Goal: Task Accomplishment & Management: Manage account settings

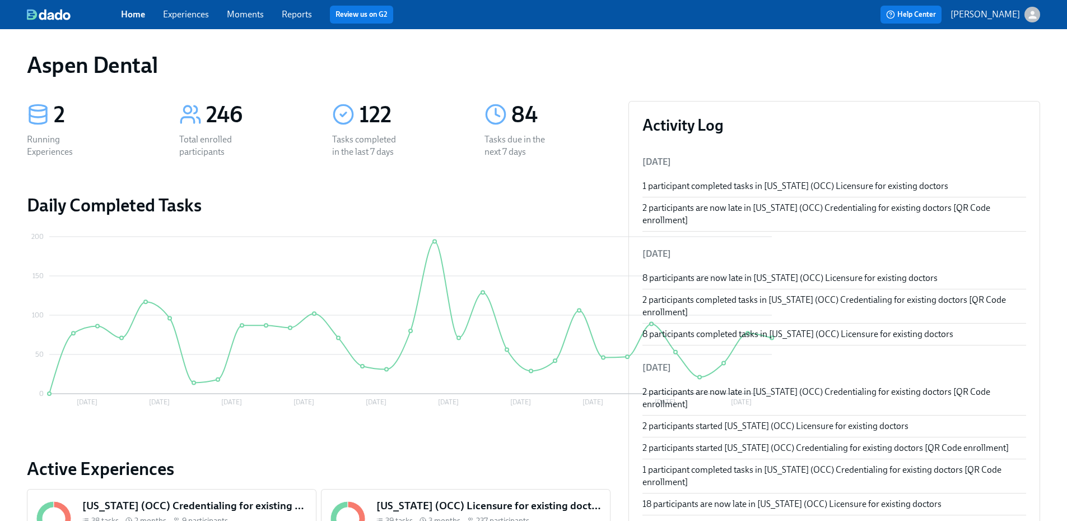
click at [299, 17] on link "Reports" at bounding box center [297, 14] width 30 height 11
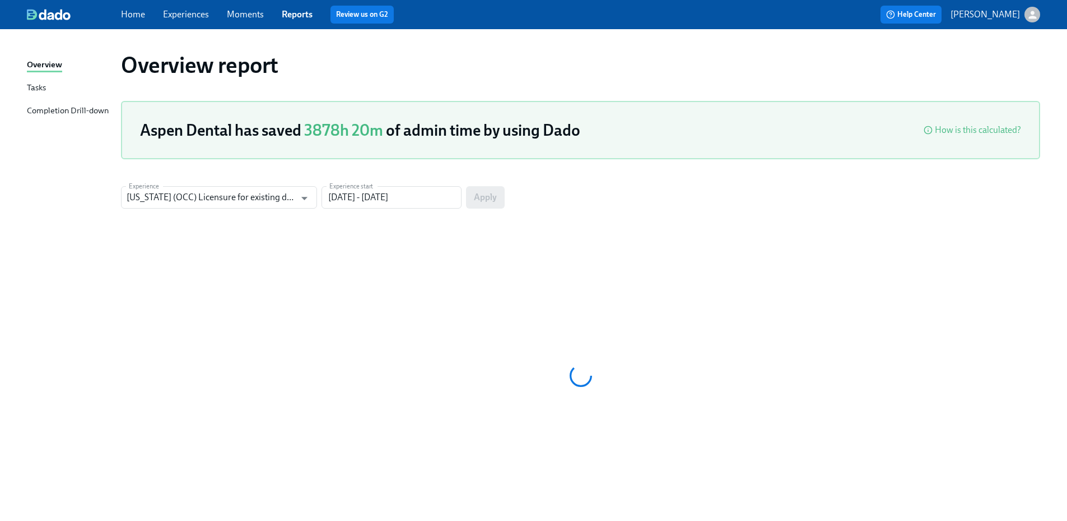
click at [96, 104] on div "Overview Tasks Completion Drill-down" at bounding box center [74, 92] width 94 height 69
click at [94, 108] on div "Completion Drill-down" at bounding box center [68, 111] width 82 height 14
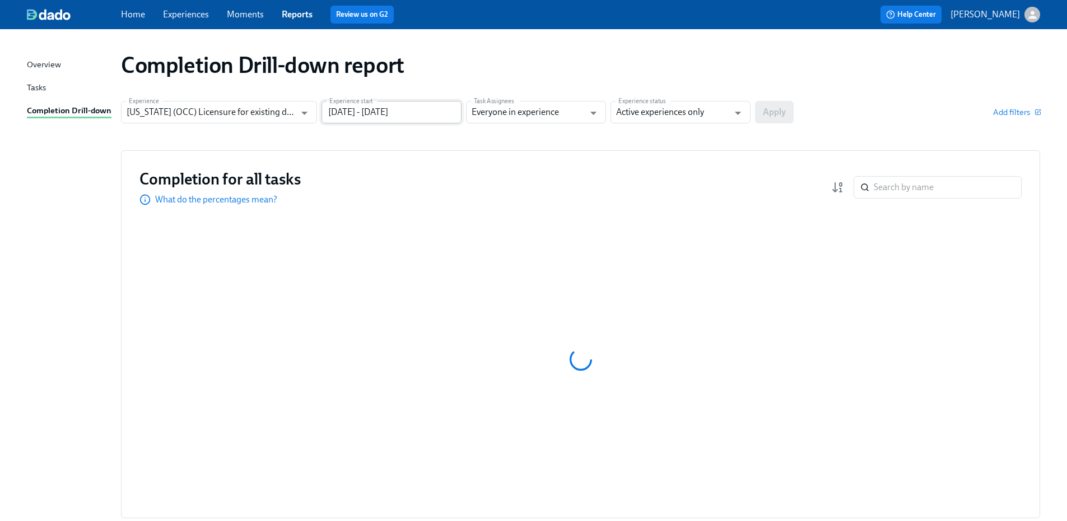
click at [378, 116] on input "05/29/2025 - 08/27/2025" at bounding box center [392, 112] width 140 height 22
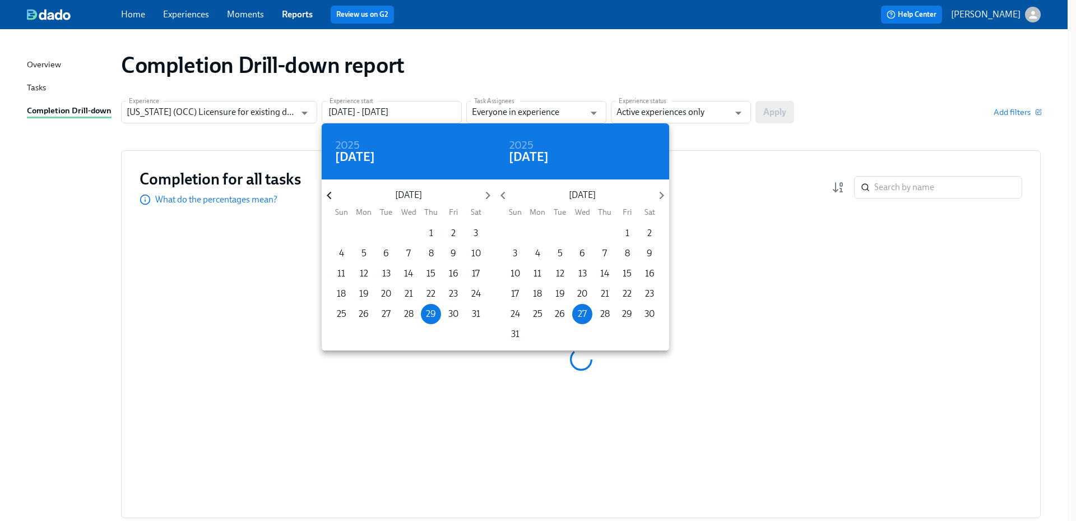
click at [332, 198] on icon "button" at bounding box center [329, 195] width 15 height 15
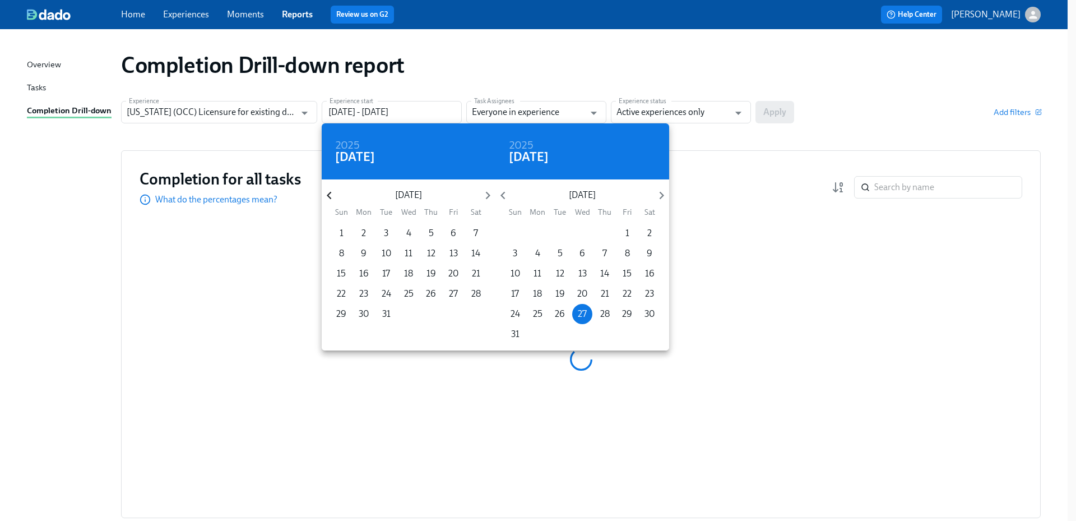
click at [332, 198] on icon "button" at bounding box center [329, 195] width 15 height 15
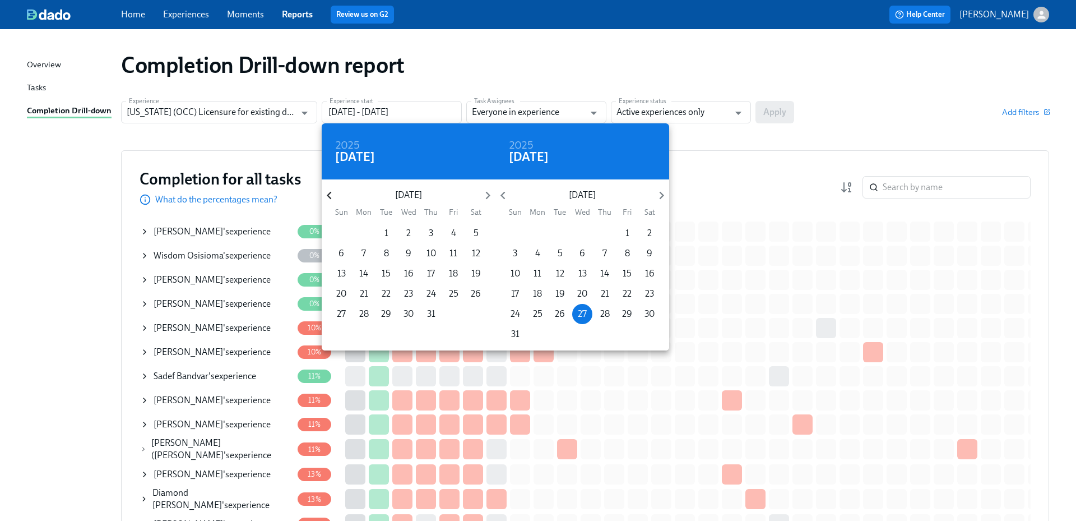
click at [332, 198] on icon "button" at bounding box center [329, 195] width 15 height 15
click at [332, 199] on icon "button" at bounding box center [329, 195] width 15 height 15
click at [435, 231] on span "1" at bounding box center [431, 233] width 20 height 12
type input "08/01/2024 - 08/27/2025"
click at [664, 117] on div at bounding box center [538, 260] width 1076 height 521
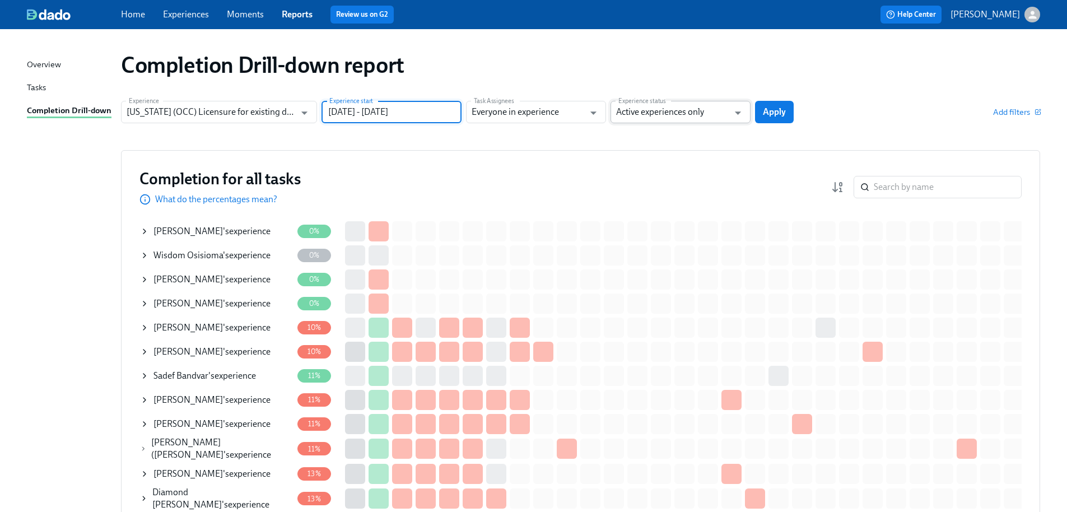
click at [700, 117] on input "Active experiences only" at bounding box center [672, 112] width 113 height 22
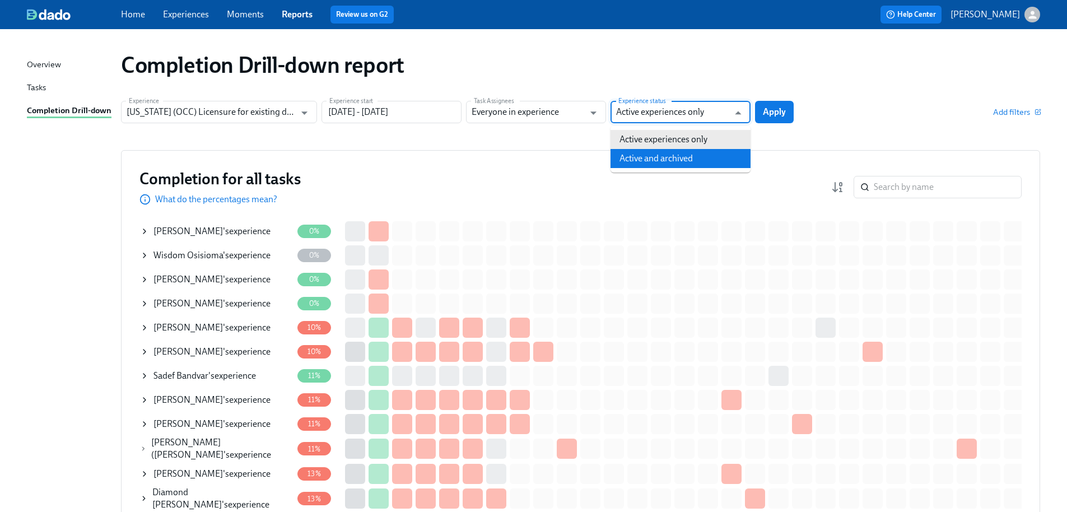
click at [700, 151] on li "Active and archived" at bounding box center [681, 158] width 140 height 19
type input "Active and archived"
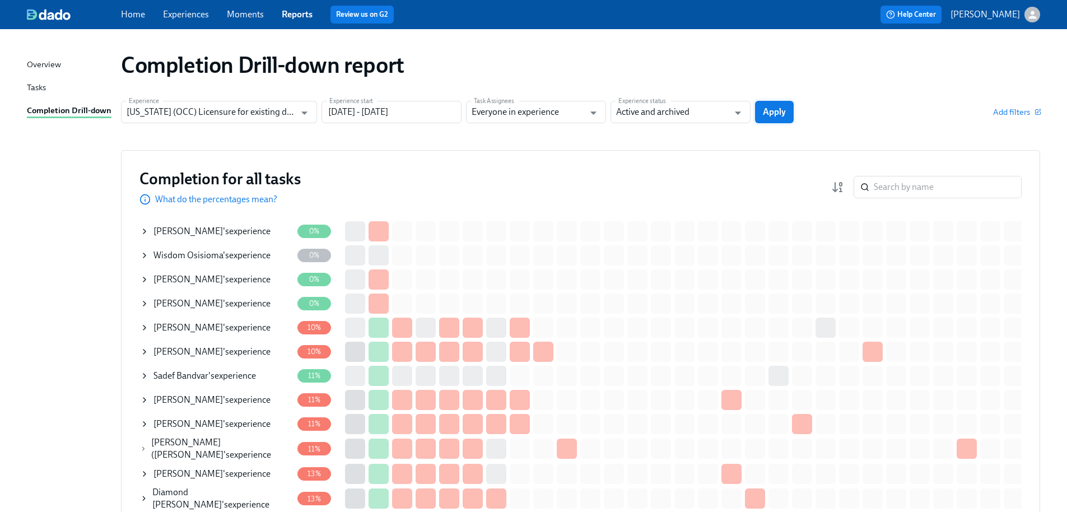
click at [790, 116] on button "Apply" at bounding box center [774, 112] width 39 height 22
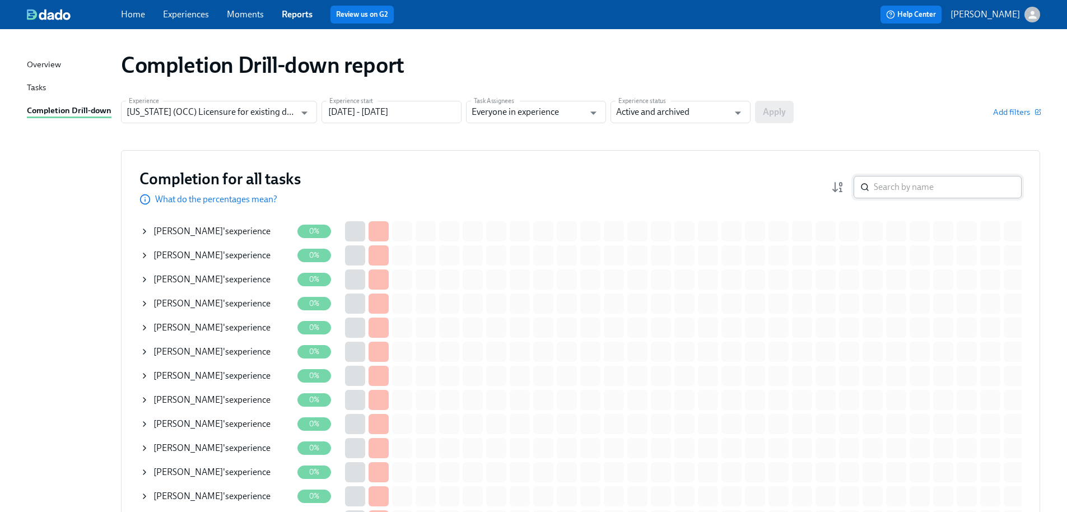
click at [931, 193] on input "search" at bounding box center [948, 187] width 148 height 22
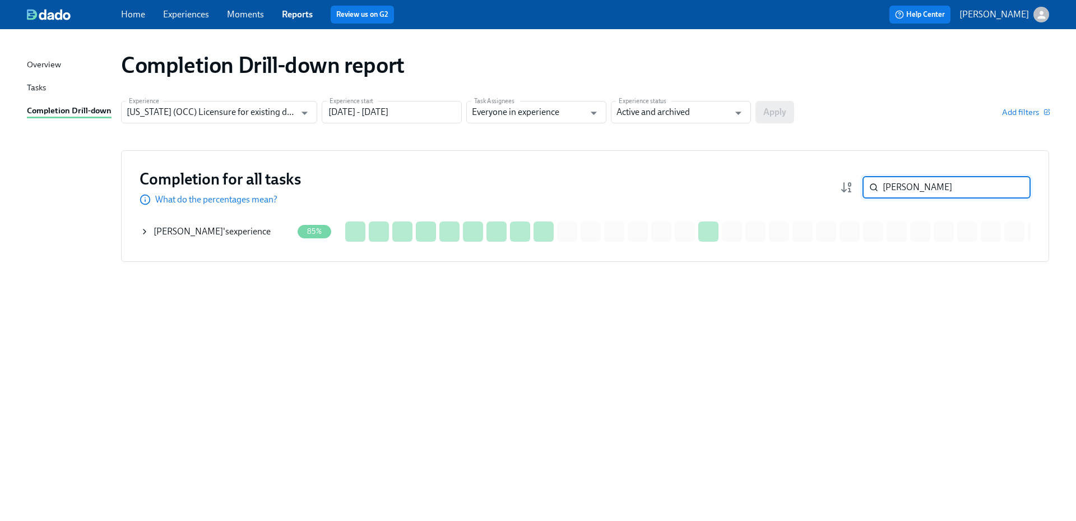
type input "emery"
click at [231, 231] on div "Marissa Emery 's experience" at bounding box center [212, 231] width 117 height 12
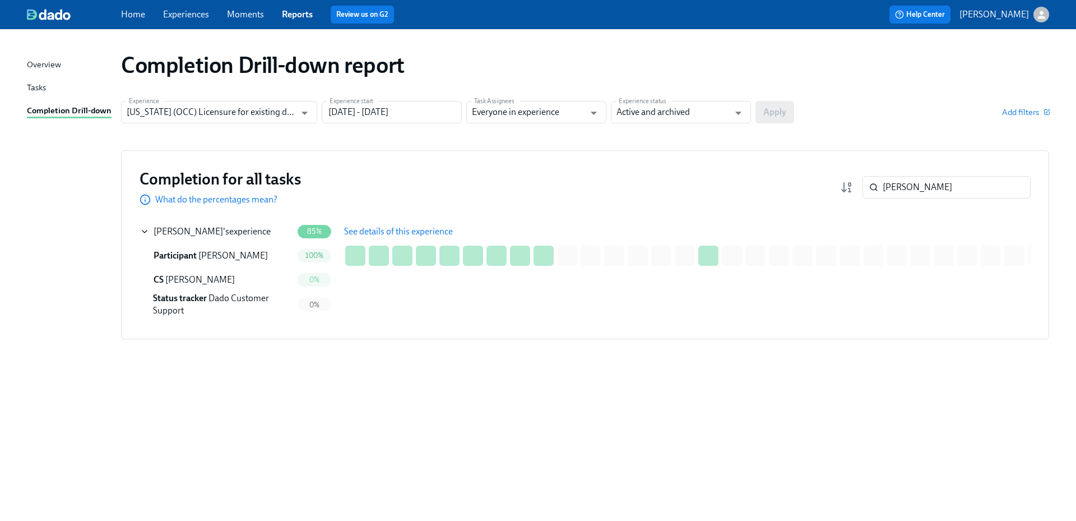
click at [390, 234] on span "See details of this experience" at bounding box center [398, 231] width 109 height 11
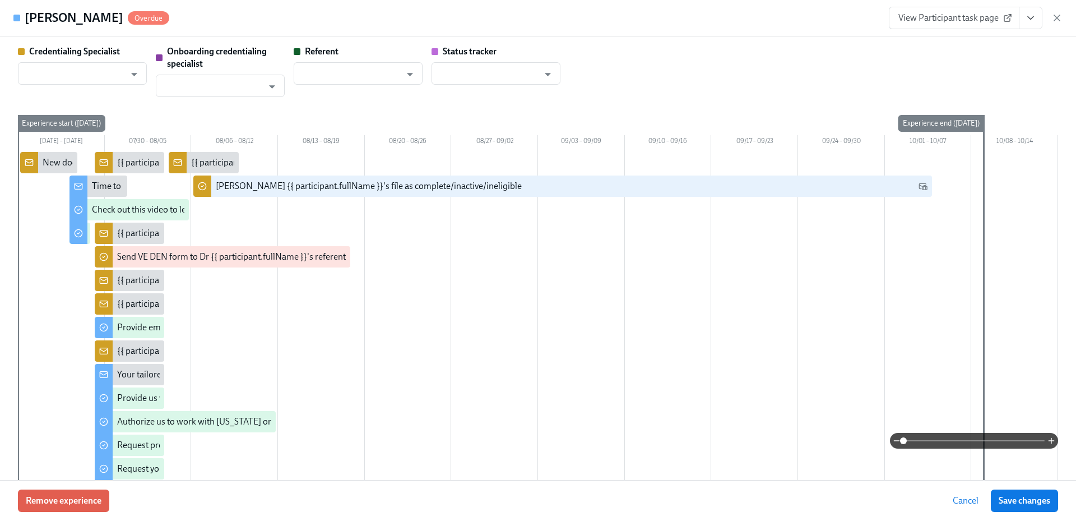
type input "[PERSON_NAME]"
type input "Dado Customer Support"
click at [1037, 21] on button "View task page" at bounding box center [1031, 18] width 24 height 22
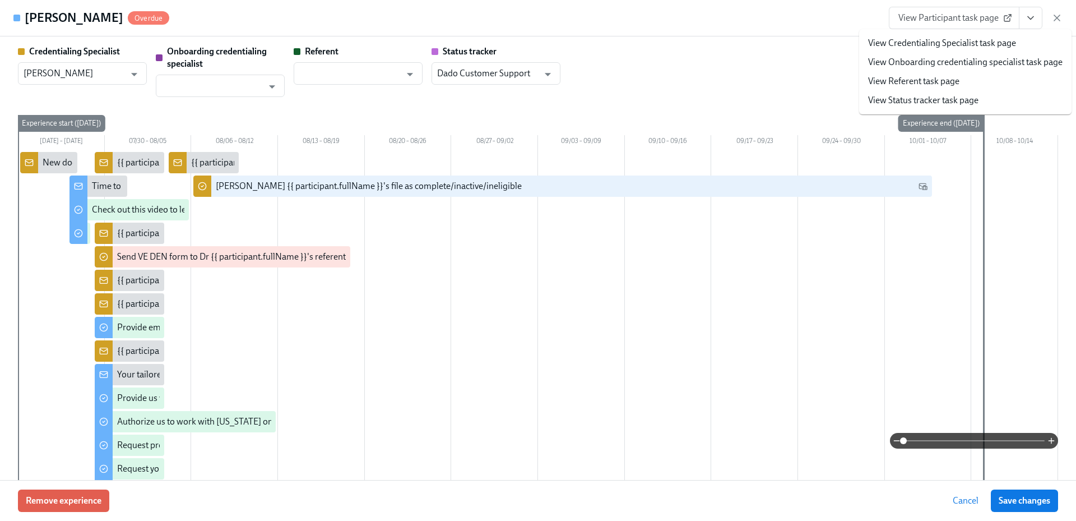
click at [993, 43] on link "View Credentialing Specialist task page" at bounding box center [942, 43] width 148 height 12
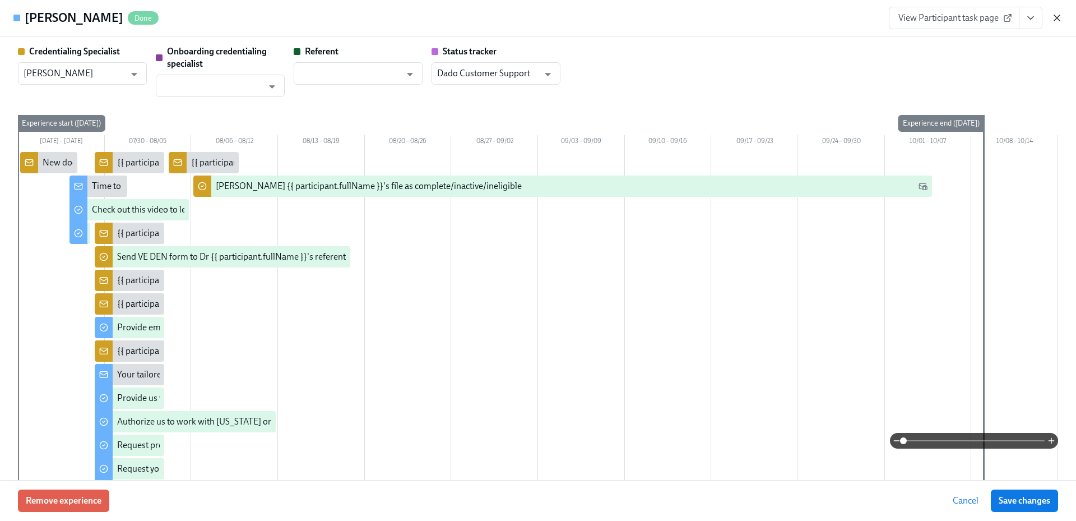
click at [1057, 16] on icon "button" at bounding box center [1056, 17] width 11 height 11
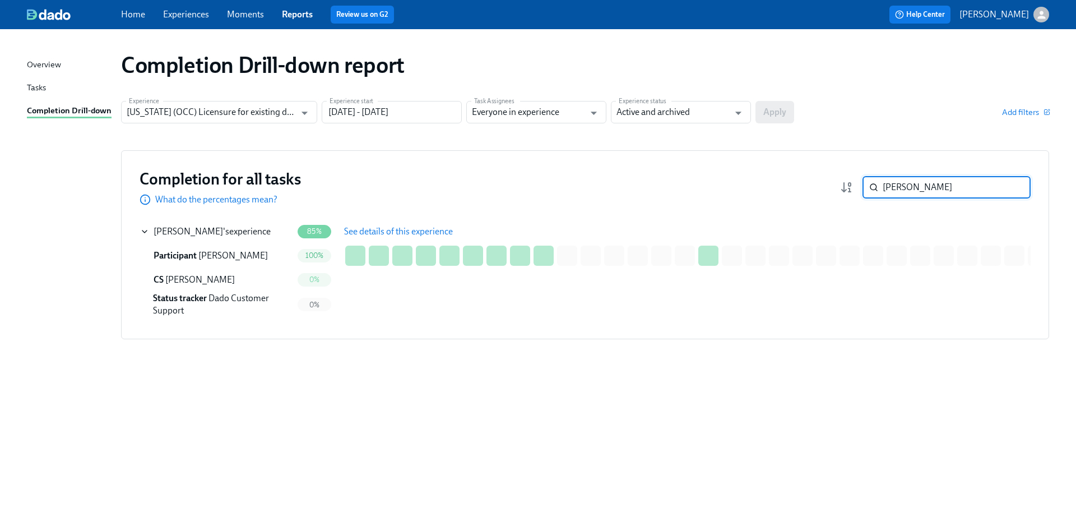
drag, startPoint x: 956, startPoint y: 189, endPoint x: 853, endPoint y: 195, distance: 103.3
click at [853, 194] on div "emery ​" at bounding box center [935, 187] width 191 height 22
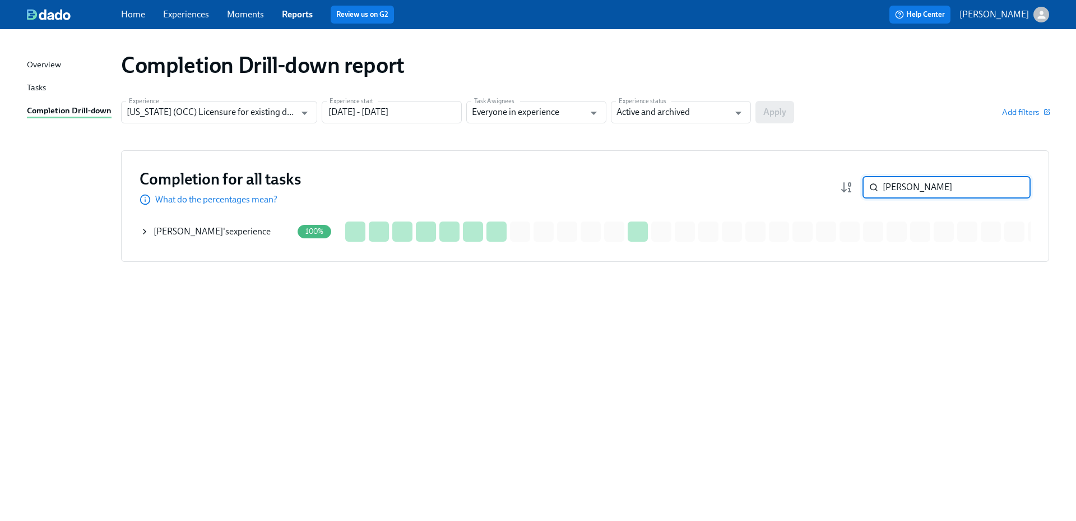
click at [213, 235] on div "Suaddah Irvin 's experience" at bounding box center [212, 231] width 117 height 12
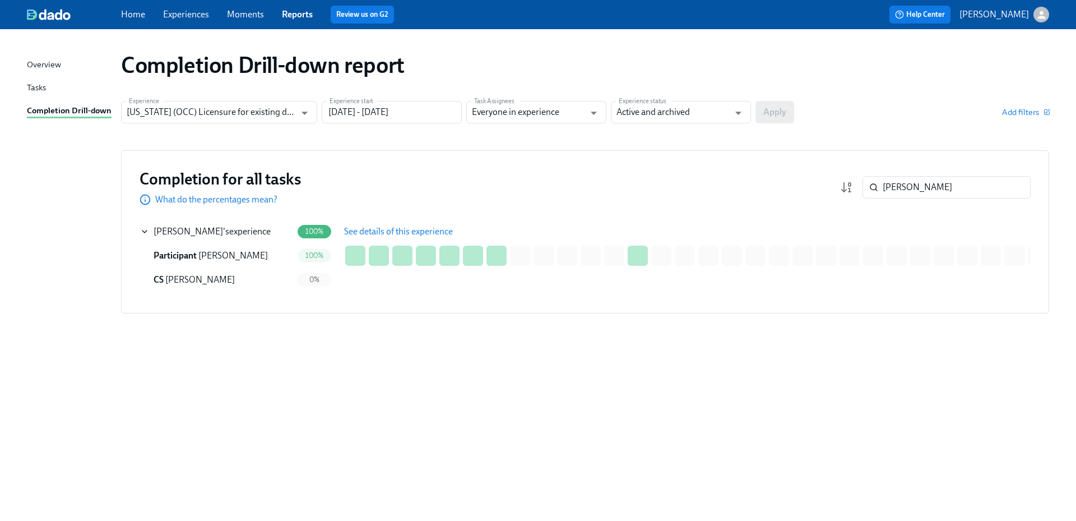
click at [363, 234] on span "See details of this experience" at bounding box center [398, 231] width 109 height 11
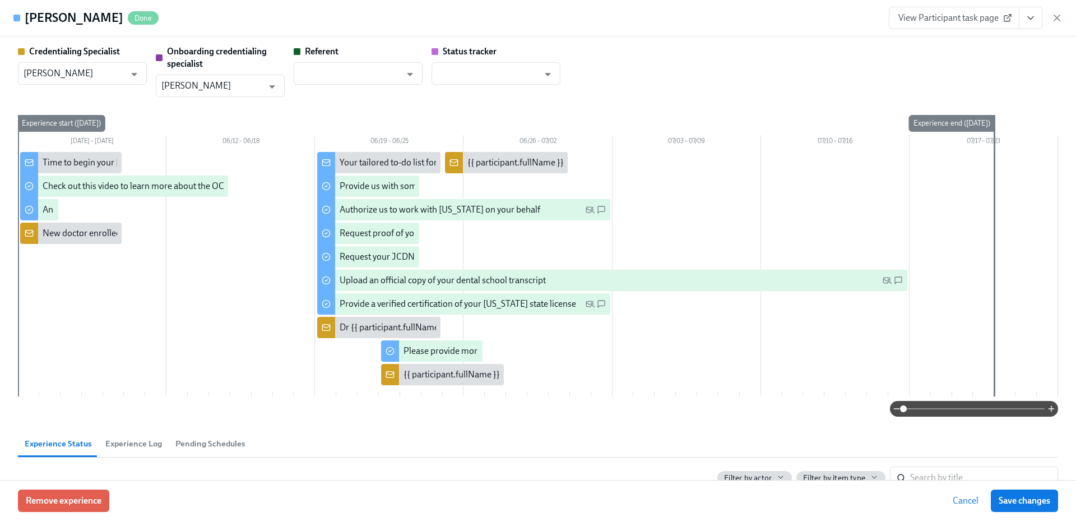
click at [1035, 15] on icon "View task page" at bounding box center [1030, 17] width 11 height 11
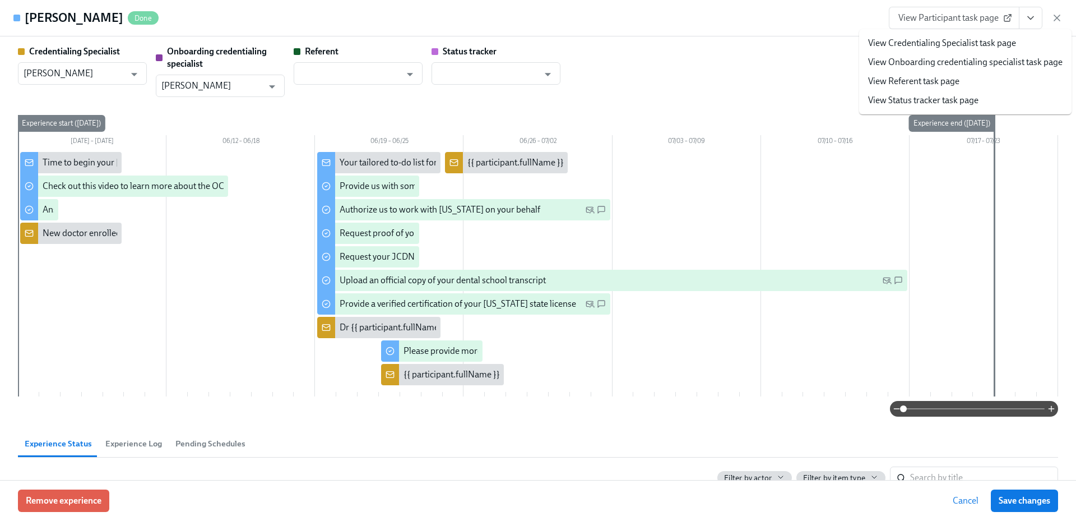
click at [1011, 43] on link "View Credentialing Specialist task page" at bounding box center [942, 43] width 148 height 12
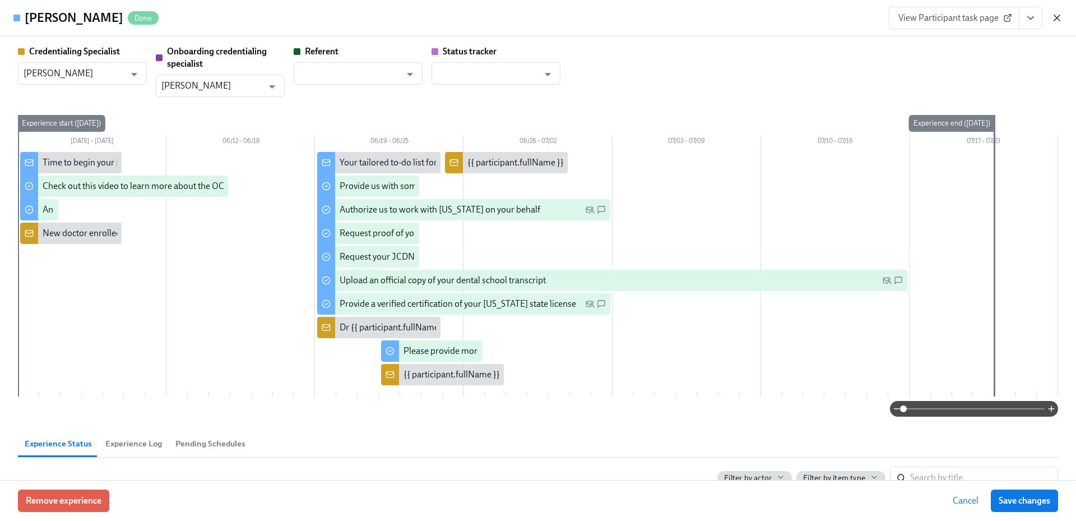
click at [1058, 18] on icon "button" at bounding box center [1056, 17] width 11 height 11
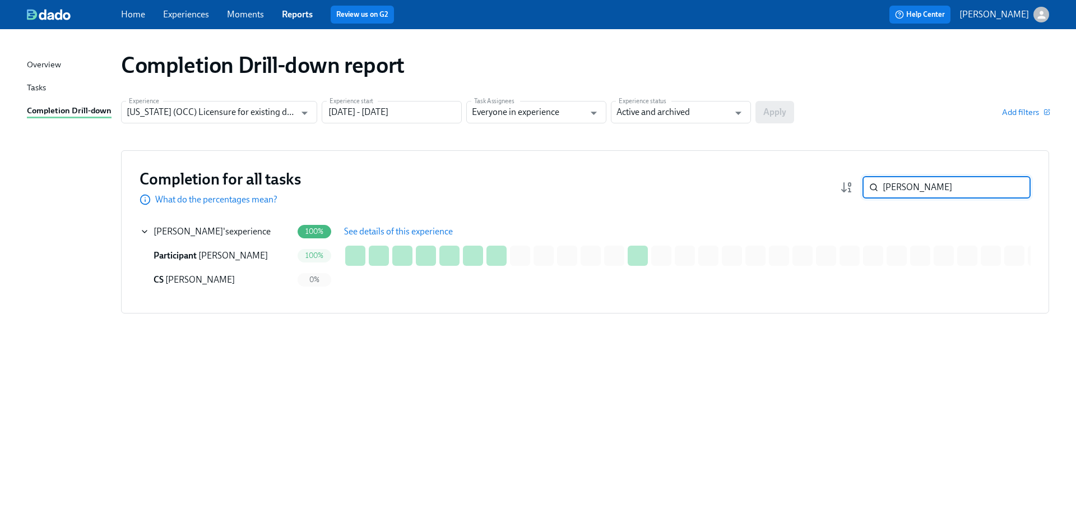
drag, startPoint x: 929, startPoint y: 194, endPoint x: 856, endPoint y: 188, distance: 73.7
click at [856, 188] on div "irvin ​" at bounding box center [935, 187] width 191 height 22
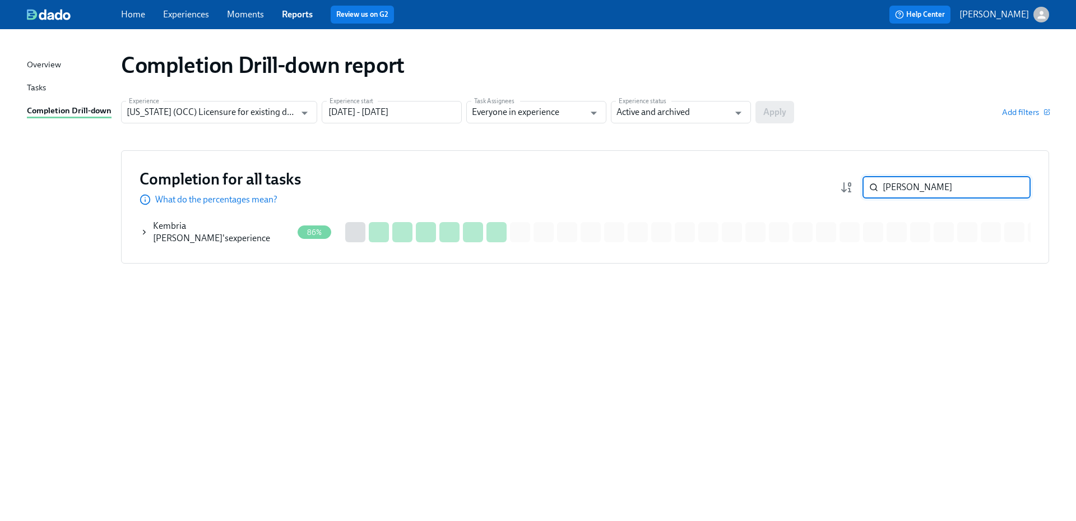
click at [249, 235] on div "Kembria Mayes 's experience" at bounding box center [223, 232] width 140 height 25
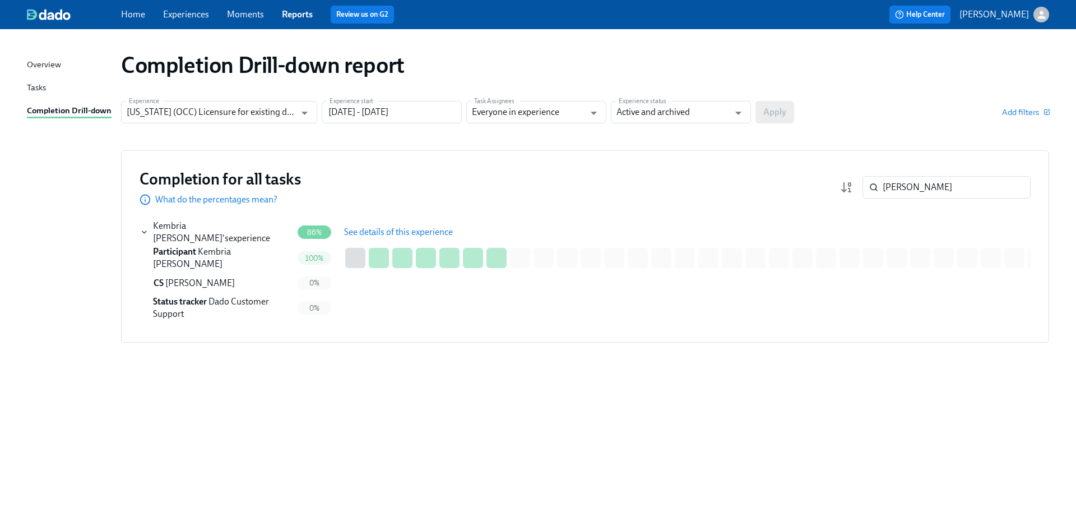
click at [412, 234] on span "See details of this experience" at bounding box center [398, 231] width 109 height 11
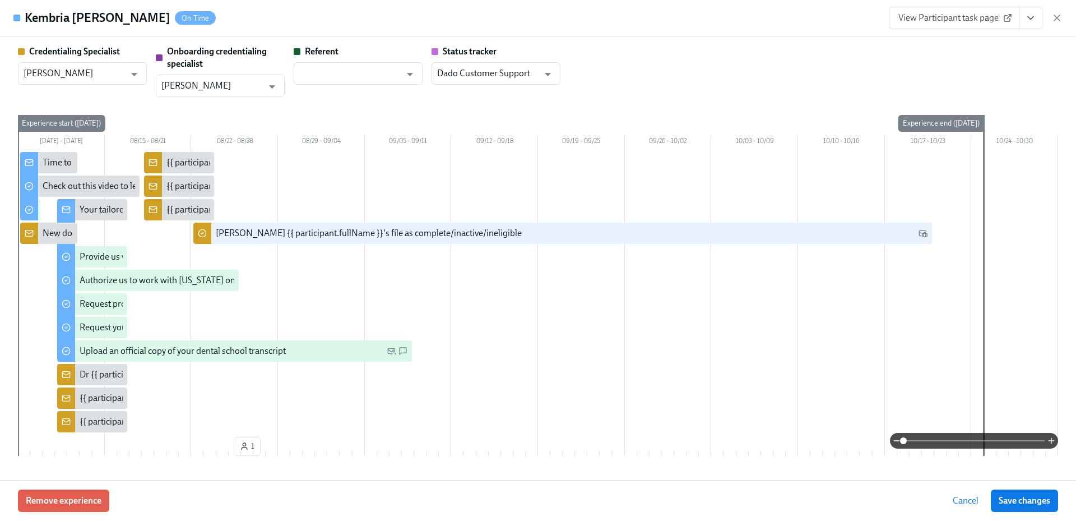
click at [1021, 20] on button "View task page" at bounding box center [1031, 18] width 24 height 22
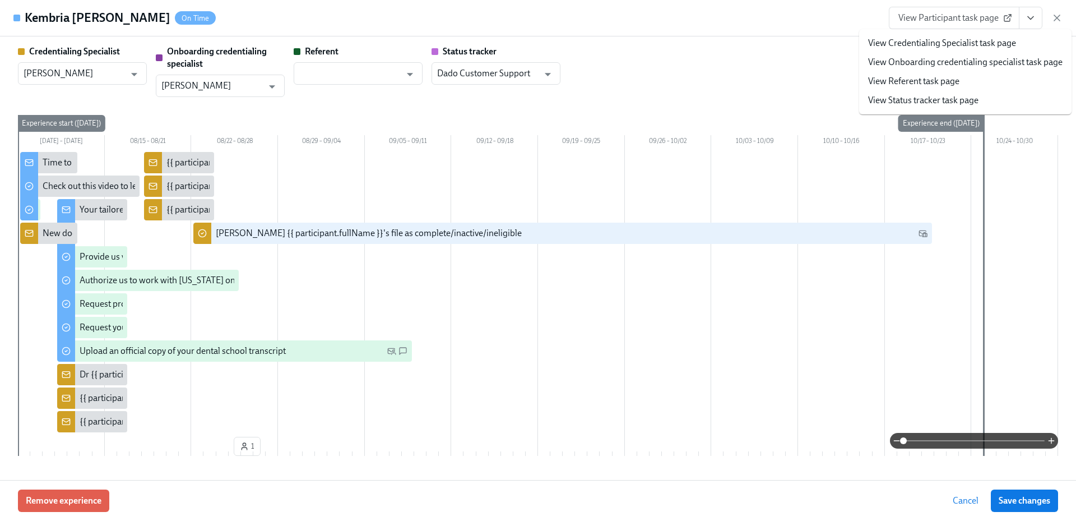
click at [997, 41] on link "View Credentialing Specialist task page" at bounding box center [942, 43] width 148 height 12
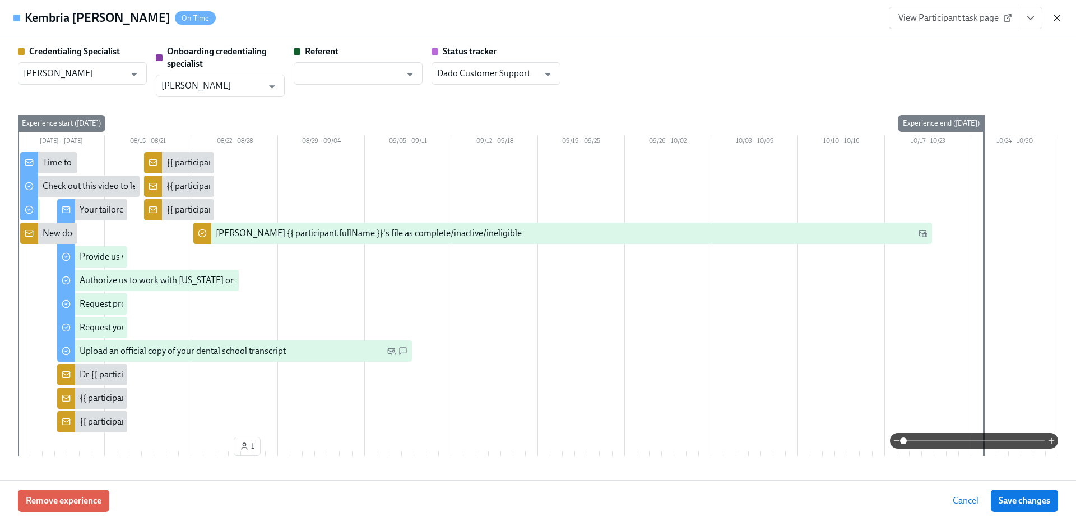
click at [1057, 18] on icon "button" at bounding box center [1057, 18] width 6 height 6
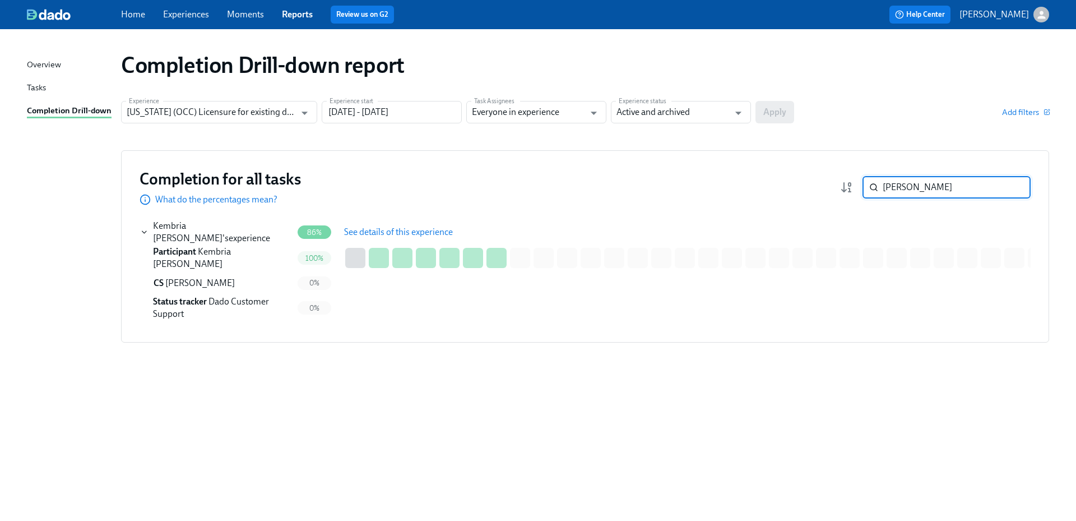
drag, startPoint x: 907, startPoint y: 184, endPoint x: 859, endPoint y: 182, distance: 48.2
click at [859, 182] on div "mayes ​" at bounding box center [935, 187] width 191 height 22
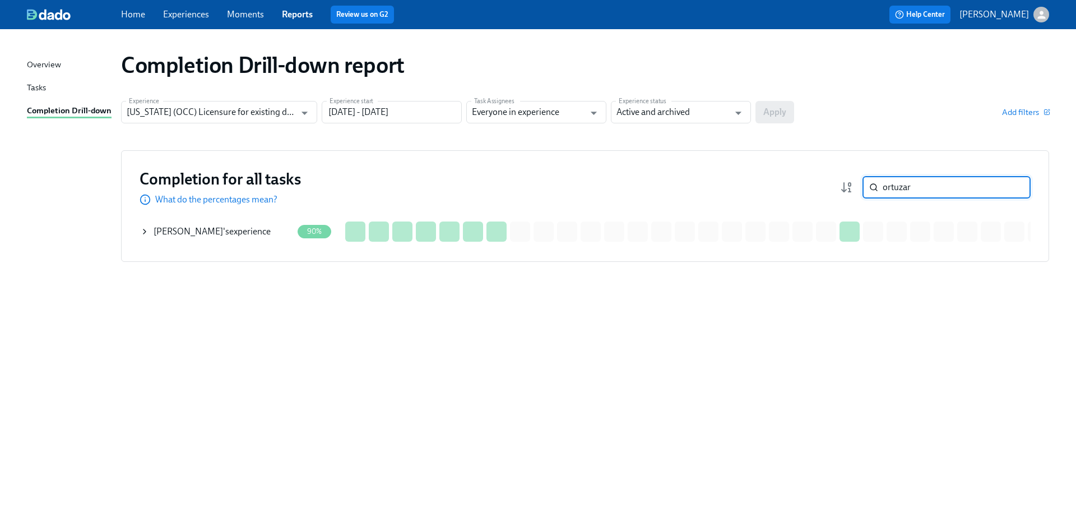
click at [259, 229] on div "Claudia Ortuzar 's experience" at bounding box center [212, 231] width 117 height 12
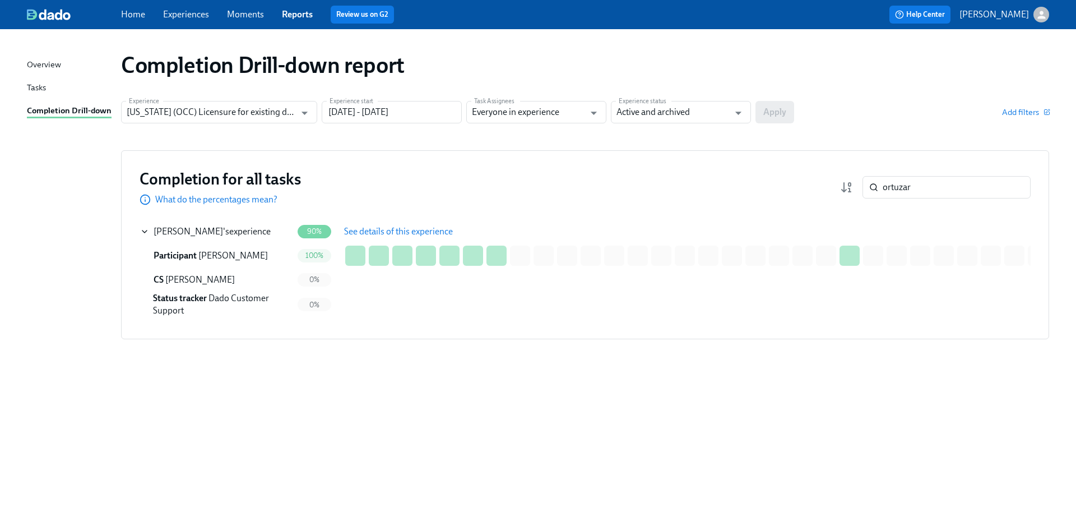
click at [400, 229] on span "See details of this experience" at bounding box center [398, 231] width 109 height 11
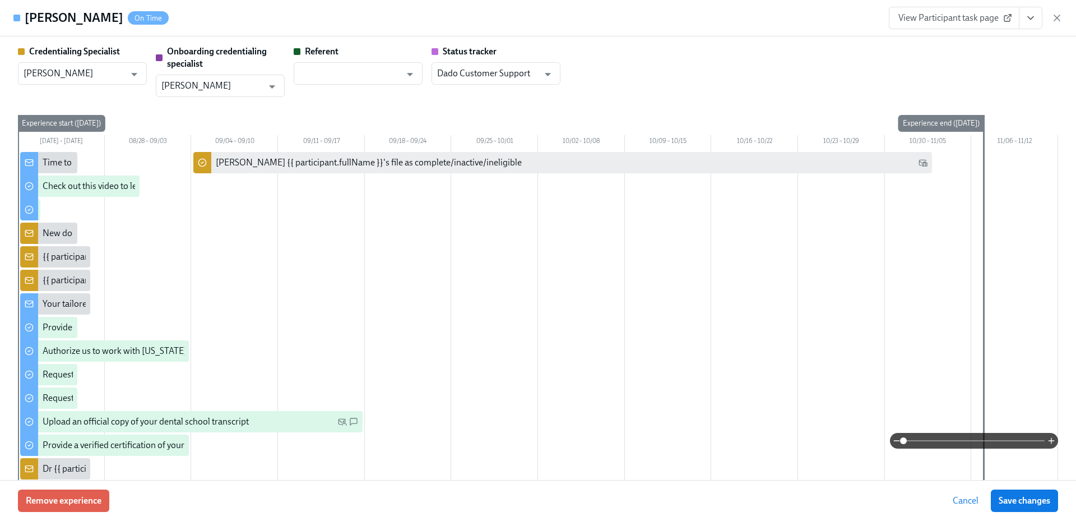
click at [1035, 17] on icon "View task page" at bounding box center [1030, 17] width 11 height 11
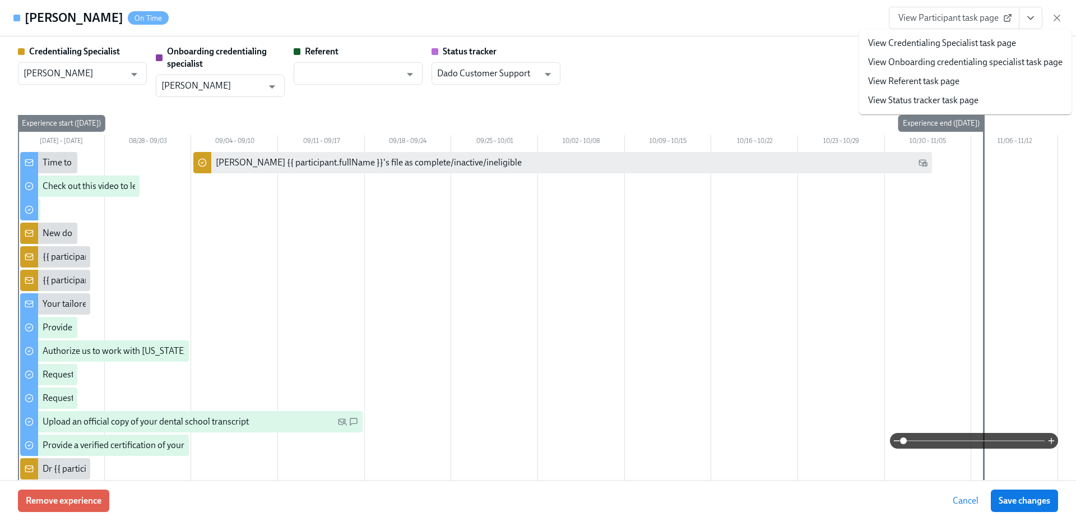
click at [975, 44] on link "View Credentialing Specialist task page" at bounding box center [942, 43] width 148 height 12
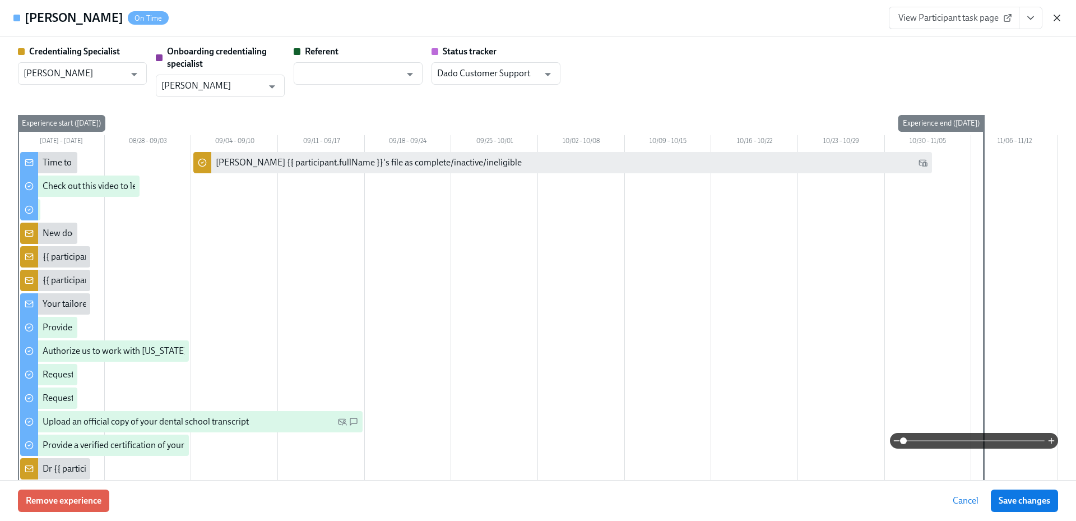
click at [1062, 14] on icon "button" at bounding box center [1056, 17] width 11 height 11
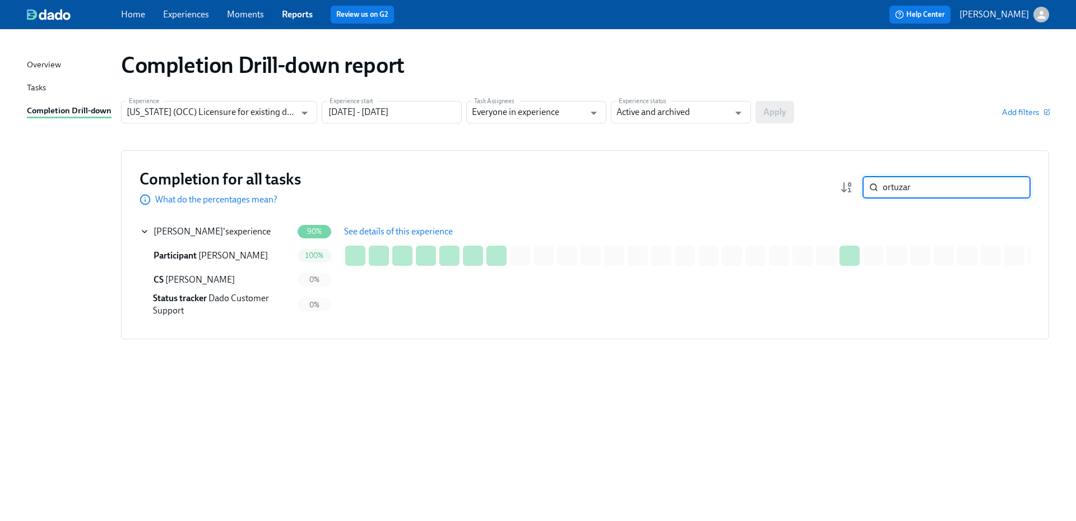
drag, startPoint x: 924, startPoint y: 189, endPoint x: 863, endPoint y: 189, distance: 61.1
click at [863, 189] on div "ortuzar ​" at bounding box center [946, 187] width 168 height 22
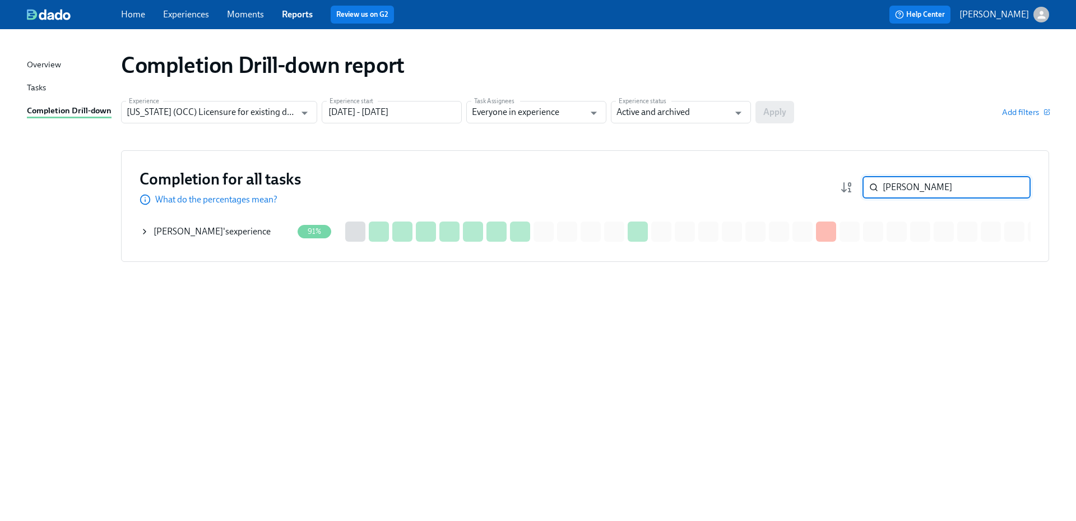
click at [226, 233] on div "Destiny Redding 's experience" at bounding box center [212, 231] width 117 height 12
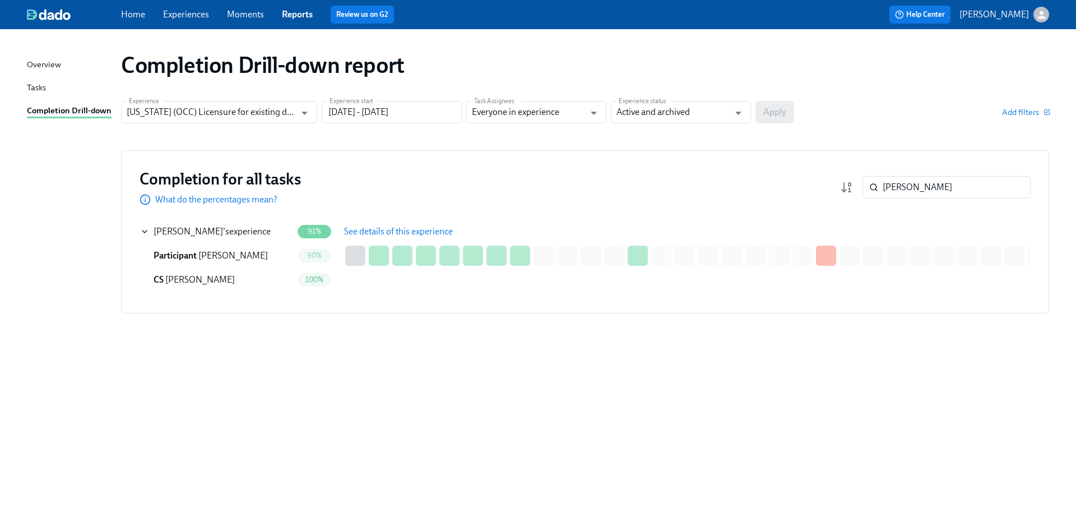
click at [373, 230] on span "See details of this experience" at bounding box center [398, 231] width 109 height 11
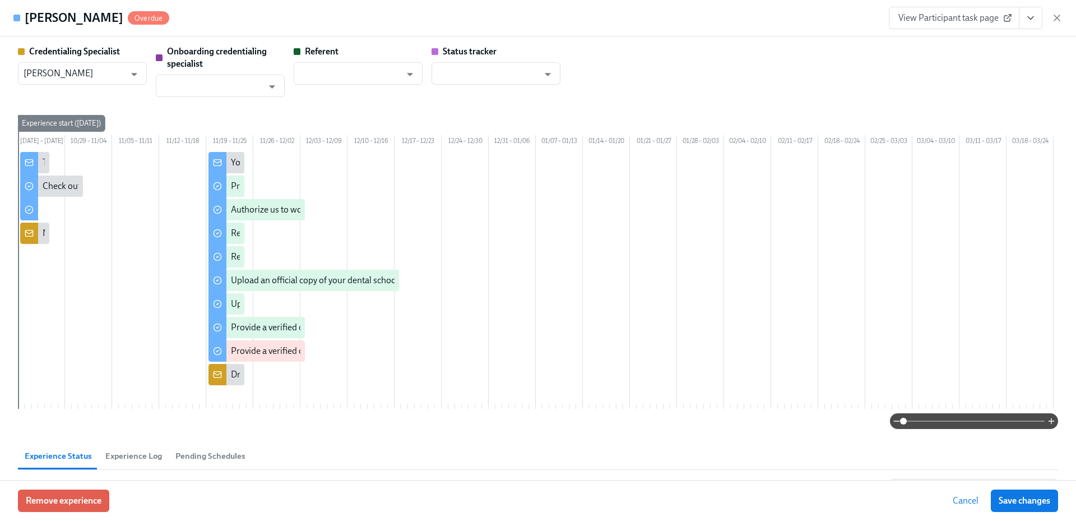
scroll to position [0, 883]
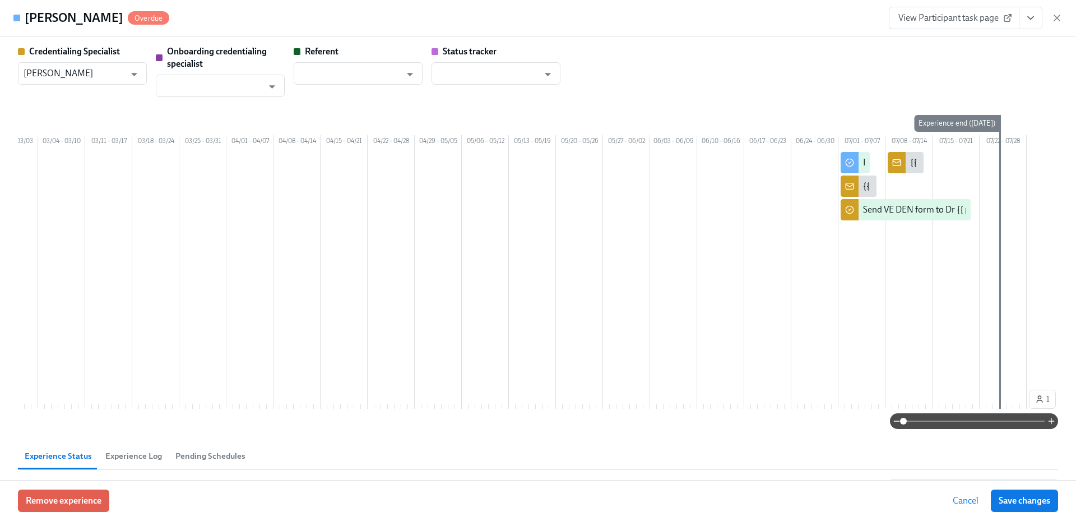
click at [1034, 17] on icon "View task page" at bounding box center [1030, 17] width 11 height 11
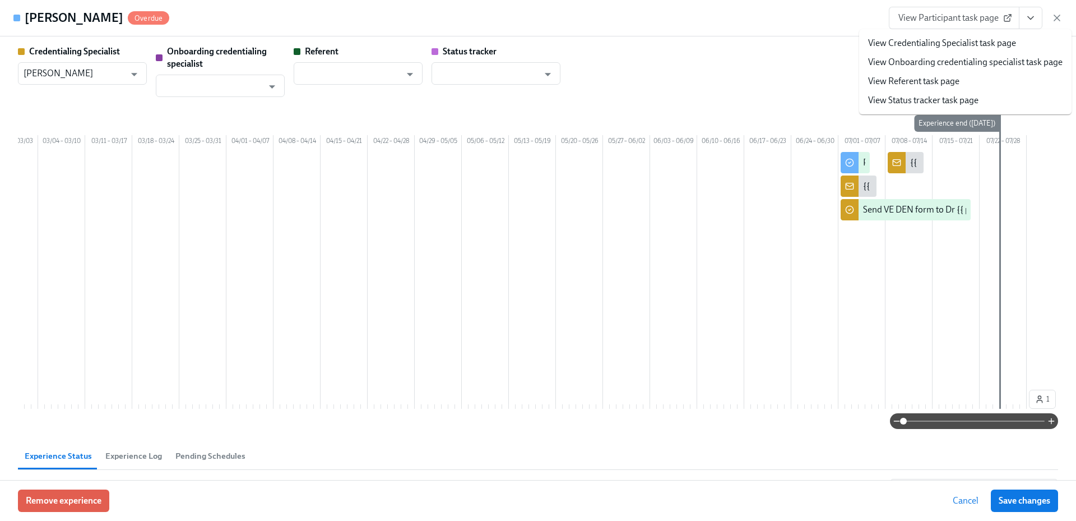
click at [992, 39] on link "View Credentialing Specialist task page" at bounding box center [942, 43] width 148 height 12
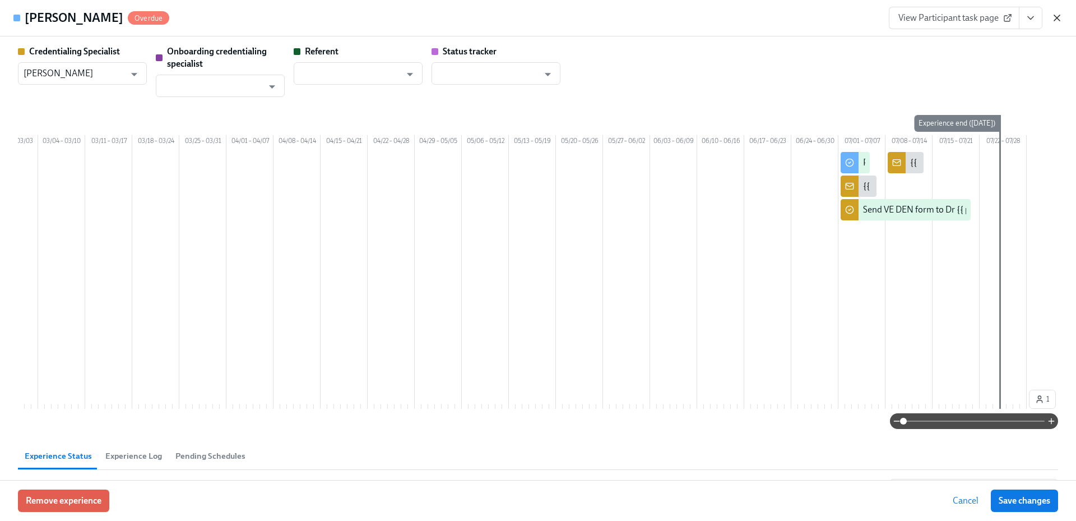
click at [1056, 18] on icon "button" at bounding box center [1056, 17] width 11 height 11
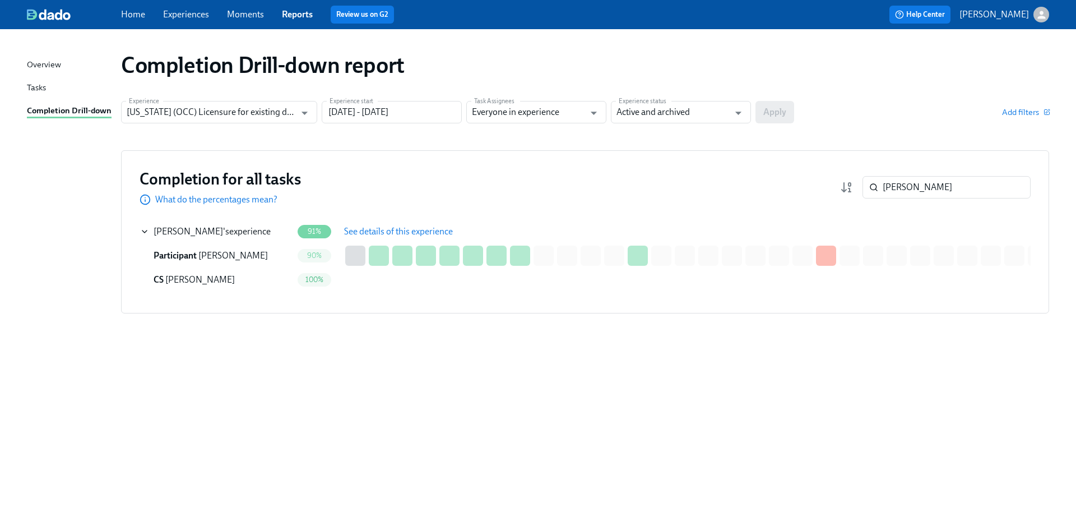
drag, startPoint x: 917, startPoint y: 187, endPoint x: 854, endPoint y: 188, distance: 62.8
click at [855, 188] on div "redding ​" at bounding box center [935, 187] width 191 height 22
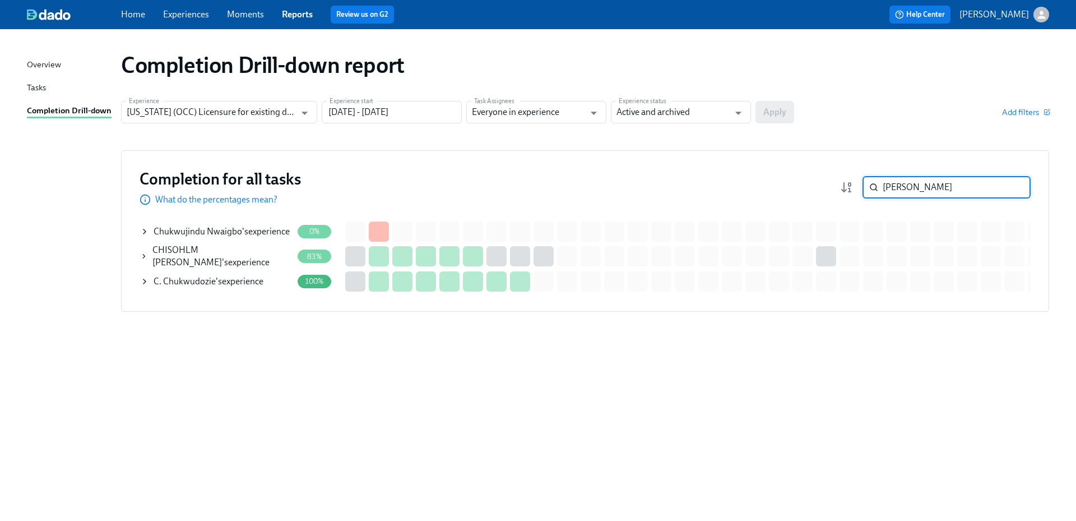
click at [259, 257] on div "CHISOHLM Chukwu 's experience" at bounding box center [222, 256] width 140 height 25
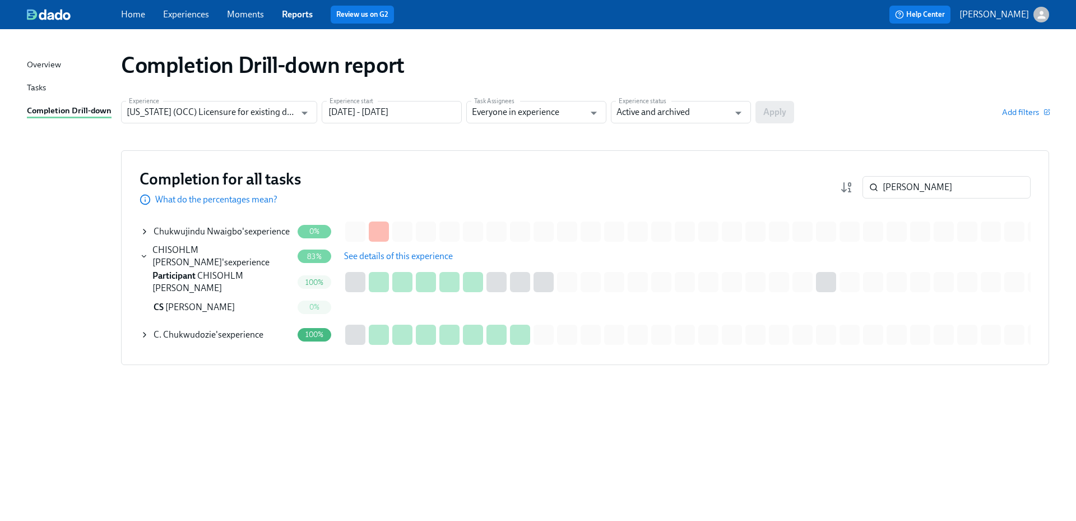
click at [426, 256] on span "See details of this experience" at bounding box center [398, 255] width 109 height 11
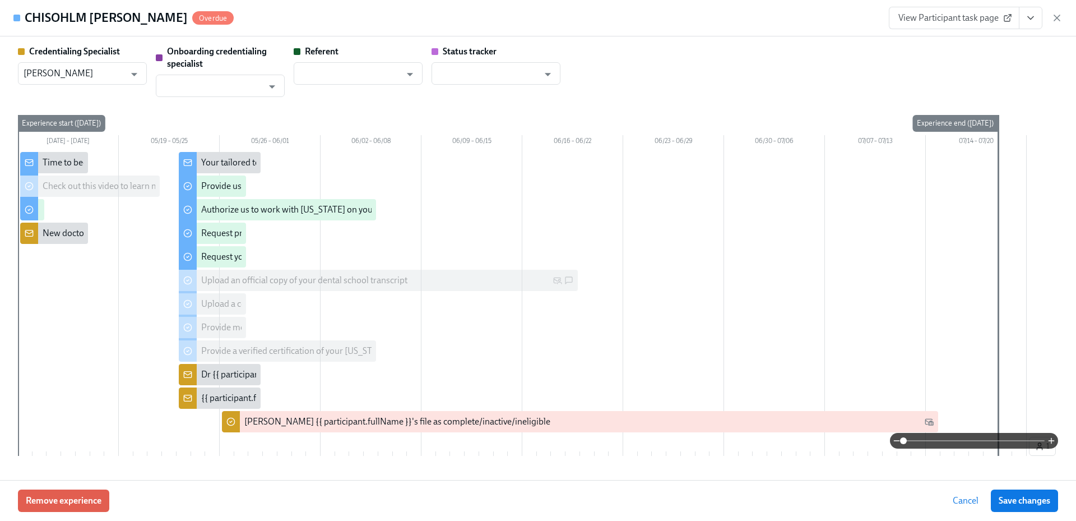
click at [1030, 19] on icon "View task page" at bounding box center [1031, 18] width 6 height 3
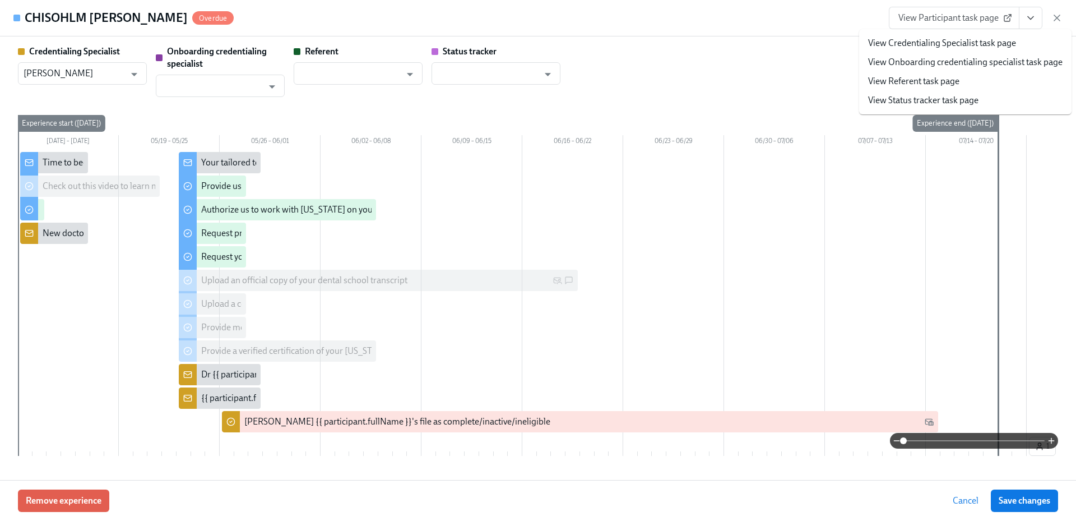
click at [981, 43] on link "View Credentialing Specialist task page" at bounding box center [942, 43] width 148 height 12
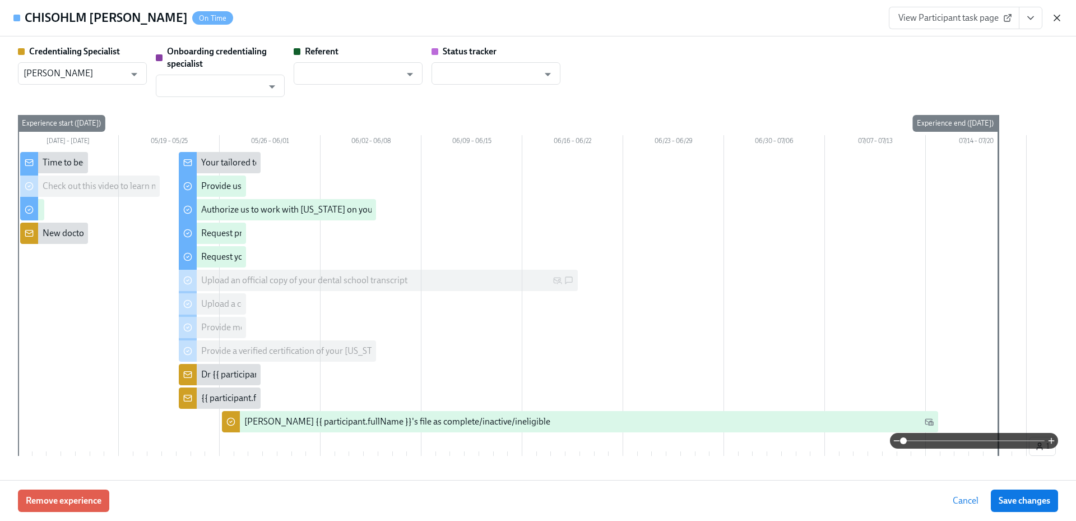
click at [1055, 20] on icon "button" at bounding box center [1057, 18] width 6 height 6
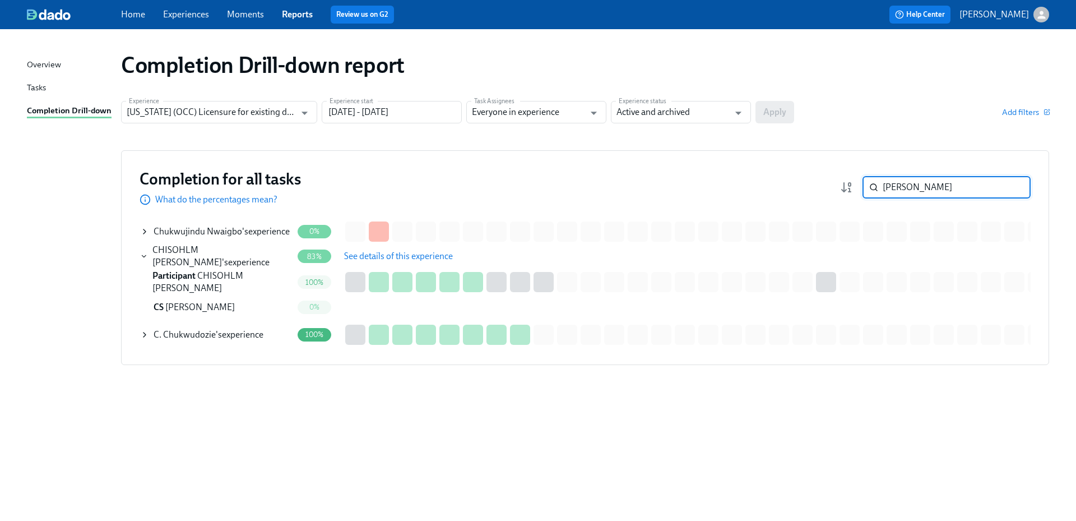
drag, startPoint x: 892, startPoint y: 188, endPoint x: 854, endPoint y: 189, distance: 37.5
click at [854, 189] on div "chukwu ​" at bounding box center [935, 187] width 191 height 22
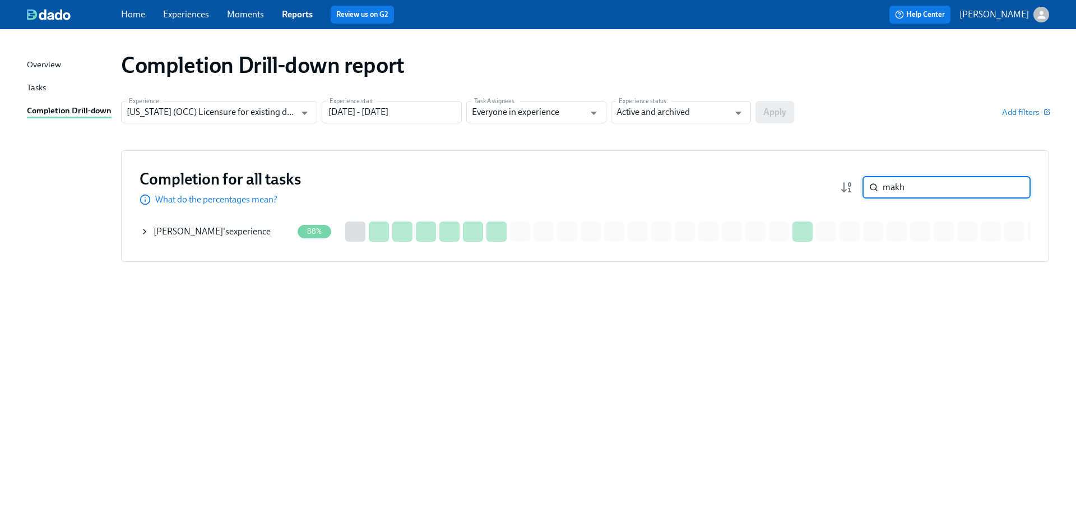
click at [208, 229] on span "Ghulam Makhdoom" at bounding box center [188, 231] width 69 height 11
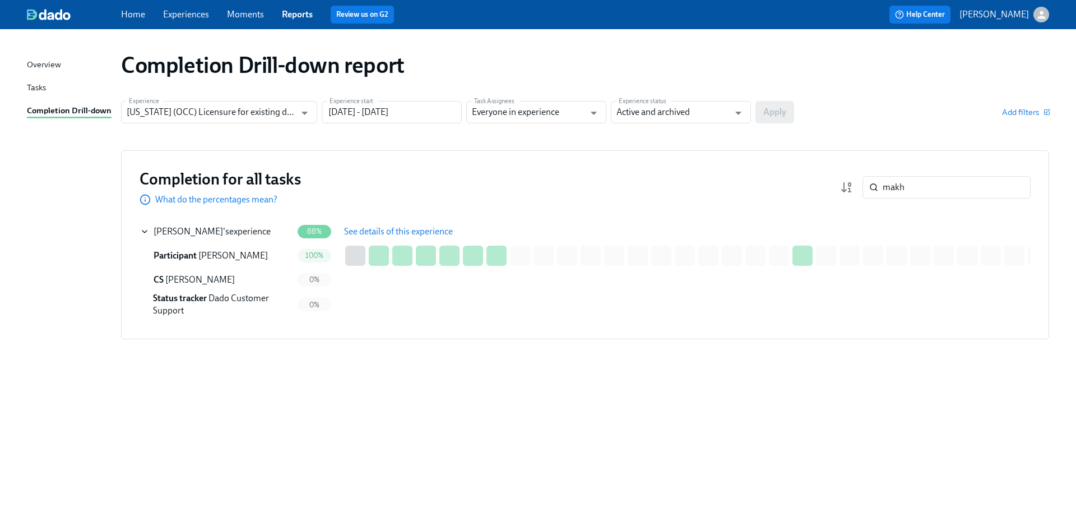
click at [386, 228] on span "See details of this experience" at bounding box center [398, 231] width 109 height 11
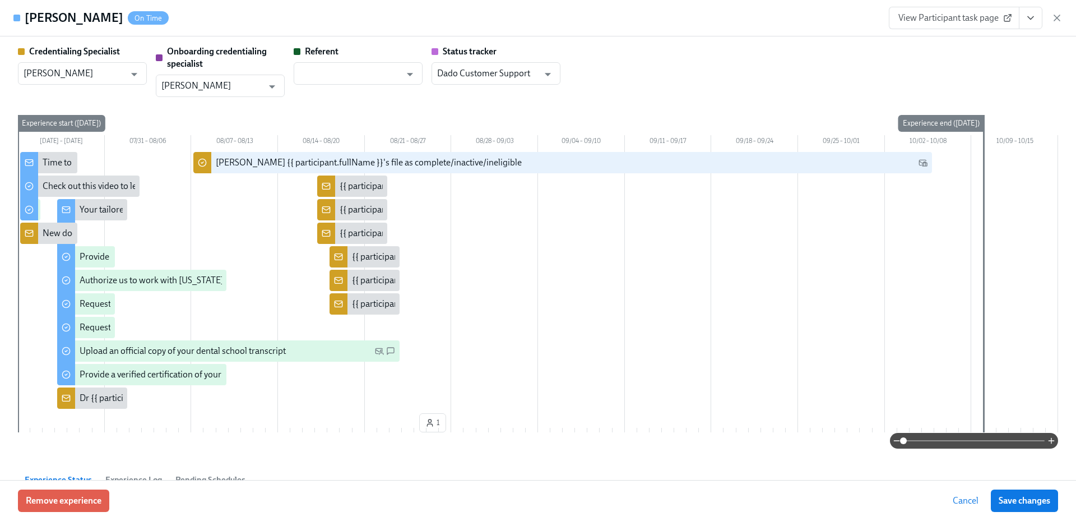
click at [1021, 18] on button "View task page" at bounding box center [1031, 18] width 24 height 22
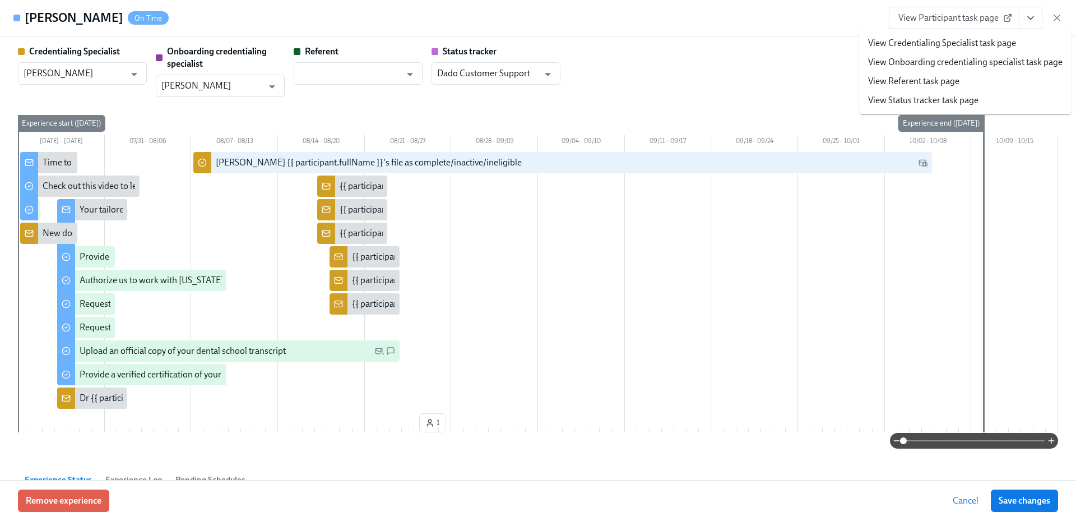
click at [990, 47] on link "View Credentialing Specialist task page" at bounding box center [942, 43] width 148 height 12
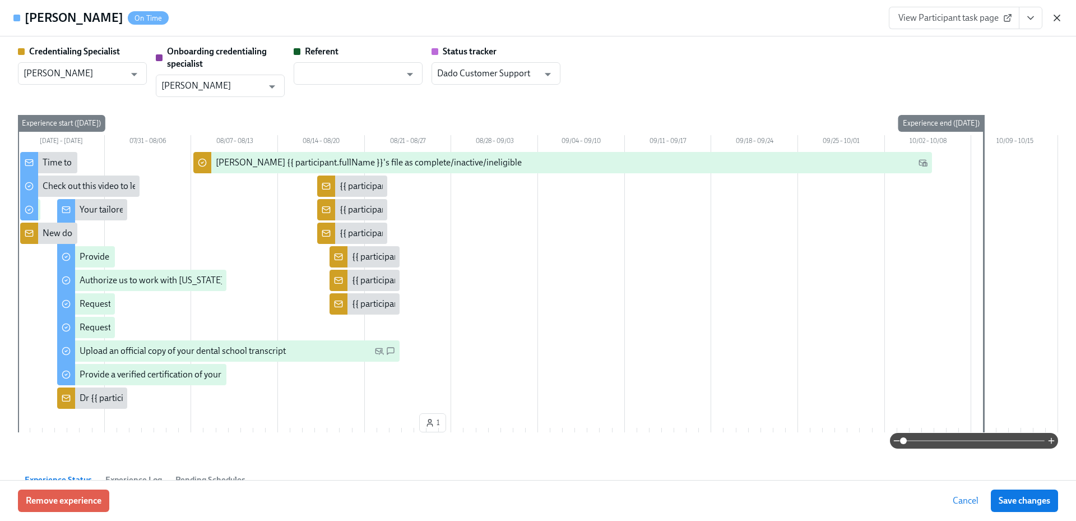
click at [1052, 17] on icon "button" at bounding box center [1056, 17] width 11 height 11
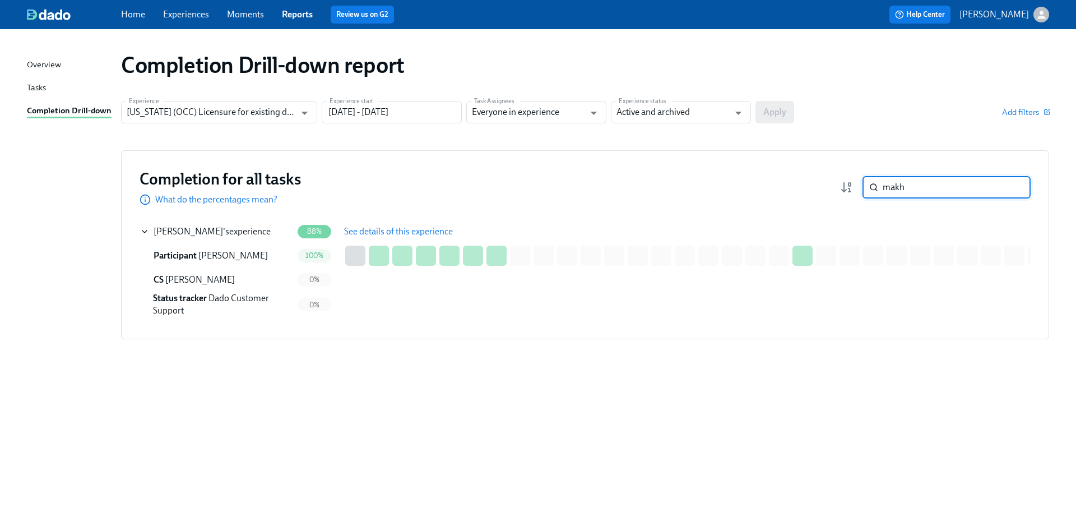
drag, startPoint x: 875, startPoint y: 188, endPoint x: 856, endPoint y: 189, distance: 19.6
click at [856, 189] on div "makh ​" at bounding box center [935, 187] width 191 height 22
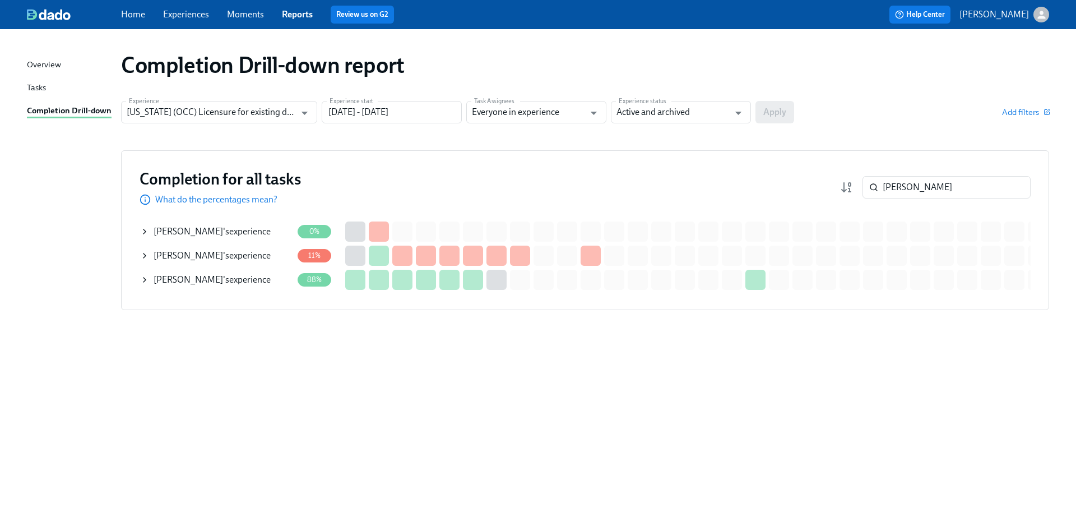
click at [231, 275] on div "Erika Rivera 's experience" at bounding box center [212, 279] width 117 height 12
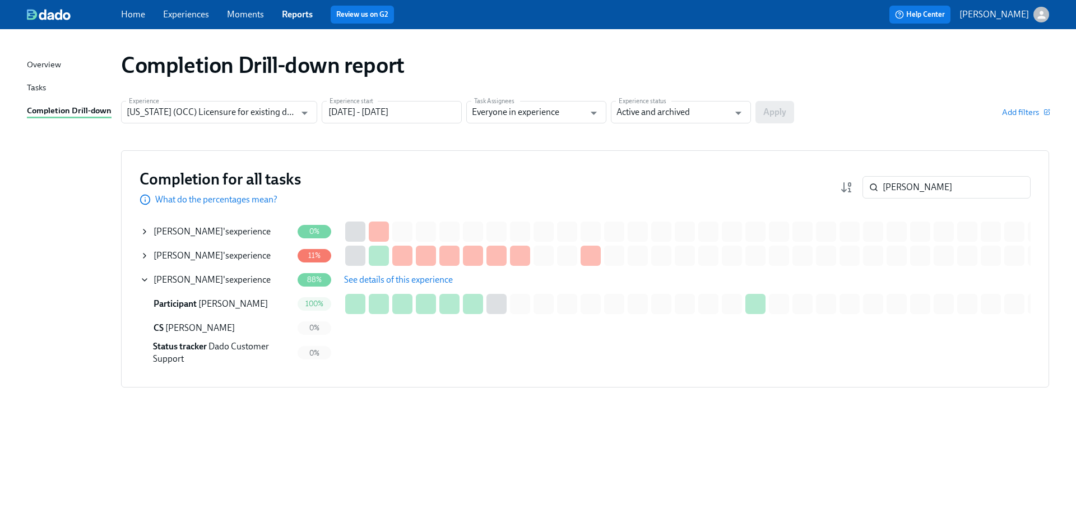
click at [384, 277] on span "See details of this experience" at bounding box center [398, 279] width 109 height 11
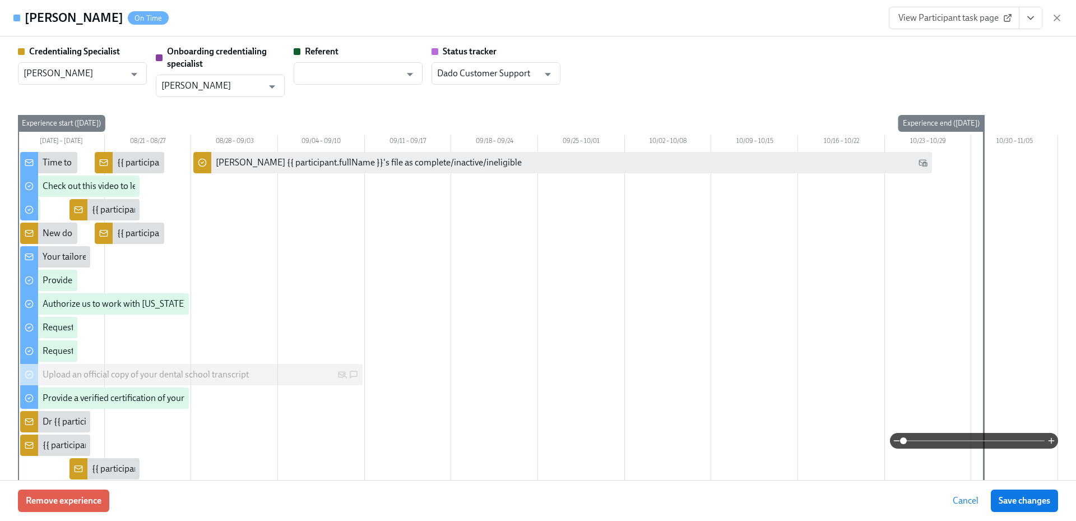
click at [1033, 17] on icon "View task page" at bounding box center [1031, 18] width 6 height 3
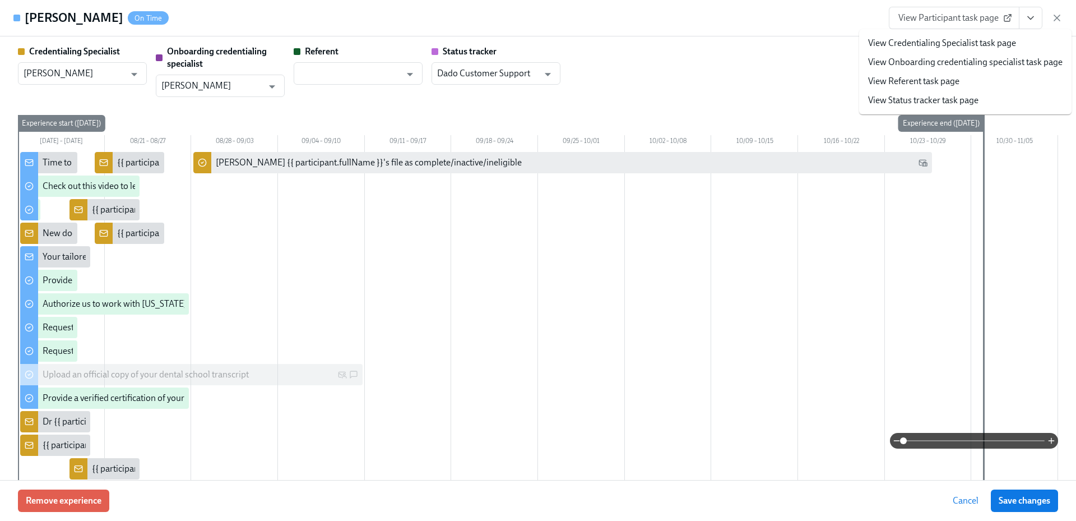
click at [974, 45] on link "View Credentialing Specialist task page" at bounding box center [942, 43] width 148 height 12
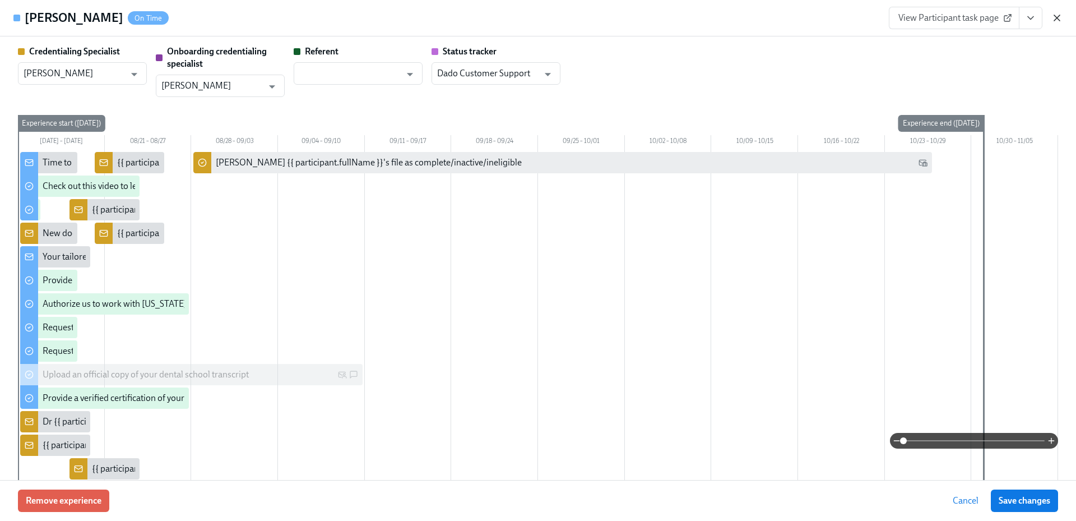
click at [1053, 17] on icon "button" at bounding box center [1056, 17] width 11 height 11
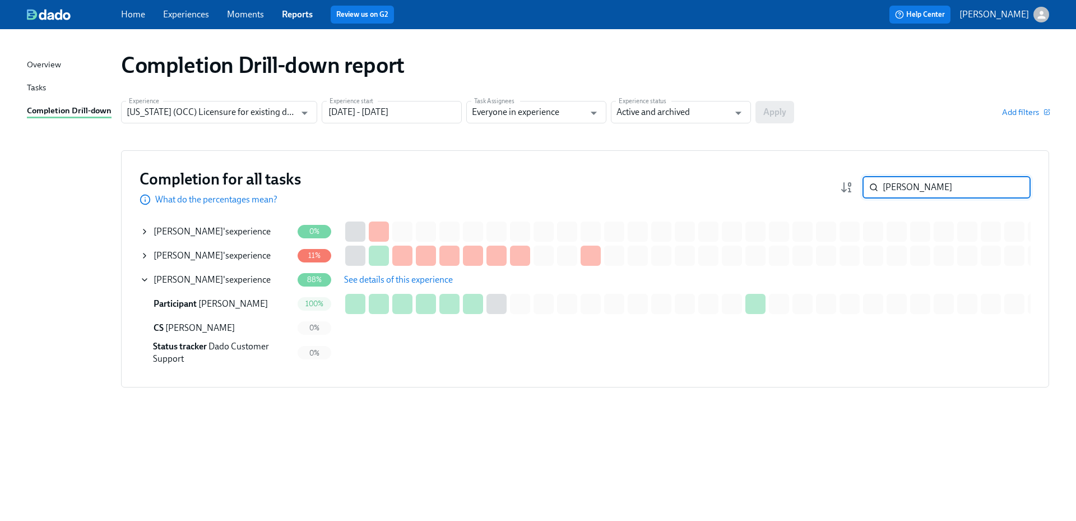
drag, startPoint x: 906, startPoint y: 186, endPoint x: 854, endPoint y: 187, distance: 51.6
click at [854, 187] on div "rivera ​" at bounding box center [935, 187] width 191 height 22
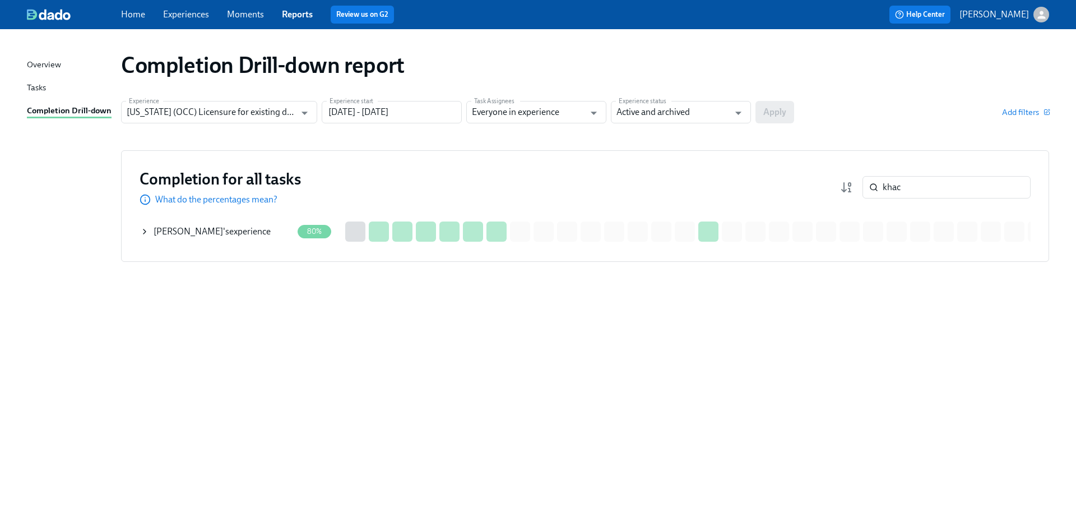
click at [236, 234] on div "Khac Phuong Vu 's experience" at bounding box center [212, 231] width 117 height 12
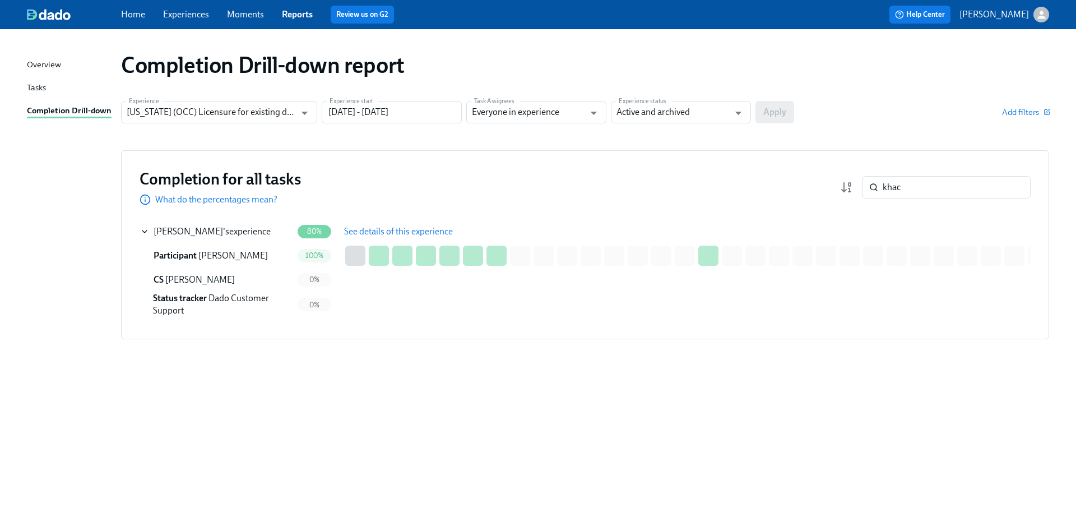
click at [400, 235] on span "See details of this experience" at bounding box center [398, 231] width 109 height 11
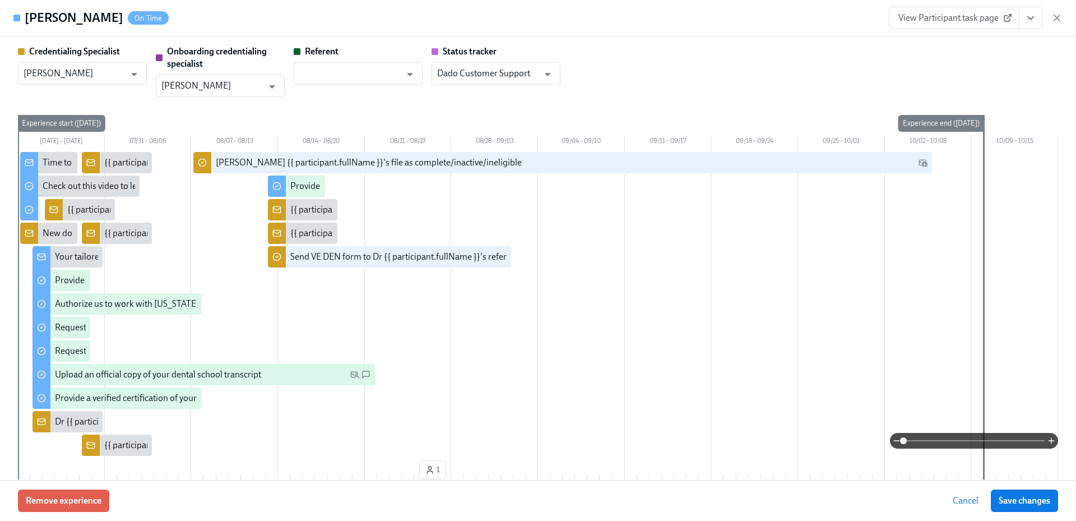
click at [1025, 19] on icon "View task page" at bounding box center [1030, 17] width 11 height 11
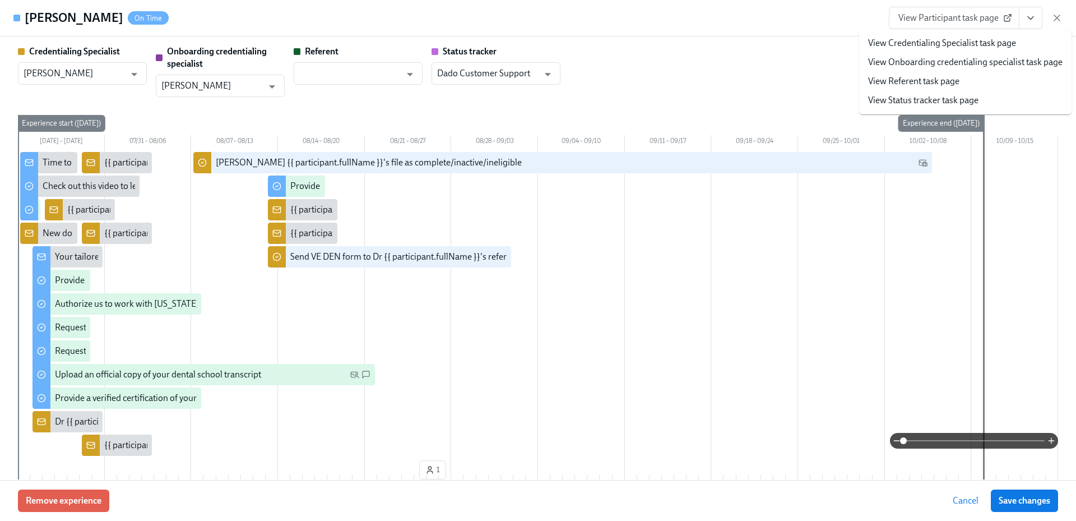
click at [993, 43] on link "View Credentialing Specialist task page" at bounding box center [942, 43] width 148 height 12
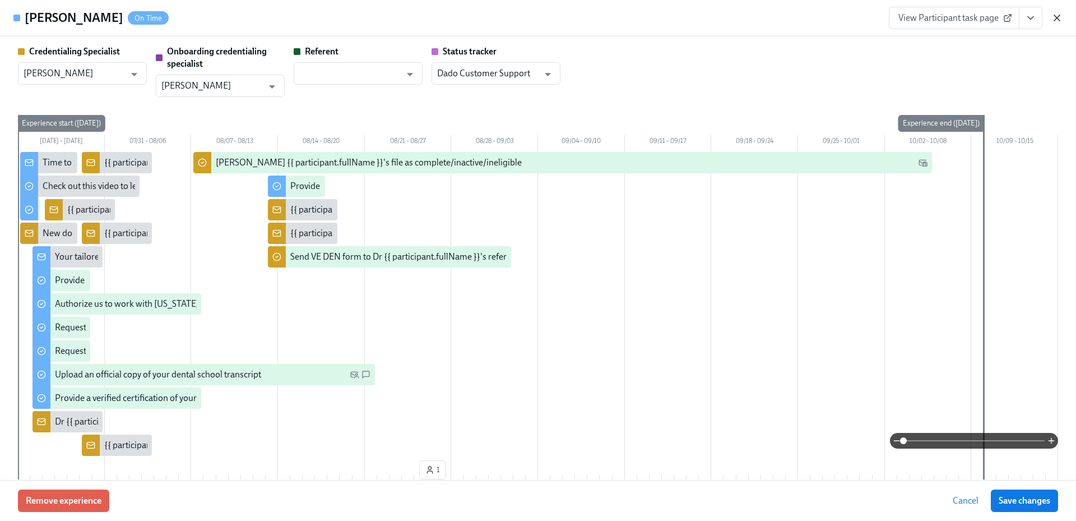
click at [1057, 19] on icon "button" at bounding box center [1057, 18] width 6 height 6
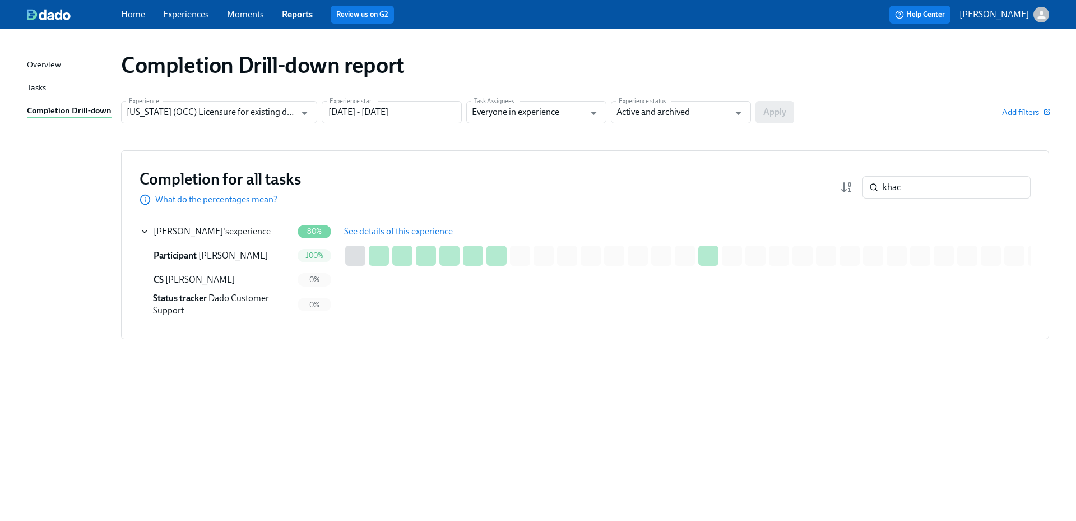
drag, startPoint x: 936, startPoint y: 202, endPoint x: 919, endPoint y: 199, distance: 17.1
click at [919, 199] on div "Completion for all tasks What do the percentages mean? khac ​" at bounding box center [585, 187] width 891 height 37
drag, startPoint x: 894, startPoint y: 189, endPoint x: 872, endPoint y: 189, distance: 21.9
click at [872, 189] on div "khac ​" at bounding box center [946, 187] width 168 height 22
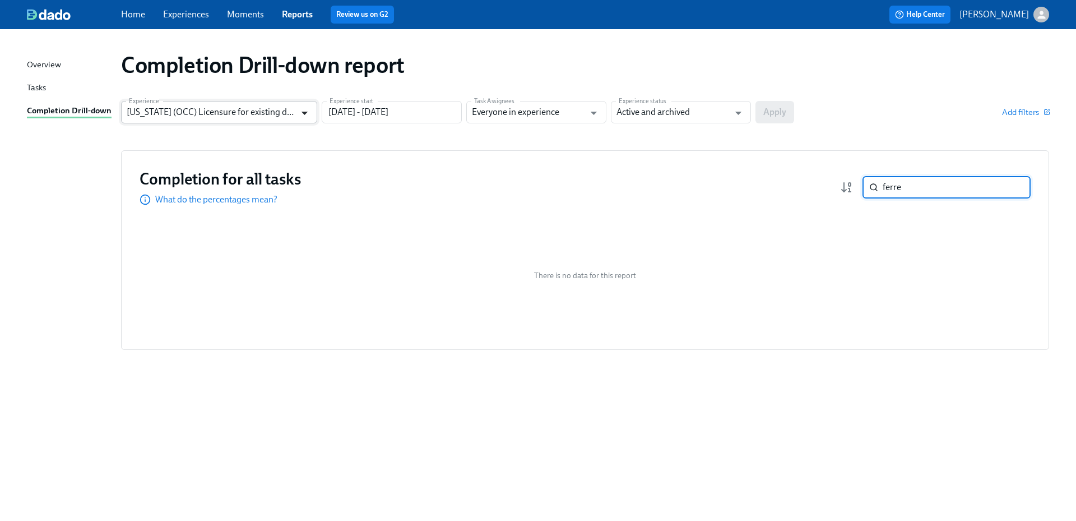
click at [298, 118] on icon "Open" at bounding box center [304, 112] width 15 height 15
type input "ferre"
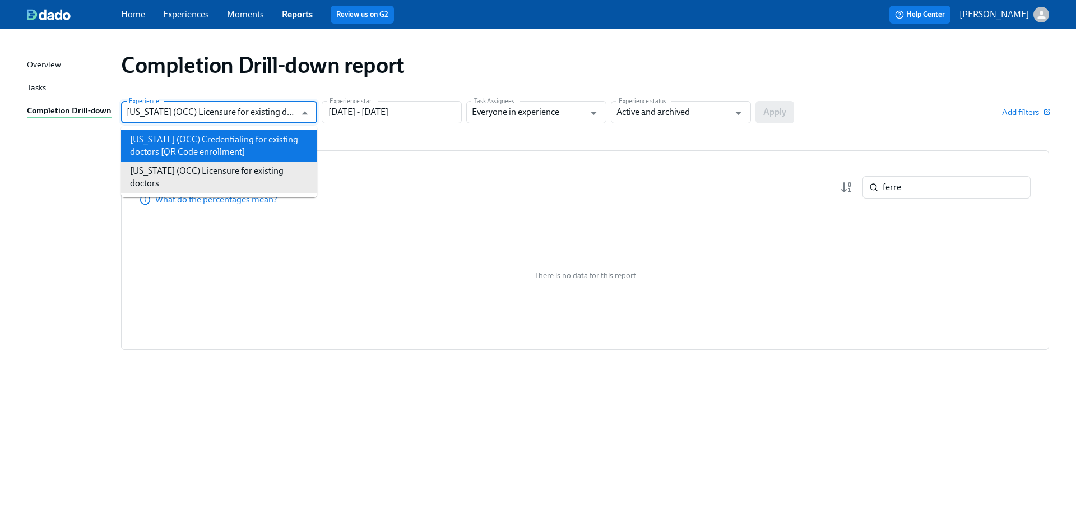
click at [277, 148] on li "[US_STATE] (OCC) Credentialing for existing doctors [QR Code enrollment]" at bounding box center [219, 145] width 196 height 31
type input "[US_STATE] (OCC) Credentialing for existing doctors [QR Code enrollment]"
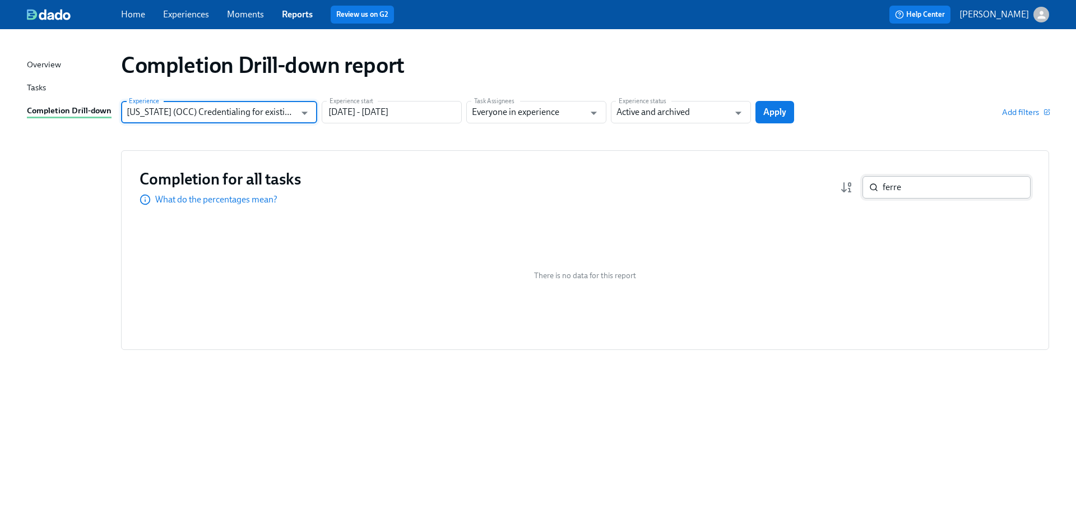
click at [779, 113] on span "Apply" at bounding box center [774, 111] width 23 height 11
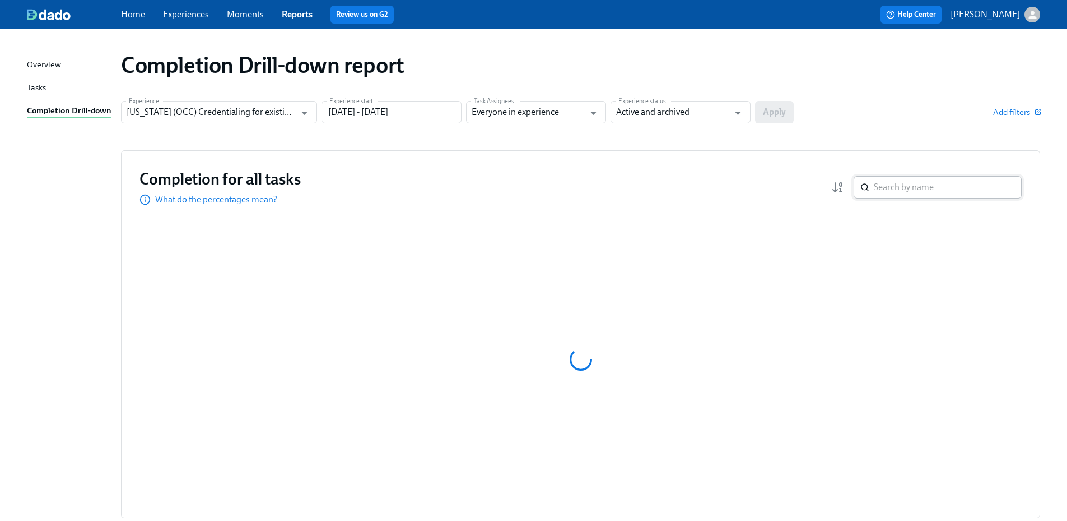
click at [908, 190] on input "search" at bounding box center [948, 187] width 148 height 22
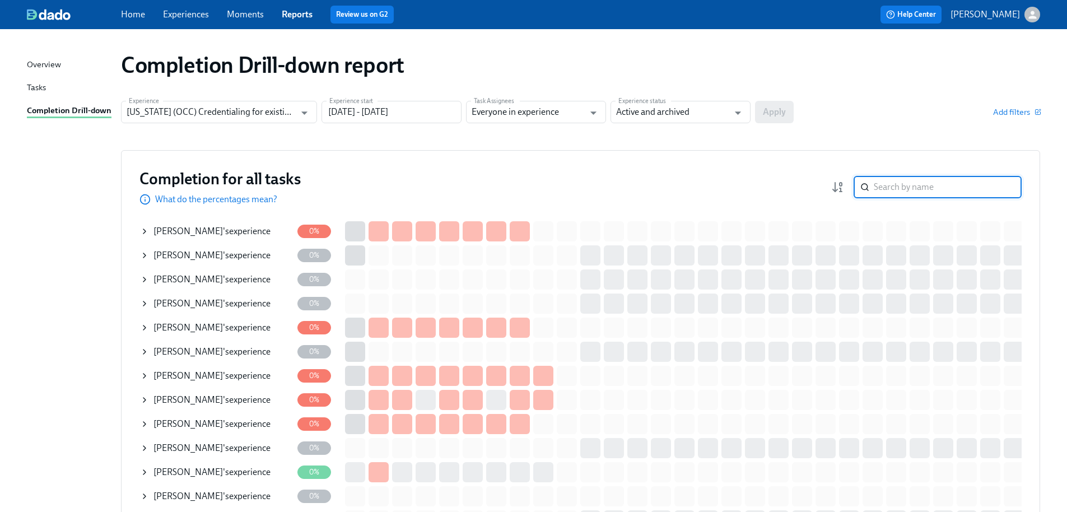
click at [908, 190] on input "search" at bounding box center [948, 187] width 148 height 22
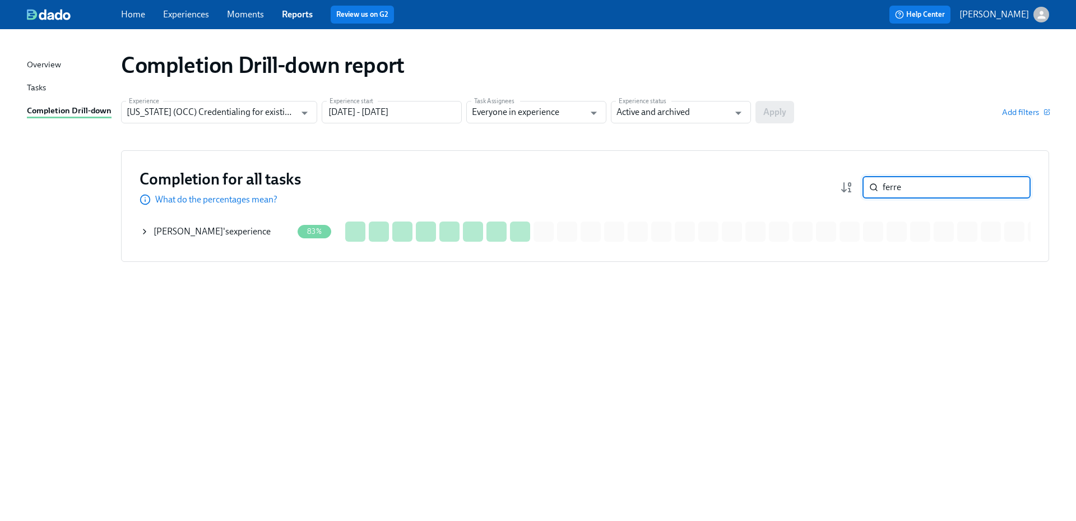
type input "ferre"
click at [236, 233] on div "Carolina Ferreira 's experience" at bounding box center [212, 231] width 117 height 12
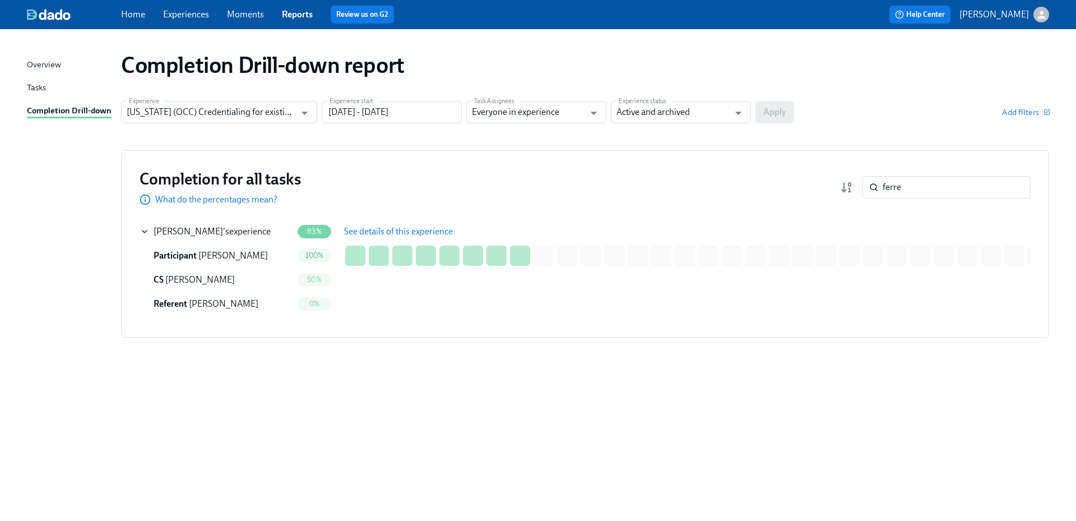
click at [396, 231] on span "See details of this experience" at bounding box center [398, 231] width 109 height 11
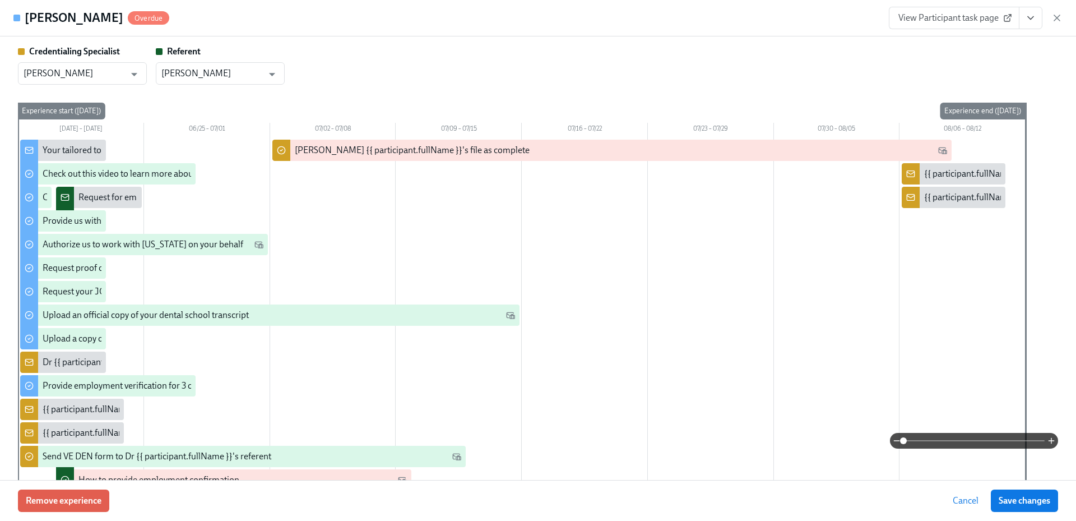
click at [1025, 21] on icon "View task page" at bounding box center [1030, 17] width 11 height 11
click at [999, 44] on link "View Credentialing Specialist task page" at bounding box center [965, 43] width 148 height 12
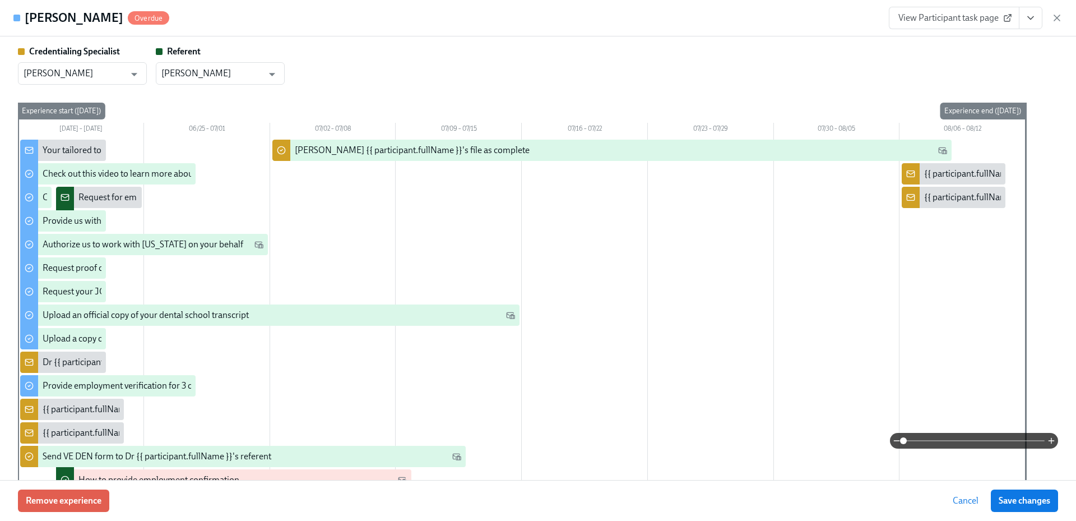
click at [1060, 24] on div "View Participant task page" at bounding box center [976, 18] width 174 height 22
click at [1060, 21] on icon "button" at bounding box center [1057, 18] width 6 height 6
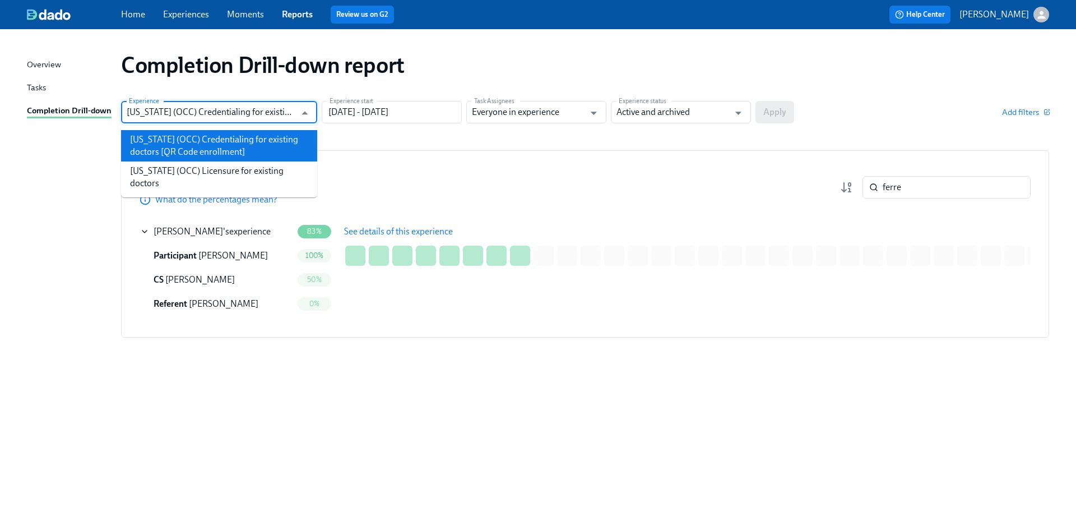
click at [277, 110] on input "[US_STATE] (OCC) Credentialing for existing doctors [QR Code enrollment]" at bounding box center [211, 112] width 169 height 22
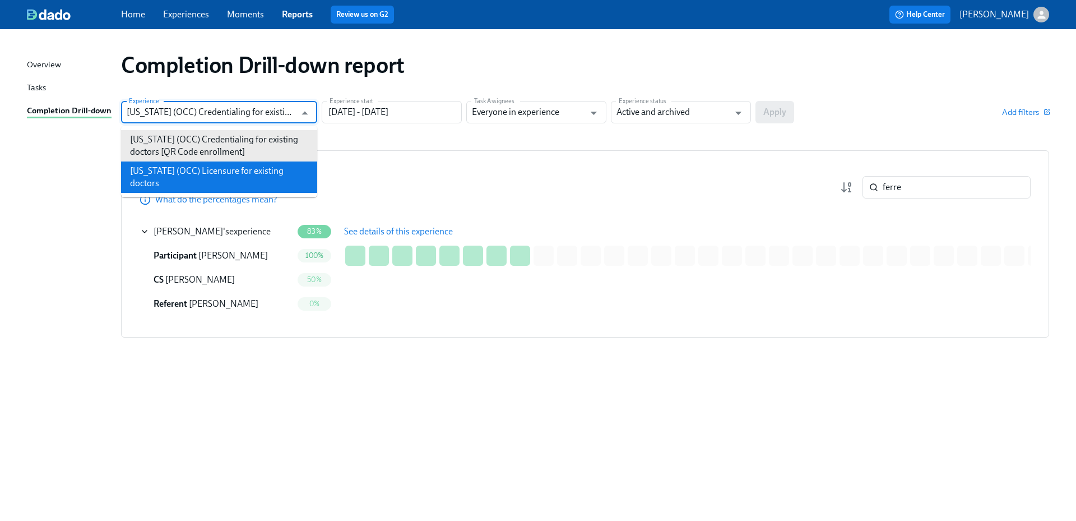
click at [266, 166] on li "[US_STATE] (OCC) Licensure for existing doctors" at bounding box center [219, 176] width 196 height 31
type input "[US_STATE] (OCC) Licensure for existing doctors"
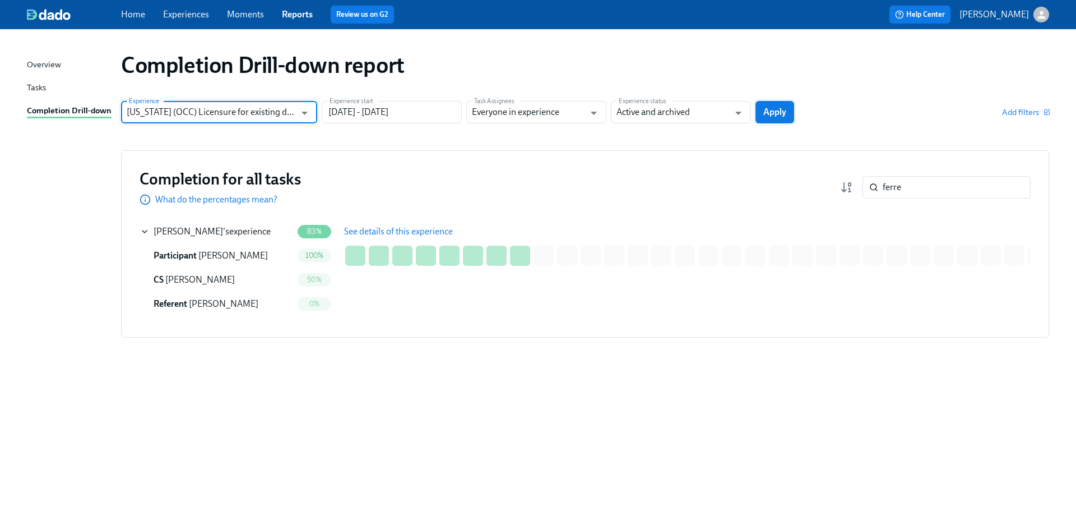
click at [786, 106] on button "Apply" at bounding box center [774, 112] width 39 height 22
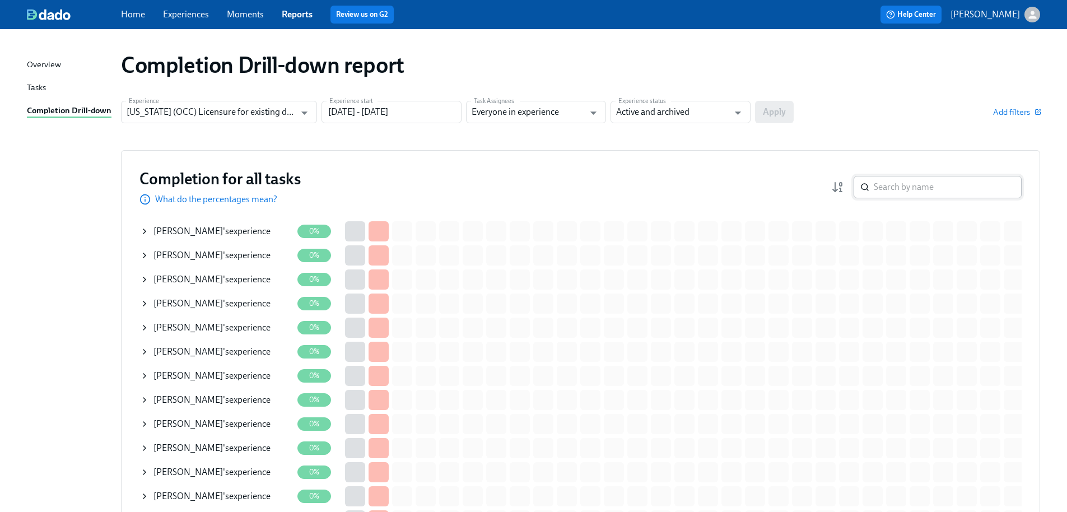
click at [957, 184] on input "search" at bounding box center [948, 187] width 148 height 22
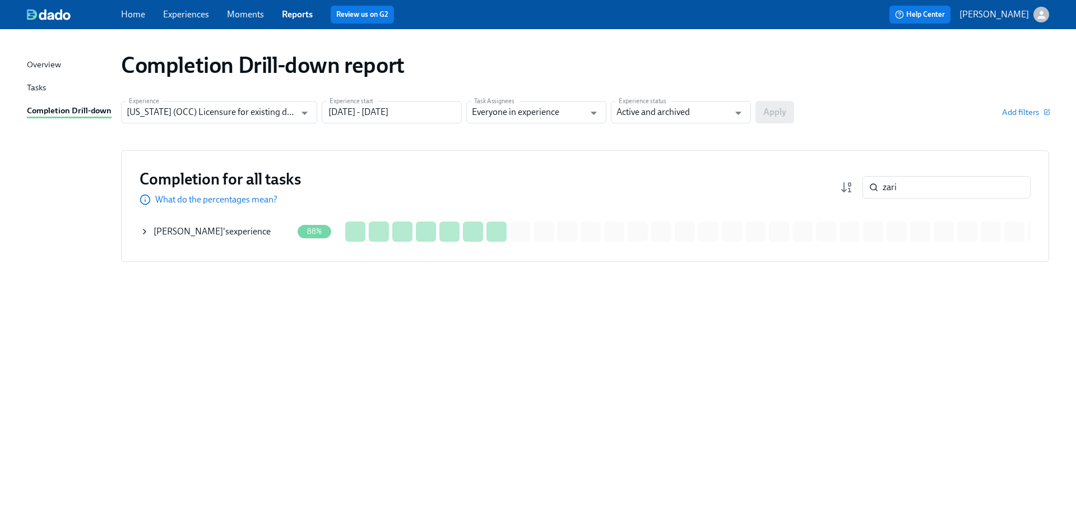
click at [246, 226] on div "Alexandra Zarifis 's experience" at bounding box center [212, 231] width 117 height 12
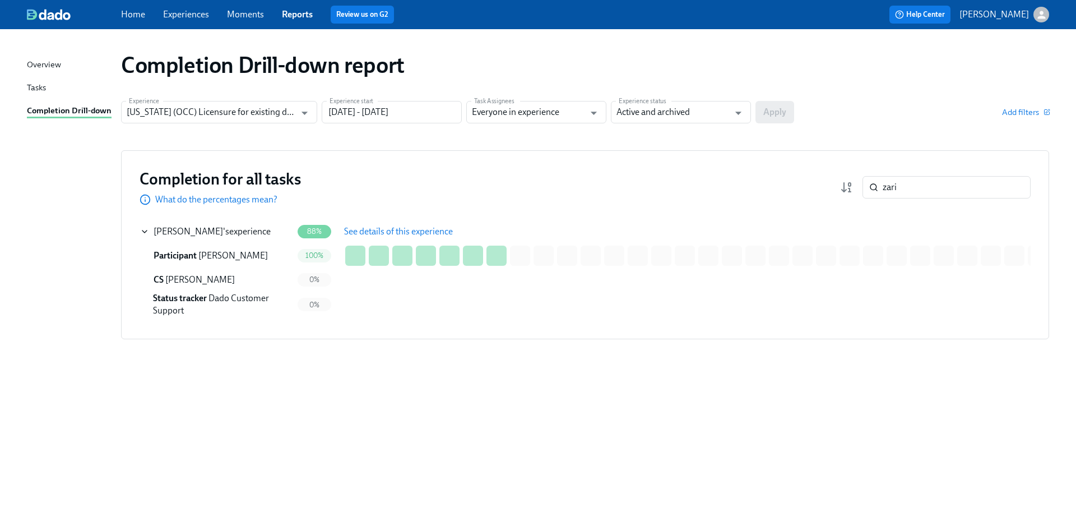
click at [469, 224] on td "See details of this experience" at bounding box center [410, 231] width 149 height 24
click at [442, 227] on span "See details of this experience" at bounding box center [398, 231] width 109 height 11
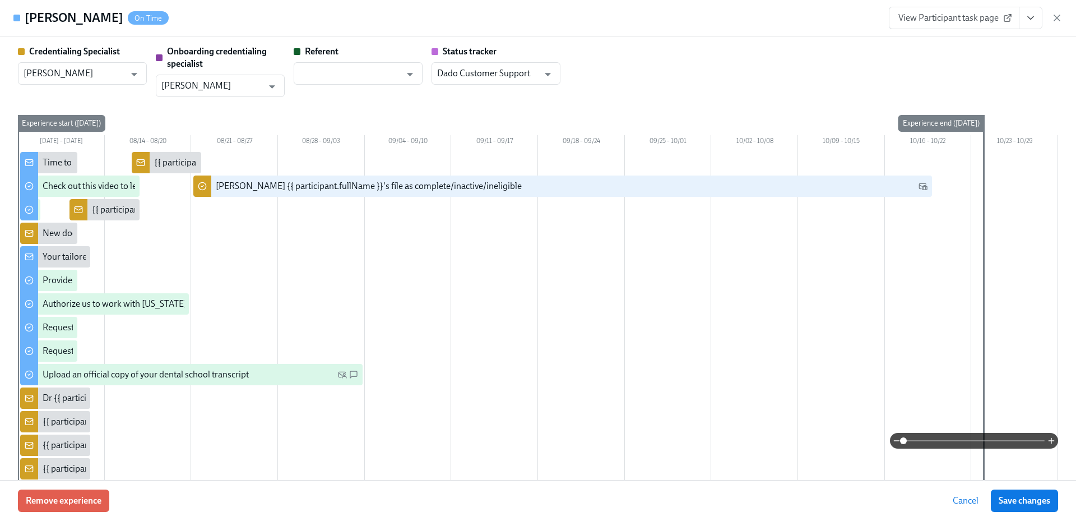
click at [1027, 17] on icon "View task page" at bounding box center [1030, 17] width 11 height 11
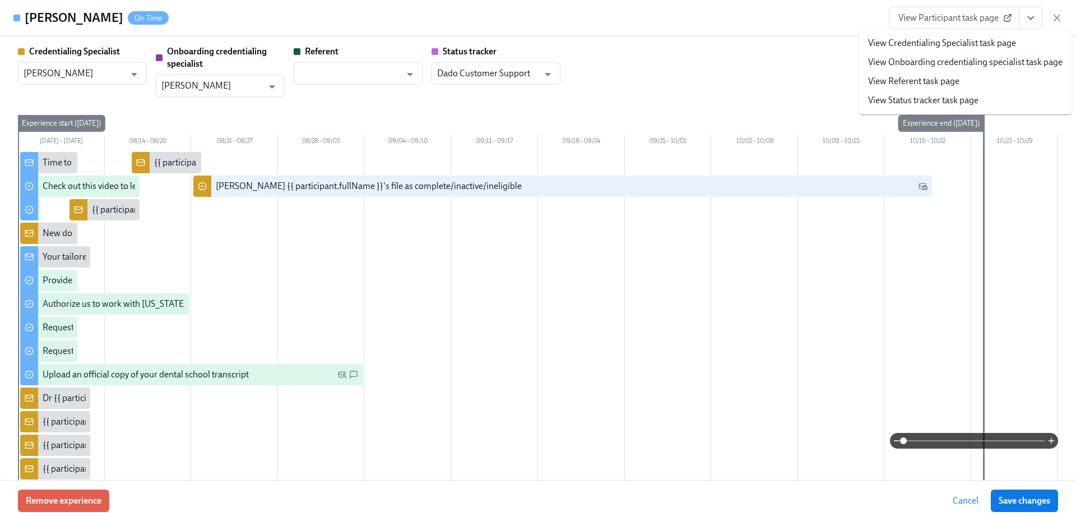
click at [991, 39] on link "View Credentialing Specialist task page" at bounding box center [942, 43] width 148 height 12
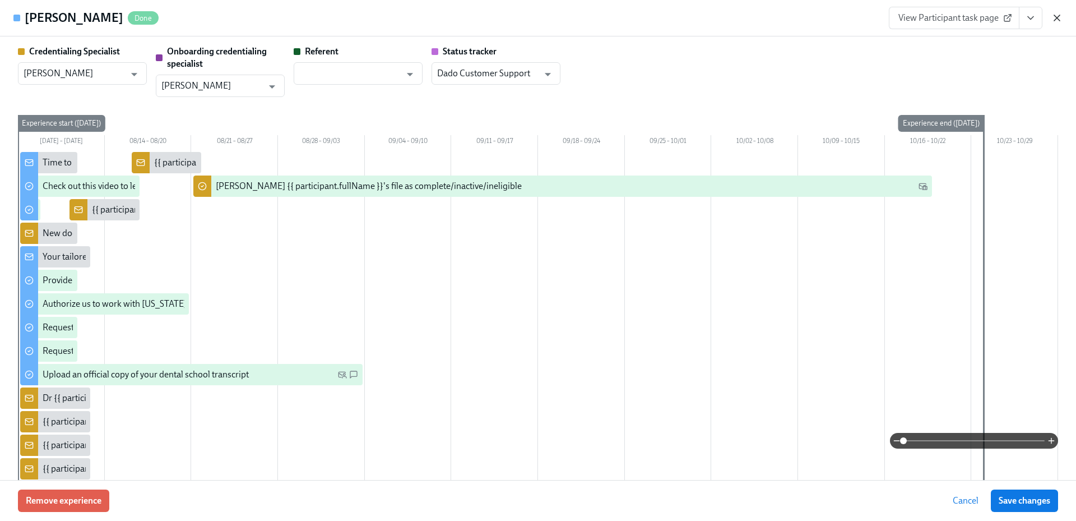
click at [1055, 20] on icon "button" at bounding box center [1057, 18] width 6 height 6
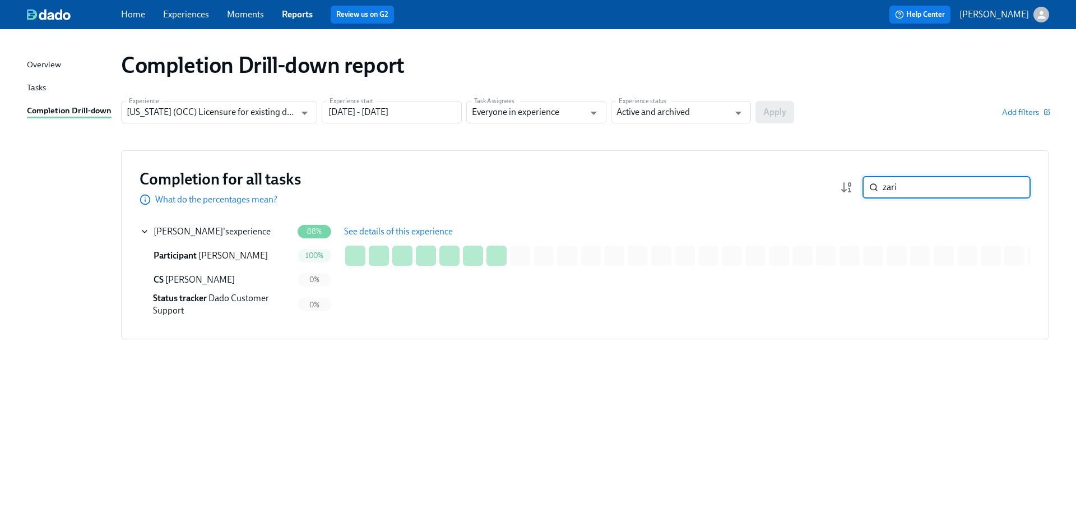
drag, startPoint x: 913, startPoint y: 177, endPoint x: 852, endPoint y: 179, distance: 61.1
click at [852, 179] on div "zari ​" at bounding box center [935, 187] width 191 height 22
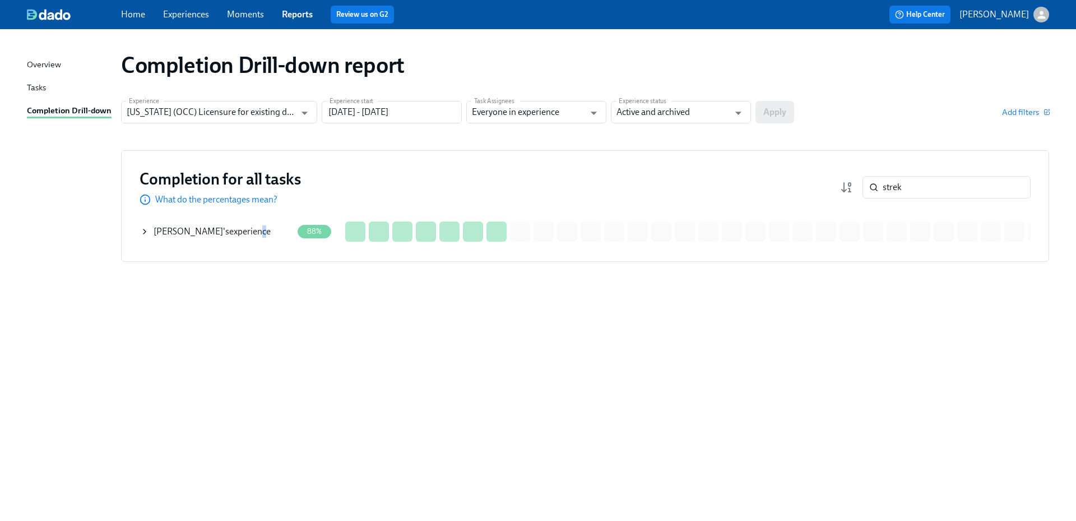
click at [241, 222] on div "Hanna Strek 's experience" at bounding box center [216, 231] width 152 height 22
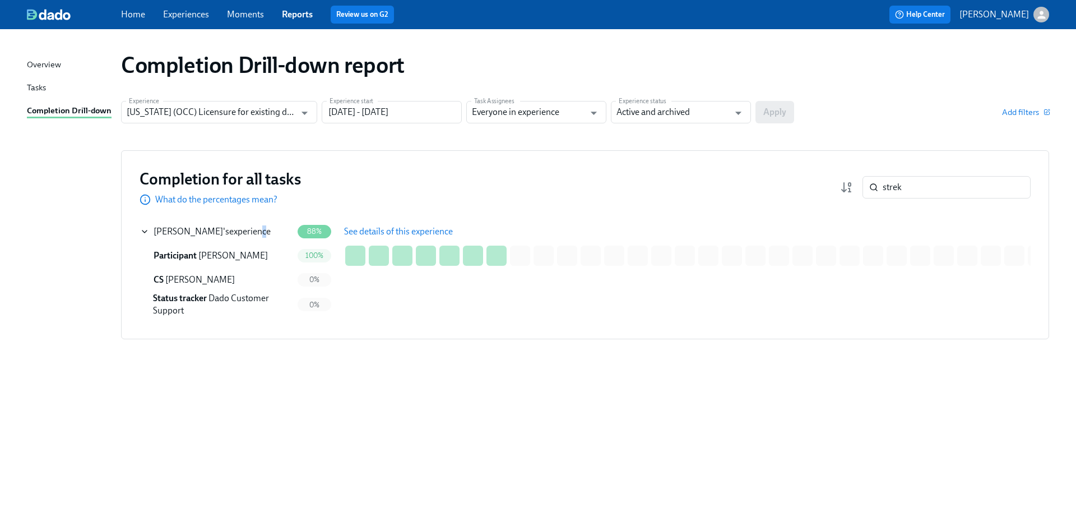
click at [395, 221] on button "See details of this experience" at bounding box center [398, 231] width 124 height 22
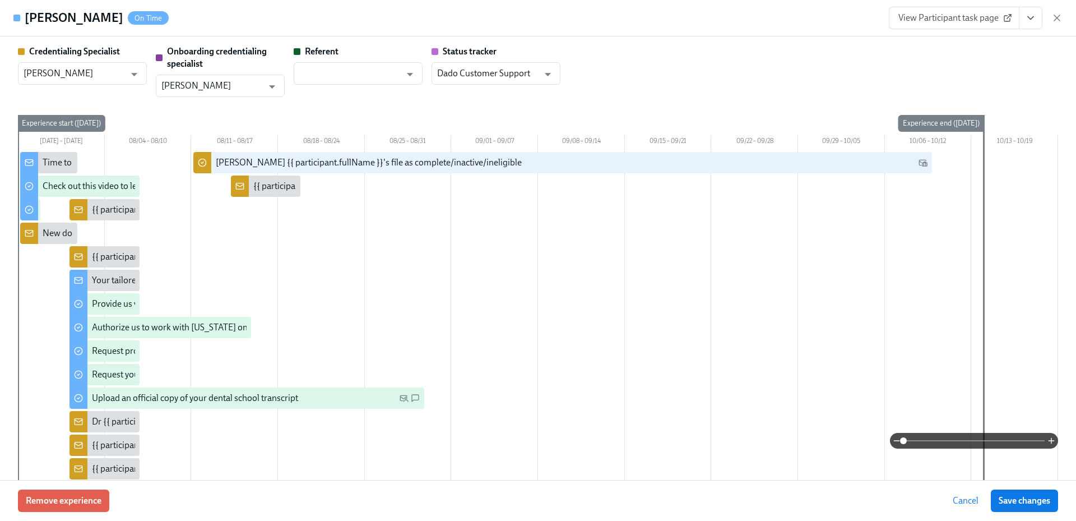
click at [1027, 19] on icon "View task page" at bounding box center [1030, 17] width 11 height 11
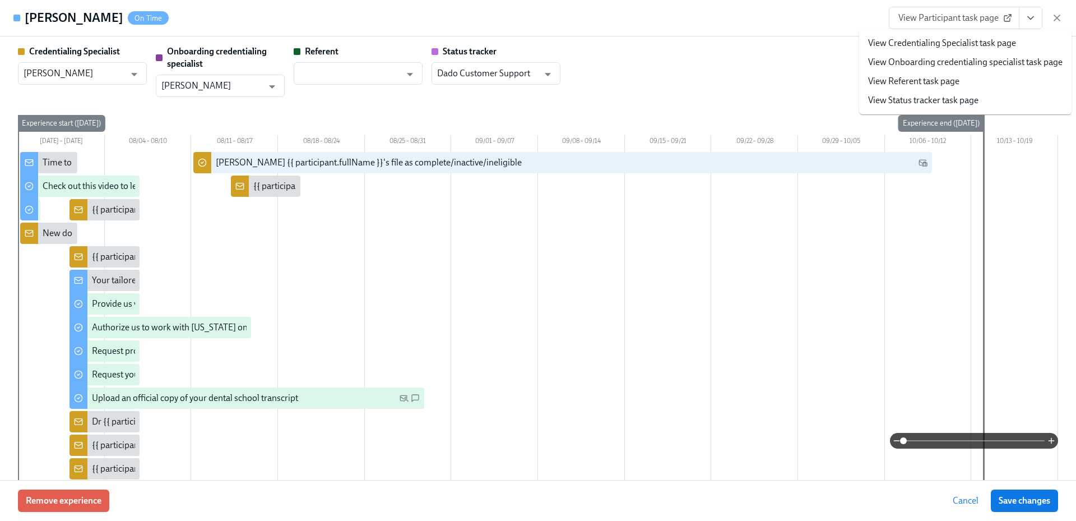
click at [996, 40] on link "View Credentialing Specialist task page" at bounding box center [942, 43] width 148 height 12
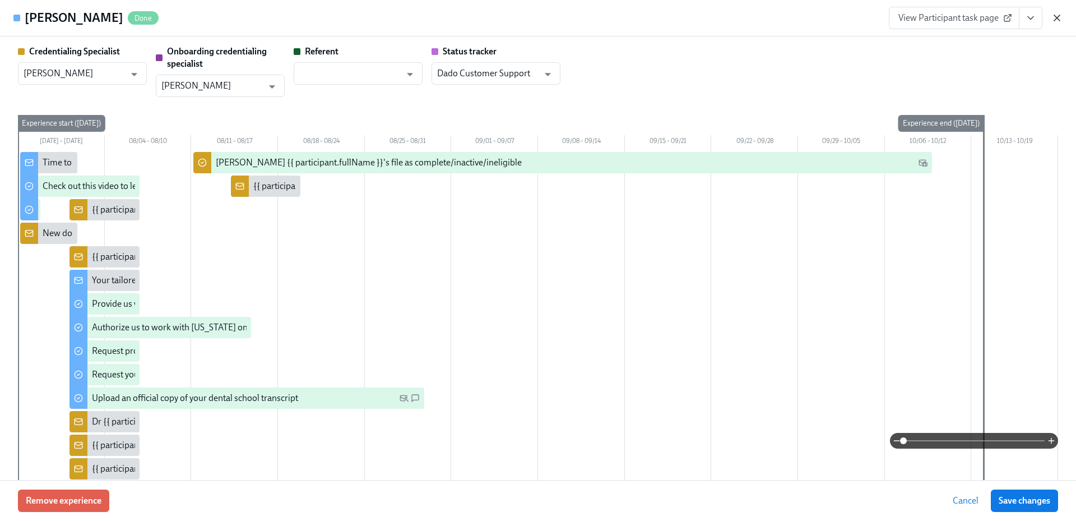
click at [1054, 17] on icon "button" at bounding box center [1056, 17] width 11 height 11
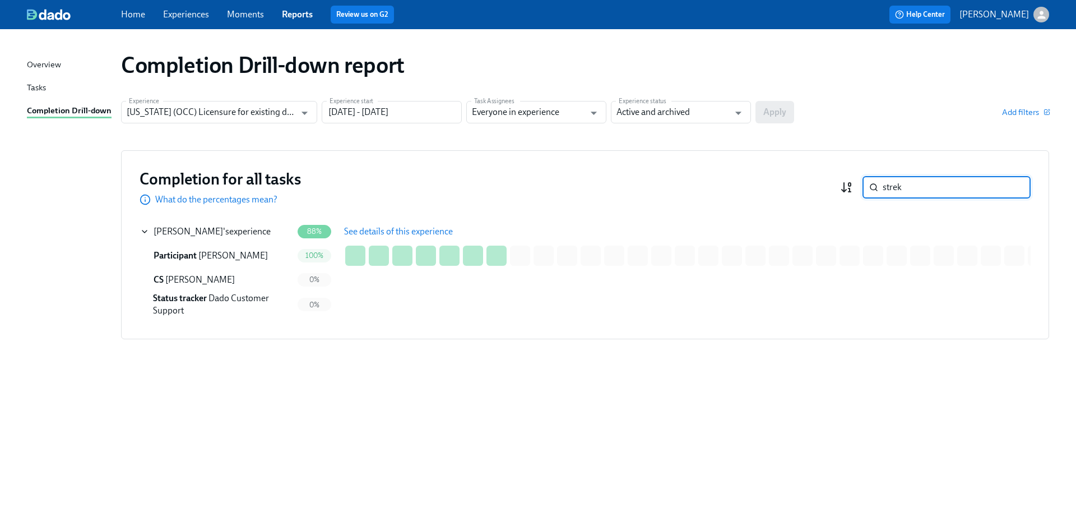
drag, startPoint x: 903, startPoint y: 189, endPoint x: 844, endPoint y: 184, distance: 59.6
click at [844, 184] on div "strek ​" at bounding box center [935, 187] width 191 height 22
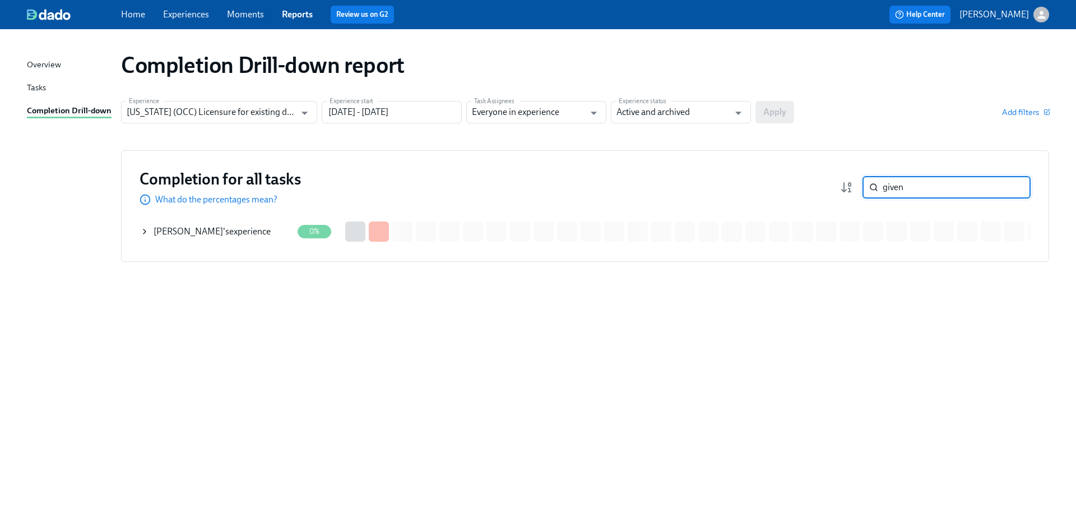
type input "given"
click at [240, 231] on div "Trevor Given 's experience" at bounding box center [212, 231] width 117 height 12
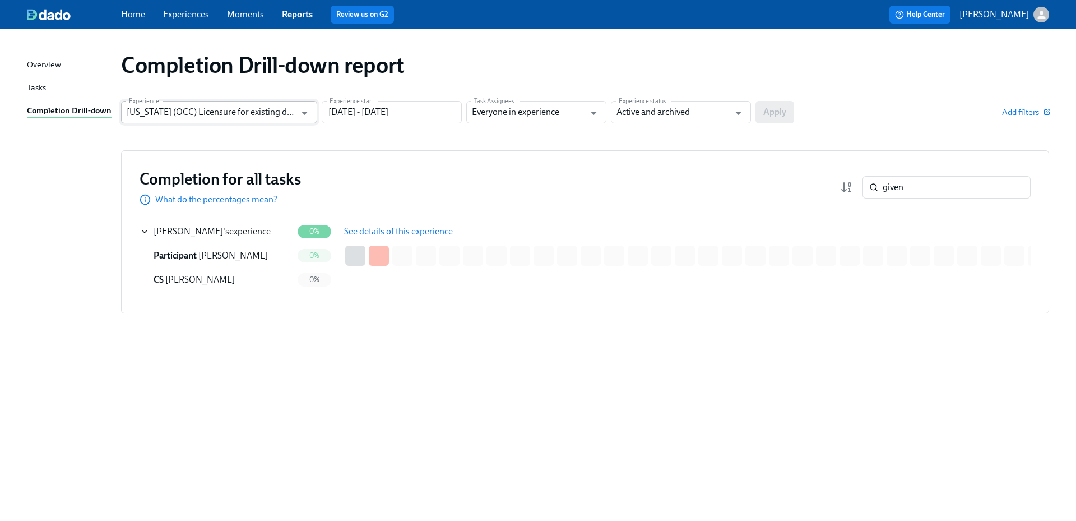
click at [285, 112] on input "[US_STATE] (OCC) Licensure for existing doctors" at bounding box center [211, 112] width 169 height 22
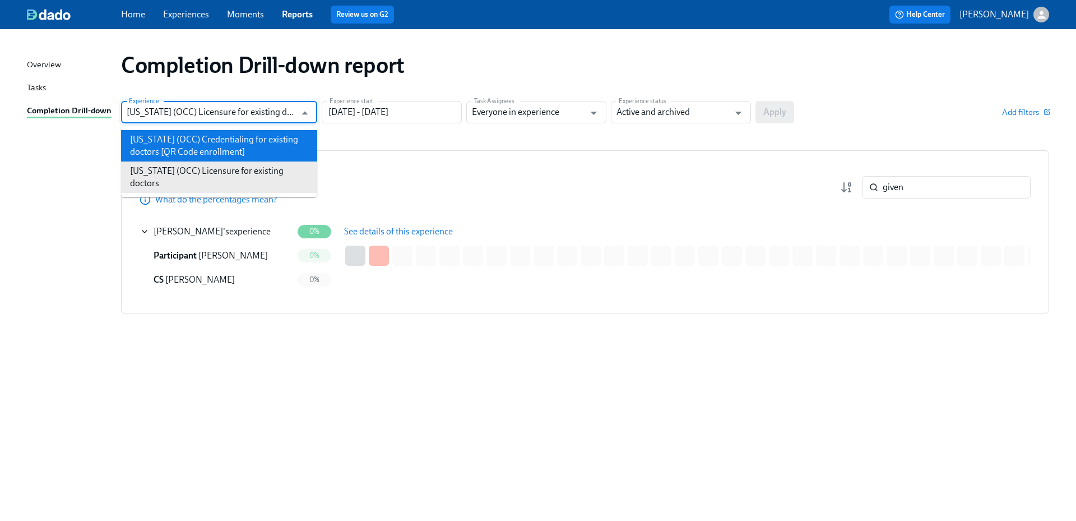
click at [271, 141] on li "[US_STATE] (OCC) Credentialing for existing doctors [QR Code enrollment]" at bounding box center [219, 145] width 196 height 31
type input "[US_STATE] (OCC) Credentialing for existing doctors [QR Code enrollment]"
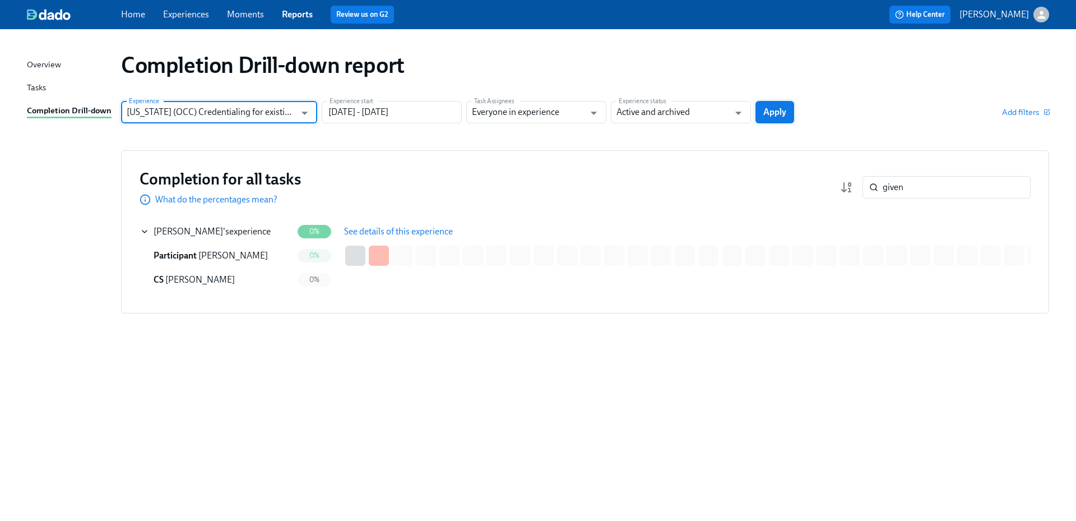
click at [777, 104] on button "Apply" at bounding box center [774, 112] width 39 height 22
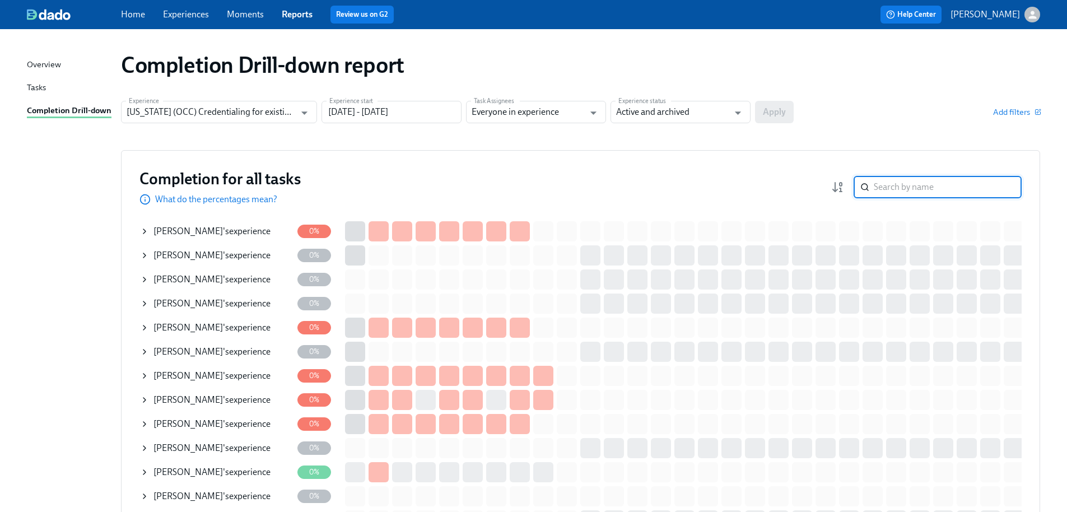
drag, startPoint x: 912, startPoint y: 185, endPoint x: 892, endPoint y: 187, distance: 19.6
click at [891, 187] on input "search" at bounding box center [948, 187] width 148 height 22
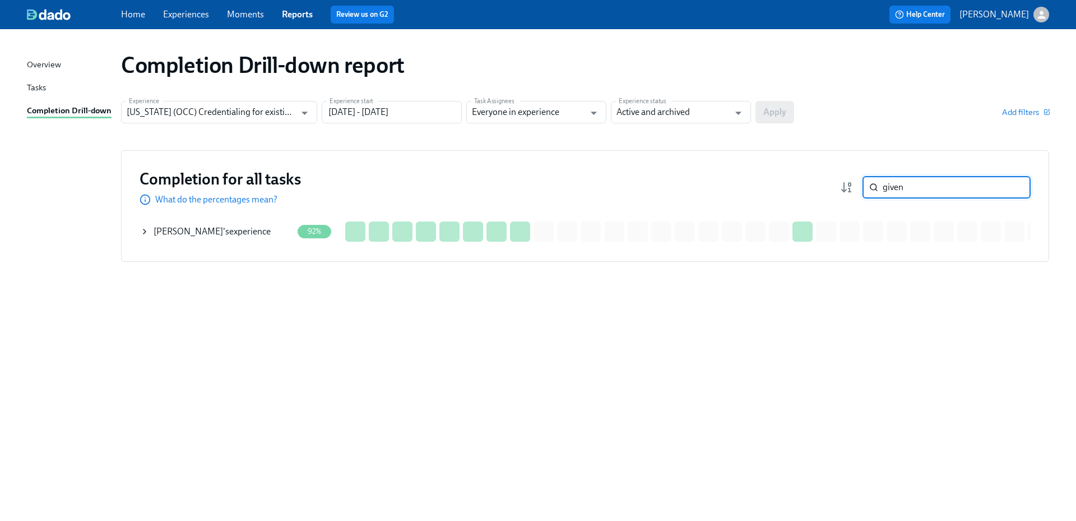
type input "given"
click at [231, 238] on div "Trevor Given 's experience" at bounding box center [216, 231] width 152 height 22
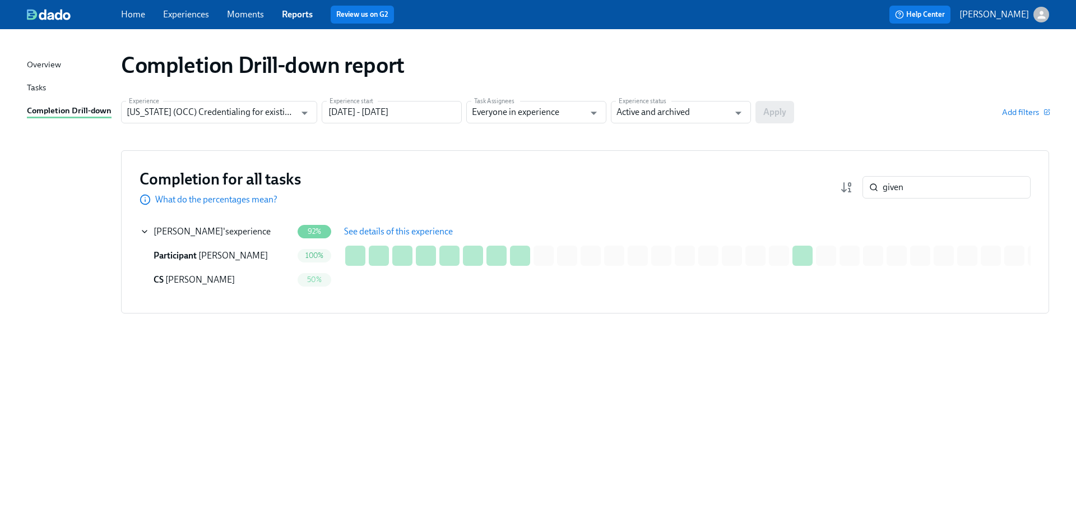
click at [371, 230] on span "See details of this experience" at bounding box center [398, 231] width 109 height 11
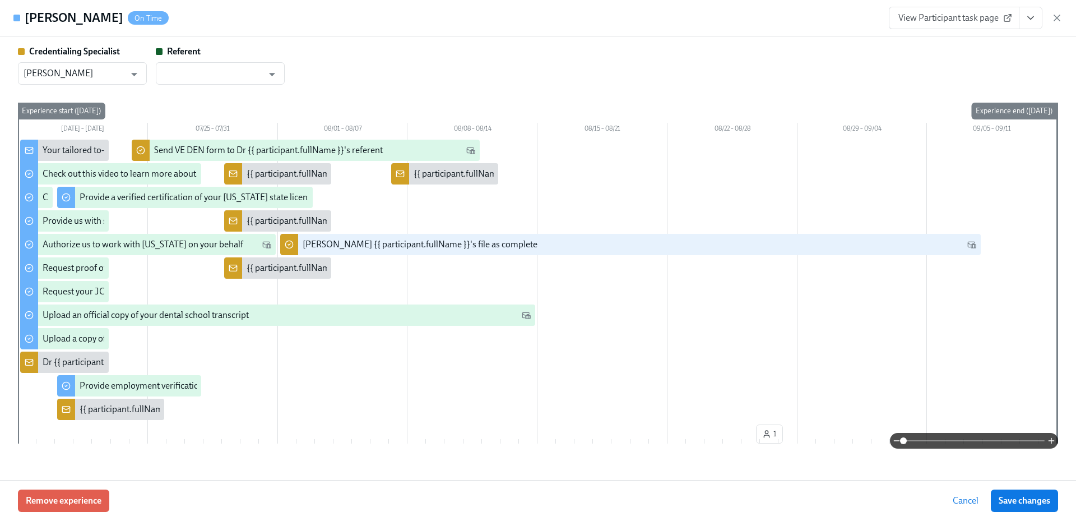
click at [1033, 17] on icon "View task page" at bounding box center [1031, 18] width 6 height 3
click at [1009, 39] on link "View Credentialing Specialist task page" at bounding box center [965, 43] width 148 height 12
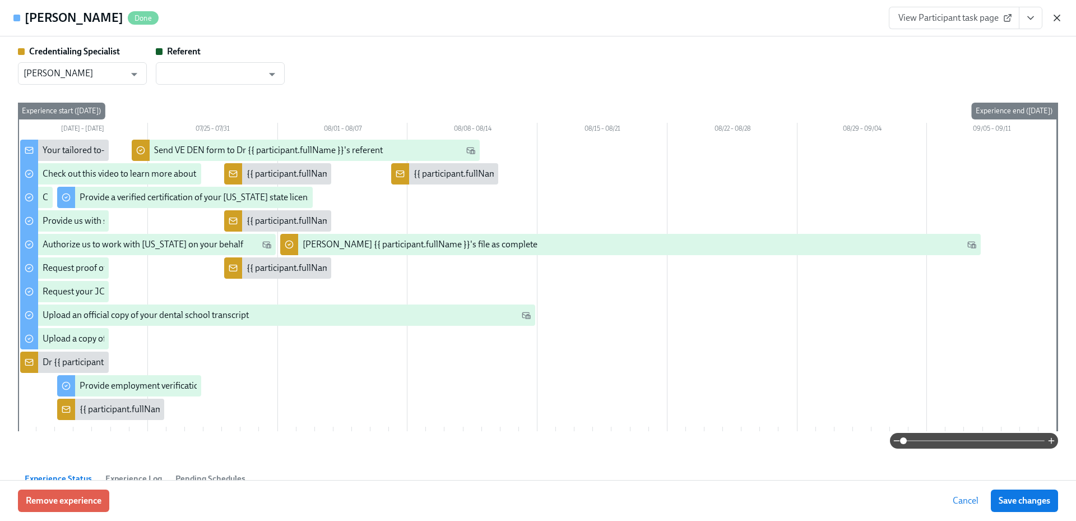
click at [1056, 15] on icon "button" at bounding box center [1056, 17] width 11 height 11
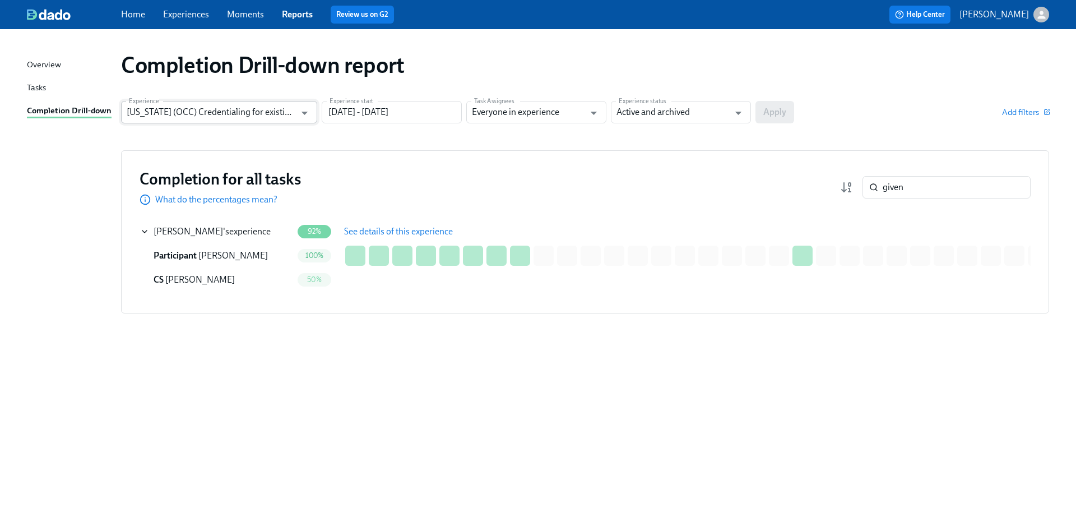
click at [286, 111] on input "[US_STATE] (OCC) Credentialing for existing doctors [QR Code enrollment]" at bounding box center [211, 112] width 169 height 22
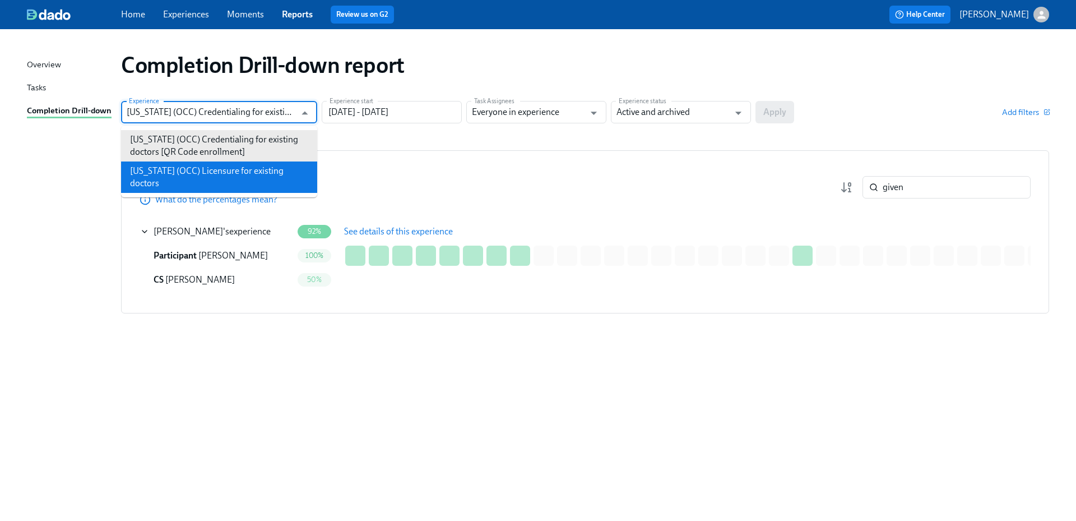
click at [261, 168] on li "[US_STATE] (OCC) Licensure for existing doctors" at bounding box center [219, 176] width 196 height 31
type input "[US_STATE] (OCC) Licensure for existing doctors"
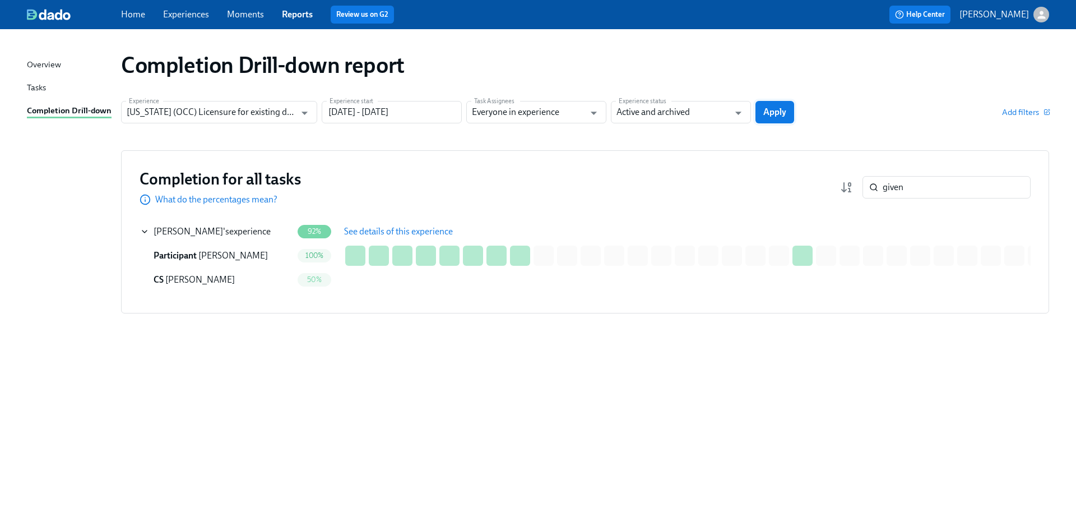
click at [782, 118] on button "Apply" at bounding box center [774, 112] width 39 height 22
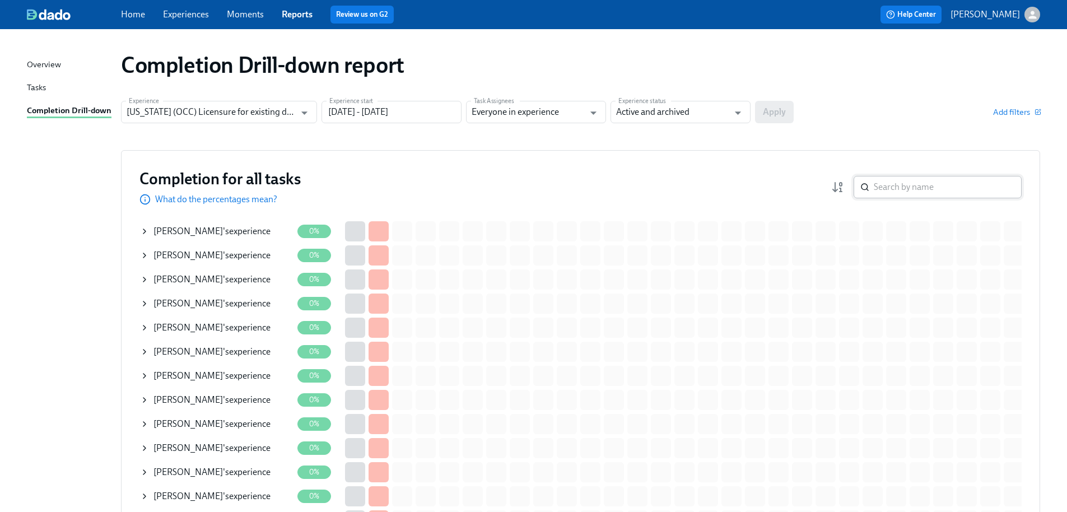
click at [943, 183] on input "search" at bounding box center [948, 187] width 148 height 22
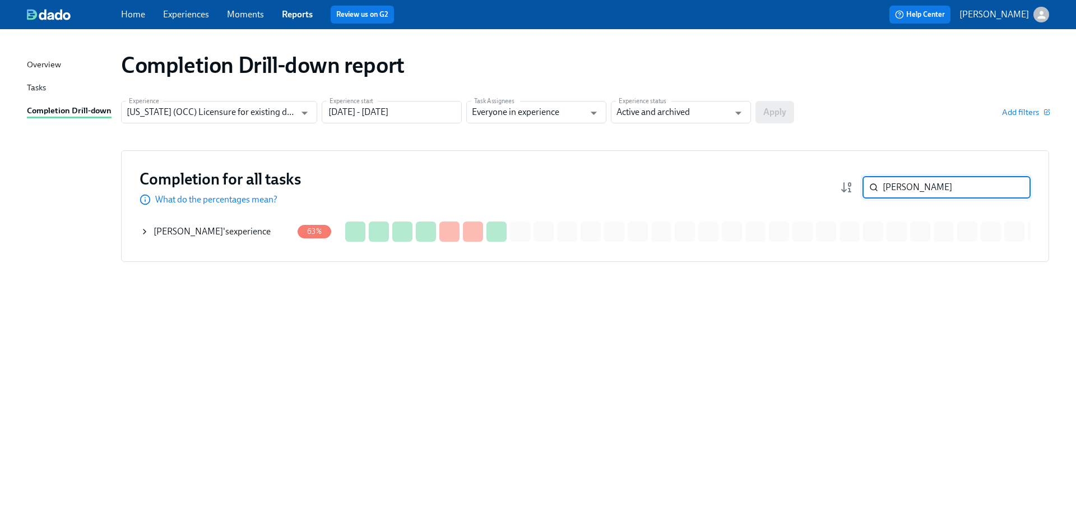
click at [237, 234] on div "Shumila Kazmi 's experience" at bounding box center [212, 231] width 117 height 12
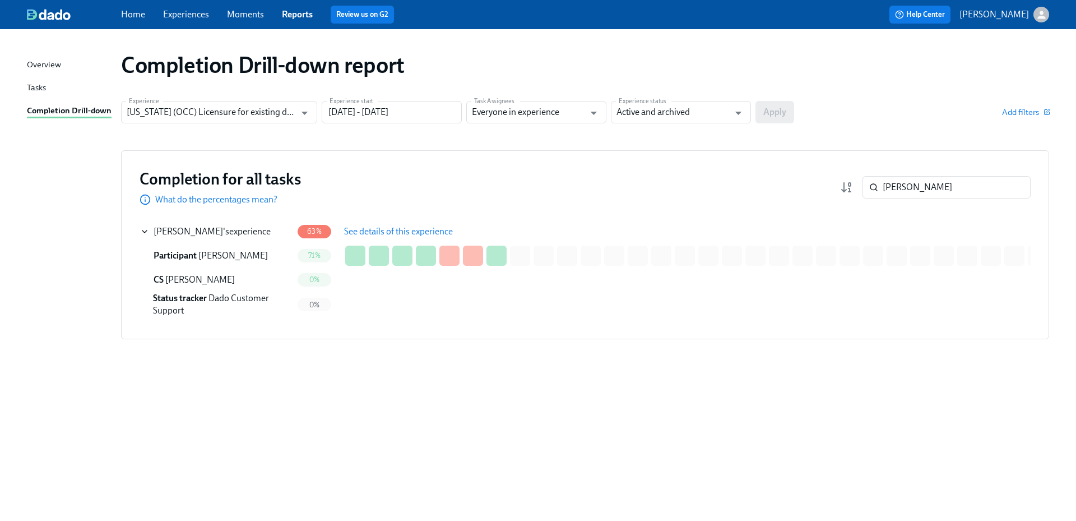
click at [389, 227] on span "See details of this experience" at bounding box center [398, 231] width 109 height 11
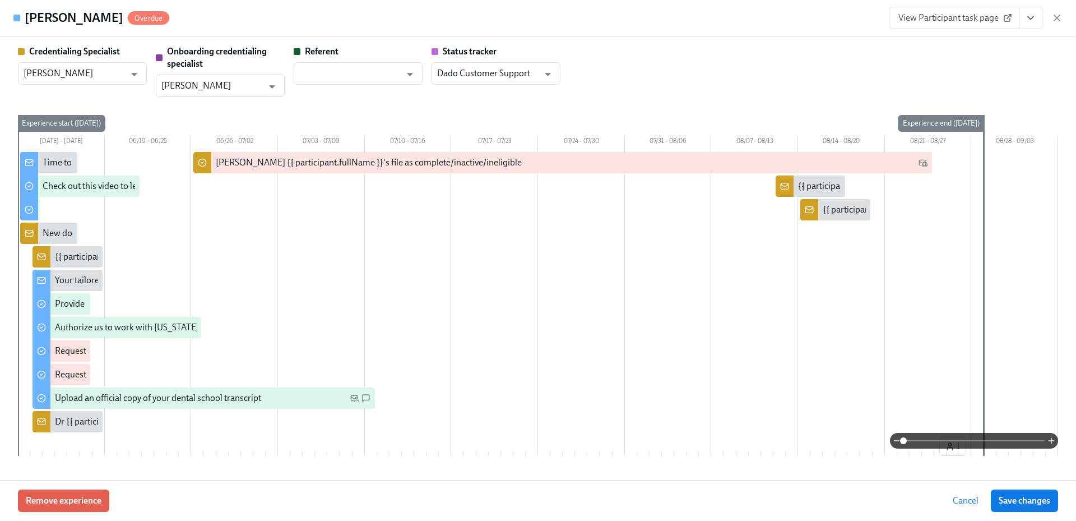
click at [1027, 24] on button "View task page" at bounding box center [1031, 18] width 24 height 22
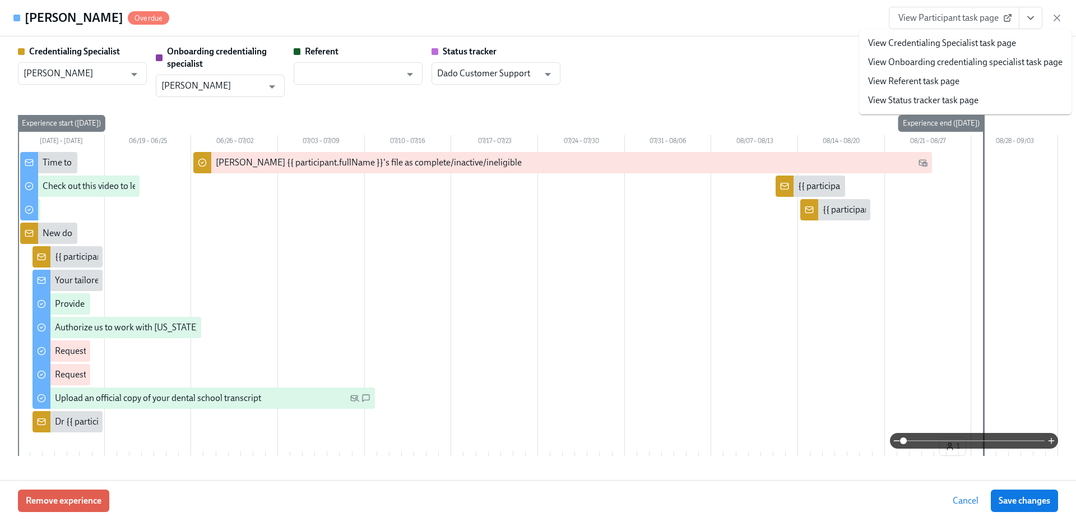
click at [993, 44] on link "View Credentialing Specialist task page" at bounding box center [942, 43] width 148 height 12
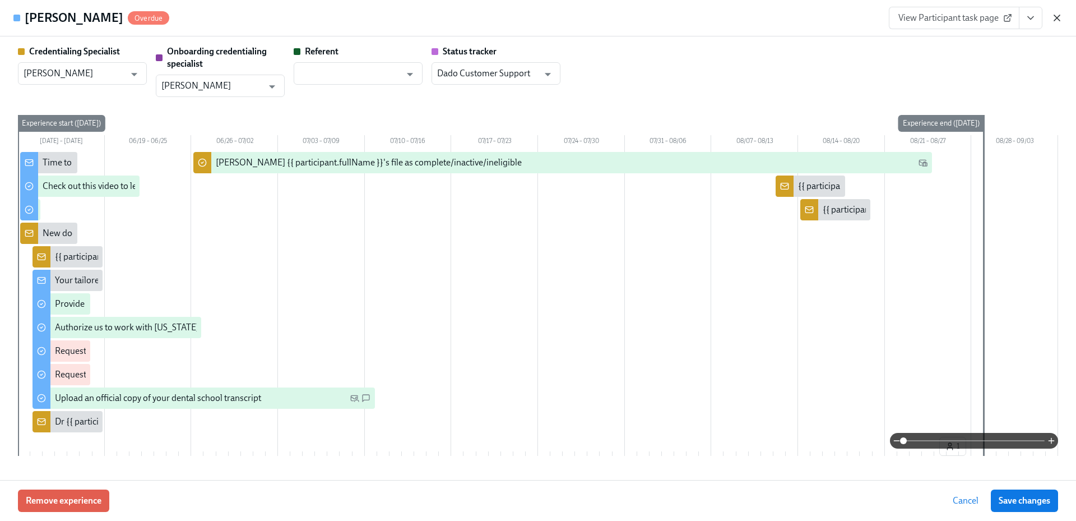
click at [1054, 16] on icon "button" at bounding box center [1056, 17] width 11 height 11
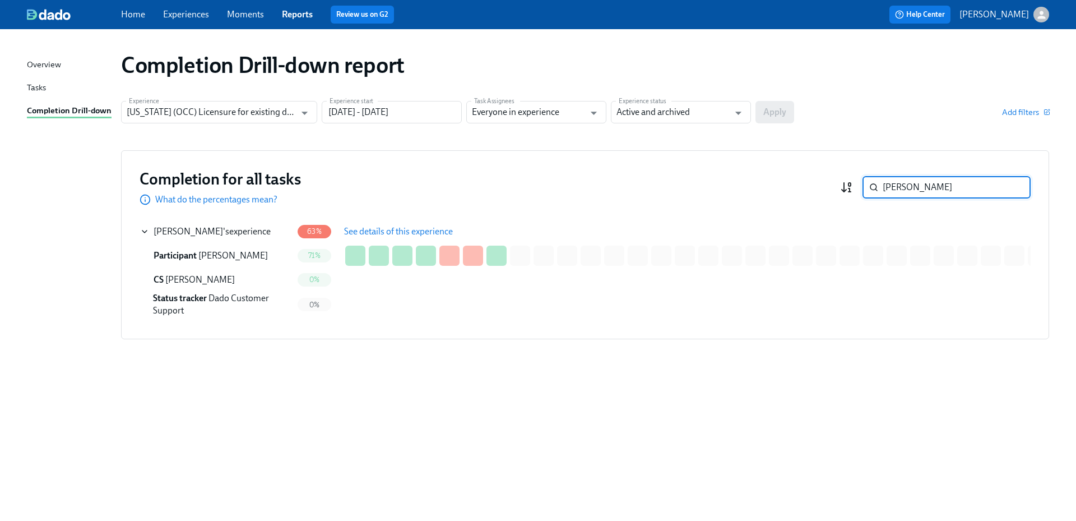
drag, startPoint x: 860, startPoint y: 186, endPoint x: 846, endPoint y: 184, distance: 14.7
click at [848, 185] on div "kazmi ​" at bounding box center [935, 187] width 191 height 22
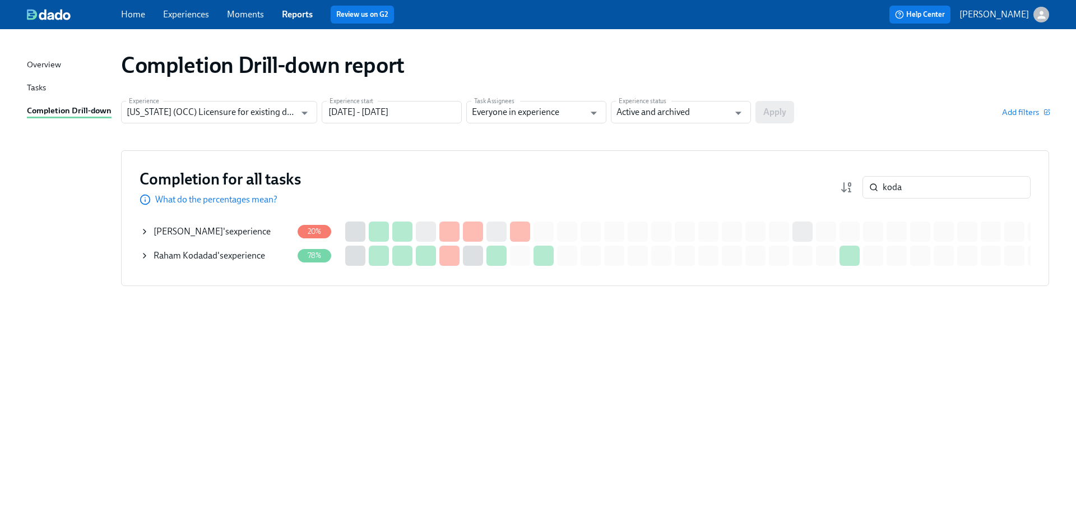
click at [235, 251] on div "Raham Kodadad 's experience" at bounding box center [210, 255] width 112 height 12
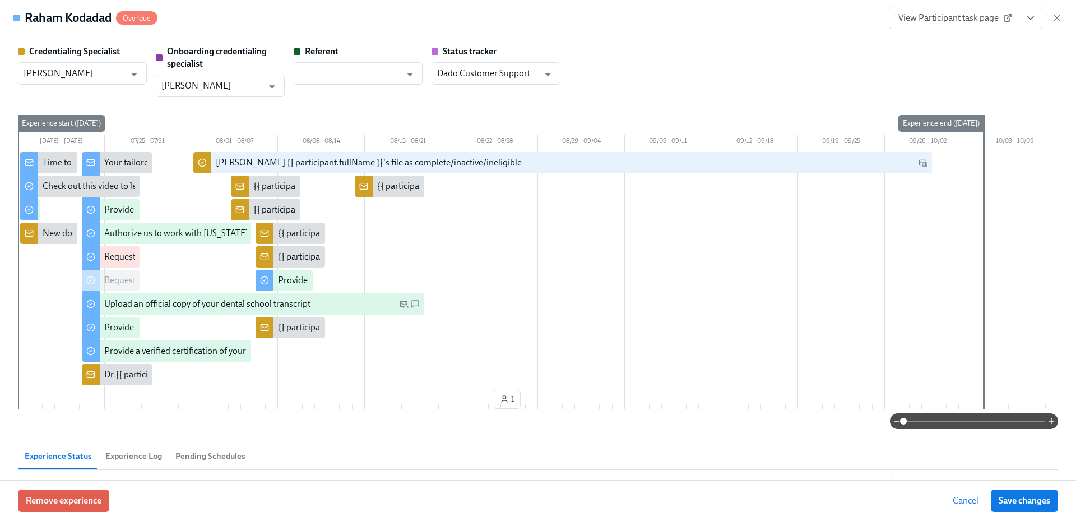
click at [1033, 22] on icon "View task page" at bounding box center [1030, 17] width 11 height 11
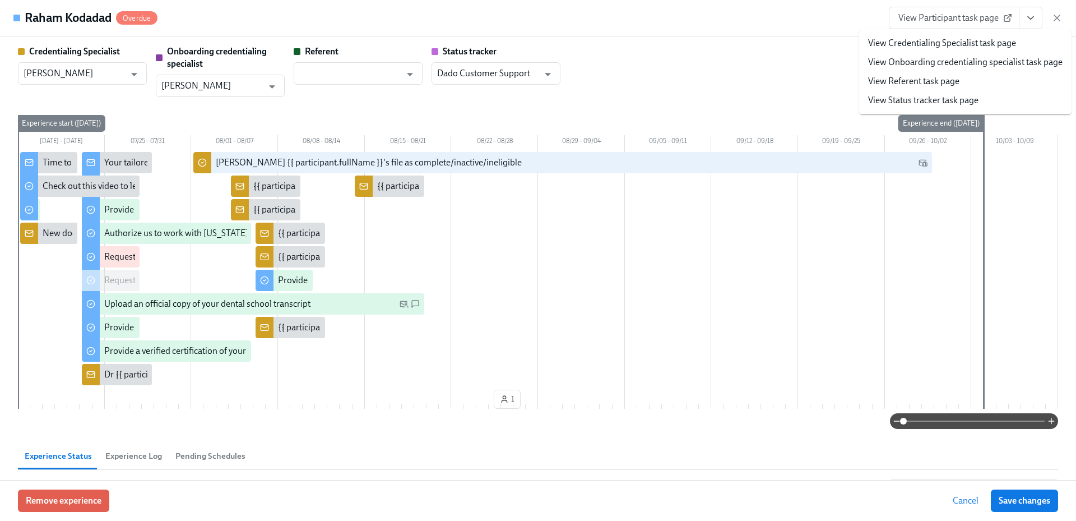
click at [977, 51] on li "View Credentialing Specialist task page" at bounding box center [965, 43] width 212 height 19
click at [970, 45] on link "View Credentialing Specialist task page" at bounding box center [942, 43] width 148 height 12
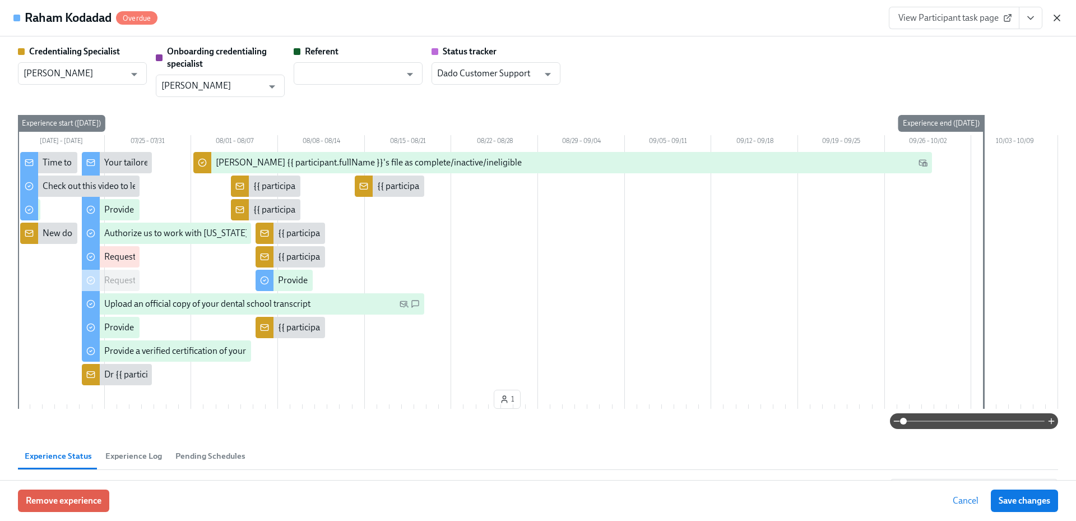
click at [1058, 18] on icon "button" at bounding box center [1056, 17] width 11 height 11
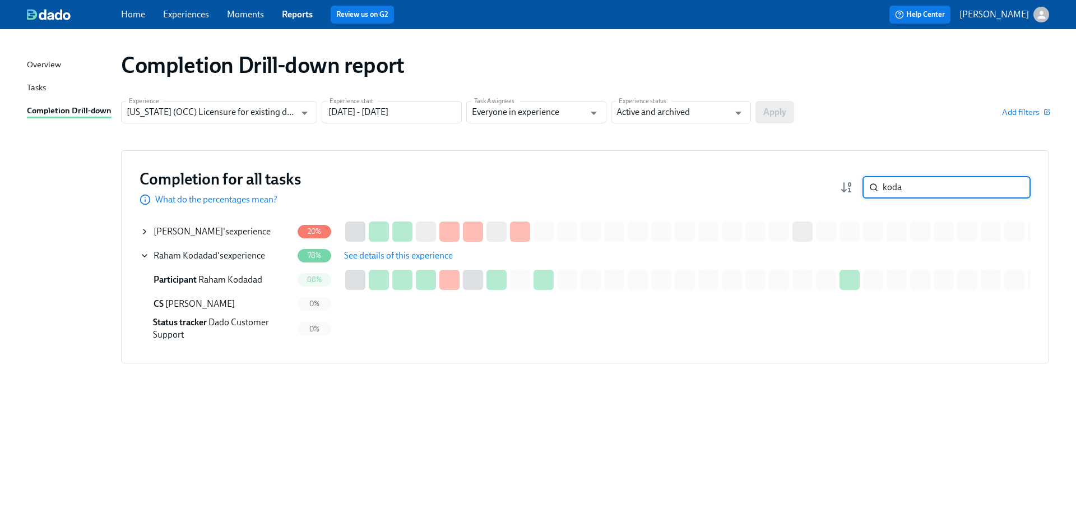
drag, startPoint x: 868, startPoint y: 185, endPoint x: 861, endPoint y: 185, distance: 7.3
click at [861, 185] on div "koda ​" at bounding box center [935, 187] width 191 height 22
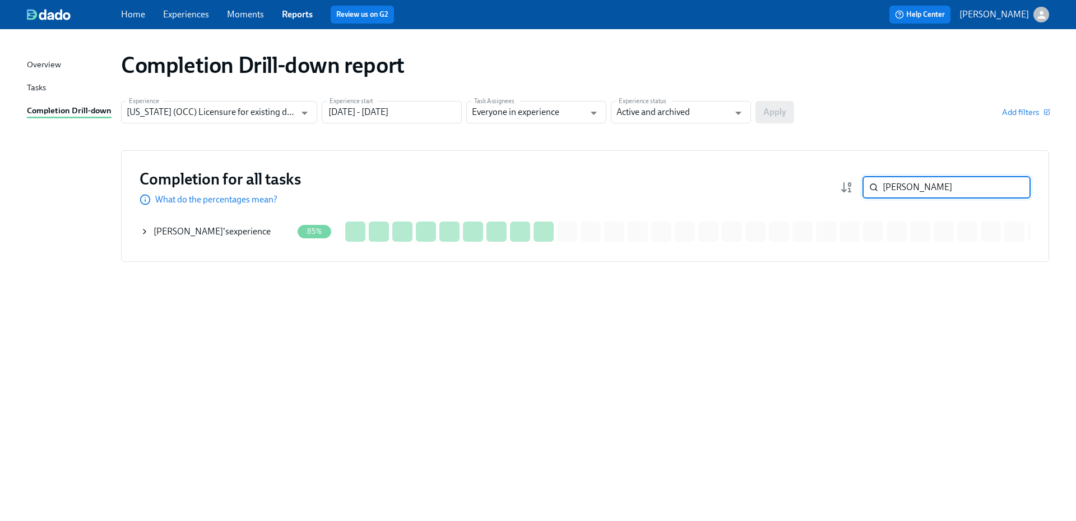
click at [254, 233] on div "Jessica Devine 's experience" at bounding box center [212, 231] width 117 height 12
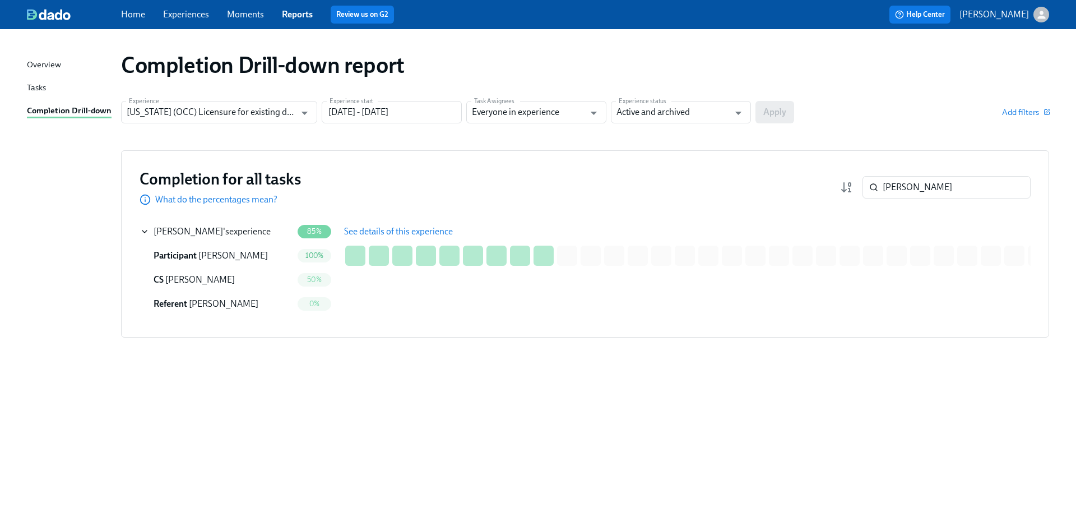
click at [390, 232] on span "See details of this experience" at bounding box center [398, 231] width 109 height 11
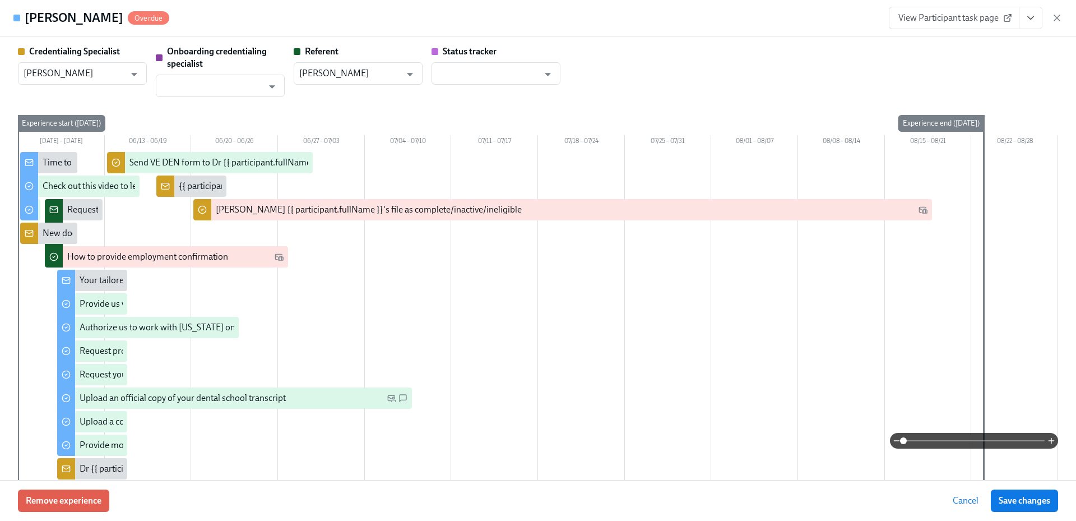
click at [1029, 20] on icon "View task page" at bounding box center [1030, 17] width 11 height 11
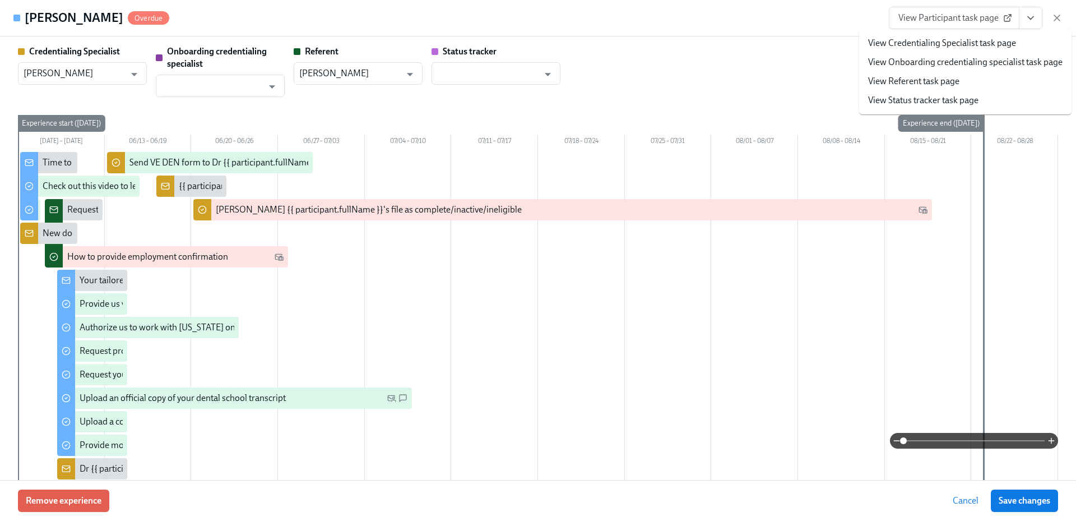
click at [984, 38] on link "View Credentialing Specialist task page" at bounding box center [942, 43] width 148 height 12
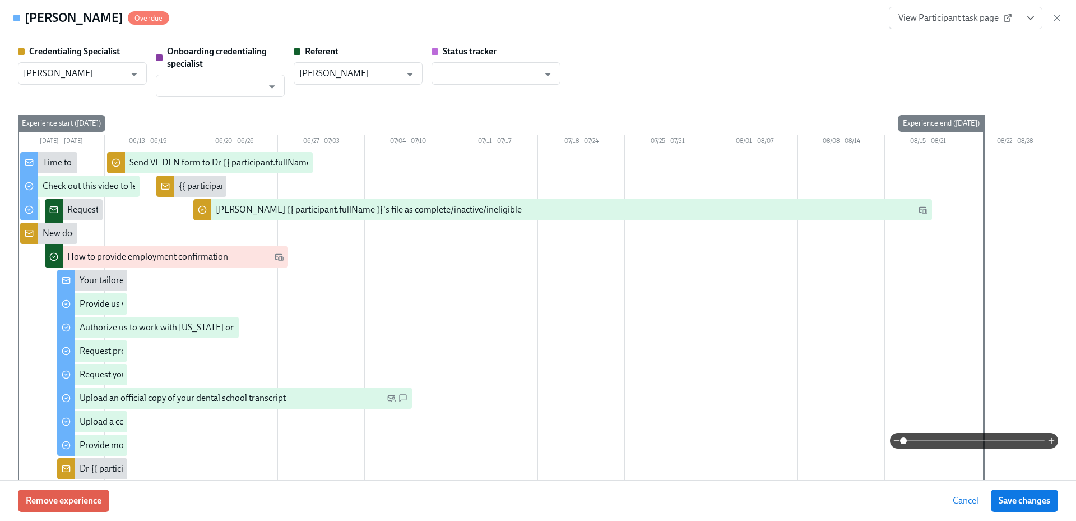
click at [1056, 17] on icon "button" at bounding box center [1057, 18] width 6 height 6
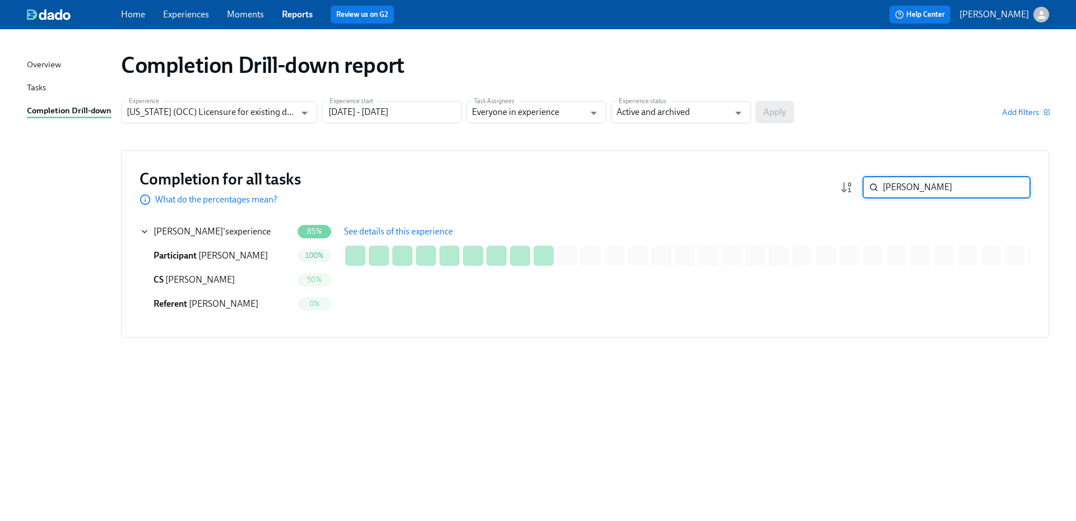
drag, startPoint x: 891, startPoint y: 185, endPoint x: 879, endPoint y: 185, distance: 11.8
click at [879, 185] on div "devine ​" at bounding box center [946, 187] width 168 height 22
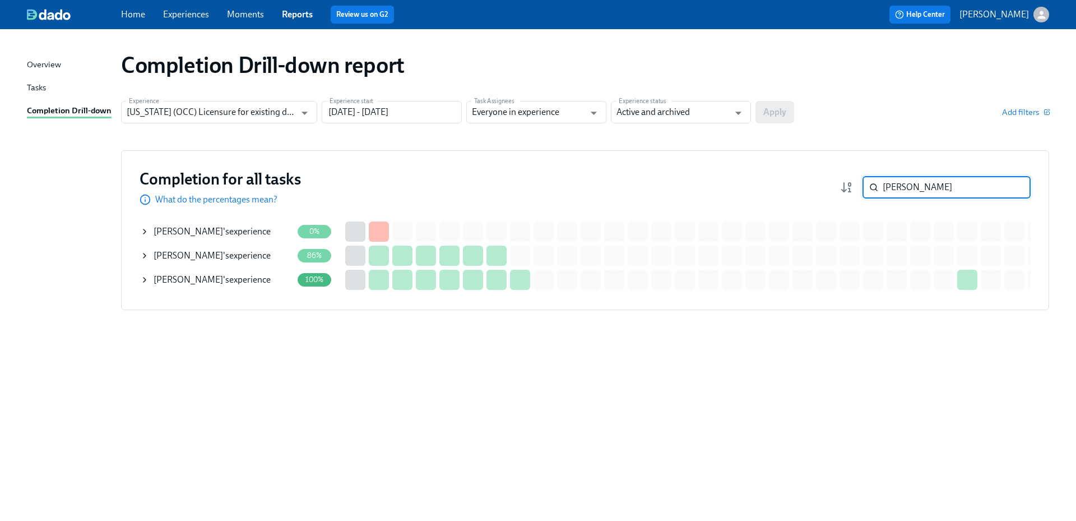
click at [233, 253] on div "Melanie Richard 's experience" at bounding box center [212, 255] width 117 height 12
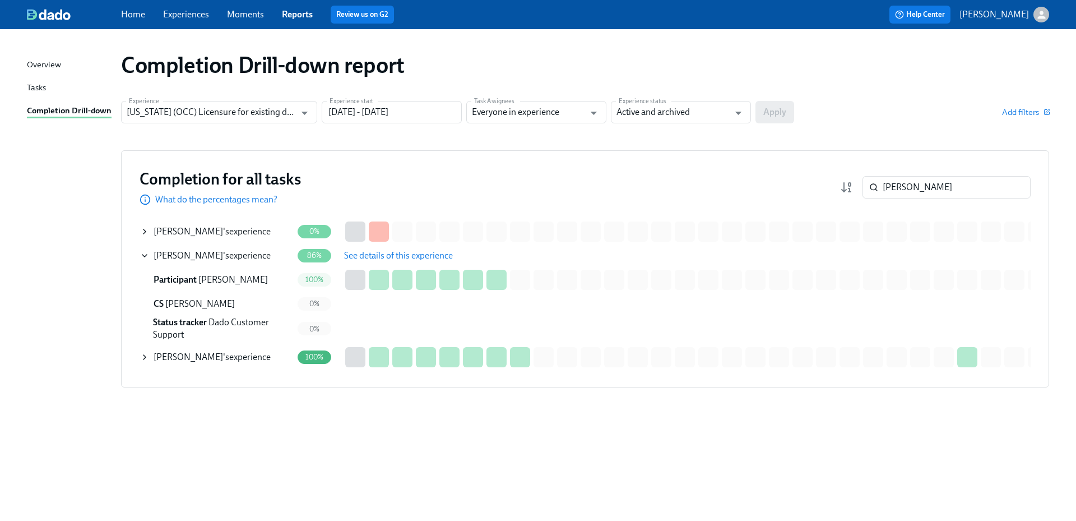
click at [363, 257] on span "See details of this experience" at bounding box center [398, 255] width 109 height 11
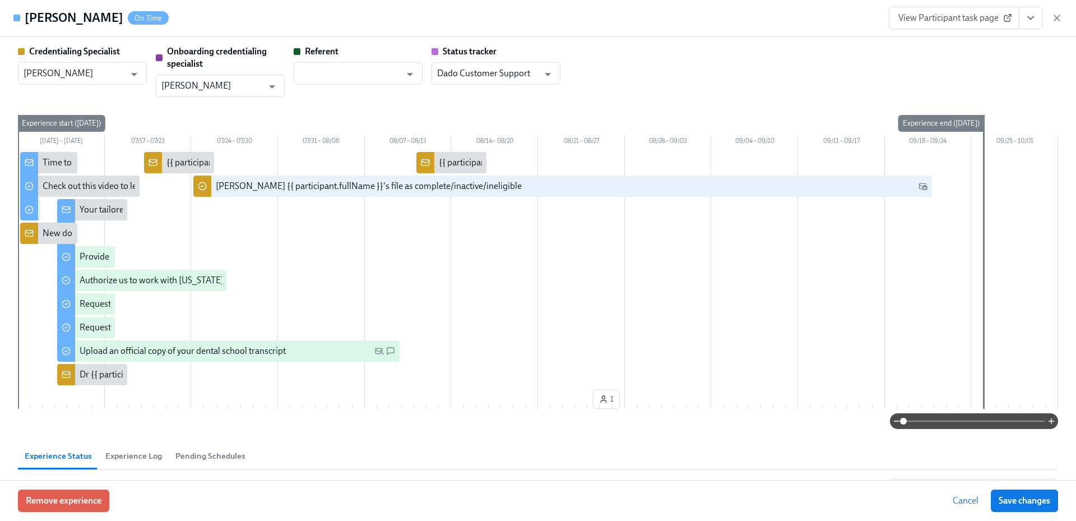
click at [1026, 16] on icon "View task page" at bounding box center [1030, 17] width 11 height 11
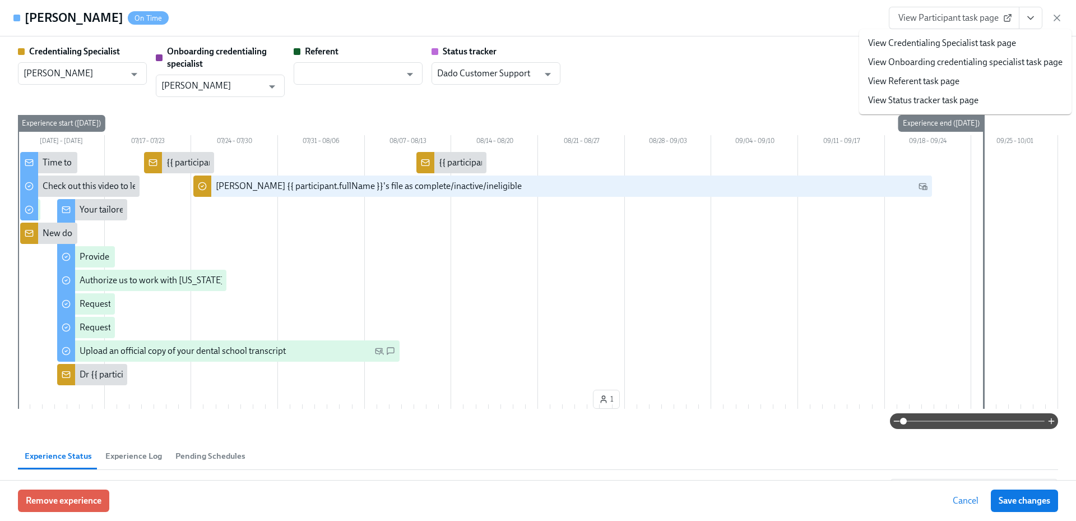
click at [996, 40] on link "View Credentialing Specialist task page" at bounding box center [942, 43] width 148 height 12
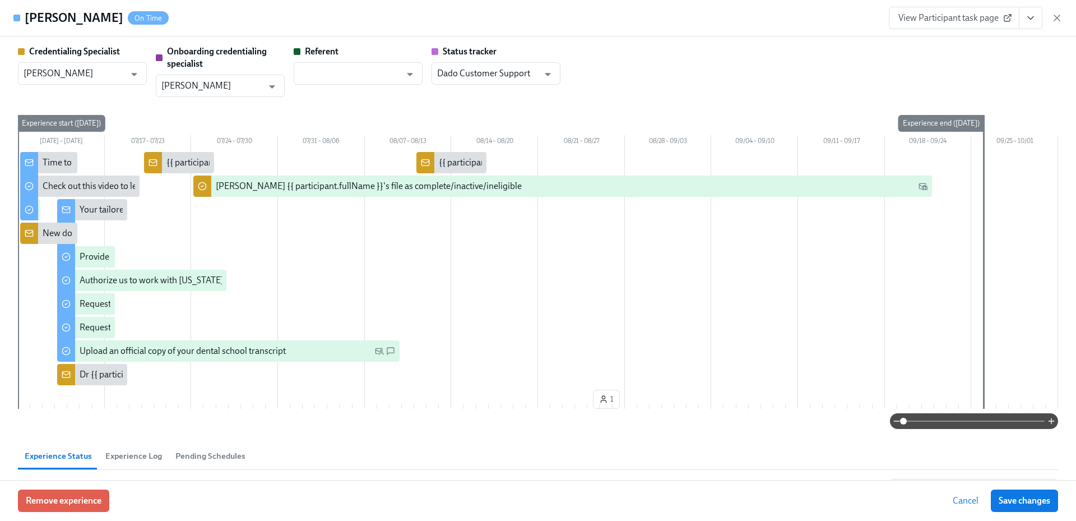
click at [1052, 17] on icon "button" at bounding box center [1056, 17] width 11 height 11
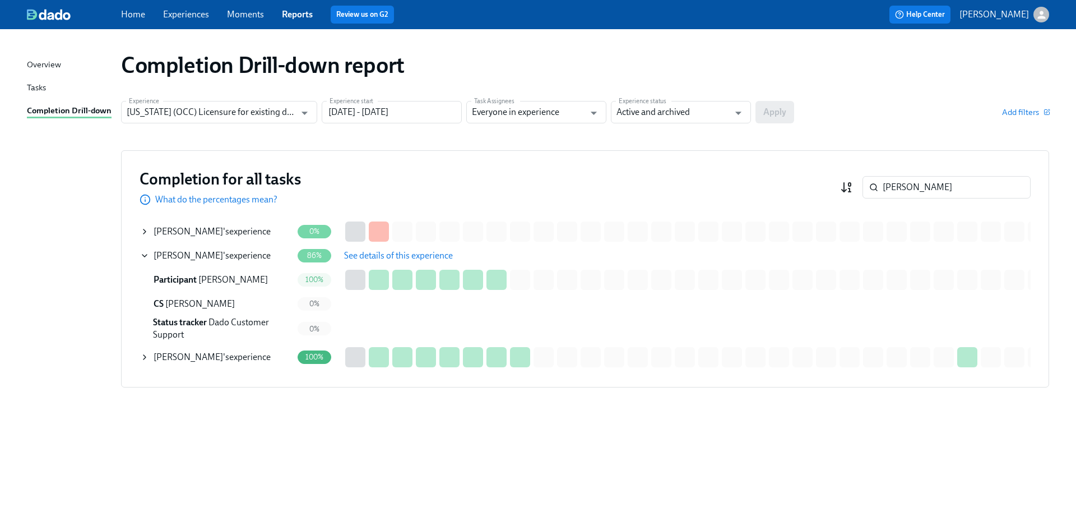
drag, startPoint x: 919, startPoint y: 187, endPoint x: 842, endPoint y: 187, distance: 77.3
click at [842, 187] on div "richard ​" at bounding box center [935, 187] width 191 height 22
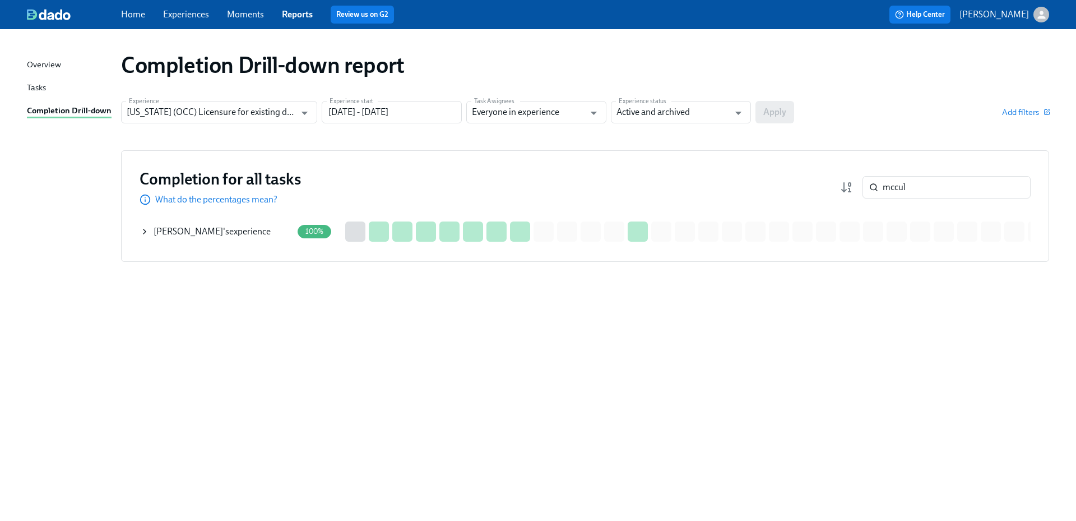
click at [253, 231] on div "G. McCullough Jr 's experience" at bounding box center [212, 231] width 117 height 12
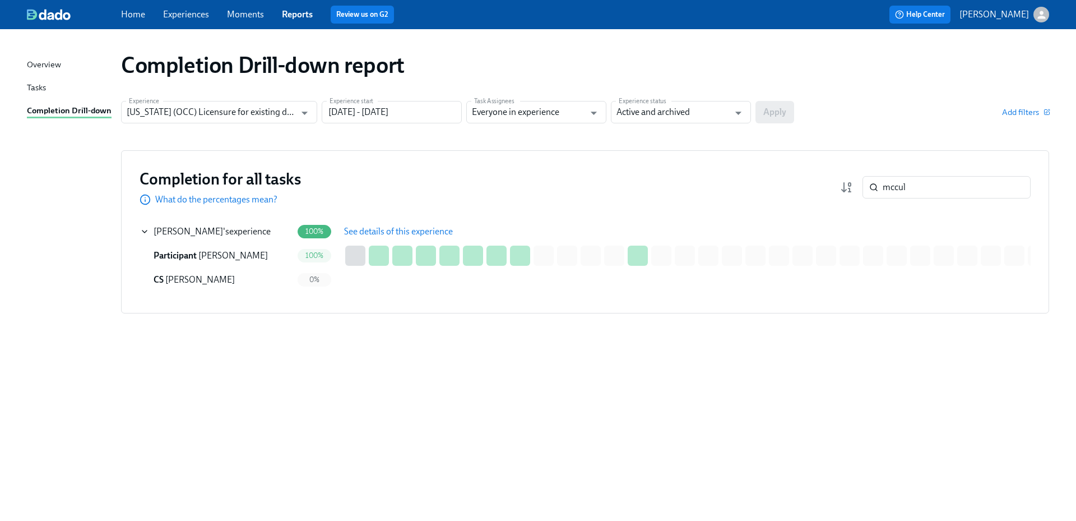
click at [389, 226] on span "See details of this experience" at bounding box center [398, 231] width 109 height 11
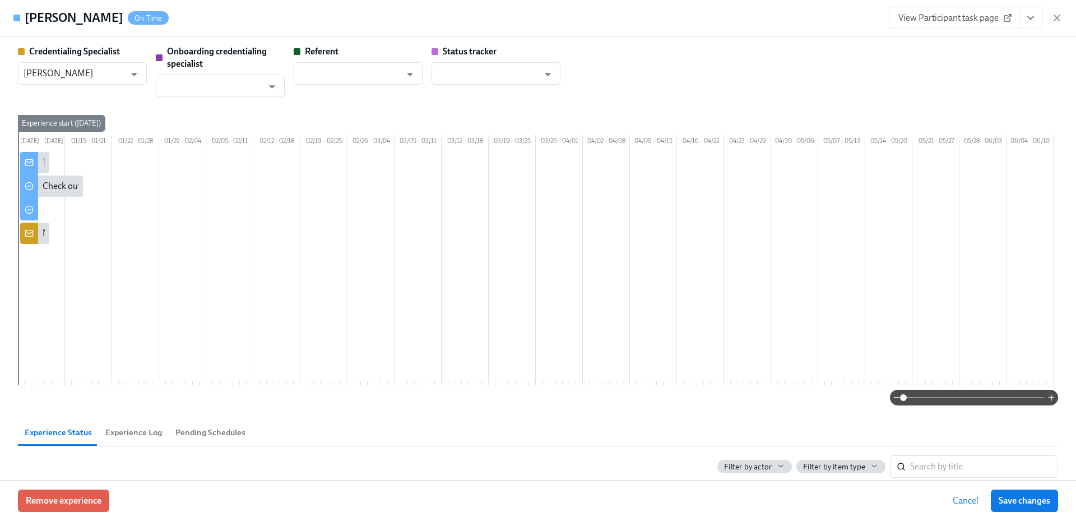
scroll to position [0, 506]
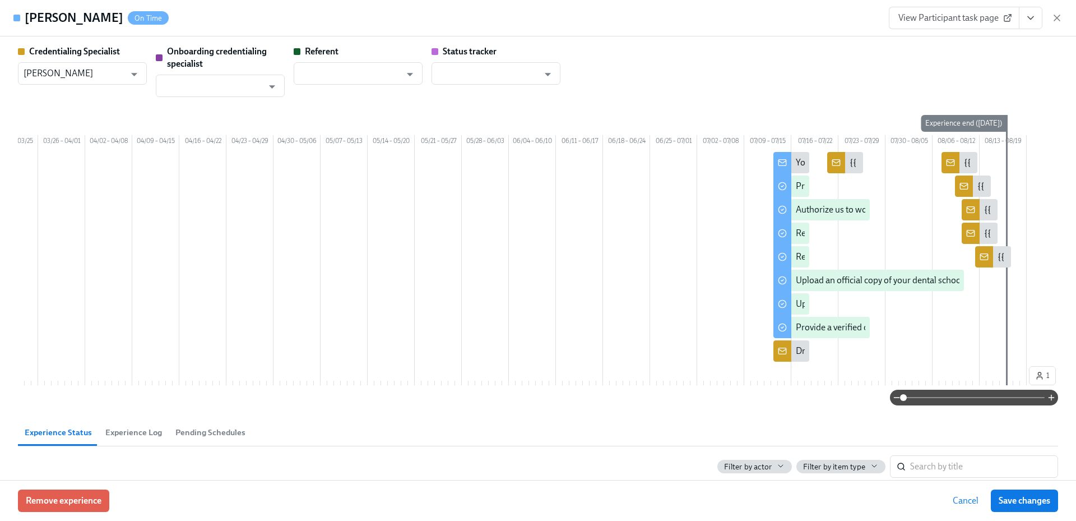
click at [1035, 20] on icon "View task page" at bounding box center [1030, 17] width 11 height 11
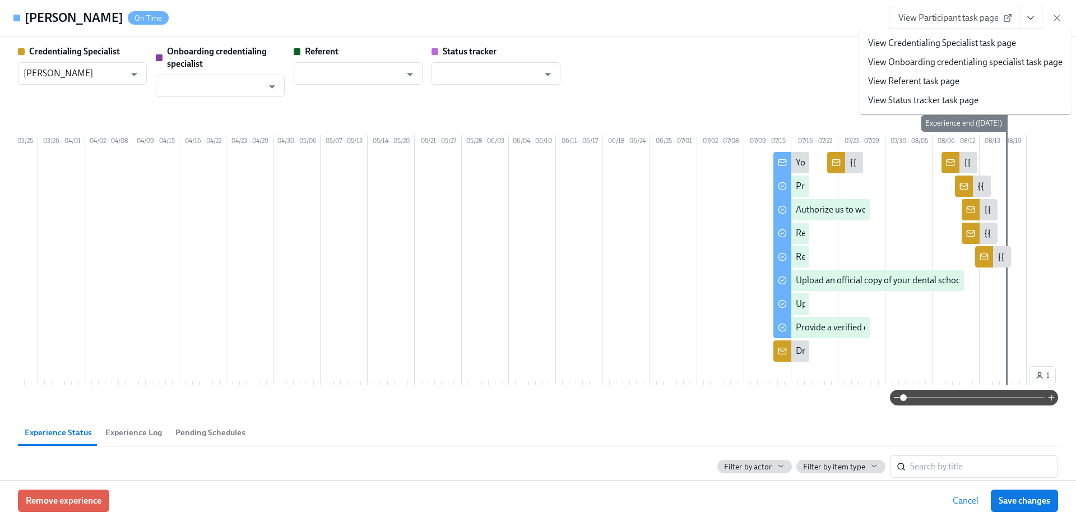
click at [979, 47] on link "View Credentialing Specialist task page" at bounding box center [942, 43] width 148 height 12
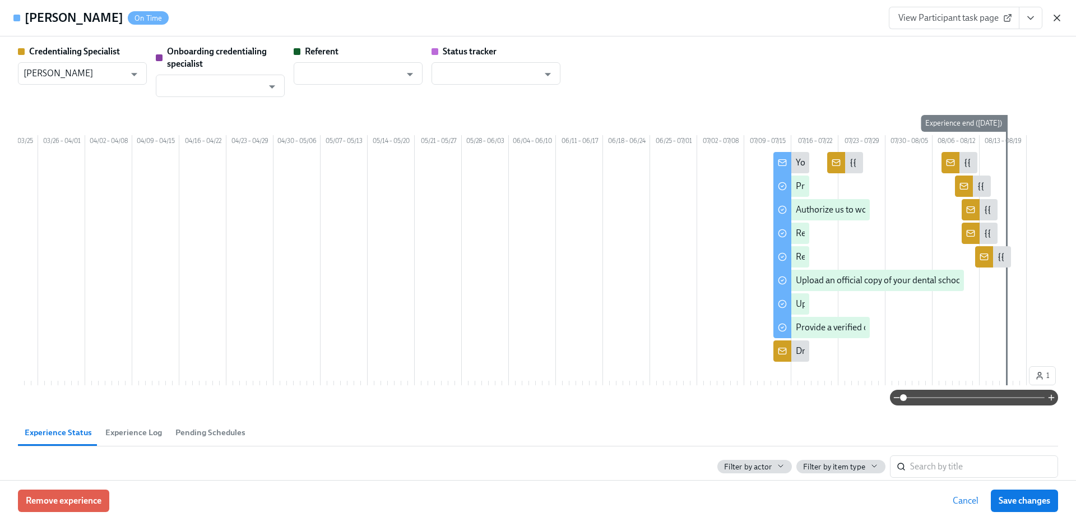
click at [1056, 19] on icon "button" at bounding box center [1057, 18] width 6 height 6
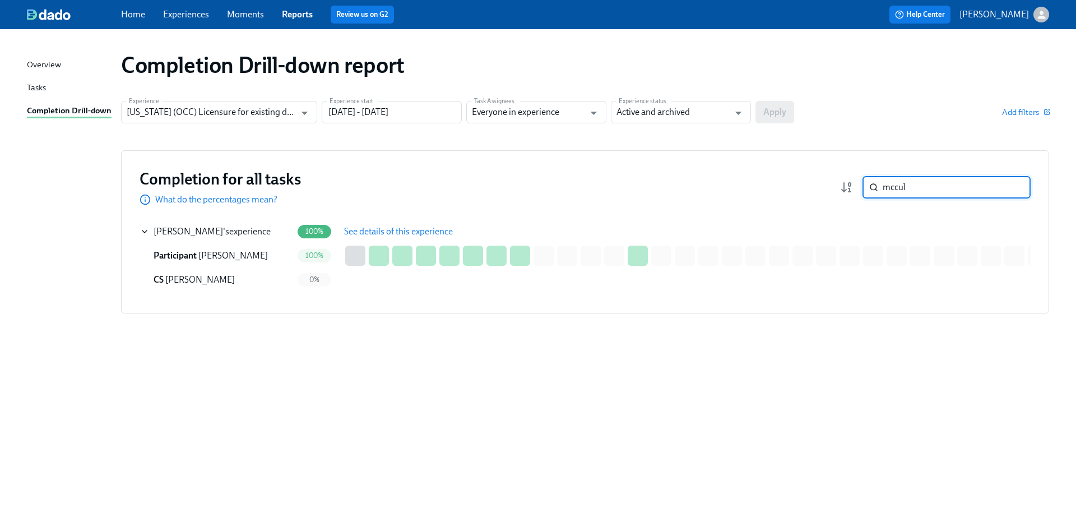
drag, startPoint x: 912, startPoint y: 188, endPoint x: 868, endPoint y: 186, distance: 43.7
click at [868, 186] on div "mccul ​" at bounding box center [946, 187] width 168 height 22
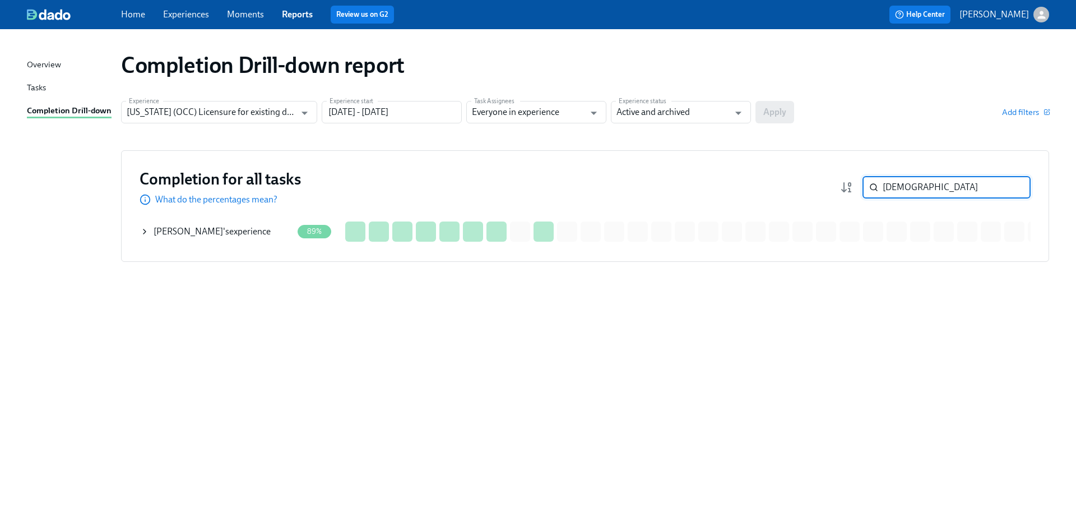
click at [251, 226] on div "Huma Qureshi 's experience" at bounding box center [212, 231] width 117 height 12
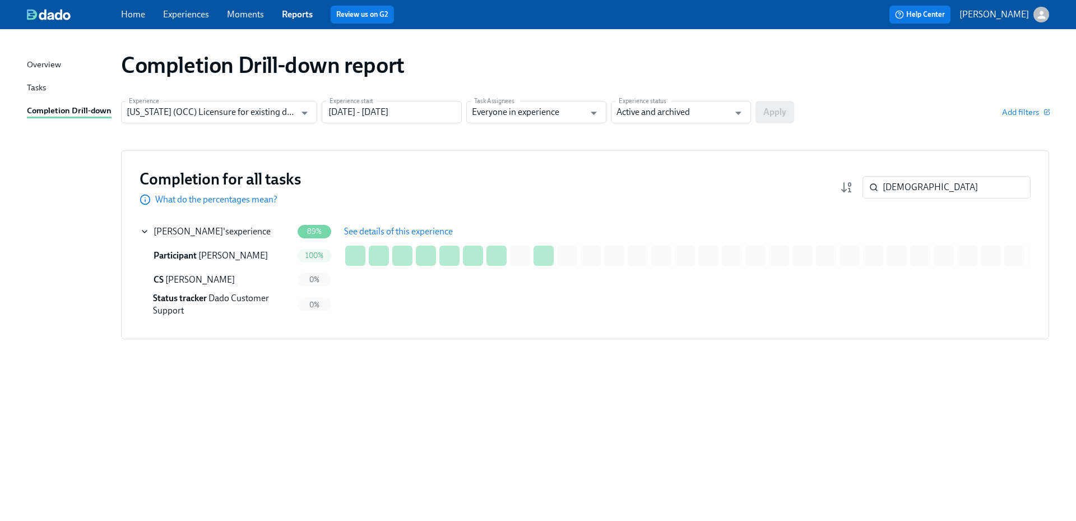
click at [412, 222] on button "See details of this experience" at bounding box center [398, 231] width 124 height 22
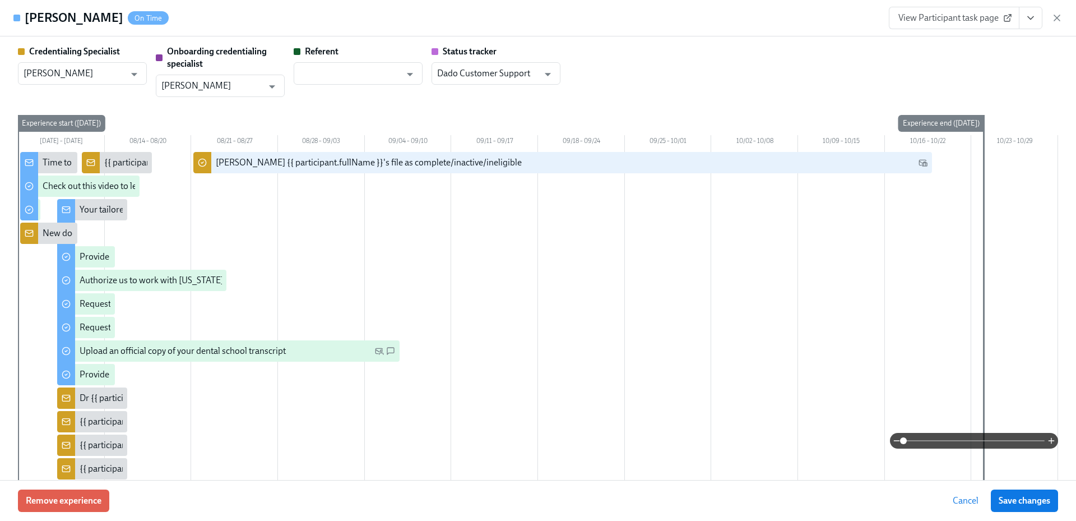
click at [1033, 21] on icon "View task page" at bounding box center [1030, 17] width 11 height 11
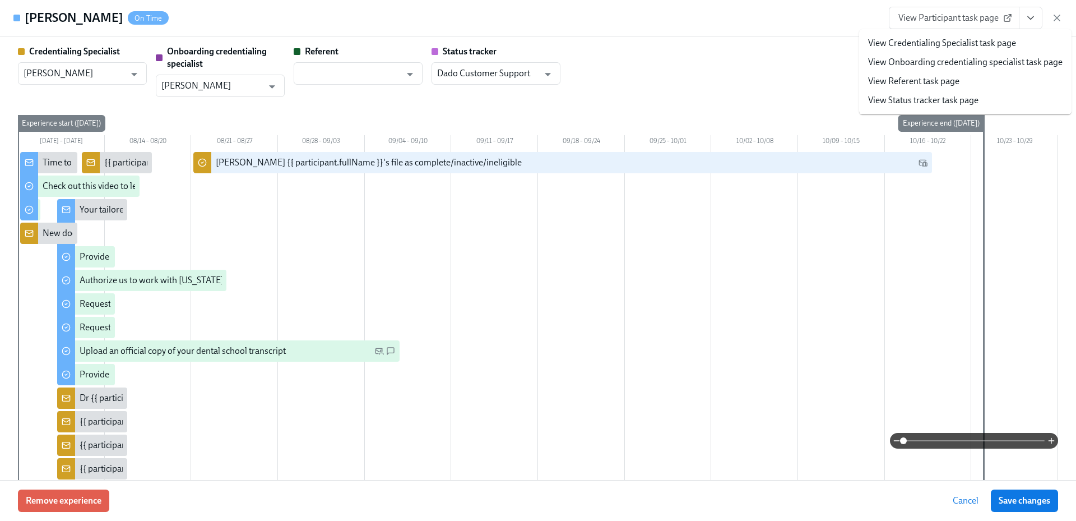
click at [1001, 43] on link "View Credentialing Specialist task page" at bounding box center [942, 43] width 148 height 12
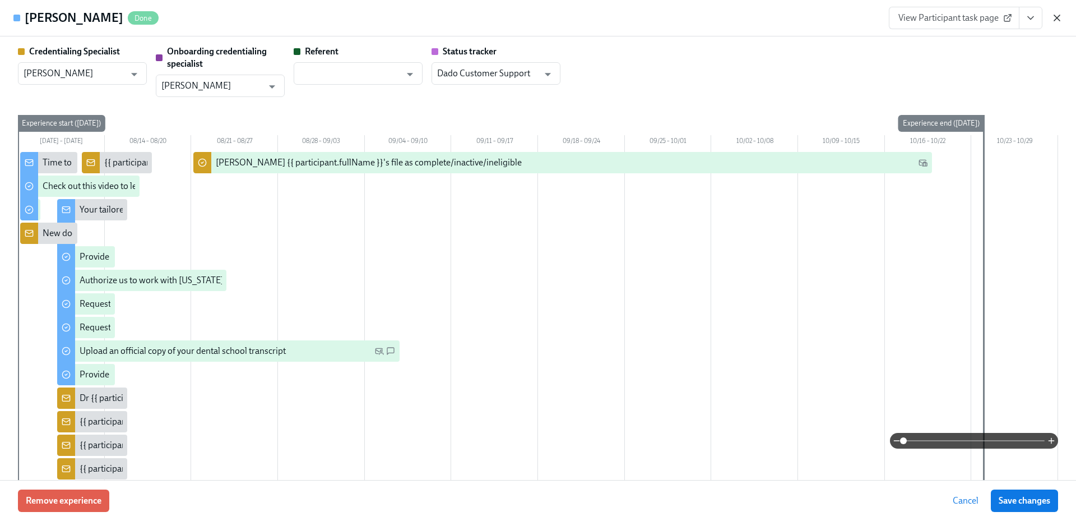
click at [1055, 17] on icon "button" at bounding box center [1056, 17] width 11 height 11
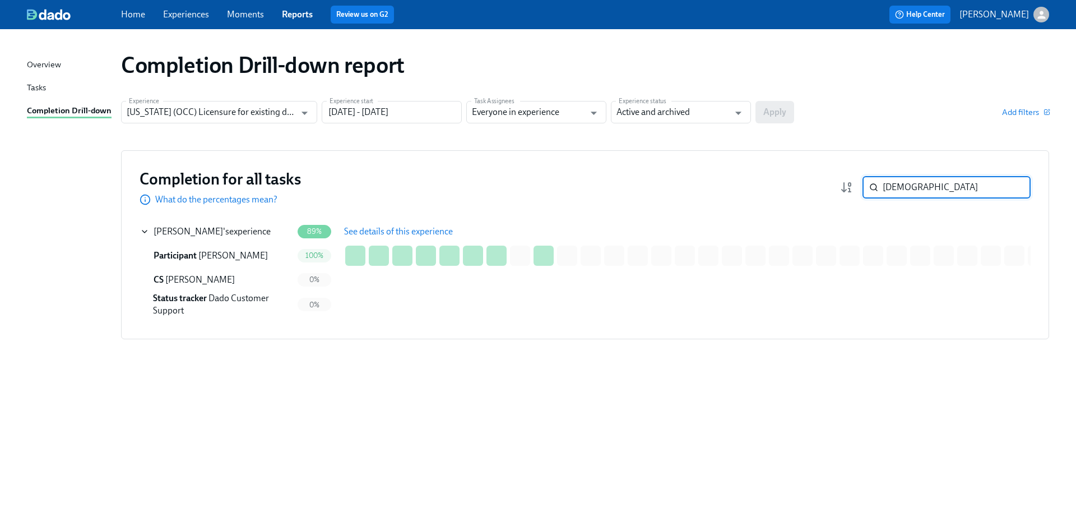
drag, startPoint x: 887, startPoint y: 189, endPoint x: 866, endPoint y: 188, distance: 21.4
click at [866, 188] on div "qures ​" at bounding box center [946, 187] width 168 height 22
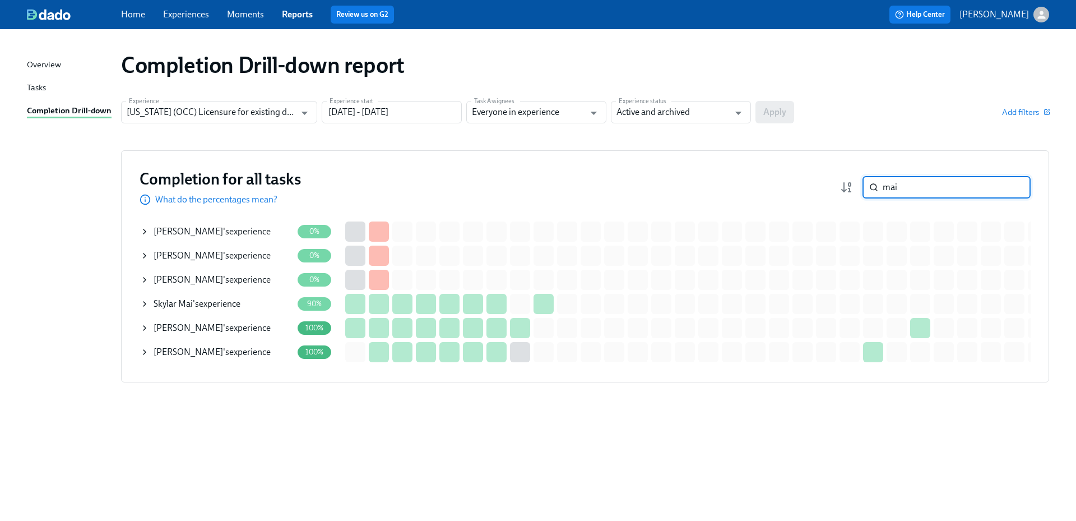
click at [240, 304] on div "Skylar Mai 's experience" at bounding box center [197, 304] width 87 height 12
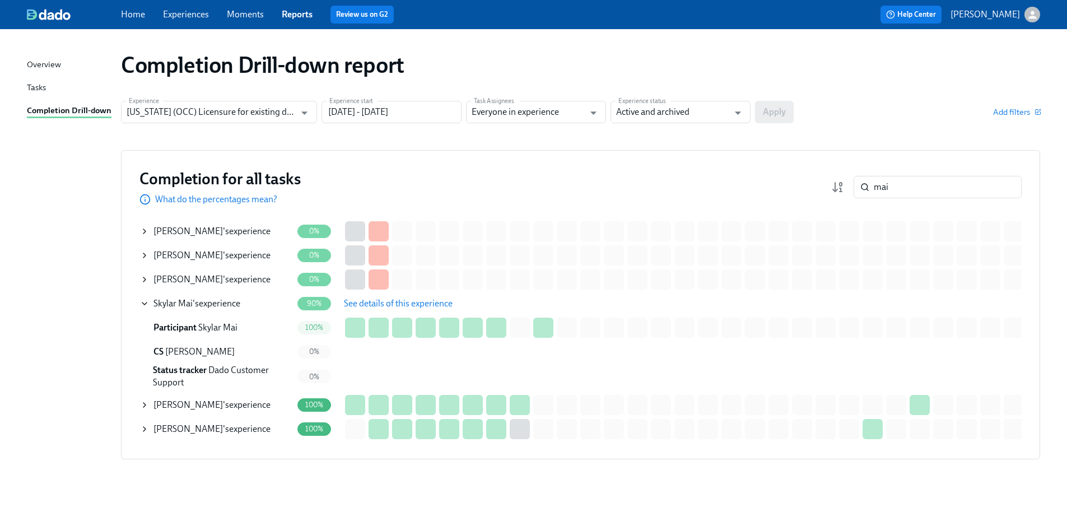
click at [403, 303] on span "See details of this experience" at bounding box center [398, 303] width 109 height 11
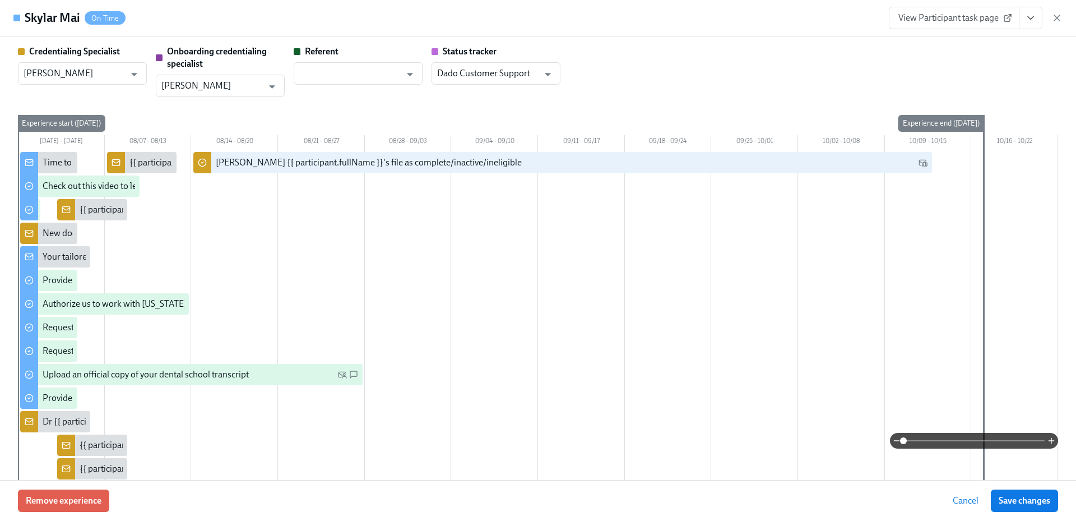
click at [1039, 21] on button "View task page" at bounding box center [1031, 18] width 24 height 22
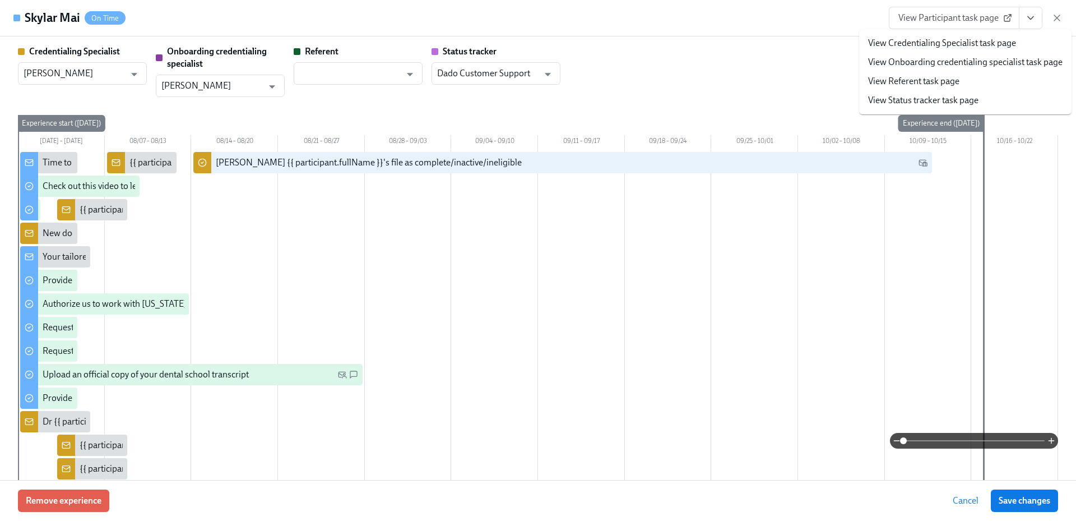
click at [987, 40] on link "View Credentialing Specialist task page" at bounding box center [942, 43] width 148 height 12
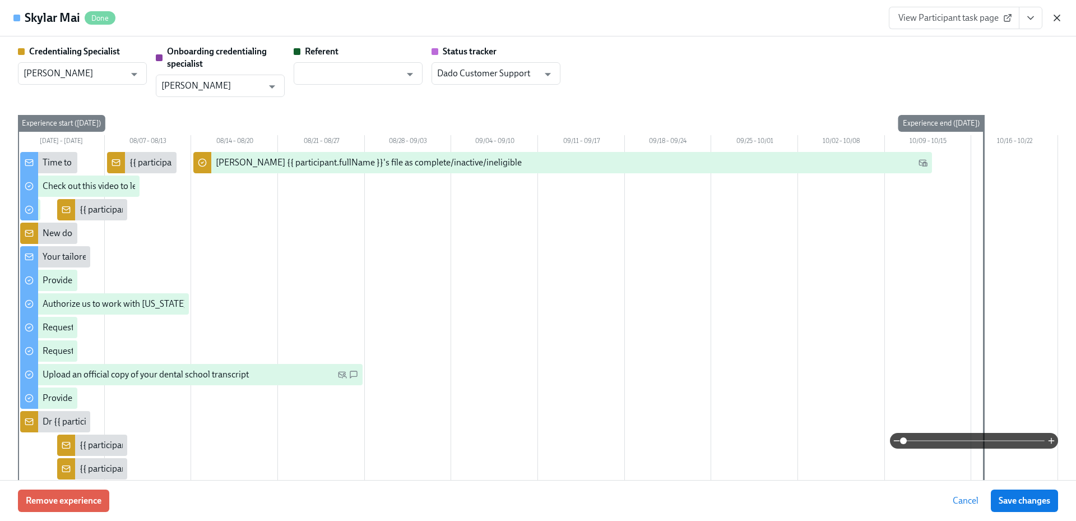
click at [1057, 18] on icon "button" at bounding box center [1057, 18] width 6 height 6
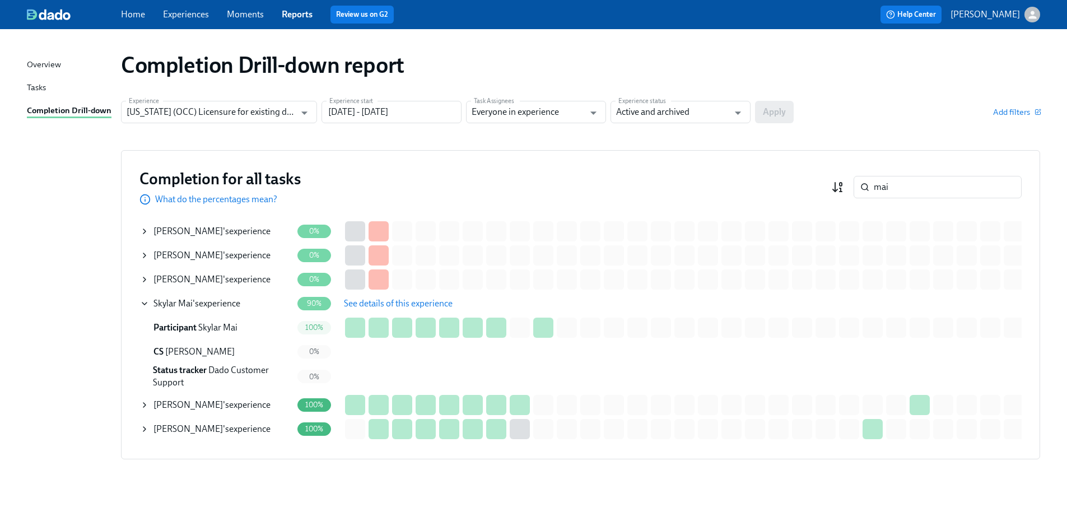
drag, startPoint x: 875, startPoint y: 189, endPoint x: 849, endPoint y: 188, distance: 25.2
click at [849, 188] on div "mai ​" at bounding box center [927, 187] width 191 height 22
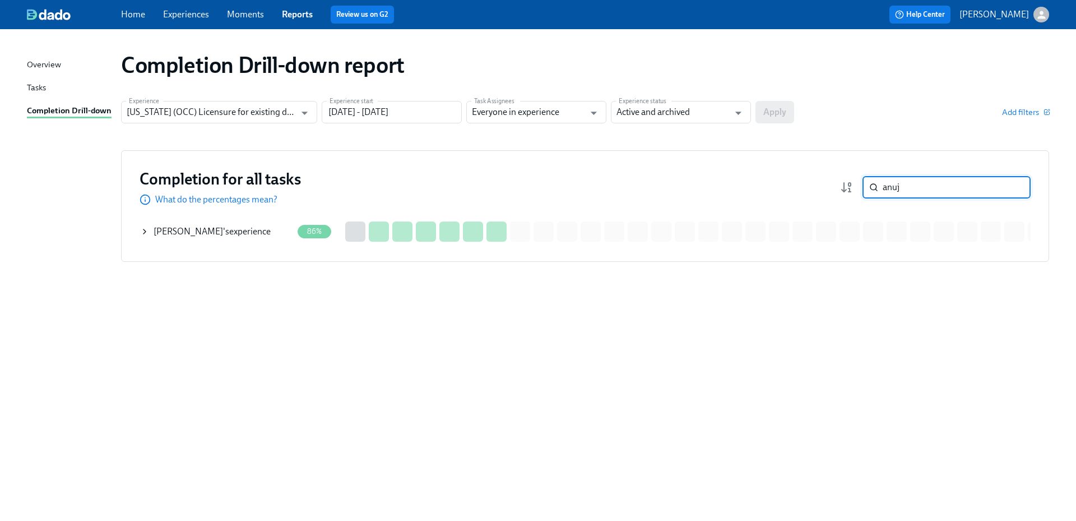
click at [214, 230] on div "Anuj Patel 's experience" at bounding box center [212, 231] width 117 height 12
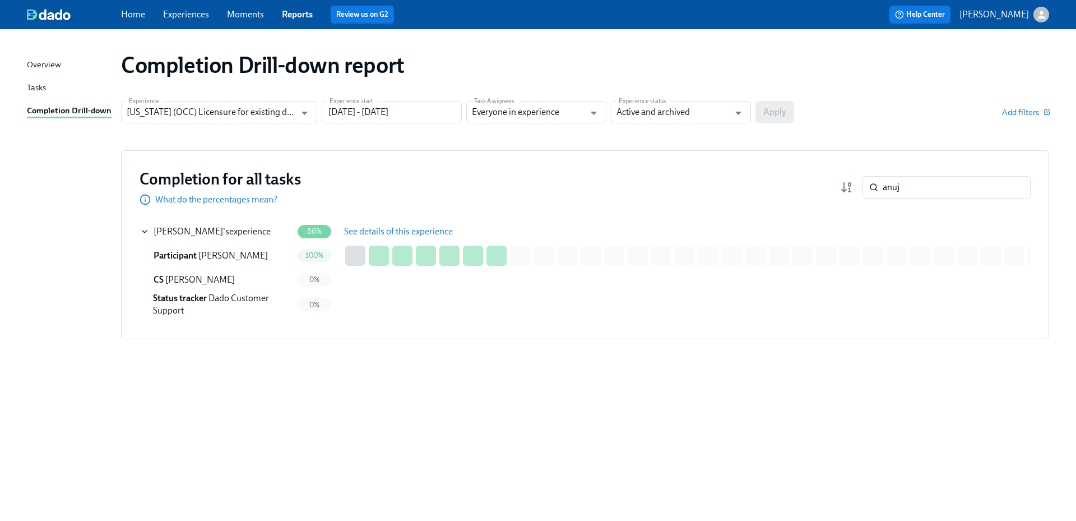
click at [385, 233] on span "See details of this experience" at bounding box center [398, 231] width 109 height 11
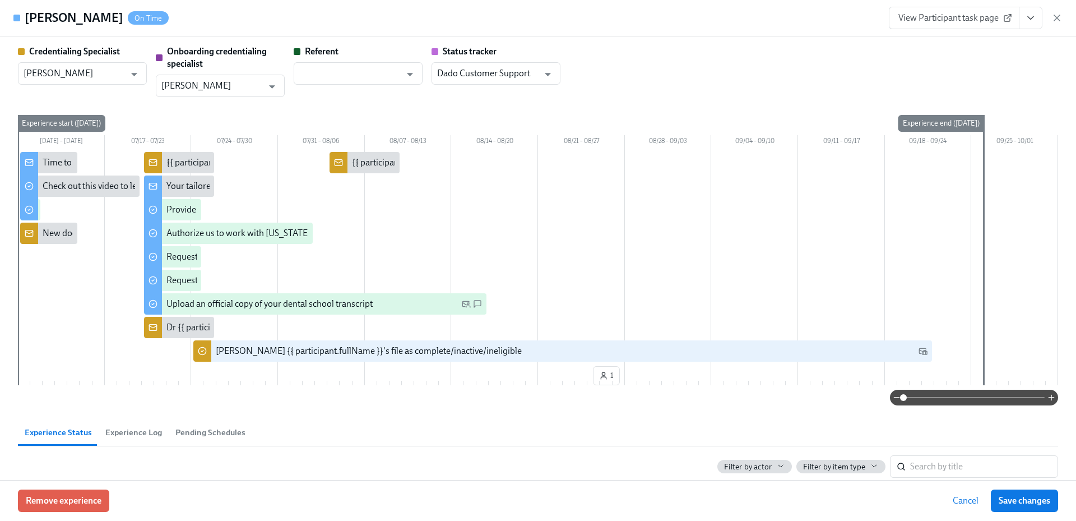
click at [1033, 19] on icon "View task page" at bounding box center [1030, 17] width 11 height 11
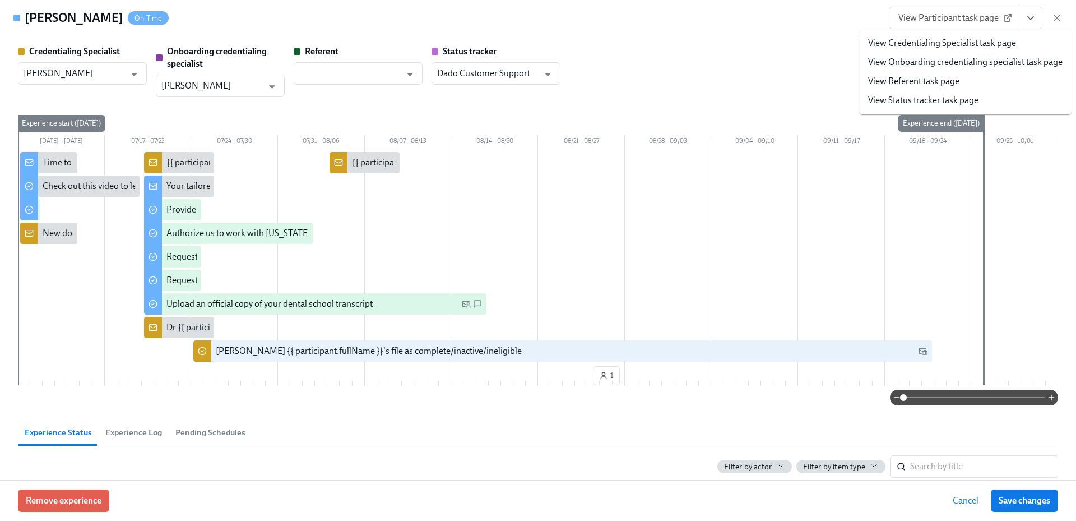
click at [982, 41] on link "View Credentialing Specialist task page" at bounding box center [942, 43] width 148 height 12
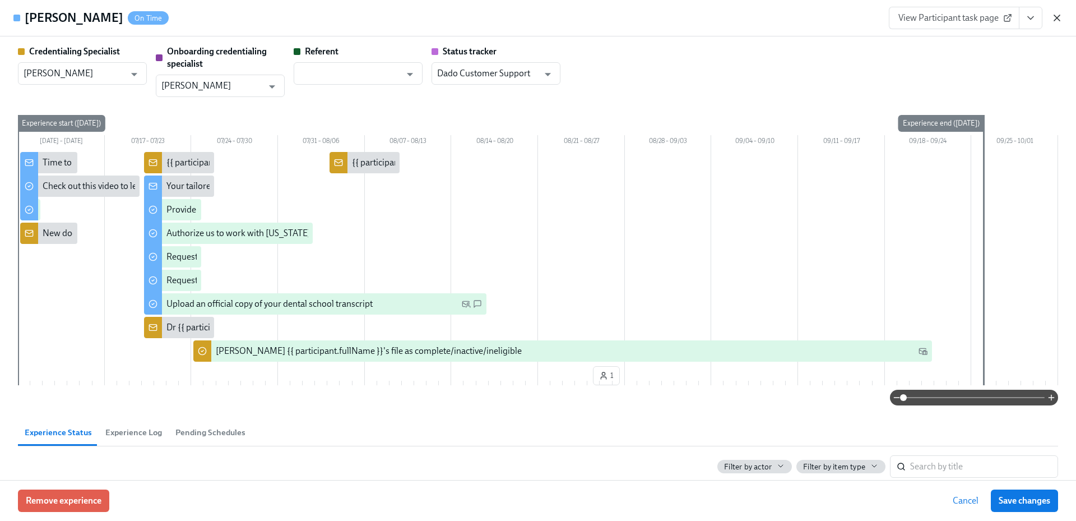
click at [1056, 18] on icon "button" at bounding box center [1056, 17] width 11 height 11
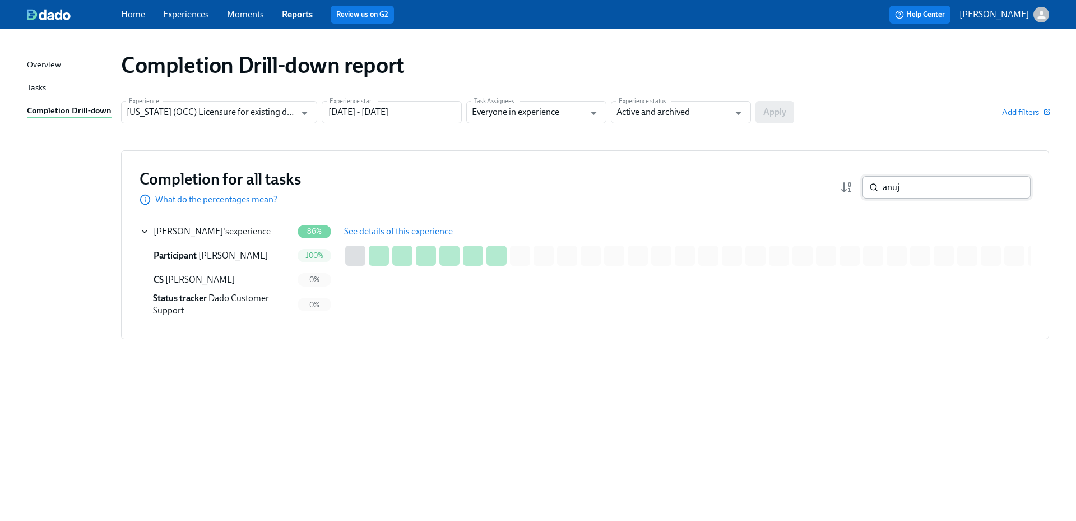
drag, startPoint x: 911, startPoint y: 185, endPoint x: 866, endPoint y: 185, distance: 44.8
click at [866, 185] on div "anuj ​" at bounding box center [946, 187] width 168 height 22
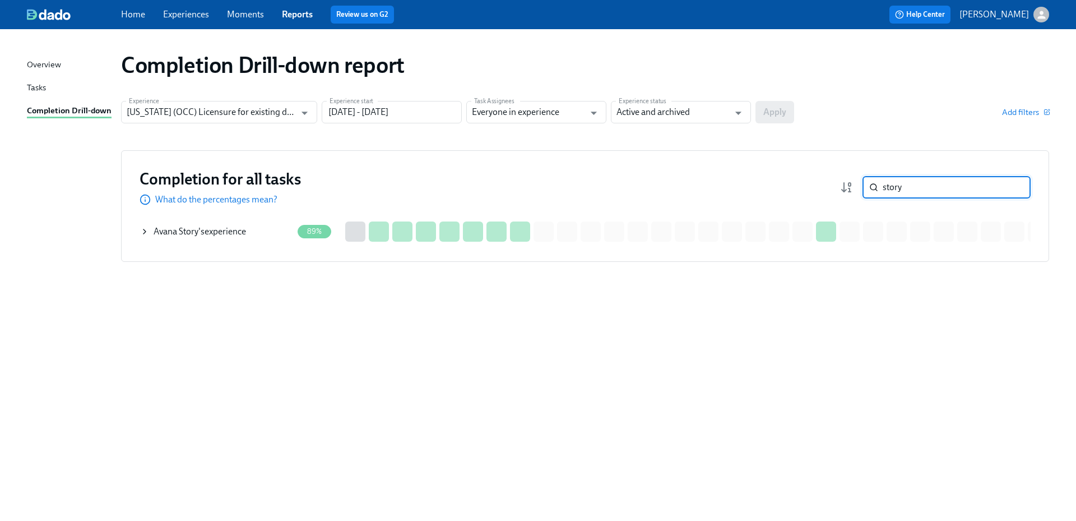
click at [270, 230] on div "Avana Story 's experience" at bounding box center [216, 231] width 152 height 22
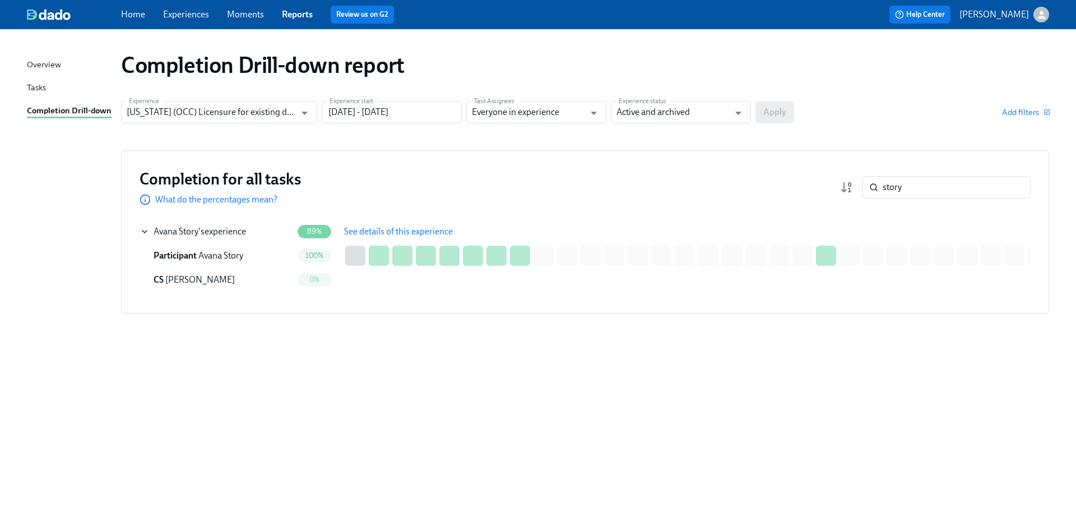
click at [401, 217] on div "Completion for all tasks What do the percentages mean? story ​ Completion for a…" at bounding box center [585, 231] width 928 height 163
click at [410, 229] on span "See details of this experience" at bounding box center [398, 231] width 109 height 11
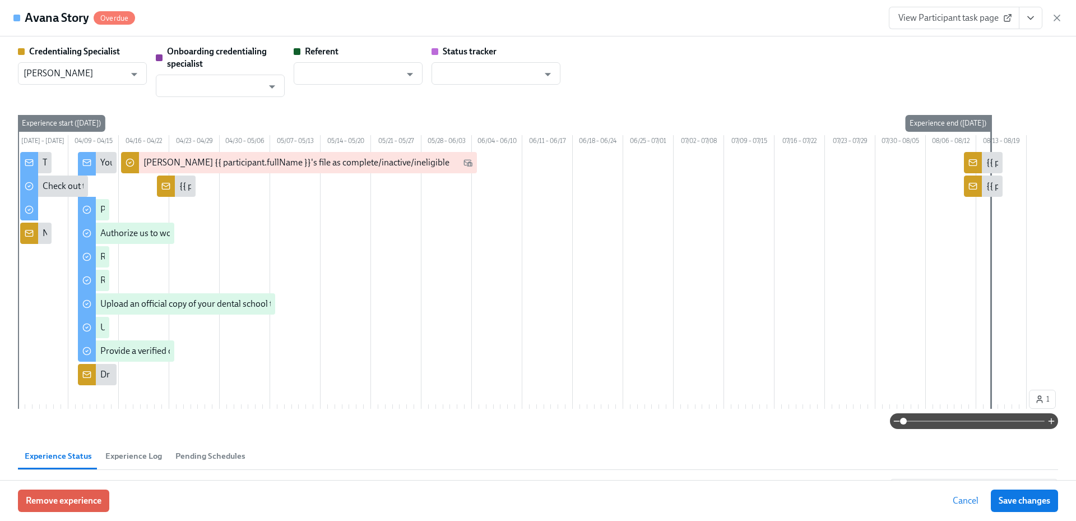
click at [1032, 20] on icon "View task page" at bounding box center [1030, 17] width 11 height 11
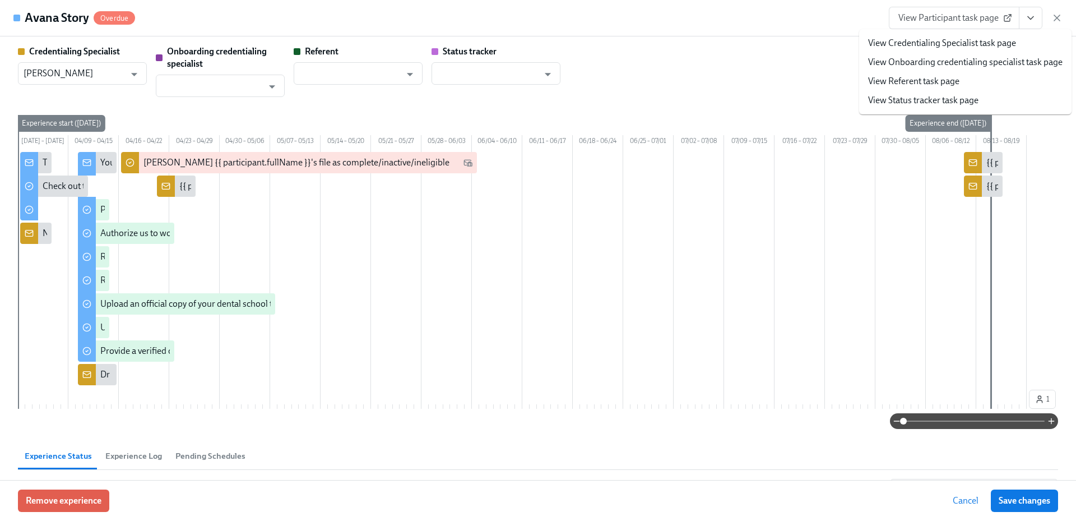
click at [976, 41] on link "View Credentialing Specialist task page" at bounding box center [942, 43] width 148 height 12
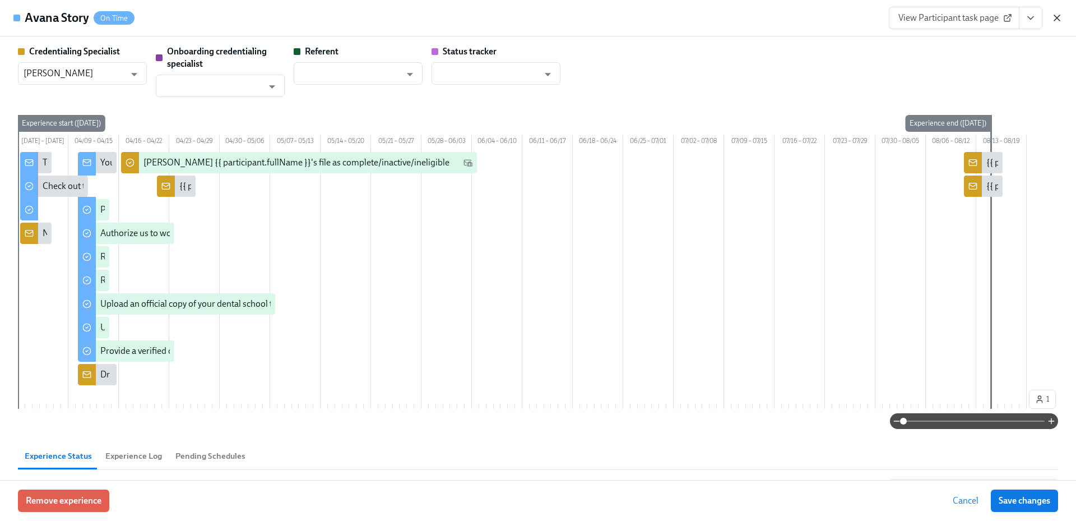
click at [1058, 19] on icon "button" at bounding box center [1057, 18] width 6 height 6
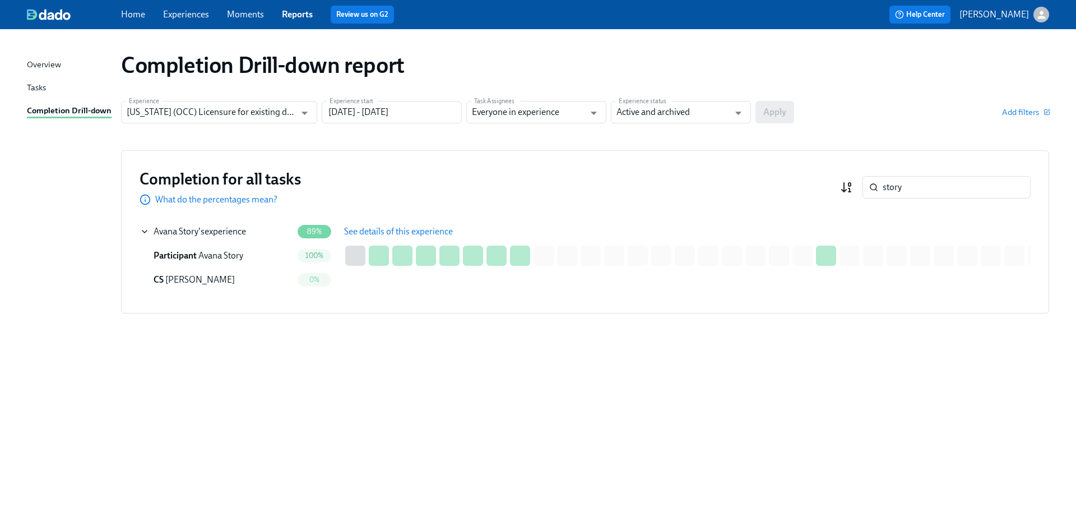
drag, startPoint x: 906, startPoint y: 186, endPoint x: 844, endPoint y: 186, distance: 61.6
click at [844, 186] on div "story ​" at bounding box center [935, 187] width 191 height 22
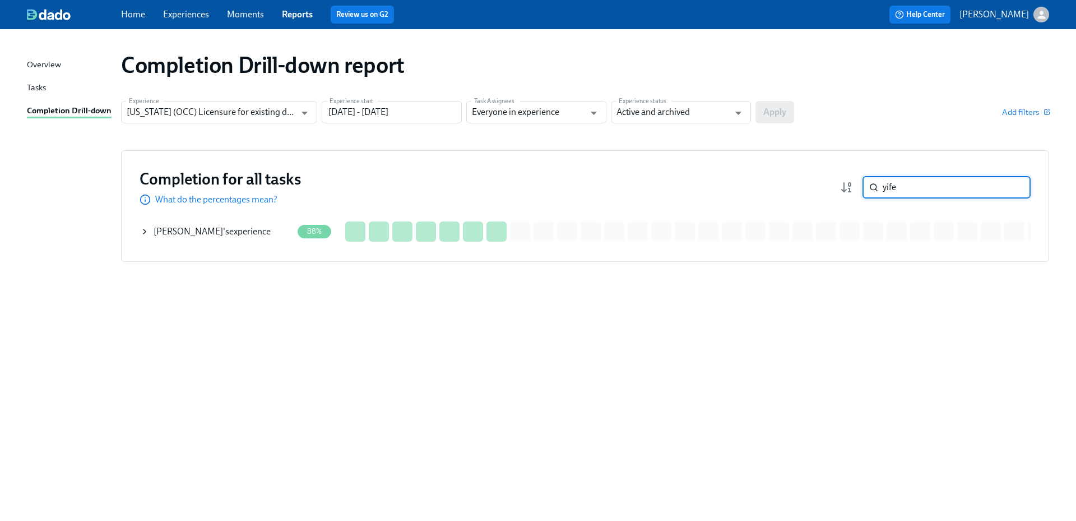
click at [255, 231] on div "Yifei Wang 's experience" at bounding box center [216, 231] width 152 height 22
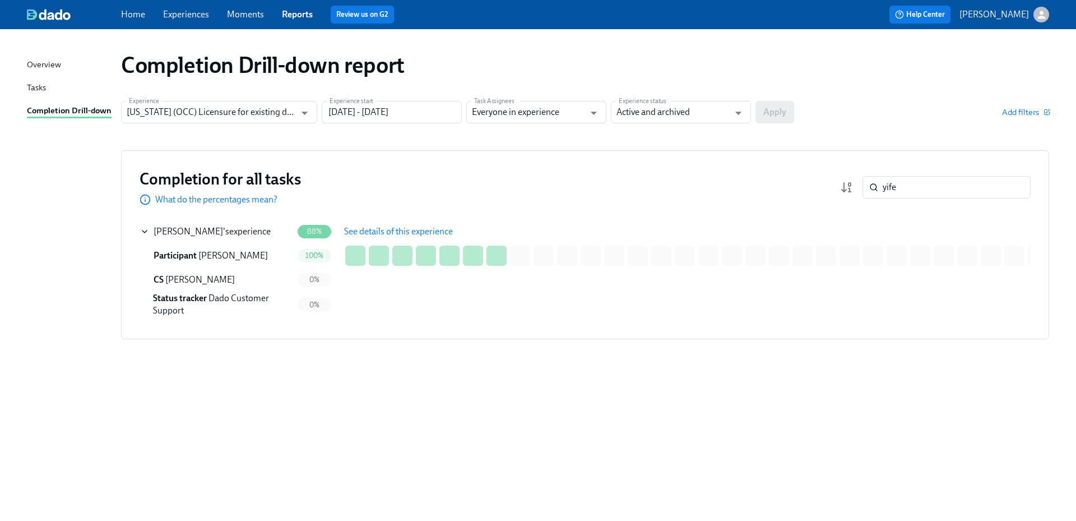
click at [400, 228] on span "See details of this experience" at bounding box center [398, 231] width 109 height 11
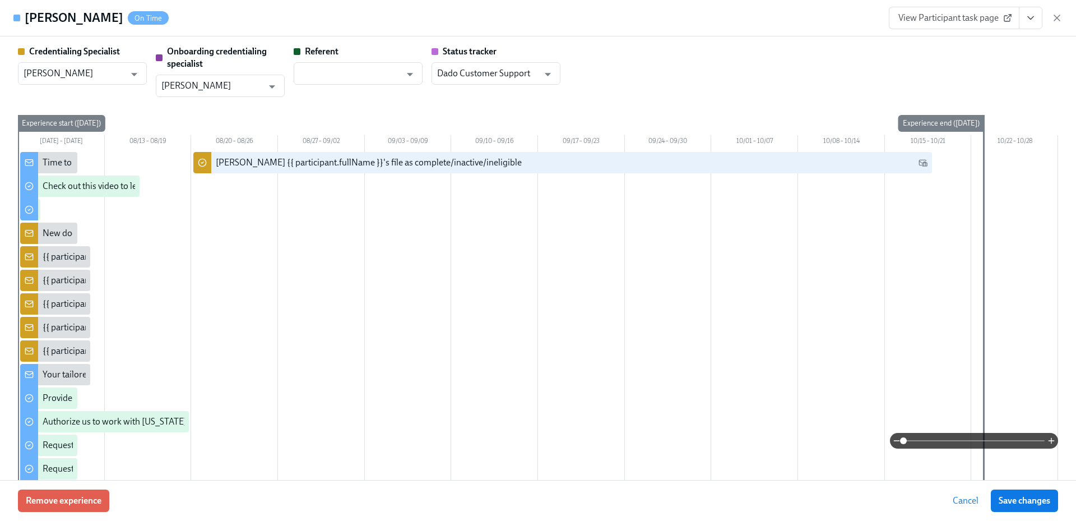
click at [1033, 17] on icon "View task page" at bounding box center [1031, 18] width 6 height 3
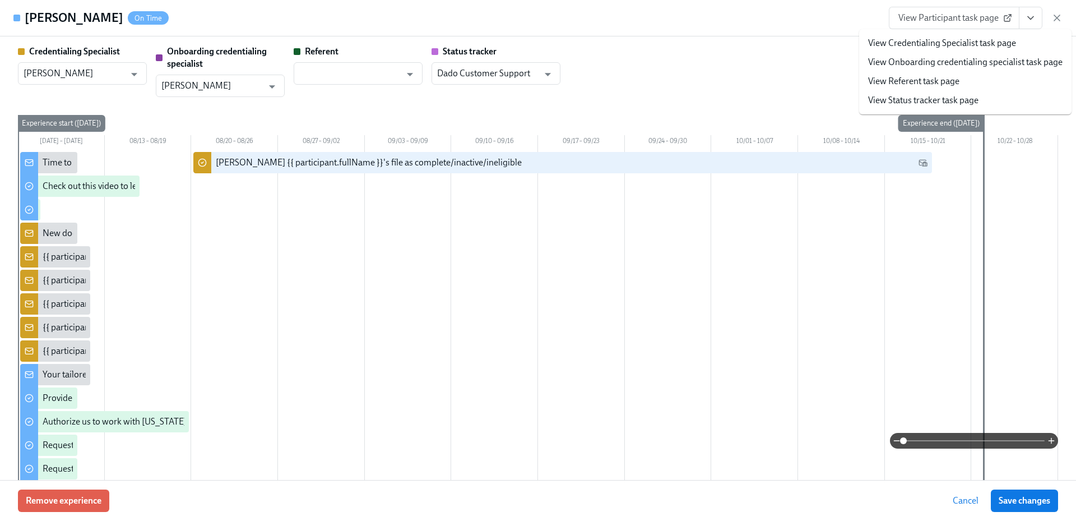
click at [995, 39] on link "View Credentialing Specialist task page" at bounding box center [942, 43] width 148 height 12
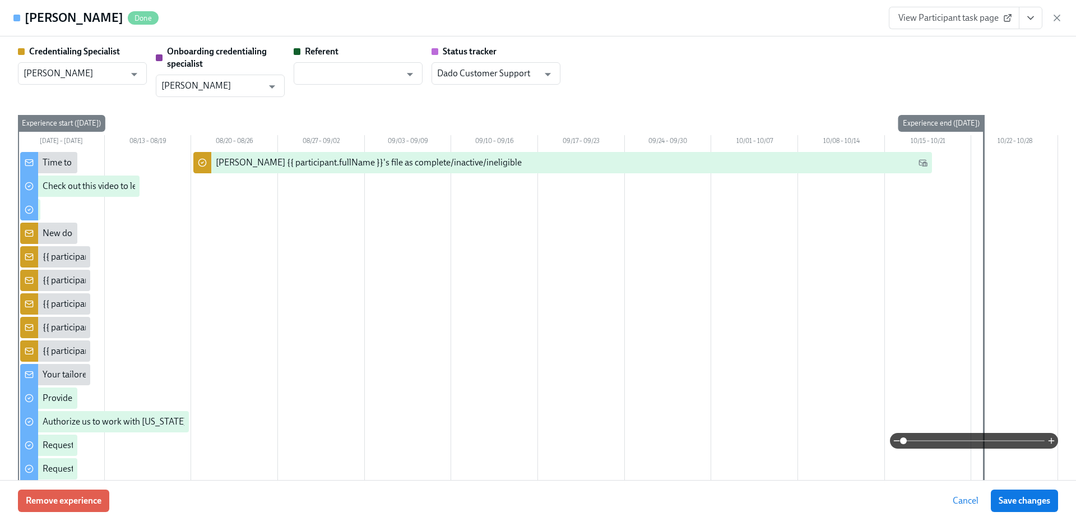
click at [1025, 15] on icon "View task page" at bounding box center [1030, 17] width 11 height 11
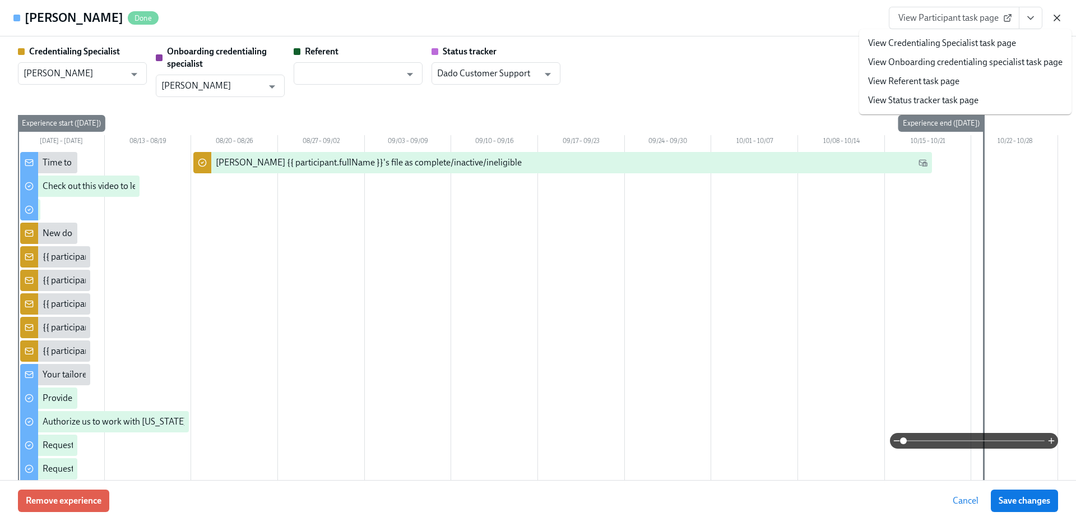
click at [1061, 16] on icon "button" at bounding box center [1056, 17] width 11 height 11
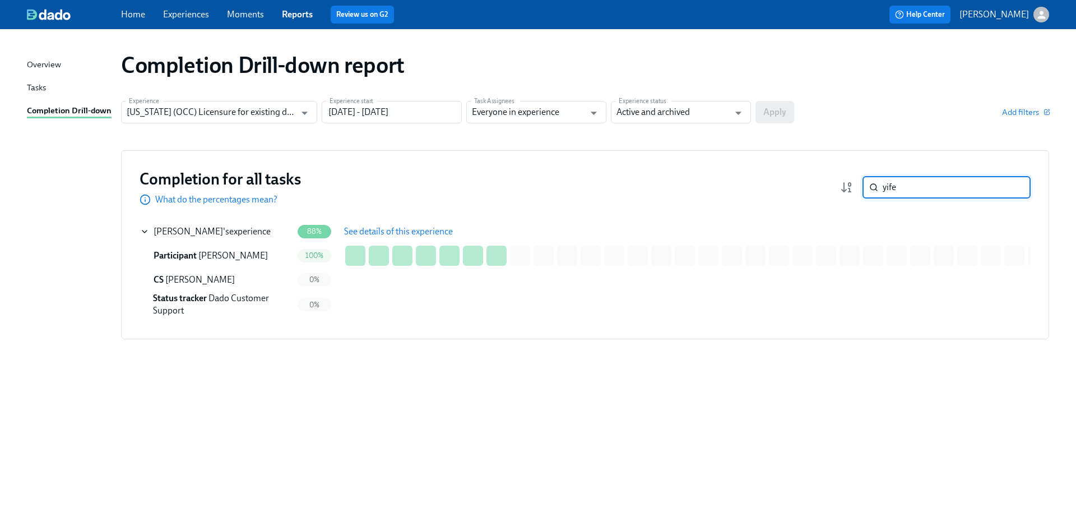
drag, startPoint x: 879, startPoint y: 185, endPoint x: 856, endPoint y: 185, distance: 23.0
click at [858, 185] on div "yife ​" at bounding box center [935, 187] width 191 height 22
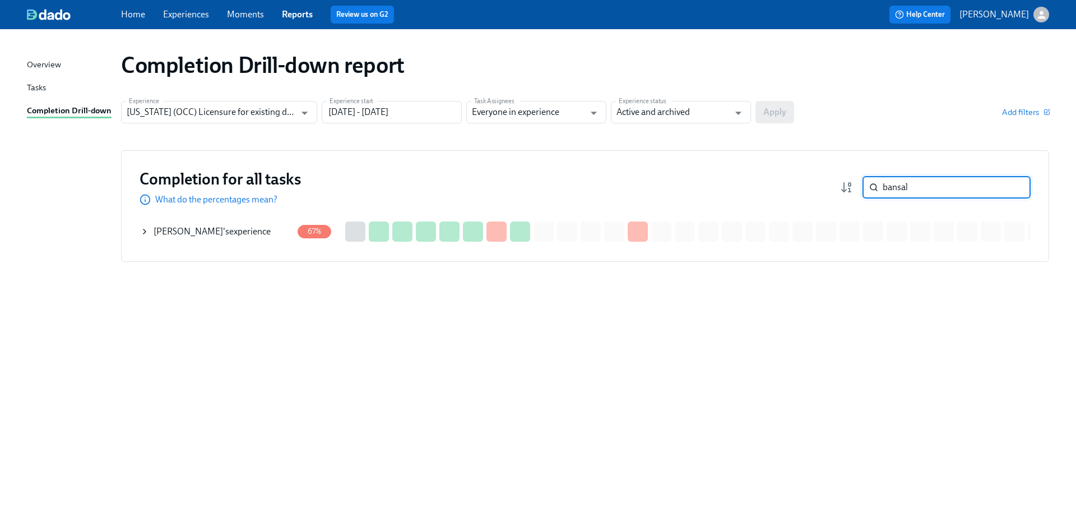
click at [251, 234] on div "Shipra Bansal 's experience" at bounding box center [212, 231] width 117 height 12
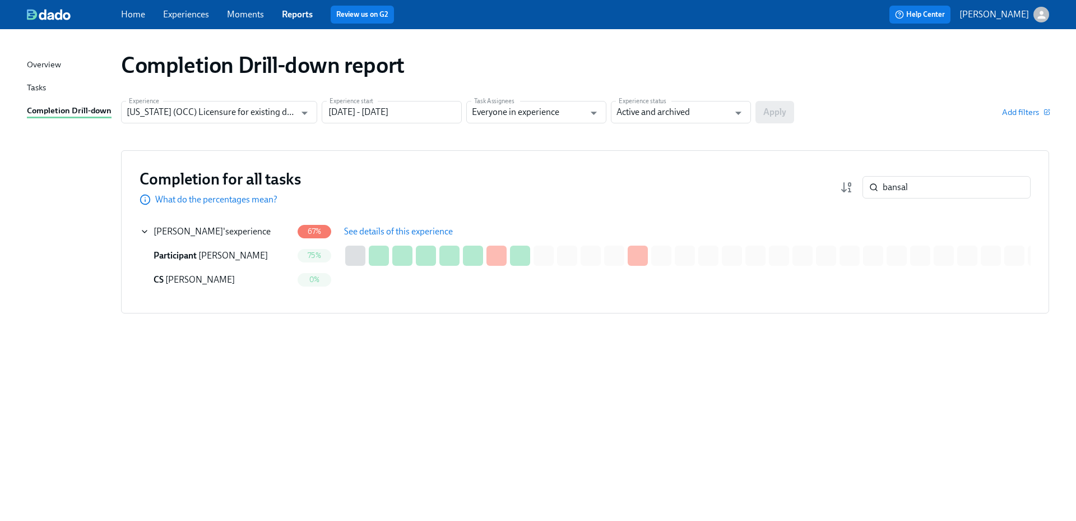
click at [396, 231] on span "See details of this experience" at bounding box center [398, 231] width 109 height 11
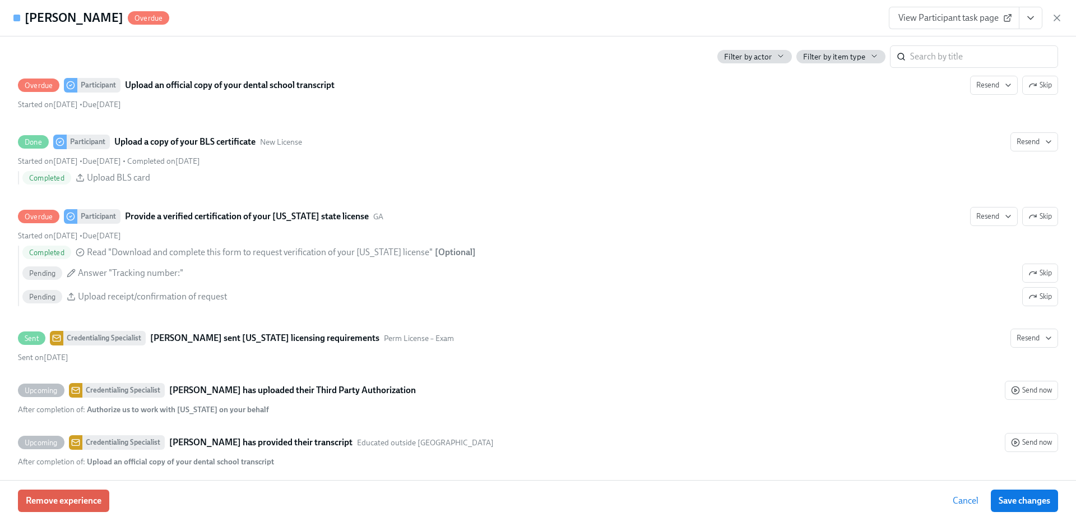
scroll to position [1859, 0]
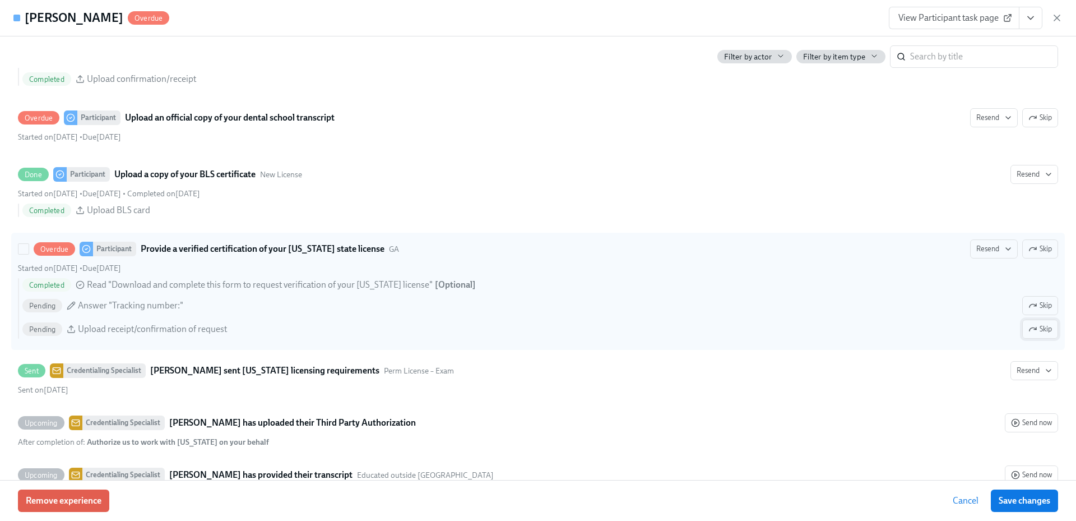
click at [1029, 335] on span "Skip" at bounding box center [1040, 328] width 24 height 11
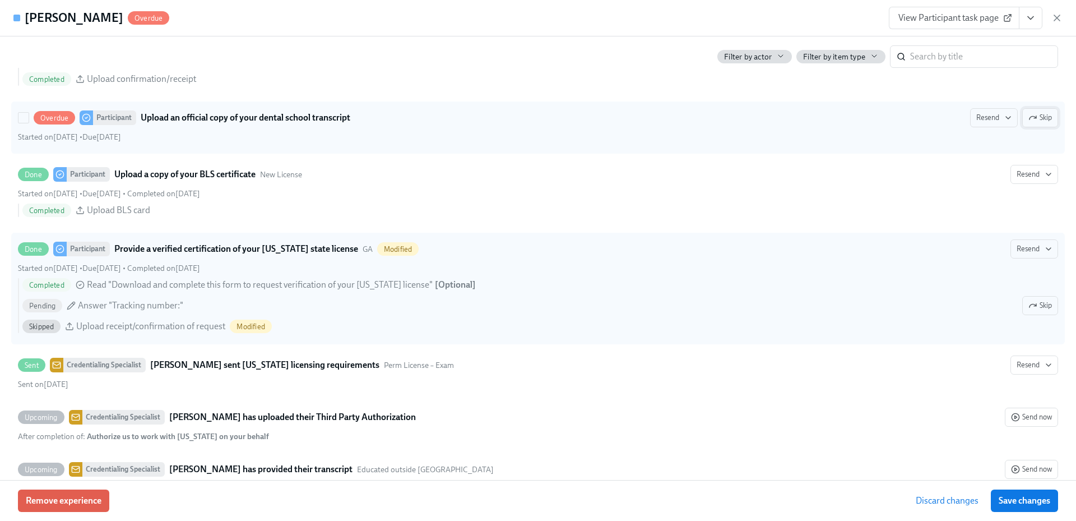
click at [1033, 123] on span "Skip" at bounding box center [1040, 117] width 24 height 11
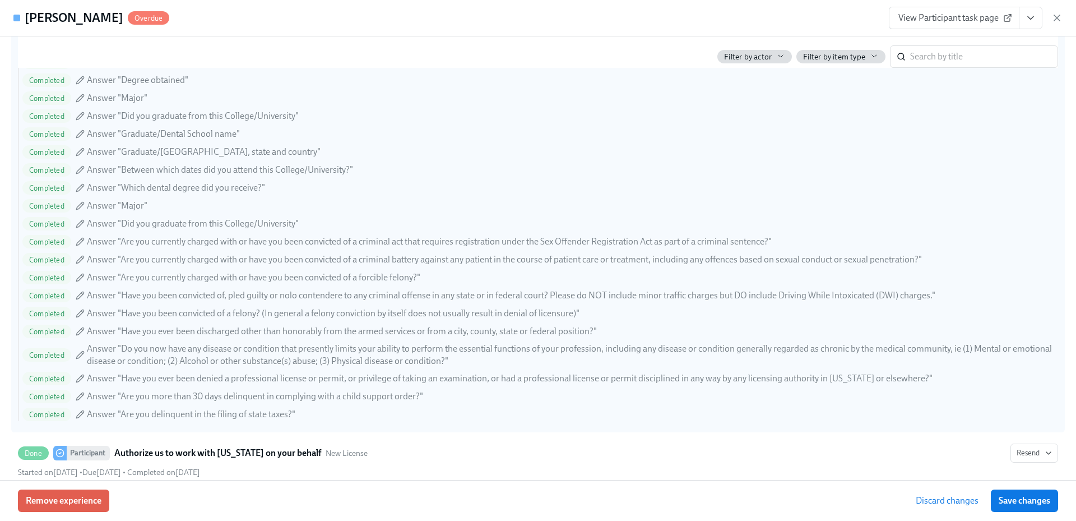
scroll to position [1187, 0]
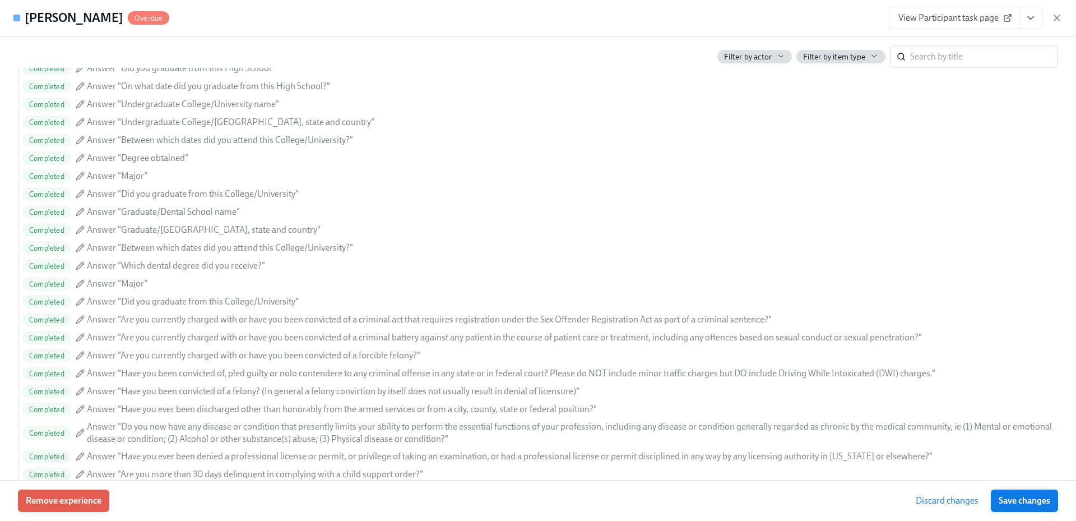
click at [1016, 498] on span "Save changes" at bounding box center [1024, 500] width 52 height 11
click at [1033, 25] on button "View task page" at bounding box center [1031, 18] width 24 height 22
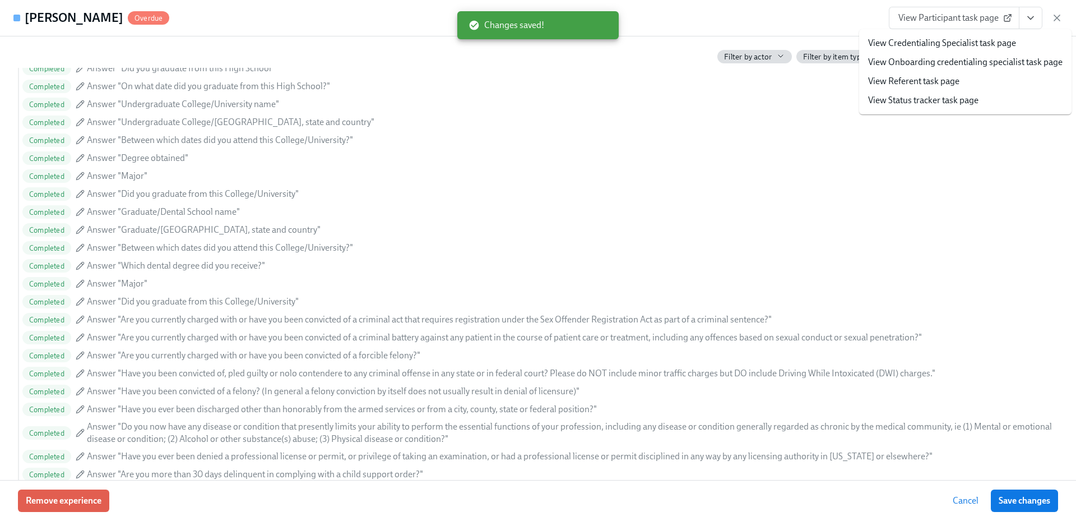
click at [993, 45] on link "View Credentialing Specialist task page" at bounding box center [942, 43] width 148 height 12
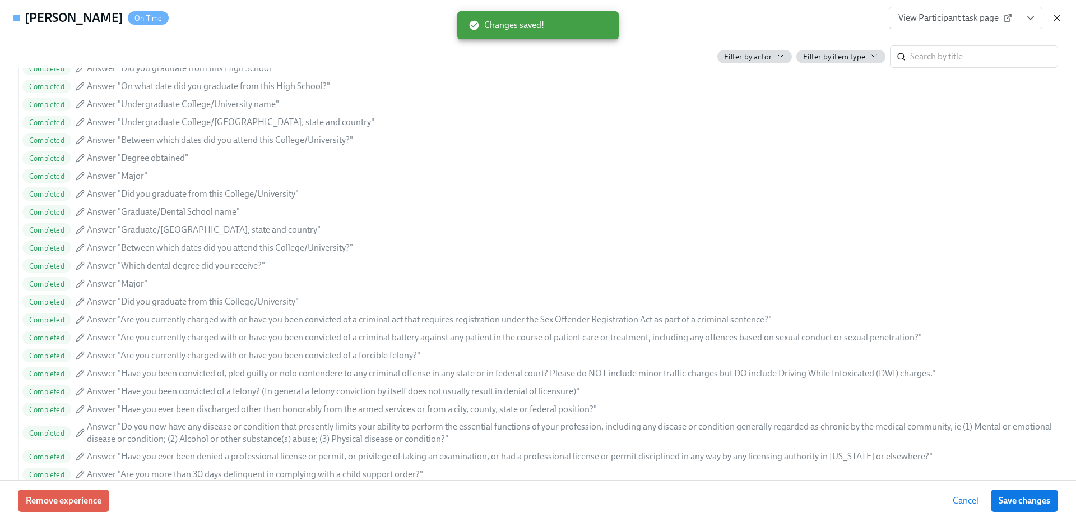
click at [1055, 17] on icon "button" at bounding box center [1057, 18] width 6 height 6
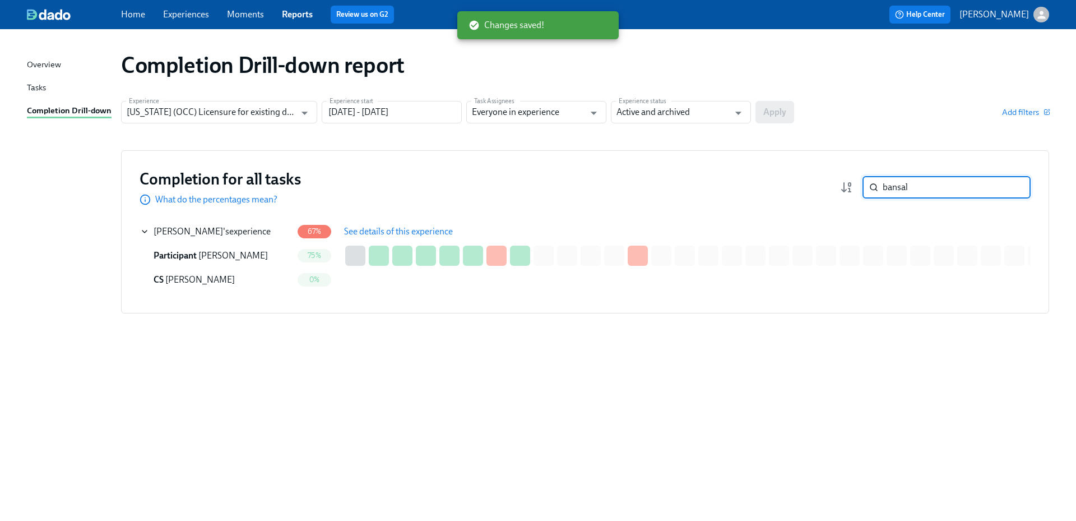
drag, startPoint x: 917, startPoint y: 183, endPoint x: 861, endPoint y: 185, distance: 55.5
click at [861, 185] on div "bansal ​" at bounding box center [935, 187] width 191 height 22
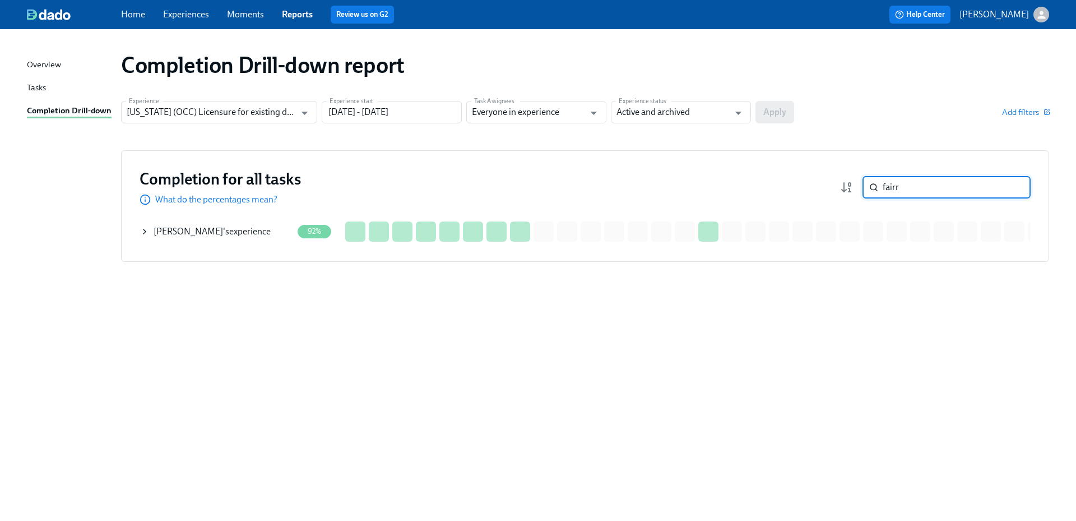
drag, startPoint x: 266, startPoint y: 233, endPoint x: 301, endPoint y: 229, distance: 35.5
click at [266, 233] on div "Veran Fairrow 's experience" at bounding box center [216, 231] width 152 height 22
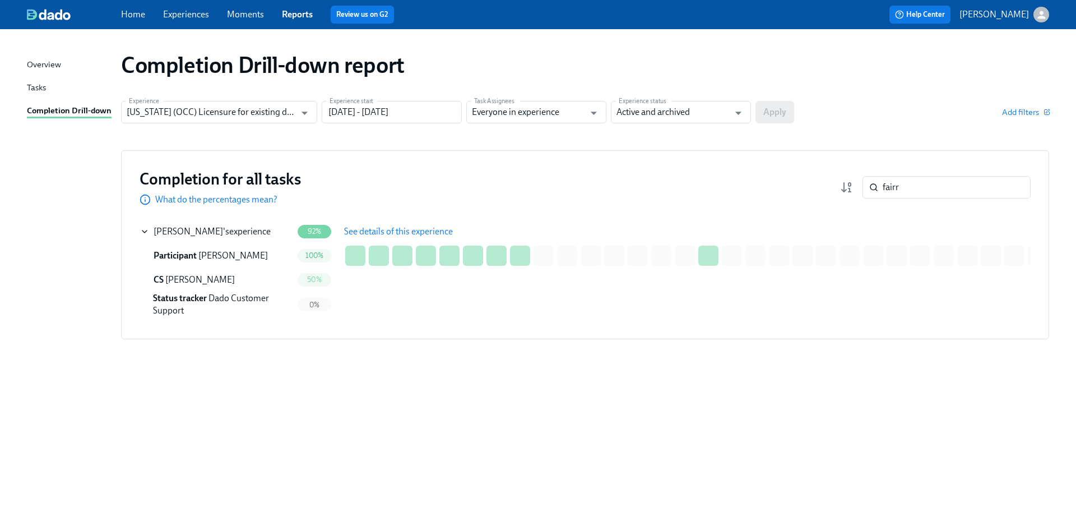
click at [385, 230] on span "See details of this experience" at bounding box center [398, 231] width 109 height 11
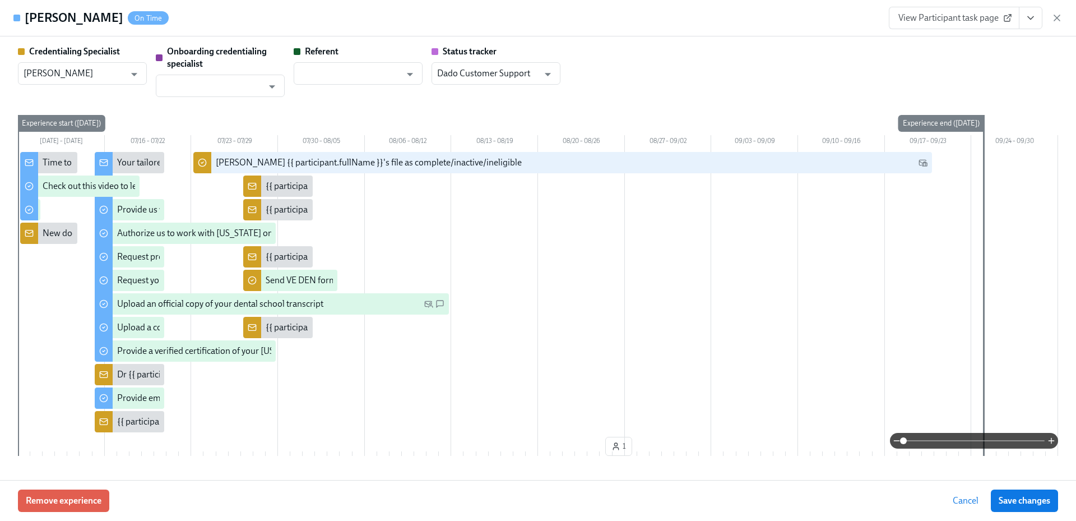
click at [1026, 22] on icon "View task page" at bounding box center [1030, 17] width 11 height 11
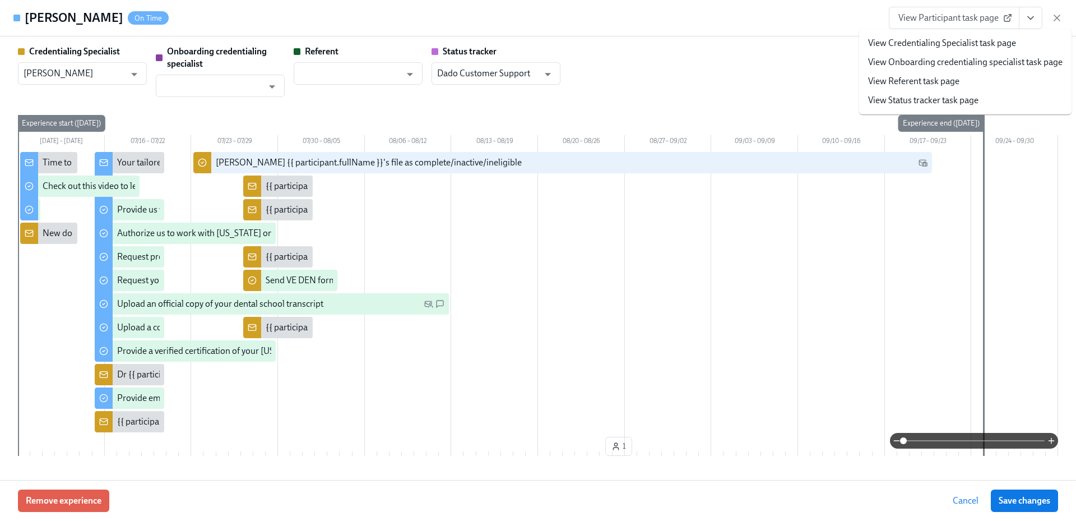
click at [1007, 41] on link "View Credentialing Specialist task page" at bounding box center [942, 43] width 148 height 12
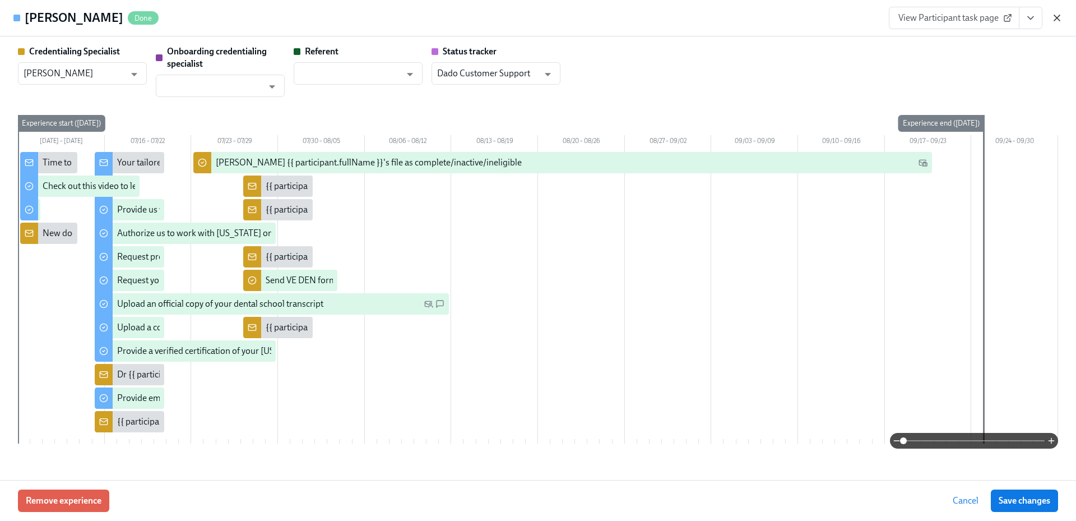
click at [1057, 18] on icon "button" at bounding box center [1057, 18] width 6 height 6
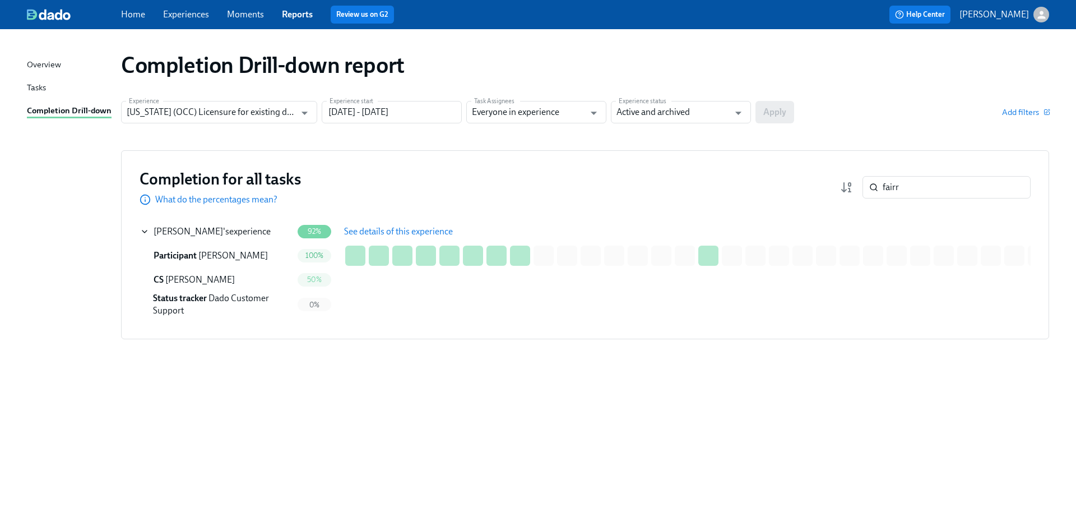
drag, startPoint x: 923, startPoint y: 188, endPoint x: 861, endPoint y: 186, distance: 62.8
click at [861, 186] on div "fairr ​" at bounding box center [935, 187] width 191 height 22
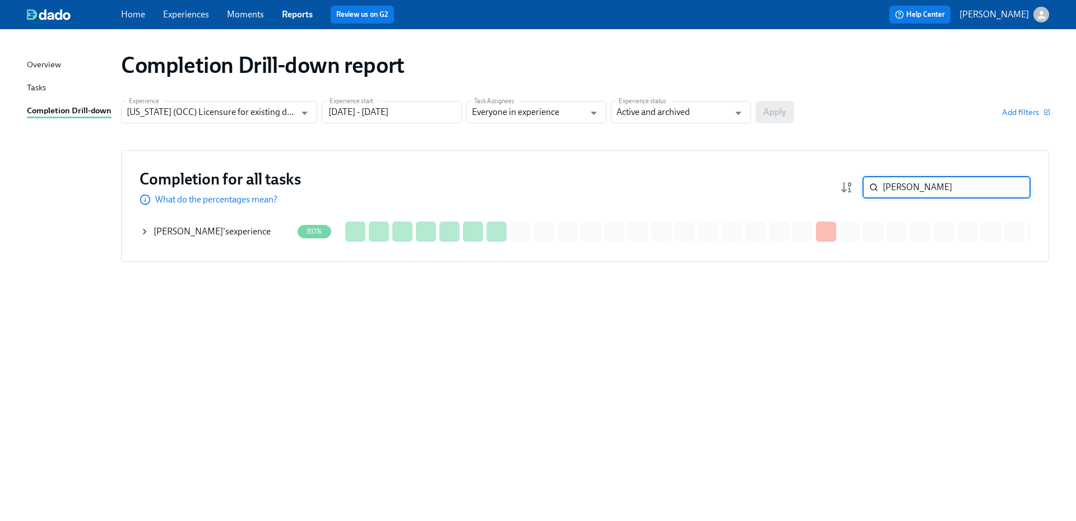
click at [248, 235] on div "Andrew Rizkalla 's experience" at bounding box center [212, 231] width 117 height 12
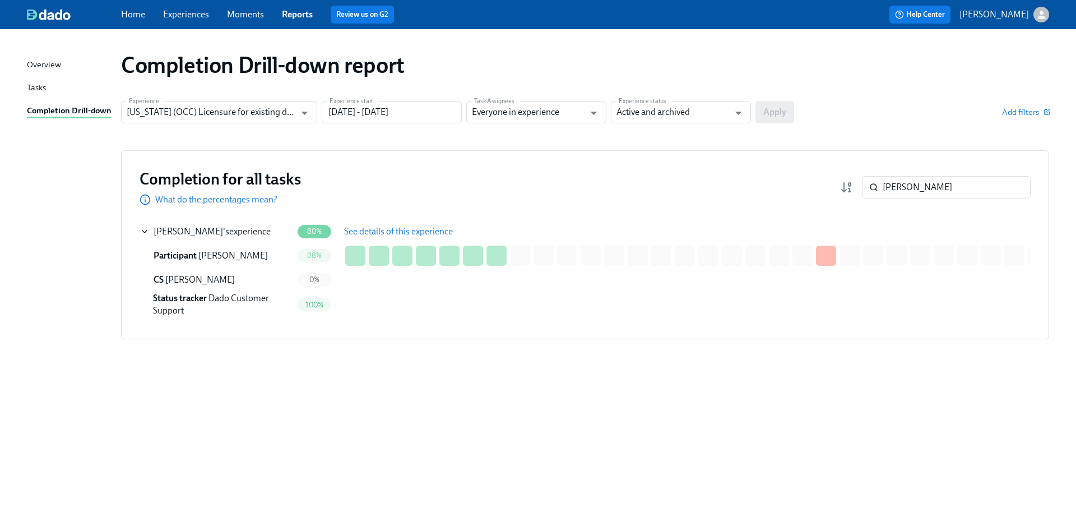
click at [400, 231] on span "See details of this experience" at bounding box center [398, 231] width 109 height 11
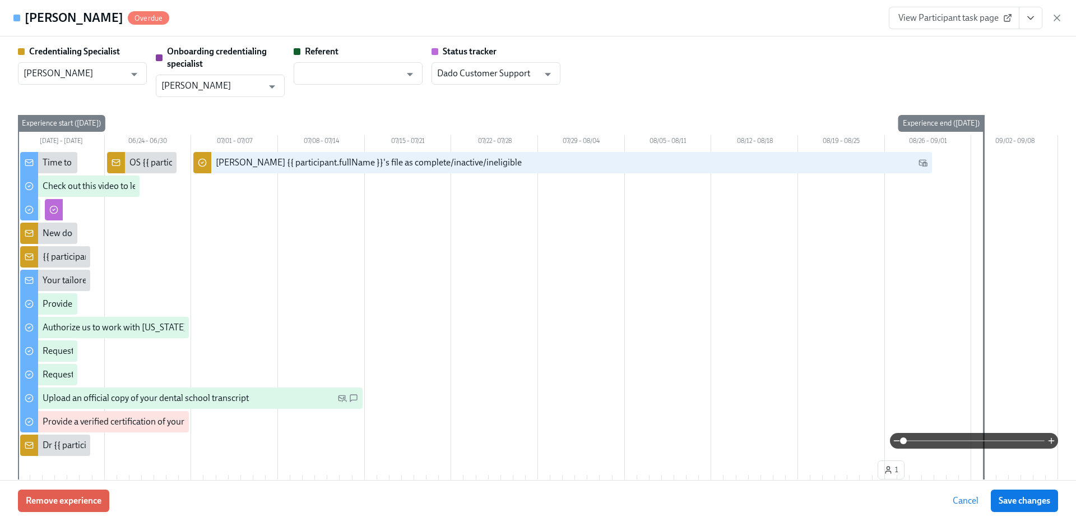
click at [1030, 24] on button "View task page" at bounding box center [1031, 18] width 24 height 22
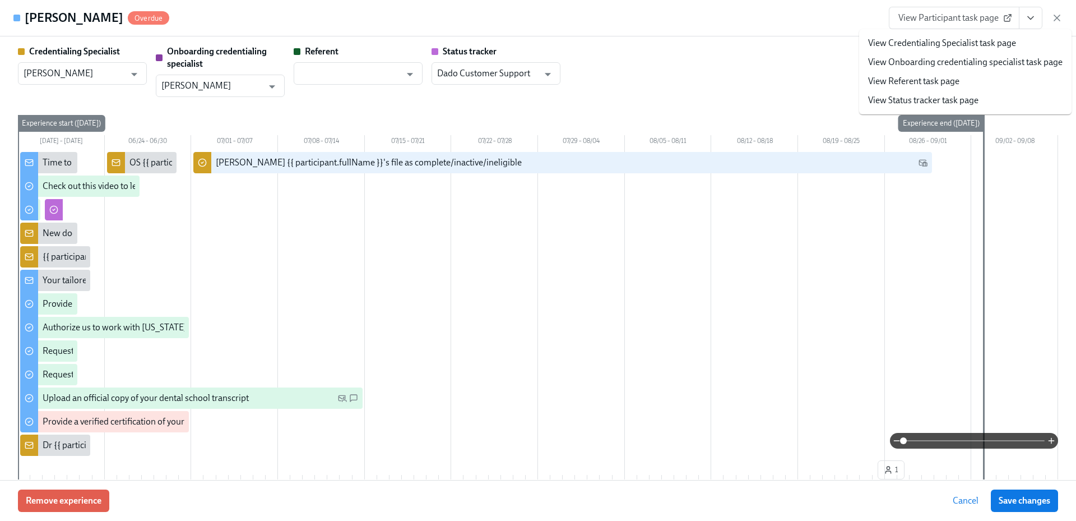
click at [978, 41] on link "View Credentialing Specialist task page" at bounding box center [942, 43] width 148 height 12
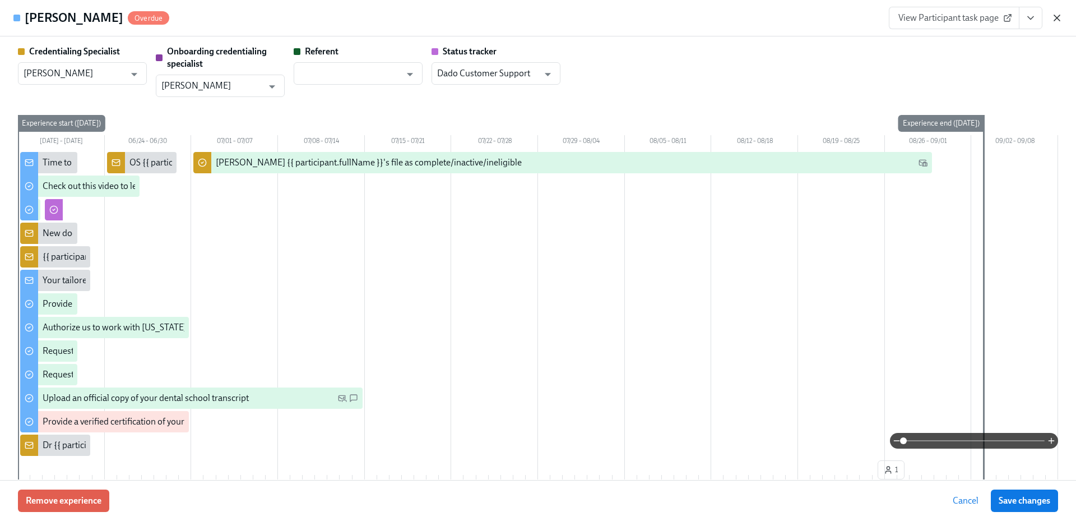
click at [1061, 16] on icon "button" at bounding box center [1056, 17] width 11 height 11
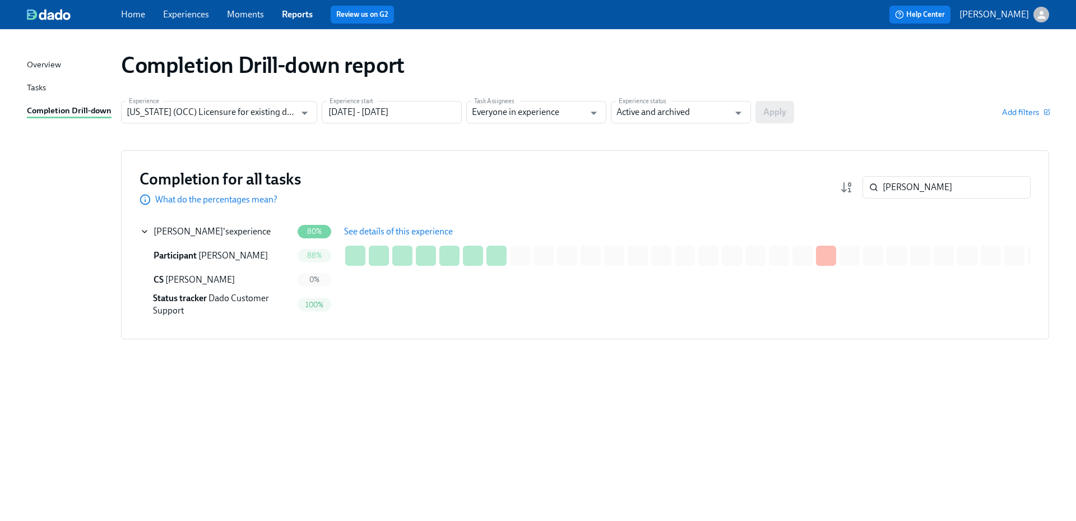
click at [437, 234] on span "See details of this experience" at bounding box center [398, 231] width 109 height 11
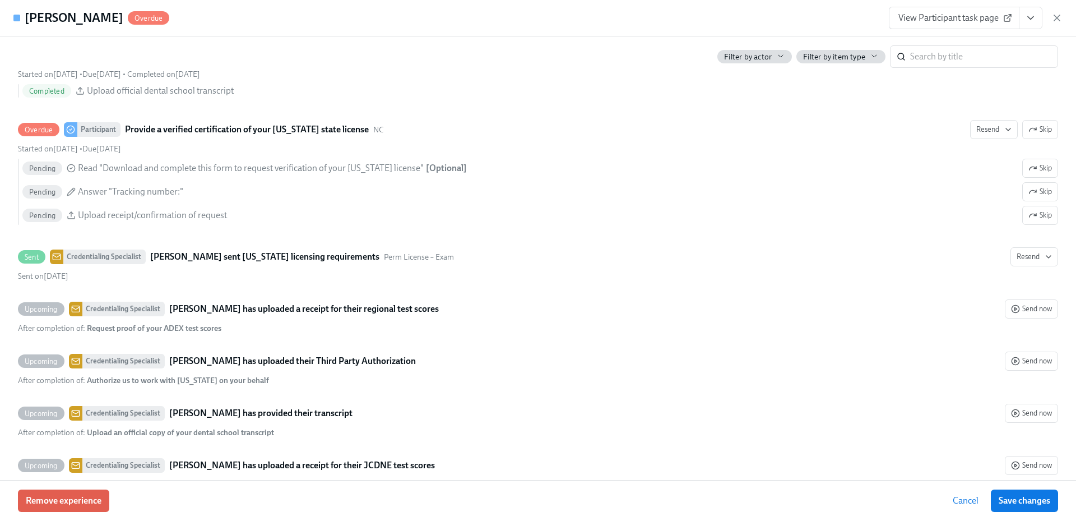
scroll to position [1921, 0]
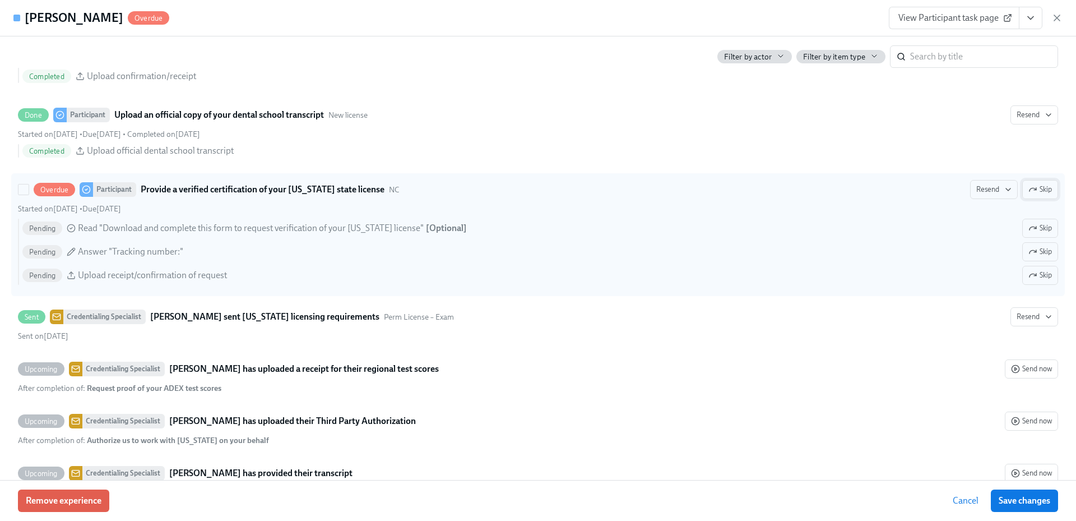
click at [1041, 189] on span "Skip" at bounding box center [1040, 189] width 24 height 11
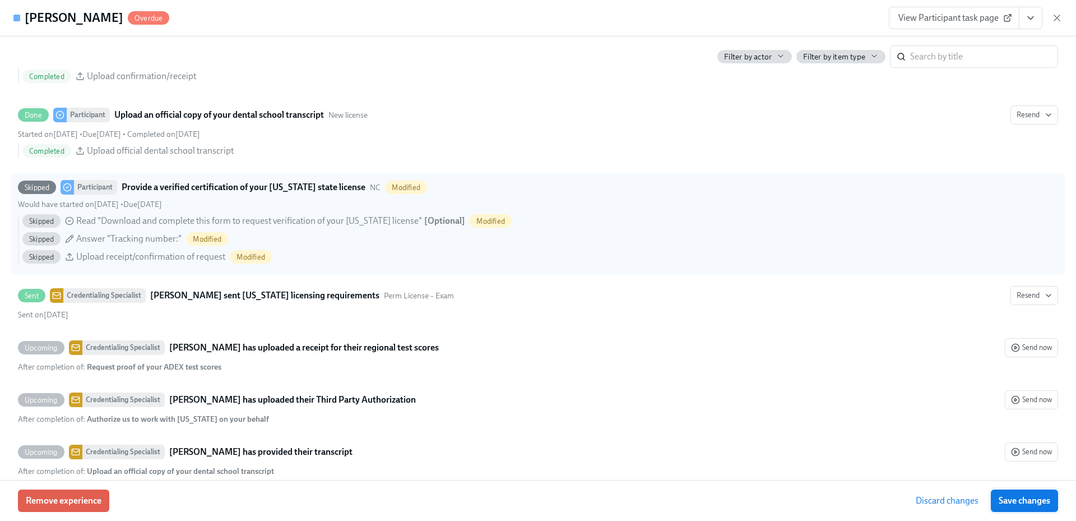
click at [1027, 498] on span "Save changes" at bounding box center [1024, 500] width 52 height 11
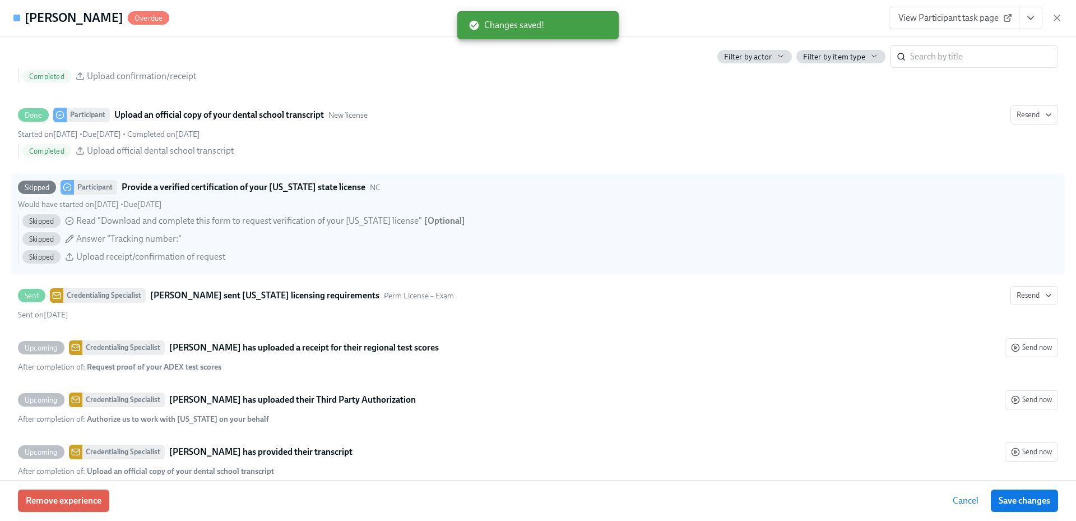
click at [1052, 21] on icon "button" at bounding box center [1056, 17] width 11 height 11
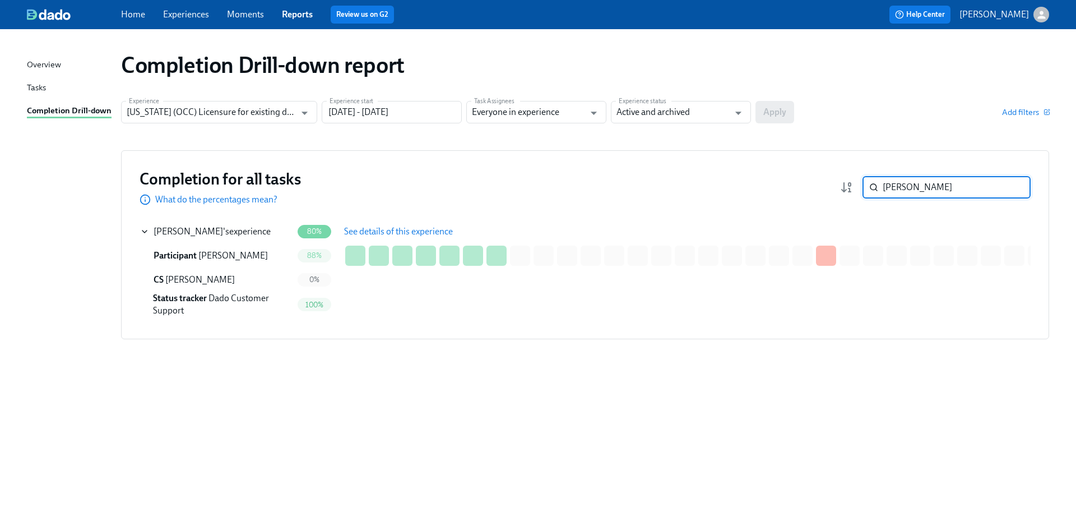
drag, startPoint x: 922, startPoint y: 187, endPoint x: 854, endPoint y: 188, distance: 68.4
click at [853, 188] on div "rizk ​" at bounding box center [935, 187] width 191 height 22
paste input "Saniukovich"
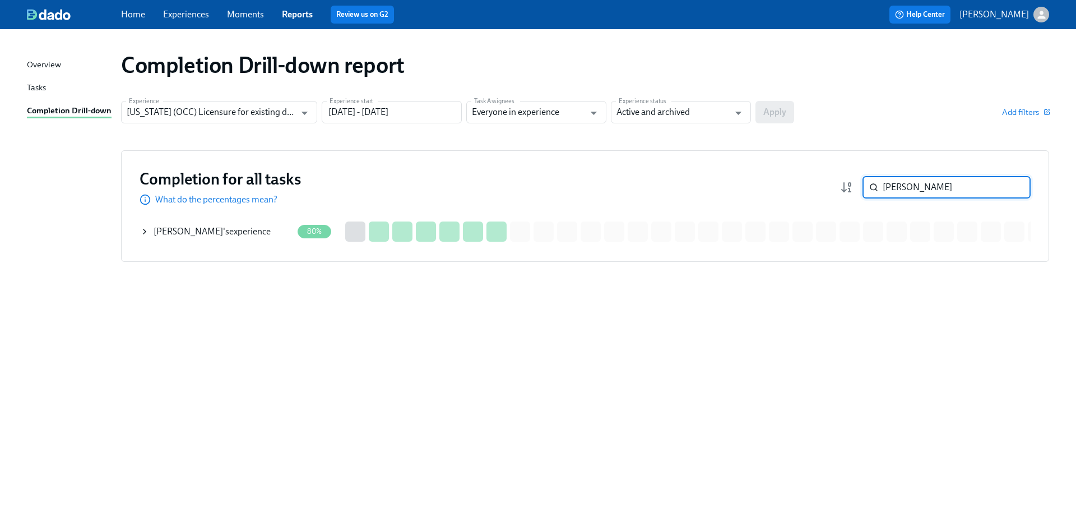
click at [238, 227] on div "Olga Saniukovich 's experience" at bounding box center [212, 231] width 117 height 12
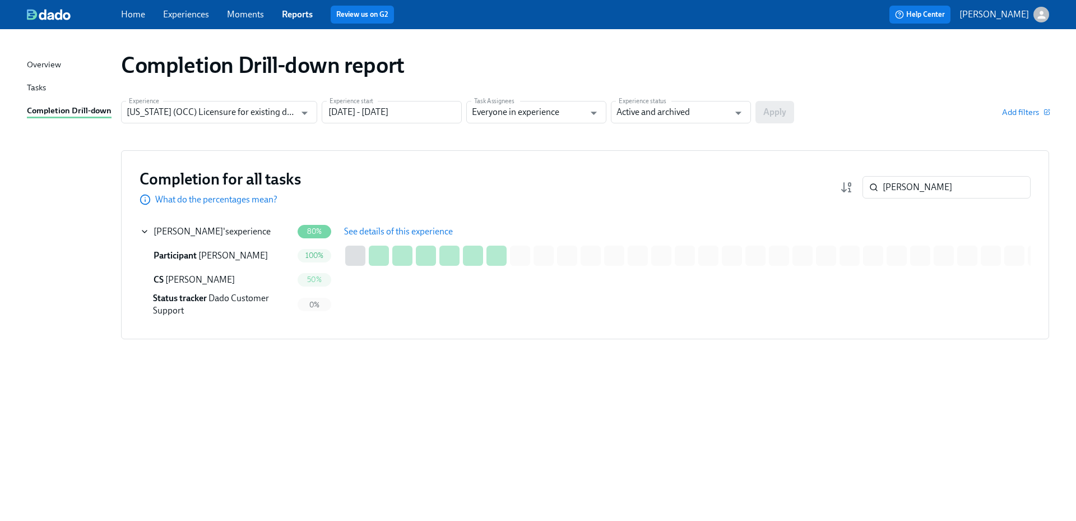
click at [406, 232] on span "See details of this experience" at bounding box center [398, 231] width 109 height 11
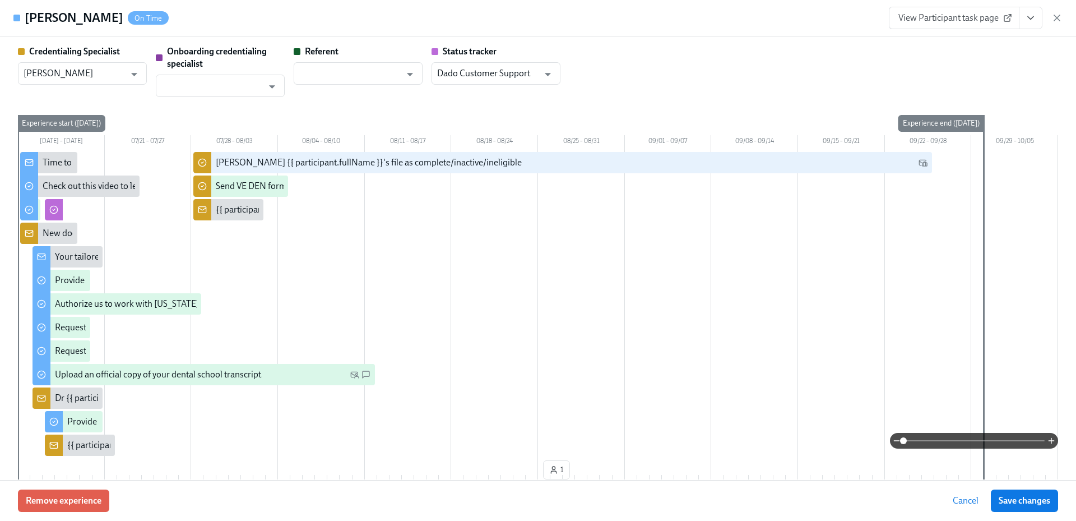
click at [1028, 21] on icon "View task page" at bounding box center [1030, 17] width 11 height 11
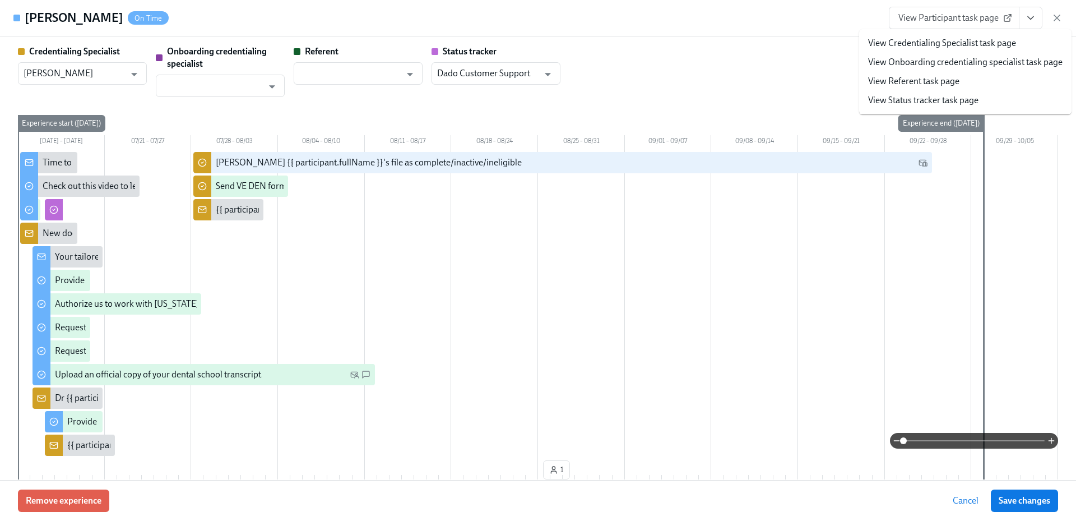
click at [1003, 40] on link "View Credentialing Specialist task page" at bounding box center [942, 43] width 148 height 12
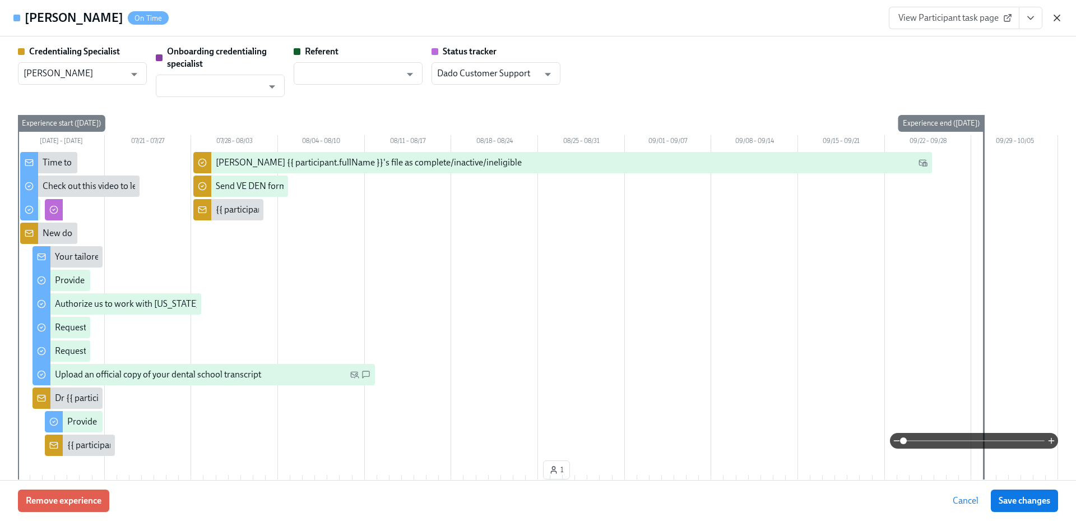
click at [1052, 13] on icon "button" at bounding box center [1056, 17] width 11 height 11
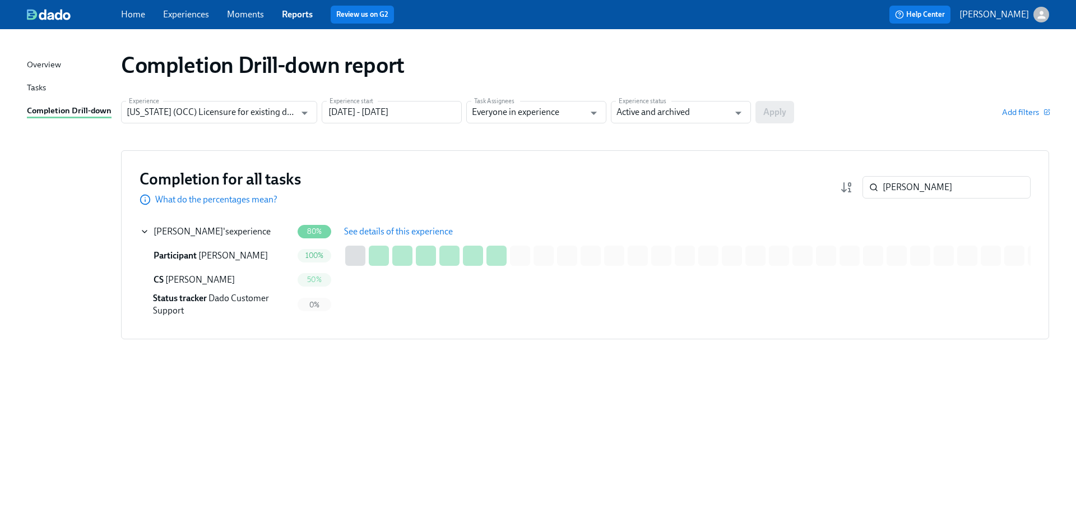
drag, startPoint x: 861, startPoint y: 188, endPoint x: 835, endPoint y: 188, distance: 26.3
click at [835, 188] on div "Completion for all tasks What do the percentages mean? Saniukovich ​" at bounding box center [585, 187] width 891 height 37
paste input "Hesham"
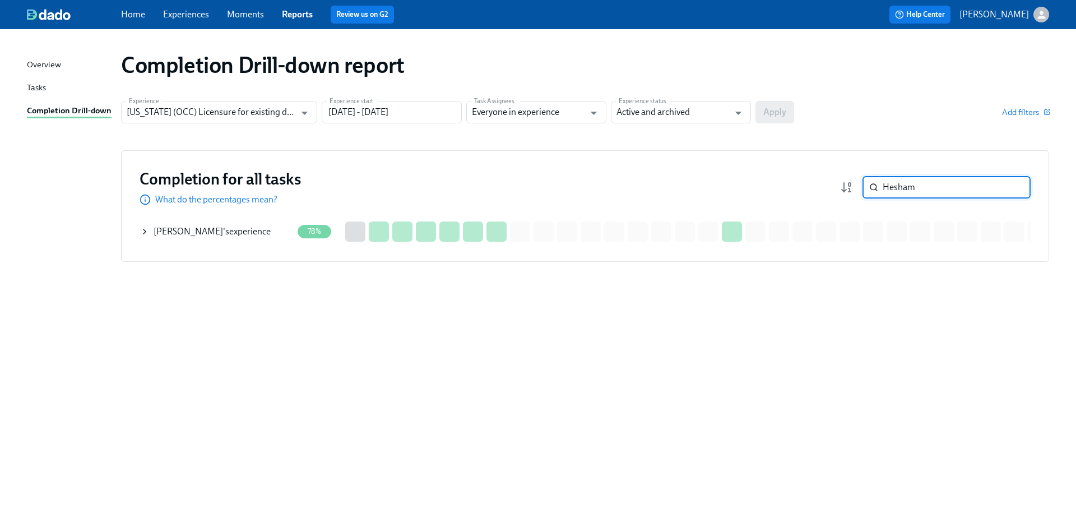
click at [271, 231] on div "Abdulrahman Hesham 's experience" at bounding box center [212, 231] width 117 height 12
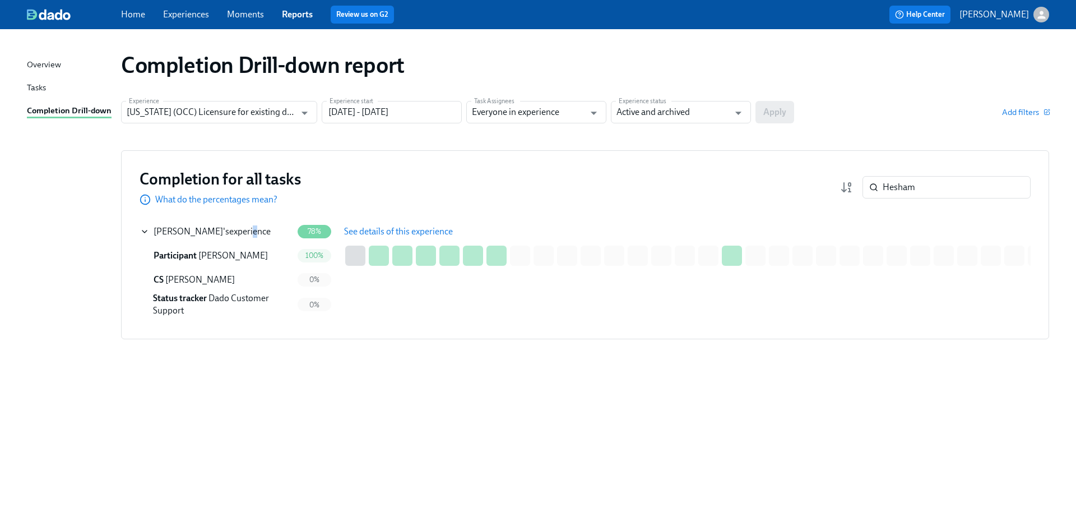
click at [380, 233] on span "See details of this experience" at bounding box center [398, 231] width 109 height 11
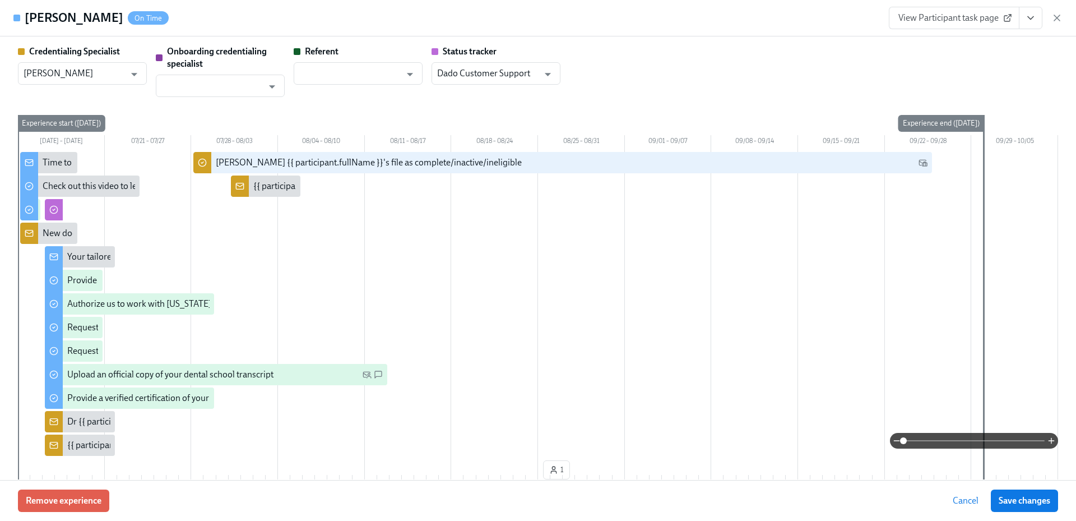
click at [1035, 17] on icon "View task page" at bounding box center [1030, 17] width 11 height 11
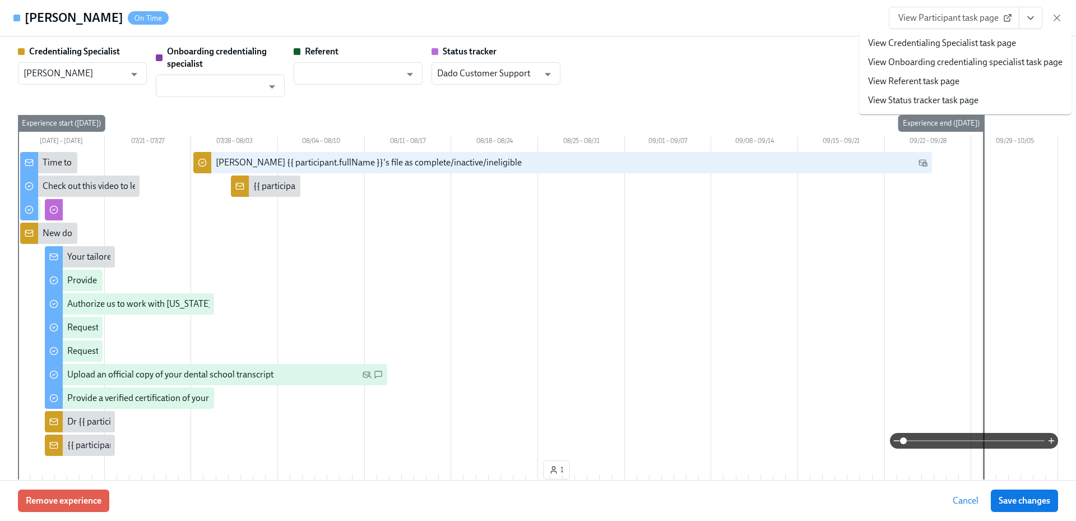
click at [983, 43] on link "View Credentialing Specialist task page" at bounding box center [942, 43] width 148 height 12
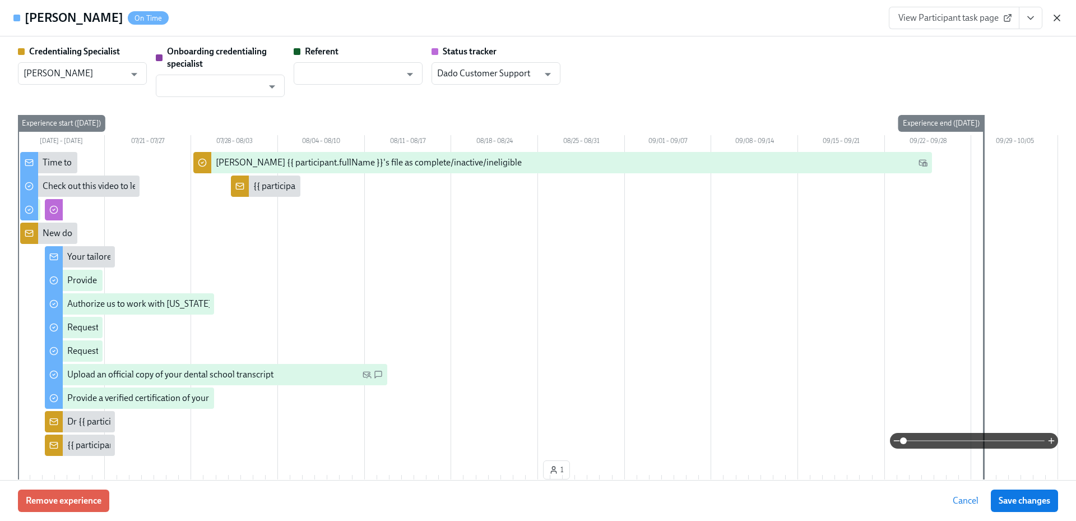
click at [1057, 22] on icon "button" at bounding box center [1056, 17] width 11 height 11
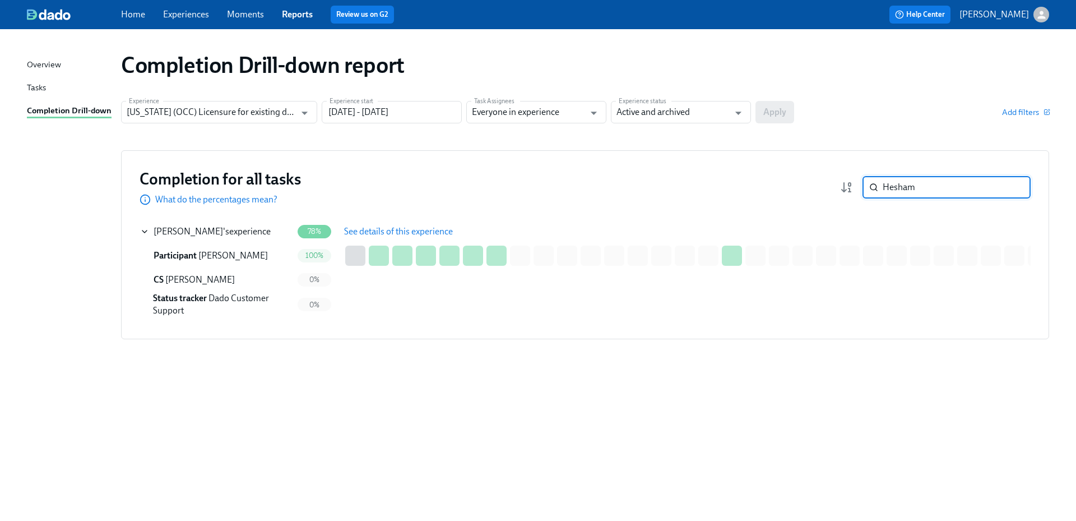
drag, startPoint x: 943, startPoint y: 182, endPoint x: 856, endPoint y: 179, distance: 86.9
click at [856, 179] on div "Hesham ​" at bounding box center [935, 187] width 191 height 22
paste input "Jobin"
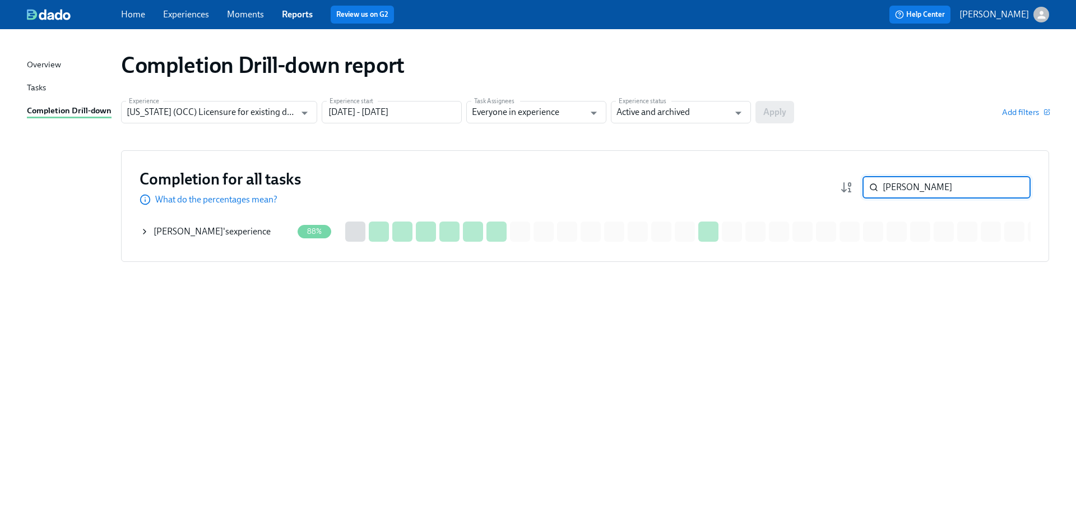
click at [243, 237] on div "Jobin Joseph 's experience" at bounding box center [212, 231] width 117 height 12
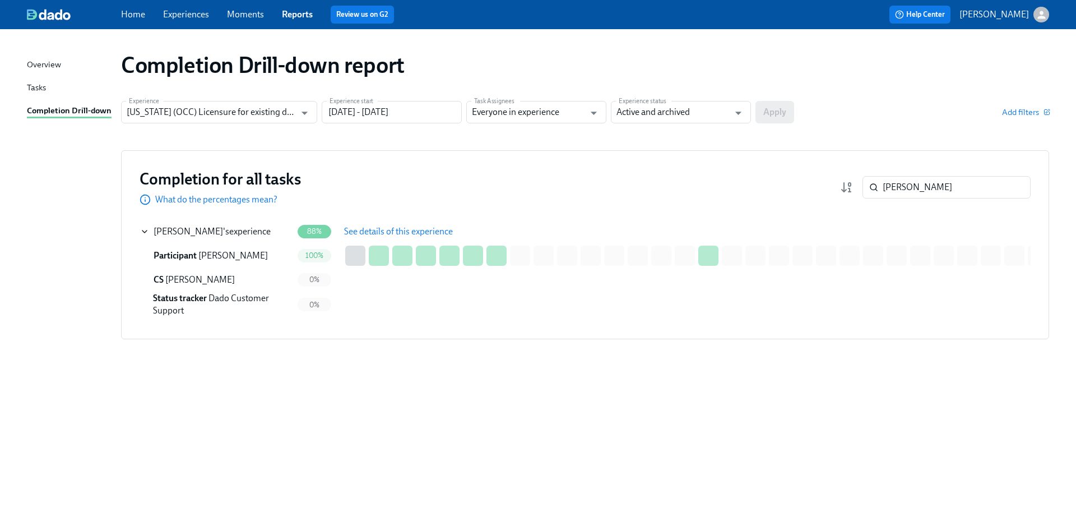
click at [371, 234] on span "See details of this experience" at bounding box center [398, 231] width 109 height 11
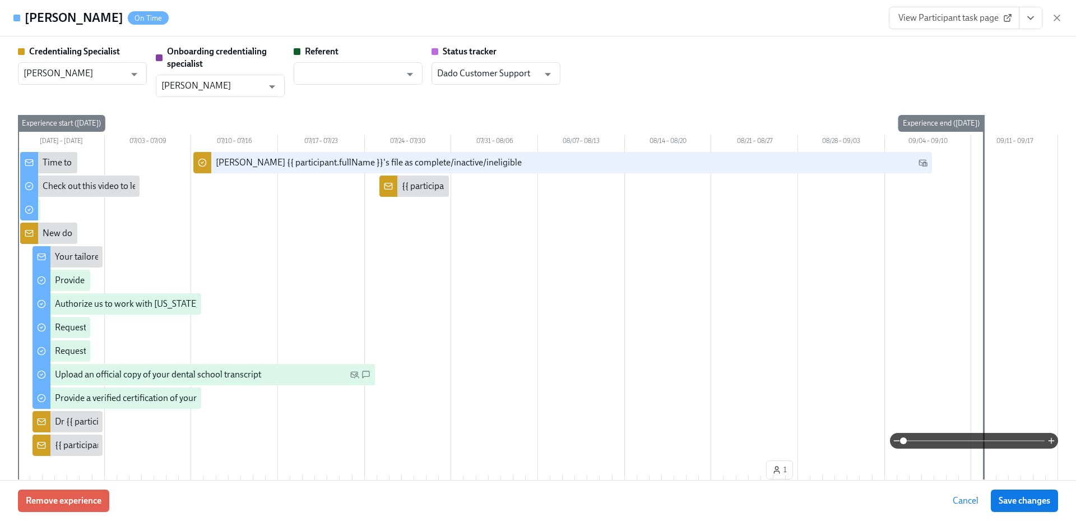
click at [1029, 21] on icon "View task page" at bounding box center [1030, 17] width 11 height 11
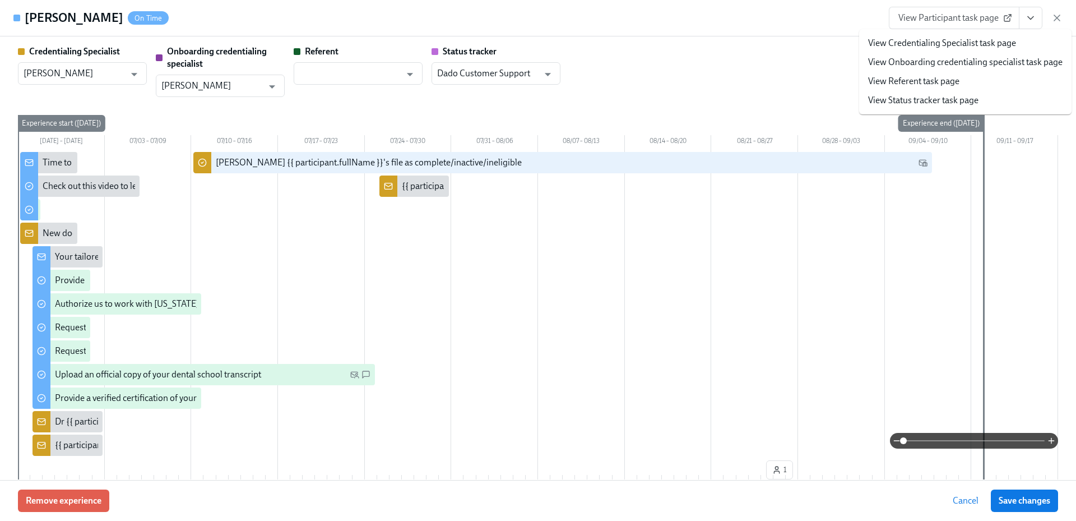
click at [977, 44] on link "View Credentialing Specialist task page" at bounding box center [942, 43] width 148 height 12
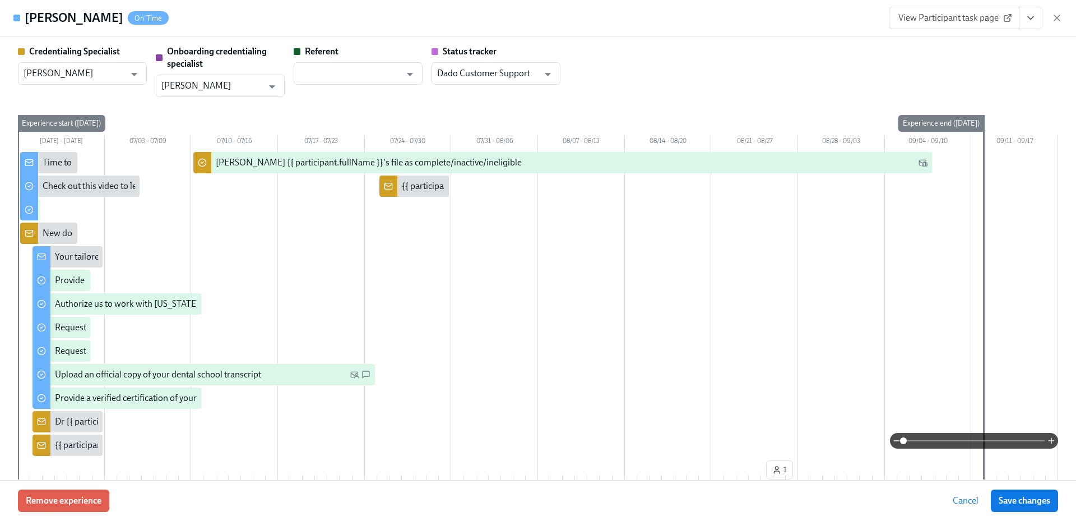
click at [1058, 16] on icon "button" at bounding box center [1057, 18] width 6 height 6
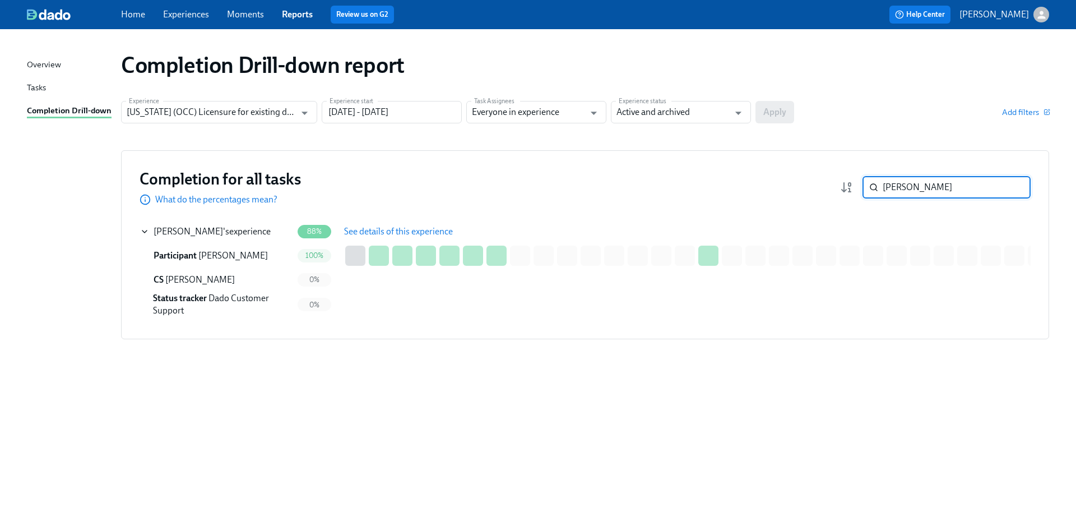
drag, startPoint x: 931, startPoint y: 188, endPoint x: 868, endPoint y: 189, distance: 63.3
click at [866, 189] on div "Jobin ​" at bounding box center [946, 187] width 168 height 22
paste input "Morad"
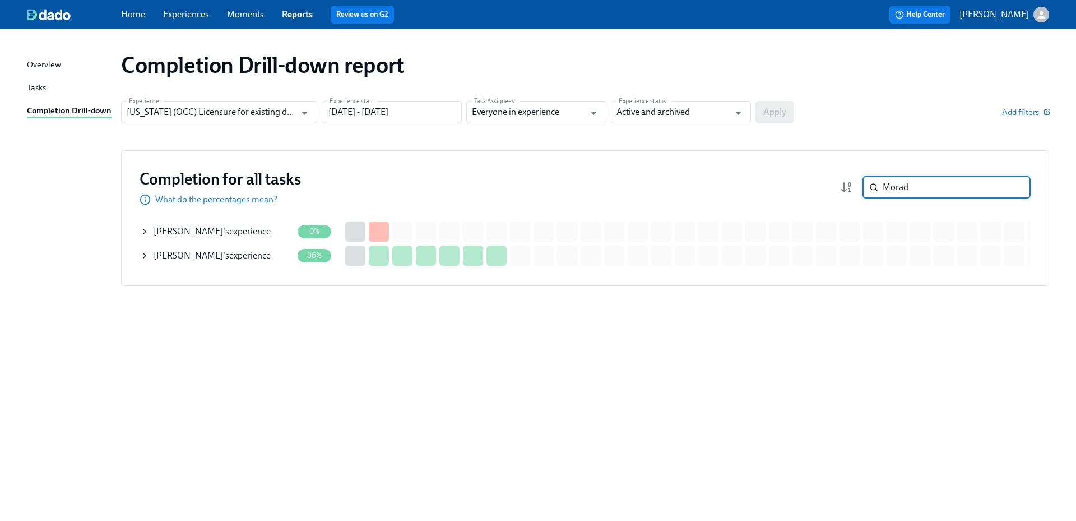
click at [242, 254] on div "Morad Kanan 's experience" at bounding box center [212, 255] width 117 height 12
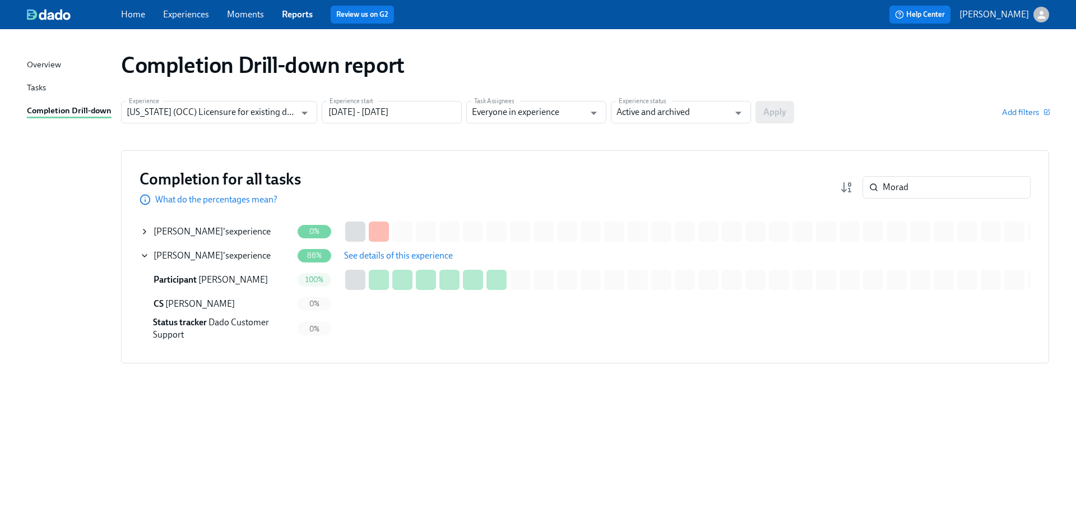
click at [383, 259] on span "See details of this experience" at bounding box center [398, 255] width 109 height 11
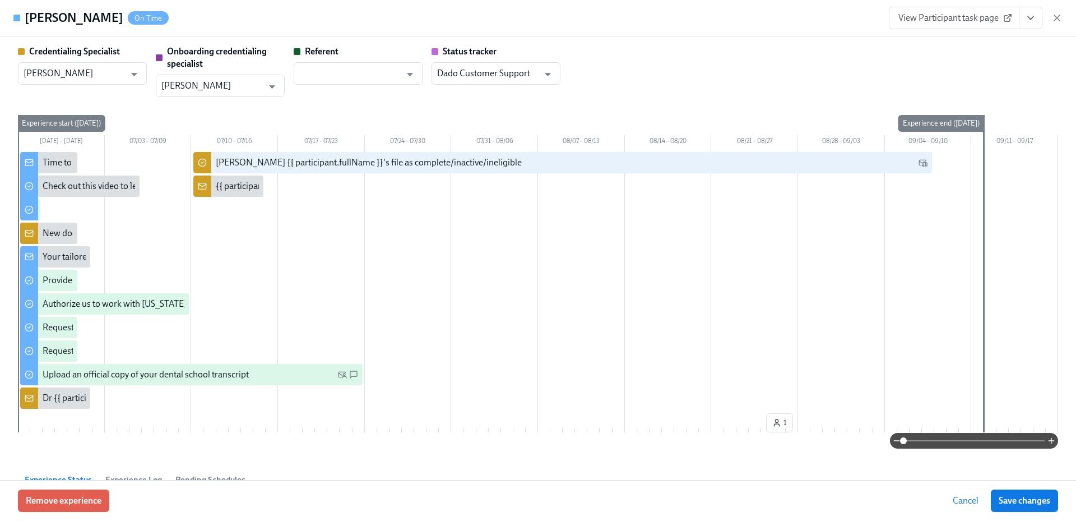
click at [1033, 18] on icon "View task page" at bounding box center [1030, 17] width 11 height 11
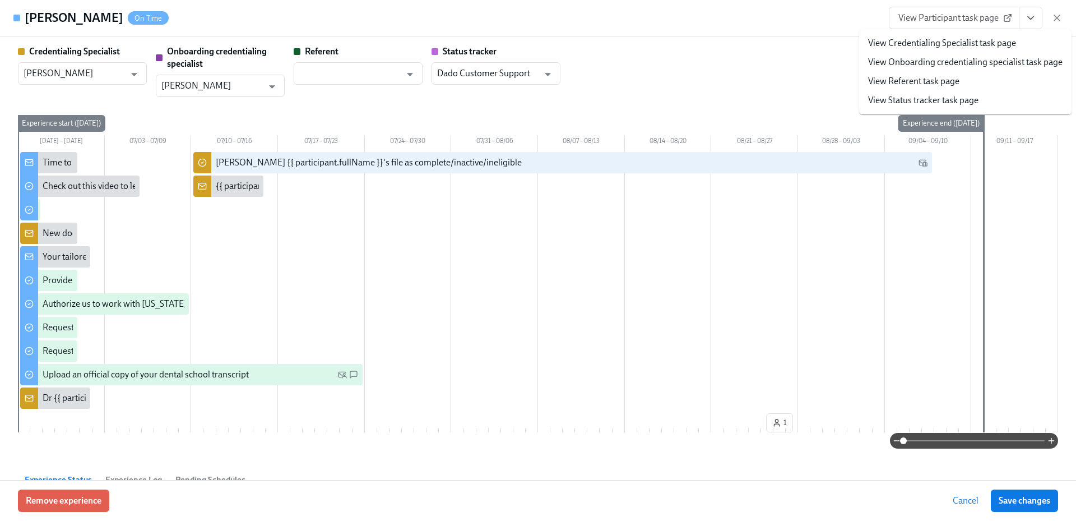
click at [991, 47] on link "View Credentialing Specialist task page" at bounding box center [942, 43] width 148 height 12
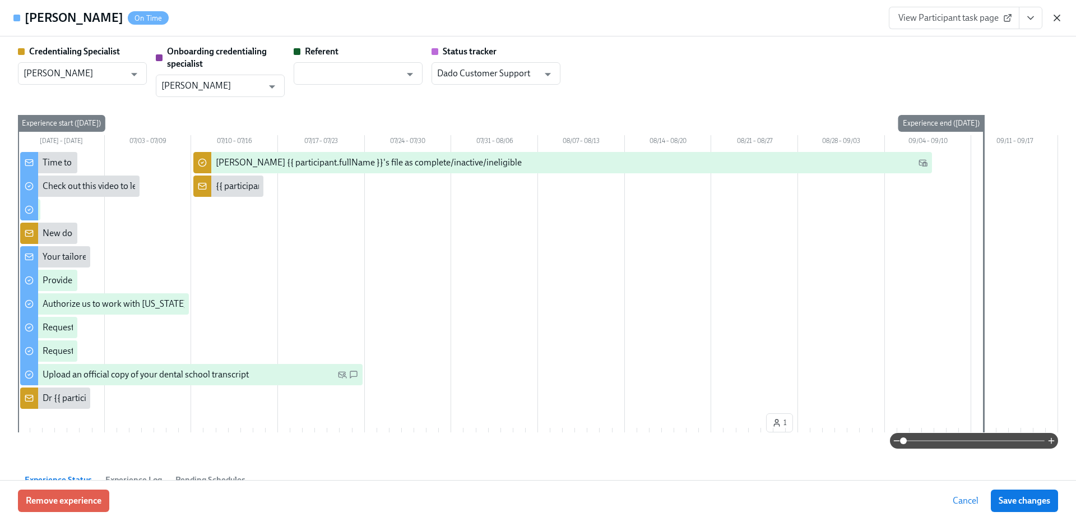
click at [1055, 16] on icon "button" at bounding box center [1057, 18] width 6 height 6
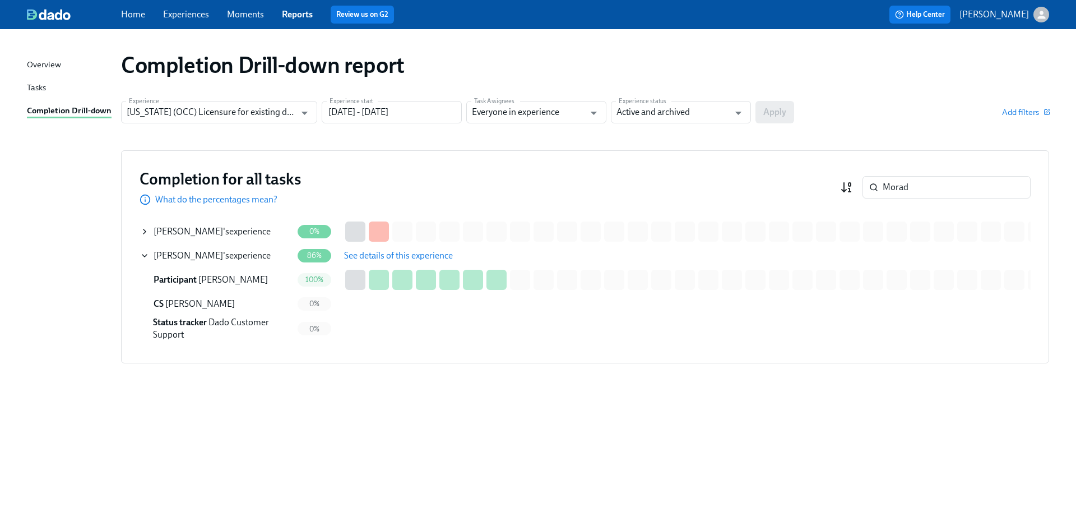
drag, startPoint x: 871, startPoint y: 181, endPoint x: 852, endPoint y: 181, distance: 19.1
click at [852, 181] on div "Morad ​" at bounding box center [935, 187] width 191 height 22
paste input "Karana"
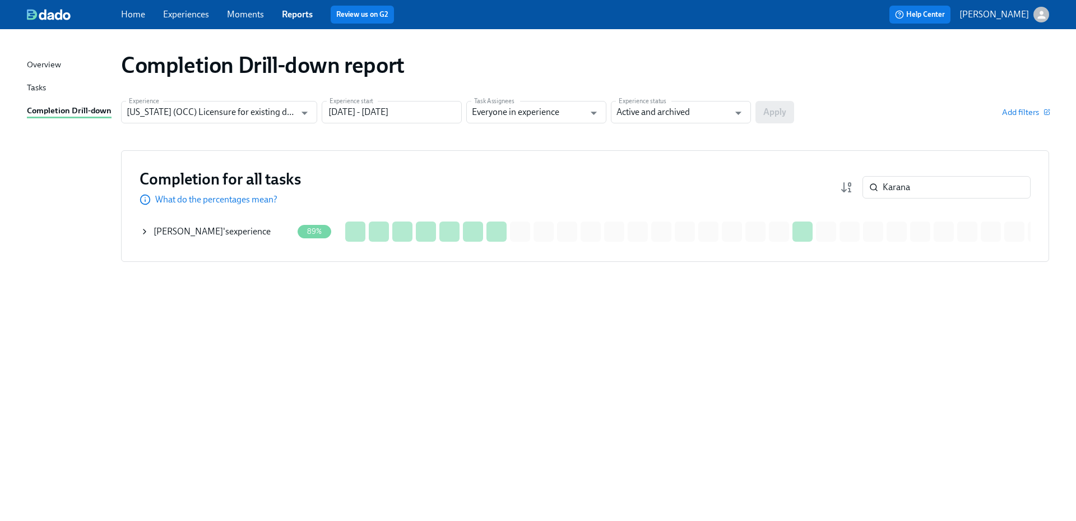
click at [244, 231] on div "Anthony Karana 's experience" at bounding box center [212, 231] width 117 height 12
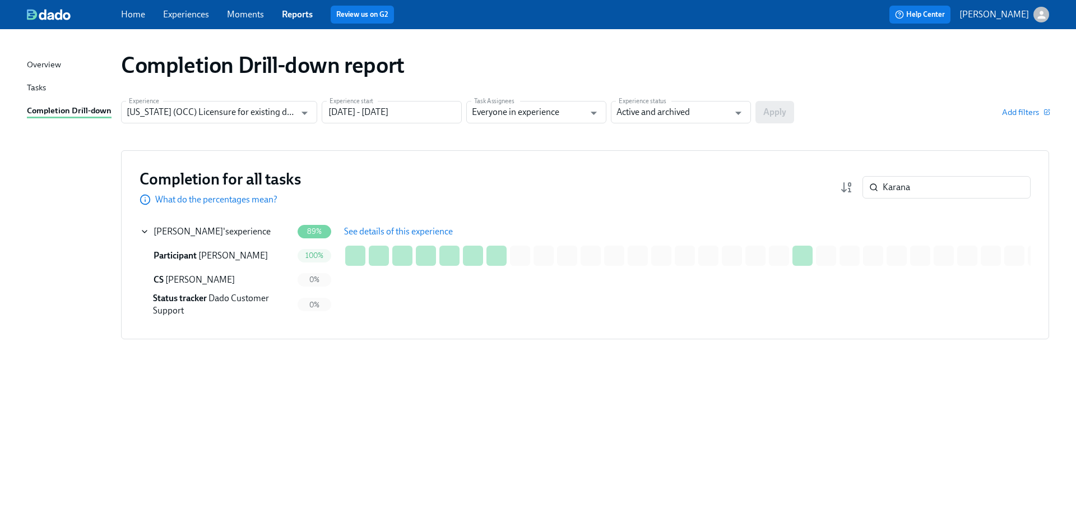
click at [369, 229] on span "See details of this experience" at bounding box center [398, 231] width 109 height 11
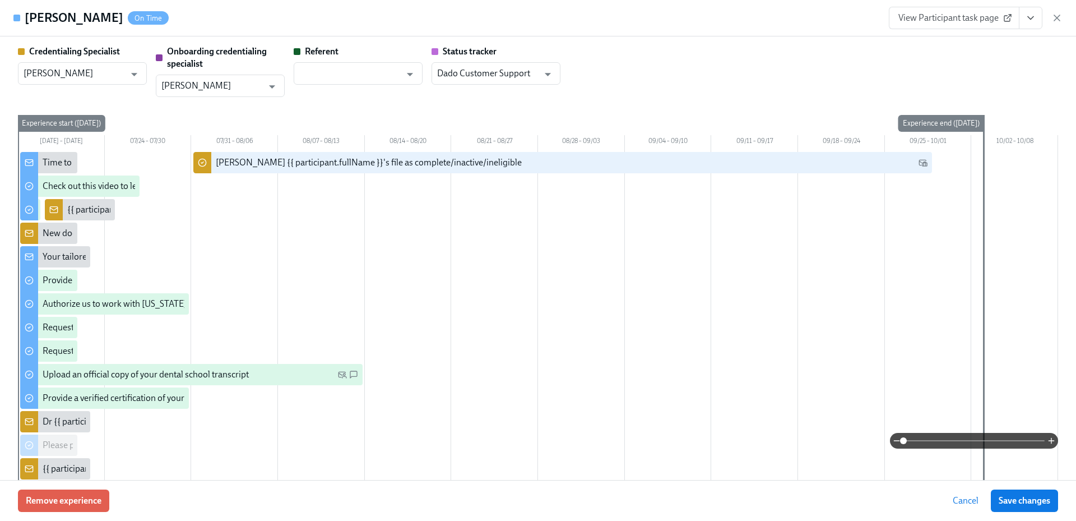
click at [1027, 22] on icon "View task page" at bounding box center [1030, 17] width 11 height 11
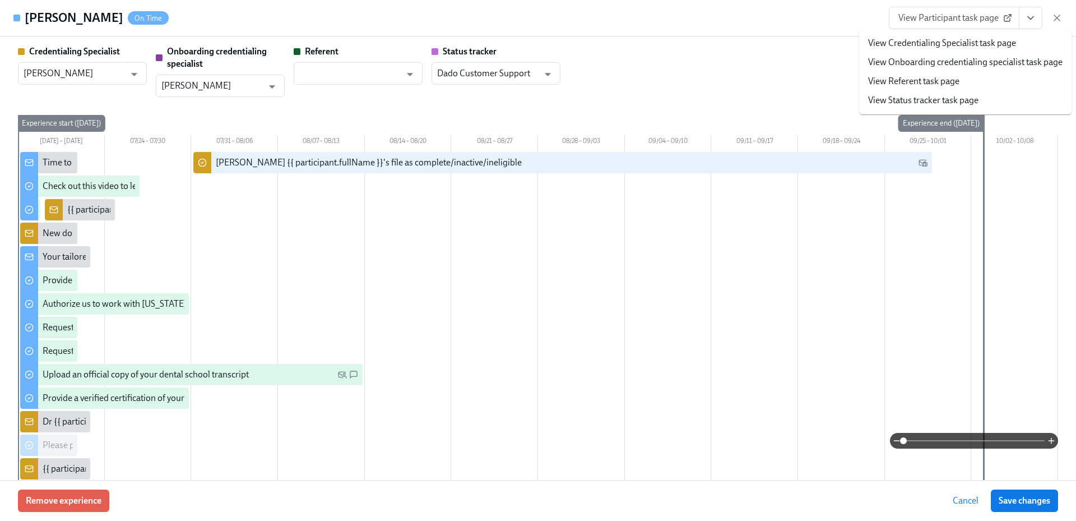
click at [1004, 40] on link "View Credentialing Specialist task page" at bounding box center [942, 43] width 148 height 12
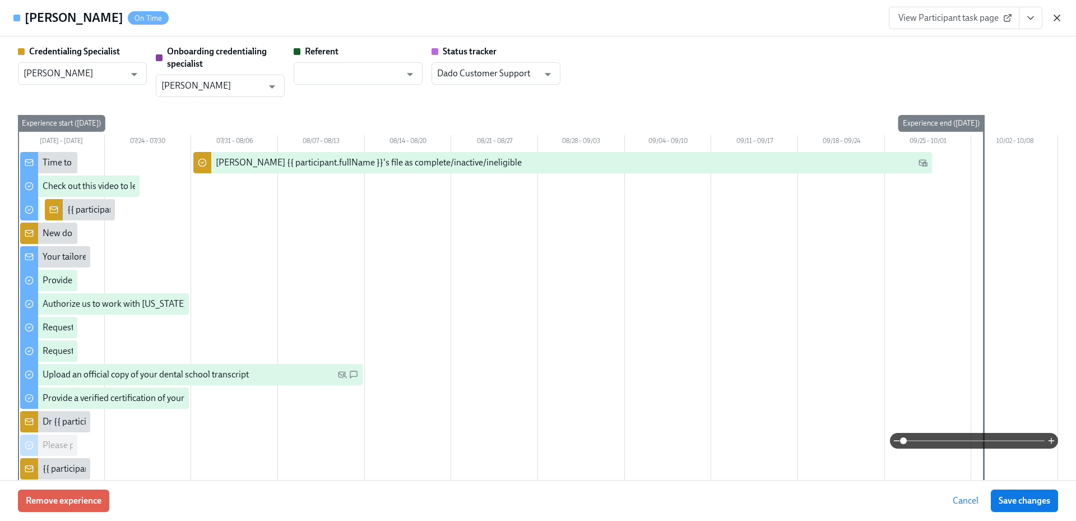
click at [1053, 17] on icon "button" at bounding box center [1056, 17] width 11 height 11
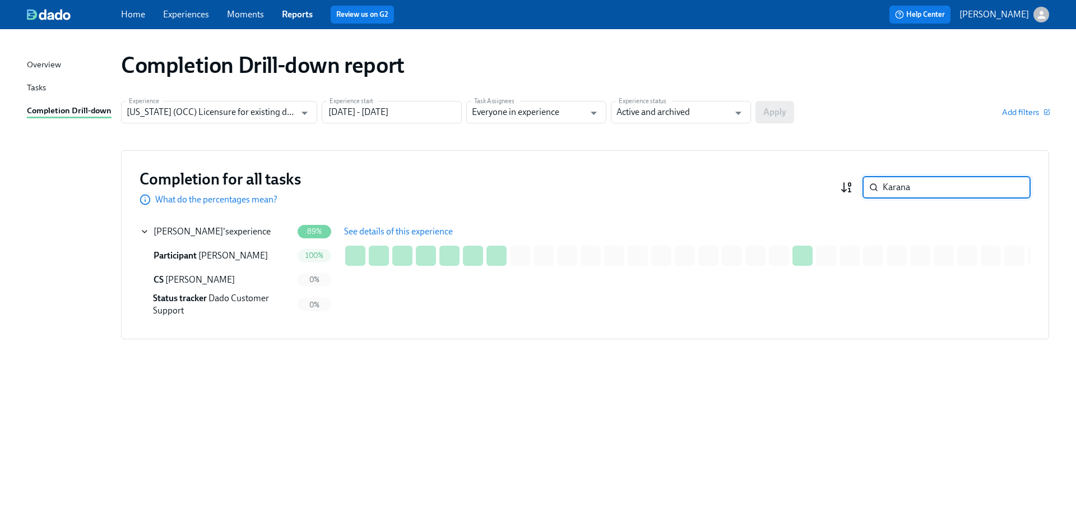
drag, startPoint x: 916, startPoint y: 187, endPoint x: 851, endPoint y: 183, distance: 65.7
click at [852, 184] on div "Karana ​" at bounding box center [935, 187] width 191 height 22
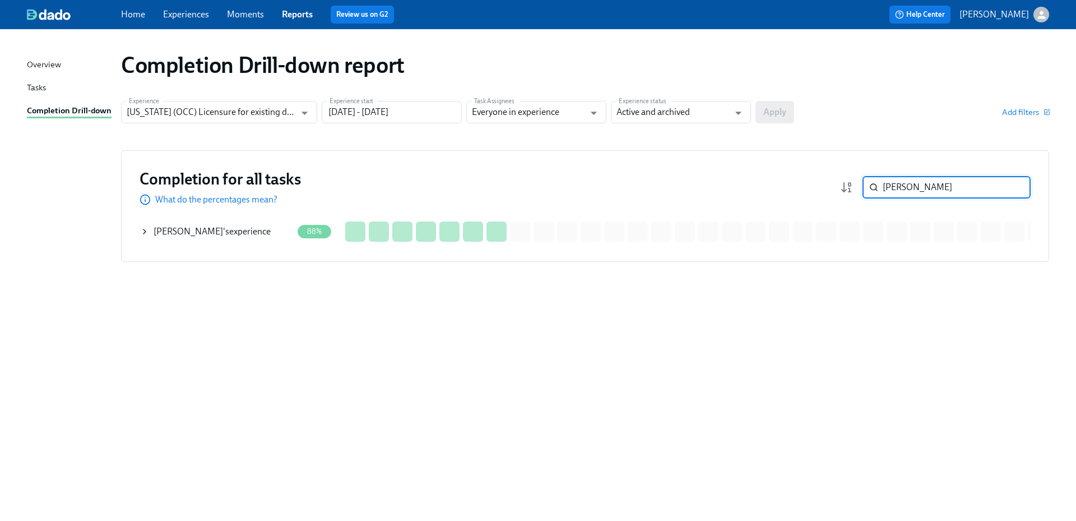
click at [273, 236] on div "David Cho 's experience" at bounding box center [216, 231] width 152 height 22
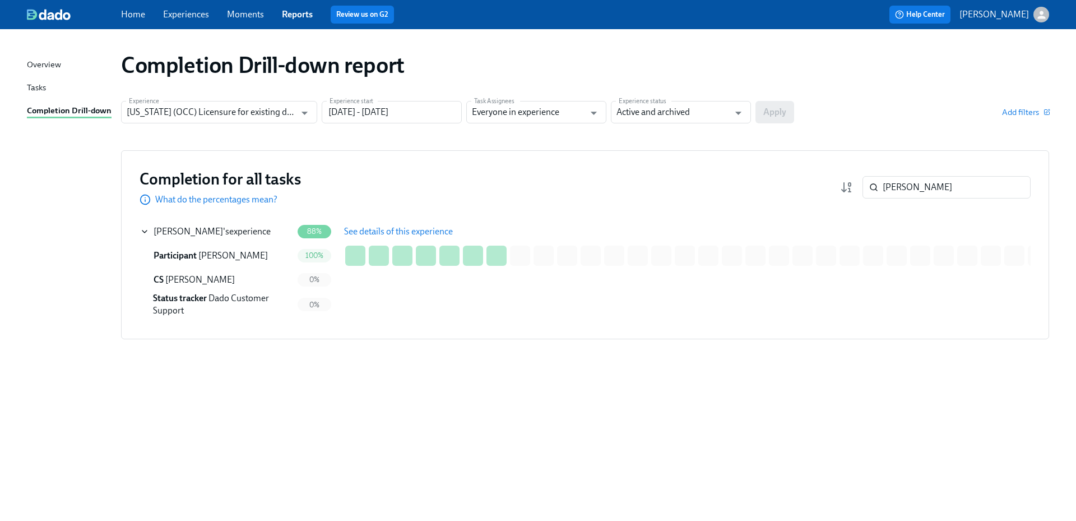
click at [384, 239] on button "See details of this experience" at bounding box center [398, 231] width 124 height 22
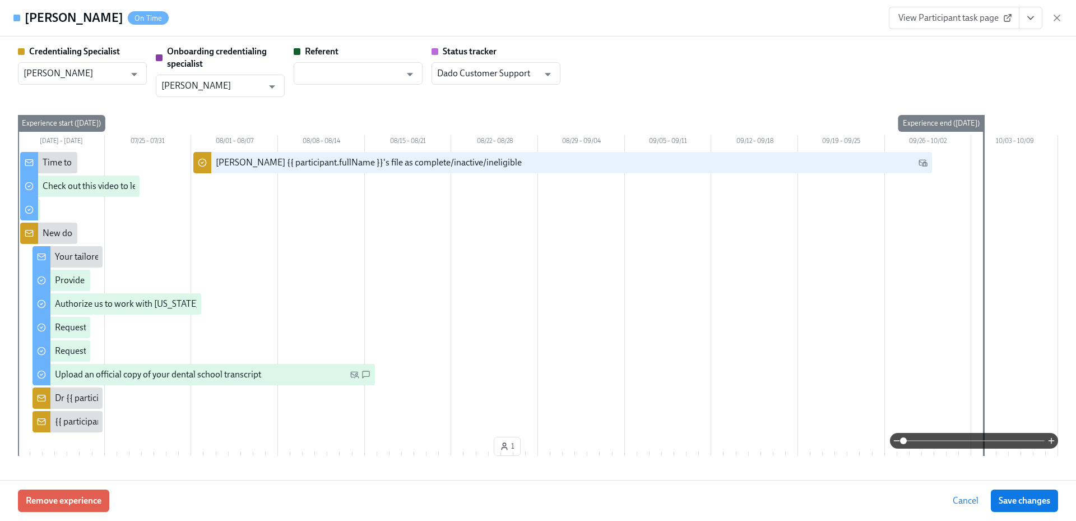
click at [1035, 17] on icon "View task page" at bounding box center [1030, 17] width 11 height 11
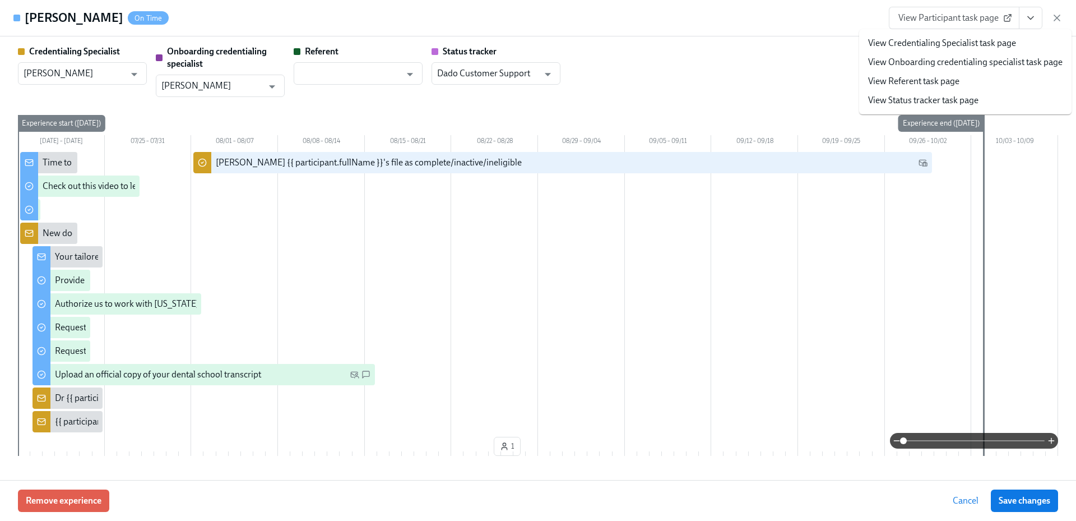
click at [988, 44] on link "View Credentialing Specialist task page" at bounding box center [942, 43] width 148 height 12
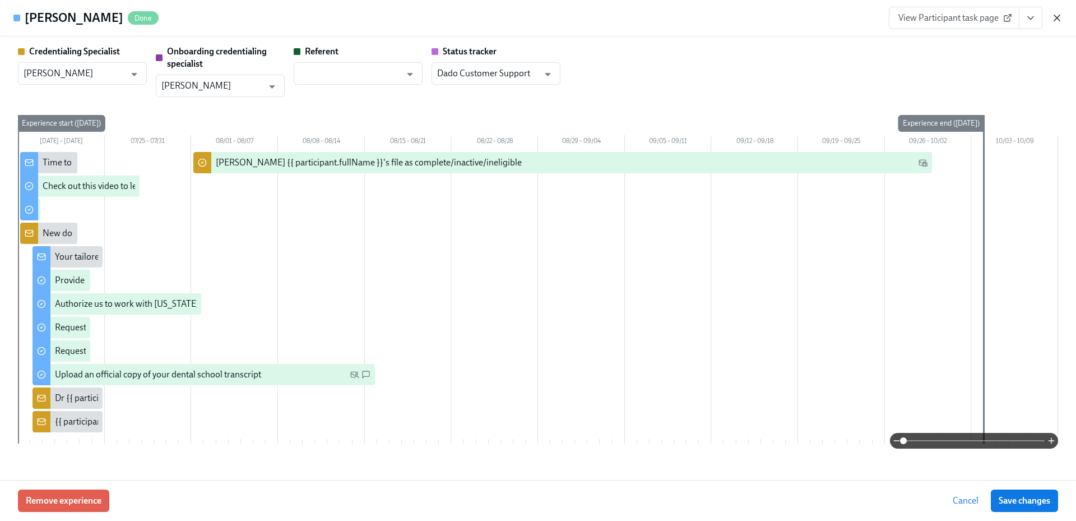
click at [1056, 19] on icon "button" at bounding box center [1057, 18] width 6 height 6
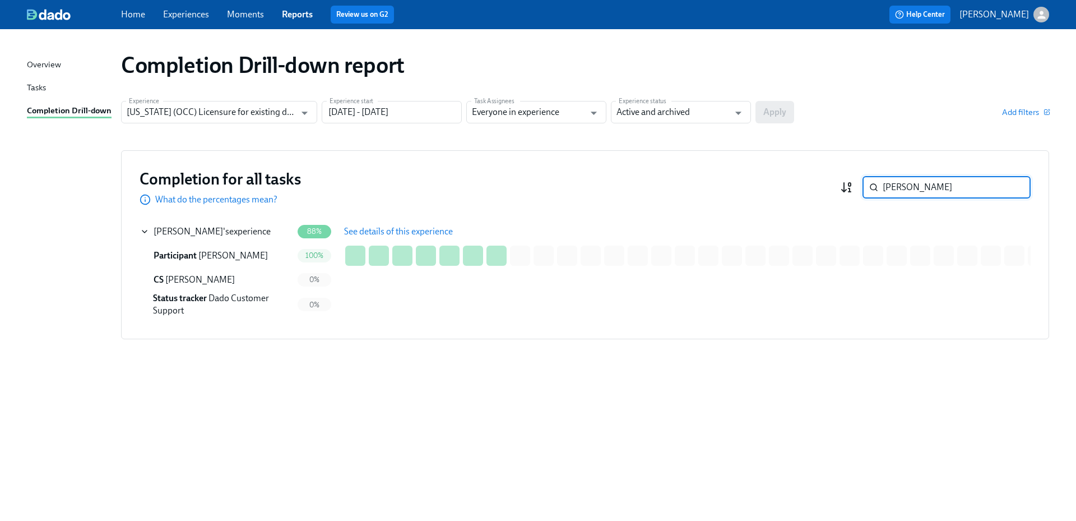
drag, startPoint x: 897, startPoint y: 185, endPoint x: 852, endPoint y: 187, distance: 45.4
click at [852, 187] on div "david cho ​" at bounding box center [935, 187] width 191 height 22
paste input "Shannon"
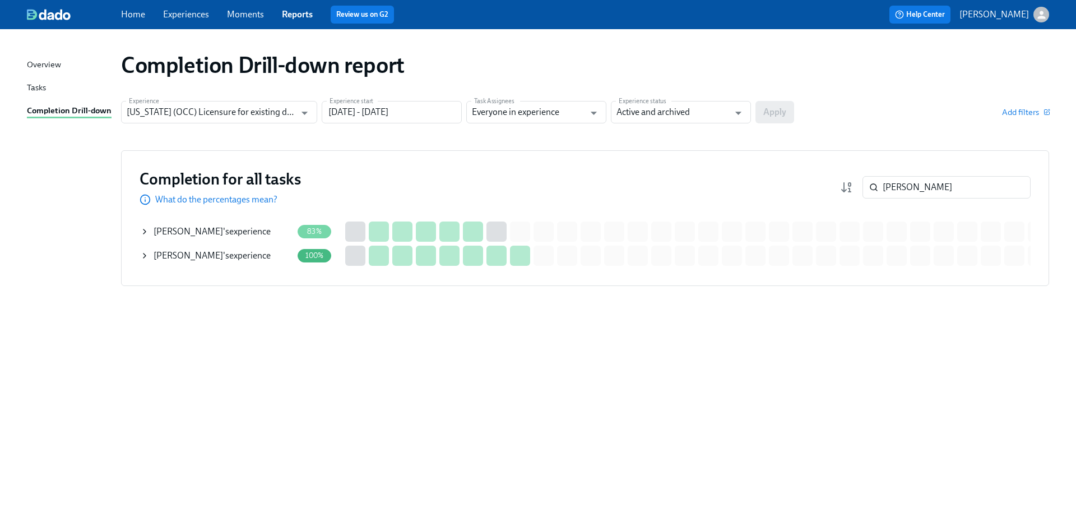
click at [224, 230] on div "Anne Shannon 's experience" at bounding box center [212, 231] width 117 height 12
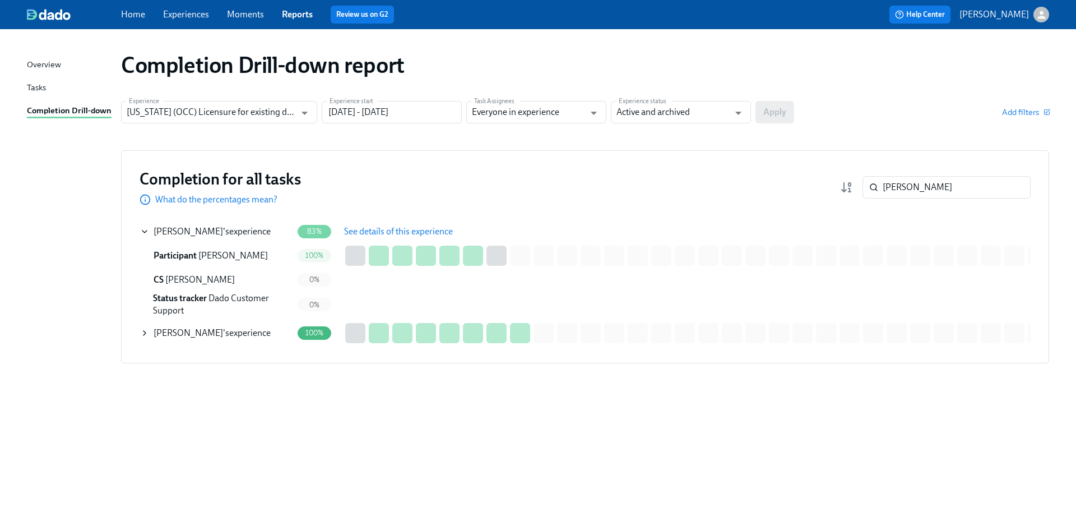
click at [392, 230] on span "See details of this experience" at bounding box center [398, 231] width 109 height 11
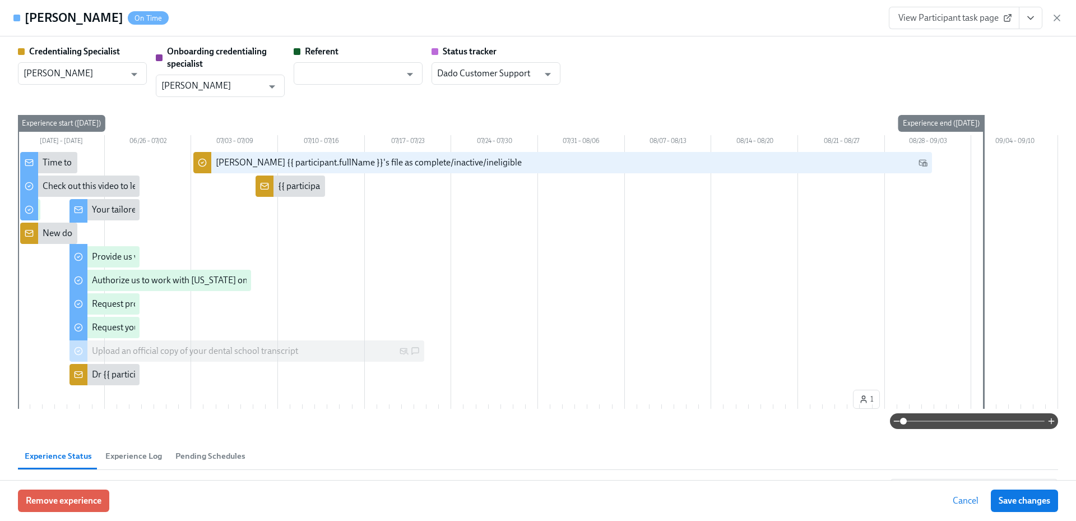
click at [1037, 24] on button "View task page" at bounding box center [1031, 18] width 24 height 22
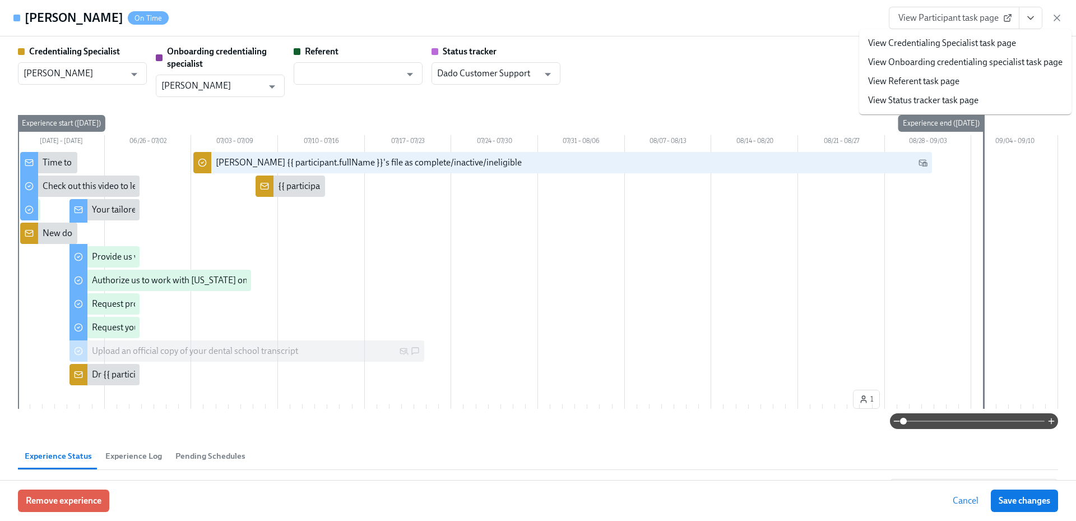
click at [1012, 39] on link "View Credentialing Specialist task page" at bounding box center [942, 43] width 148 height 12
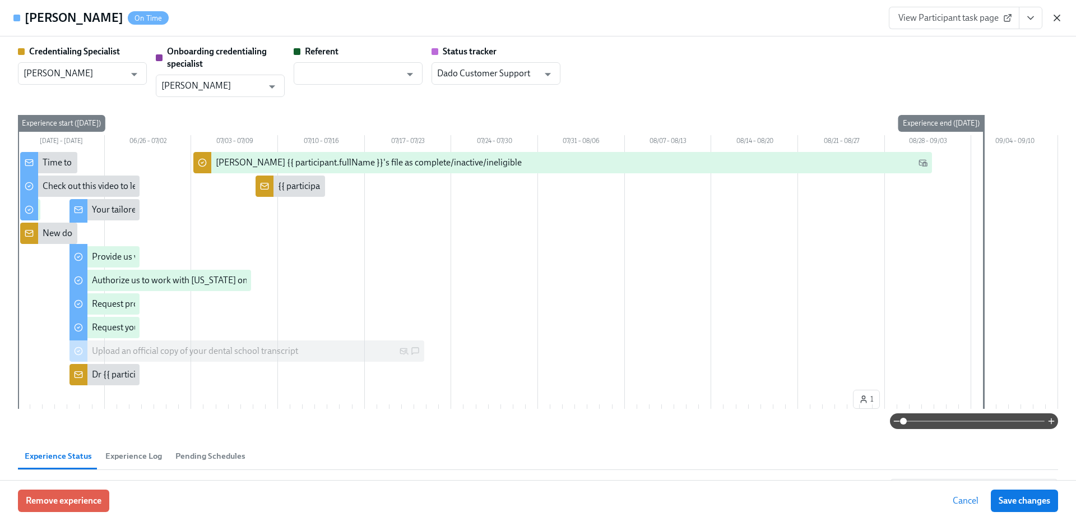
click at [1058, 17] on icon "button" at bounding box center [1057, 18] width 6 height 6
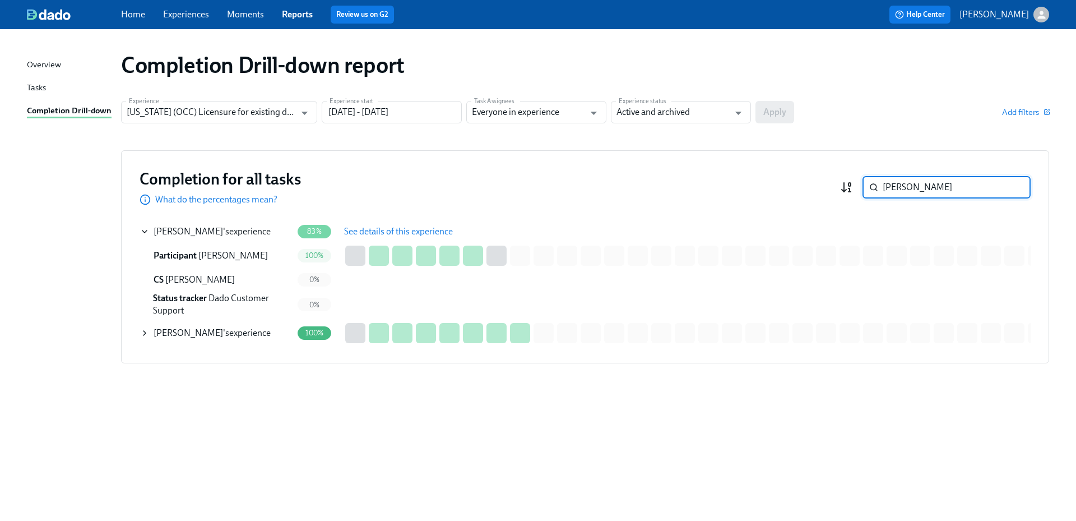
drag, startPoint x: 880, startPoint y: 189, endPoint x: 852, endPoint y: 186, distance: 27.6
click at [851, 187] on div "Shannon ​" at bounding box center [935, 187] width 191 height 22
paste input "Ezeja"
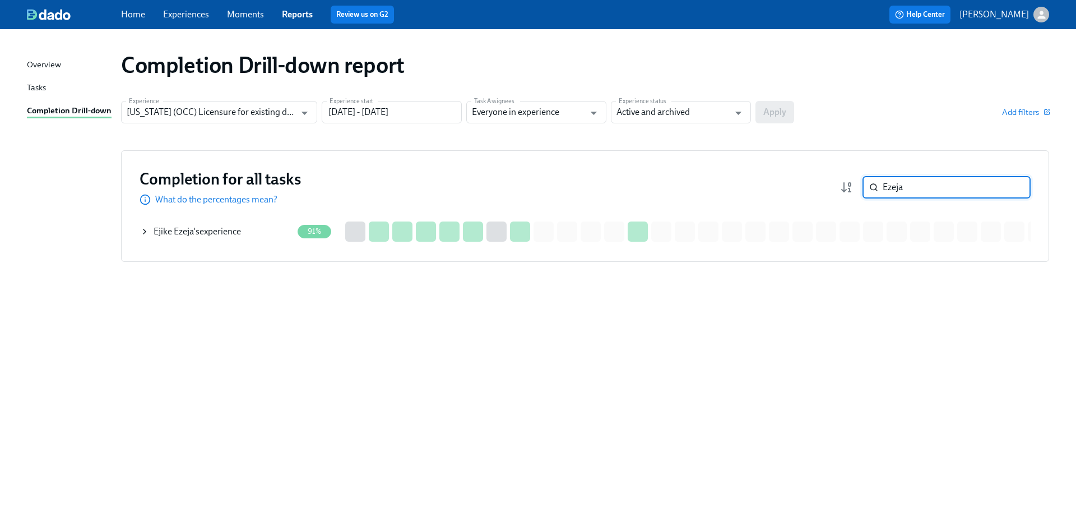
click at [230, 240] on div "Ejike Ezeja 's experience" at bounding box center [216, 231] width 152 height 22
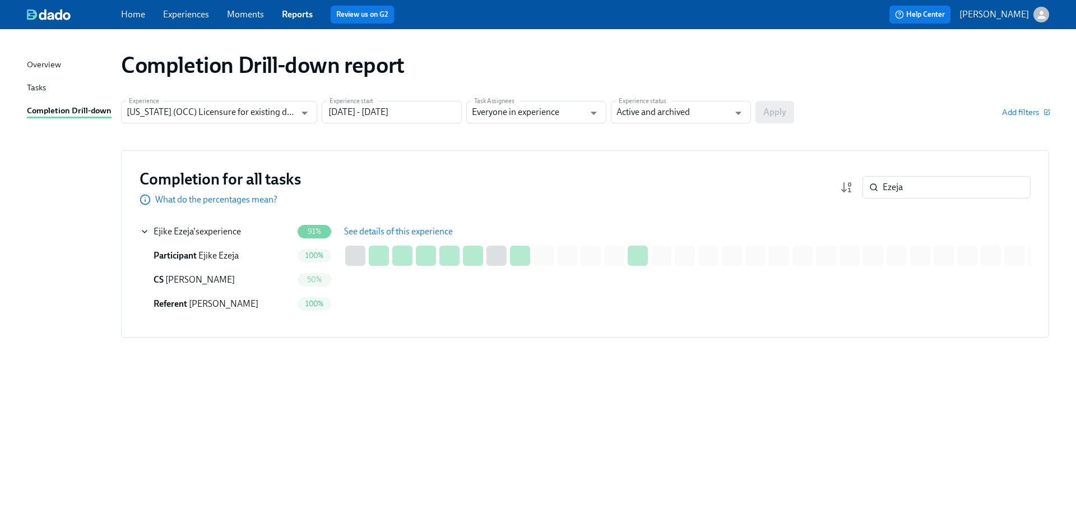
click at [405, 233] on span "See details of this experience" at bounding box center [398, 231] width 109 height 11
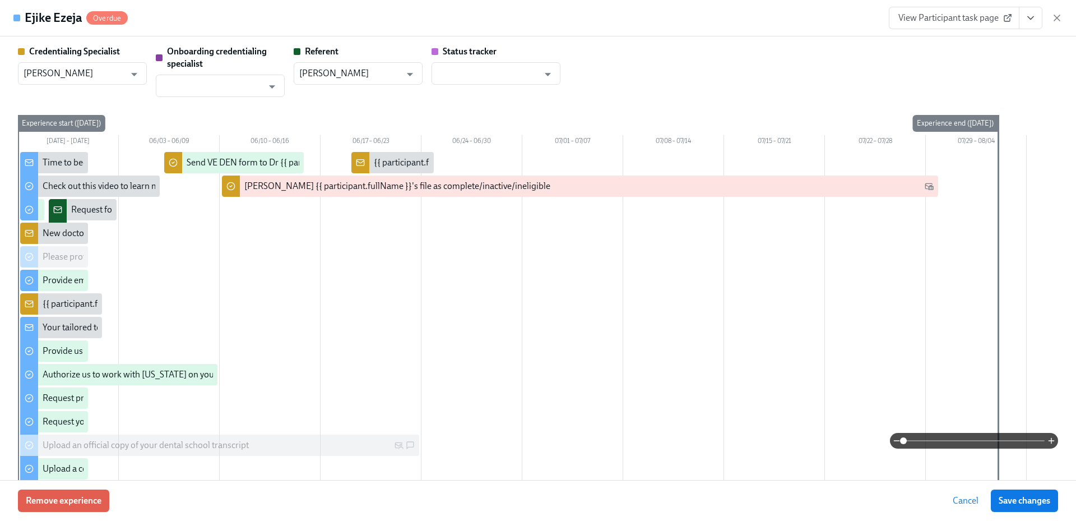
click at [1030, 21] on icon "View task page" at bounding box center [1030, 17] width 11 height 11
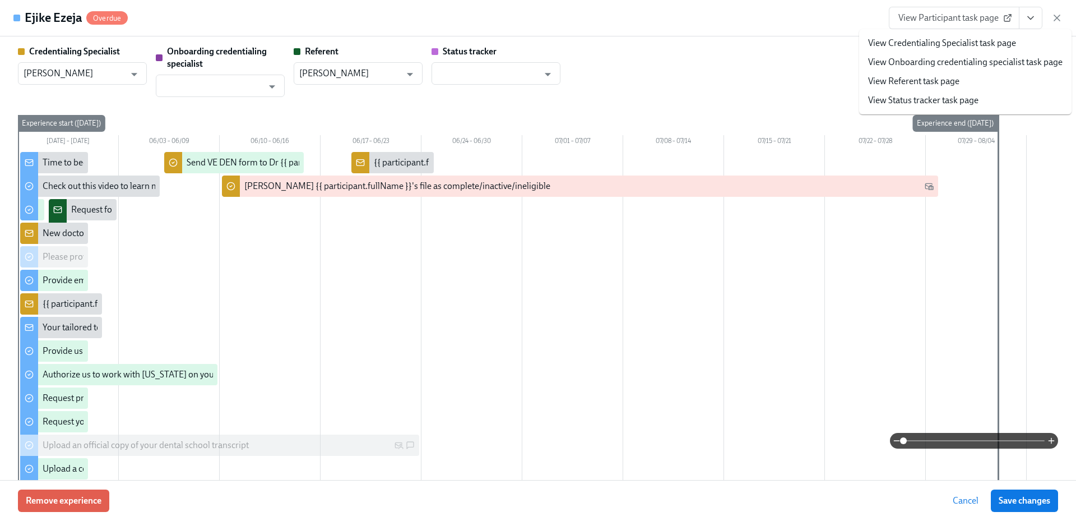
click at [1002, 43] on link "View Credentialing Specialist task page" at bounding box center [942, 43] width 148 height 12
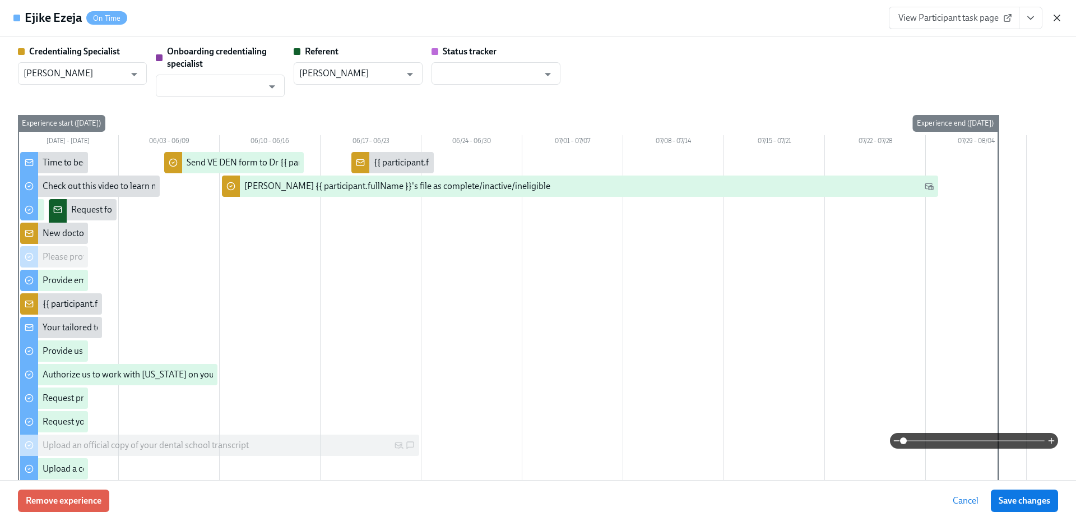
click at [1053, 18] on icon "button" at bounding box center [1056, 17] width 11 height 11
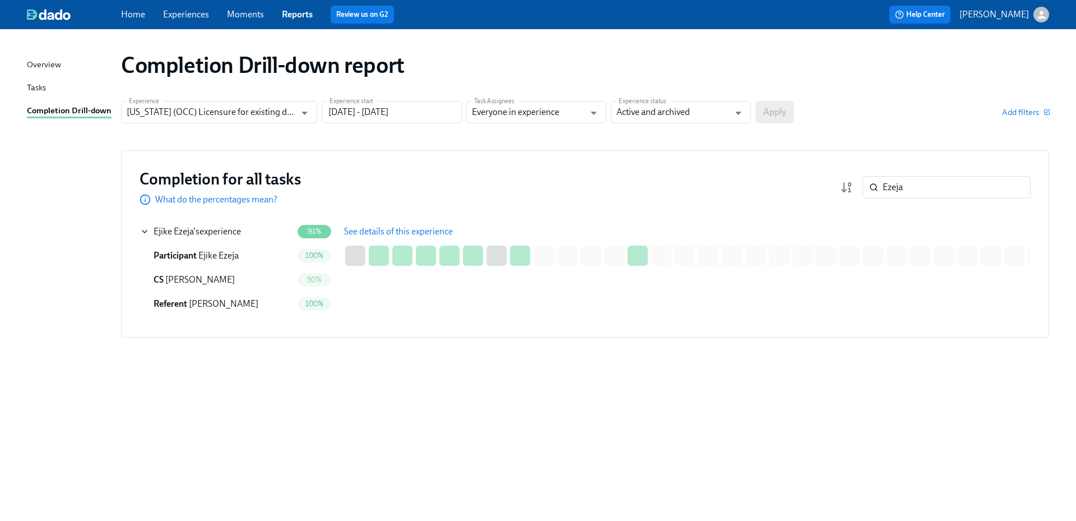
drag, startPoint x: 909, startPoint y: 188, endPoint x: 858, endPoint y: 190, distance: 51.0
click at [858, 190] on div "Ezeja ​" at bounding box center [935, 187] width 191 height 22
paste input "Mulkey"
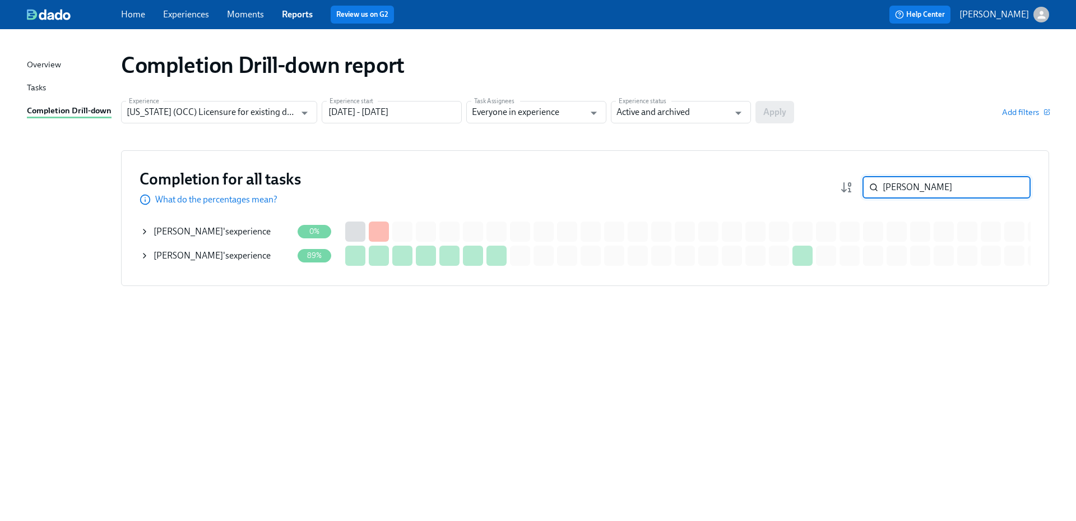
click at [245, 255] on div "Elisa Mulkey 's experience" at bounding box center [212, 255] width 117 height 12
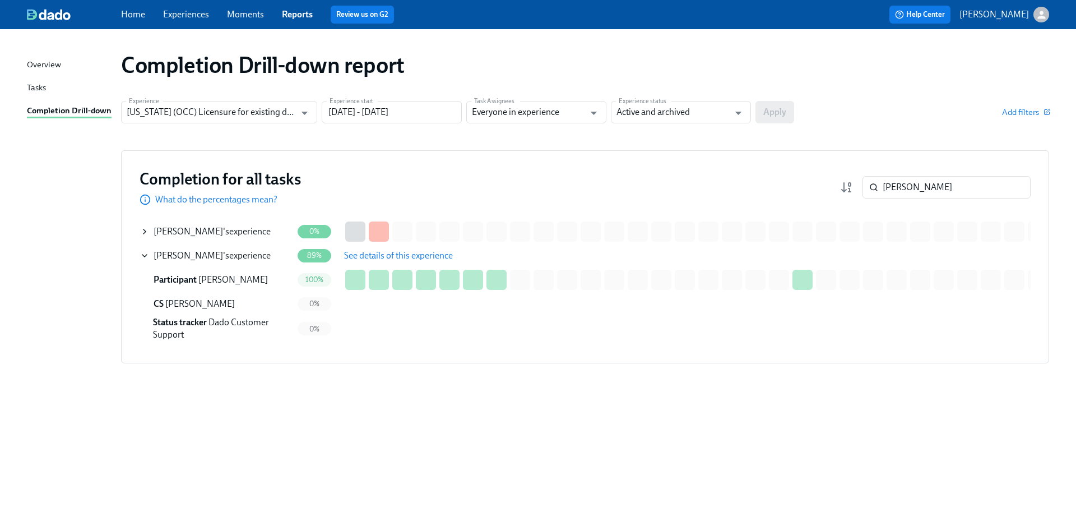
click at [408, 258] on span "See details of this experience" at bounding box center [398, 255] width 109 height 11
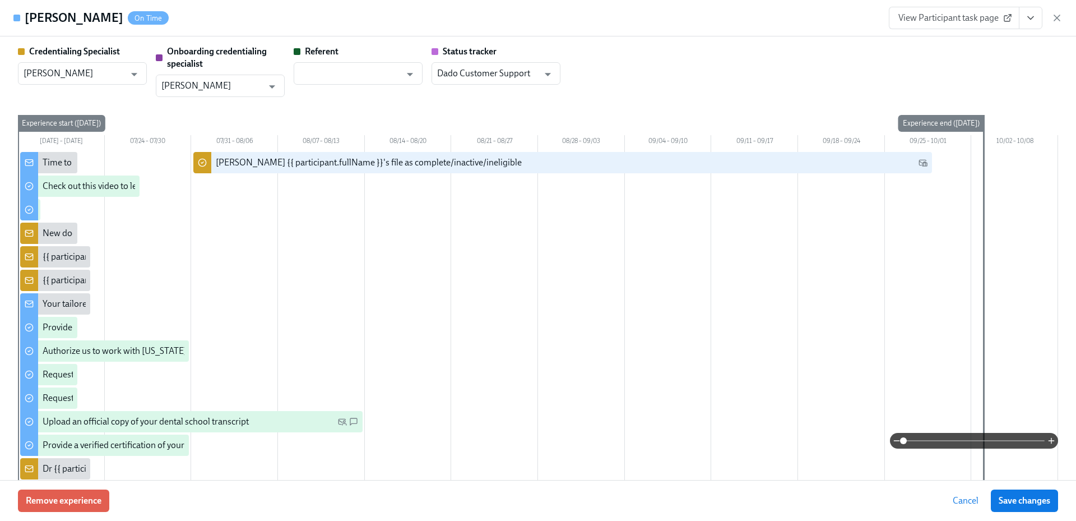
click at [1025, 22] on icon "View task page" at bounding box center [1030, 17] width 11 height 11
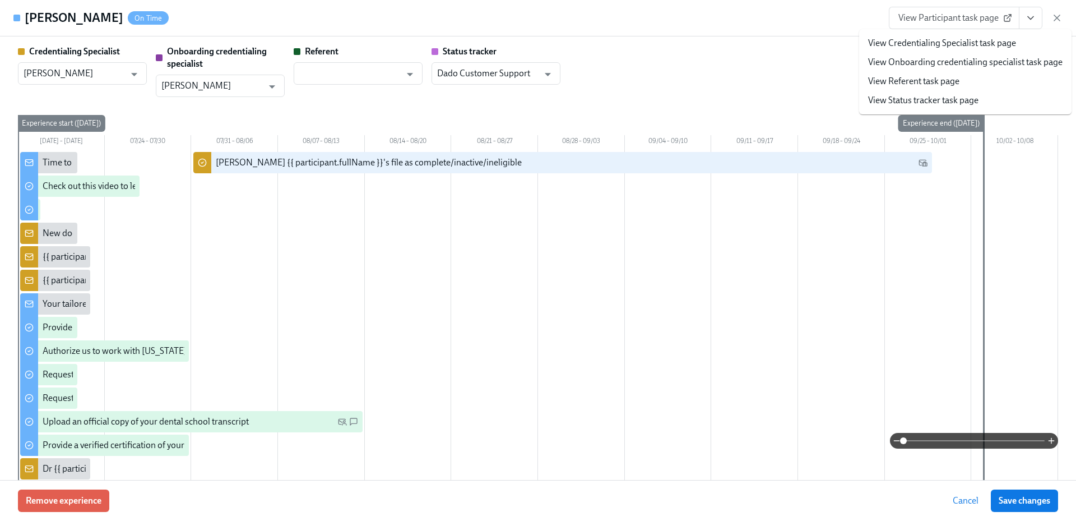
click at [1002, 45] on link "View Credentialing Specialist task page" at bounding box center [942, 43] width 148 height 12
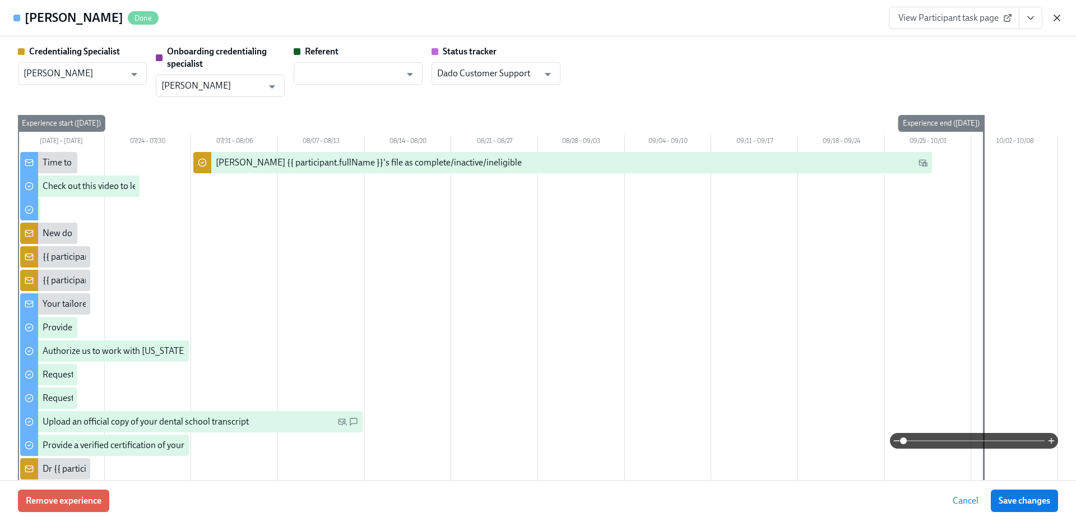
click at [1056, 21] on icon "button" at bounding box center [1056, 17] width 11 height 11
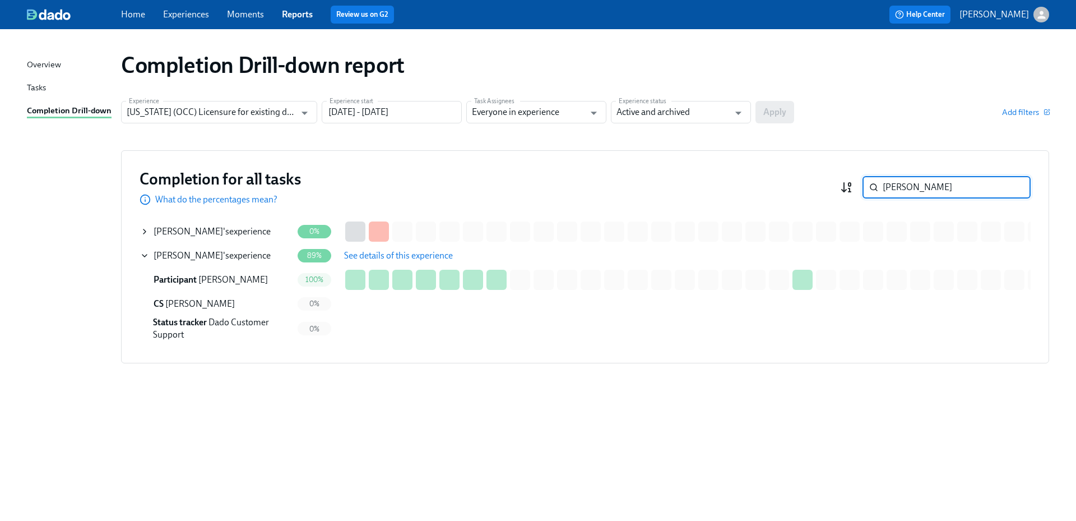
drag, startPoint x: 858, startPoint y: 183, endPoint x: 843, endPoint y: 183, distance: 15.1
click at [843, 183] on div "Mulkey ​" at bounding box center [935, 187] width 191 height 22
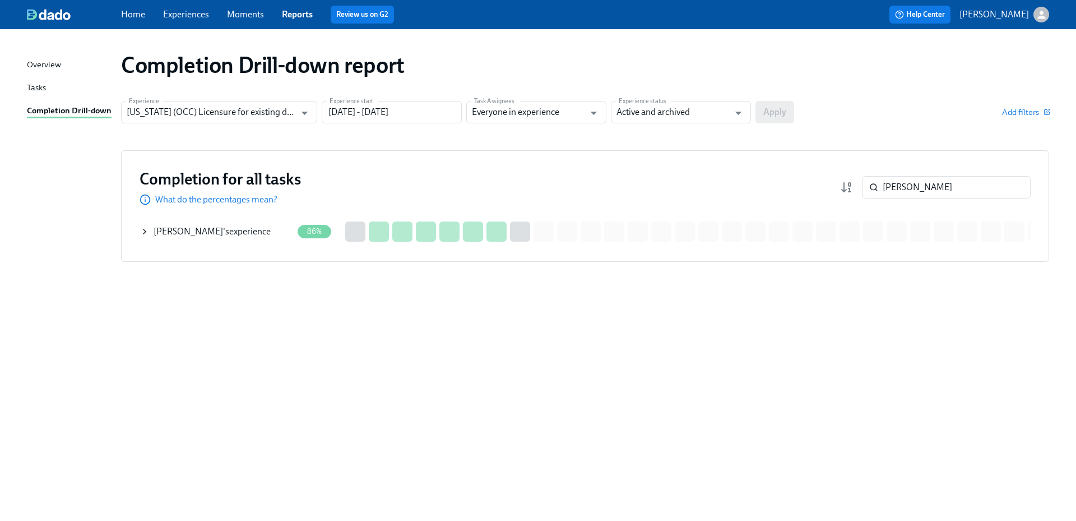
click at [243, 230] on div "Jorge Romero 's experience" at bounding box center [212, 231] width 117 height 12
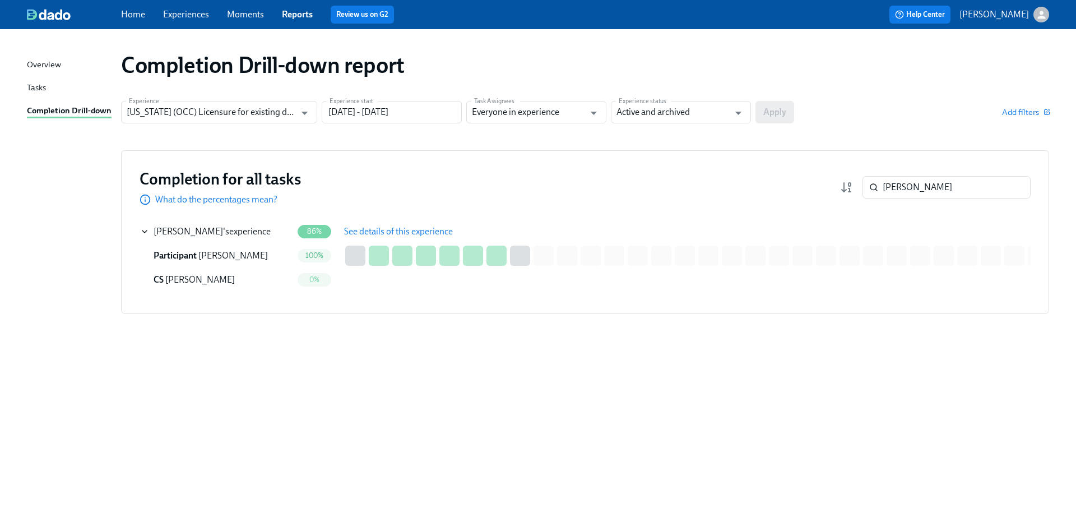
click at [414, 232] on span "See details of this experience" at bounding box center [398, 231] width 109 height 11
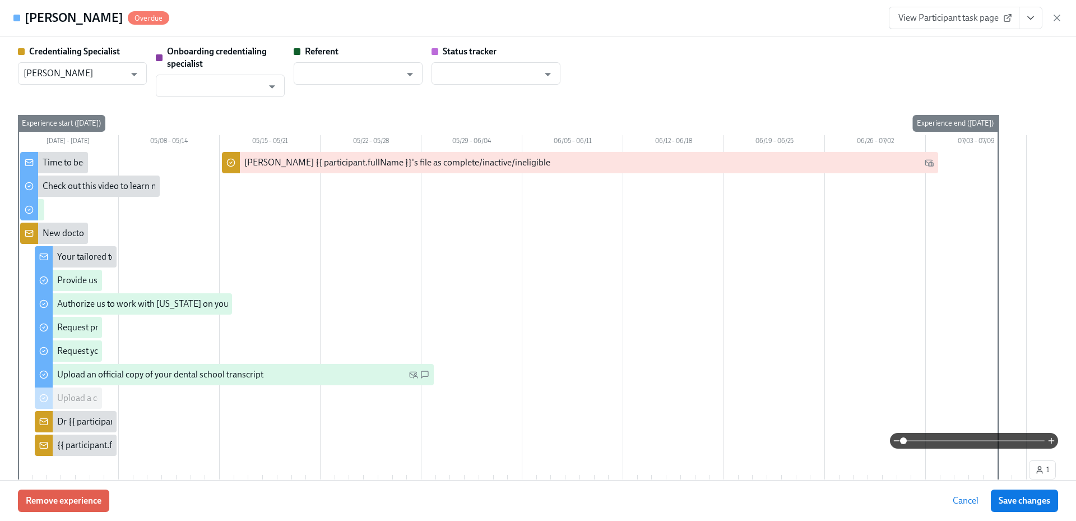
click at [1041, 21] on button "View task page" at bounding box center [1031, 18] width 24 height 22
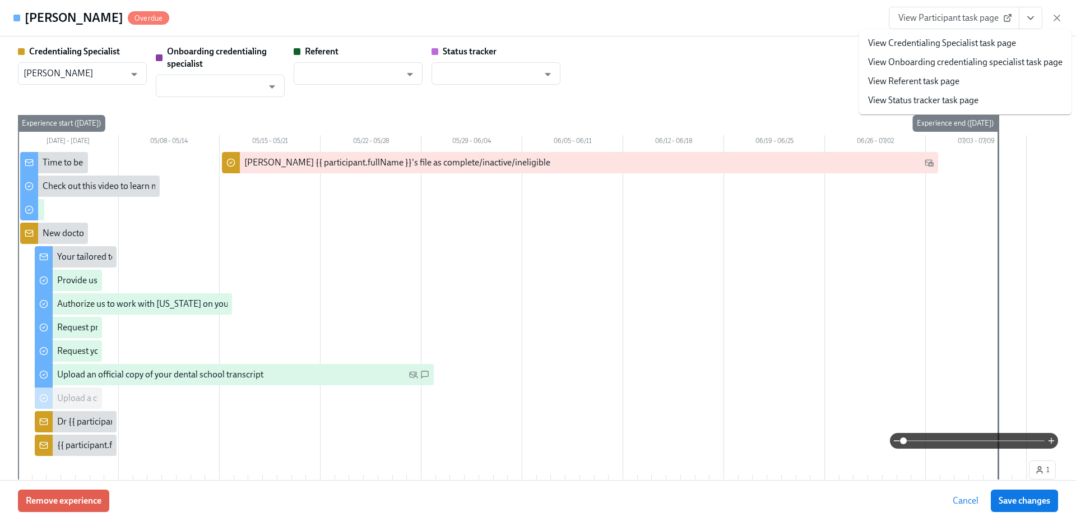
click at [1002, 50] on li "View Credentialing Specialist task page" at bounding box center [965, 43] width 212 height 19
click at [903, 42] on link "View Credentialing Specialist task page" at bounding box center [942, 43] width 148 height 12
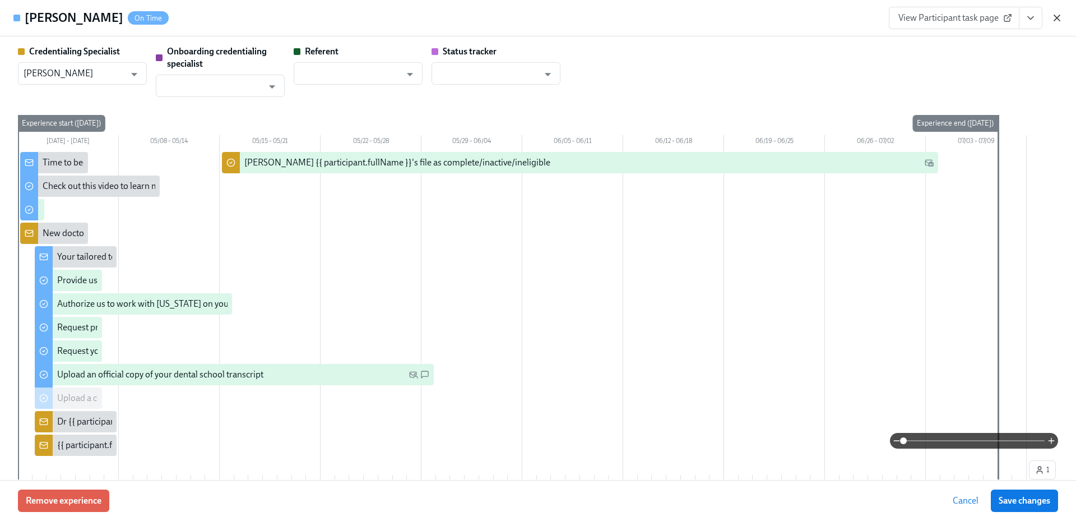
click at [1059, 18] on icon "button" at bounding box center [1056, 17] width 11 height 11
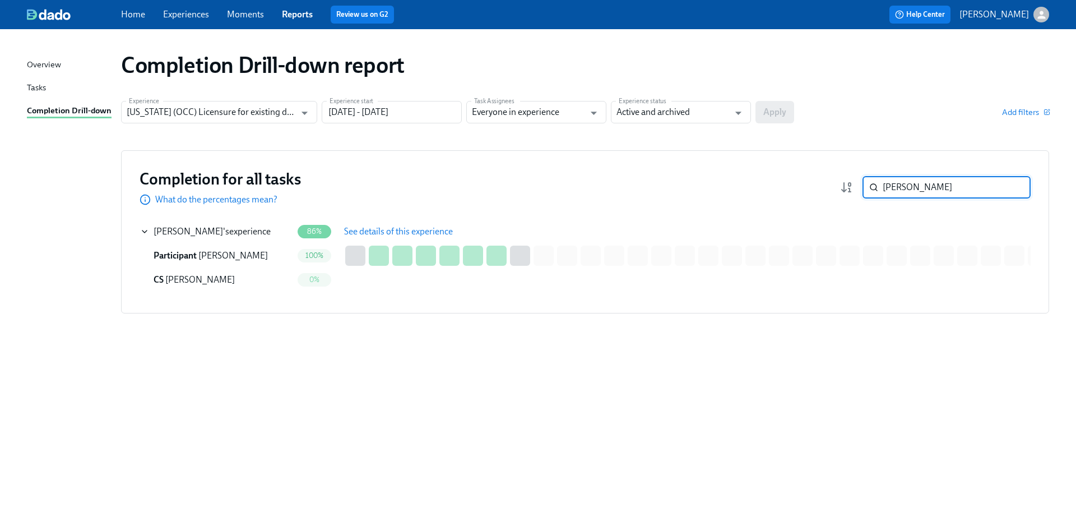
drag, startPoint x: 877, startPoint y: 190, endPoint x: 871, endPoint y: 189, distance: 6.2
click at [871, 189] on div "romer ​" at bounding box center [946, 187] width 168 height 22
paste input "Ramirez"
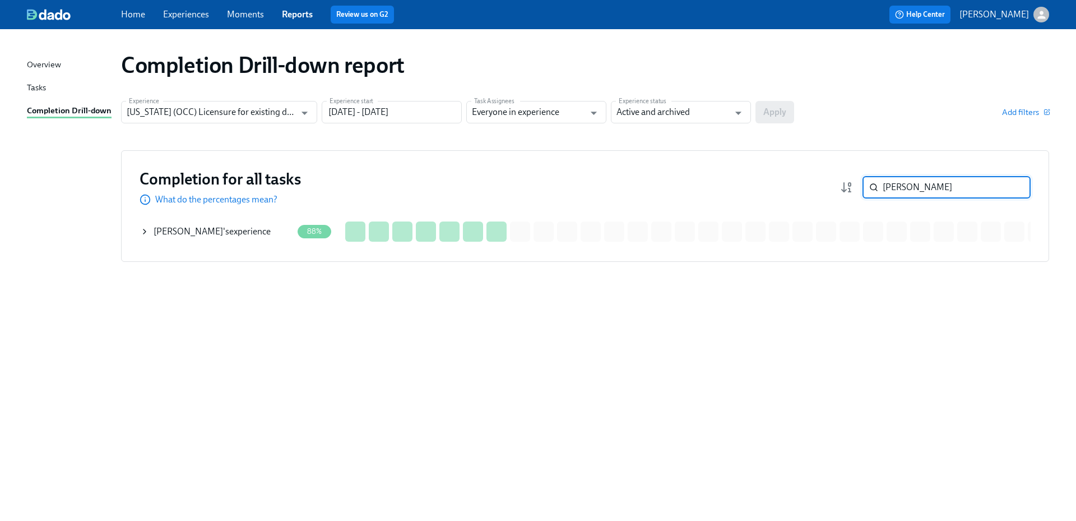
click at [241, 230] on div "Flomar Ramirez 's experience" at bounding box center [212, 231] width 117 height 12
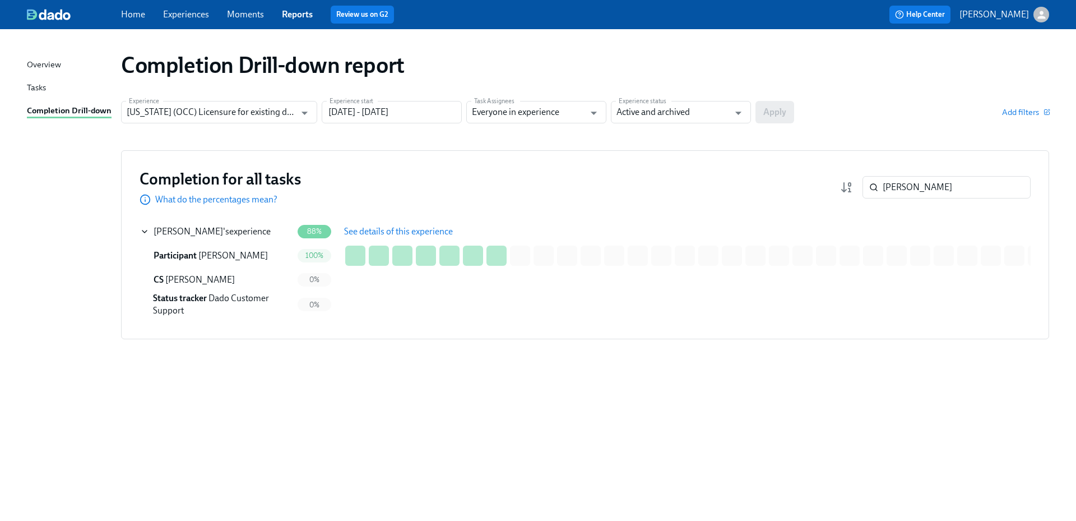
click at [387, 231] on span "See details of this experience" at bounding box center [398, 231] width 109 height 11
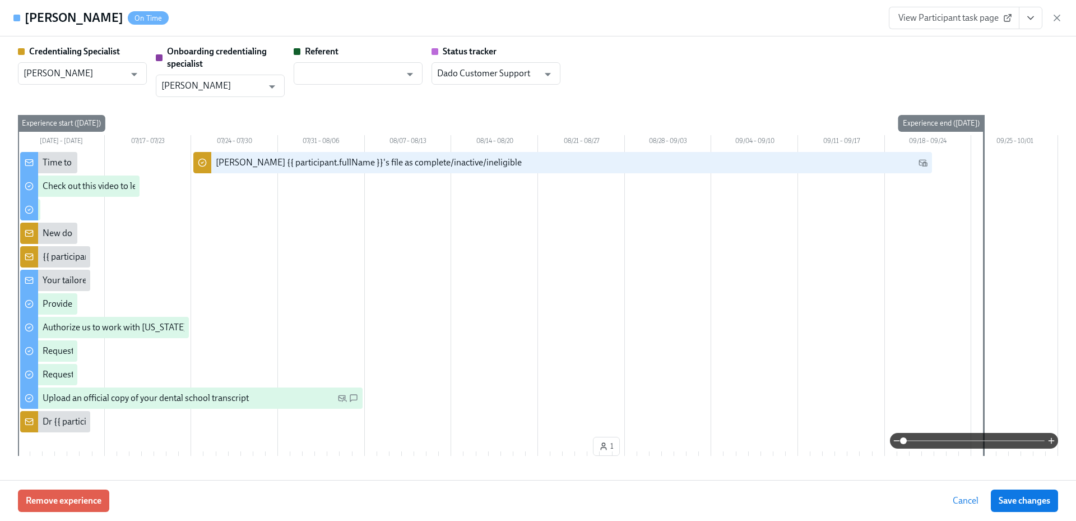
click at [1026, 24] on button "View task page" at bounding box center [1031, 18] width 24 height 22
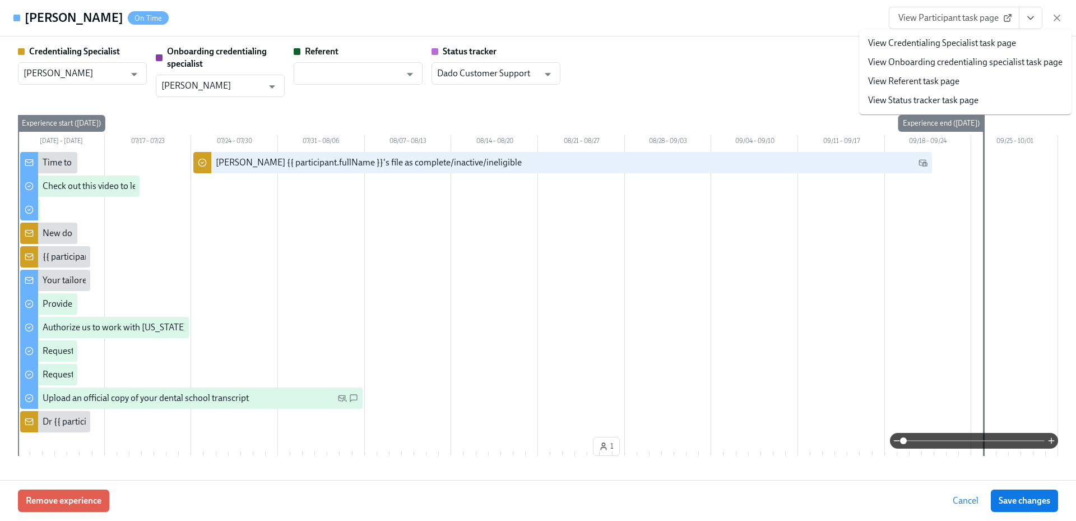
click at [994, 43] on link "View Credentialing Specialist task page" at bounding box center [942, 43] width 148 height 12
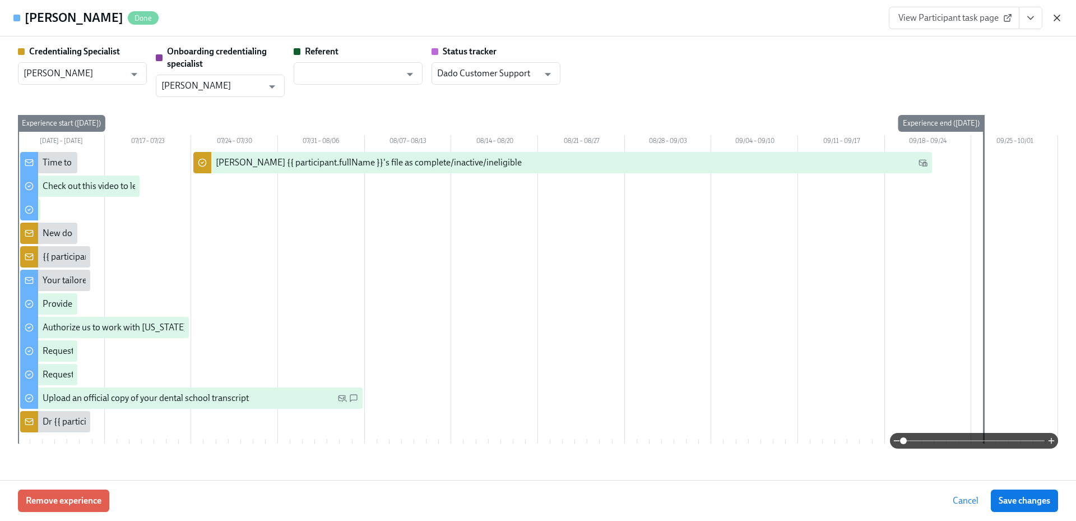
click at [1052, 22] on icon "button" at bounding box center [1056, 17] width 11 height 11
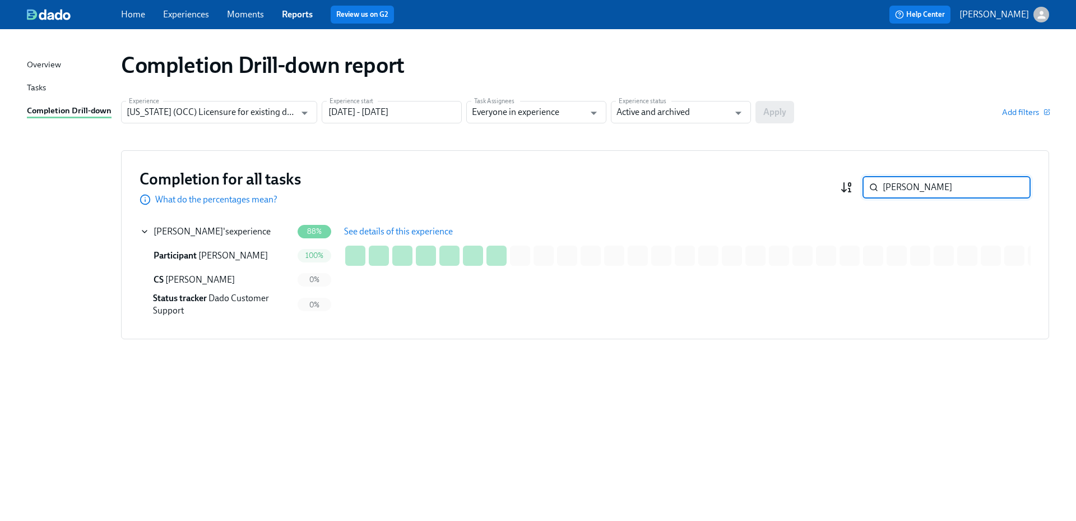
drag, startPoint x: 908, startPoint y: 185, endPoint x: 848, endPoint y: 185, distance: 59.4
click at [848, 185] on div "Ramirez ​" at bounding box center [935, 187] width 191 height 22
paste input "Javid"
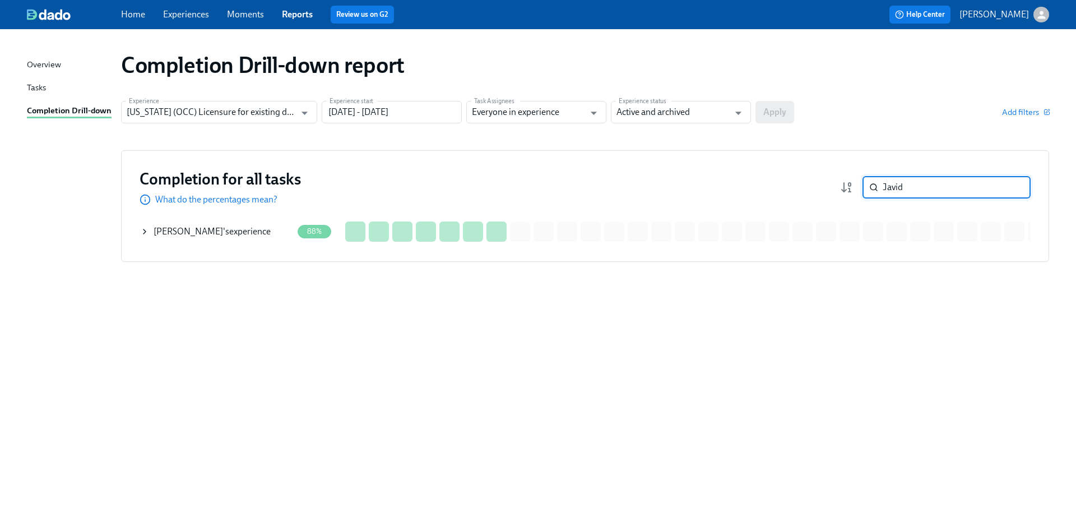
click at [262, 231] on div "Mohammad Javid 's experience" at bounding box center [212, 231] width 117 height 12
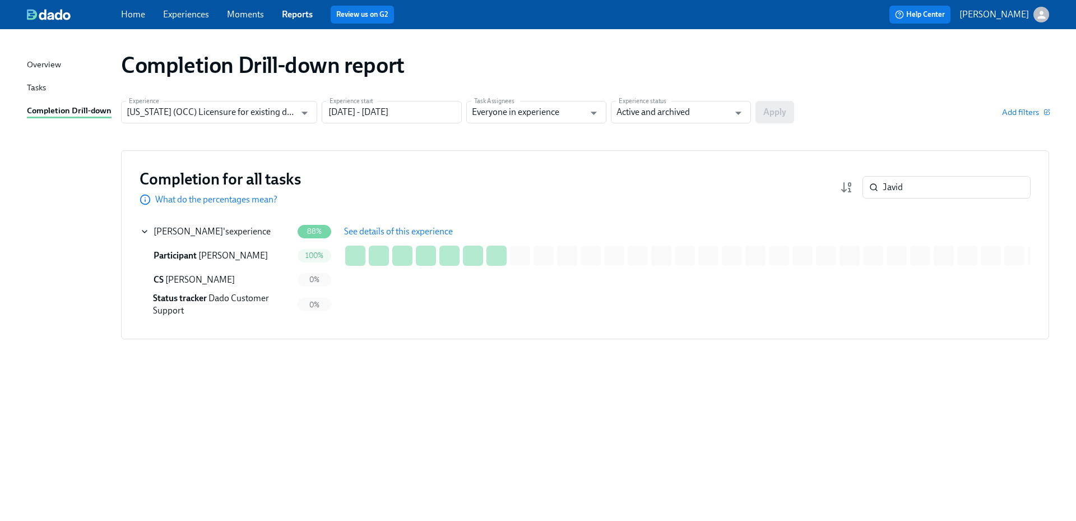
click at [392, 230] on span "See details of this experience" at bounding box center [398, 231] width 109 height 11
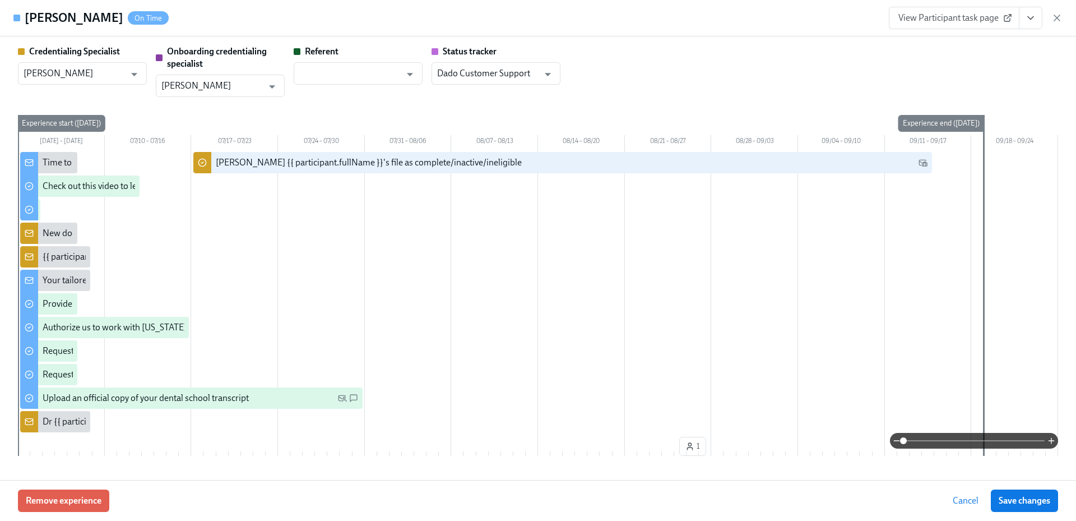
click at [1033, 22] on icon "View task page" at bounding box center [1030, 17] width 11 height 11
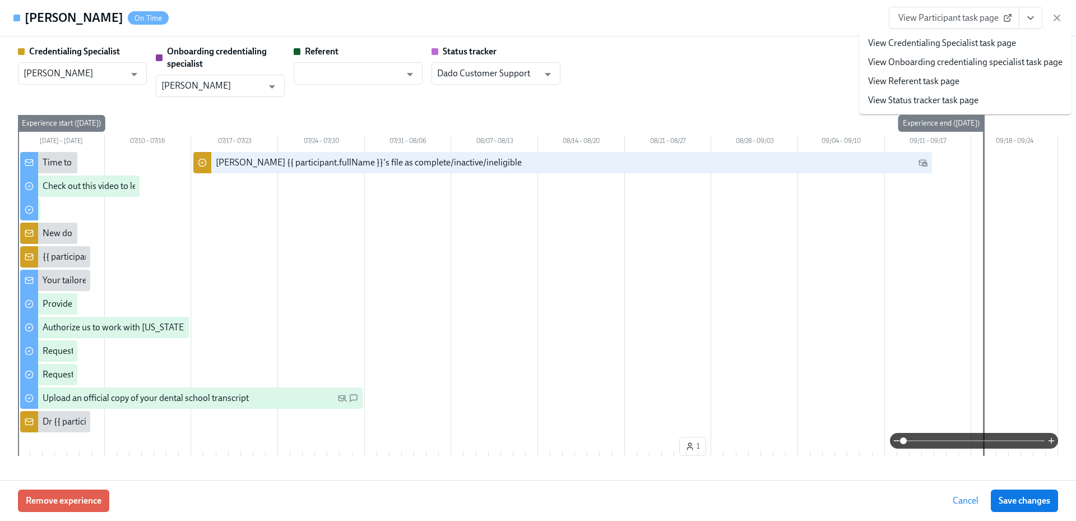
click at [1007, 44] on link "View Credentialing Specialist task page" at bounding box center [942, 43] width 148 height 12
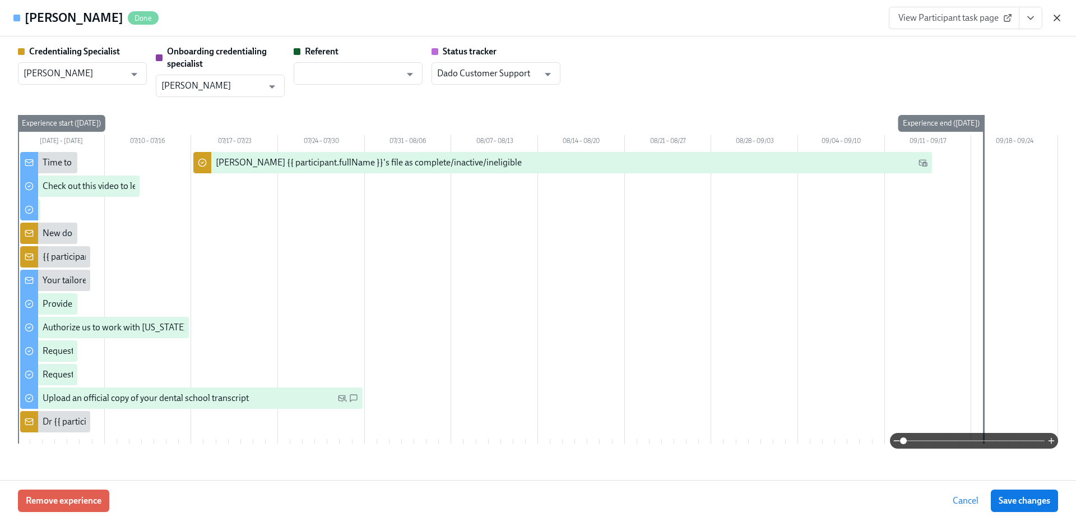
click at [1057, 18] on icon "button" at bounding box center [1057, 18] width 6 height 6
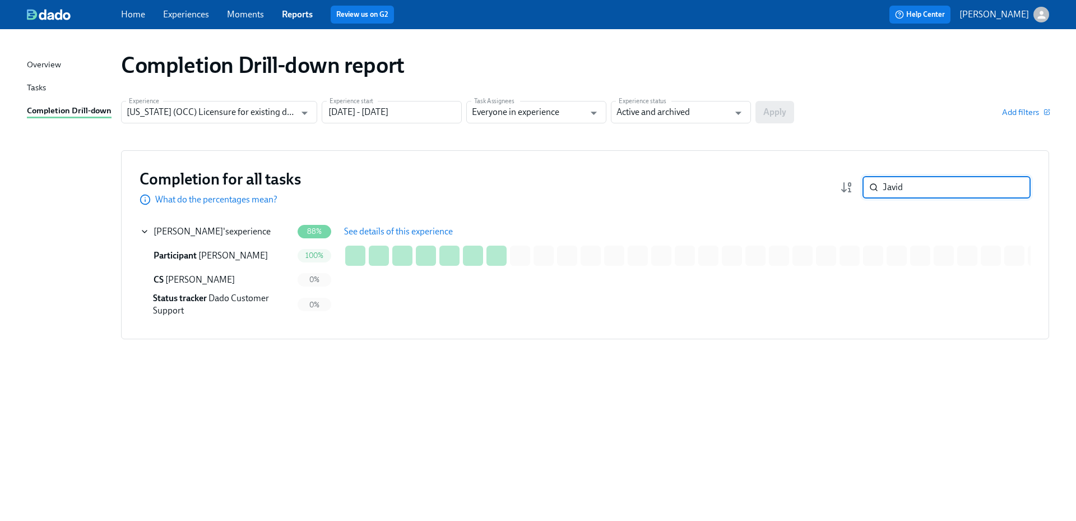
drag, startPoint x: 883, startPoint y: 185, endPoint x: 867, endPoint y: 184, distance: 15.7
click at [866, 184] on div "Javid ​" at bounding box center [946, 187] width 168 height 22
paste input "Mitchell"
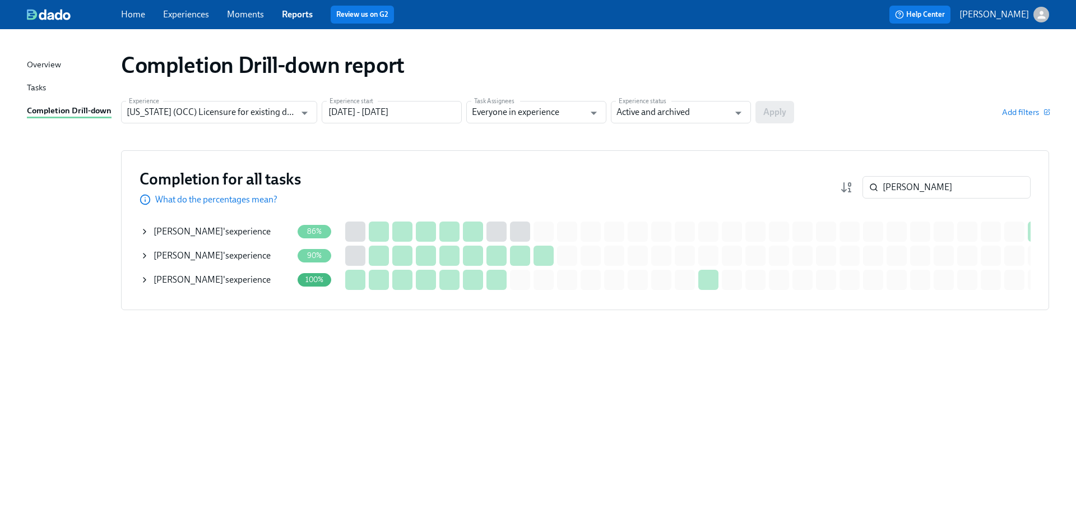
click at [208, 256] on div "E. Mitchell 's experience" at bounding box center [212, 255] width 117 height 12
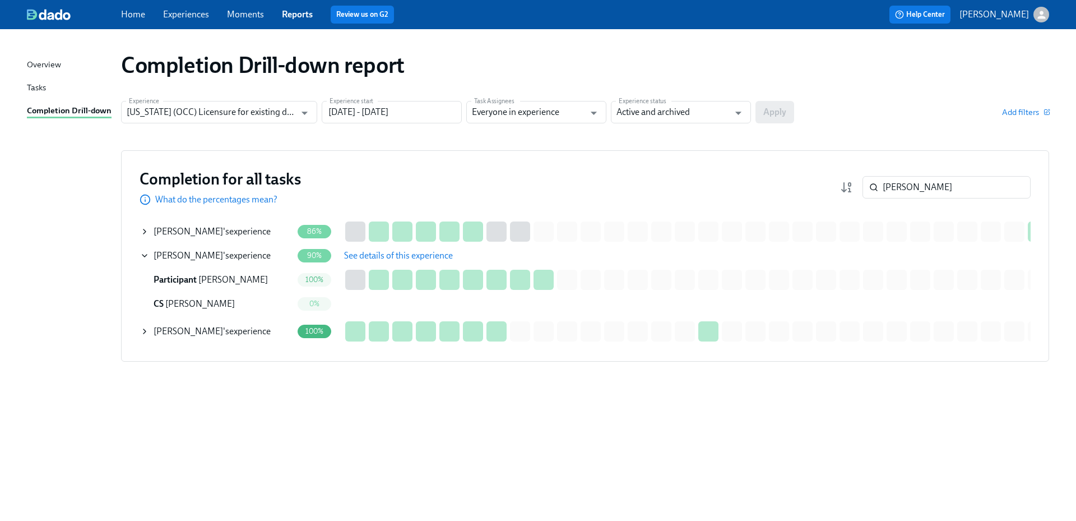
click at [381, 256] on span "See details of this experience" at bounding box center [398, 255] width 109 height 11
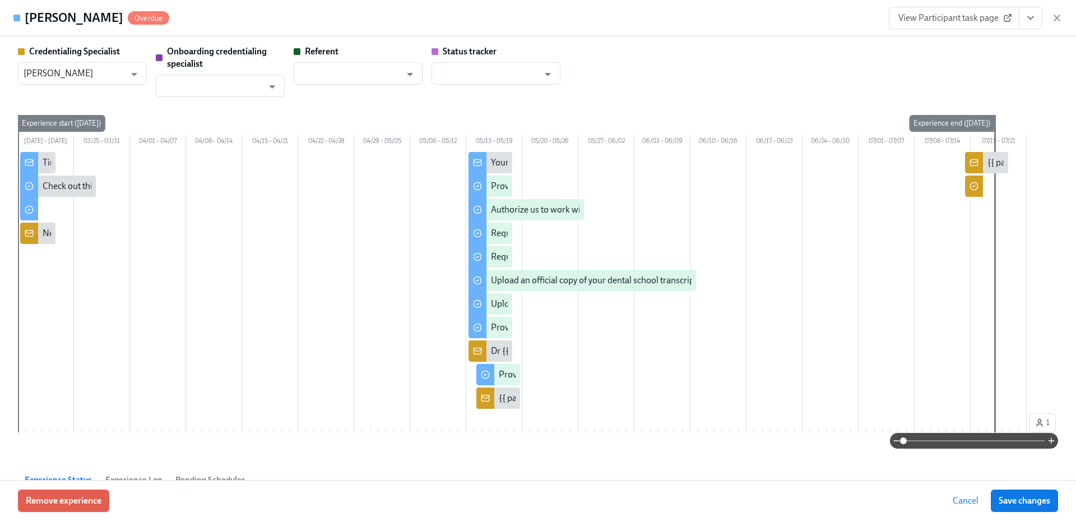
click at [1033, 20] on icon "View task page" at bounding box center [1030, 17] width 11 height 11
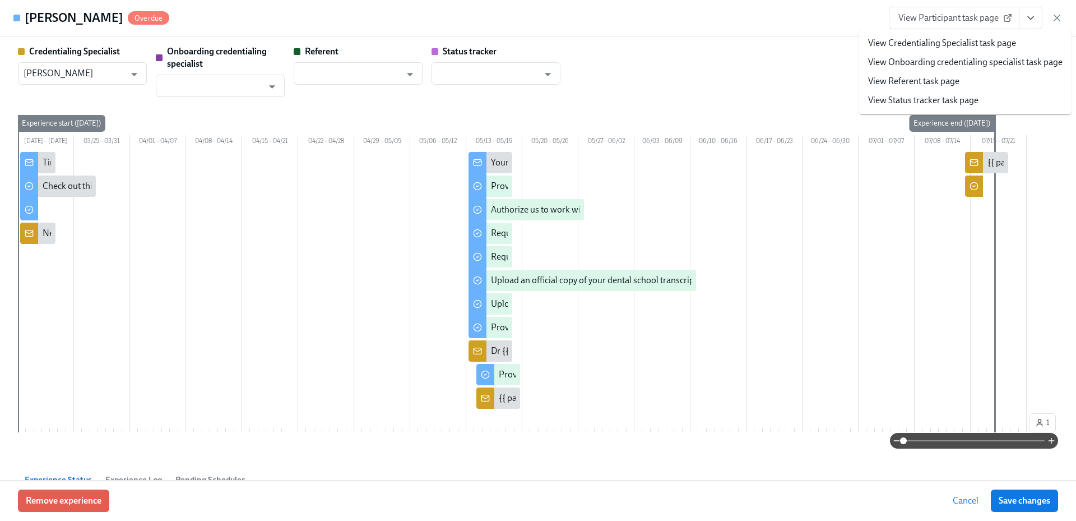
click at [974, 44] on link "View Credentialing Specialist task page" at bounding box center [942, 43] width 148 height 12
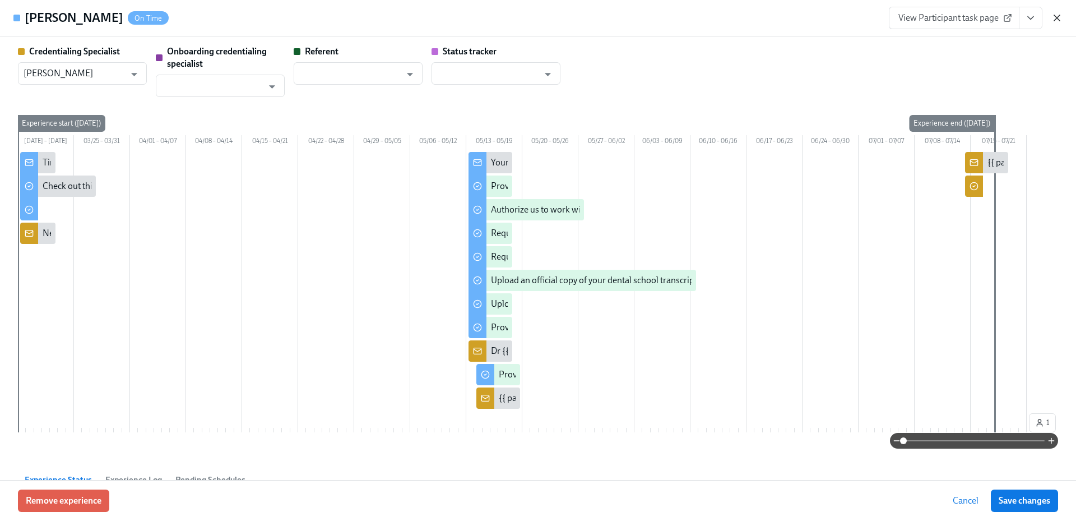
click at [1056, 20] on icon "button" at bounding box center [1056, 17] width 11 height 11
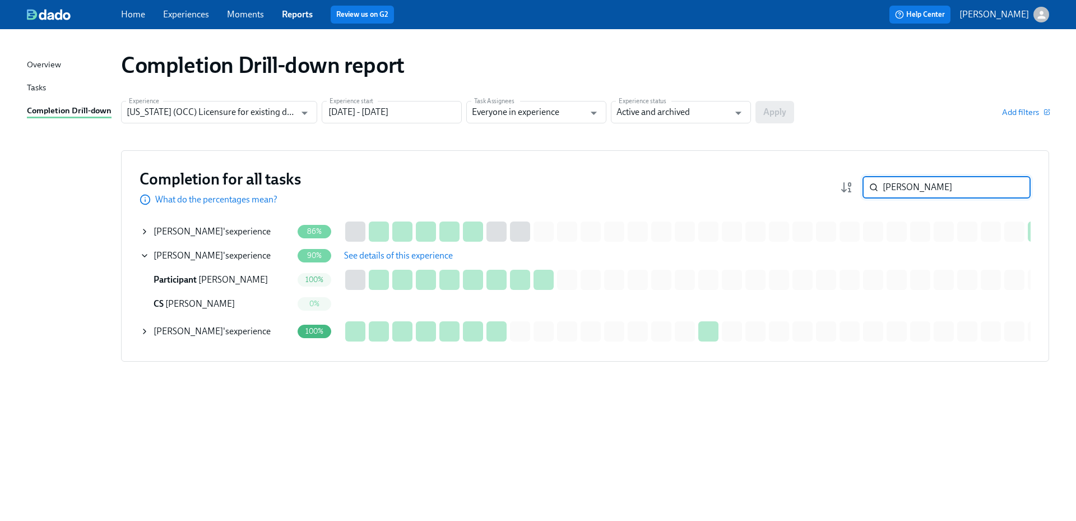
drag, startPoint x: 914, startPoint y: 185, endPoint x: 871, endPoint y: 188, distance: 43.8
click at [871, 188] on div "Mitchell ​" at bounding box center [946, 187] width 168 height 22
paste input "Naku"
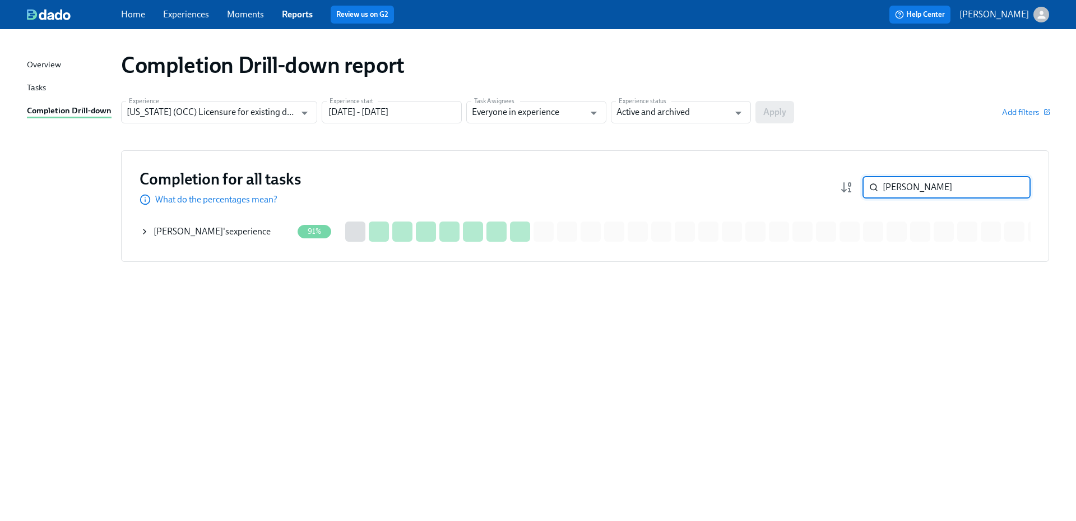
click at [245, 228] on div "Nakul Patel 's experience" at bounding box center [212, 231] width 117 height 12
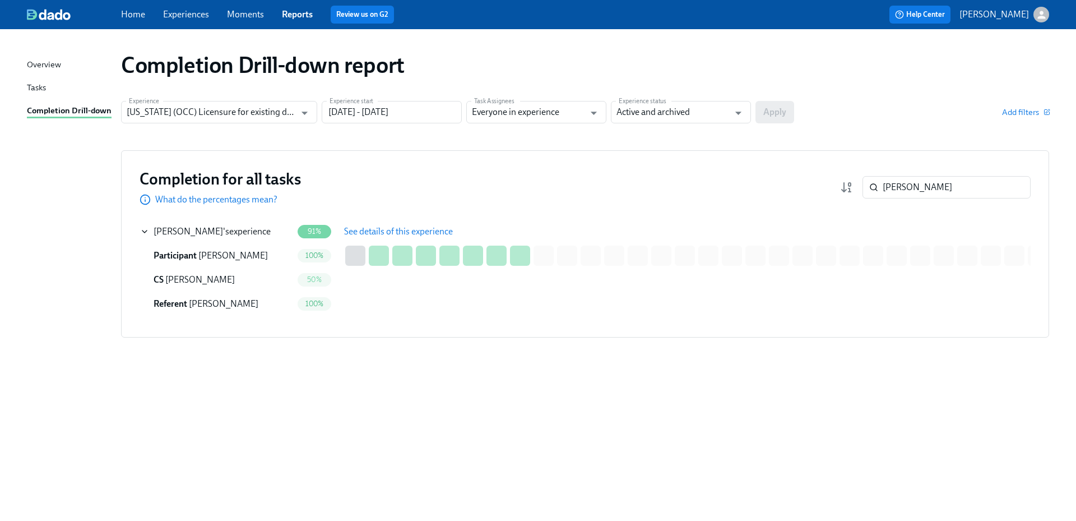
click at [425, 232] on span "See details of this experience" at bounding box center [398, 231] width 109 height 11
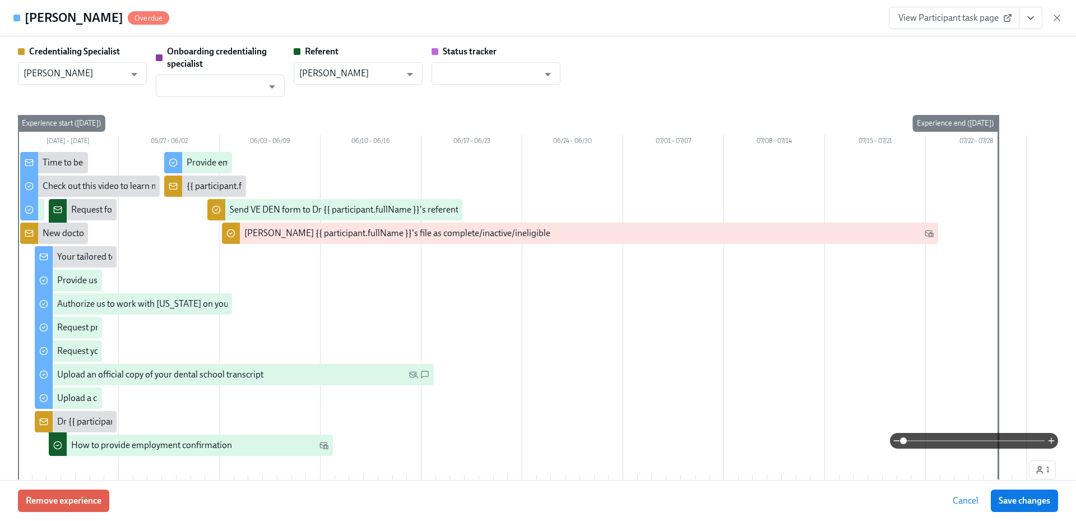
click at [1027, 21] on icon "View task page" at bounding box center [1030, 17] width 11 height 11
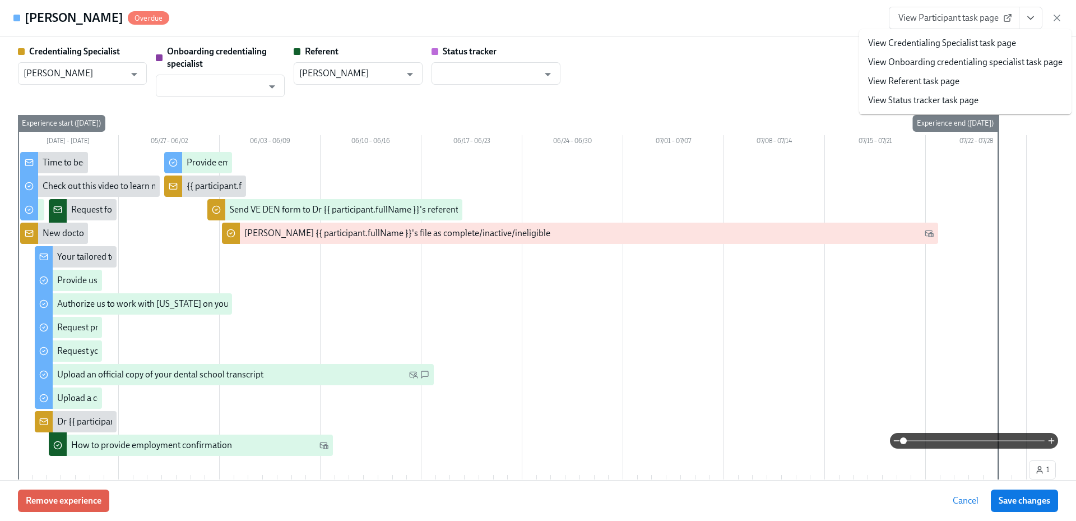
click at [992, 40] on link "View Credentialing Specialist task page" at bounding box center [942, 43] width 148 height 12
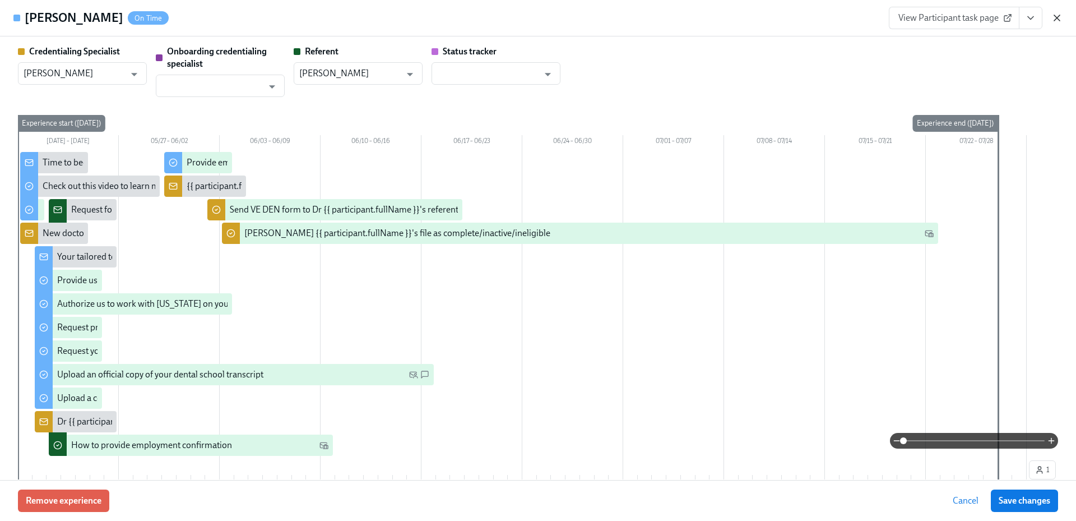
click at [1056, 22] on icon "button" at bounding box center [1056, 17] width 11 height 11
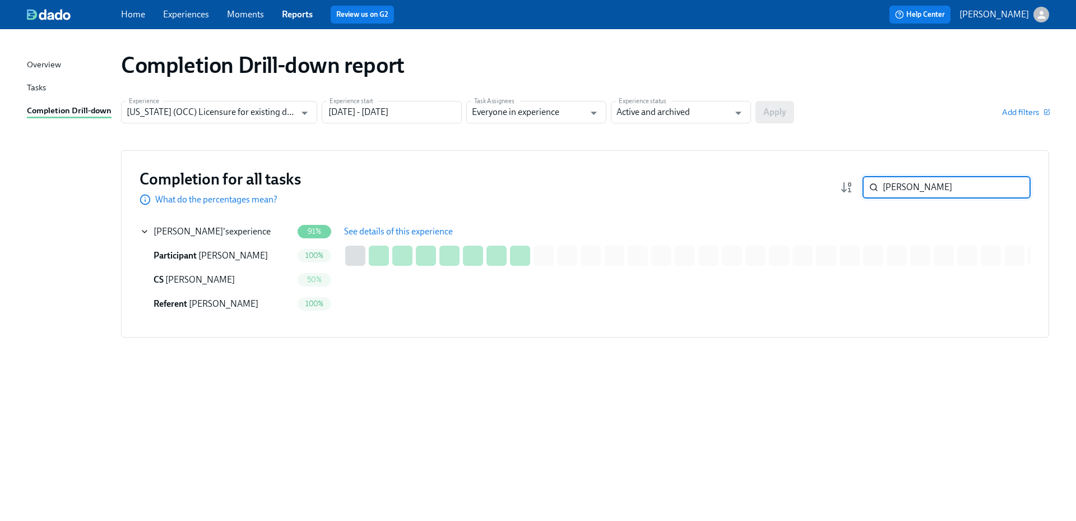
drag, startPoint x: 935, startPoint y: 187, endPoint x: 874, endPoint y: 186, distance: 60.5
click at [874, 187] on div "Nakul ​" at bounding box center [946, 187] width 168 height 22
paste input "Woodburn"
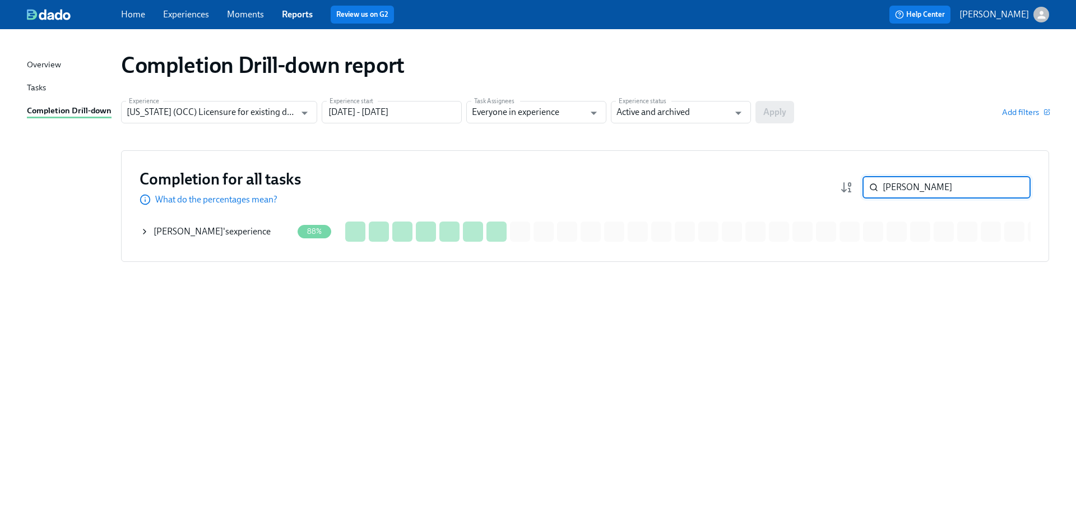
click at [243, 235] on div "Katie Woodburn 's experience" at bounding box center [212, 231] width 117 height 12
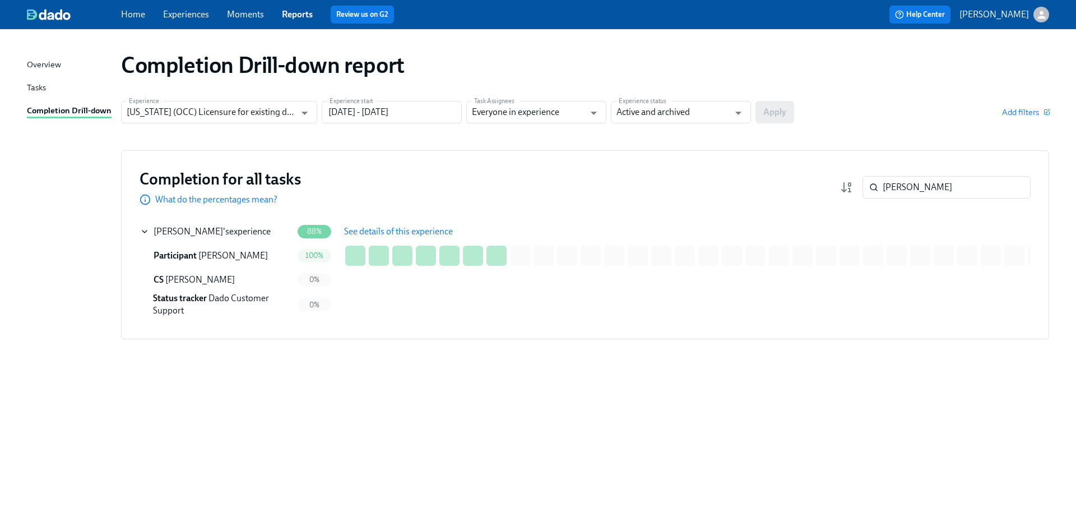
click at [383, 228] on span "See details of this experience" at bounding box center [398, 231] width 109 height 11
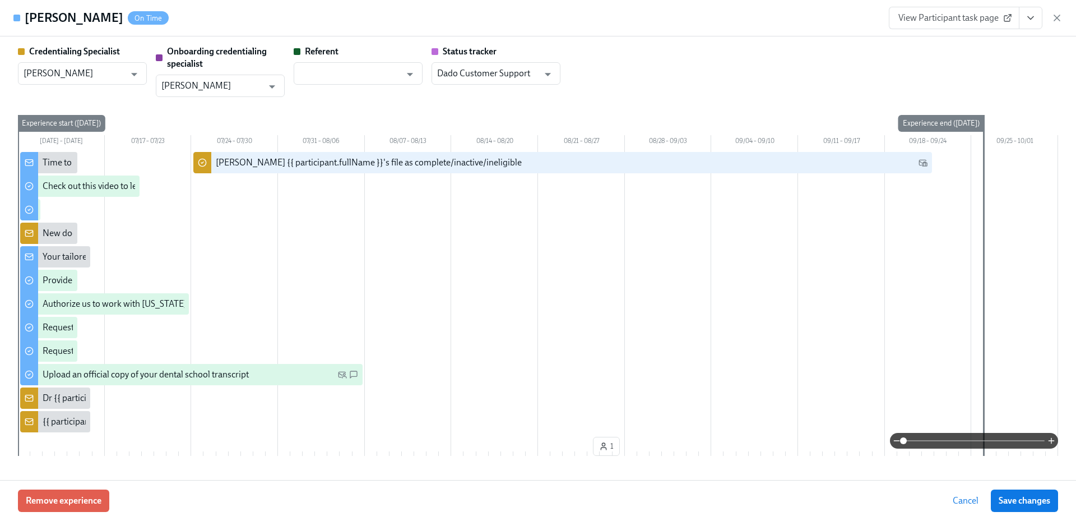
click at [1034, 19] on icon "View task page" at bounding box center [1030, 17] width 11 height 11
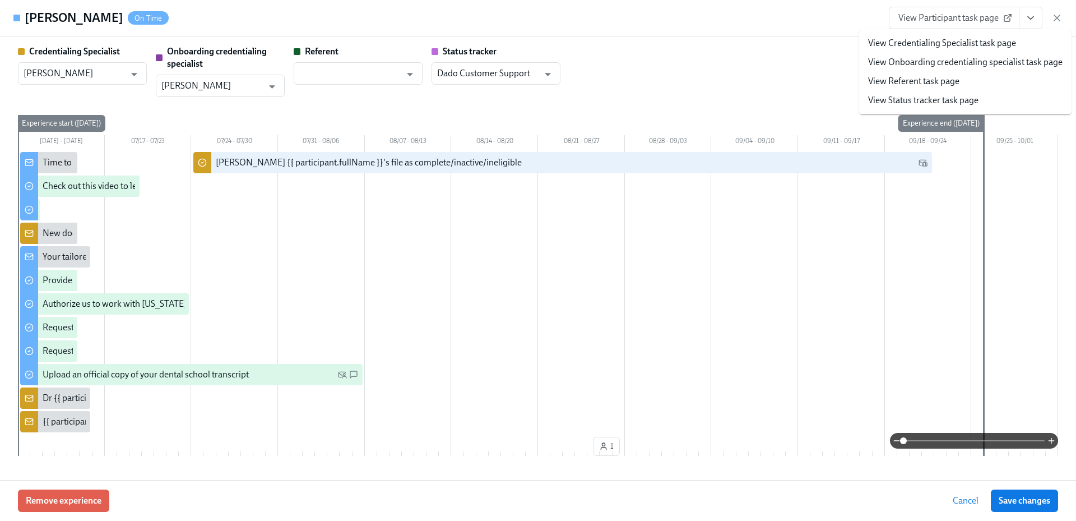
click at [967, 44] on link "View Credentialing Specialist task page" at bounding box center [942, 43] width 148 height 12
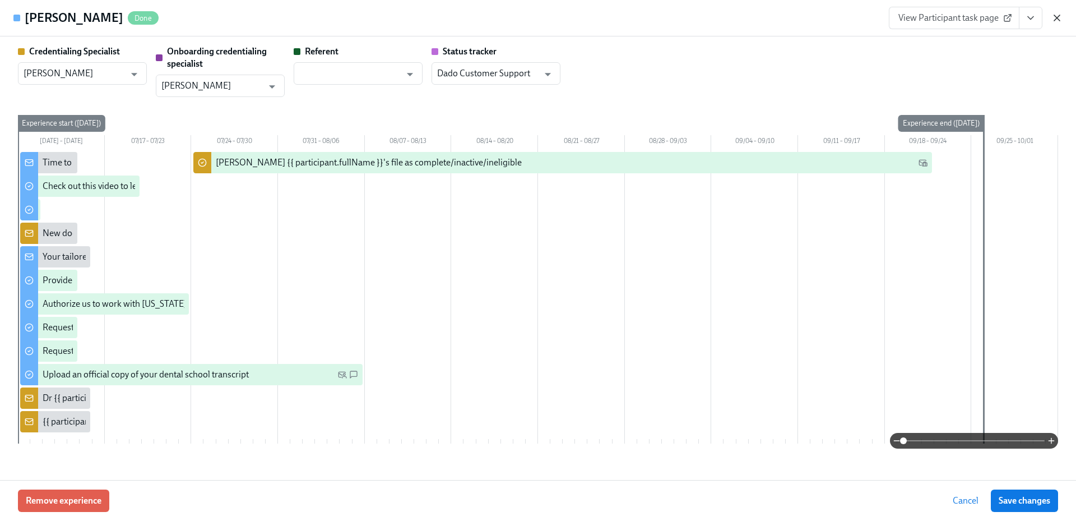
click at [1056, 17] on icon "button" at bounding box center [1057, 18] width 6 height 6
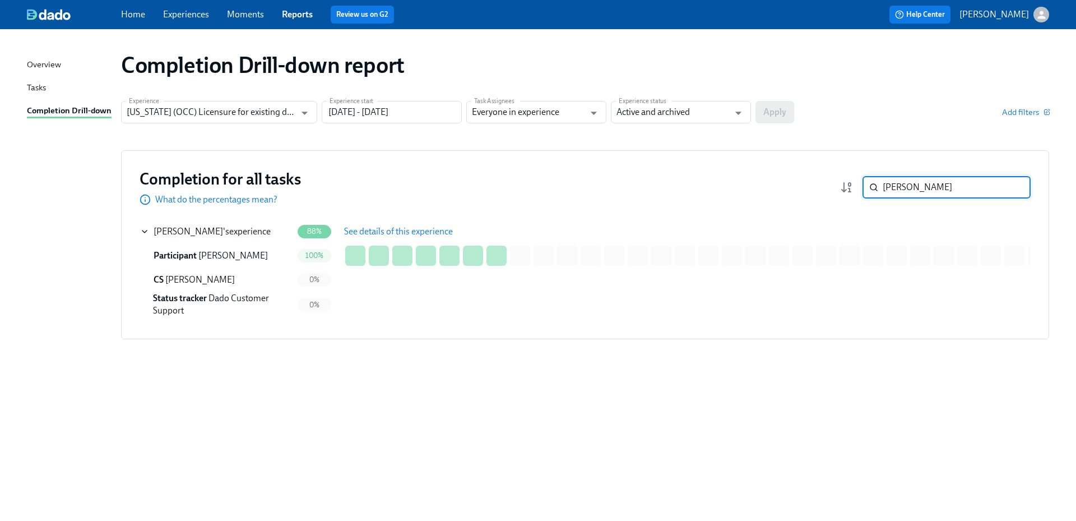
drag, startPoint x: 920, startPoint y: 186, endPoint x: 858, endPoint y: 187, distance: 61.6
click at [858, 187] on div "Woodburn ​" at bounding box center [935, 187] width 191 height 22
paste input "Patrice"
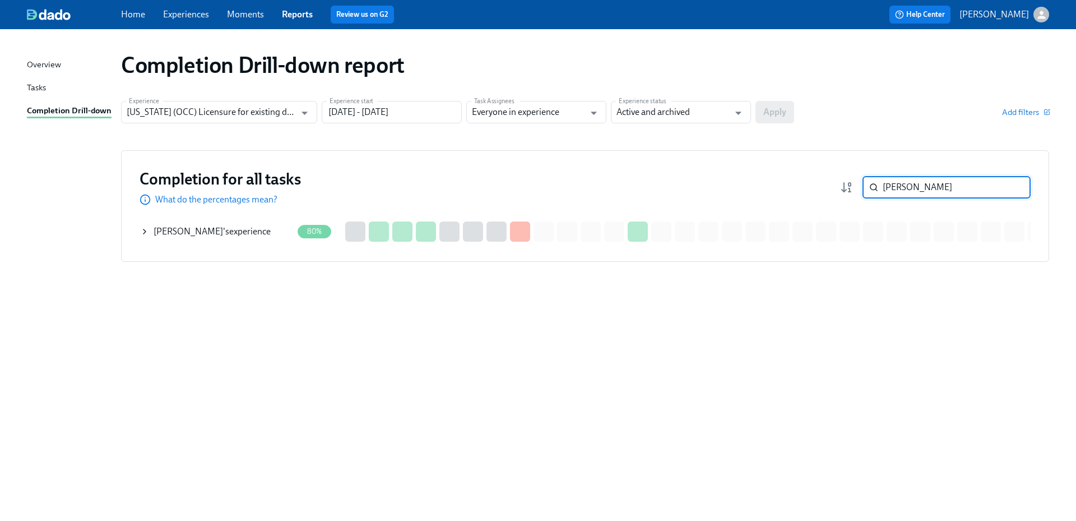
click at [211, 233] on div "Patrice Price 's experience" at bounding box center [212, 231] width 117 height 12
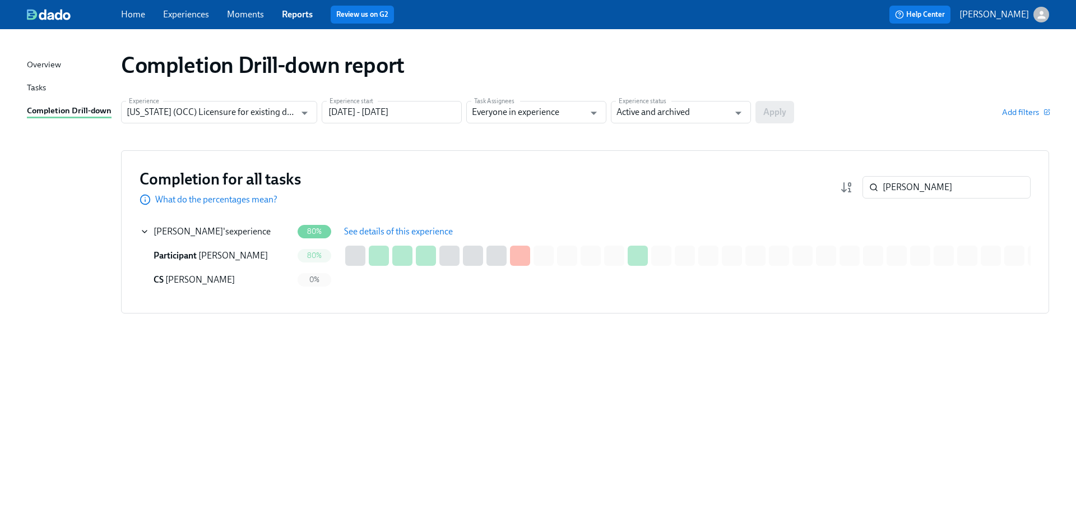
click at [389, 231] on span "See details of this experience" at bounding box center [398, 231] width 109 height 11
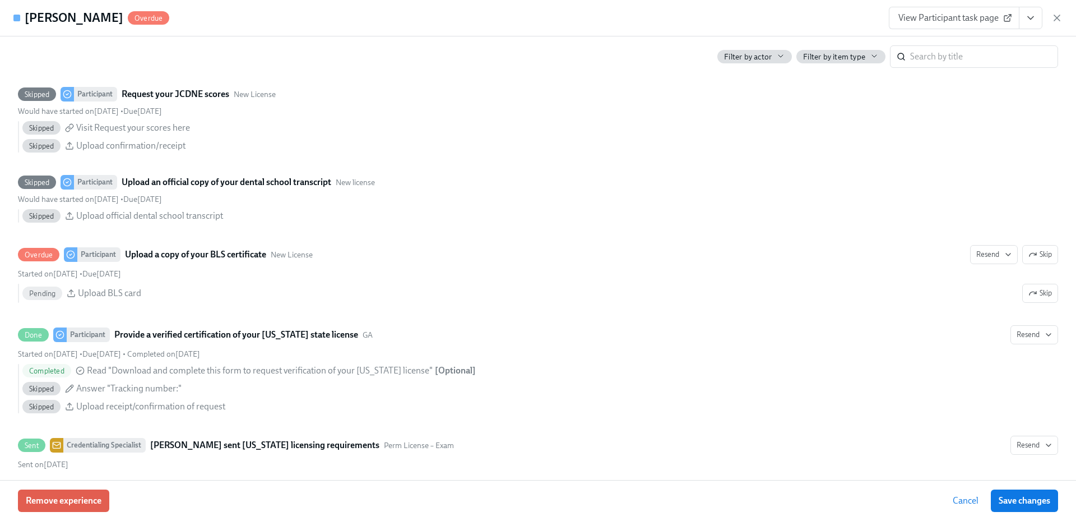
scroll to position [1853, 0]
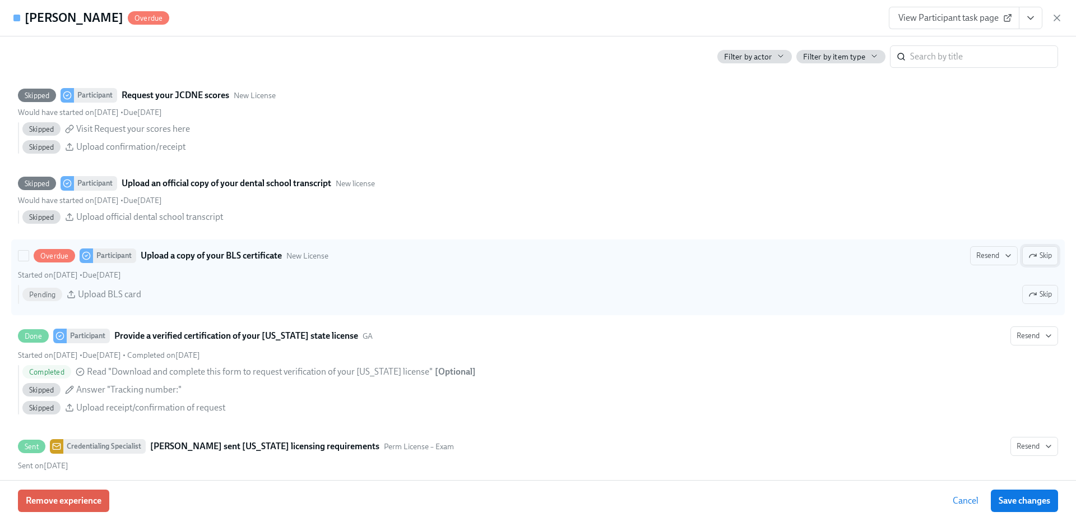
click at [1035, 261] on span "Skip" at bounding box center [1040, 255] width 24 height 11
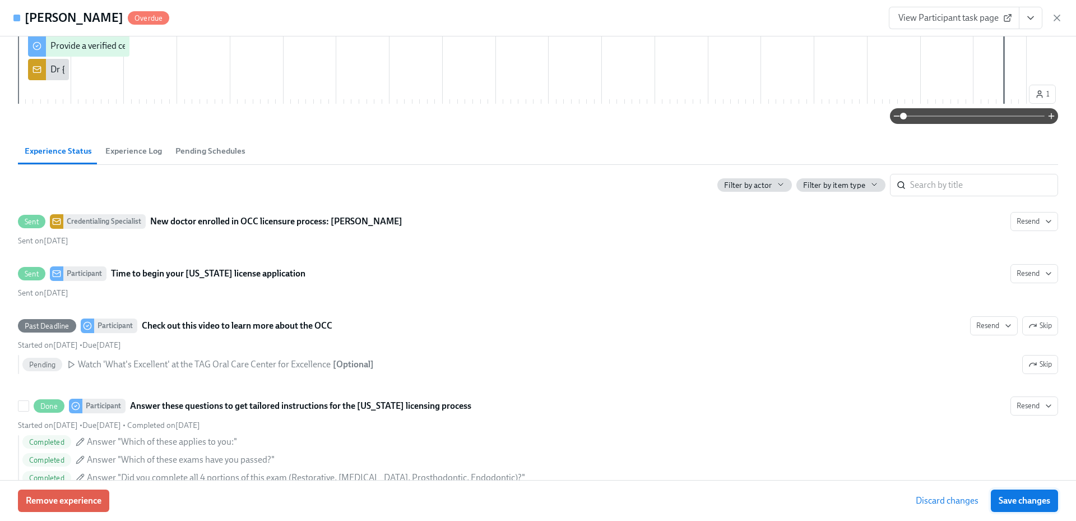
scroll to position [340, 0]
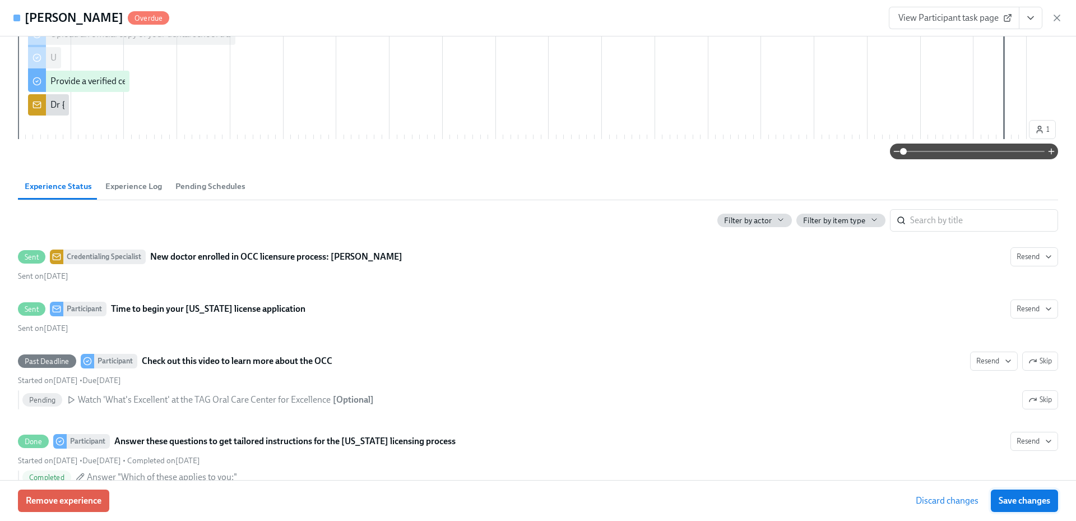
click at [1012, 497] on span "Save changes" at bounding box center [1024, 500] width 52 height 11
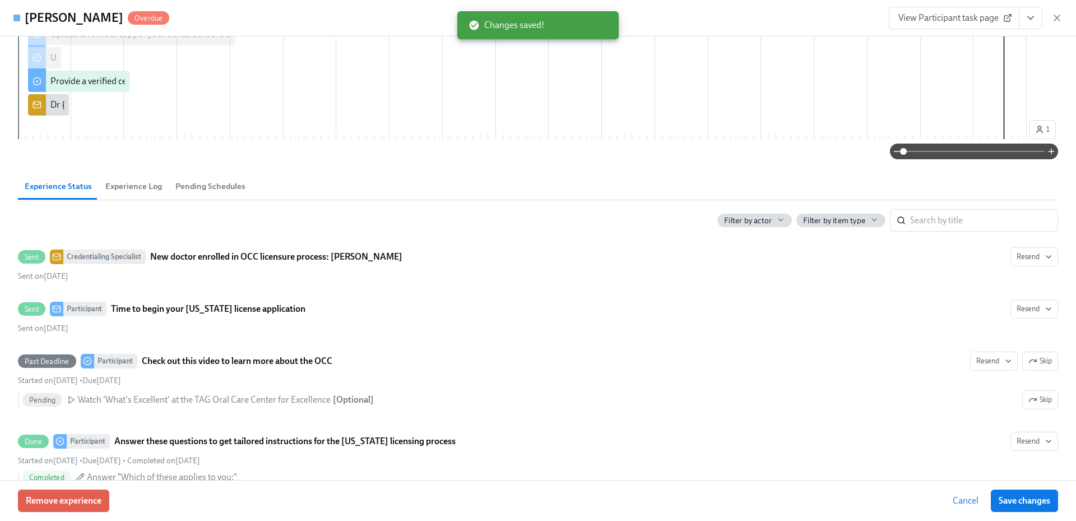
click at [1030, 13] on icon "View task page" at bounding box center [1030, 17] width 11 height 11
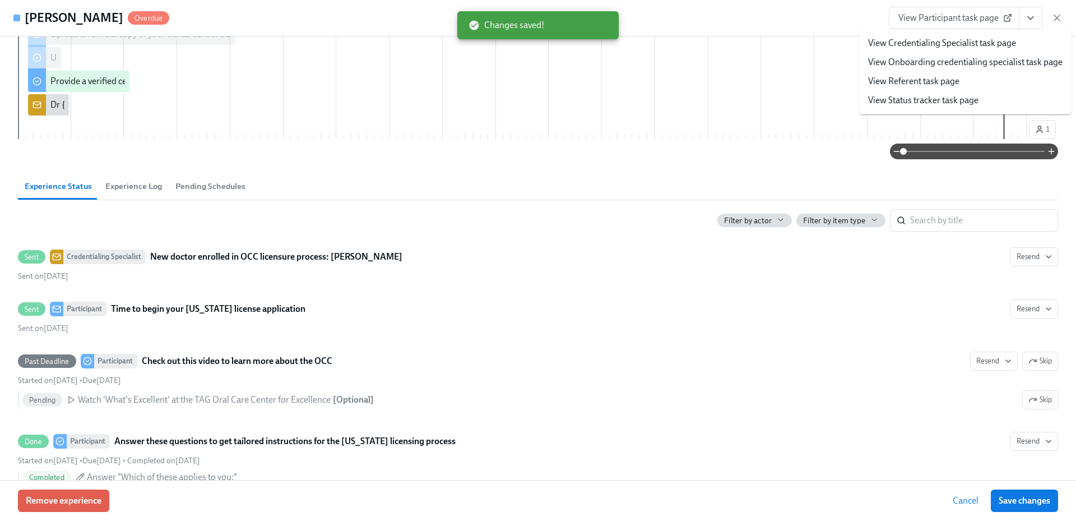
click at [973, 39] on link "View Credentialing Specialist task page" at bounding box center [942, 43] width 148 height 12
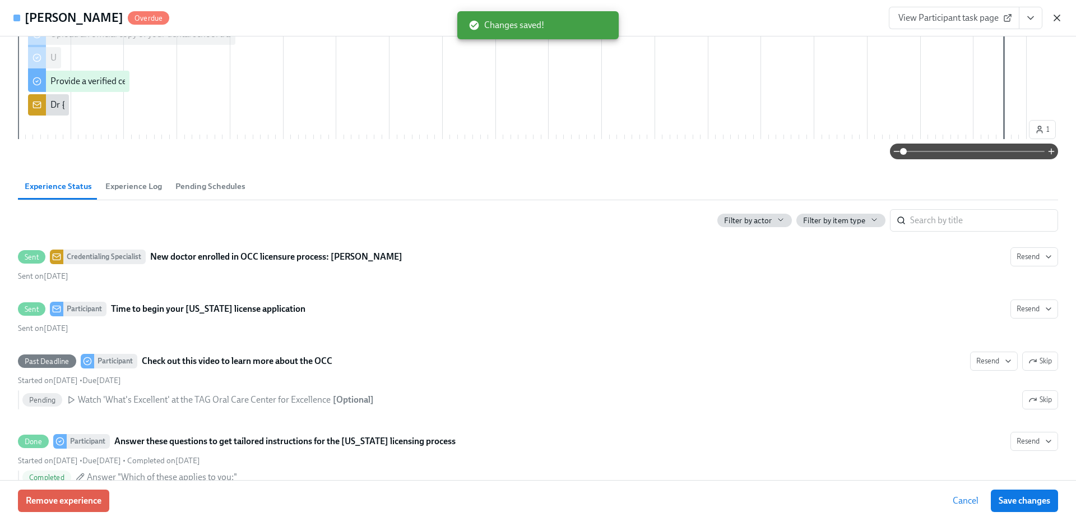
click at [1057, 18] on icon "button" at bounding box center [1057, 18] width 6 height 6
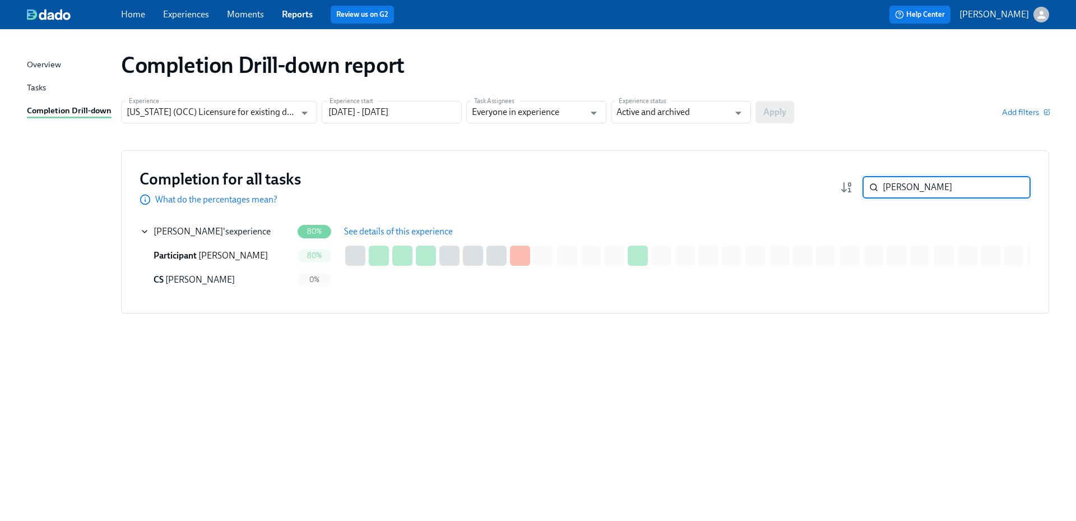
drag, startPoint x: 917, startPoint y: 194, endPoint x: 863, endPoint y: 192, distance: 53.8
click at [863, 192] on div "Patrice ​" at bounding box center [946, 187] width 168 height 22
paste input "Dinnerstein"
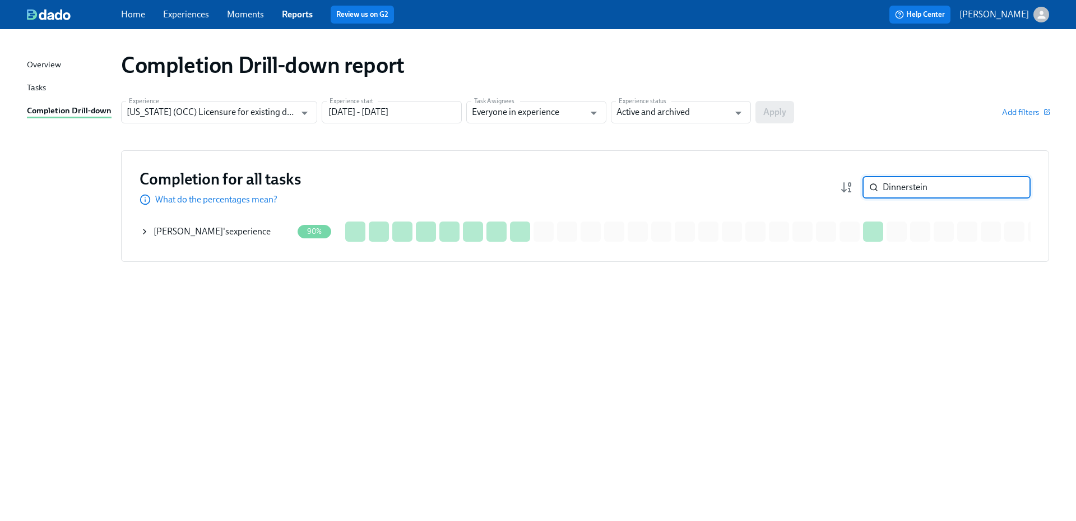
type input "Dinnerstein"
click at [252, 236] on div "Joseph Dinnerstein 's experience" at bounding box center [212, 231] width 117 height 12
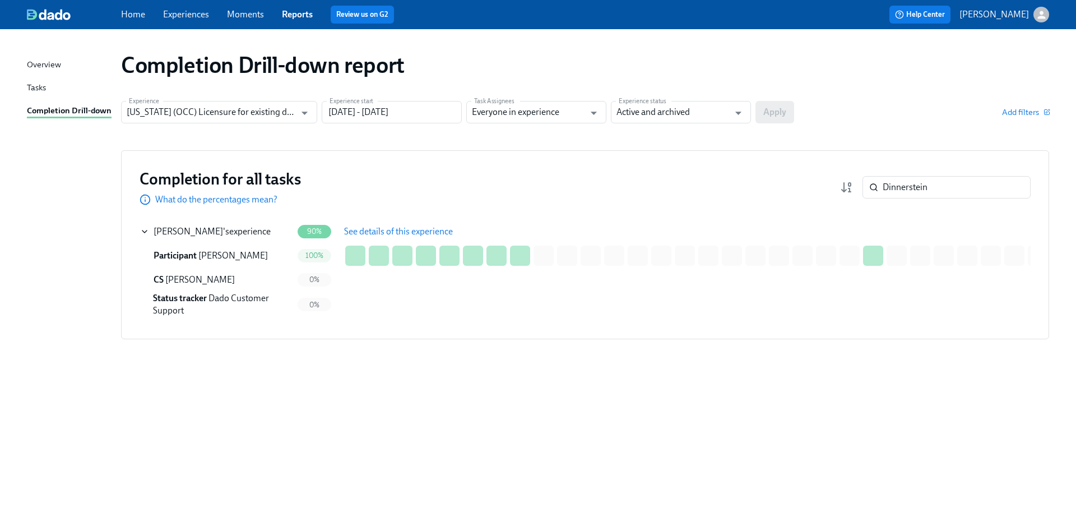
click at [387, 234] on span "See details of this experience" at bounding box center [398, 231] width 109 height 11
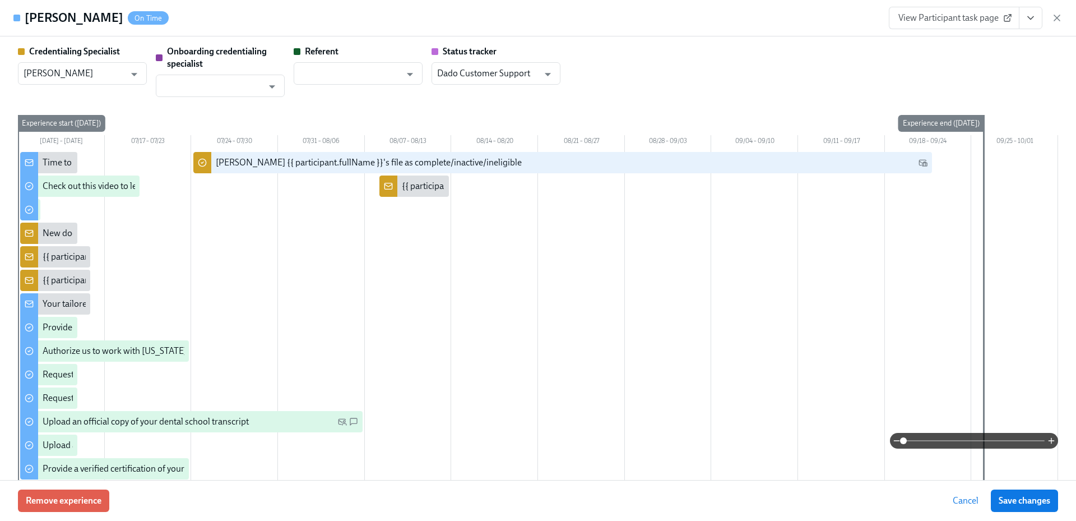
click at [1028, 21] on icon "View task page" at bounding box center [1030, 17] width 11 height 11
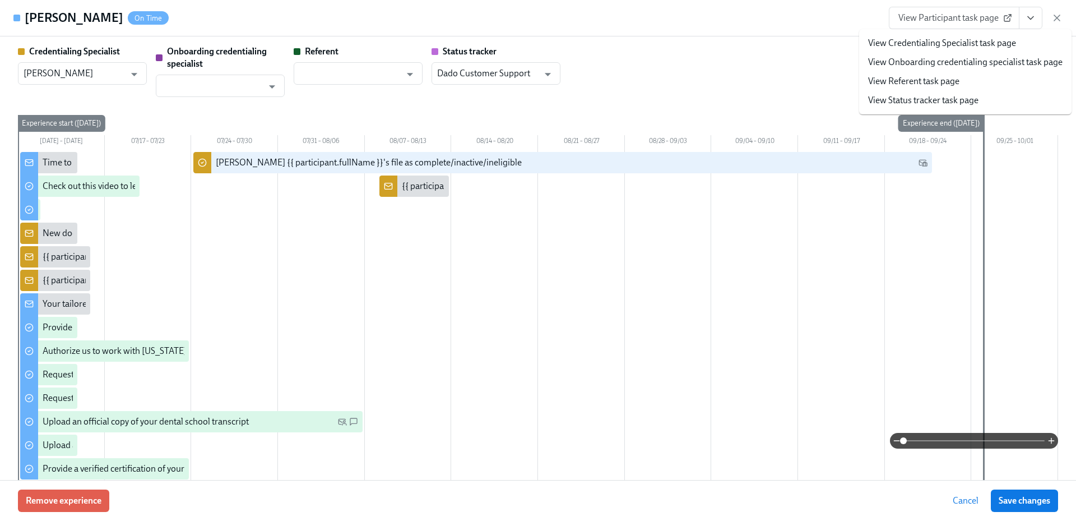
click at [971, 45] on link "View Credentialing Specialist task page" at bounding box center [942, 43] width 148 height 12
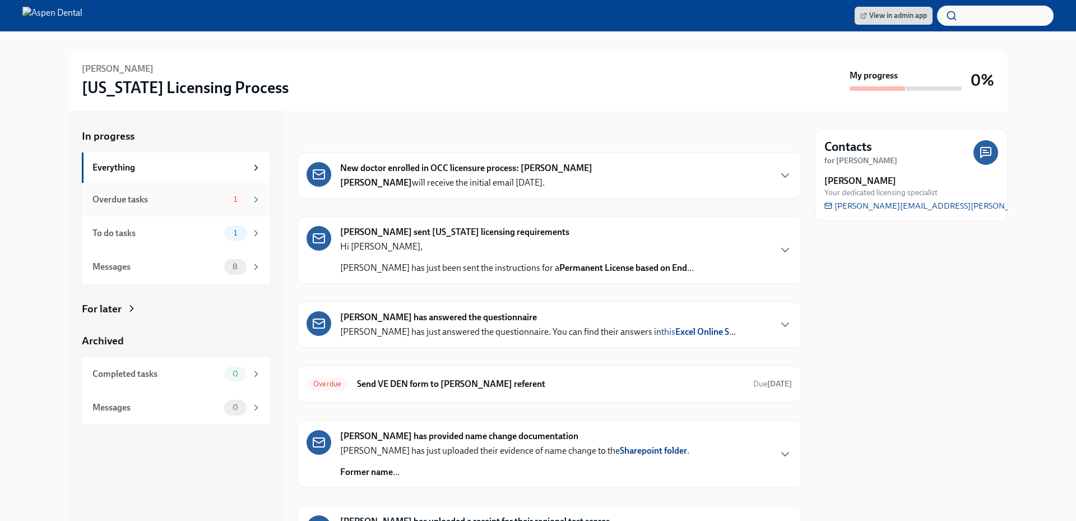
click at [199, 203] on div "Overdue tasks" at bounding box center [155, 199] width 127 height 12
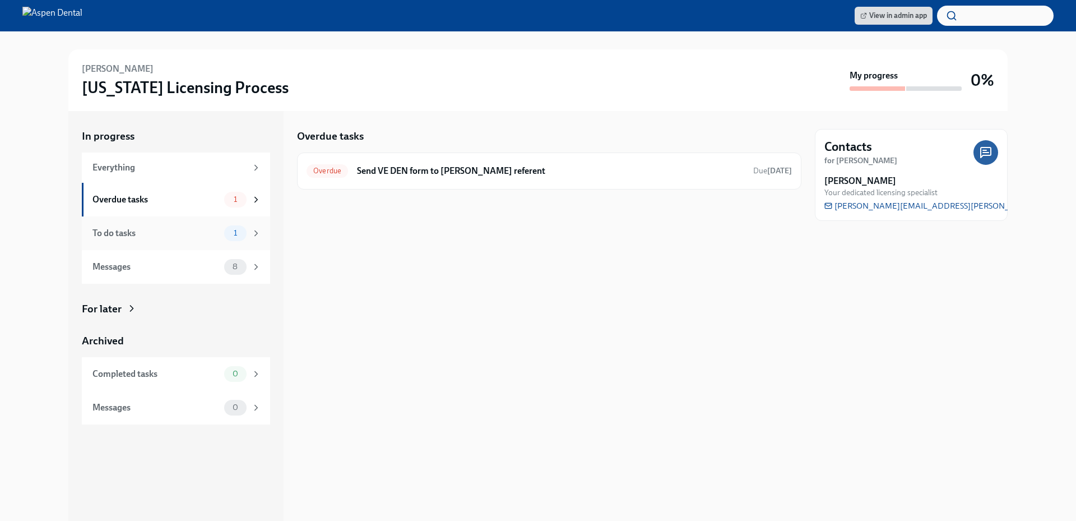
click at [187, 235] on div "To do tasks" at bounding box center [155, 233] width 127 height 12
click at [186, 207] on div "Overdue tasks 1" at bounding box center [176, 200] width 169 height 16
click at [379, 169] on h6 "Send VE DEN form to Dr Marissa Emery's referent" at bounding box center [550, 171] width 387 height 12
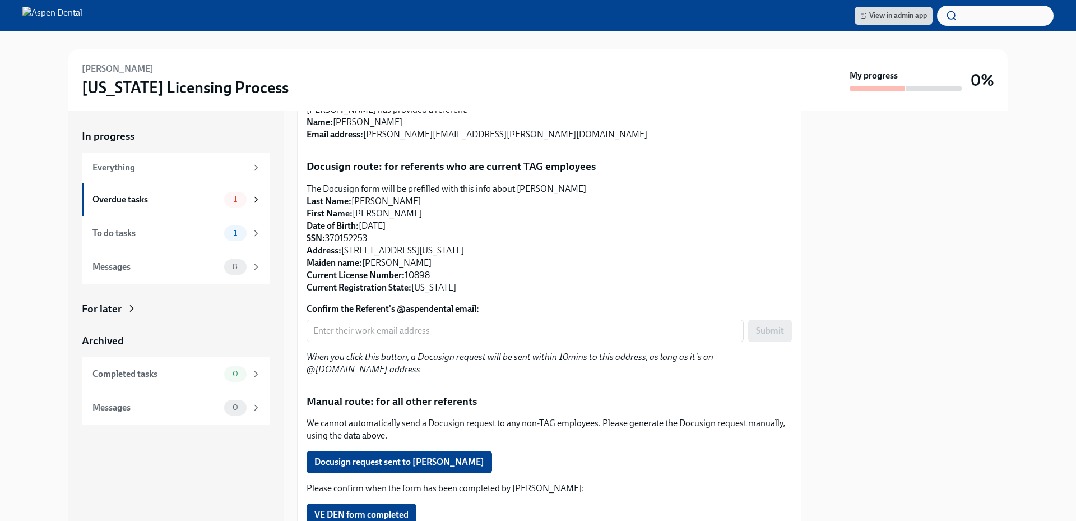
scroll to position [169, 0]
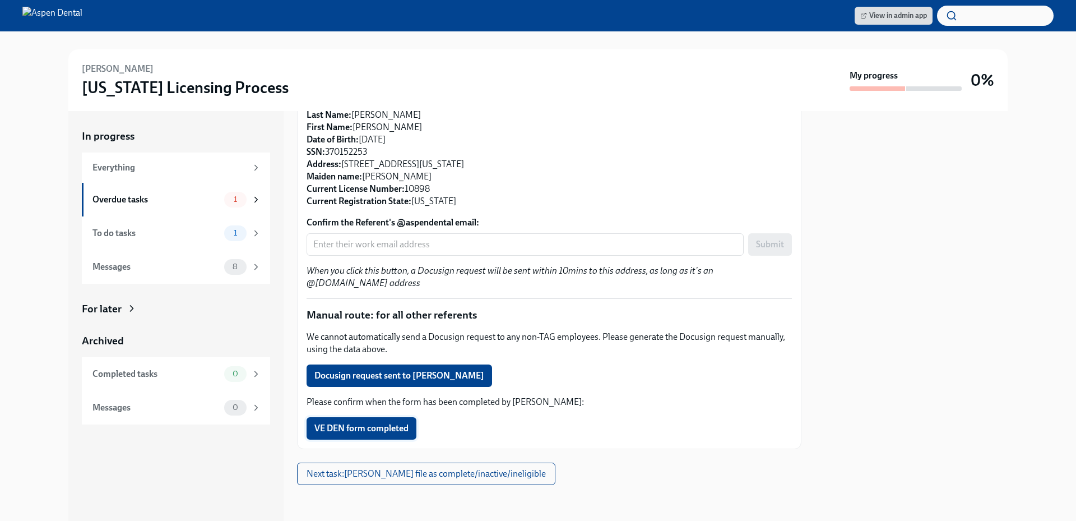
click at [397, 434] on button "VE DEN form completed" at bounding box center [361, 428] width 110 height 22
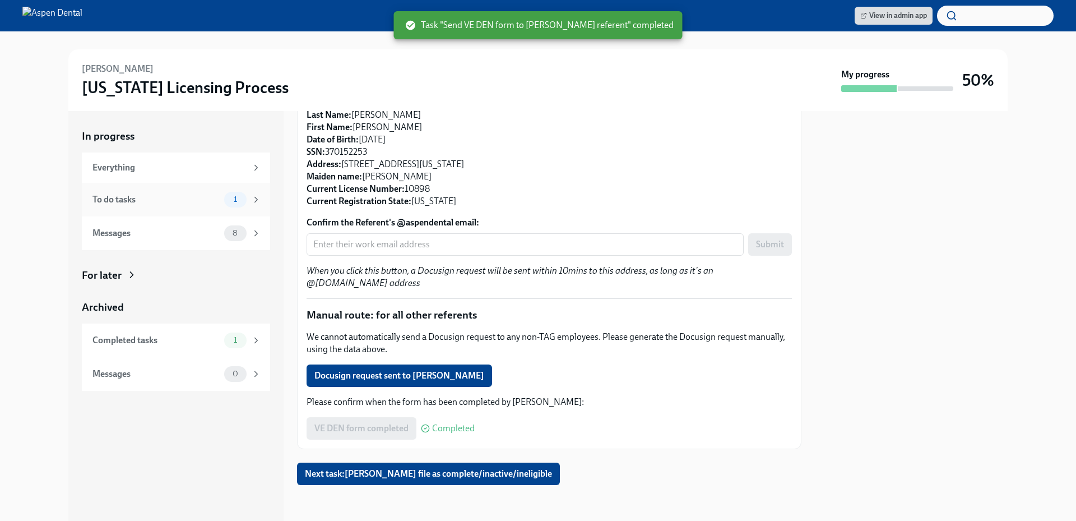
click at [198, 235] on div "Messages" at bounding box center [155, 233] width 127 height 12
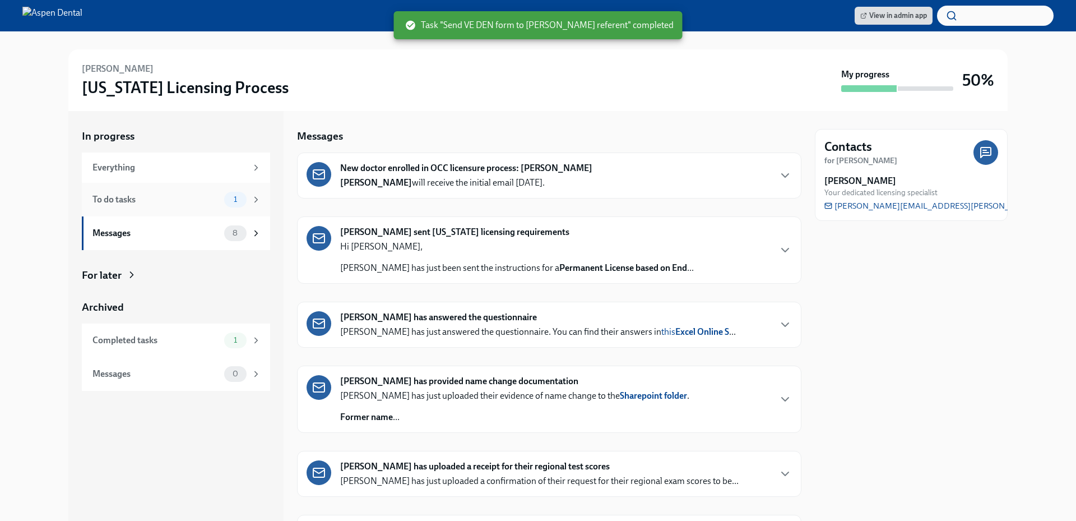
click at [188, 207] on div "To do tasks 1" at bounding box center [176, 200] width 169 height 16
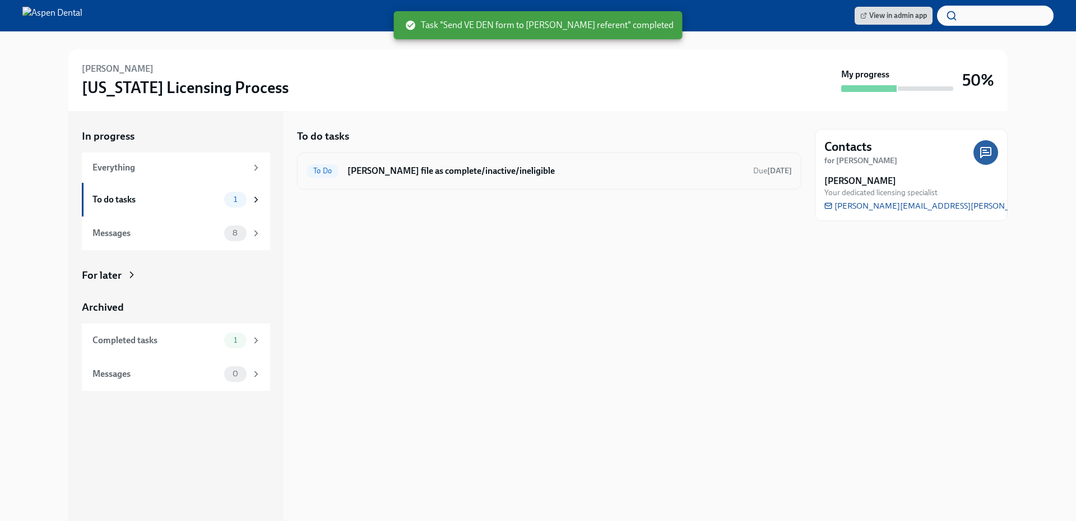
click at [397, 177] on h6 "Mark Marissa Emery's file as complete/inactive/ineligible" at bounding box center [545, 171] width 397 height 12
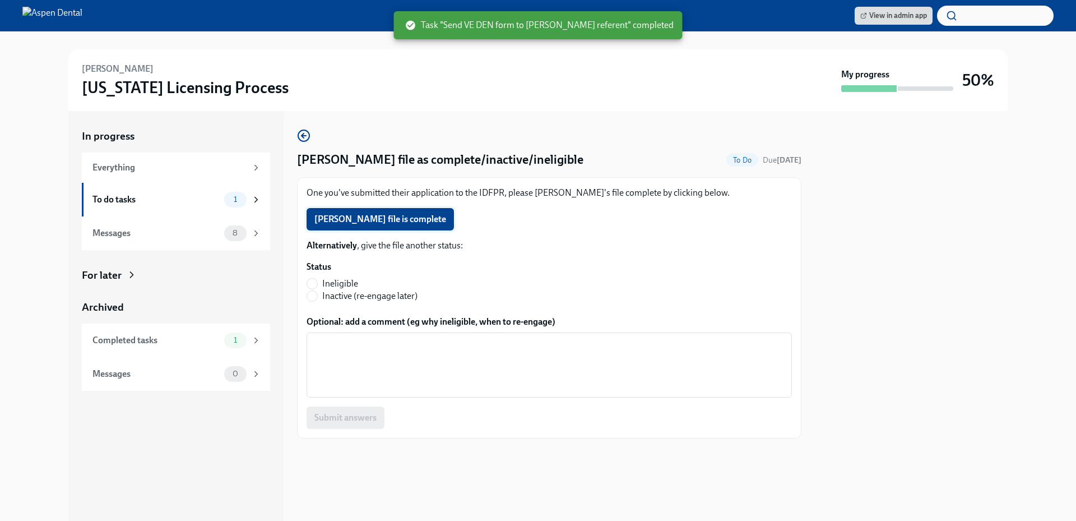
click at [406, 222] on span "Marissa Emery's file is complete" at bounding box center [380, 218] width 132 height 11
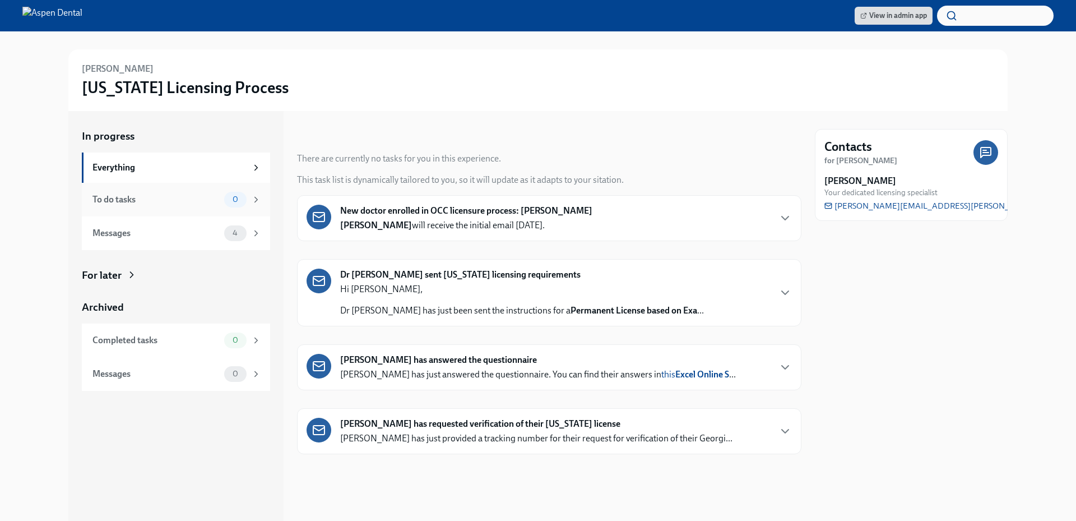
click at [186, 207] on div "To do tasks 0" at bounding box center [176, 200] width 188 height 34
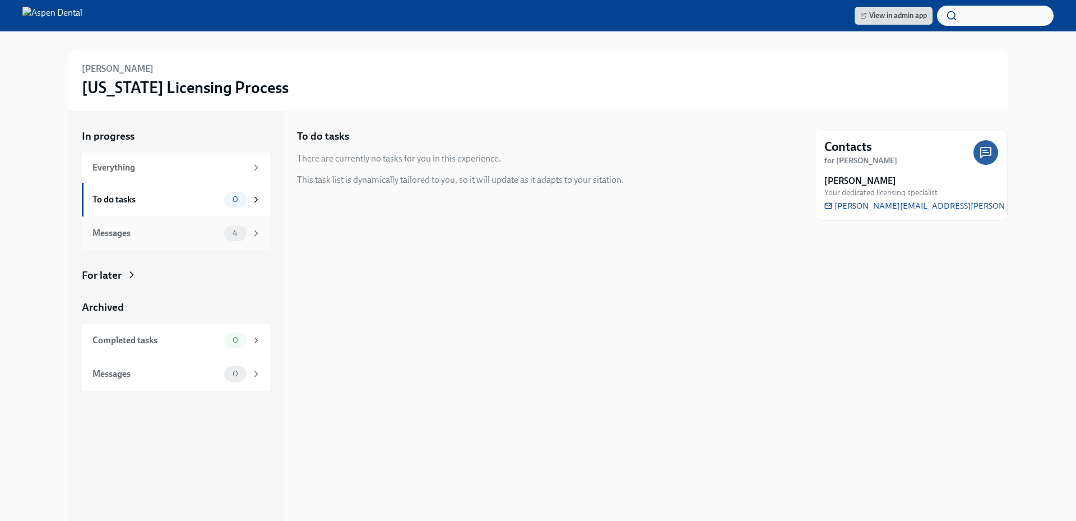
click at [174, 236] on div "Messages" at bounding box center [155, 233] width 127 height 12
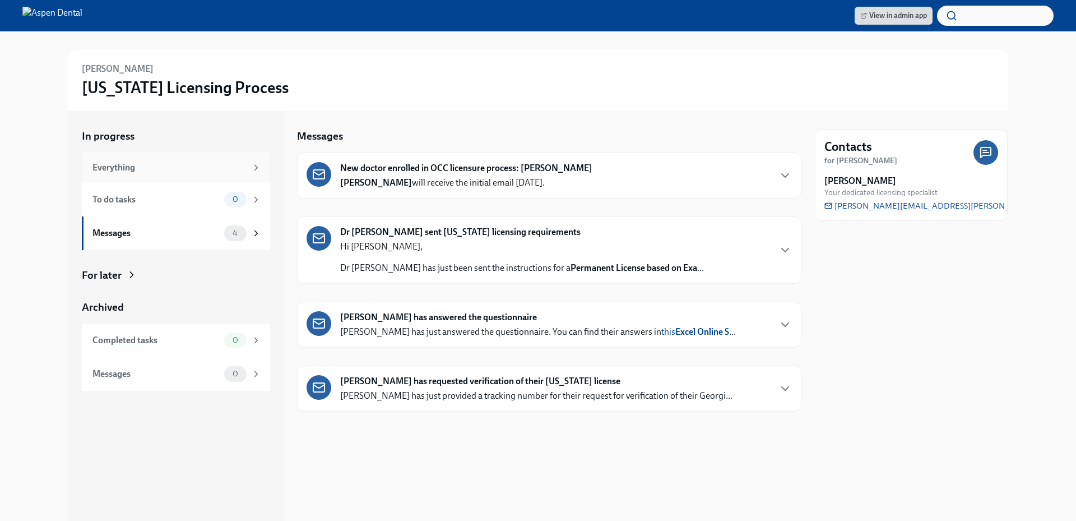
click at [172, 178] on div "Everything" at bounding box center [176, 167] width 188 height 30
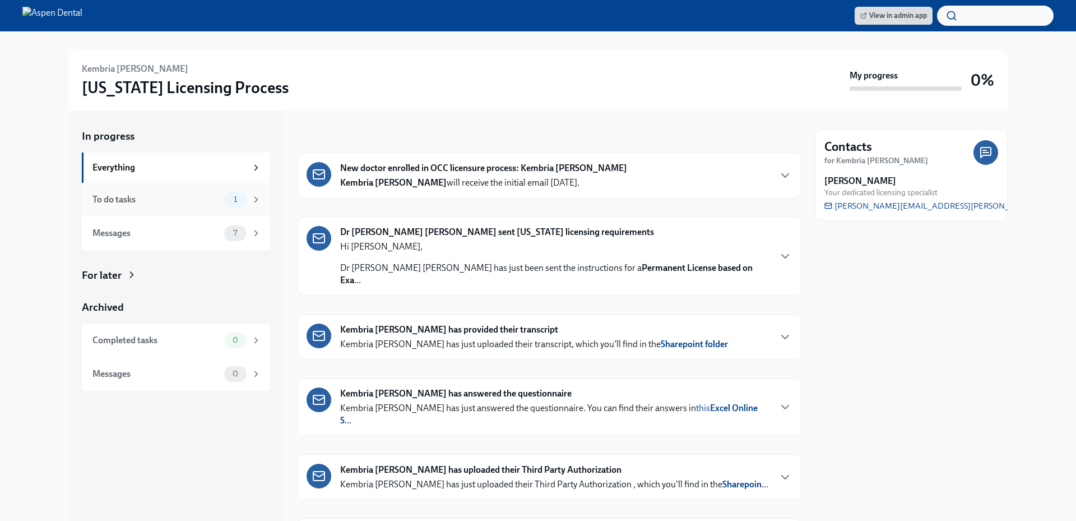
click at [184, 199] on div "To do tasks" at bounding box center [155, 199] width 127 height 12
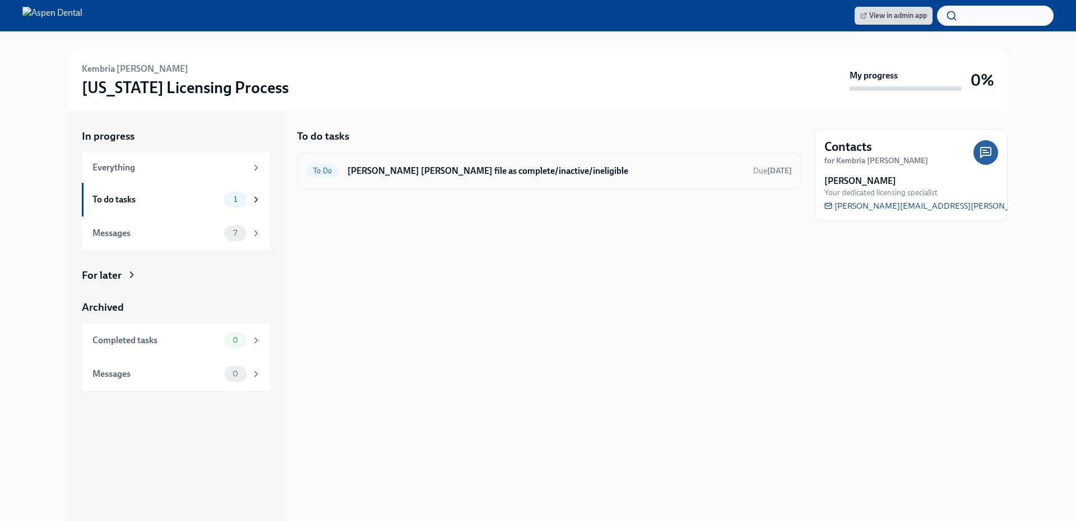
click at [387, 174] on h6 "Mark Kembria Mayes's file as complete/inactive/ineligible" at bounding box center [545, 171] width 397 height 12
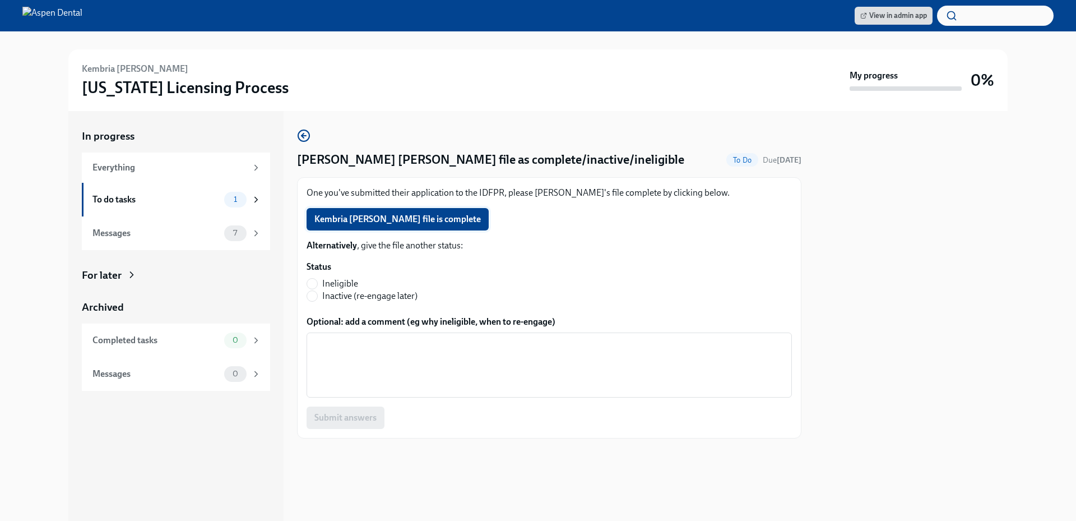
click at [387, 217] on span "Kembria Mayes's file is complete" at bounding box center [397, 218] width 166 height 11
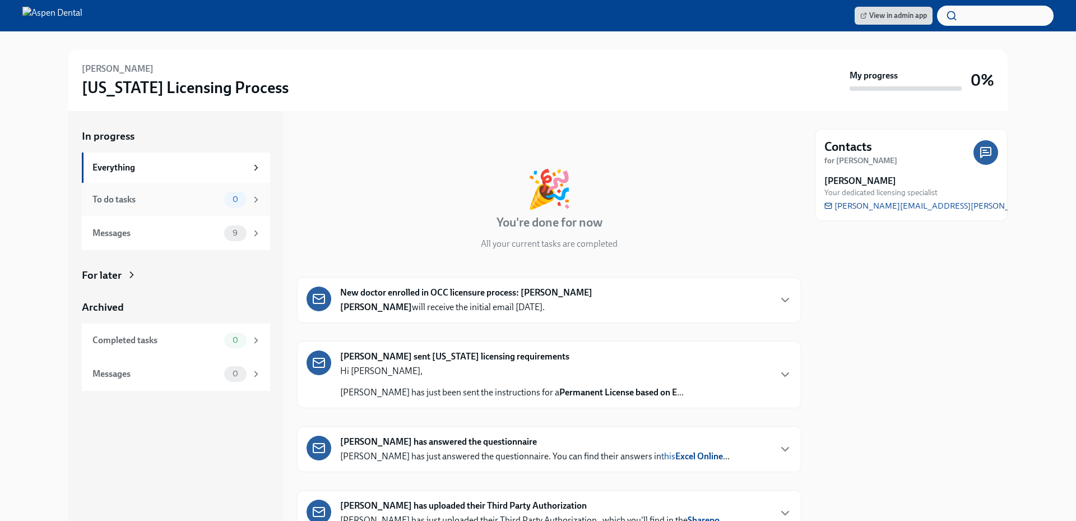
click at [179, 204] on div "To do tasks" at bounding box center [155, 199] width 127 height 12
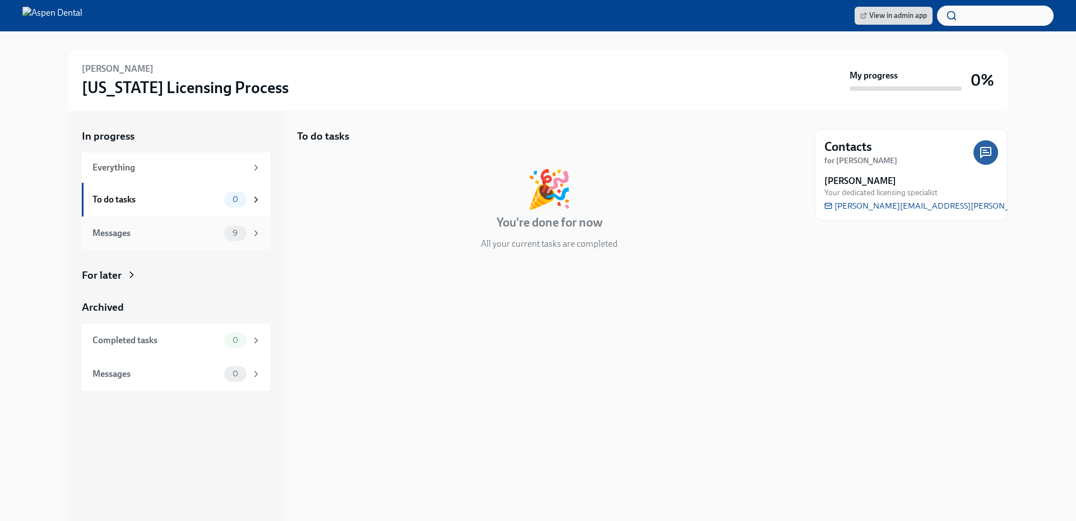
click at [171, 238] on div "Messages" at bounding box center [155, 233] width 127 height 12
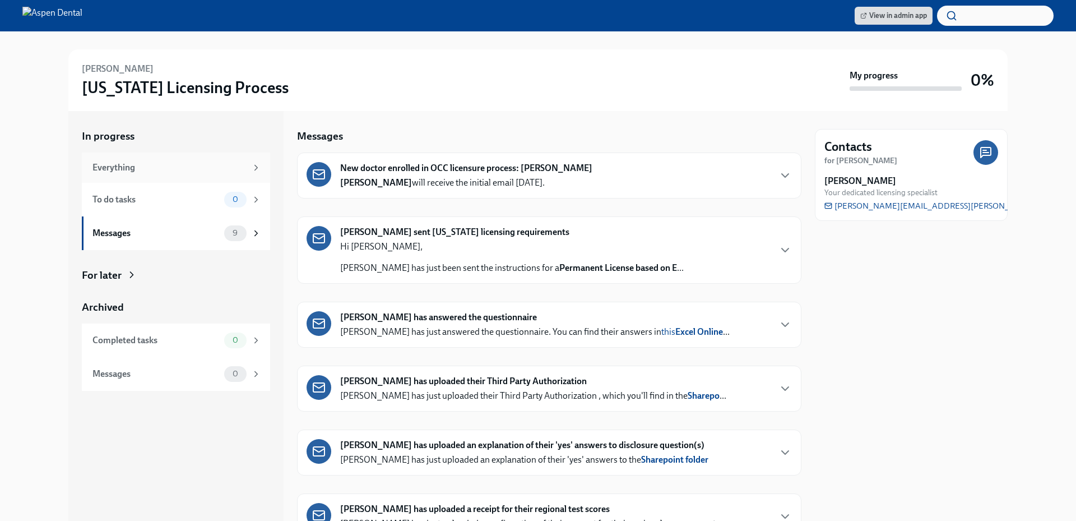
click at [184, 167] on div "Everything" at bounding box center [169, 167] width 154 height 12
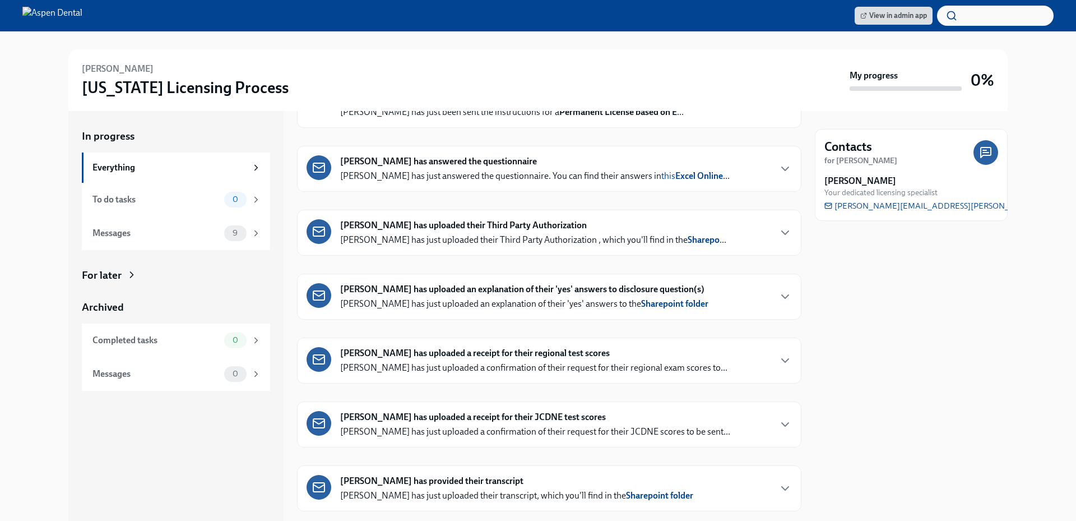
scroll to position [370, 0]
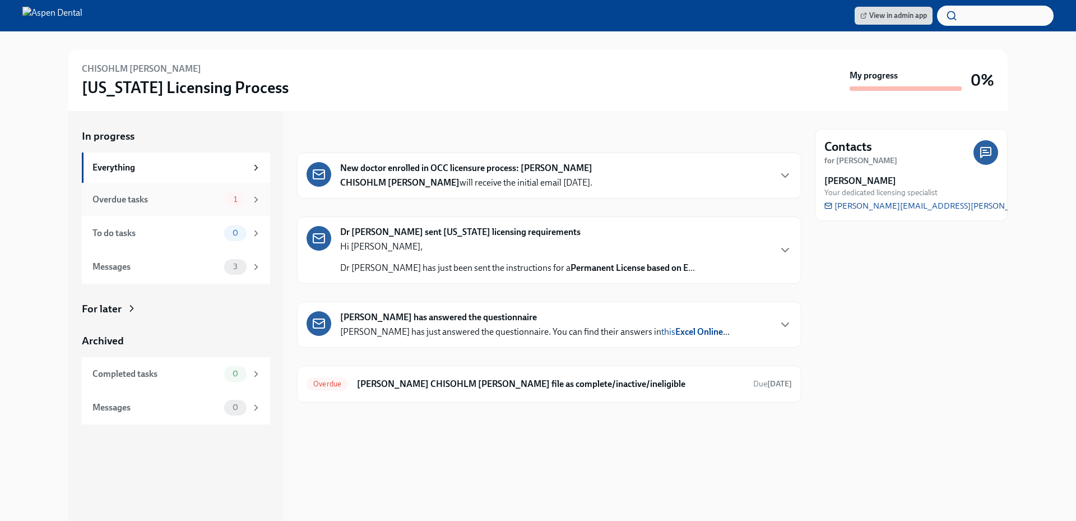
click at [186, 199] on div "Overdue tasks" at bounding box center [155, 199] width 127 height 12
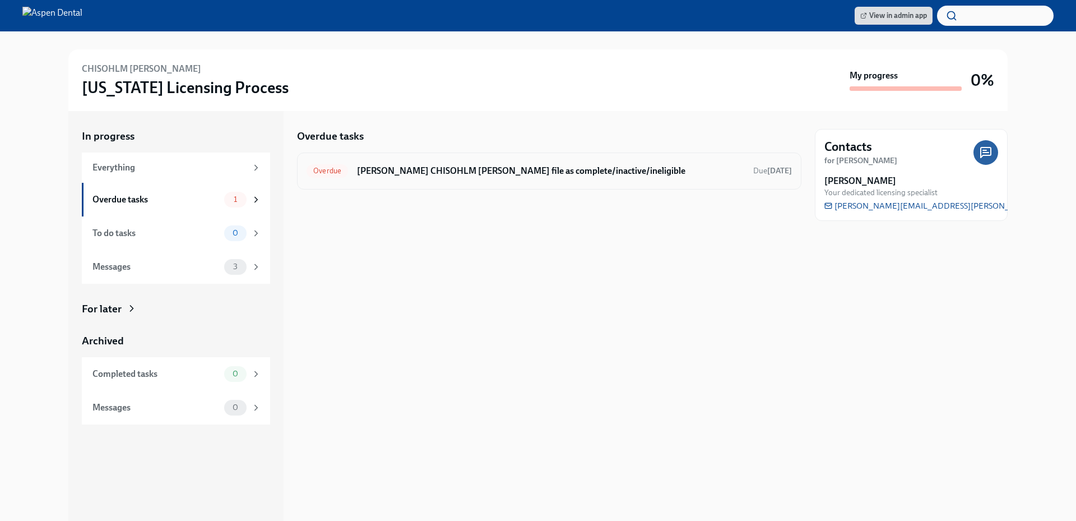
click at [389, 174] on h6 "[PERSON_NAME] CHISOHLM [PERSON_NAME] file as complete/inactive/ineligible" at bounding box center [550, 171] width 387 height 12
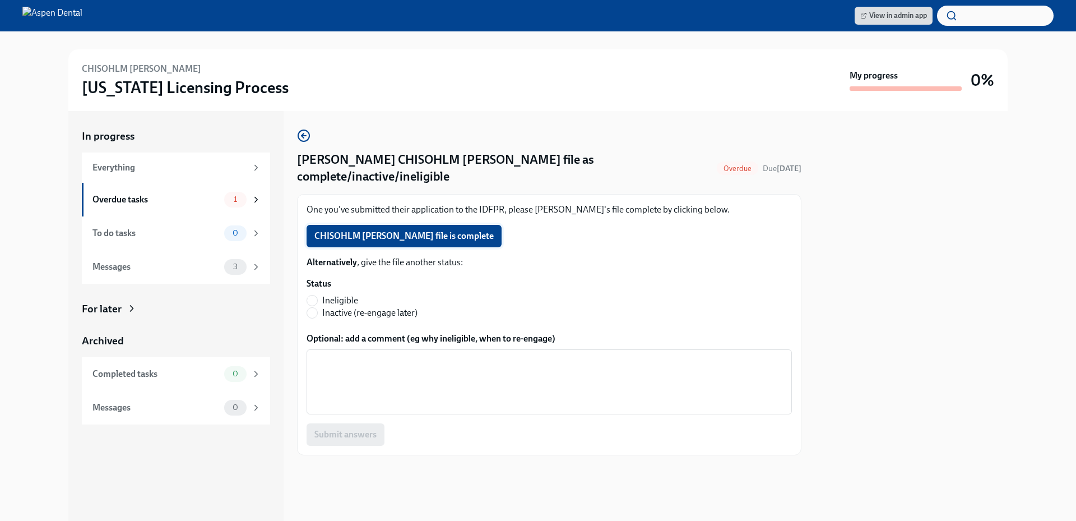
click at [447, 230] on span "CHISOHLM [PERSON_NAME] file is complete" at bounding box center [403, 235] width 179 height 11
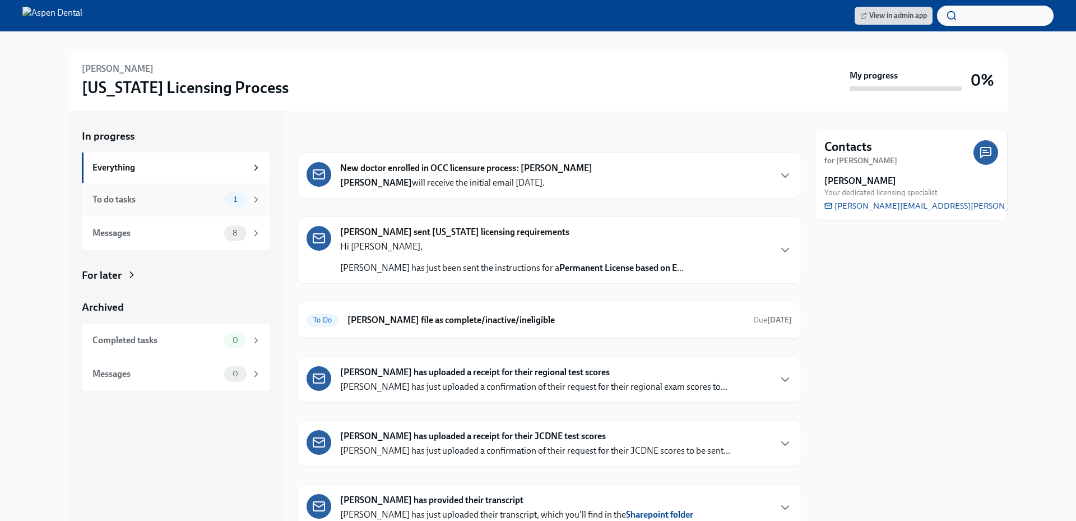
click at [200, 205] on div "To do tasks" at bounding box center [155, 199] width 127 height 12
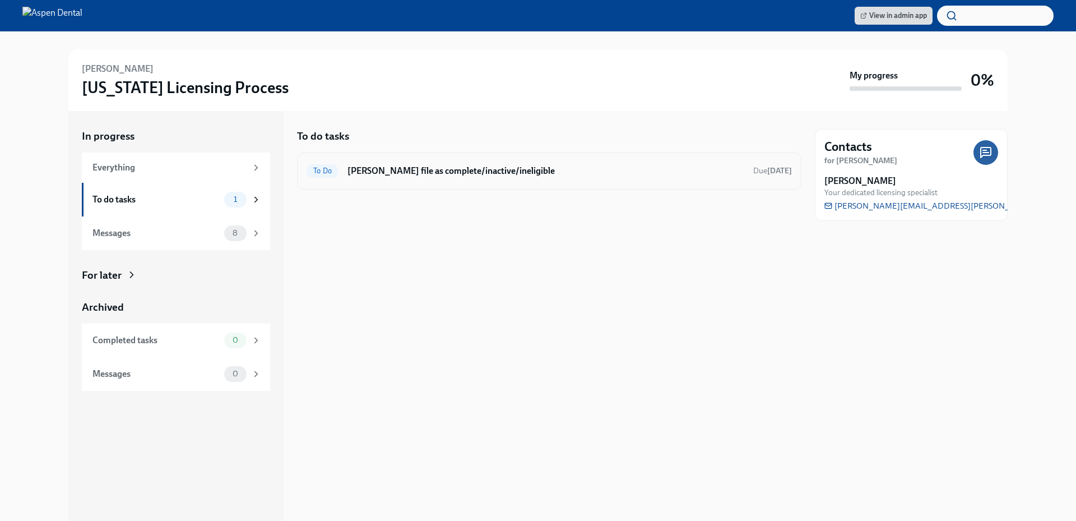
click at [457, 170] on h6 "Mark Ghulam Makhdoom's file as complete/inactive/ineligible" at bounding box center [545, 171] width 397 height 12
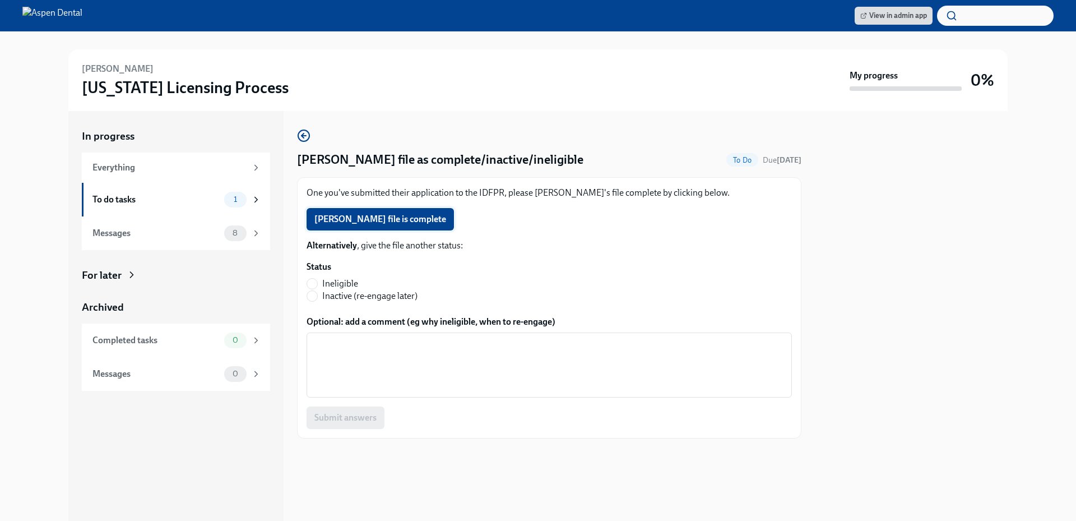
click at [435, 220] on span "Ghulam Makhdoom's file is complete" at bounding box center [380, 218] width 132 height 11
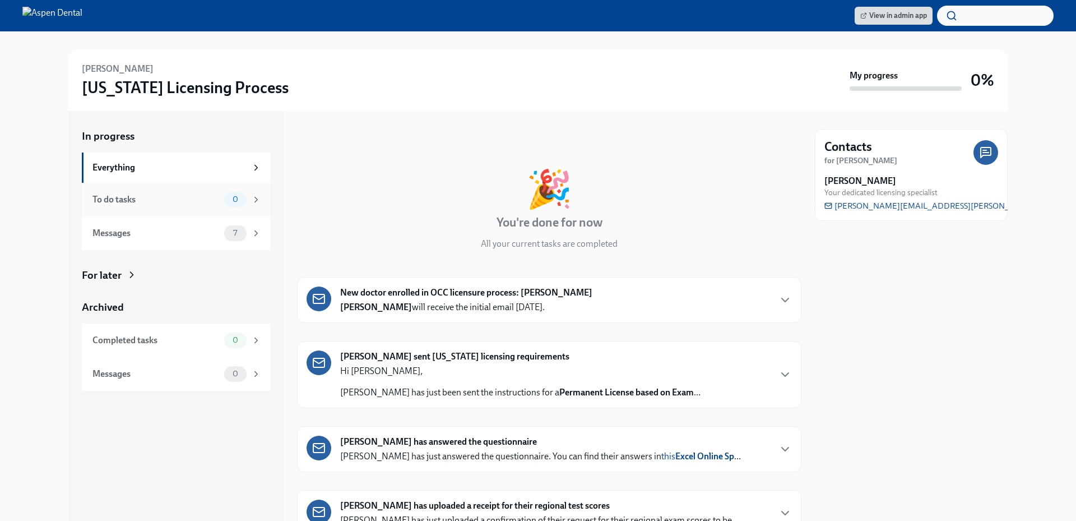
click at [173, 205] on div "To do tasks" at bounding box center [155, 199] width 127 height 12
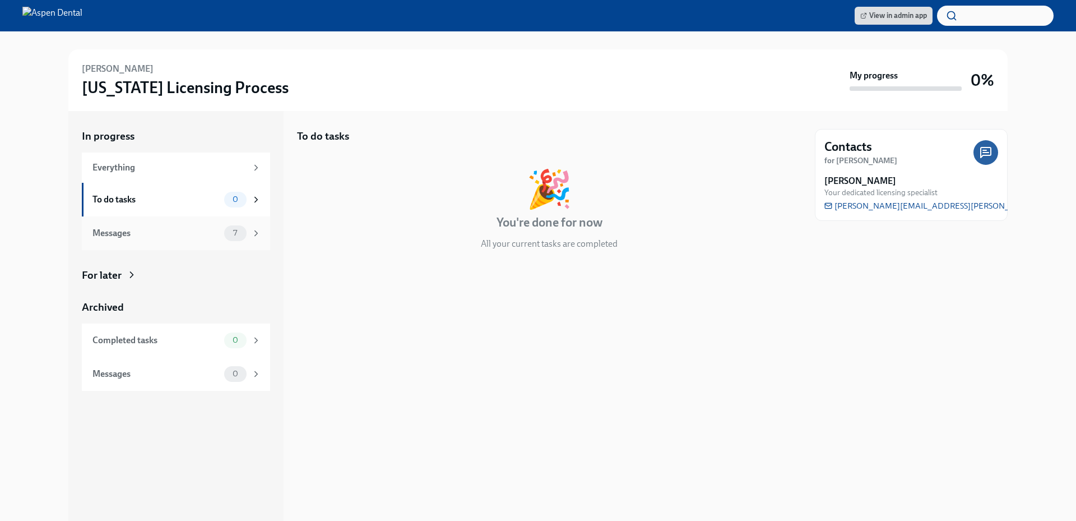
click at [167, 227] on div "Messages" at bounding box center [155, 233] width 127 height 12
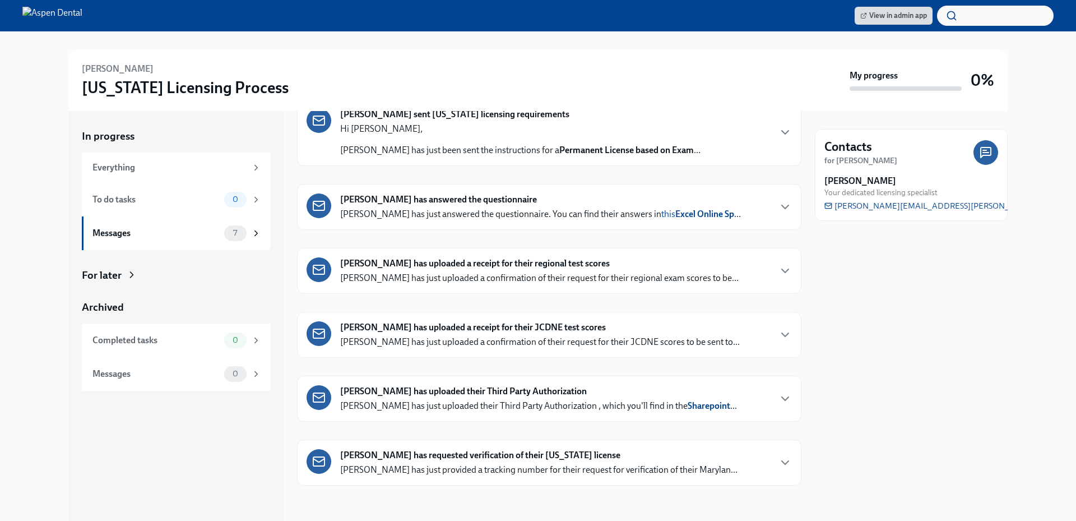
scroll to position [118, 0]
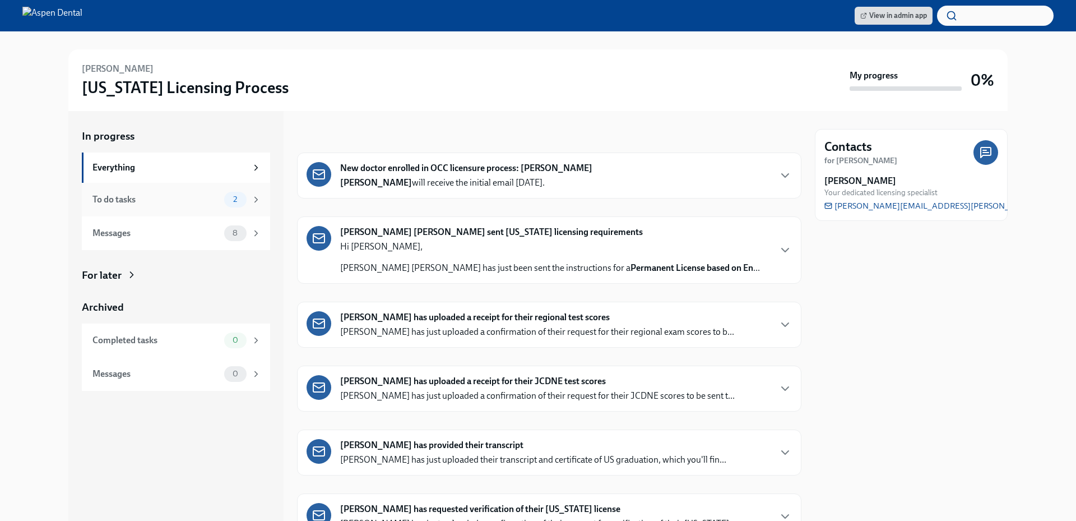
click at [202, 199] on div "To do tasks" at bounding box center [155, 199] width 127 height 12
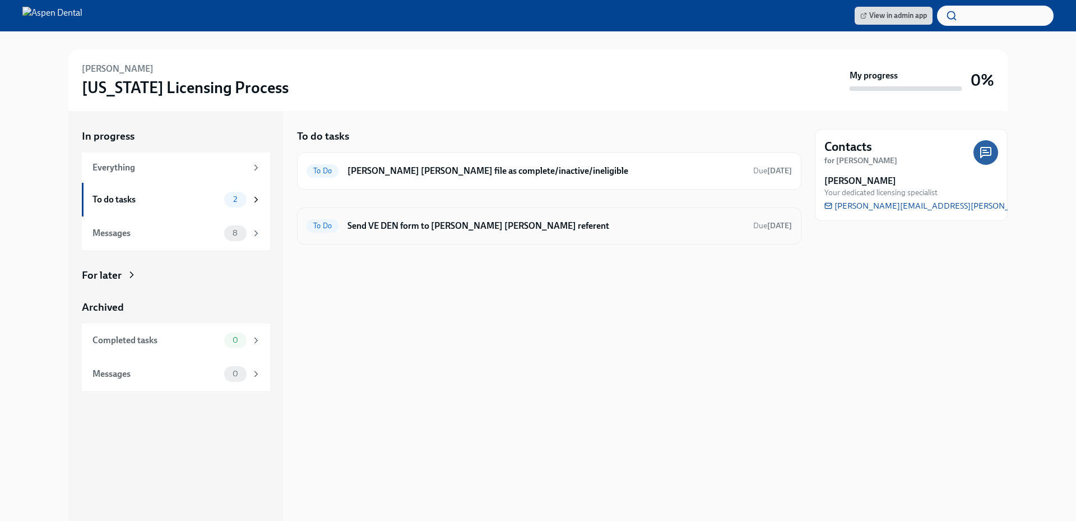
click at [540, 236] on div "To Do Send VE DEN form to Dr Khac Phuong Vu's referent Due in 6 days" at bounding box center [549, 225] width 504 height 37
click at [522, 224] on h6 "Send VE DEN form to Dr Khac Phuong Vu's referent" at bounding box center [545, 226] width 397 height 12
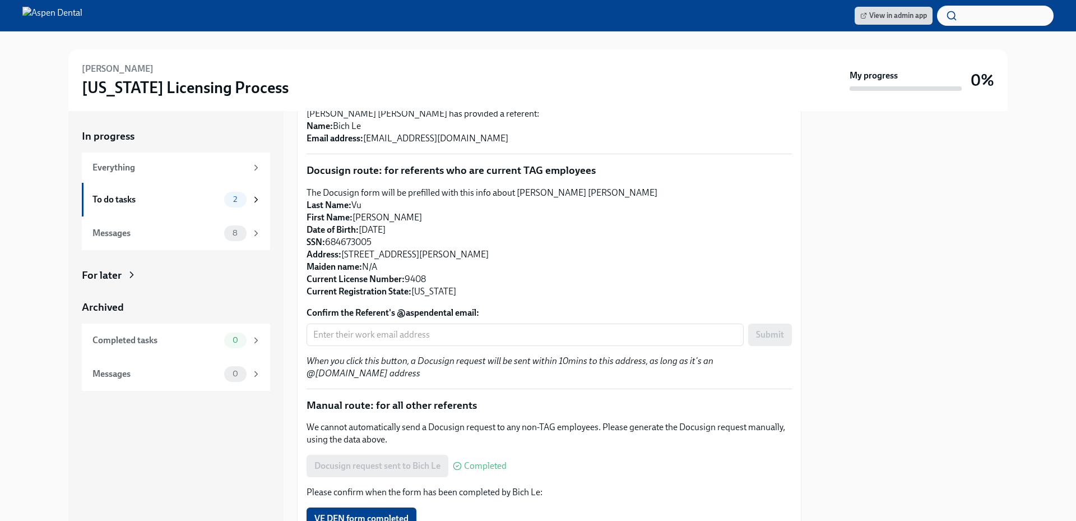
scroll to position [169, 0]
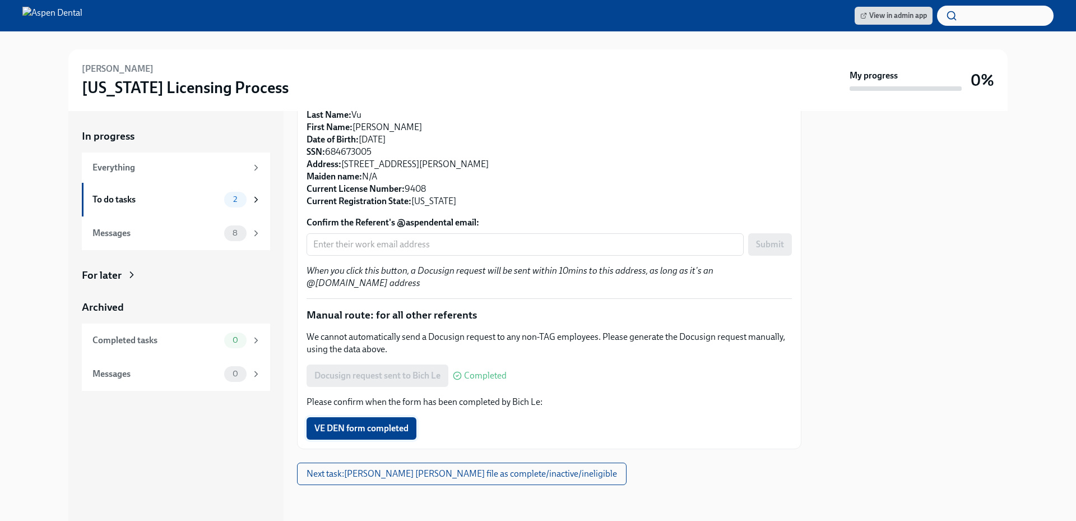
click at [385, 435] on button "VE DEN form completed" at bounding box center [361, 428] width 110 height 22
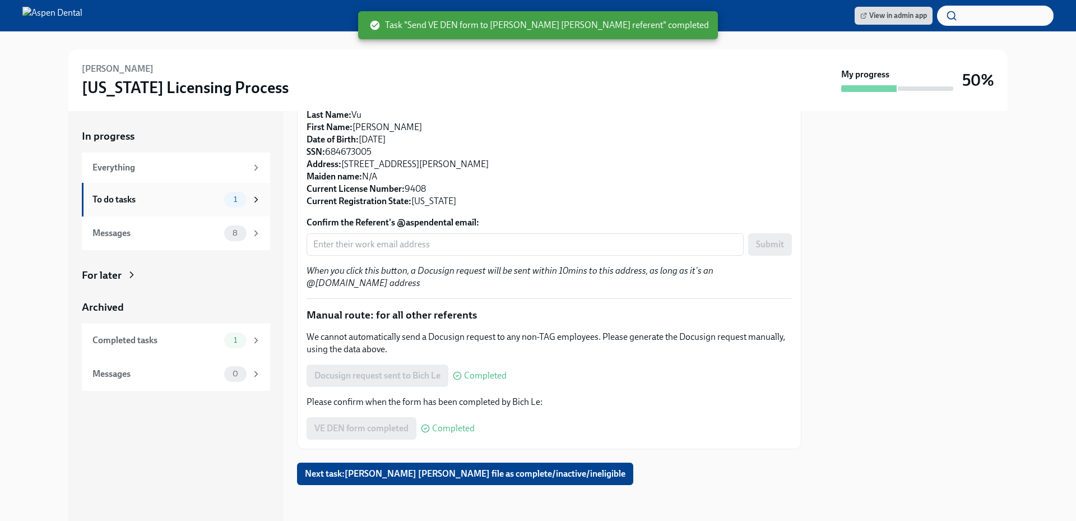
click at [170, 199] on div "To do tasks" at bounding box center [155, 199] width 127 height 12
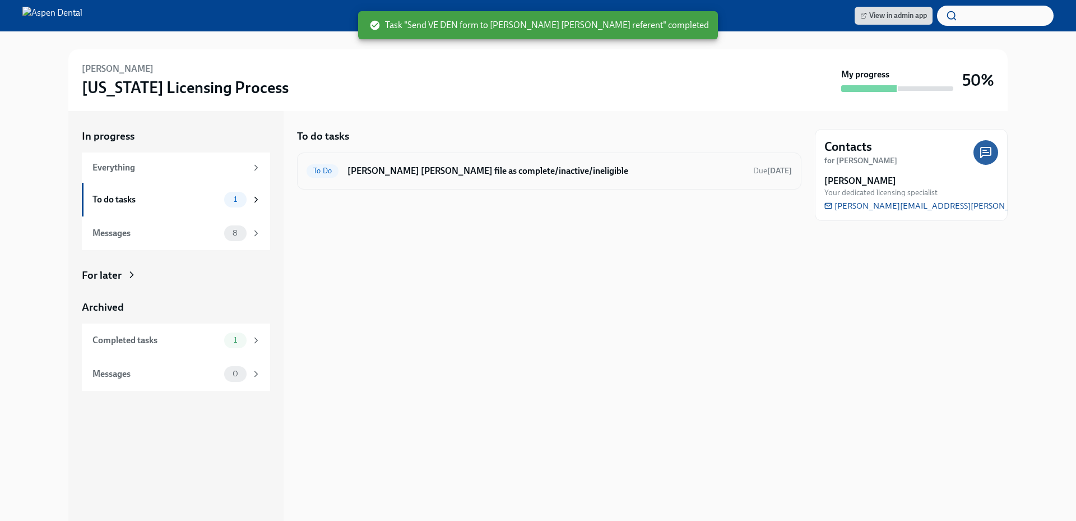
click at [414, 172] on h6 "Mark Khac Phuong Vu's file as complete/inactive/ineligible" at bounding box center [545, 171] width 397 height 12
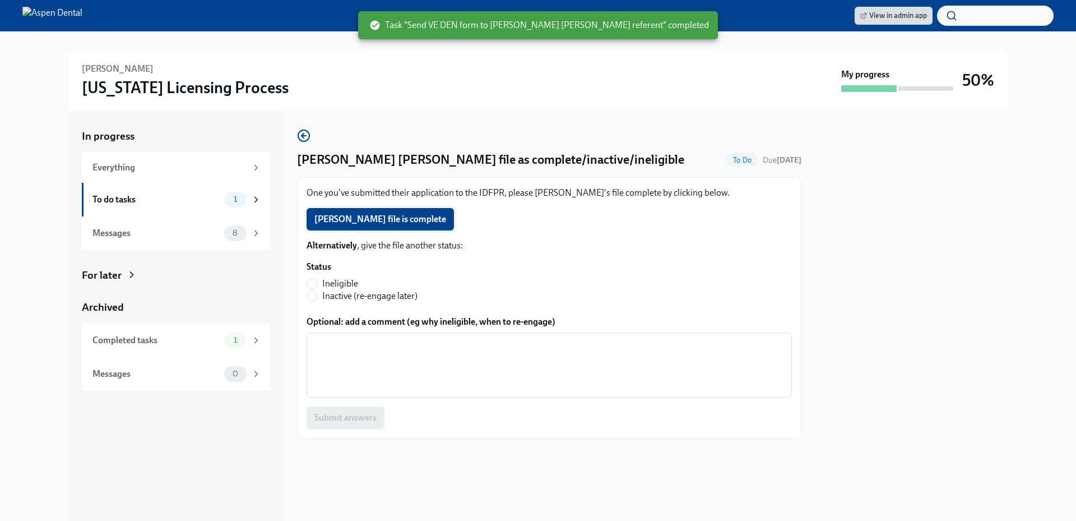
click at [408, 224] on span "Khac Phuong Vu's file is complete" at bounding box center [380, 218] width 132 height 11
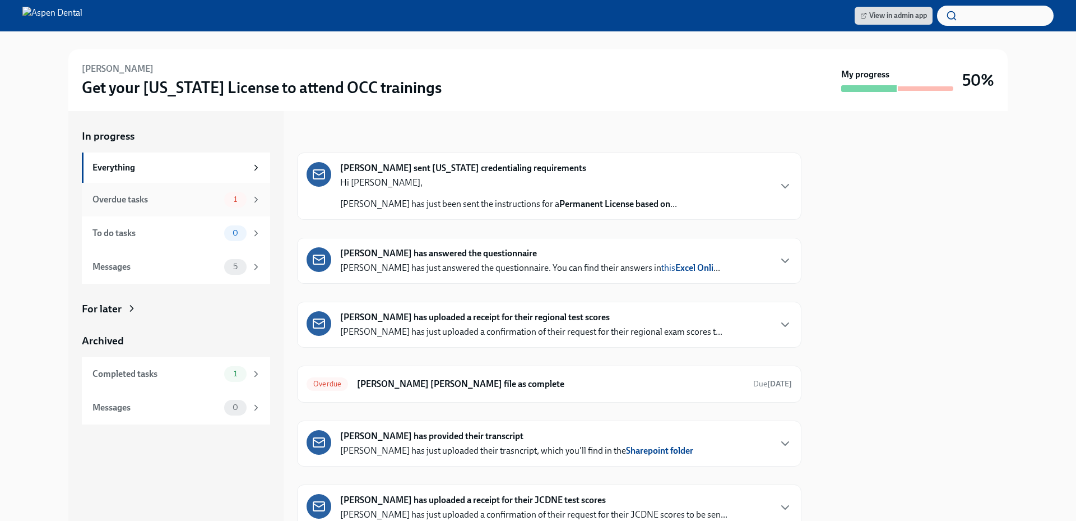
click at [159, 199] on div "Overdue tasks" at bounding box center [155, 199] width 127 height 12
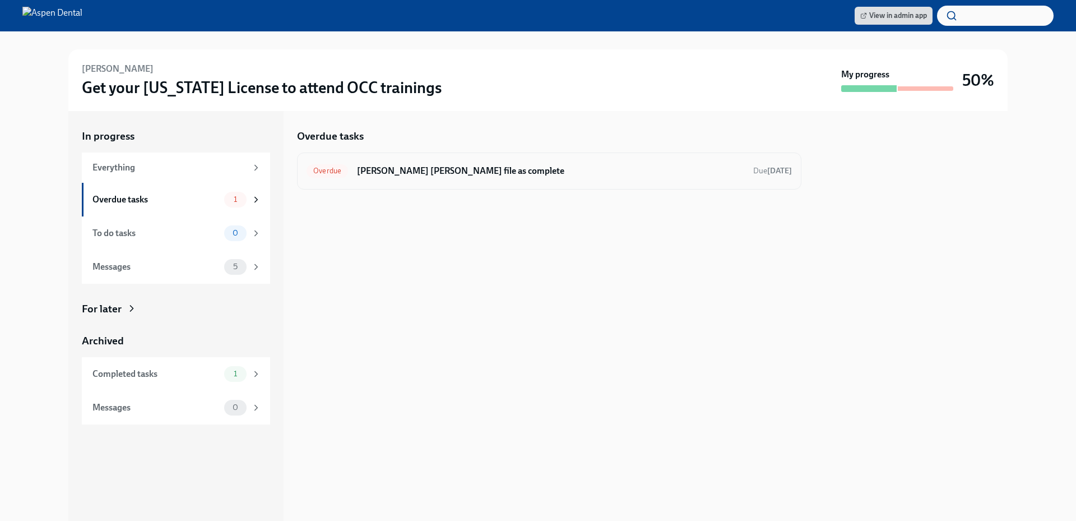
click at [501, 170] on h6 "[PERSON_NAME] [PERSON_NAME] file as complete" at bounding box center [550, 171] width 387 height 12
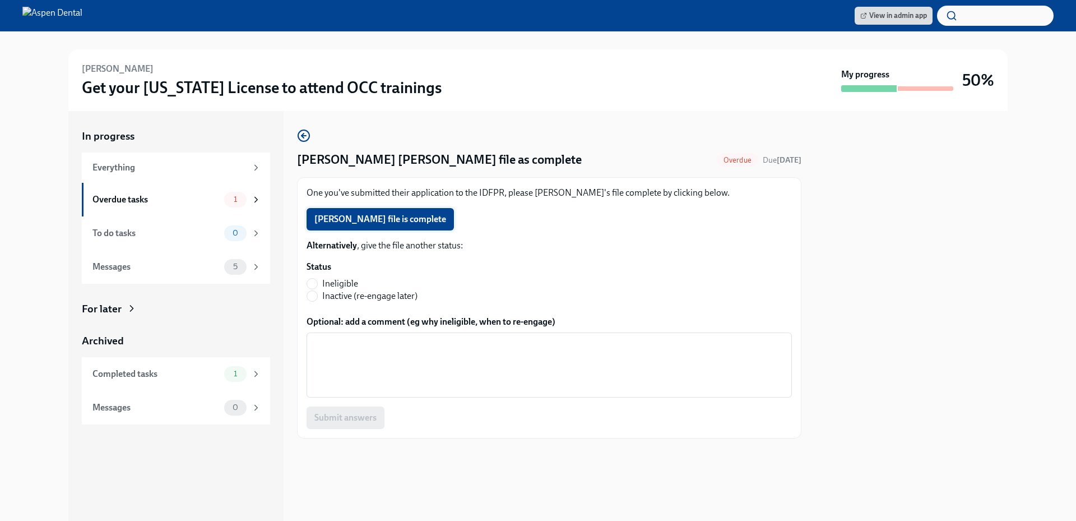
click at [433, 220] on span "[PERSON_NAME] file is complete" at bounding box center [380, 218] width 132 height 11
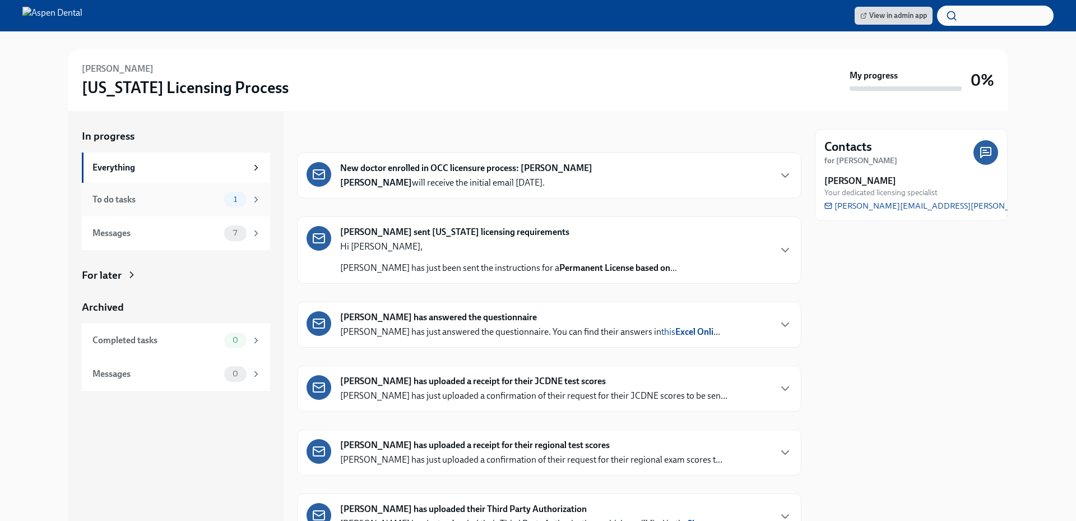
click at [200, 199] on div "To do tasks" at bounding box center [155, 199] width 127 height 12
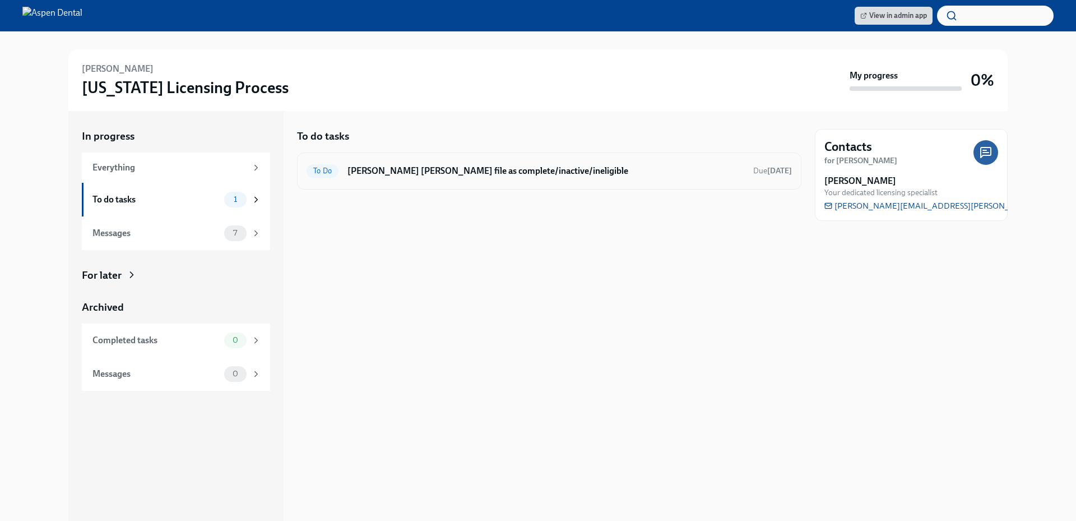
click at [408, 182] on div "To Do Mark Alexandra Zarifis's file as complete/inactive/ineligible Due Oct 20th" at bounding box center [549, 170] width 504 height 37
click at [414, 173] on h6 "Mark Alexandra Zarifis's file as complete/inactive/ineligible" at bounding box center [545, 171] width 397 height 12
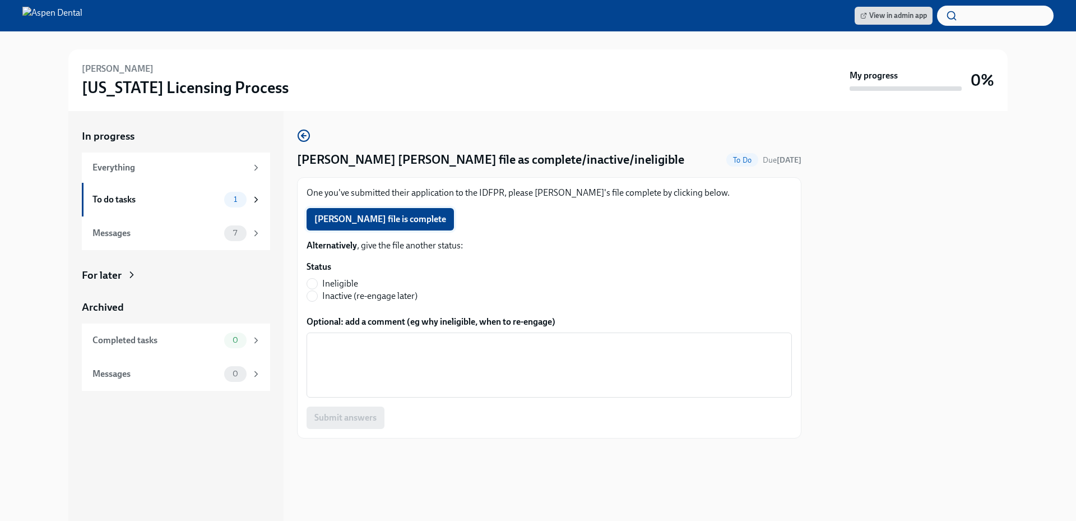
click at [438, 216] on span "Alexandra Zarifis's file is complete" at bounding box center [380, 218] width 132 height 11
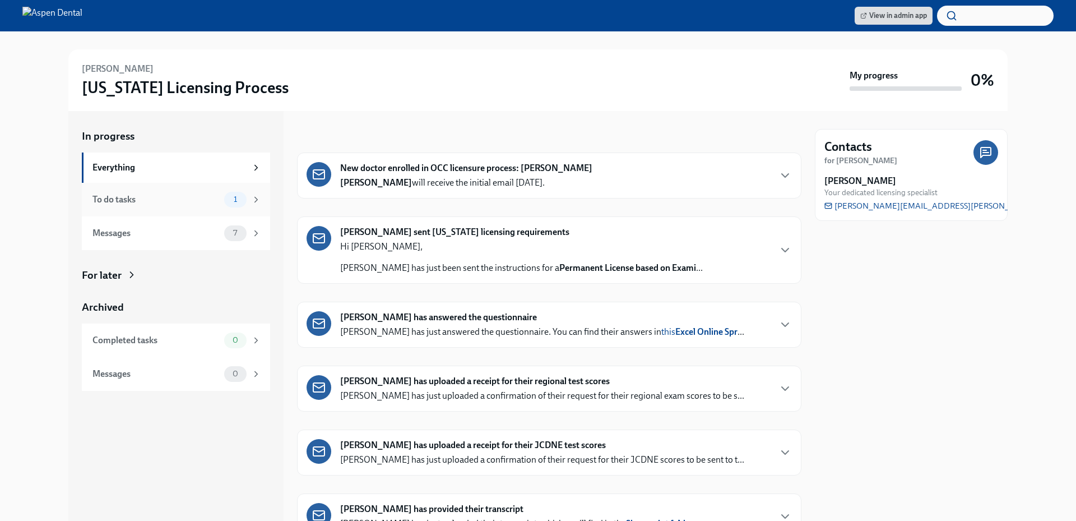
click at [202, 198] on div "To do tasks" at bounding box center [155, 199] width 127 height 12
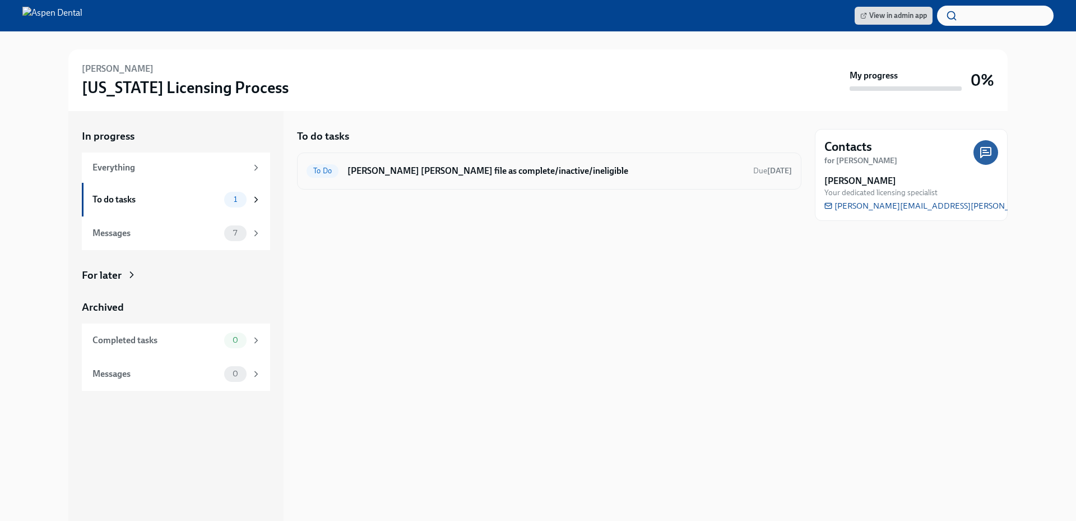
click at [496, 170] on h6 "Mark Hanna Strek's file as complete/inactive/ineligible" at bounding box center [545, 171] width 397 height 12
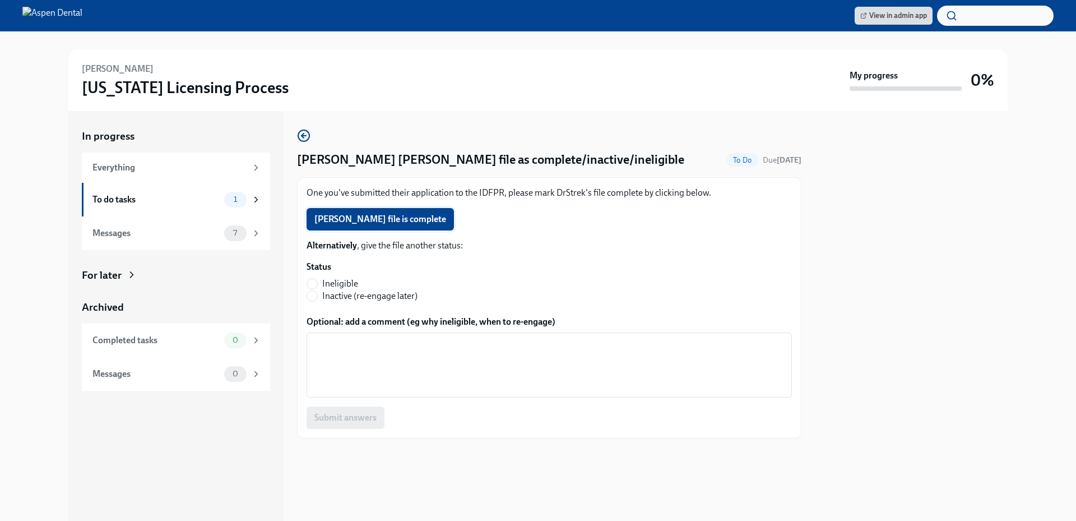
click at [408, 218] on span "Hanna Strek's file is complete" at bounding box center [380, 218] width 132 height 11
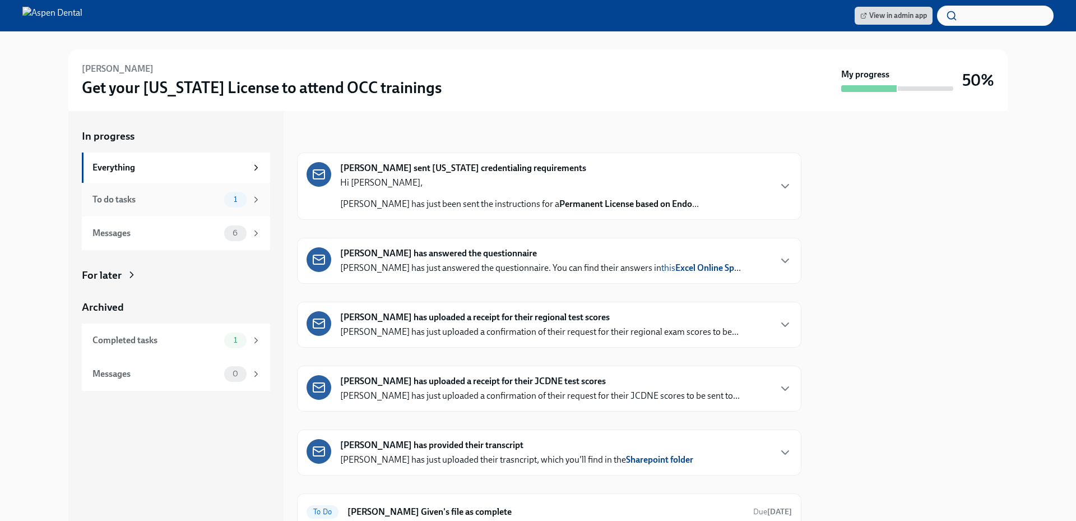
click at [190, 203] on div "To do tasks" at bounding box center [155, 199] width 127 height 12
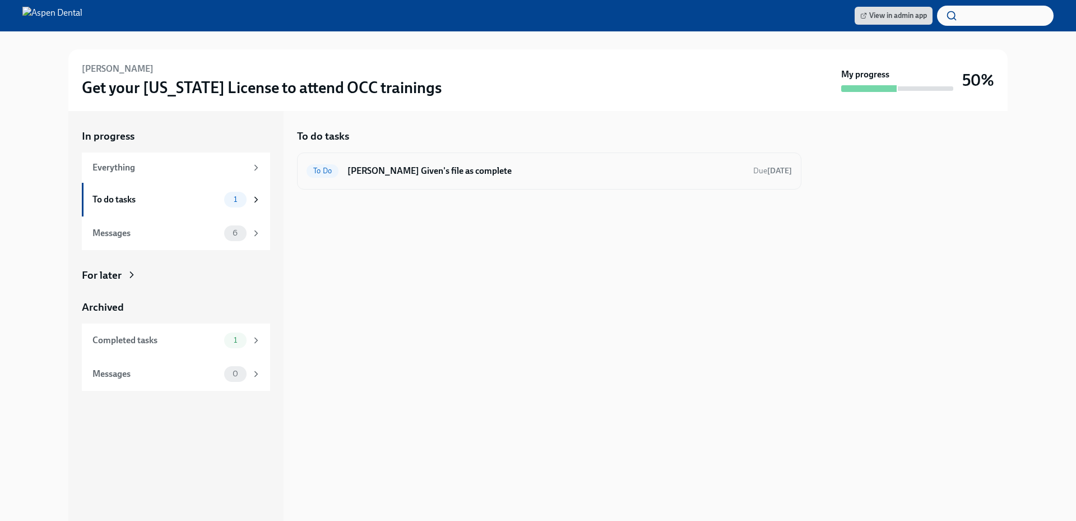
click at [389, 178] on div "To Do [PERSON_NAME] Given's file as complete Due [DATE]" at bounding box center [548, 171] width 485 height 18
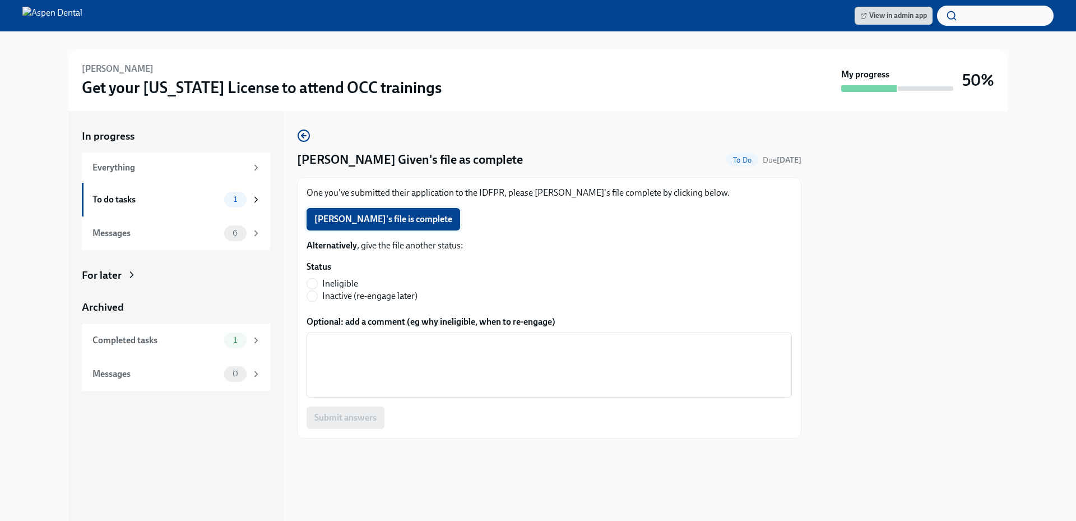
click at [394, 220] on span "[PERSON_NAME]'s file is complete" at bounding box center [383, 218] width 138 height 11
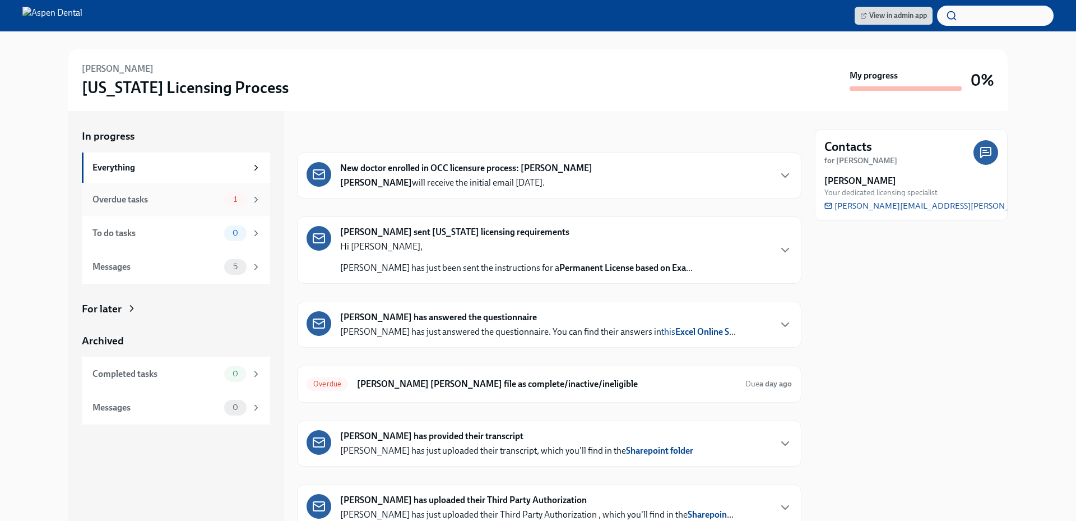
click at [193, 197] on div "Overdue tasks" at bounding box center [155, 199] width 127 height 12
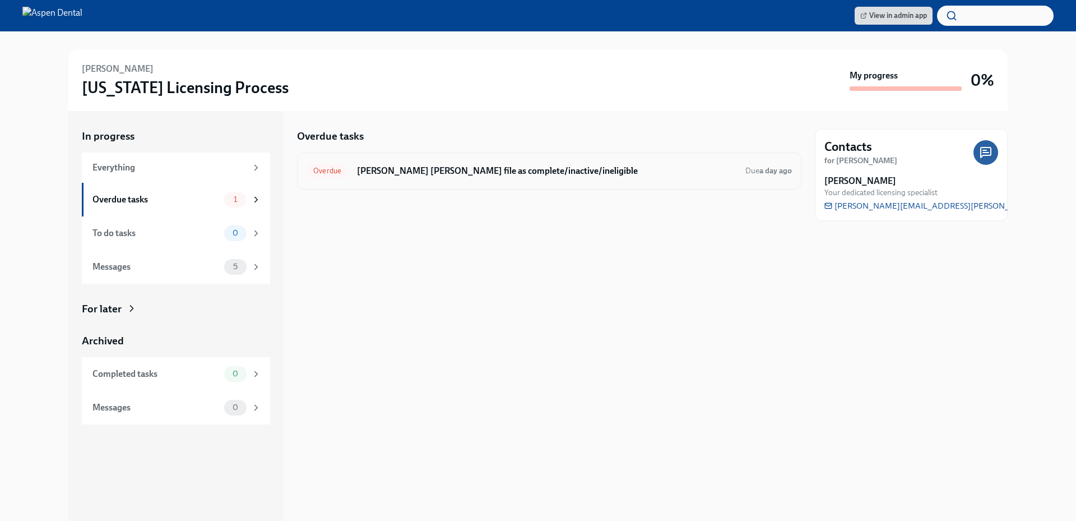
click at [444, 177] on h6 "[PERSON_NAME] [PERSON_NAME] file as complete/inactive/ineligible" at bounding box center [546, 171] width 379 height 12
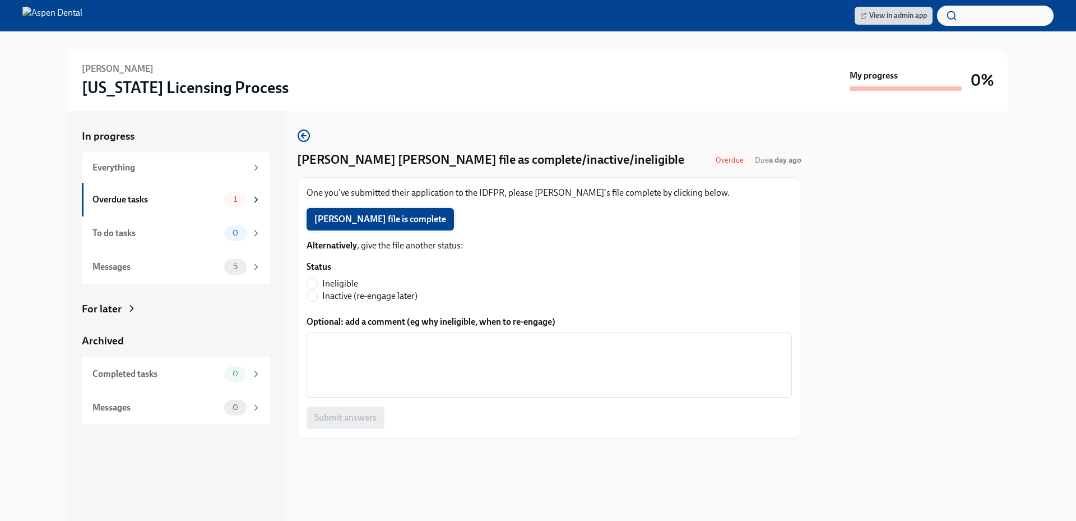
click at [407, 210] on button "[PERSON_NAME] file is complete" at bounding box center [379, 219] width 147 height 22
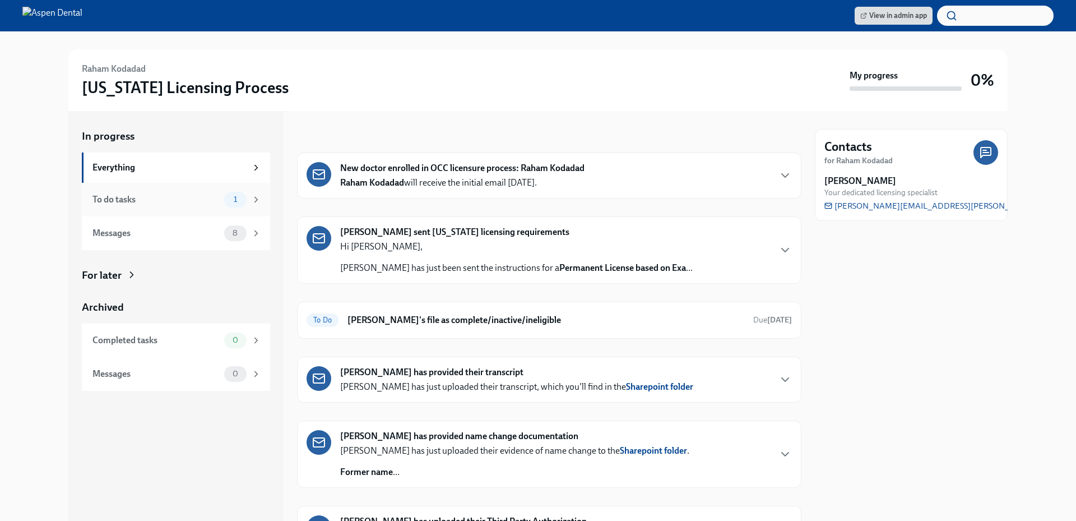
click at [187, 203] on div "To do tasks" at bounding box center [155, 199] width 127 height 12
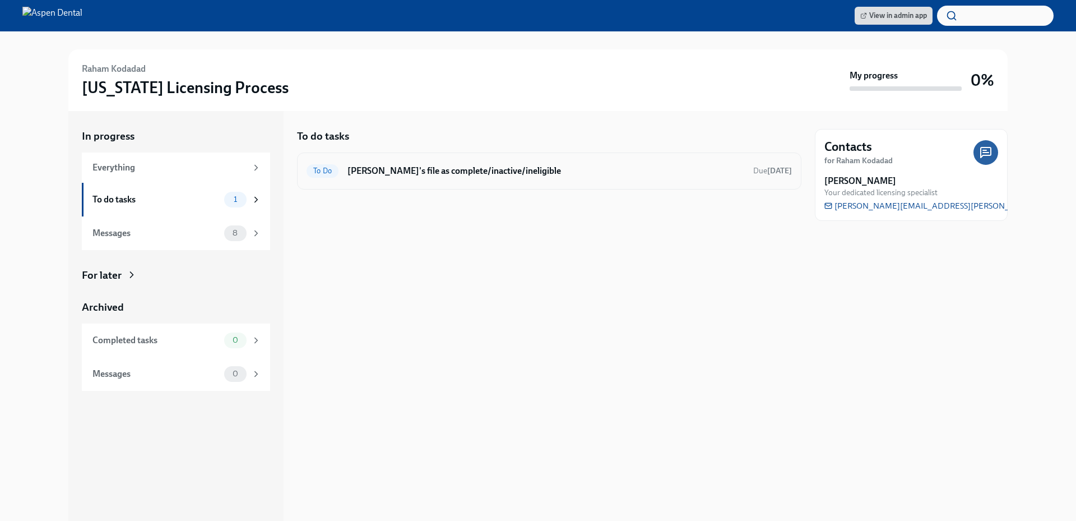
click at [498, 177] on div "To Do Mark Raham Kodadad's file as complete/inactive/ineligible Due Sep 30th" at bounding box center [548, 171] width 485 height 18
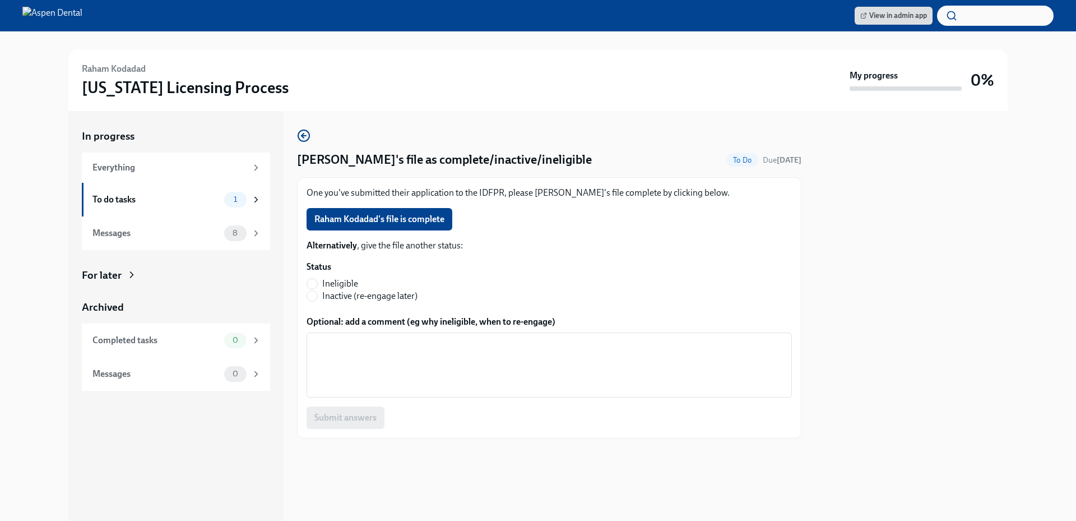
click at [401, 220] on span "Raham Kodadad's file is complete" at bounding box center [379, 218] width 130 height 11
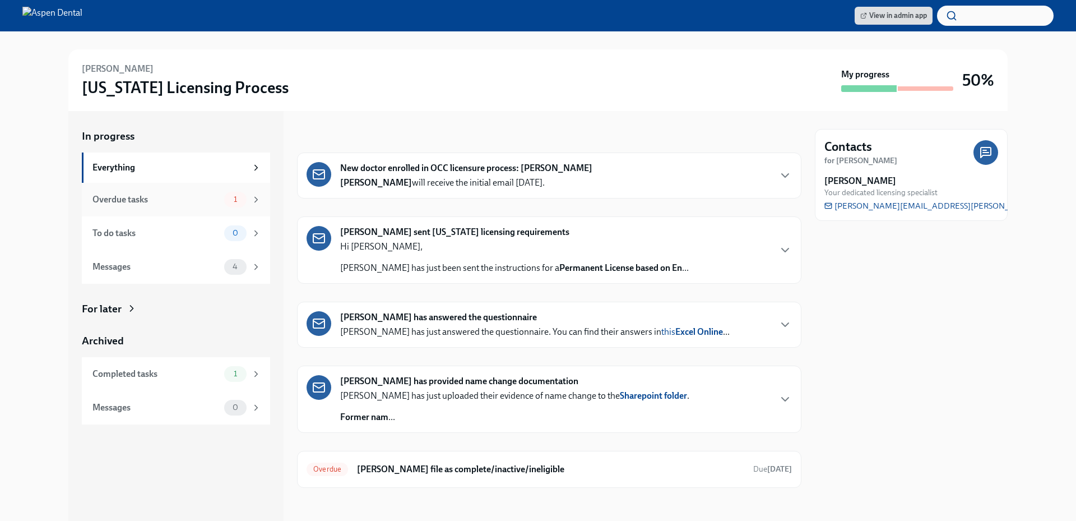
click at [202, 198] on div "Overdue tasks" at bounding box center [155, 199] width 127 height 12
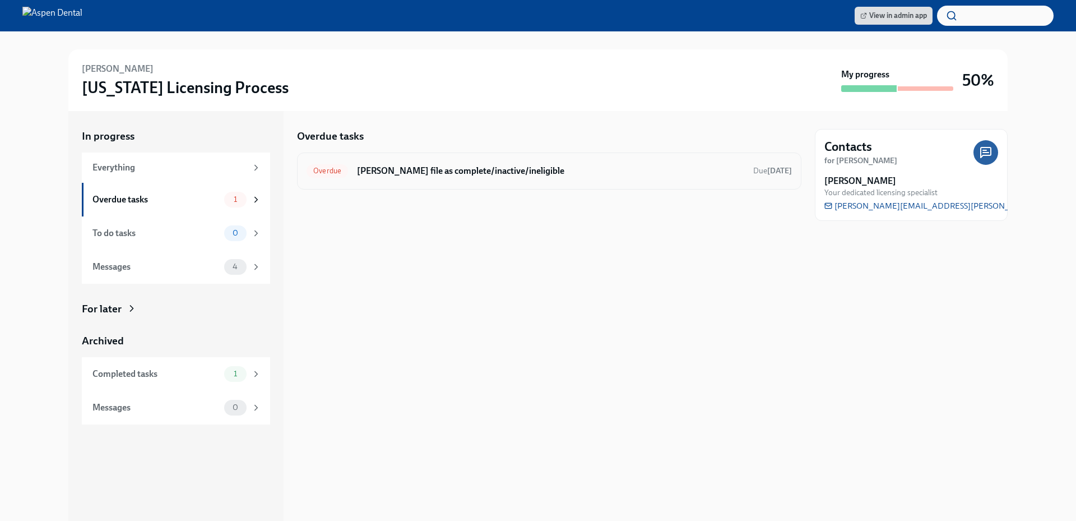
click at [486, 168] on h6 "Mark Jessica Devine's file as complete/inactive/ineligible" at bounding box center [550, 171] width 387 height 12
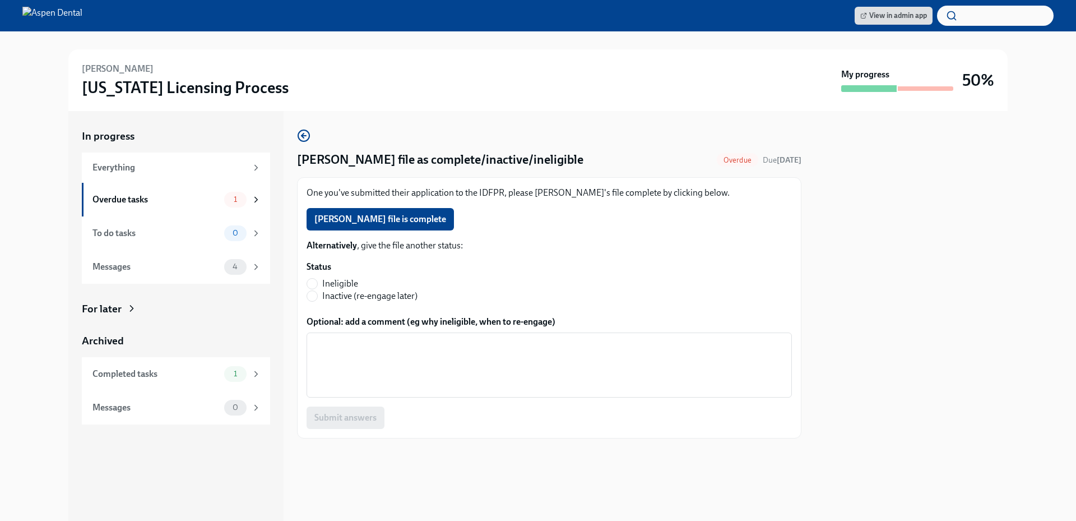
click at [401, 220] on span "Jessica Devine's file is complete" at bounding box center [380, 218] width 132 height 11
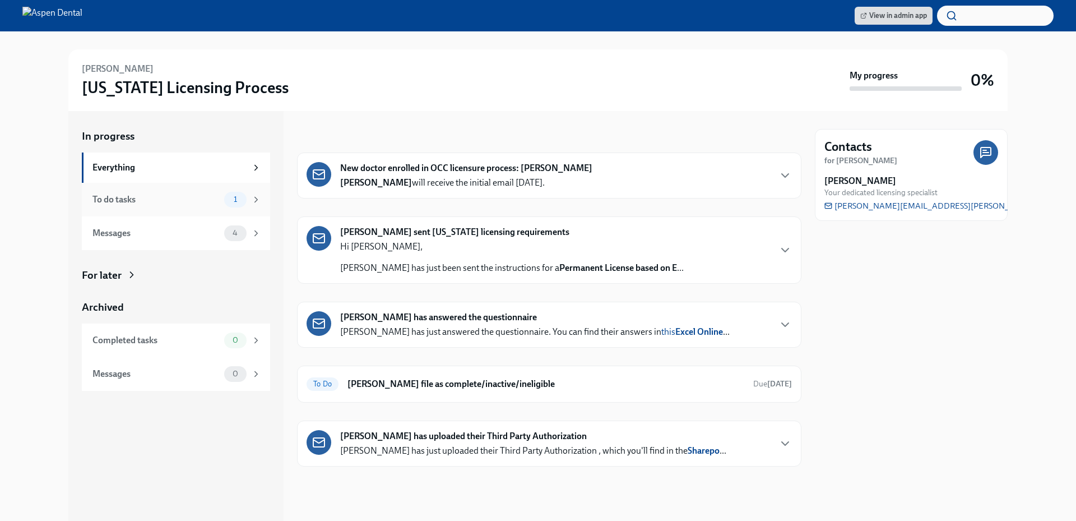
click at [180, 205] on div "To do tasks" at bounding box center [155, 199] width 127 height 12
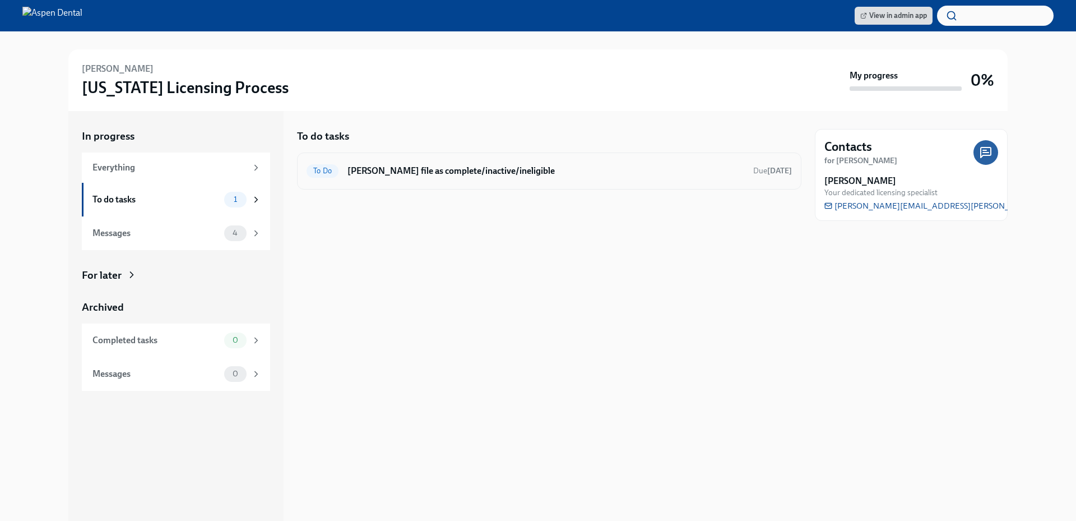
click at [505, 172] on h6 "[PERSON_NAME] file as complete/inactive/ineligible" at bounding box center [545, 171] width 397 height 12
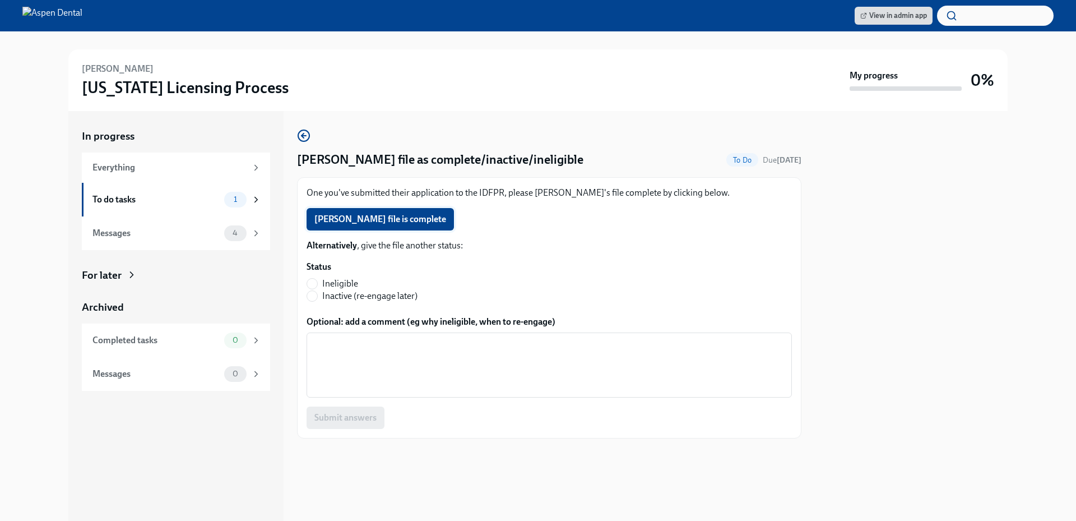
click at [430, 222] on span "[PERSON_NAME] file is complete" at bounding box center [380, 218] width 132 height 11
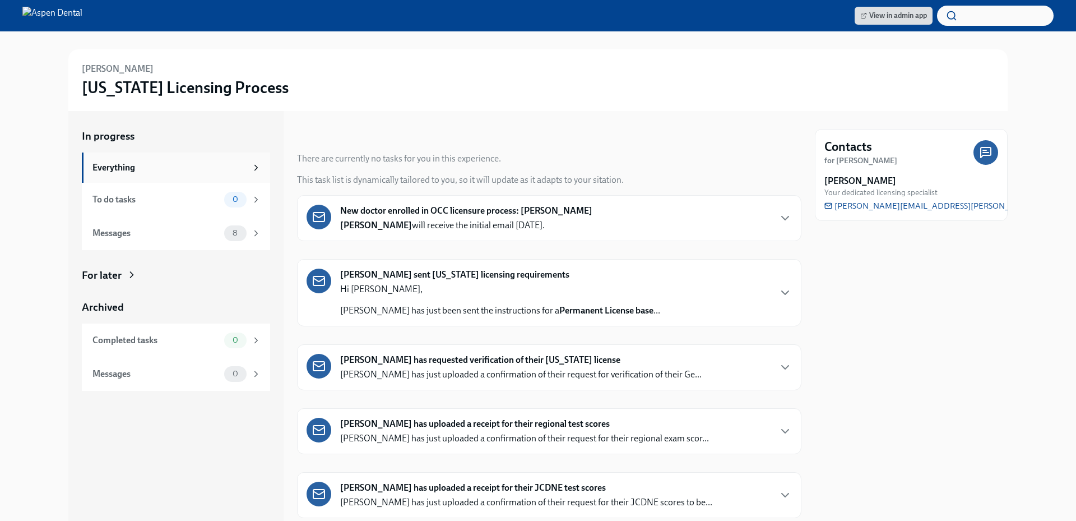
click at [196, 172] on div "Everything" at bounding box center [169, 167] width 154 height 12
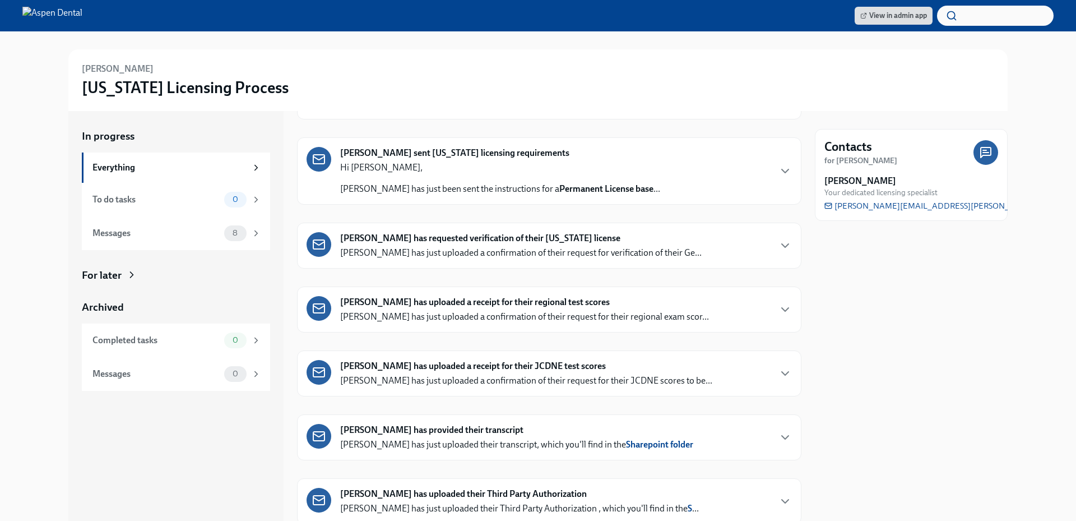
scroll to position [225, 0]
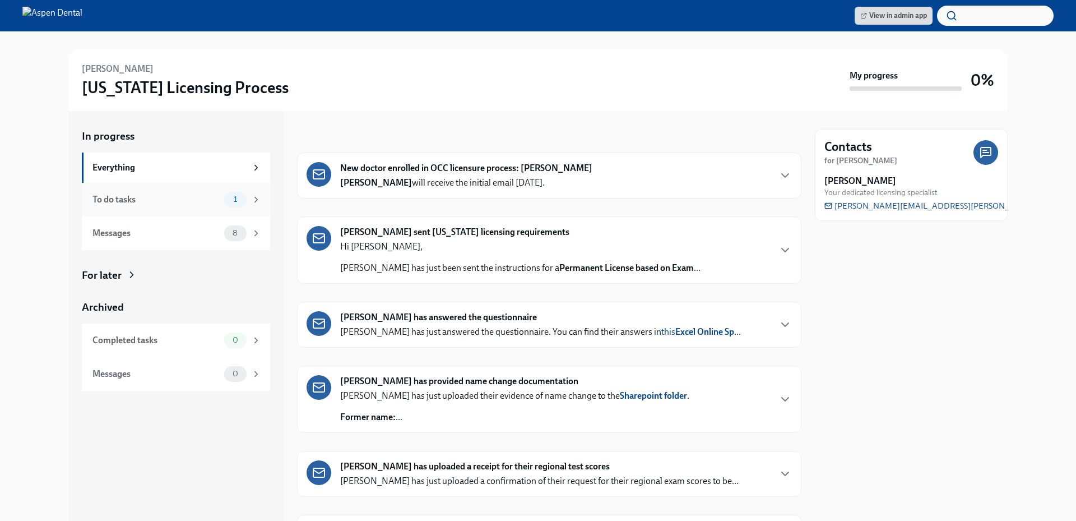
click at [183, 204] on div "To do tasks" at bounding box center [155, 199] width 127 height 12
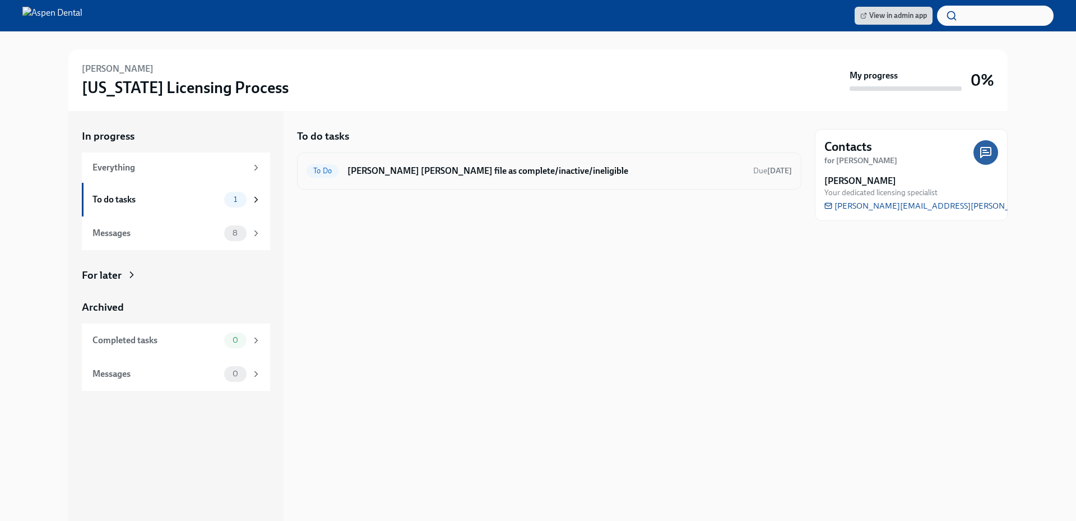
click at [499, 171] on h6 "[PERSON_NAME] [PERSON_NAME] file as complete/inactive/ineligible" at bounding box center [545, 171] width 397 height 12
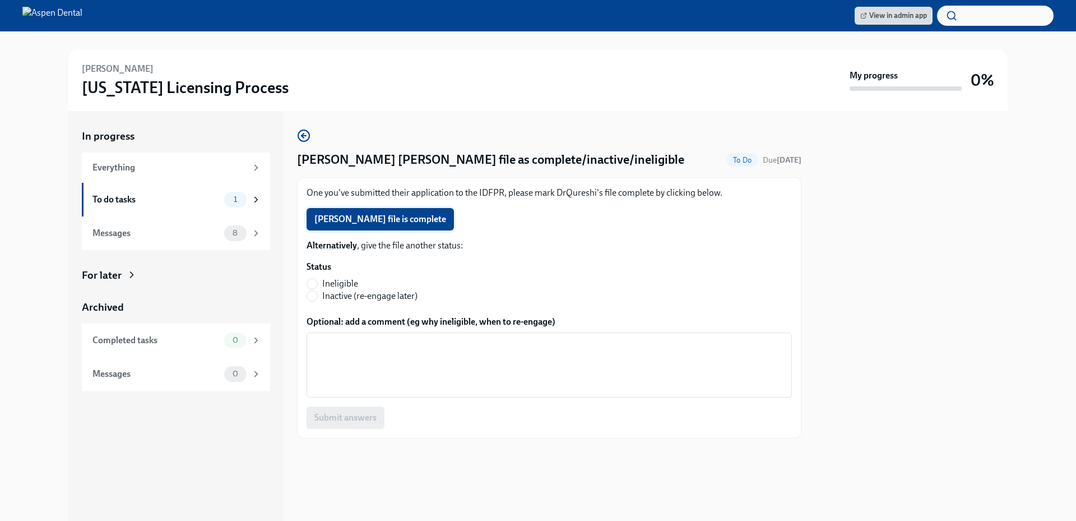
click at [394, 221] on span "Huma Qureshi's file is complete" at bounding box center [380, 218] width 132 height 11
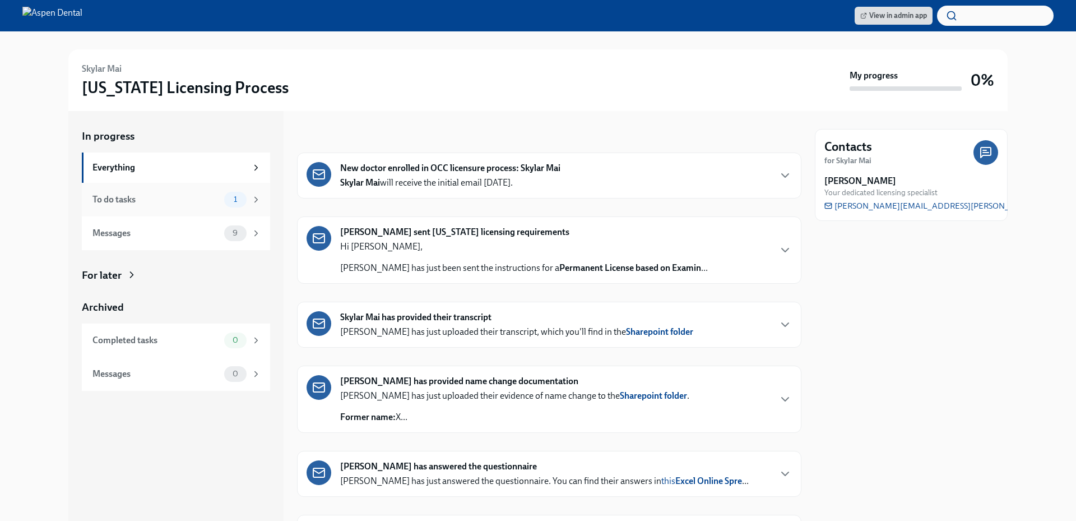
click at [183, 201] on div "To do tasks" at bounding box center [155, 199] width 127 height 12
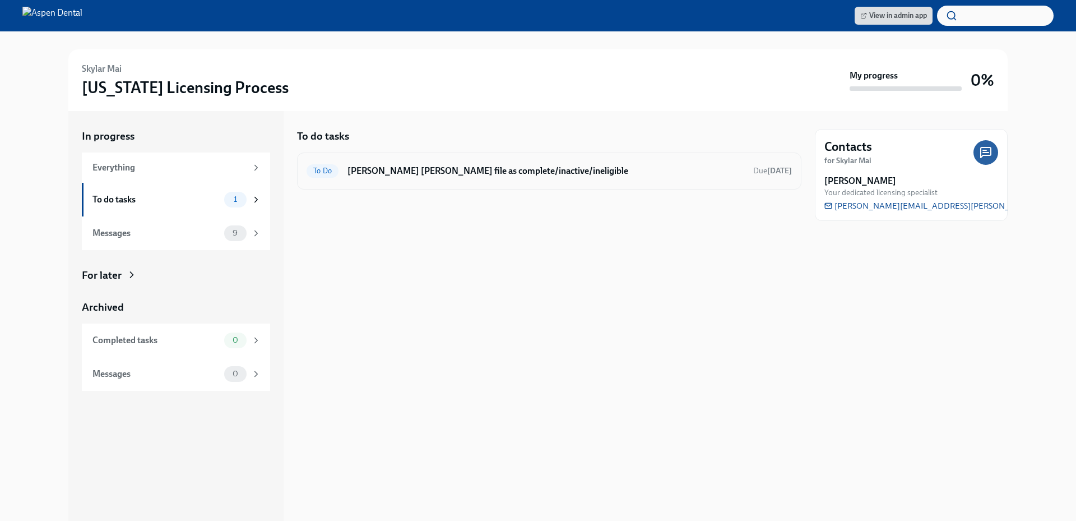
click at [425, 168] on h6 "[PERSON_NAME] [PERSON_NAME] file as complete/inactive/ineligible" at bounding box center [545, 171] width 397 height 12
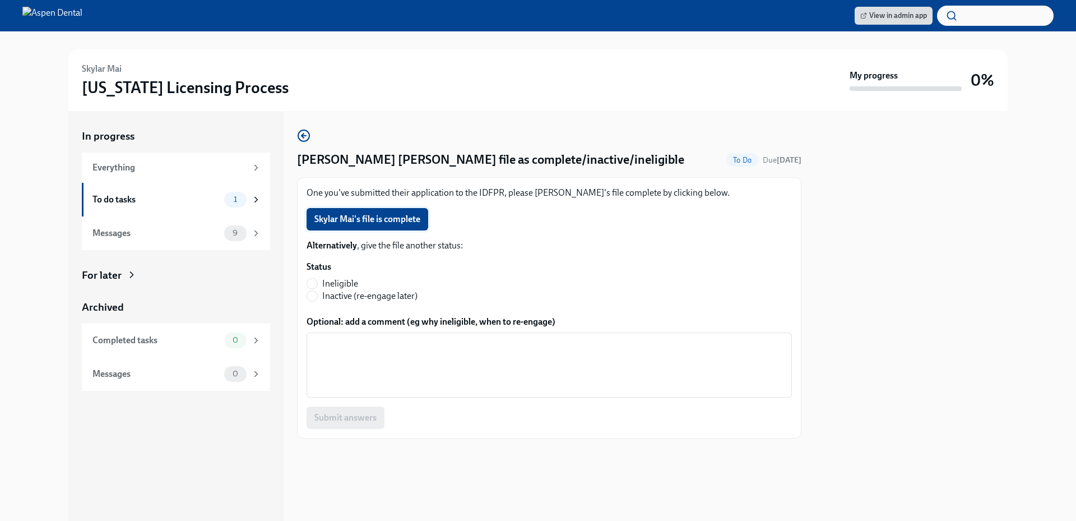
click at [394, 215] on span "Skylar Mai's file is complete" at bounding box center [367, 218] width 106 height 11
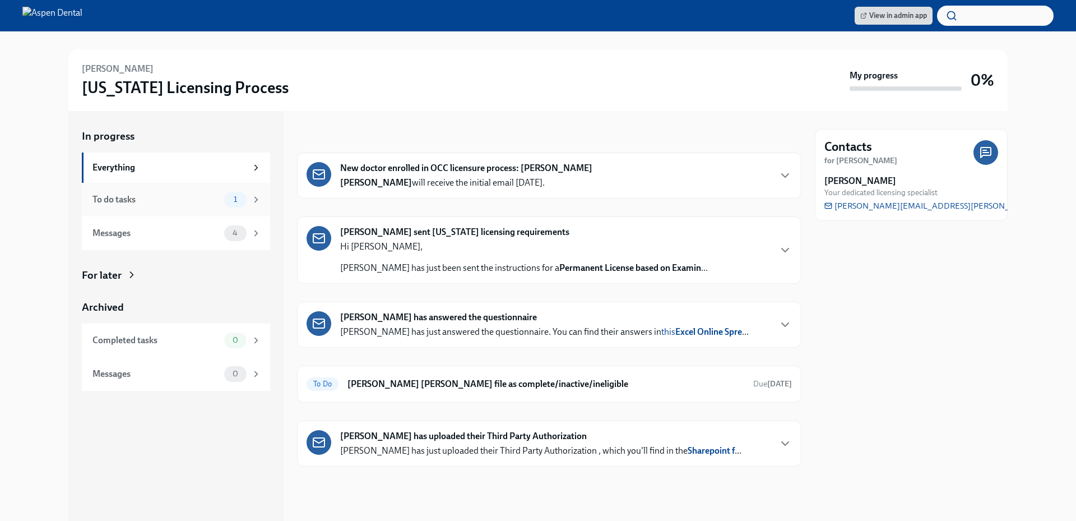
click at [122, 210] on div "To do tasks 1" at bounding box center [176, 200] width 188 height 34
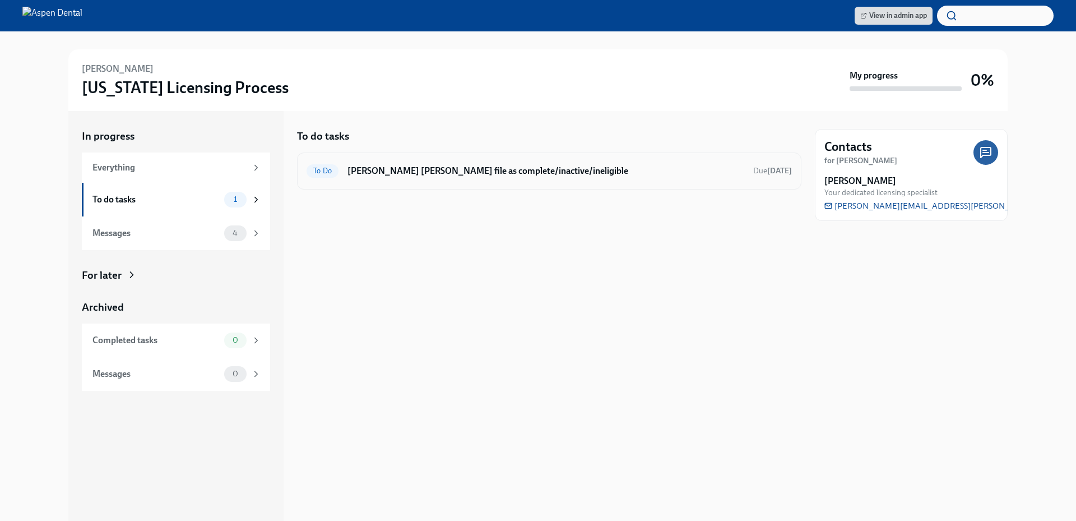
click at [430, 171] on h6 "Mark Anuj Patel's file as complete/inactive/ineligible" at bounding box center [545, 171] width 397 height 12
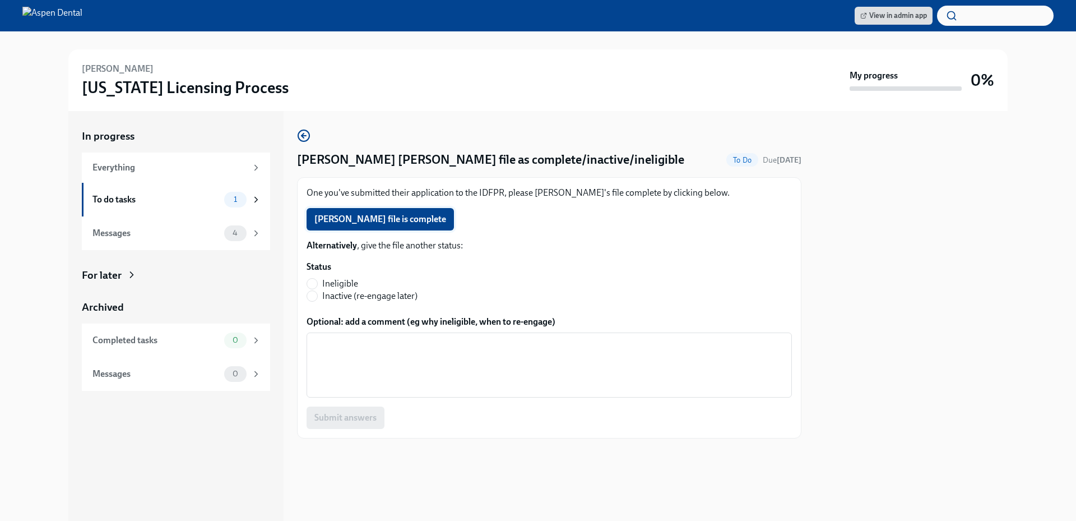
click at [415, 221] on span "Anuj Patel's file is complete" at bounding box center [380, 218] width 132 height 11
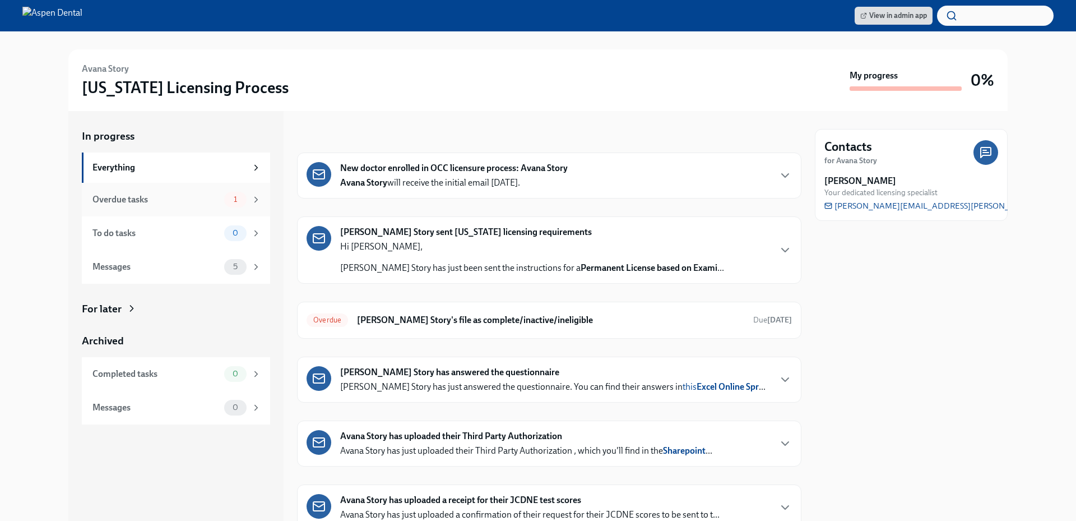
click at [191, 203] on div "Overdue tasks" at bounding box center [155, 199] width 127 height 12
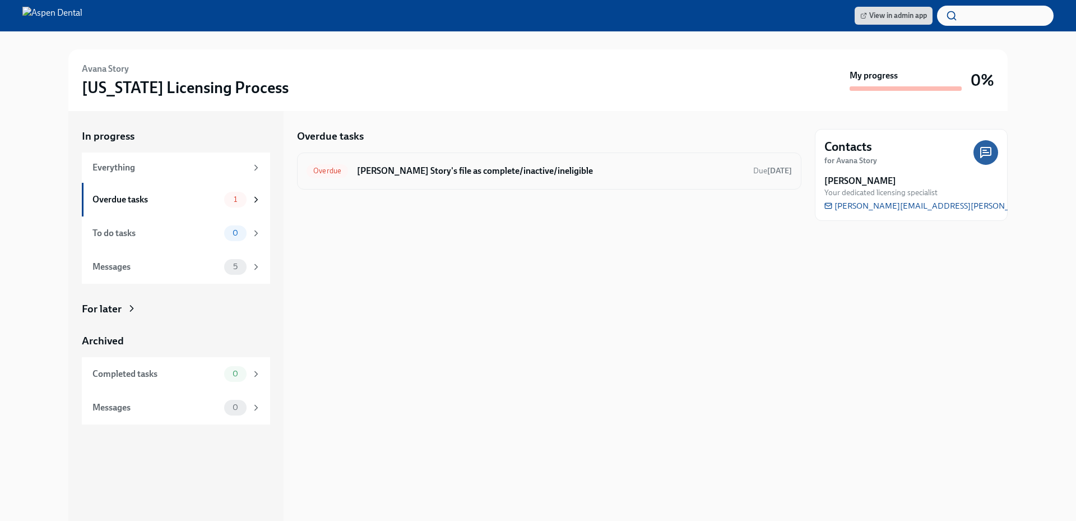
click at [462, 170] on h6 "Mark Avana Story's file as complete/inactive/ineligible" at bounding box center [550, 171] width 387 height 12
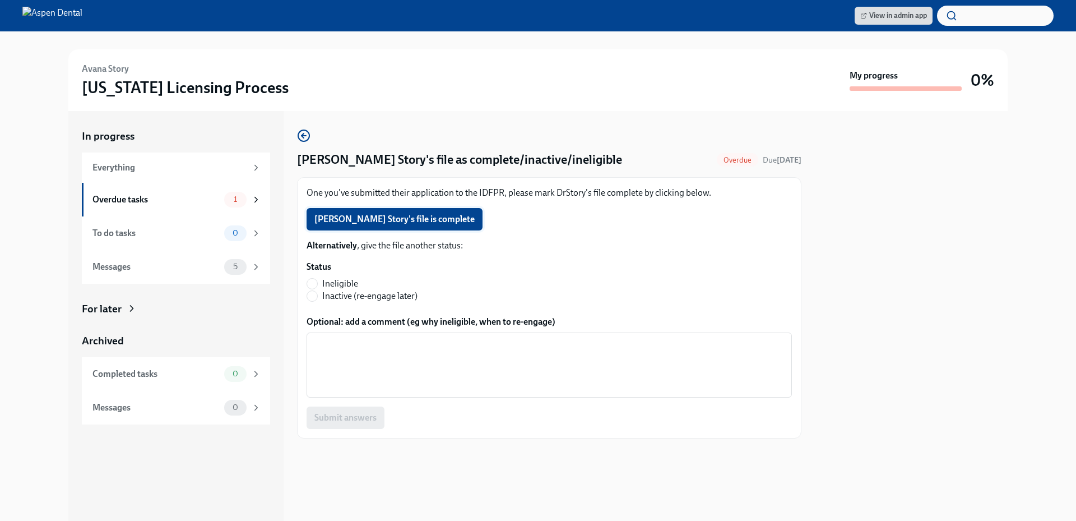
click at [399, 217] on span "Avana Story's file is complete" at bounding box center [394, 218] width 160 height 11
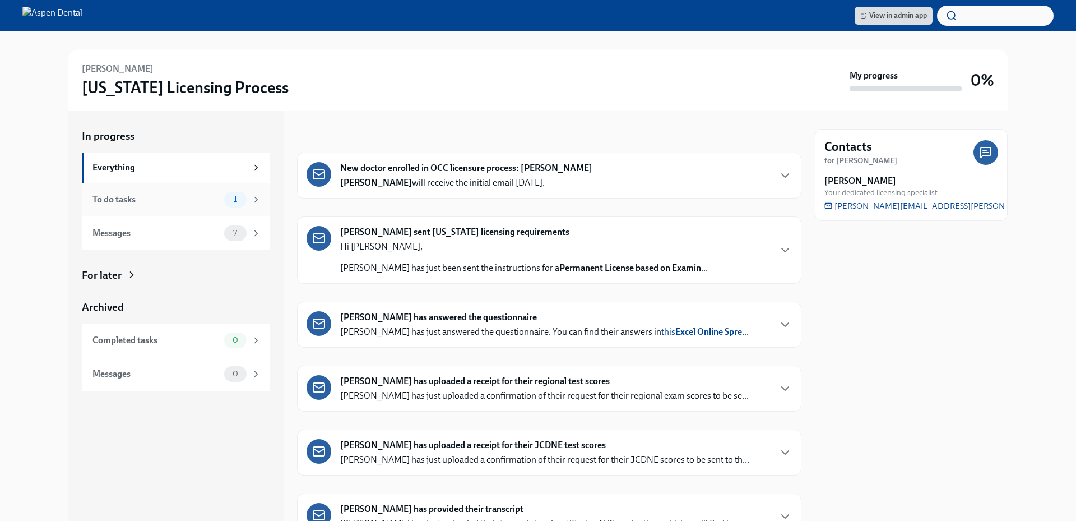
click at [205, 203] on div "To do tasks" at bounding box center [155, 199] width 127 height 12
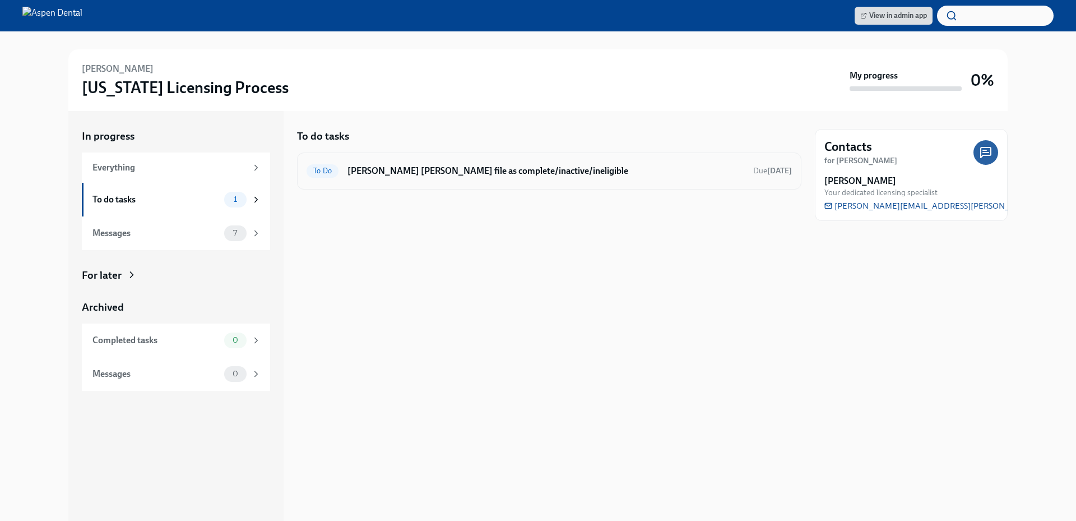
click at [421, 170] on h6 "Mark Yifei Wang's file as complete/inactive/ineligible" at bounding box center [545, 171] width 397 height 12
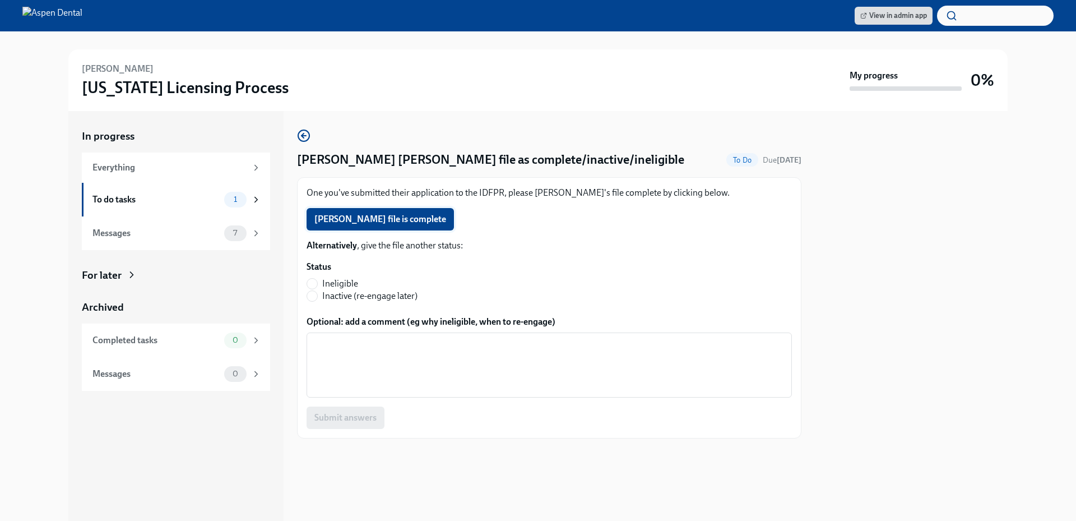
click at [396, 219] on span "Yifei Wang's file is complete" at bounding box center [380, 218] width 132 height 11
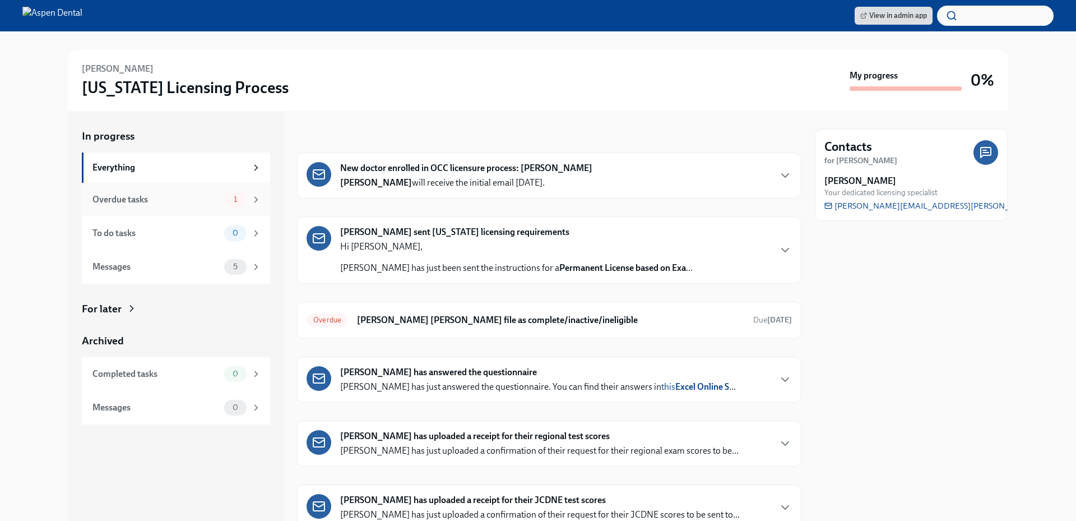
click at [184, 202] on div "Overdue tasks" at bounding box center [155, 199] width 127 height 12
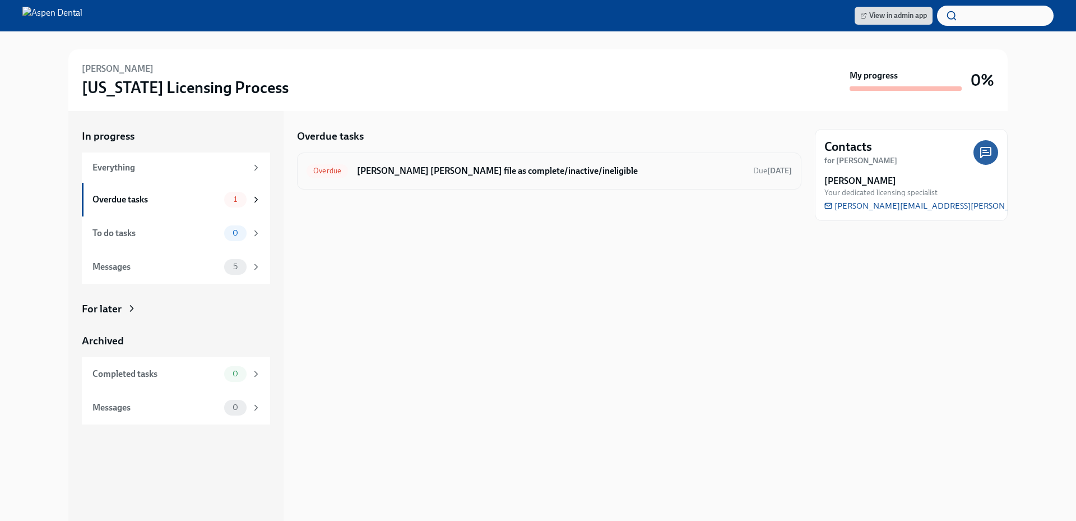
click at [459, 173] on h6 "[PERSON_NAME] [PERSON_NAME] file as complete/inactive/ineligible" at bounding box center [550, 171] width 387 height 12
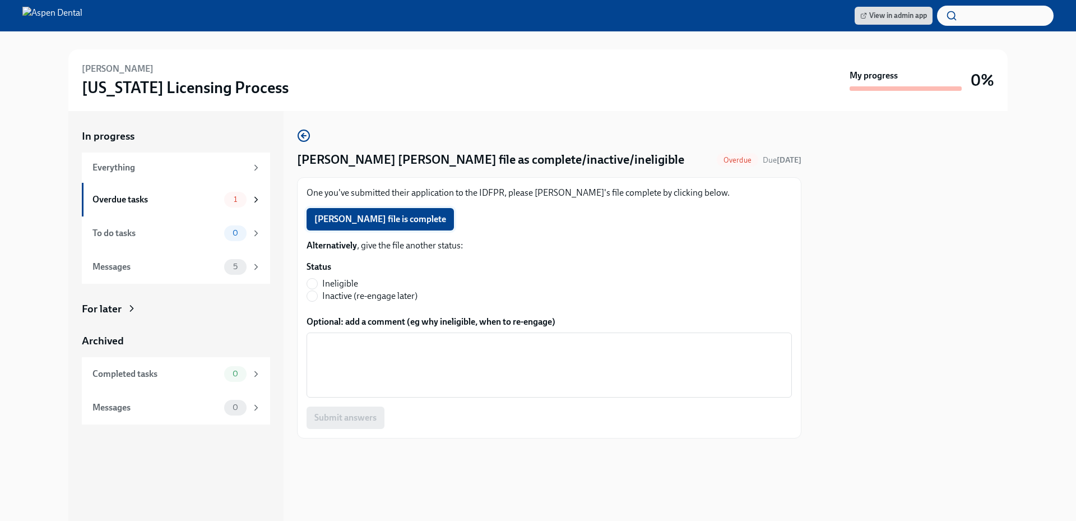
click at [428, 216] on span "Shipra Bansal's file is complete" at bounding box center [380, 218] width 132 height 11
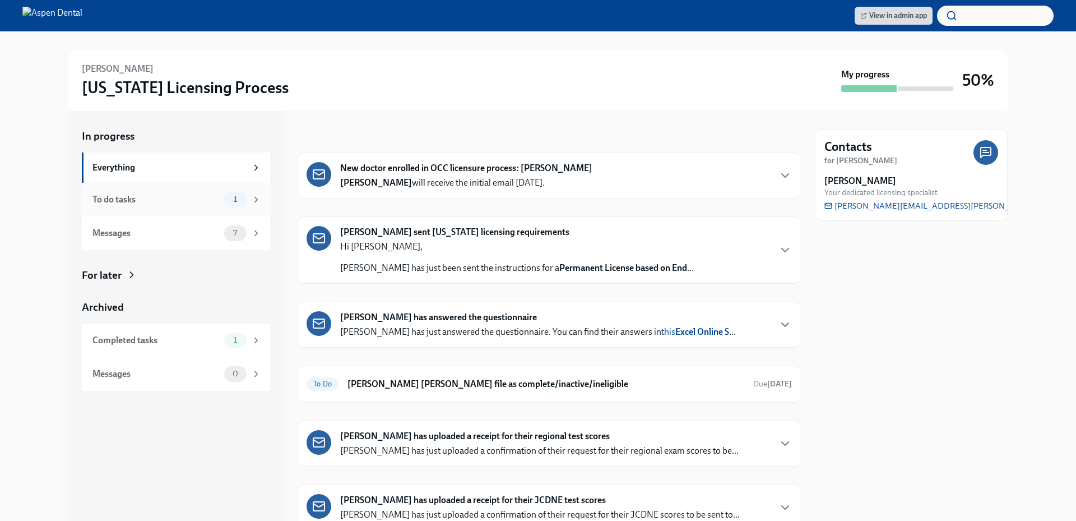
click at [187, 196] on div "To do tasks" at bounding box center [155, 199] width 127 height 12
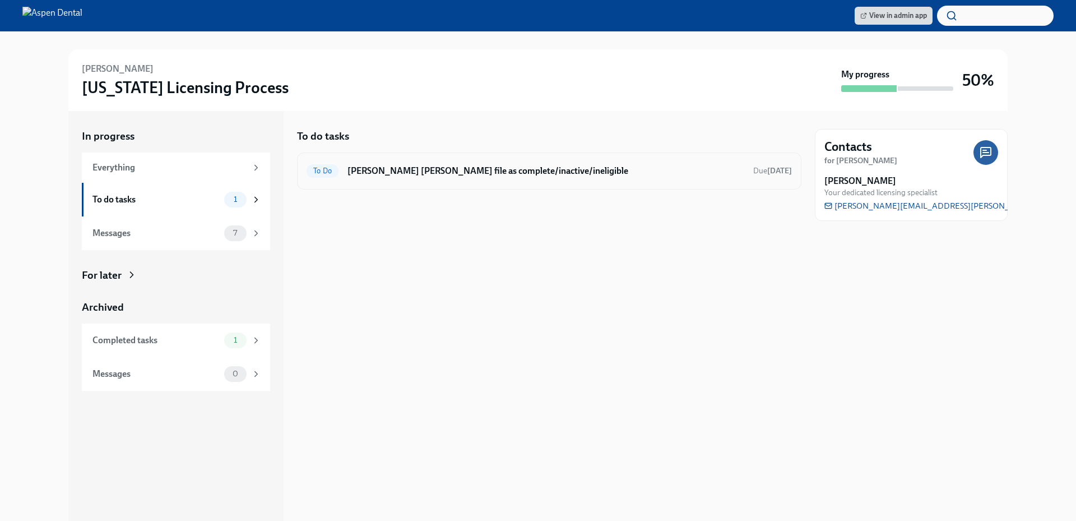
click at [443, 171] on h6 "Mark Veran Fairrow's file as complete/inactive/ineligible" at bounding box center [545, 171] width 397 height 12
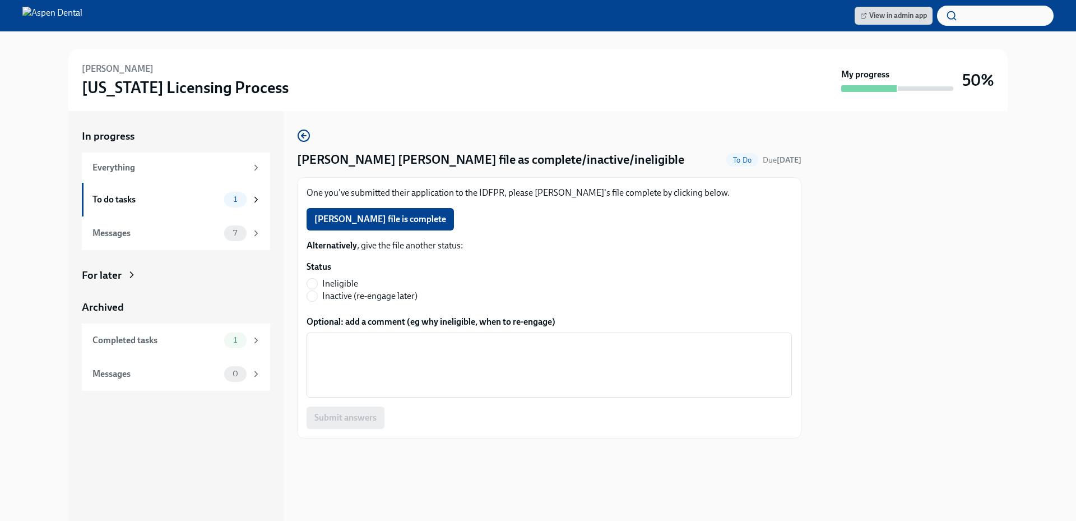
click at [420, 225] on button "Veran Fairrow's file is complete" at bounding box center [379, 219] width 147 height 22
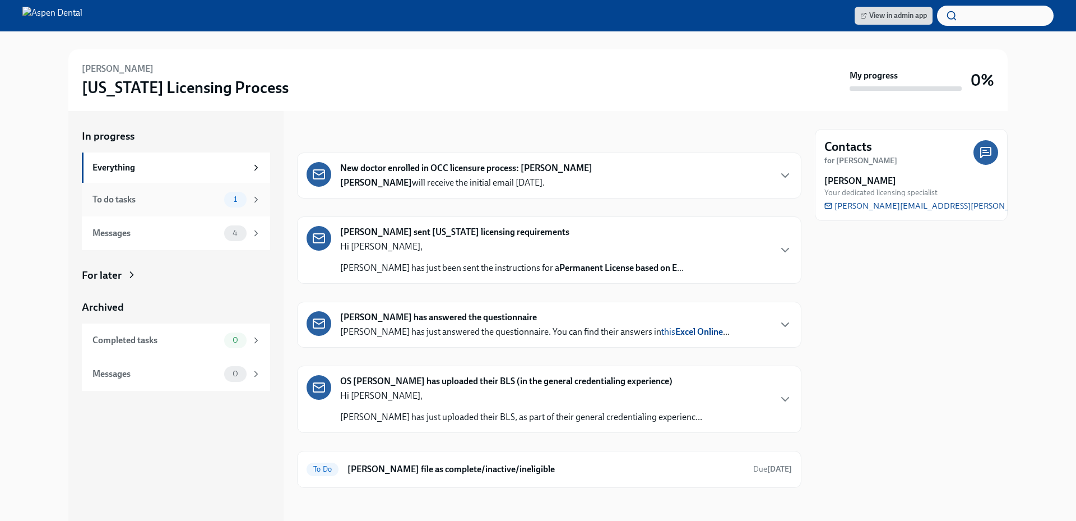
click at [162, 206] on div "To do tasks 1" at bounding box center [176, 200] width 169 height 16
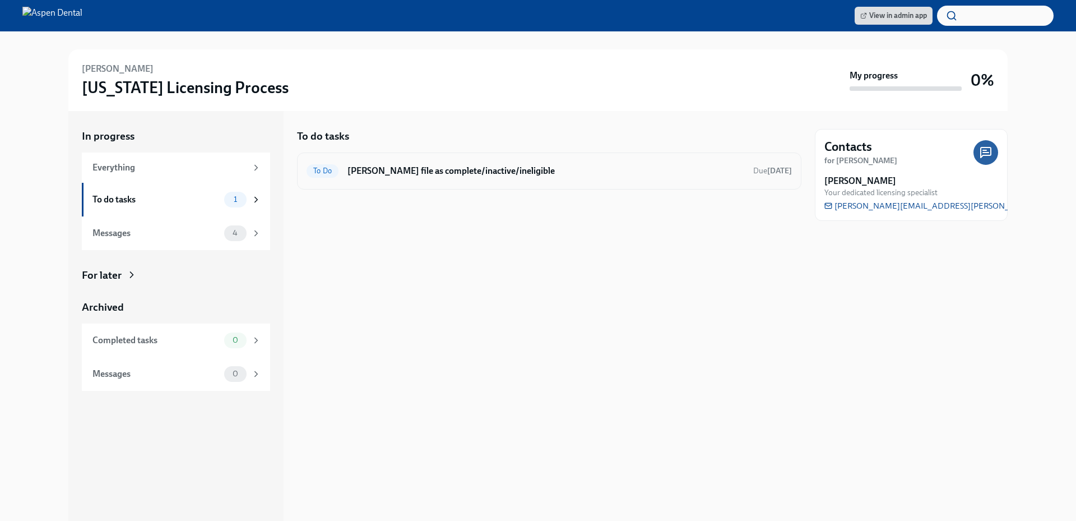
click at [433, 169] on h6 "Mark Andrew Rizkalla's file as complete/inactive/ineligible" at bounding box center [545, 171] width 397 height 12
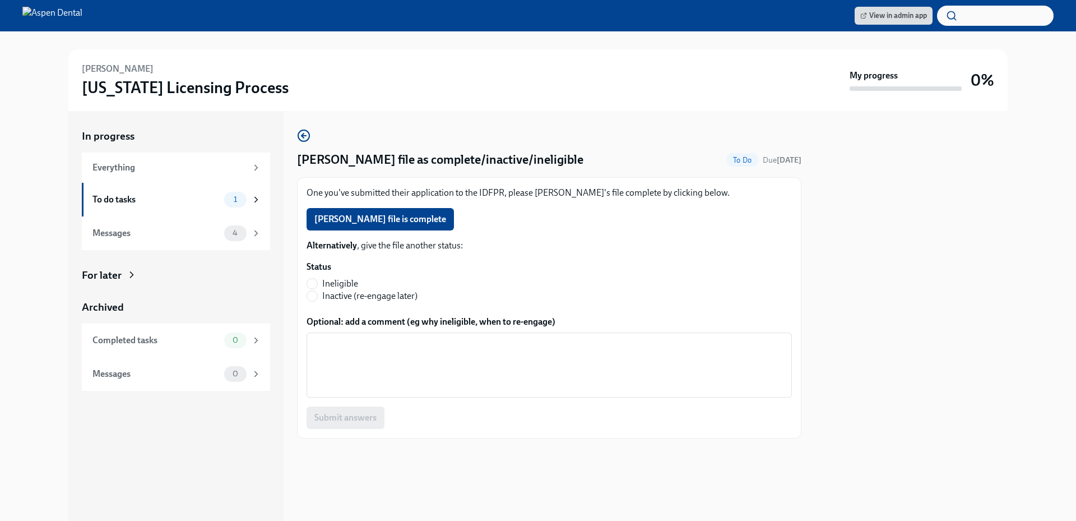
click at [411, 220] on span "Andrew Rizkalla's file is complete" at bounding box center [380, 218] width 132 height 11
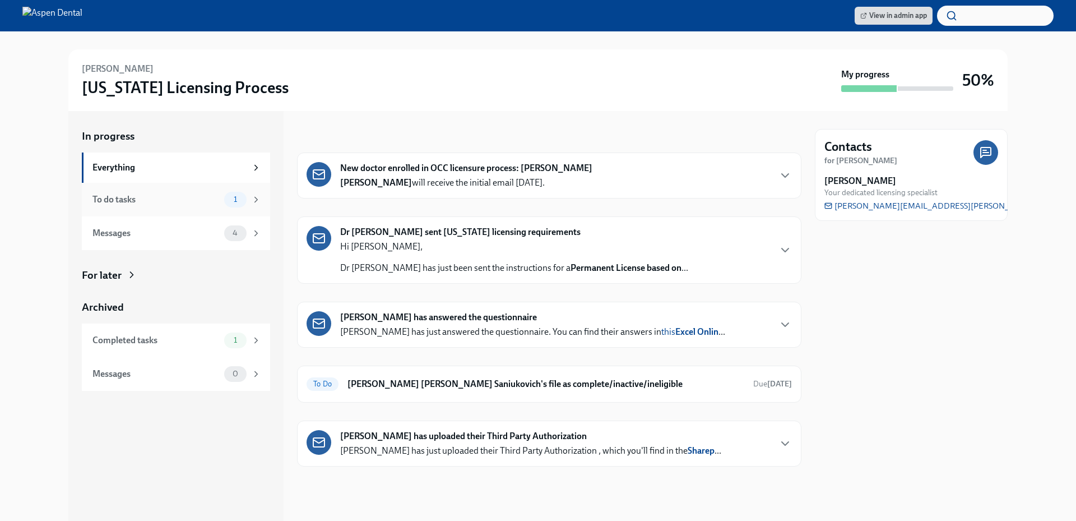
click at [175, 201] on div "To do tasks" at bounding box center [155, 199] width 127 height 12
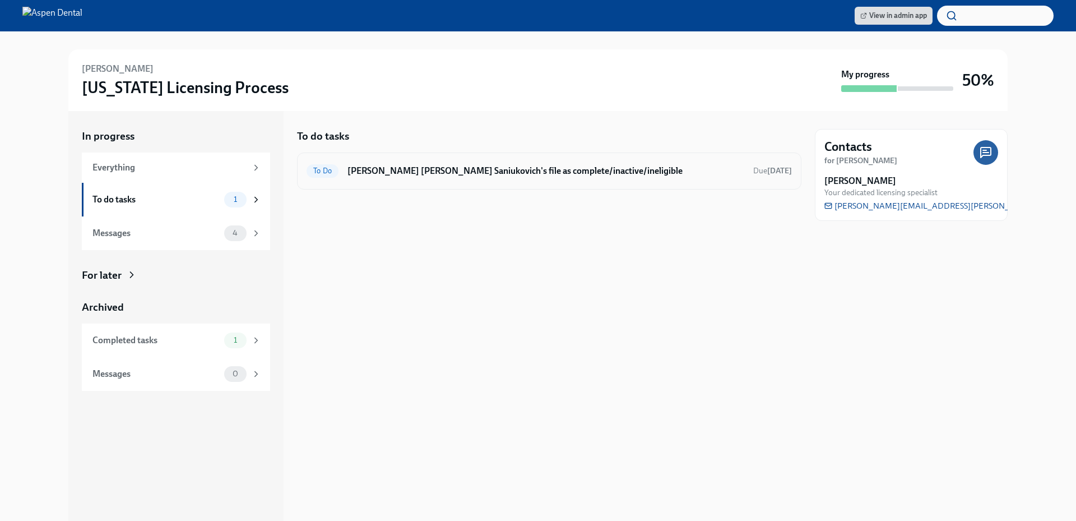
click at [414, 167] on h6 "Mark Olga Saniukovich's file as complete/inactive/ineligible" at bounding box center [545, 171] width 397 height 12
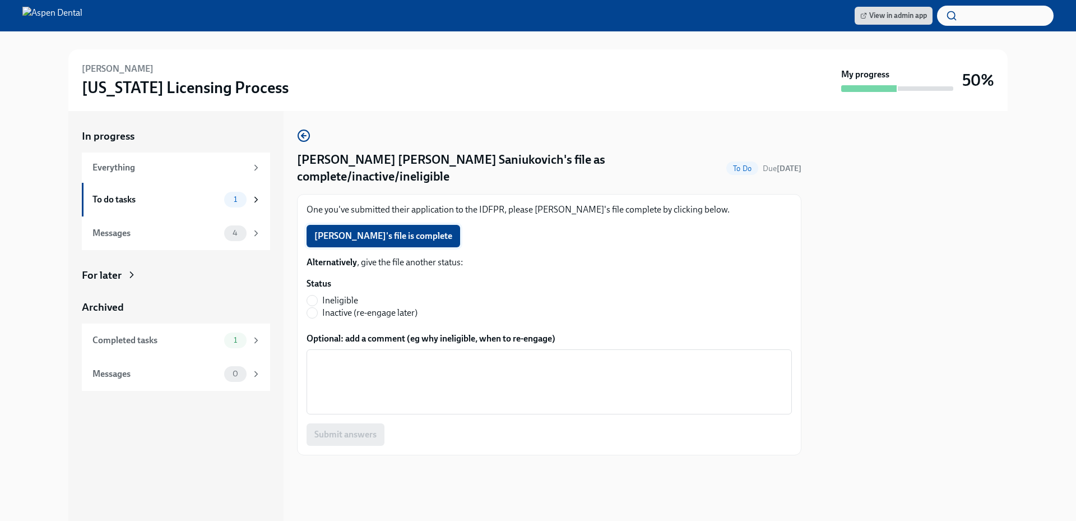
click at [382, 230] on span "Olga Saniukovich's file is complete" at bounding box center [383, 235] width 138 height 11
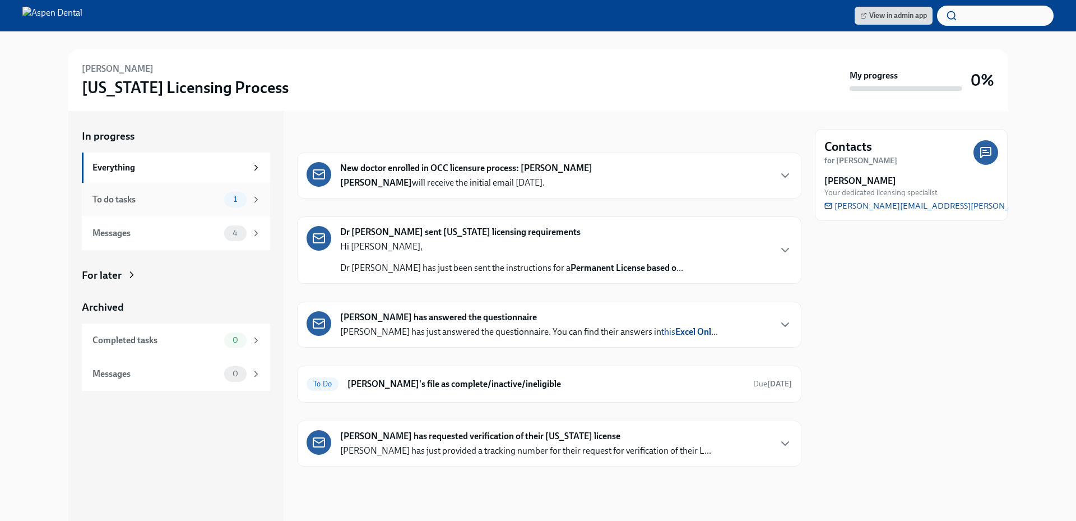
click at [161, 207] on div "To do tasks 1" at bounding box center [176, 200] width 188 height 34
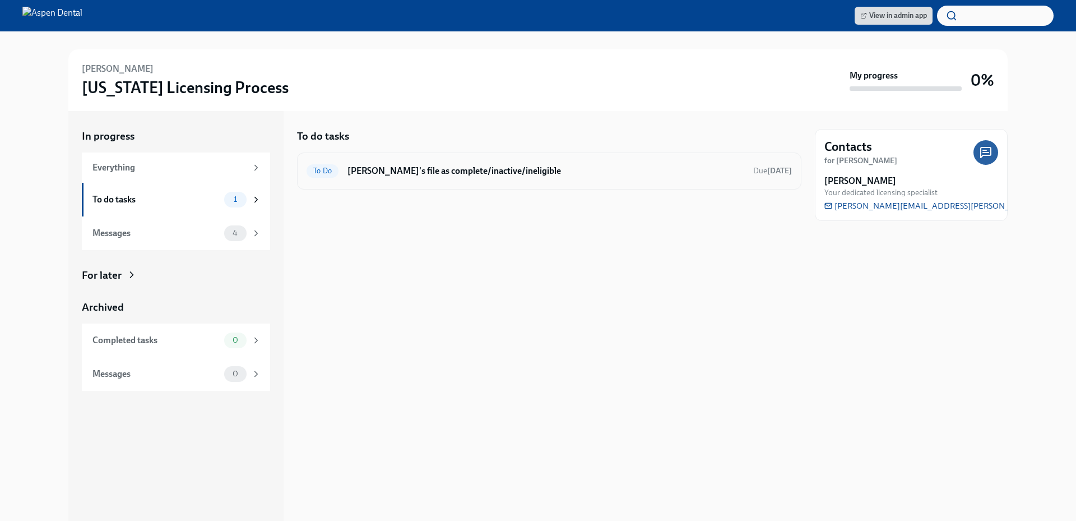
click at [438, 173] on h6 "[PERSON_NAME]'s file as complete/inactive/ineligible" at bounding box center [545, 171] width 397 height 12
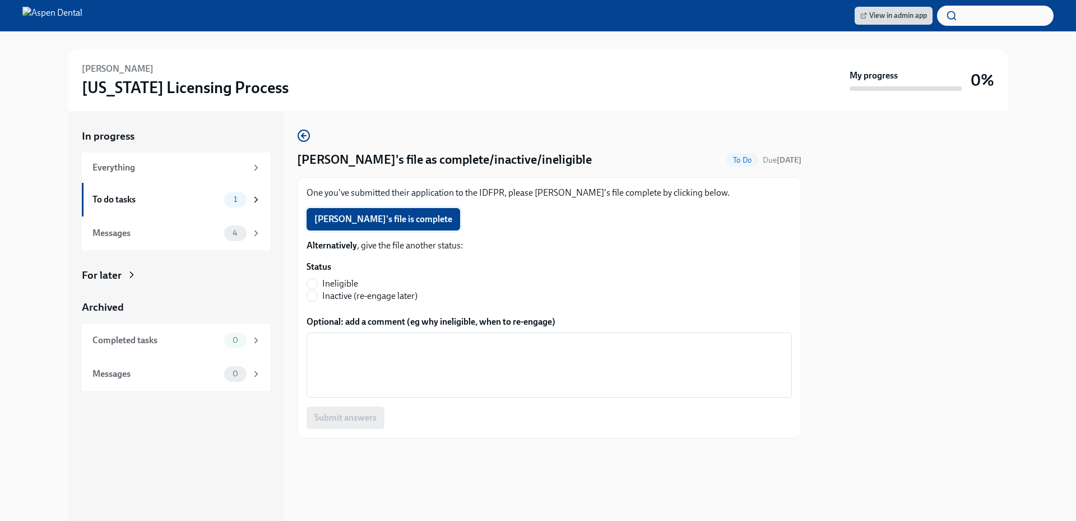
click at [394, 219] on span "Abdulrahman Hesham's file is complete" at bounding box center [383, 218] width 138 height 11
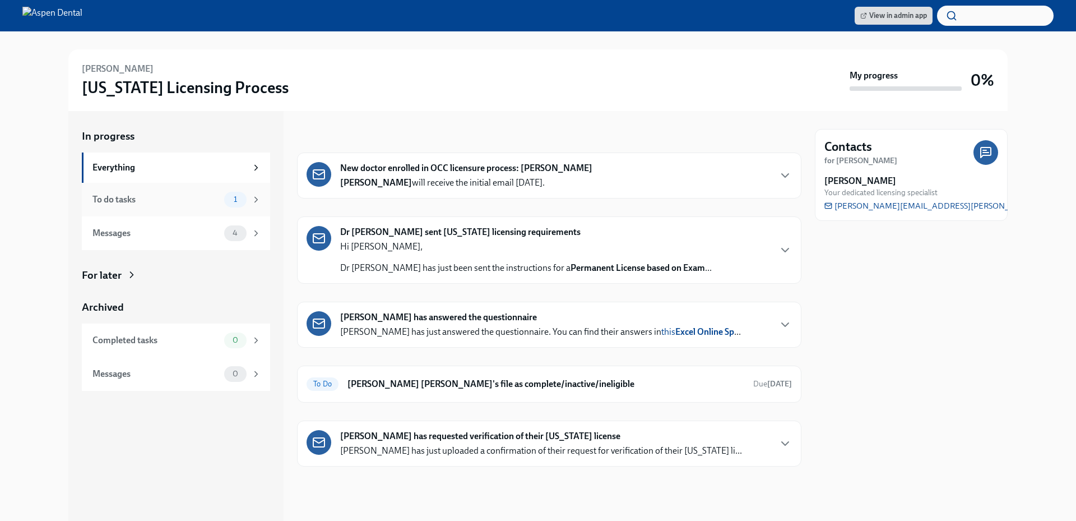
click at [197, 199] on div "To do tasks" at bounding box center [155, 199] width 127 height 12
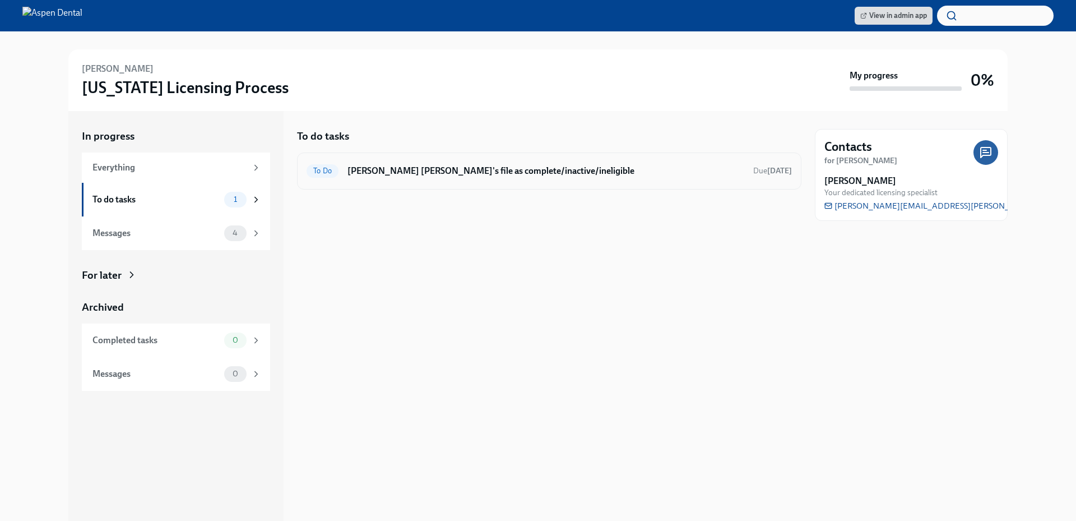
click at [389, 169] on h6 "[PERSON_NAME] [PERSON_NAME]'s file as complete/inactive/ineligible" at bounding box center [545, 171] width 397 height 12
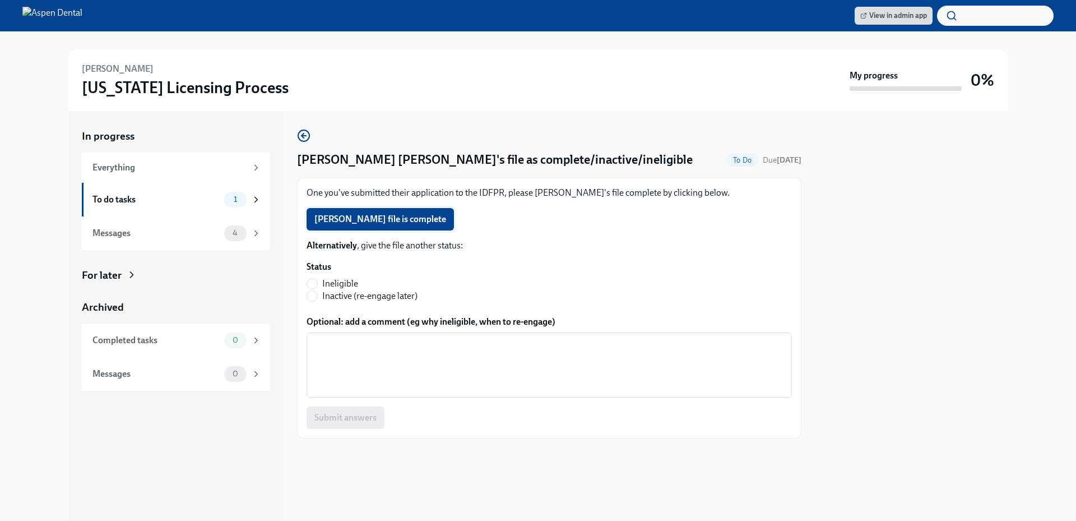
click at [387, 212] on button "[PERSON_NAME] file is complete" at bounding box center [379, 219] width 147 height 22
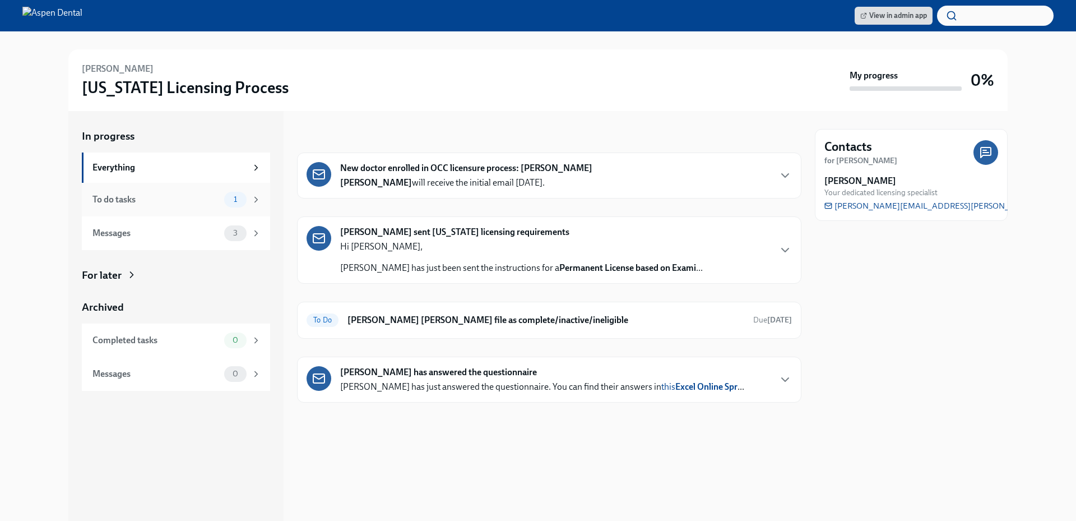
click at [190, 202] on div "To do tasks" at bounding box center [155, 199] width 127 height 12
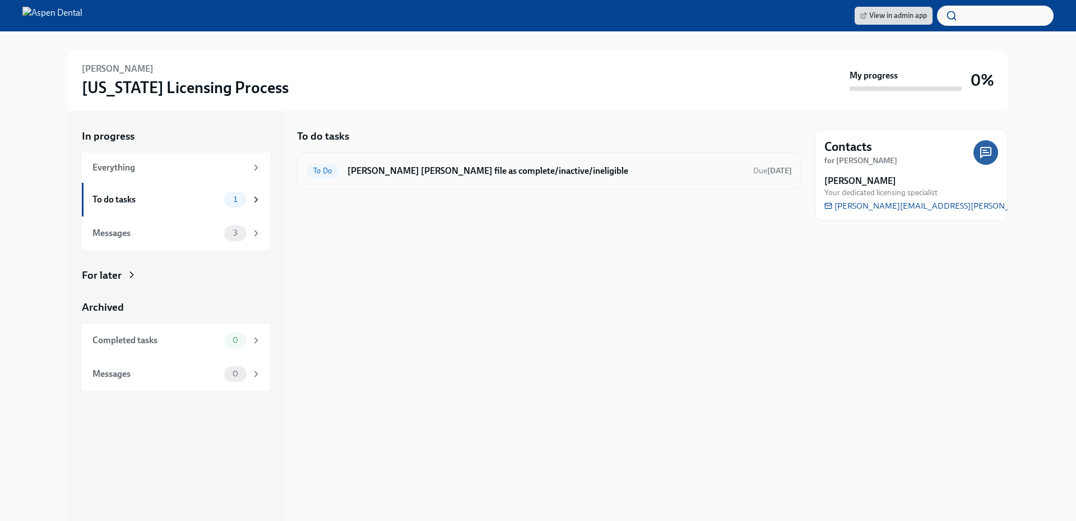
click at [388, 182] on div "To Do Mark Morad Kanan's file as complete/inactive/ineligible Due in 12 days" at bounding box center [549, 170] width 504 height 37
click at [394, 175] on h6 "Mark Morad Kanan's file as complete/inactive/ineligible" at bounding box center [545, 171] width 397 height 12
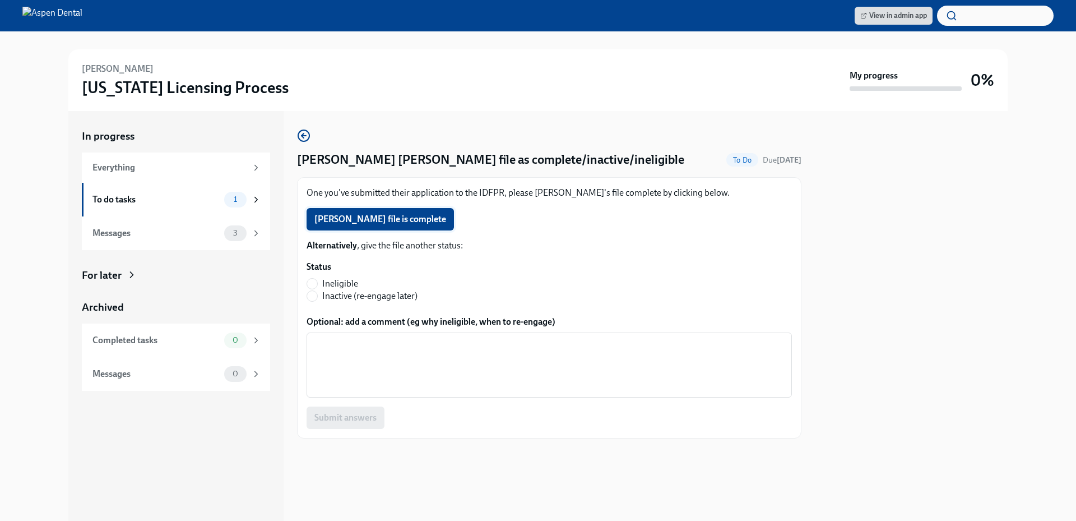
click at [393, 218] on span "Morad Kanan's file is complete" at bounding box center [380, 218] width 132 height 11
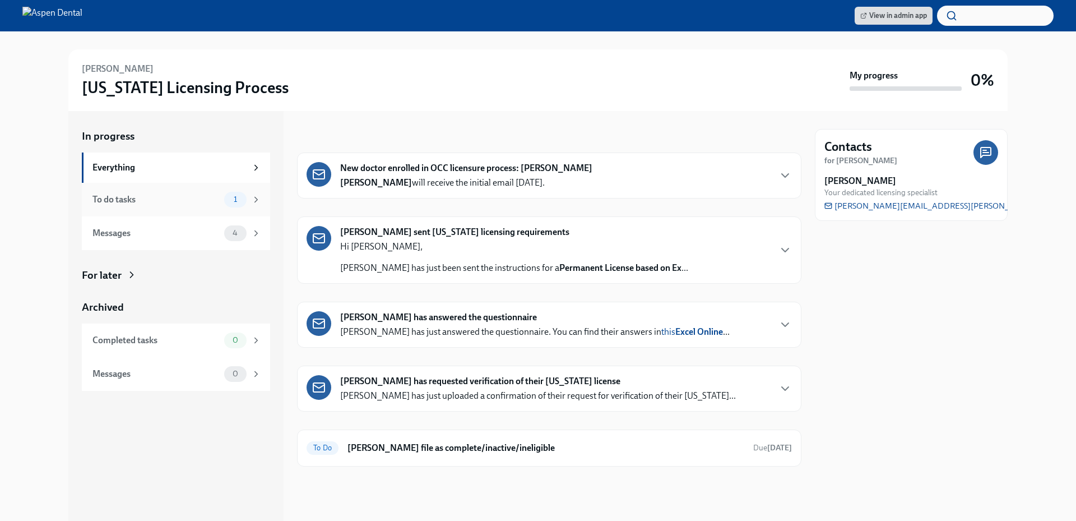
click at [184, 206] on div "To do tasks 1" at bounding box center [176, 200] width 169 height 16
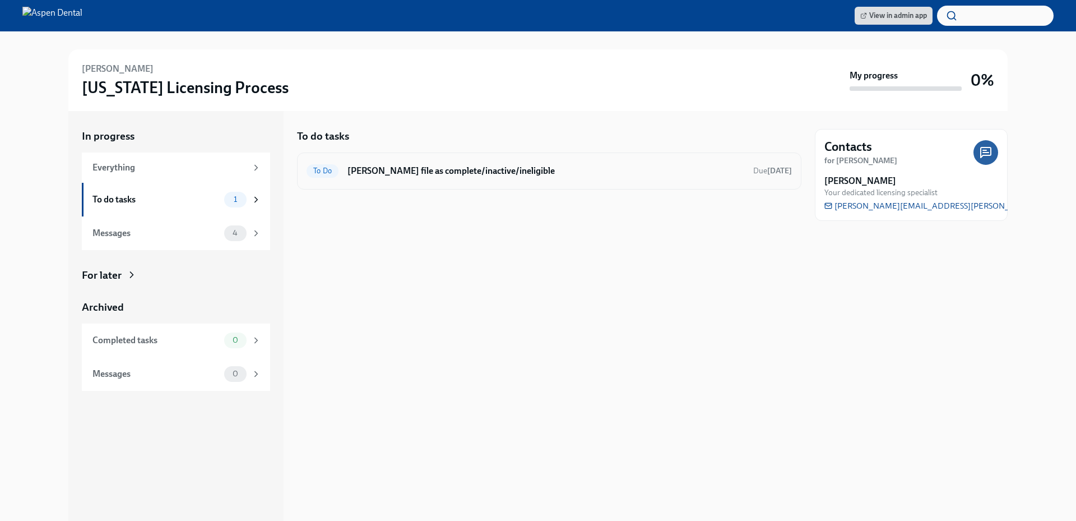
click at [419, 180] on div "To Do [PERSON_NAME] file as complete/inactive/ineligible Due [DATE]" at bounding box center [549, 170] width 504 height 37
click at [421, 174] on h6 "[PERSON_NAME] file as complete/inactive/ineligible" at bounding box center [545, 171] width 397 height 12
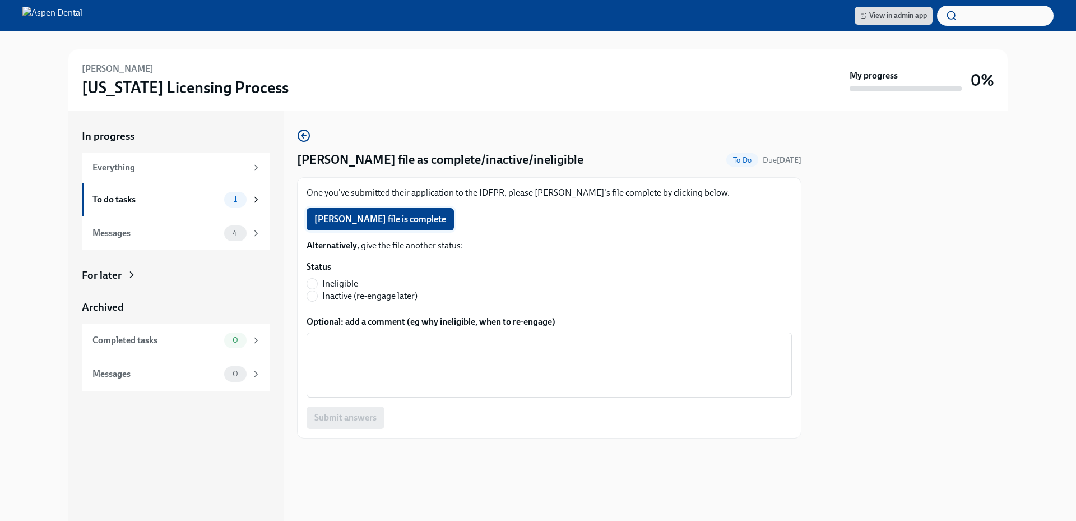
click at [393, 217] on span "[PERSON_NAME] file is complete" at bounding box center [380, 218] width 132 height 11
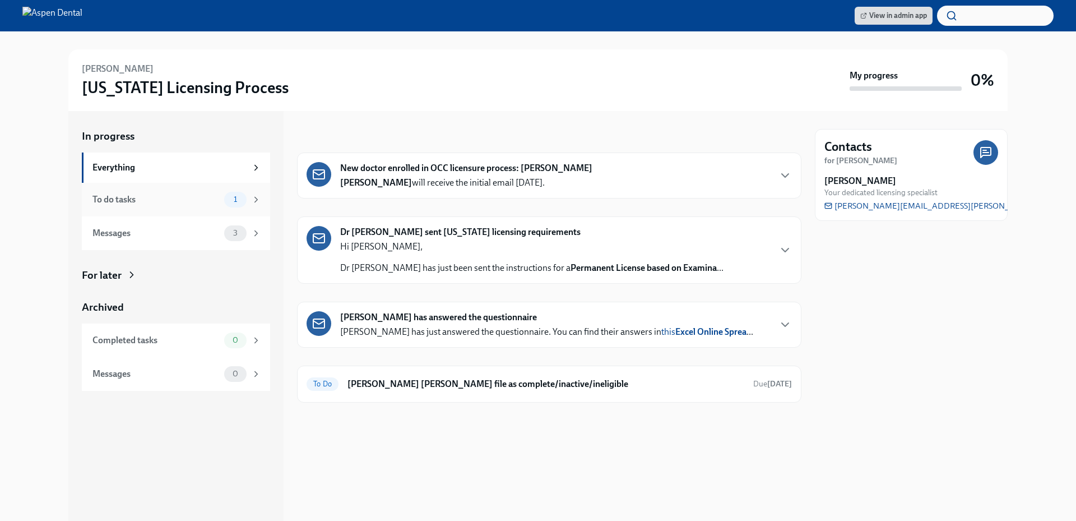
click at [190, 195] on div "To do tasks" at bounding box center [155, 199] width 127 height 12
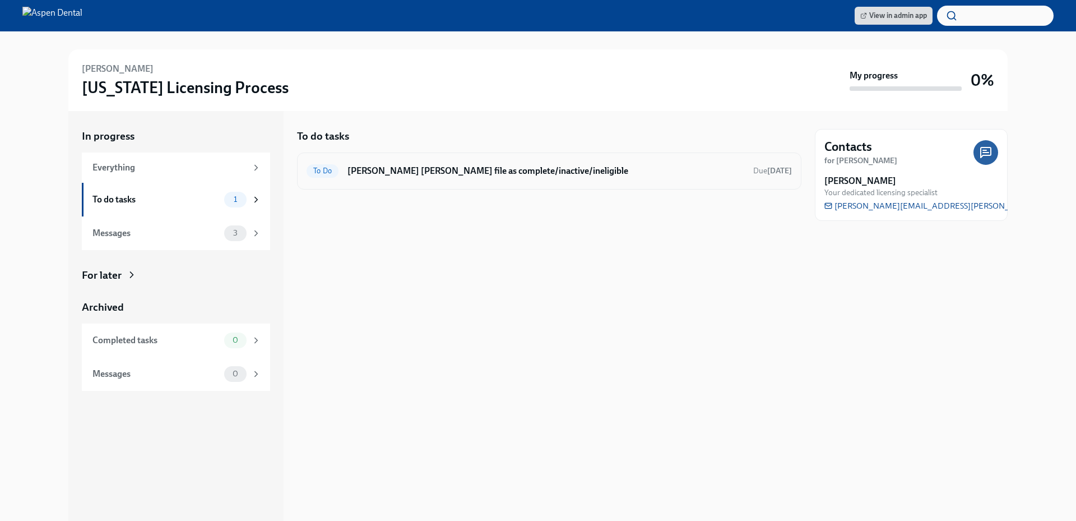
click at [363, 171] on h6 "[PERSON_NAME] [PERSON_NAME] file as complete/inactive/ineligible" at bounding box center [545, 171] width 397 height 12
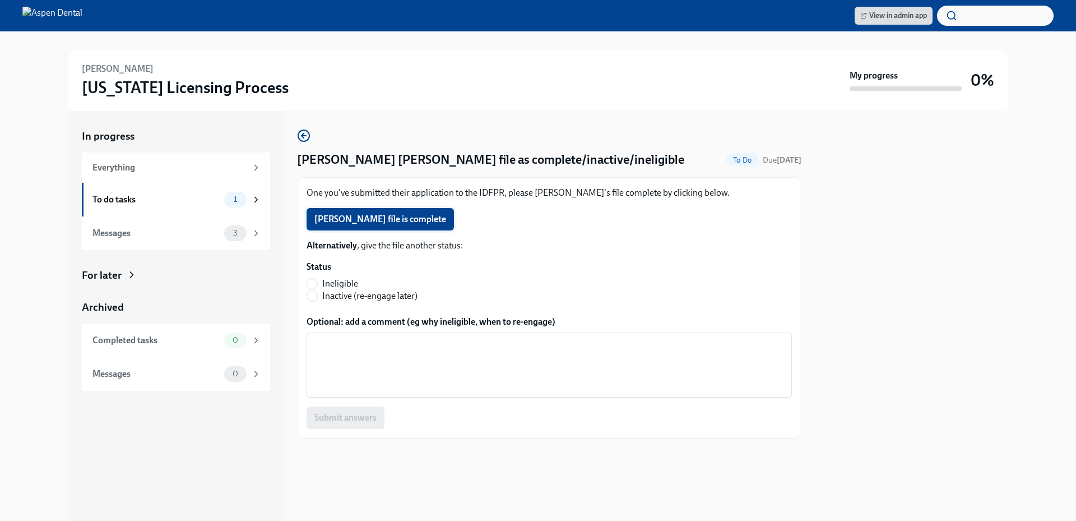
click at [365, 217] on span "[PERSON_NAME] file is complete" at bounding box center [380, 218] width 132 height 11
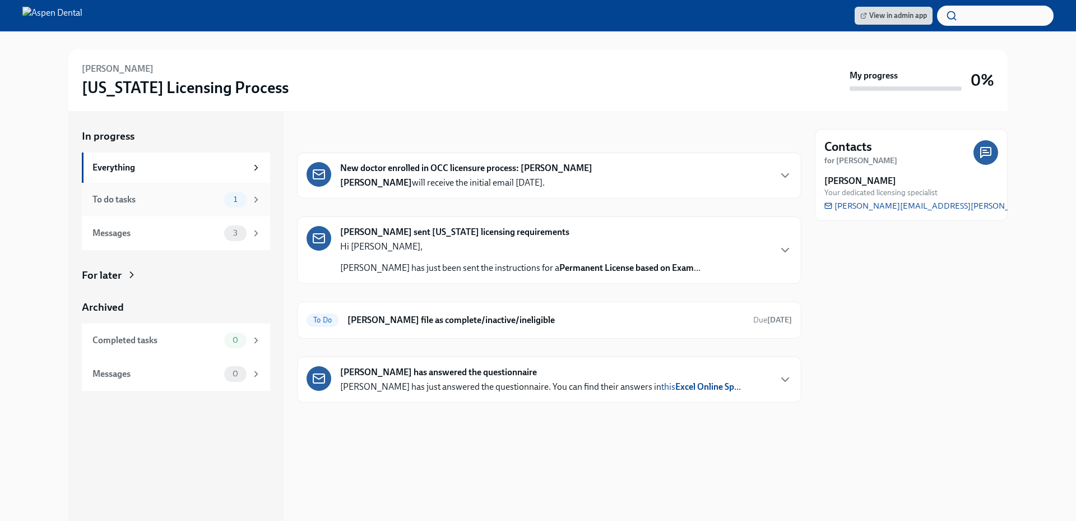
click at [201, 202] on div "To do tasks" at bounding box center [155, 199] width 127 height 12
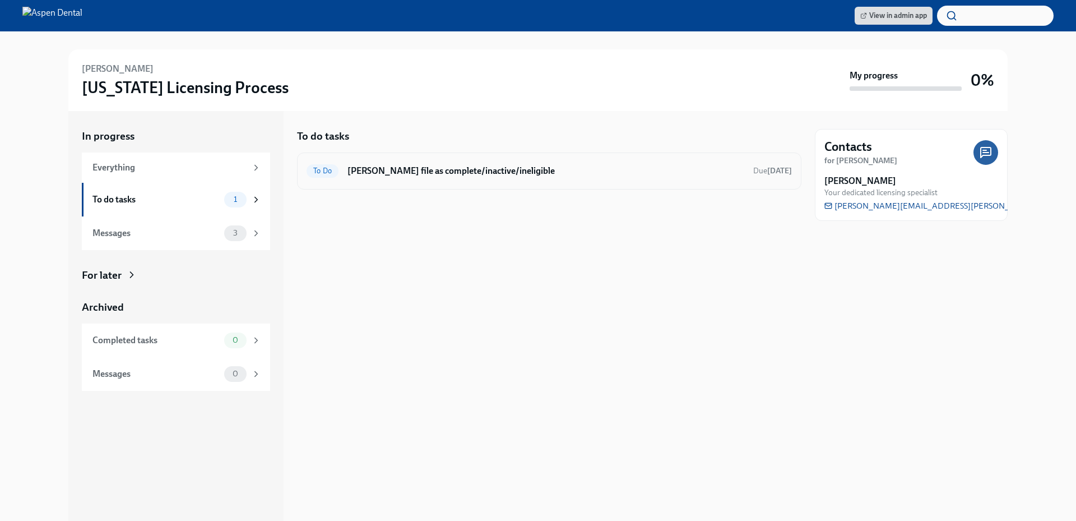
click at [385, 179] on div "To Do [PERSON_NAME] file as complete/inactive/ineligible Due [DATE]" at bounding box center [548, 171] width 485 height 18
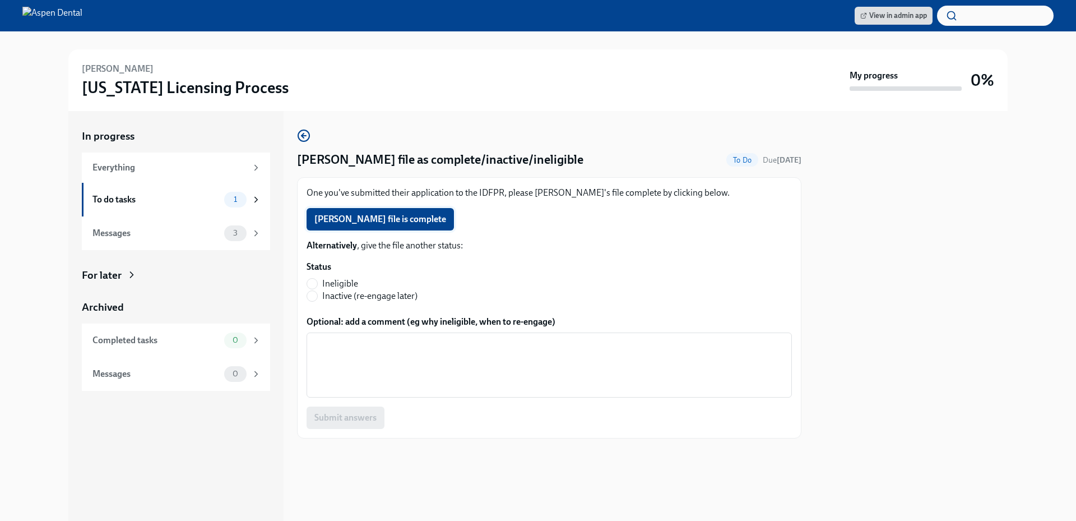
click at [397, 222] on span "[PERSON_NAME] file is complete" at bounding box center [380, 218] width 132 height 11
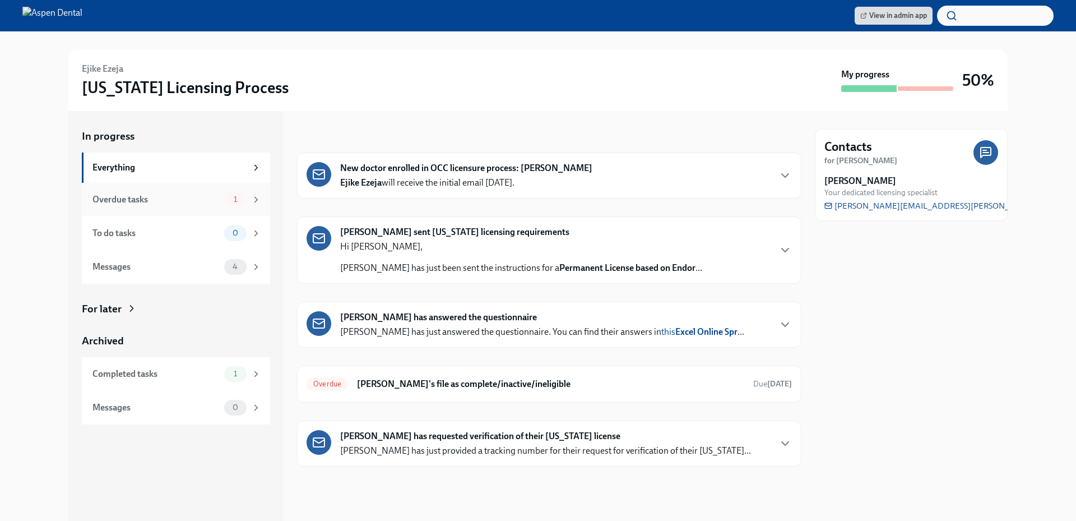
click at [173, 199] on div "Overdue tasks" at bounding box center [155, 199] width 127 height 12
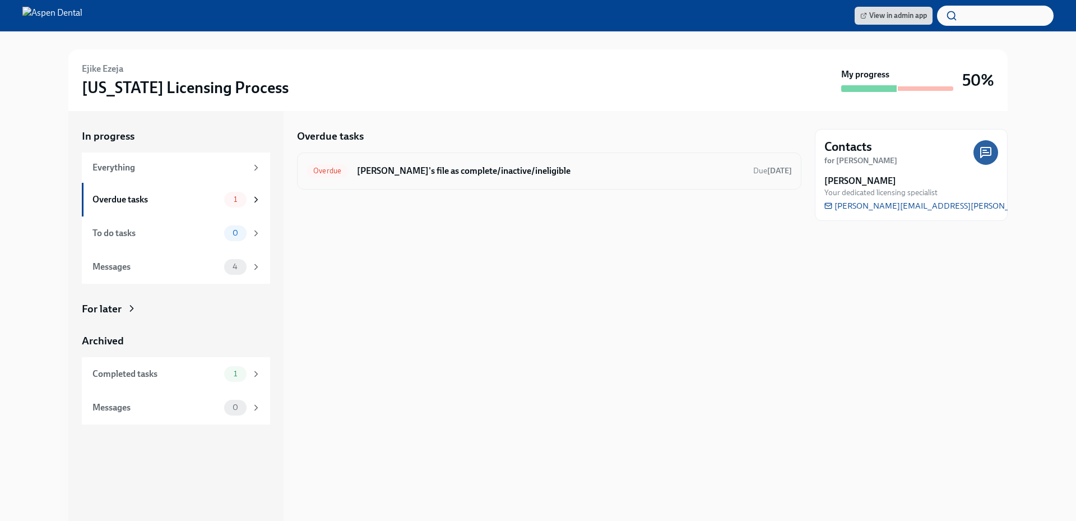
click at [378, 169] on h6 "Mark Ejike Ezeja's file as complete/inactive/ineligible" at bounding box center [550, 171] width 387 height 12
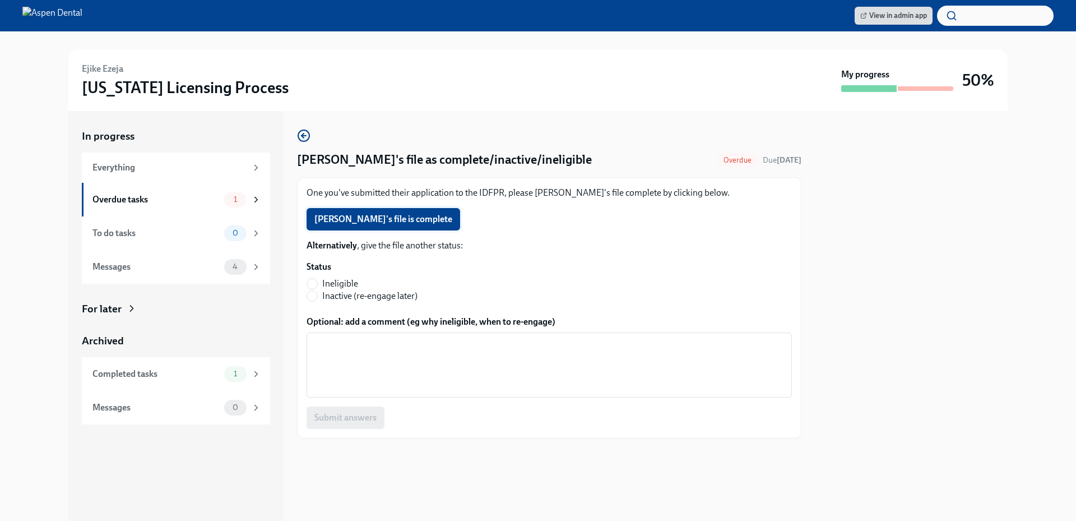
click at [407, 217] on span "Ejike Ezeja's file is complete" at bounding box center [383, 218] width 138 height 11
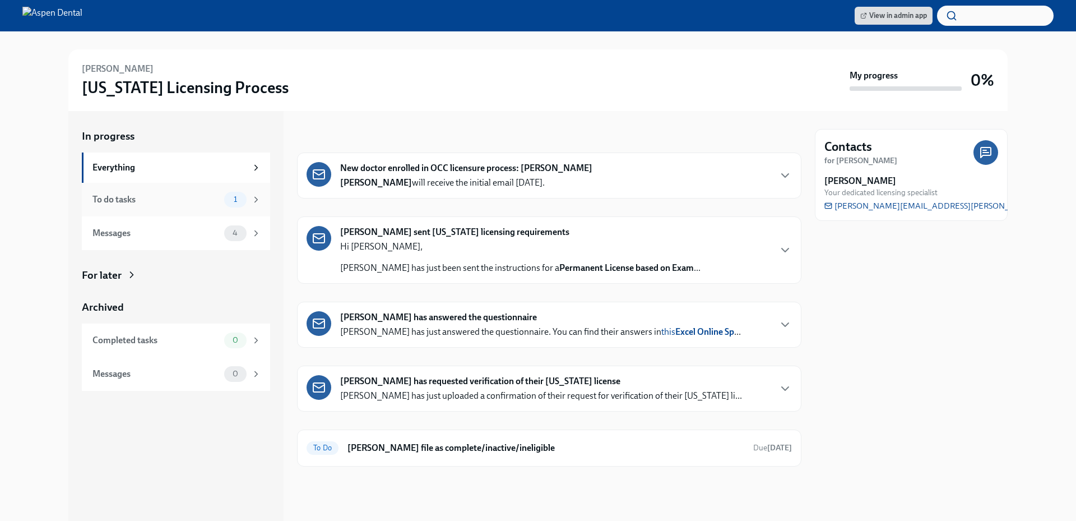
click at [192, 201] on div "To do tasks" at bounding box center [155, 199] width 127 height 12
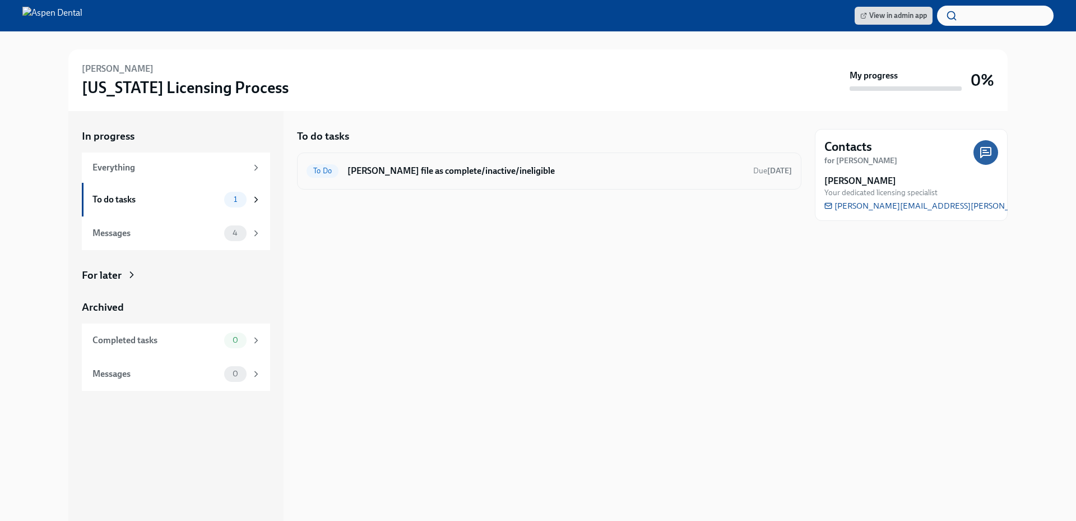
click at [386, 173] on h6 "[PERSON_NAME] file as complete/inactive/ineligible" at bounding box center [545, 171] width 397 height 12
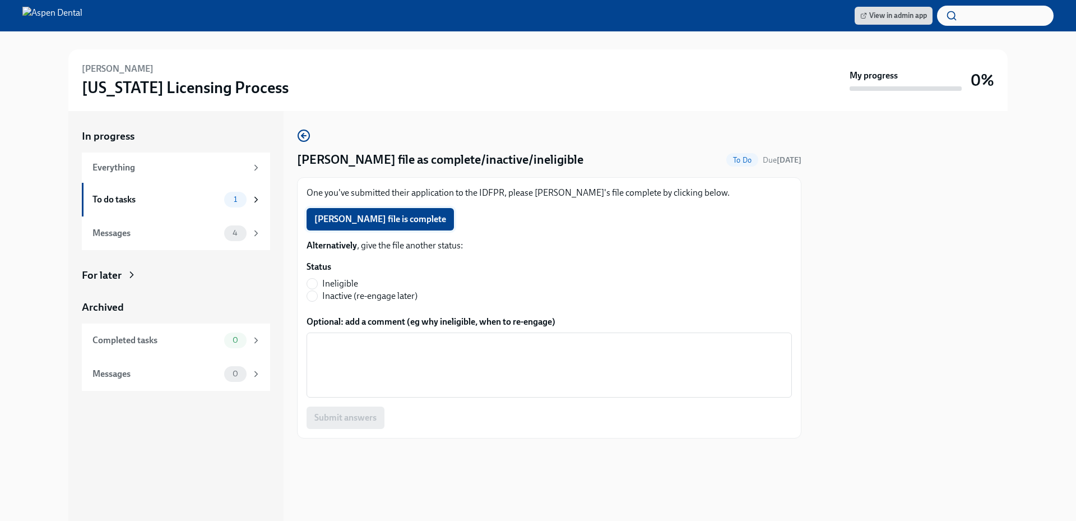
click at [409, 214] on span "[PERSON_NAME] file is complete" at bounding box center [380, 218] width 132 height 11
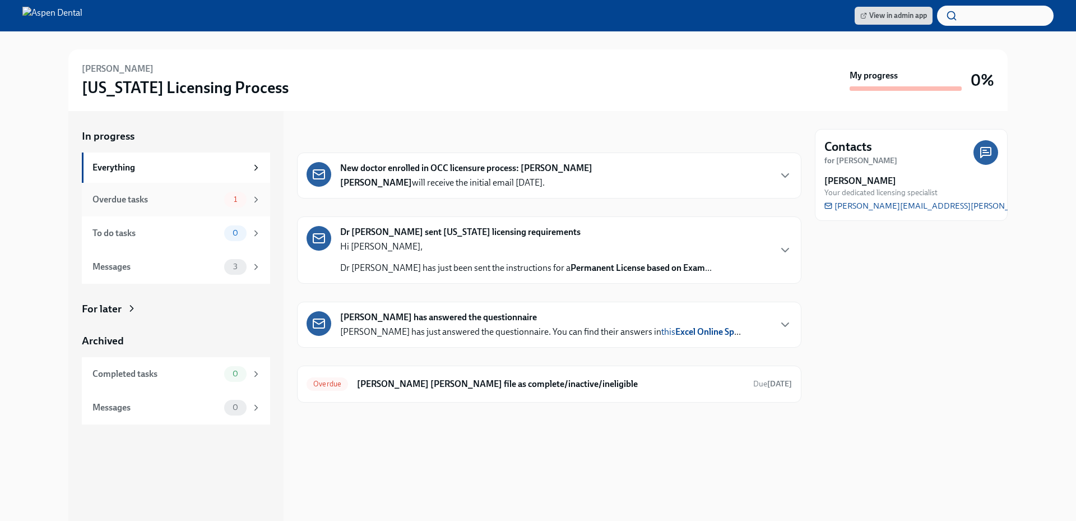
click at [193, 207] on div "Overdue tasks 1" at bounding box center [176, 200] width 169 height 16
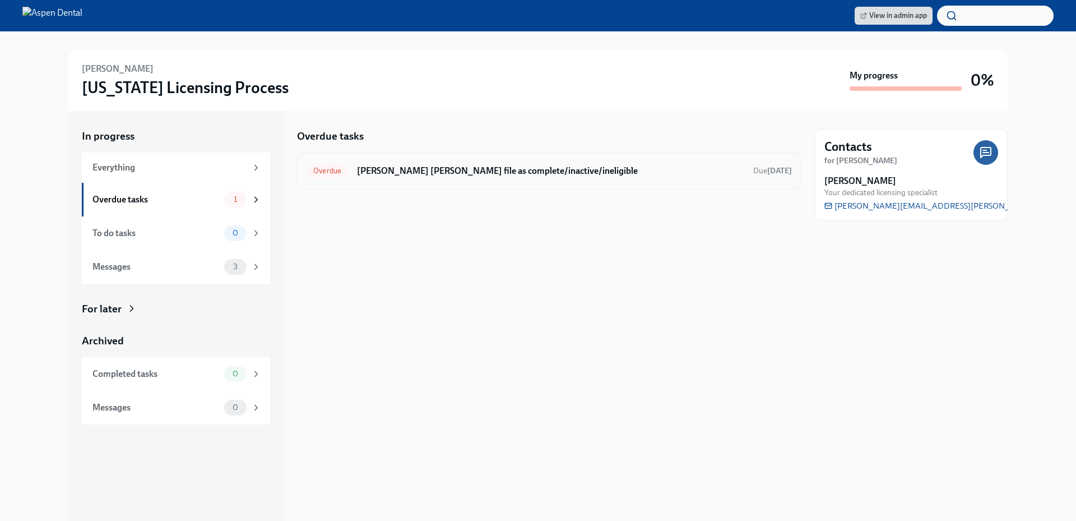
click at [438, 173] on h6 "Mark Jorge Romero's file as complete/inactive/ineligible" at bounding box center [550, 171] width 387 height 12
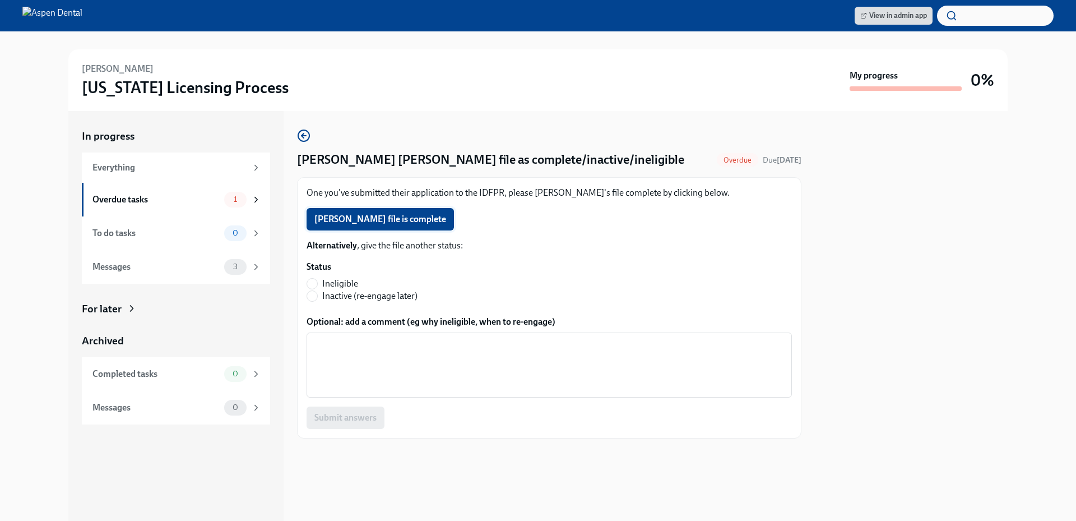
click at [416, 222] on span "Jorge Romero's file is complete" at bounding box center [380, 218] width 132 height 11
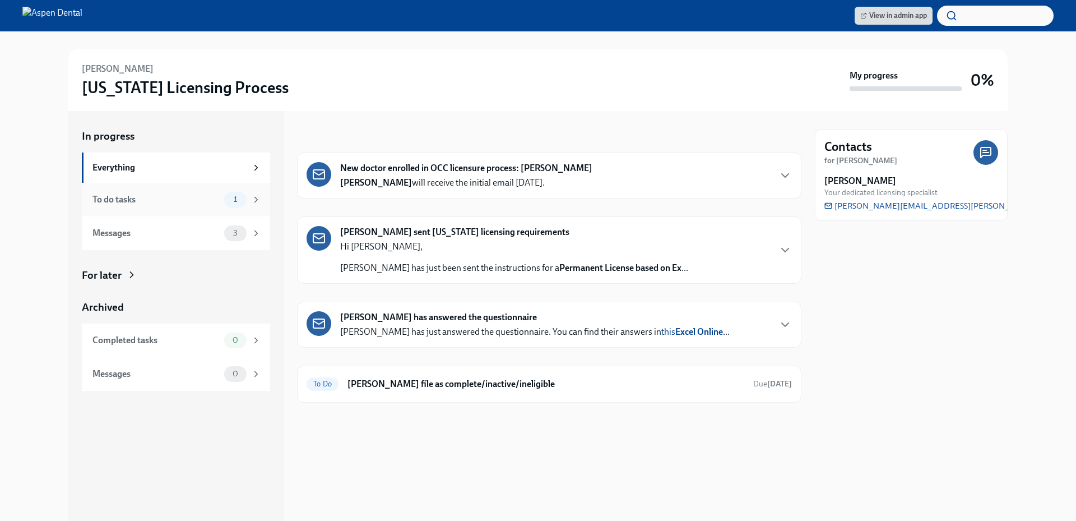
click at [185, 197] on div "To do tasks" at bounding box center [155, 199] width 127 height 12
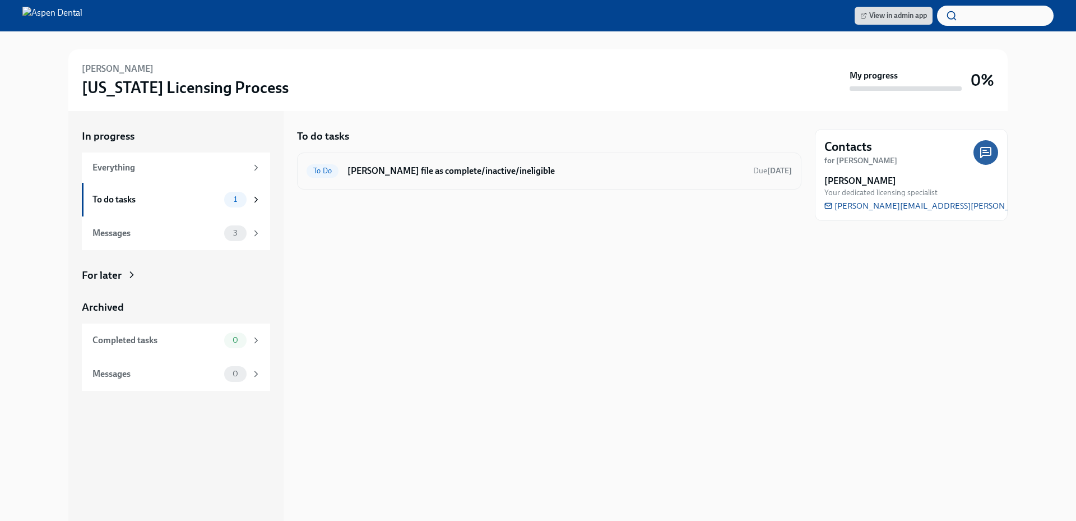
click at [423, 175] on h6 "Mark Flomar Ramirez's file as complete/inactive/ineligible" at bounding box center [545, 171] width 397 height 12
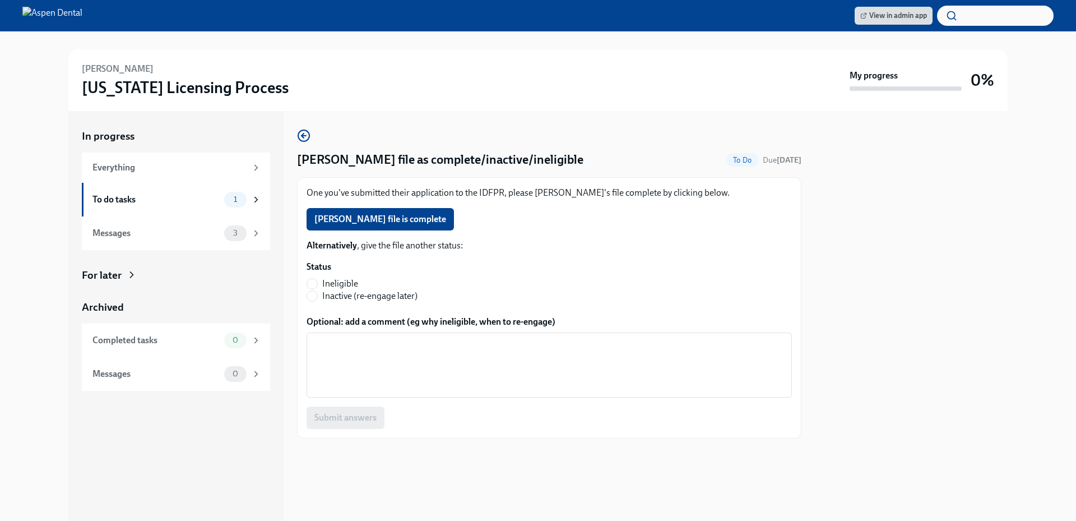
click at [427, 217] on span "Flomar Ramirez's file is complete" at bounding box center [380, 218] width 132 height 11
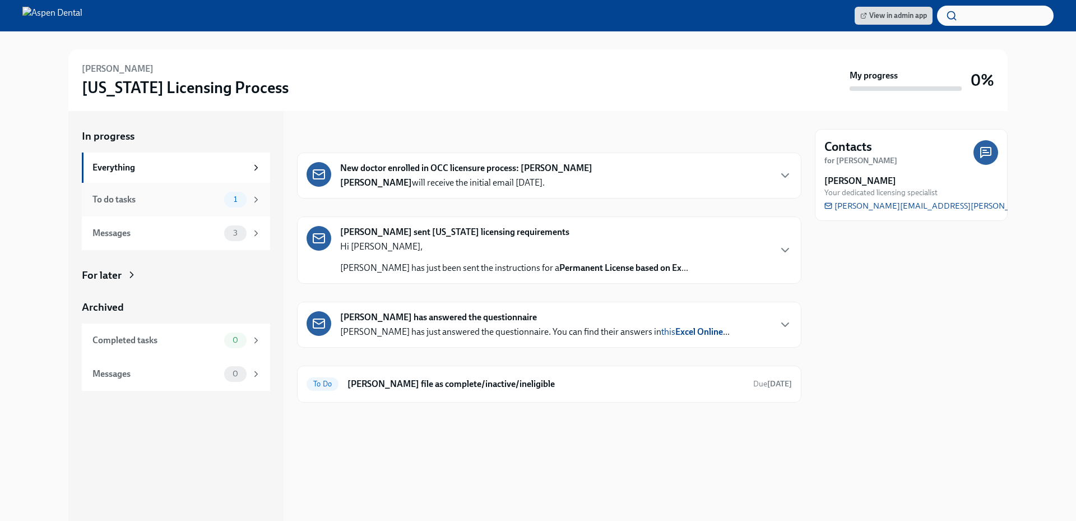
click at [193, 207] on div "To do tasks 1" at bounding box center [176, 200] width 169 height 16
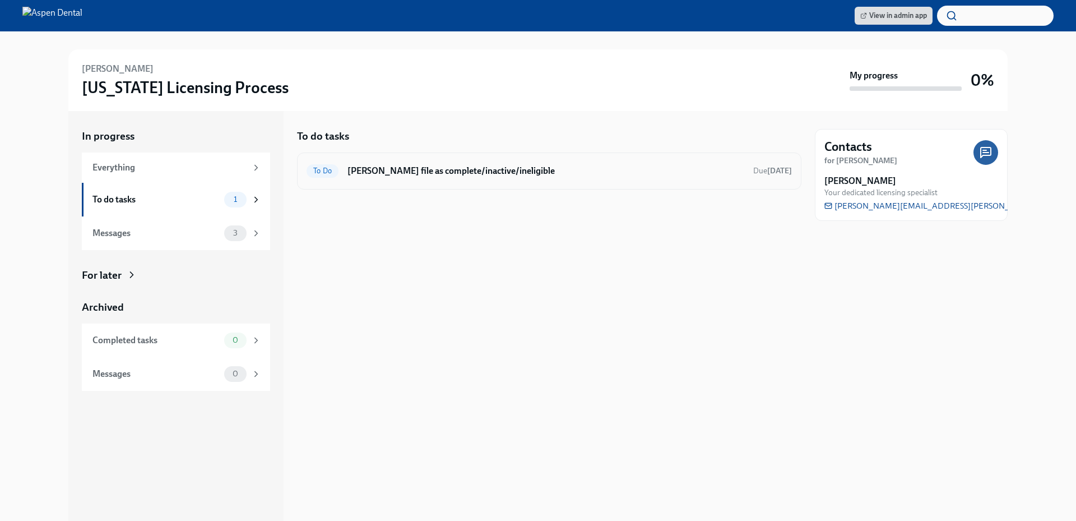
click at [402, 170] on h6 "[PERSON_NAME] file as complete/inactive/ineligible" at bounding box center [545, 171] width 397 height 12
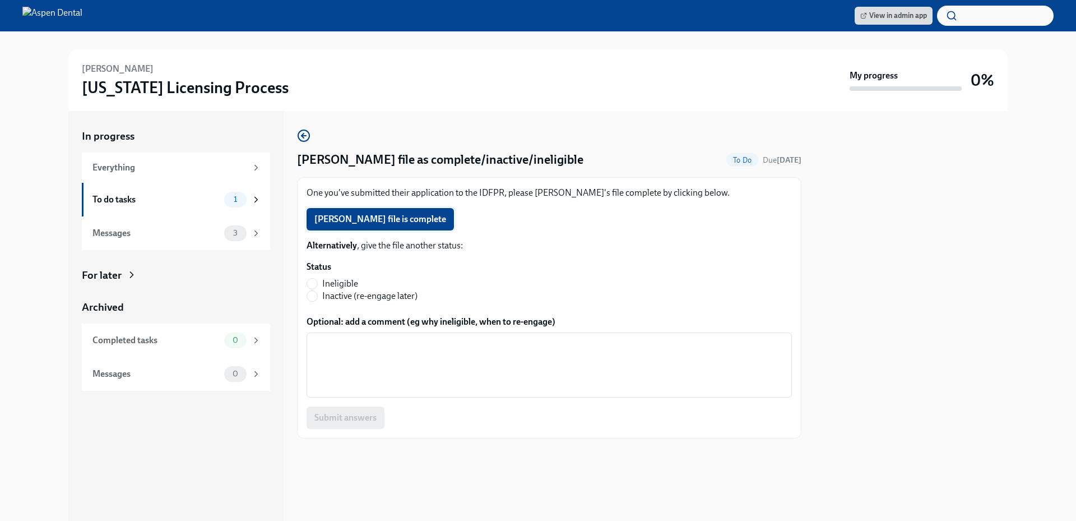
click at [390, 213] on button "[PERSON_NAME] file is complete" at bounding box center [379, 219] width 147 height 22
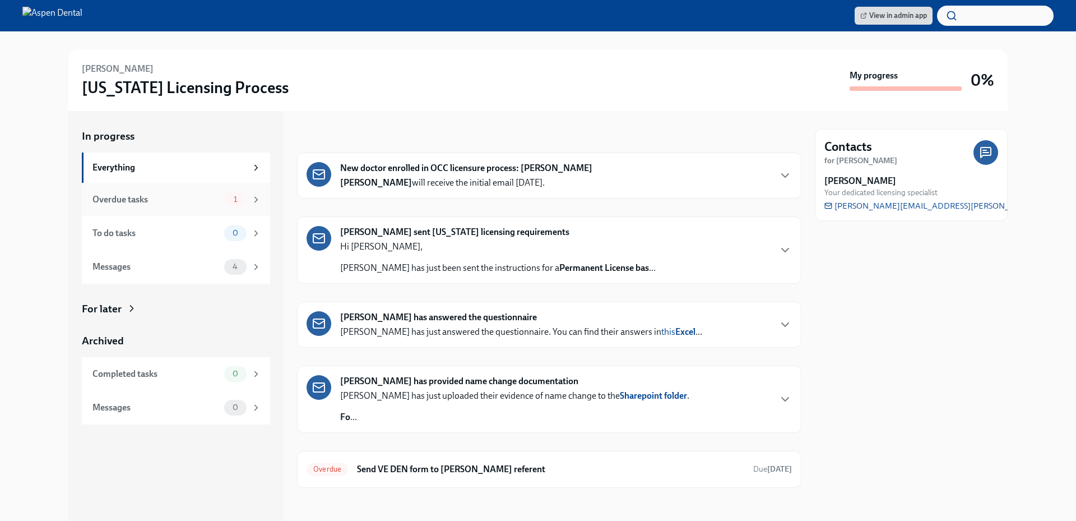
click at [185, 205] on div "Overdue tasks" at bounding box center [155, 199] width 127 height 12
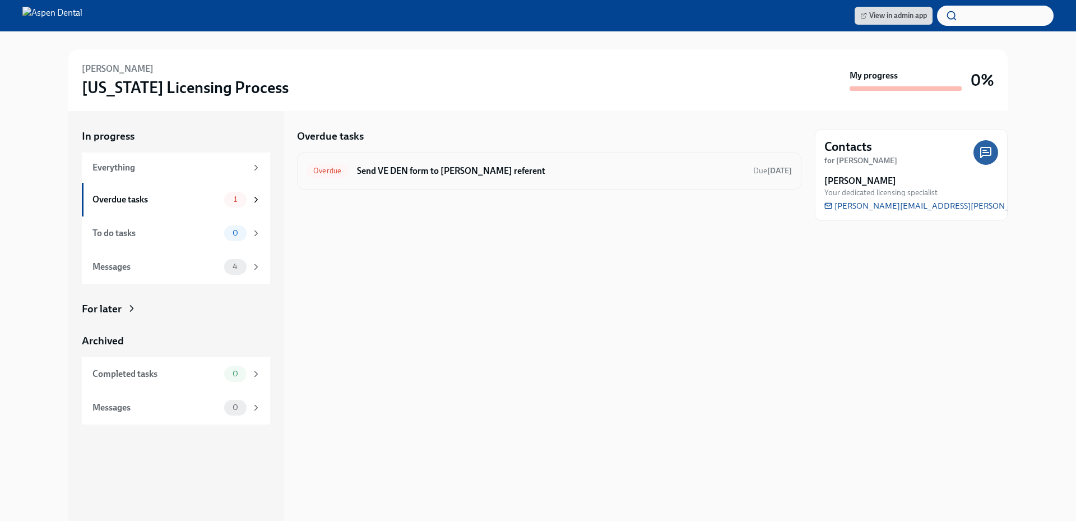
click at [435, 171] on h6 "Send VE DEN form to Dr Ellen Brister Mitchell's referent" at bounding box center [550, 171] width 387 height 12
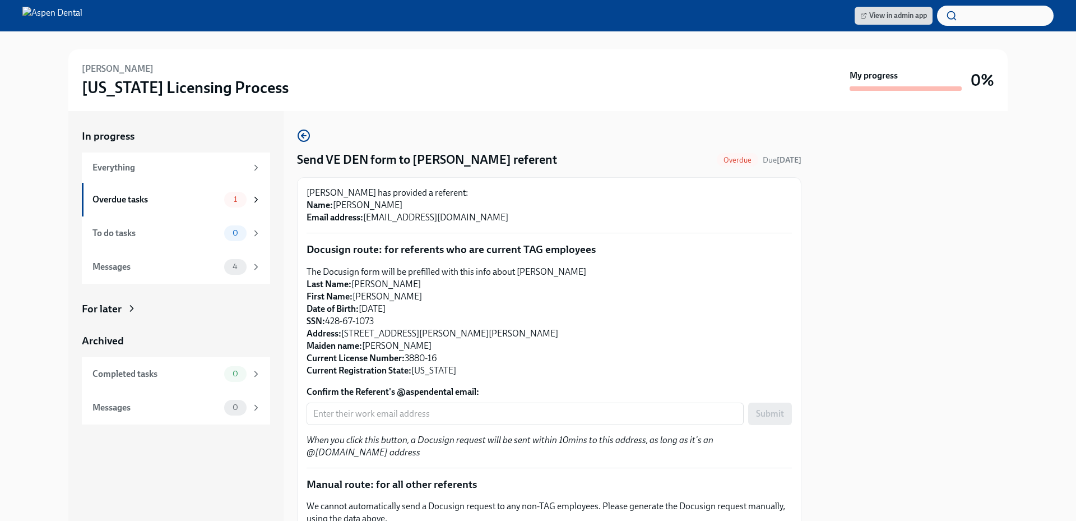
scroll to position [133, 0]
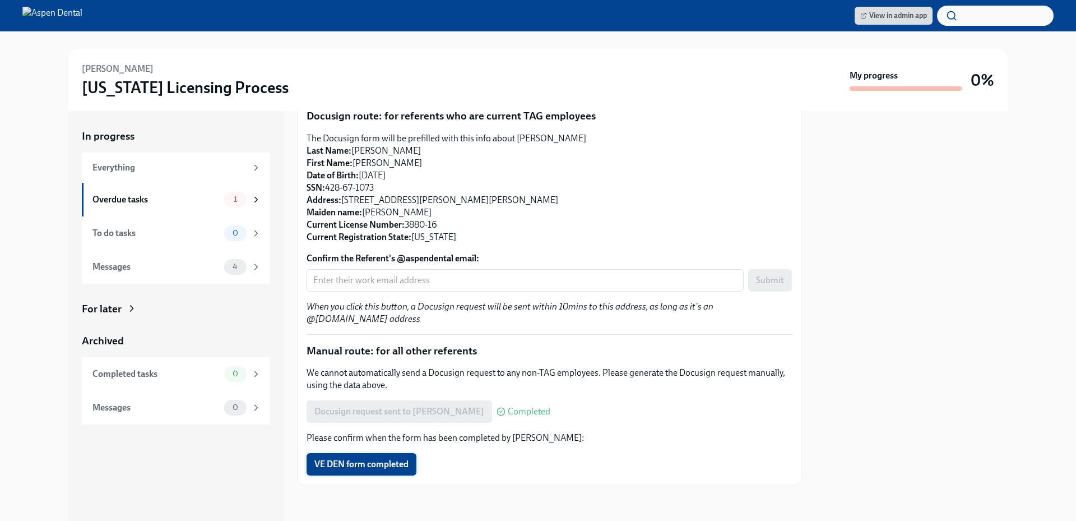
click at [389, 468] on span "VE DEN form completed" at bounding box center [361, 463] width 94 height 11
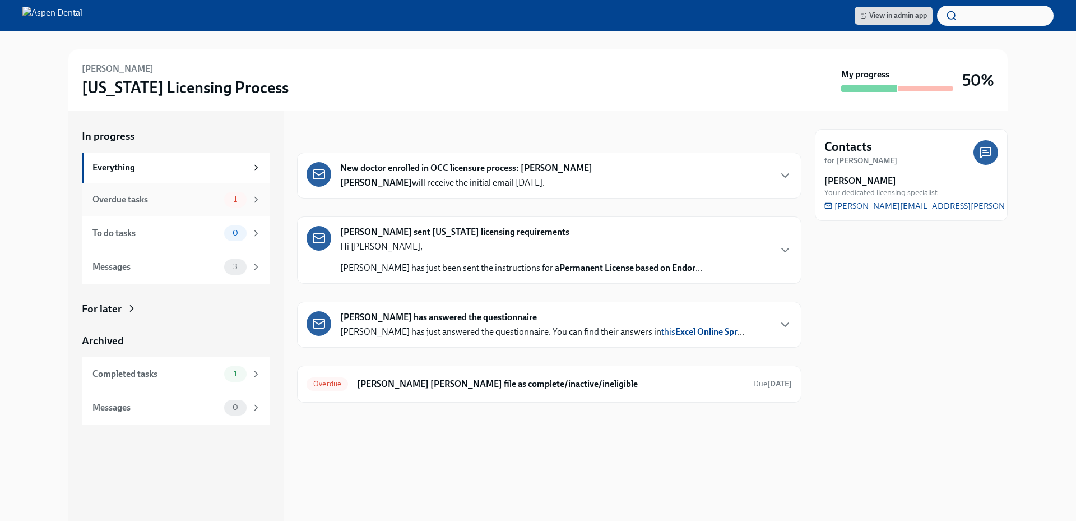
click at [189, 201] on div "Overdue tasks" at bounding box center [155, 199] width 127 height 12
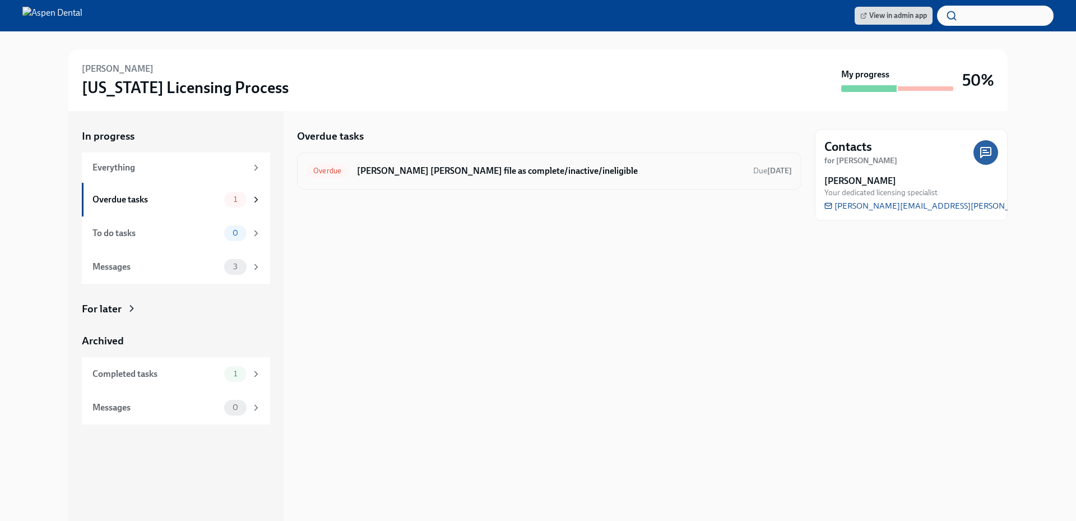
click at [442, 169] on h6 "[PERSON_NAME] [PERSON_NAME] file as complete/inactive/ineligible" at bounding box center [550, 171] width 387 height 12
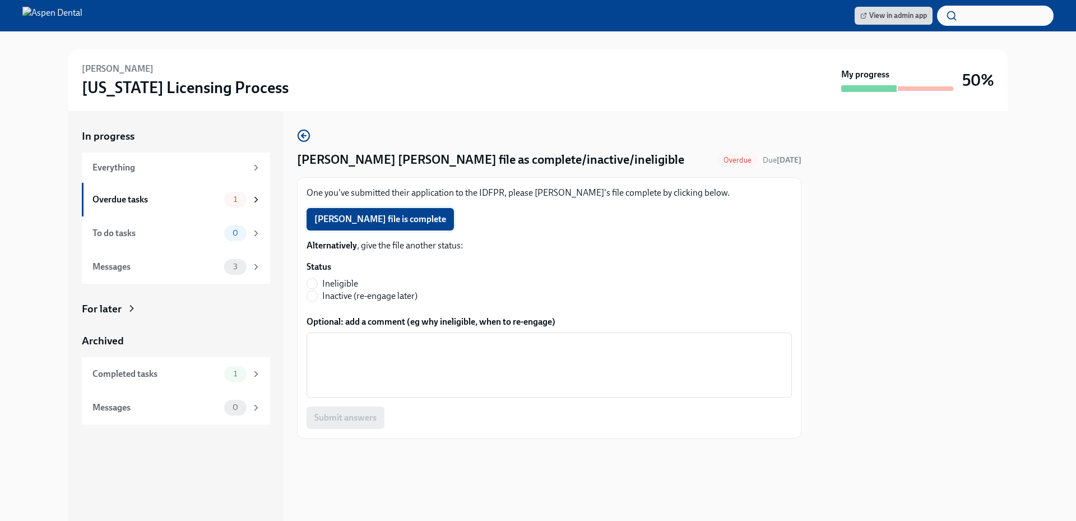
click at [414, 212] on button "Nakul Patel's file is complete" at bounding box center [379, 219] width 147 height 22
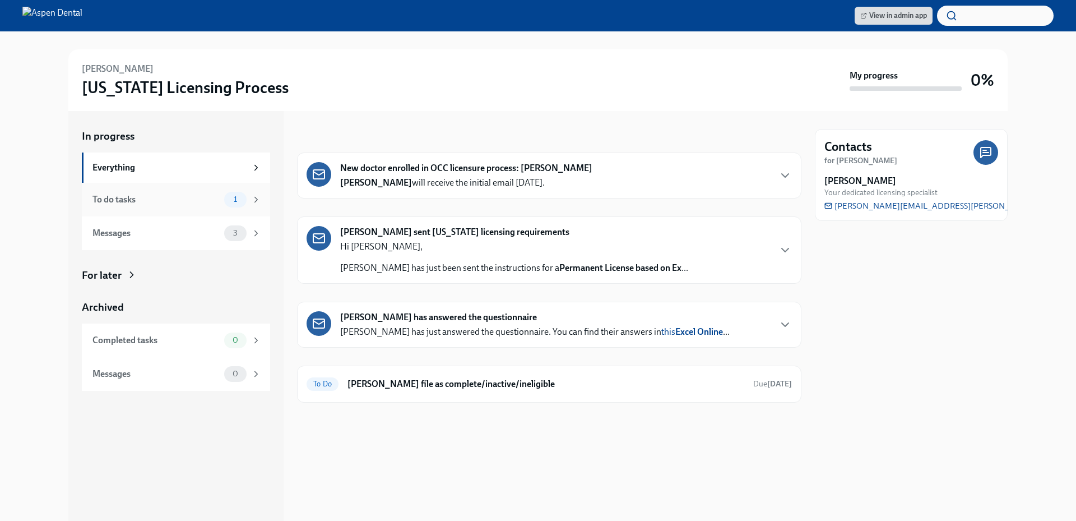
click at [185, 201] on div "To do tasks" at bounding box center [155, 199] width 127 height 12
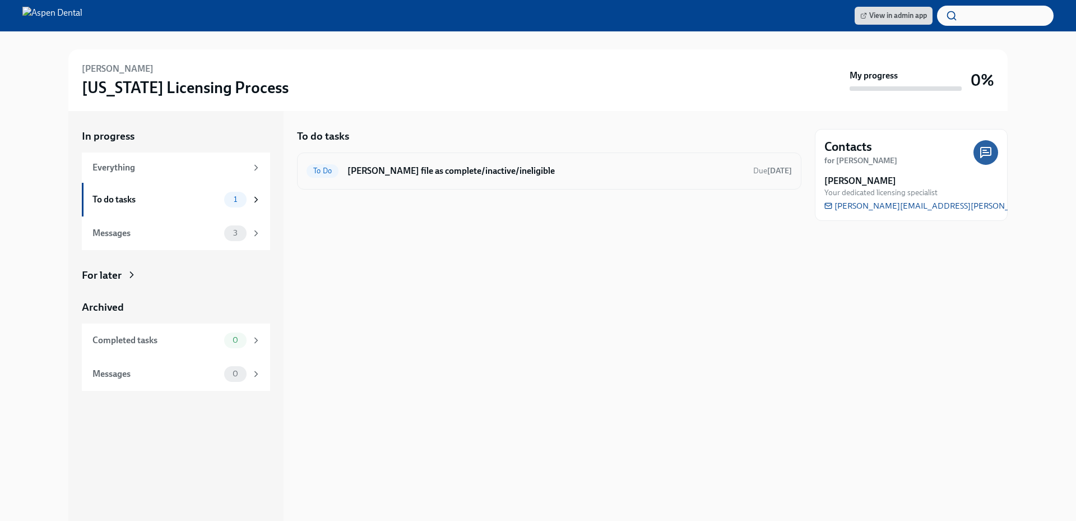
click at [392, 164] on div "To Do Mark Katie Woodburn's file as complete/inactive/ineligible Due Sep 22nd" at bounding box center [548, 171] width 485 height 18
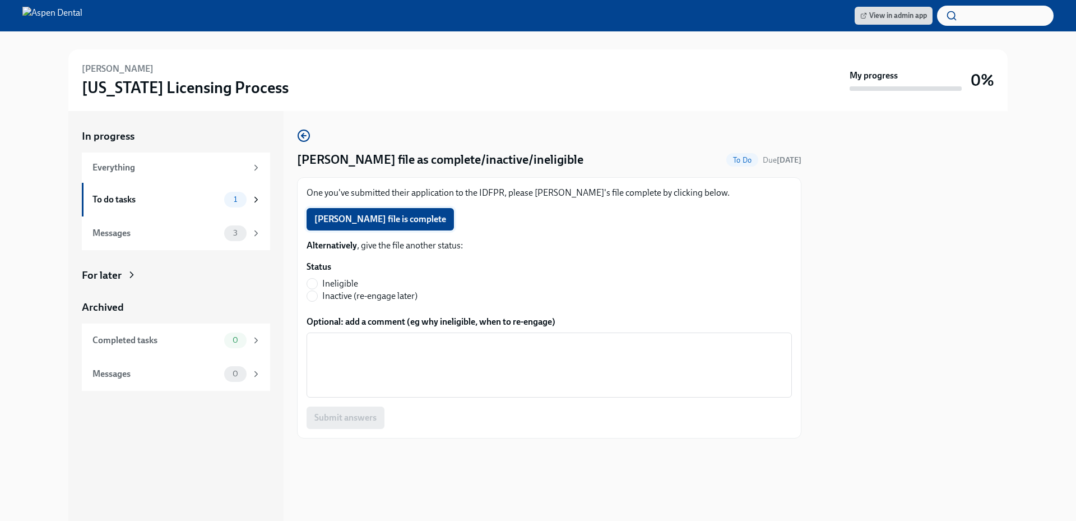
click at [389, 221] on span "Katie Woodburn's file is complete" at bounding box center [380, 218] width 132 height 11
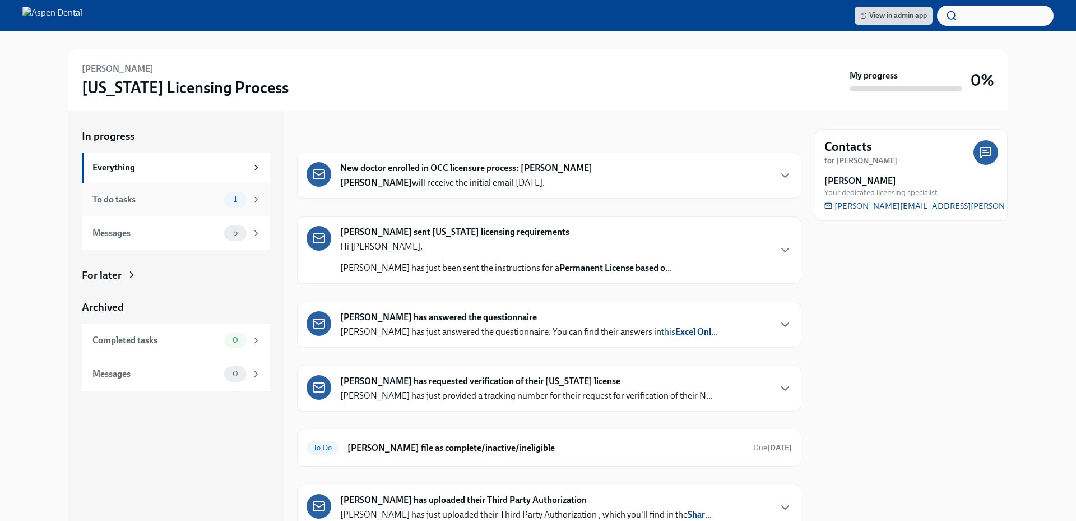
click at [189, 206] on div "To do tasks 1" at bounding box center [176, 200] width 169 height 16
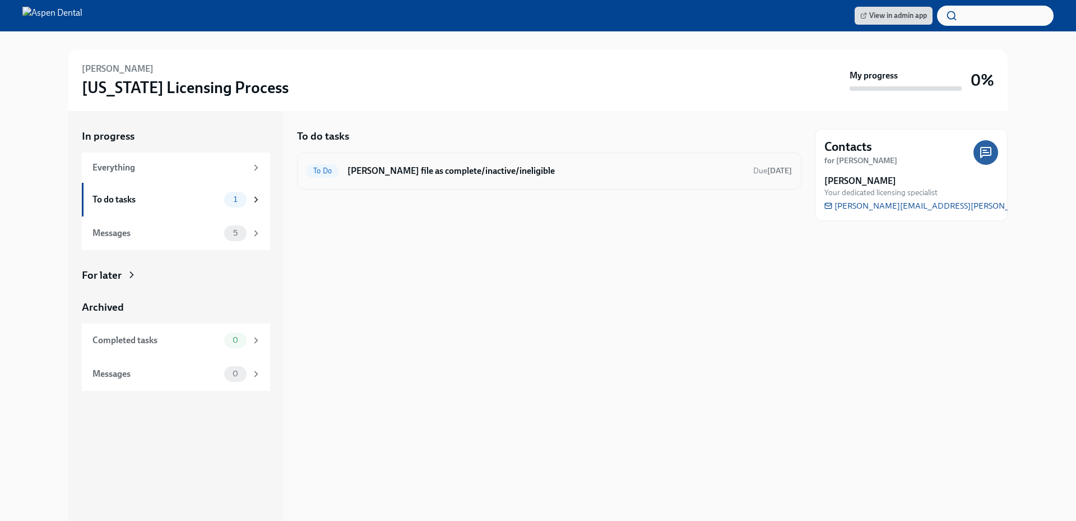
click at [380, 171] on h6 "[PERSON_NAME] file as complete/inactive/ineligible" at bounding box center [545, 171] width 397 height 12
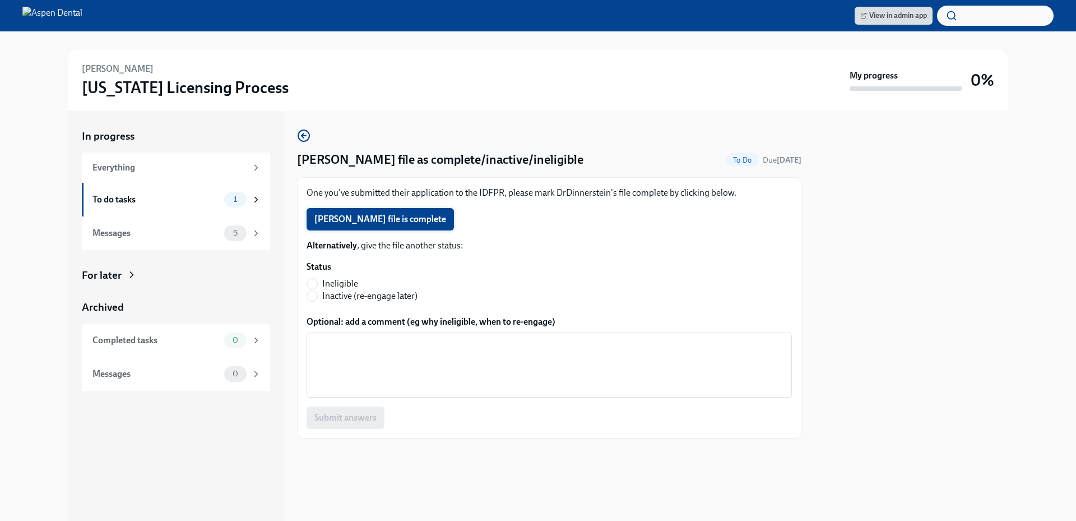
click at [429, 225] on span "Joseph Dinnerstein's file is complete" at bounding box center [380, 218] width 132 height 11
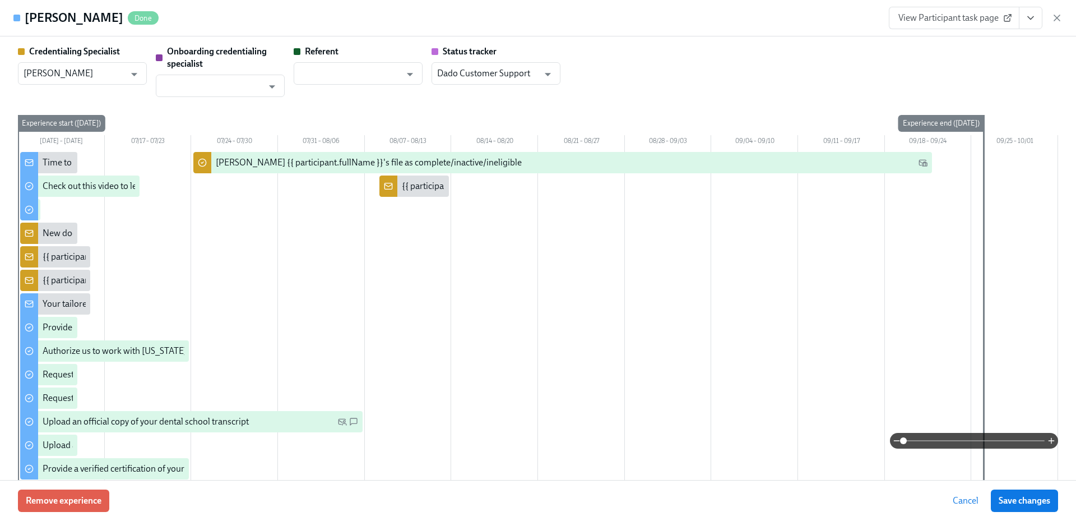
click at [1059, 17] on icon "button" at bounding box center [1056, 17] width 11 height 11
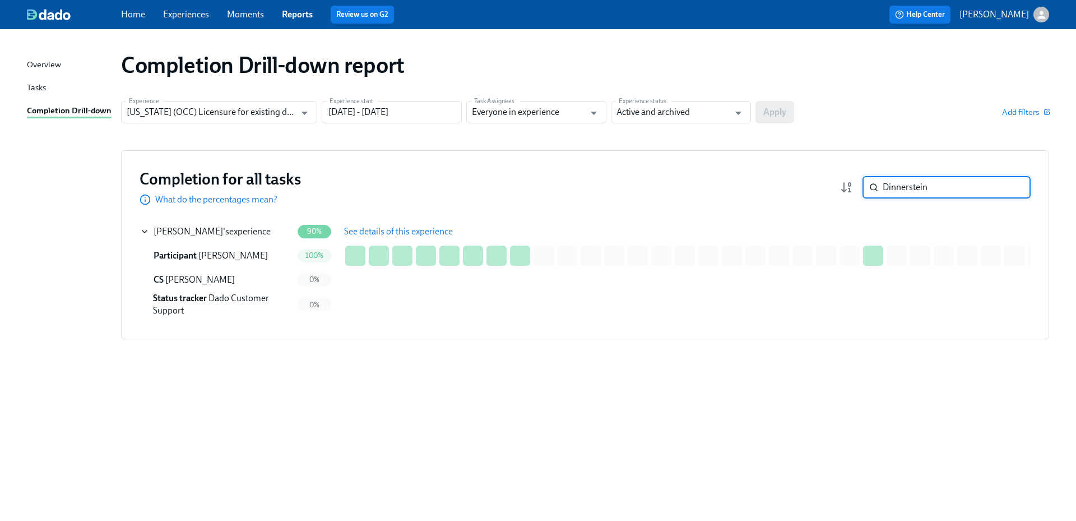
drag, startPoint x: 940, startPoint y: 185, endPoint x: 858, endPoint y: 188, distance: 82.4
click at [856, 189] on div "Dinnerstein ​" at bounding box center [935, 187] width 191 height 22
paste input "[PERSON_NAME]"
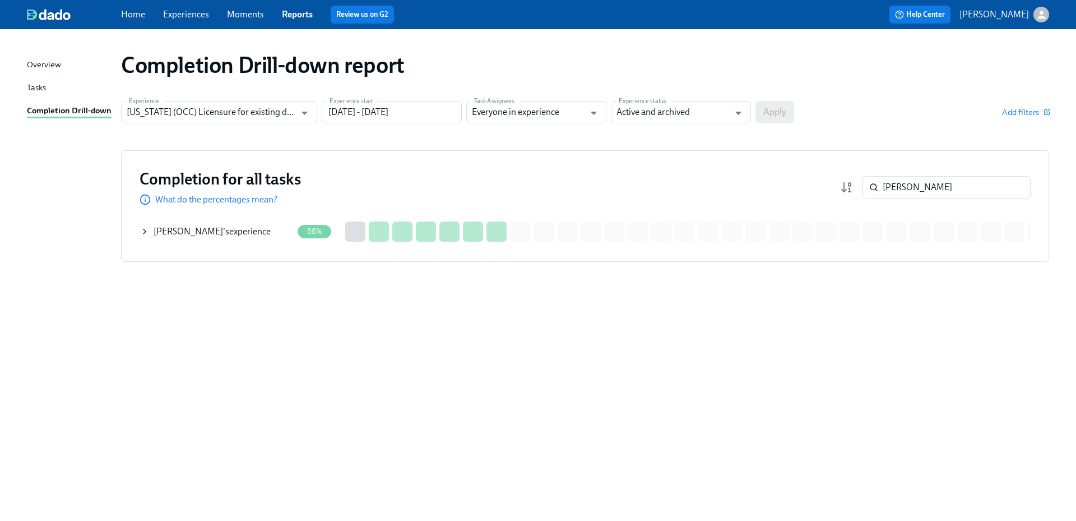
click at [233, 223] on div "[PERSON_NAME] 's experience" at bounding box center [216, 231] width 152 height 22
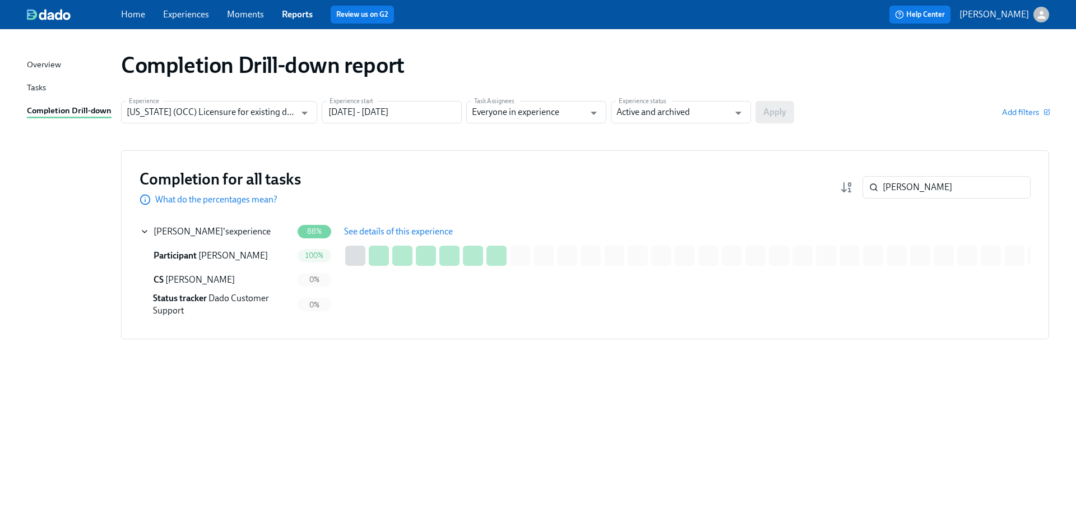
click at [389, 227] on span "See details of this experience" at bounding box center [398, 231] width 109 height 11
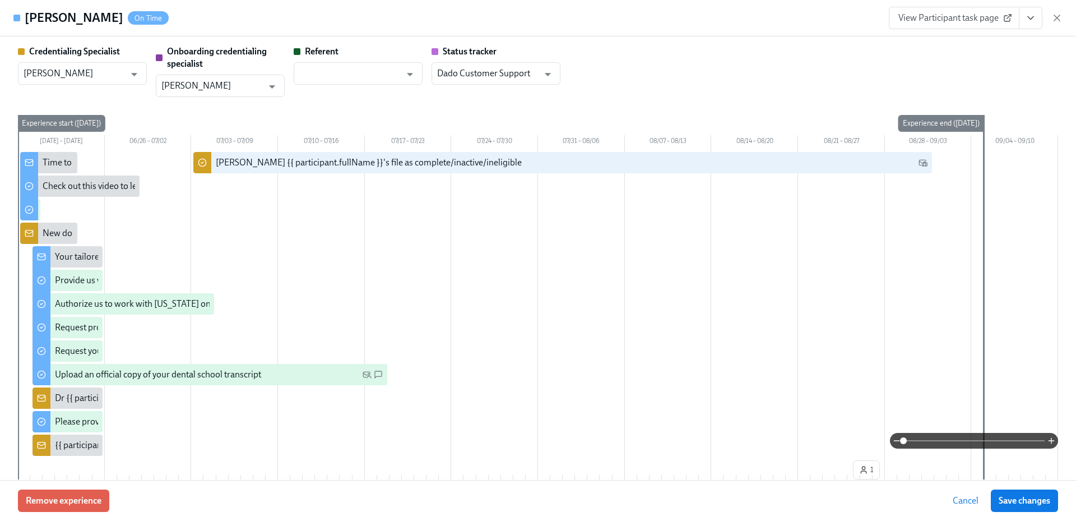
click at [1034, 19] on icon "View task page" at bounding box center [1030, 17] width 11 height 11
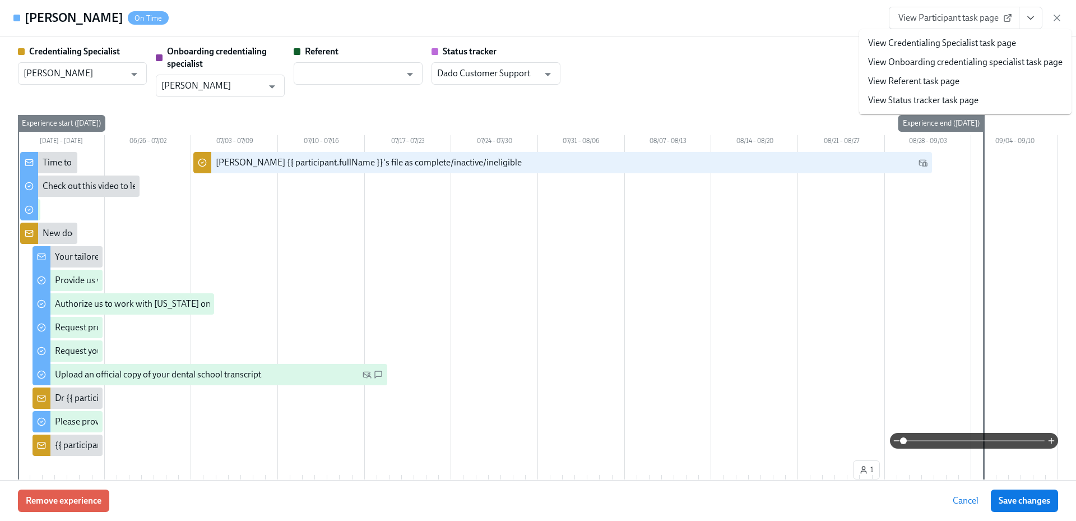
click at [988, 44] on link "View Credentialing Specialist task page" at bounding box center [942, 43] width 148 height 12
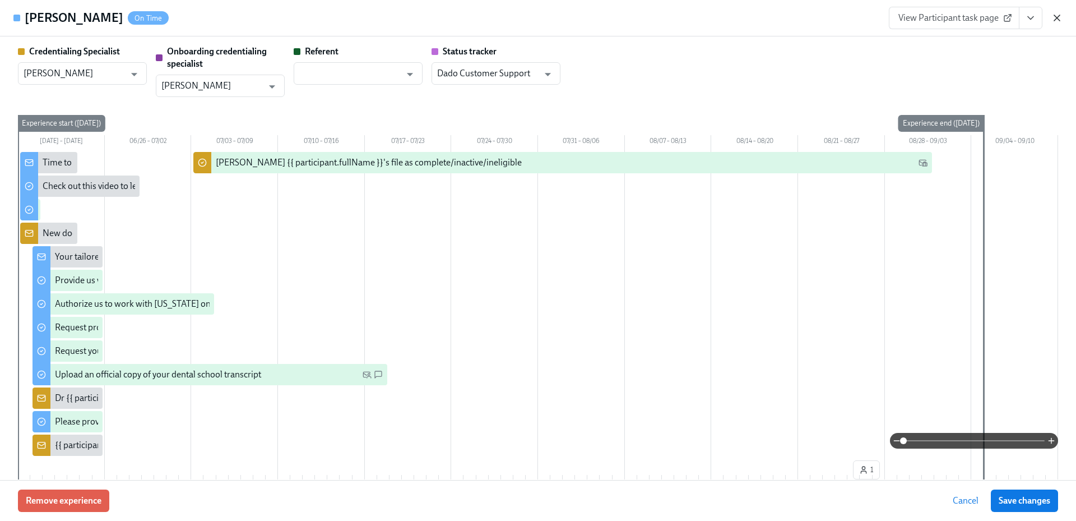
click at [1060, 18] on icon "button" at bounding box center [1056, 17] width 11 height 11
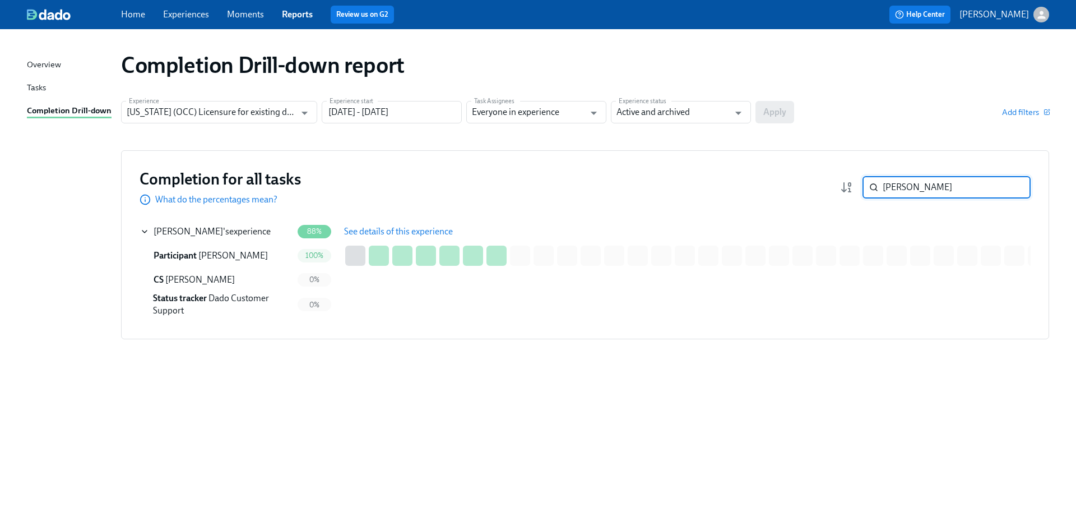
drag, startPoint x: 941, startPoint y: 185, endPoint x: 853, endPoint y: 185, distance: 87.4
click at [851, 185] on div "[PERSON_NAME] ​" at bounding box center [935, 187] width 191 height 22
paste input "[PERSON_NAME]"
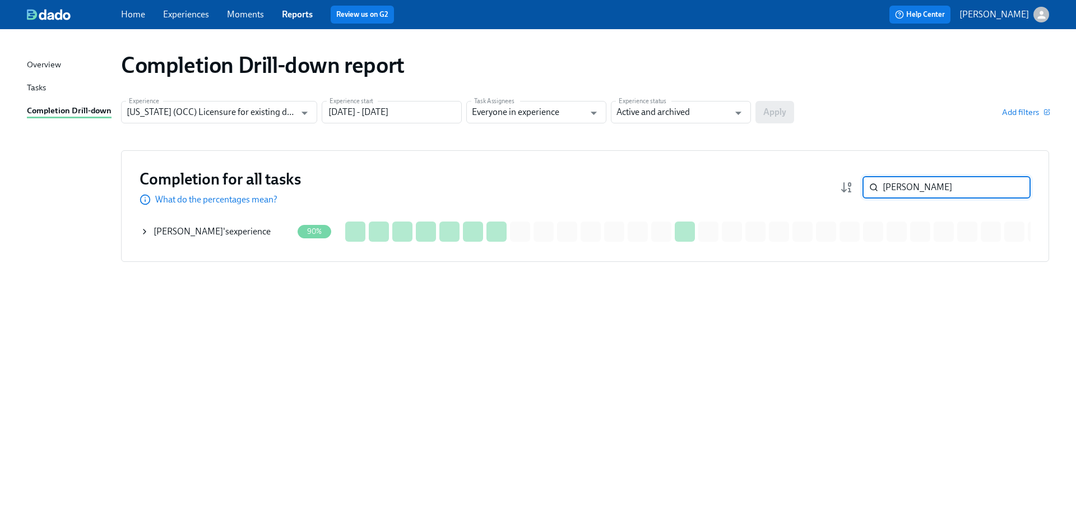
click at [247, 227] on div "[PERSON_NAME] 's experience" at bounding box center [212, 231] width 117 height 12
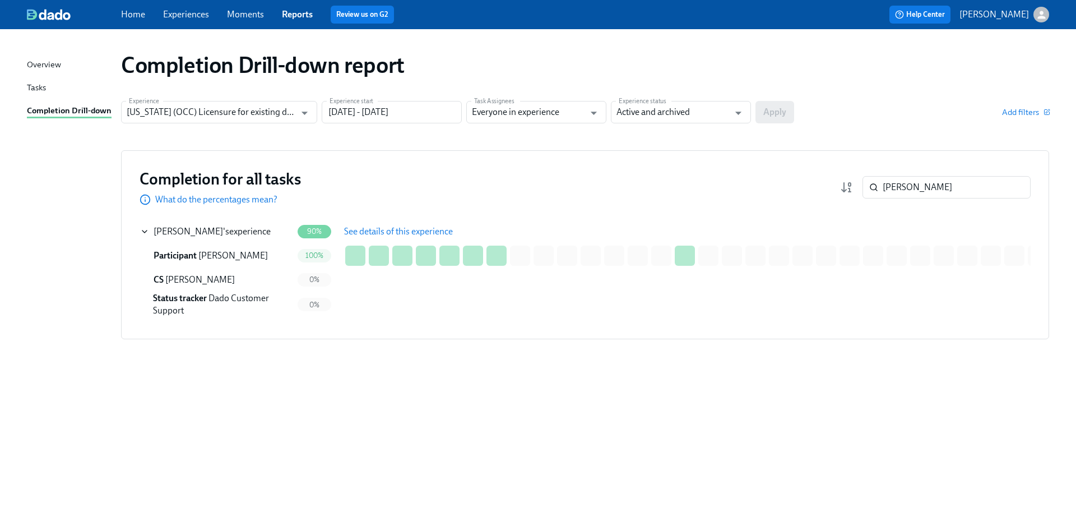
click at [403, 226] on span "See details of this experience" at bounding box center [398, 231] width 109 height 11
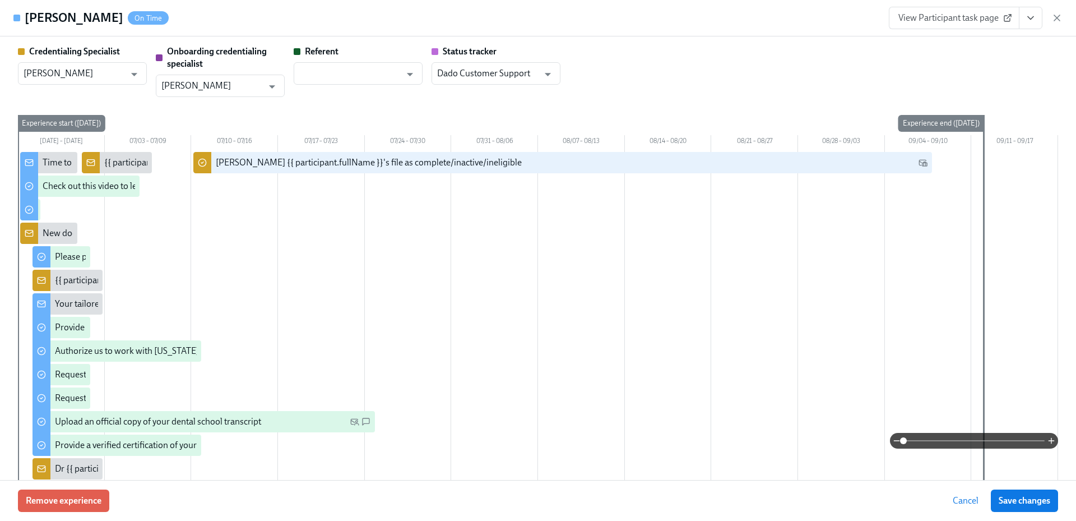
click at [1028, 23] on icon "View task page" at bounding box center [1030, 17] width 11 height 11
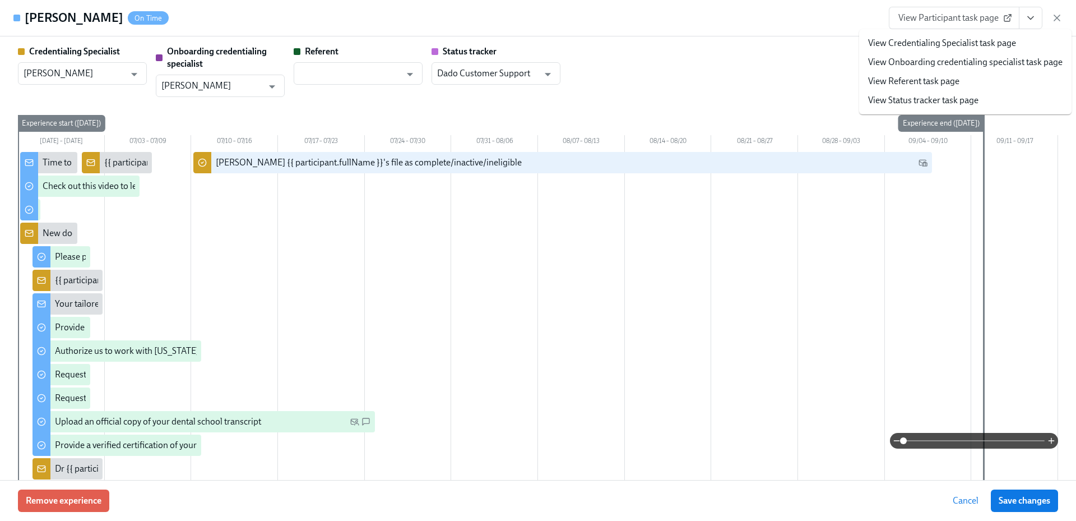
click at [956, 47] on link "View Credentialing Specialist task page" at bounding box center [942, 43] width 148 height 12
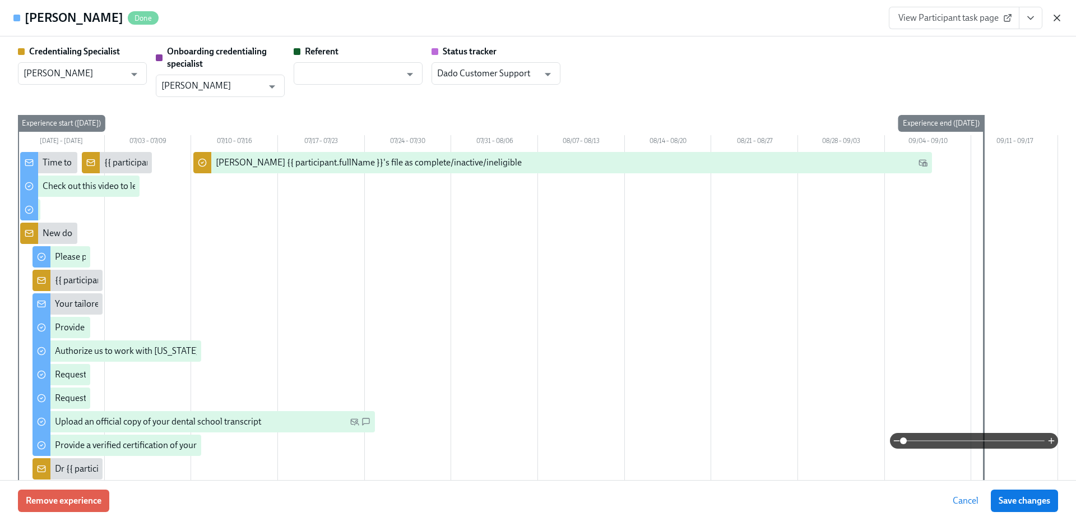
click at [1059, 20] on icon "button" at bounding box center [1057, 18] width 6 height 6
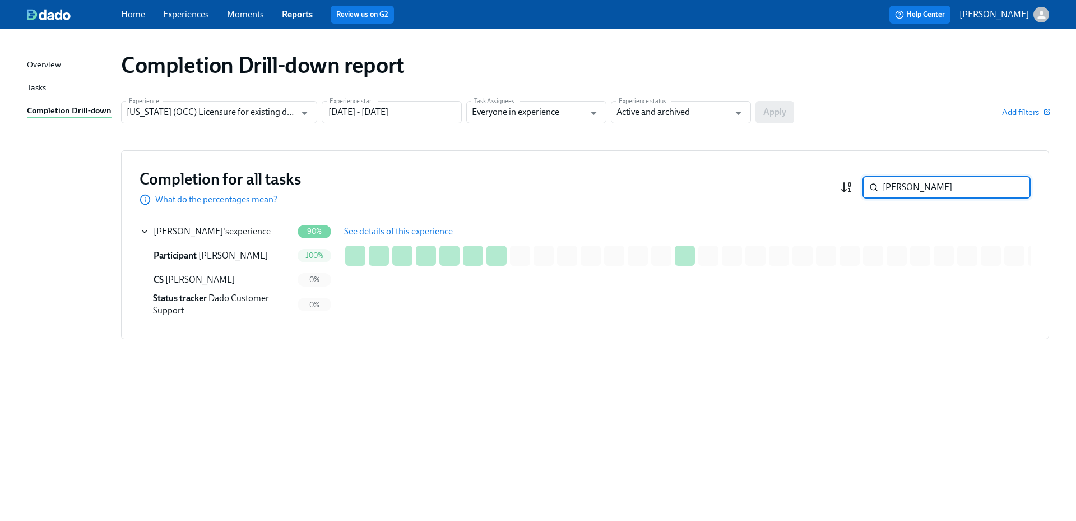
drag, startPoint x: 941, startPoint y: 184, endPoint x: 843, endPoint y: 182, distance: 98.1
click at [843, 182] on div "Chamberlain ​" at bounding box center [935, 187] width 191 height 22
paste input "Behles"
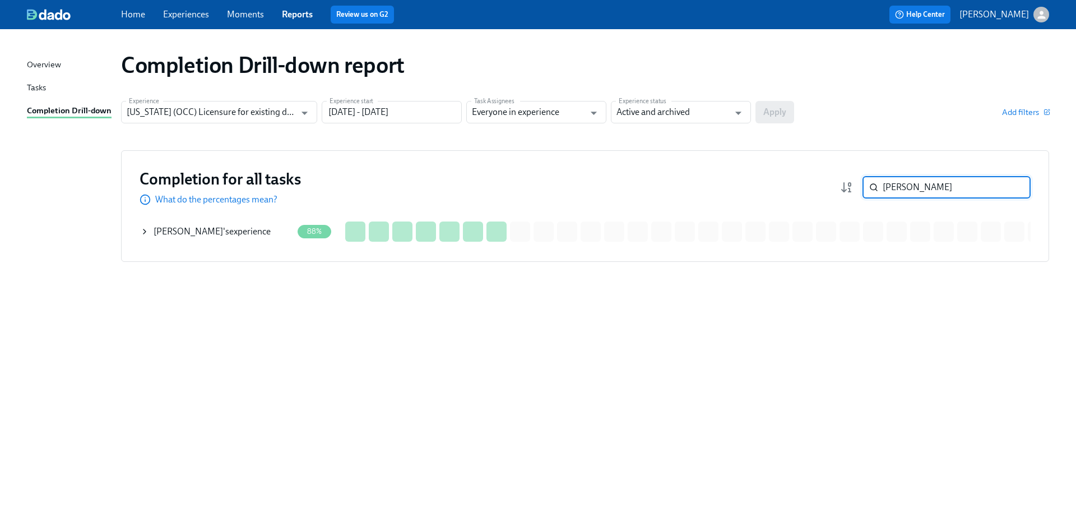
click at [218, 231] on div "Tierney Behles 's experience" at bounding box center [212, 231] width 117 height 12
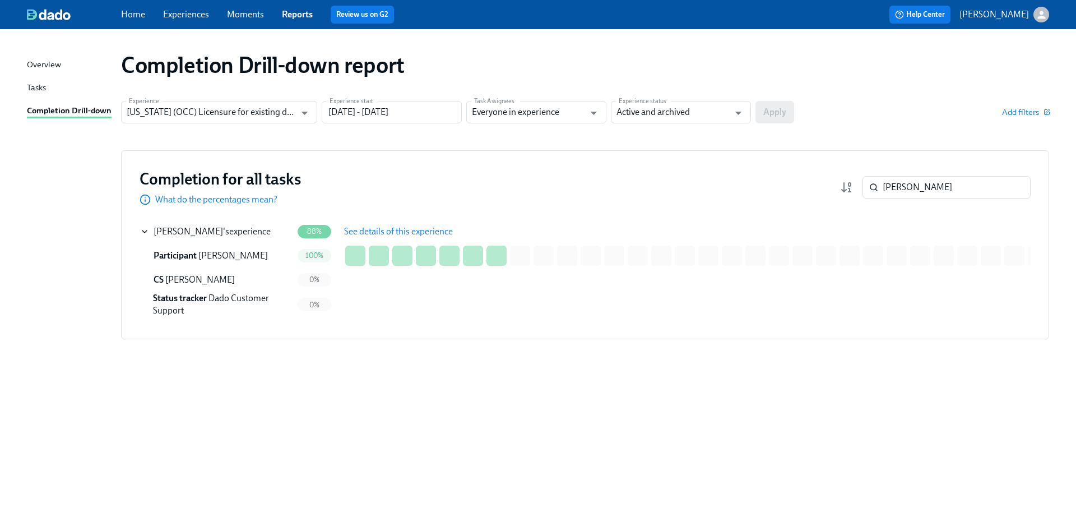
click at [369, 230] on span "See details of this experience" at bounding box center [398, 231] width 109 height 11
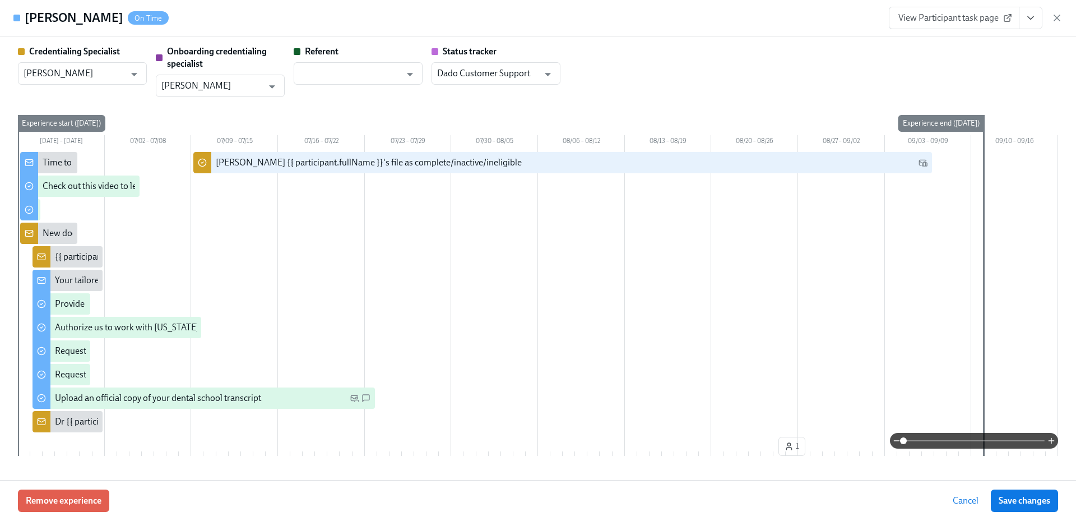
click at [1034, 21] on icon "View task page" at bounding box center [1030, 17] width 11 height 11
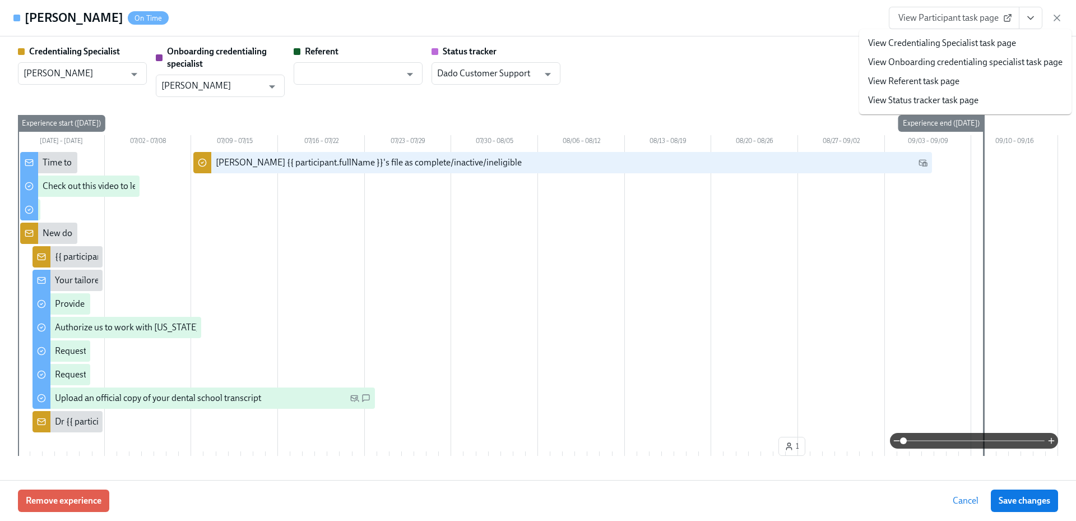
click at [981, 41] on link "View Credentialing Specialist task page" at bounding box center [942, 43] width 148 height 12
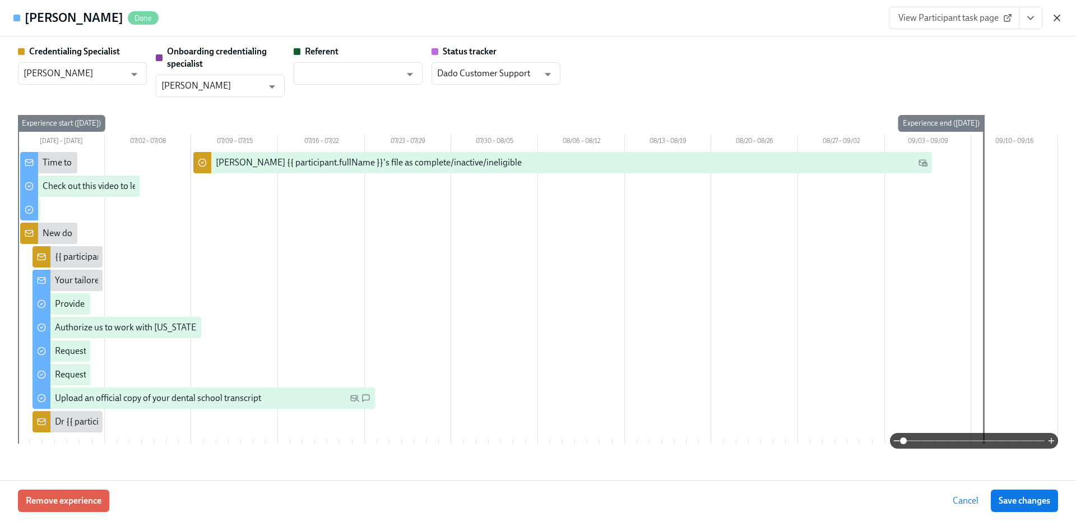
click at [1053, 17] on icon "button" at bounding box center [1056, 17] width 11 height 11
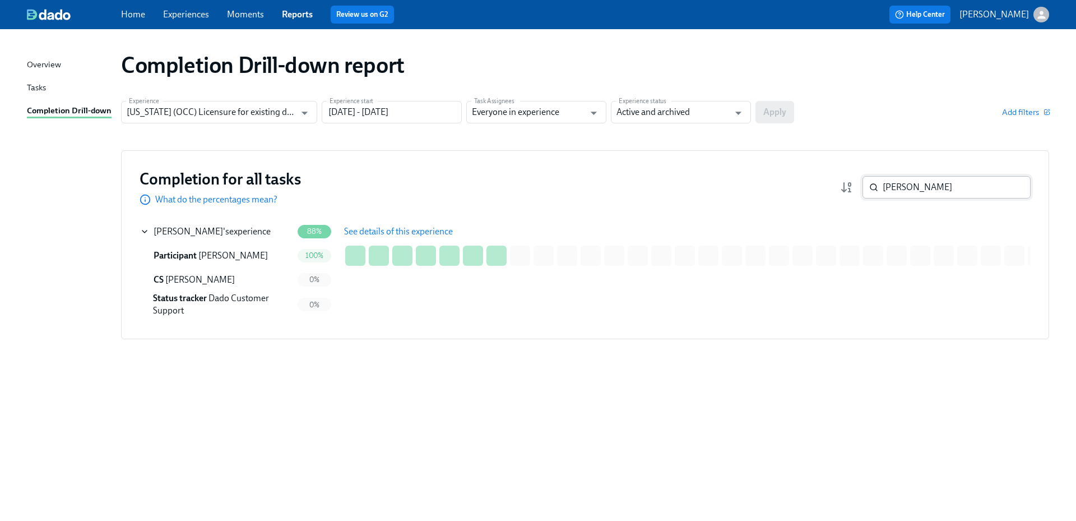
drag, startPoint x: 920, startPoint y: 188, endPoint x: 866, endPoint y: 187, distance: 53.8
click at [866, 187] on div "Behles ​" at bounding box center [946, 187] width 168 height 22
paste input "Spaulding"
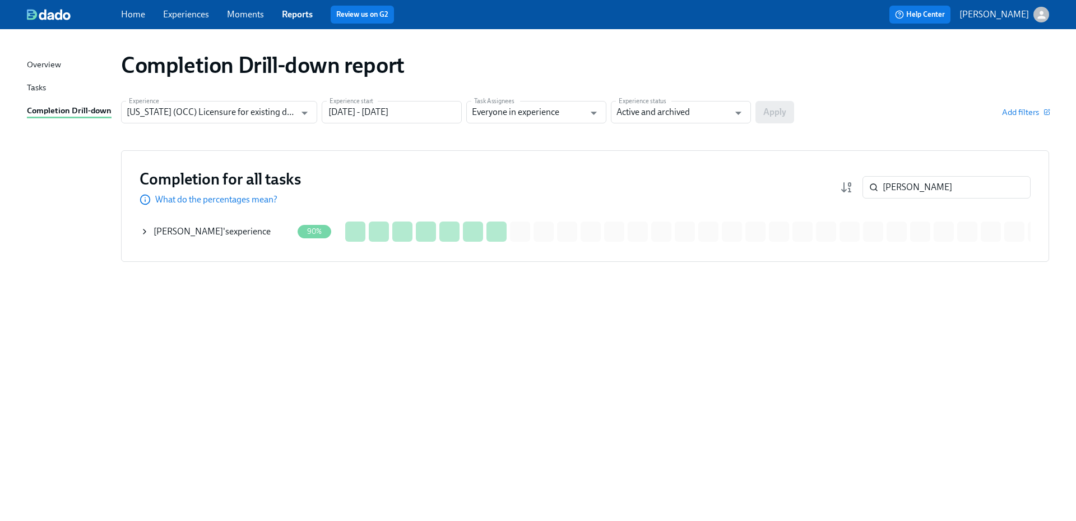
click at [241, 236] on div "Cameron Spaulding 's experience" at bounding box center [212, 231] width 117 height 12
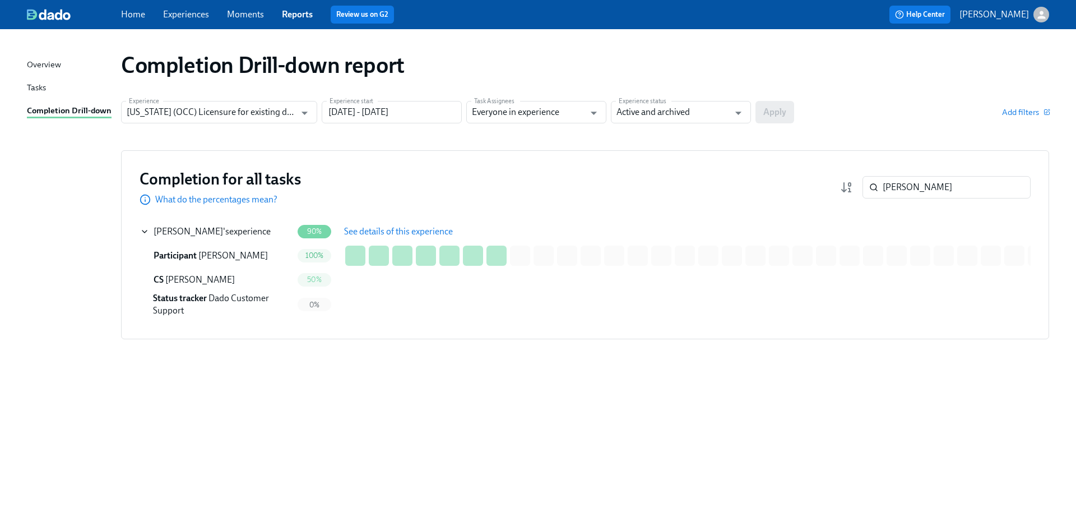
click at [397, 234] on span "See details of this experience" at bounding box center [398, 231] width 109 height 11
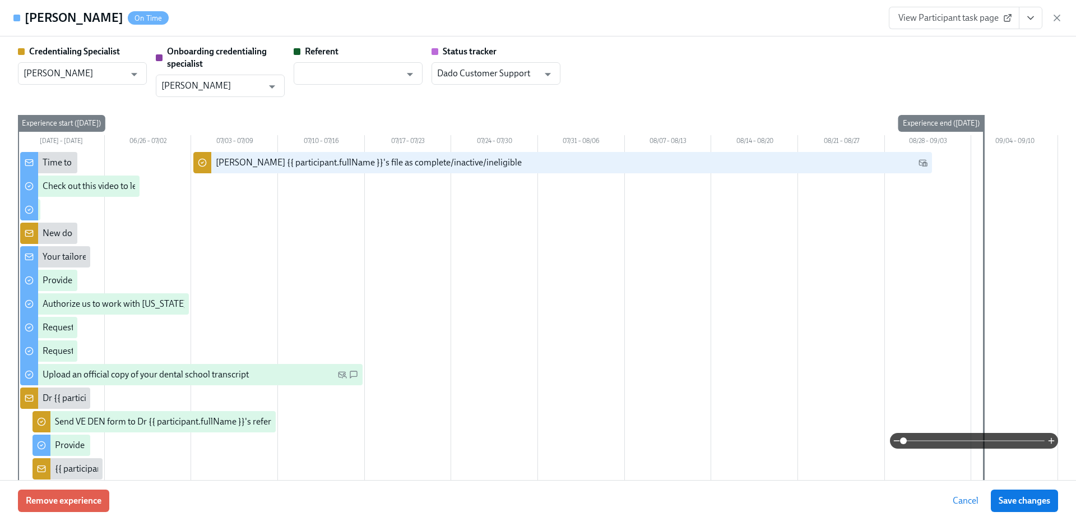
click at [1039, 24] on button "View task page" at bounding box center [1031, 18] width 24 height 22
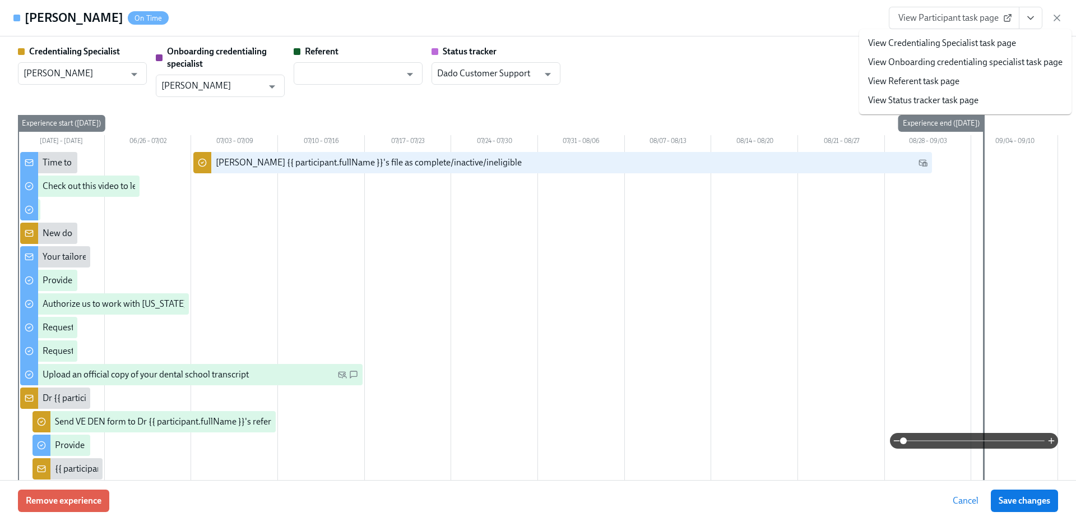
click at [984, 43] on link "View Credentialing Specialist task page" at bounding box center [942, 43] width 148 height 12
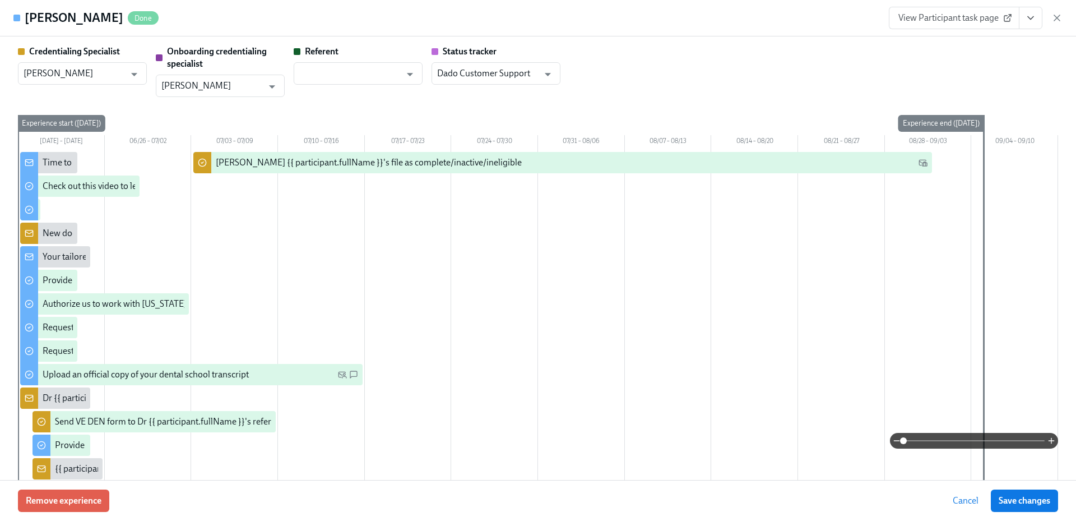
click at [1056, 20] on icon "button" at bounding box center [1056, 17] width 11 height 11
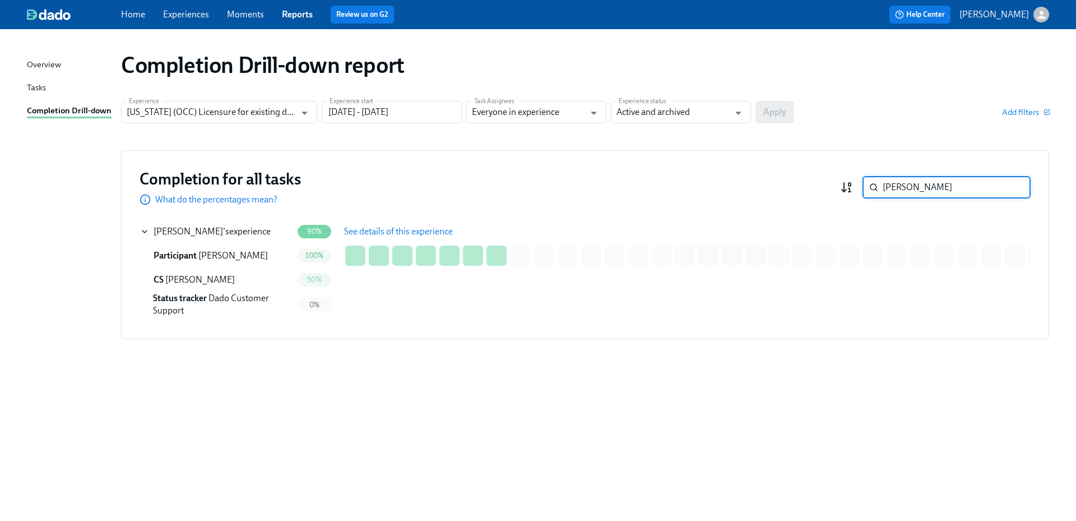
drag, startPoint x: 919, startPoint y: 187, endPoint x: 848, endPoint y: 182, distance: 71.3
click at [848, 182] on div "Spaulding ​" at bounding box center [935, 187] width 191 height 22
paste input "Carroll"
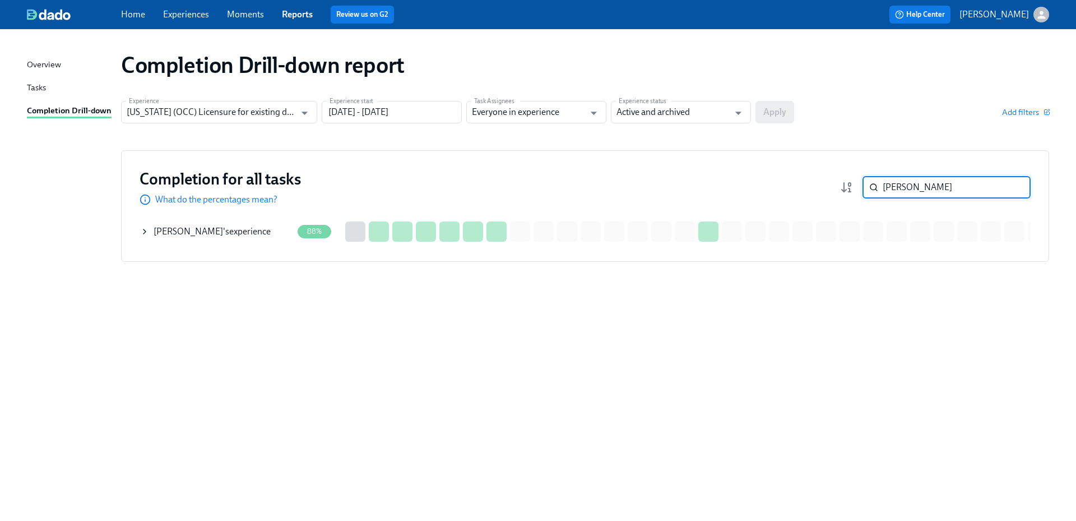
click at [247, 226] on div "Alexandra Carroll 's experience" at bounding box center [212, 231] width 117 height 12
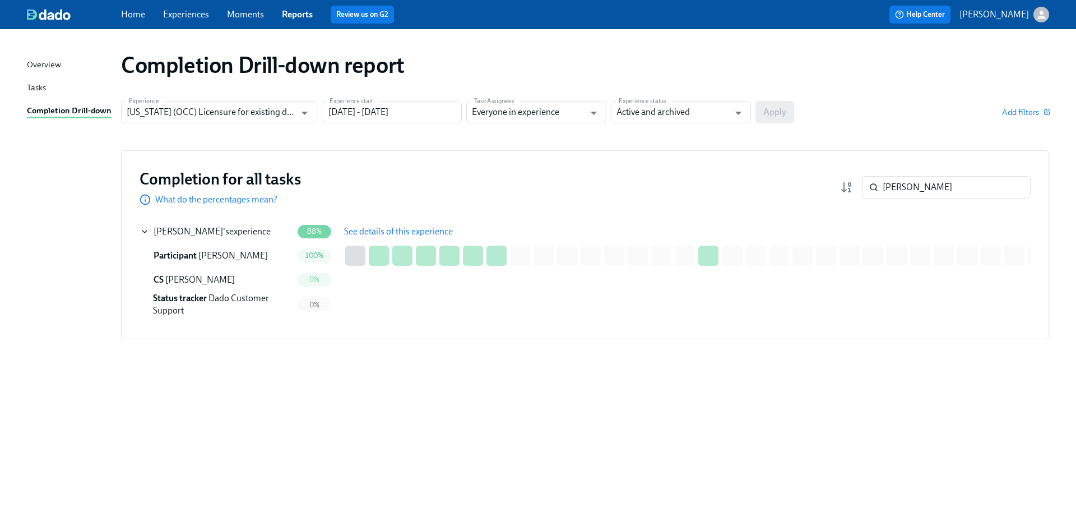
click at [383, 228] on span "See details of this experience" at bounding box center [398, 231] width 109 height 11
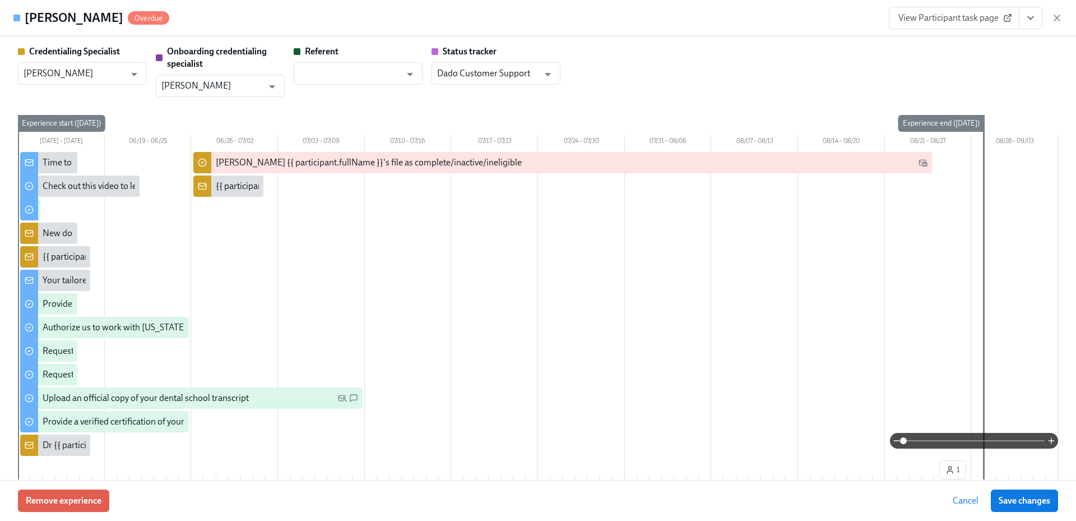
click at [1037, 18] on button "View task page" at bounding box center [1031, 18] width 24 height 22
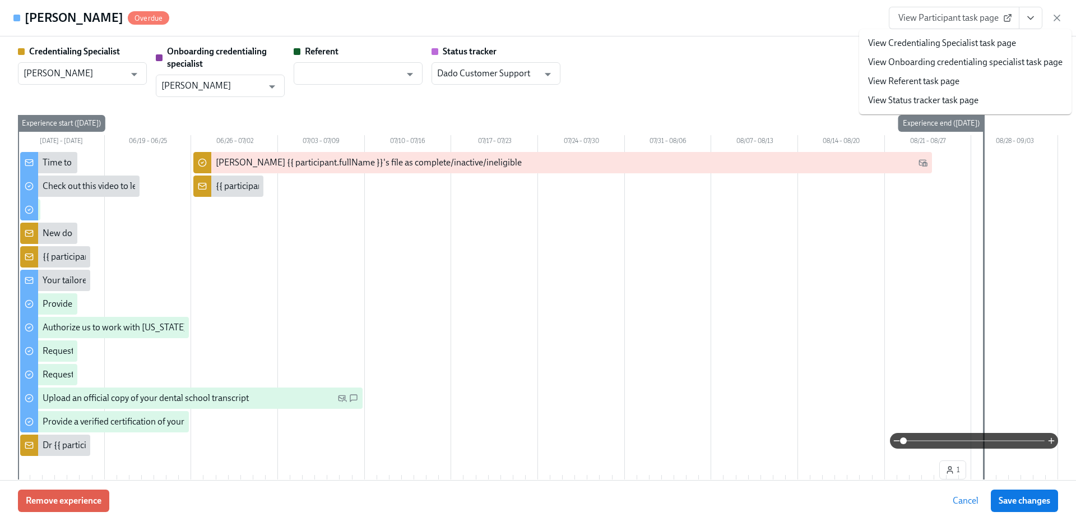
click at [941, 38] on link "View Credentialing Specialist task page" at bounding box center [942, 43] width 148 height 12
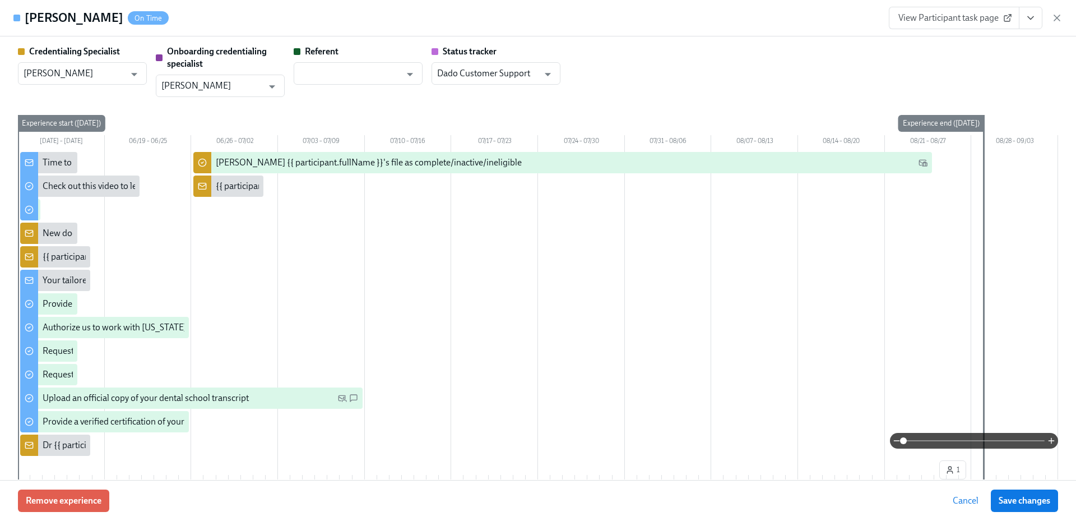
click at [1054, 18] on icon "button" at bounding box center [1056, 17] width 11 height 11
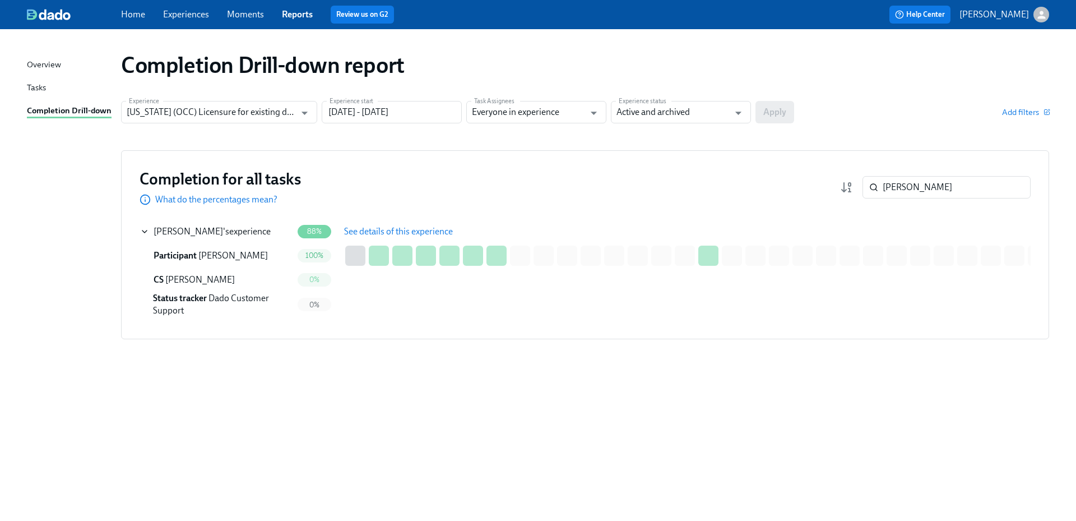
drag, startPoint x: 925, startPoint y: 187, endPoint x: 839, endPoint y: 187, distance: 85.2
click at [839, 187] on div "Completion for all tasks What do the percentages mean? Carroll ​" at bounding box center [585, 187] width 891 height 37
paste input "Lauderdale"
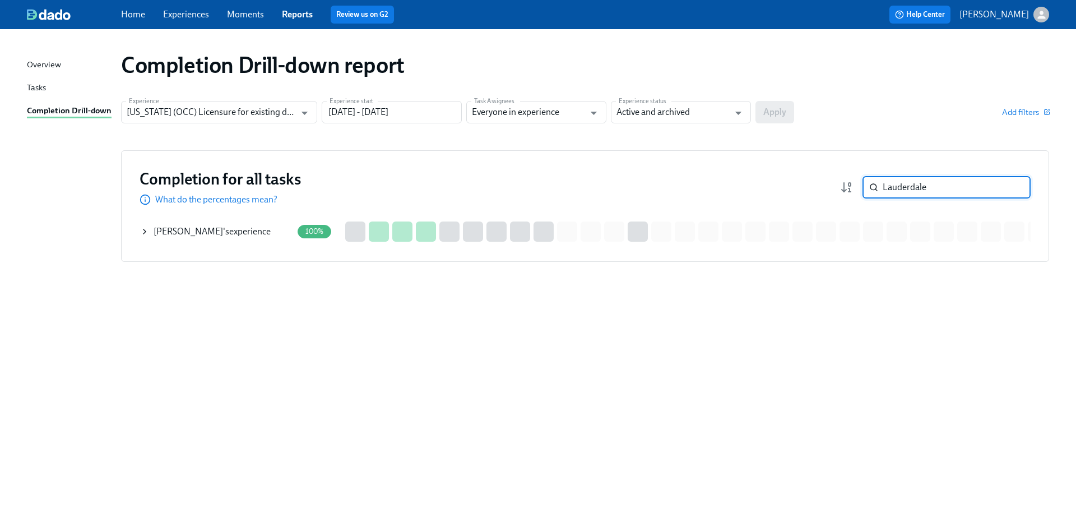
click at [233, 236] on div "Candace Lauderdale 's experience" at bounding box center [212, 231] width 117 height 12
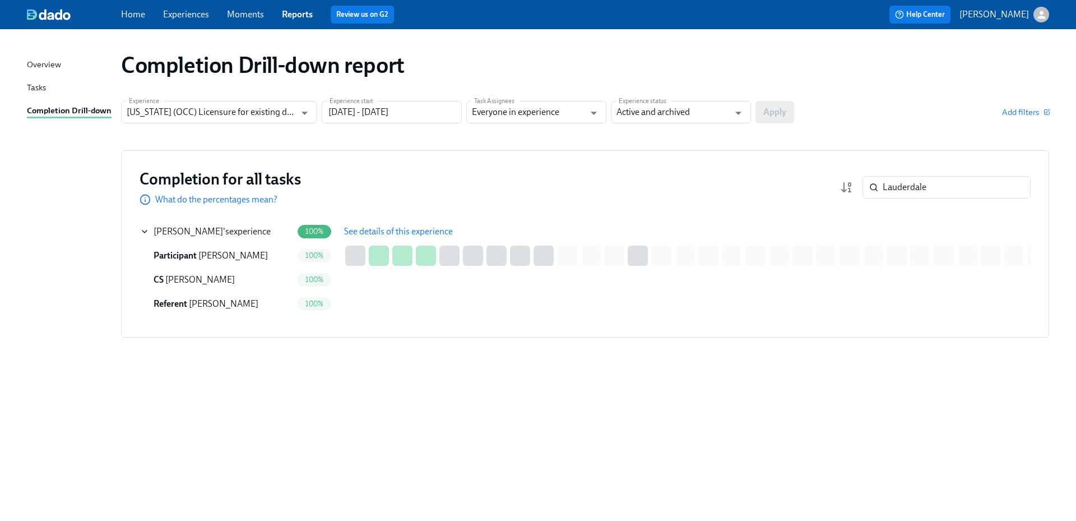
click at [390, 230] on span "See details of this experience" at bounding box center [398, 231] width 109 height 11
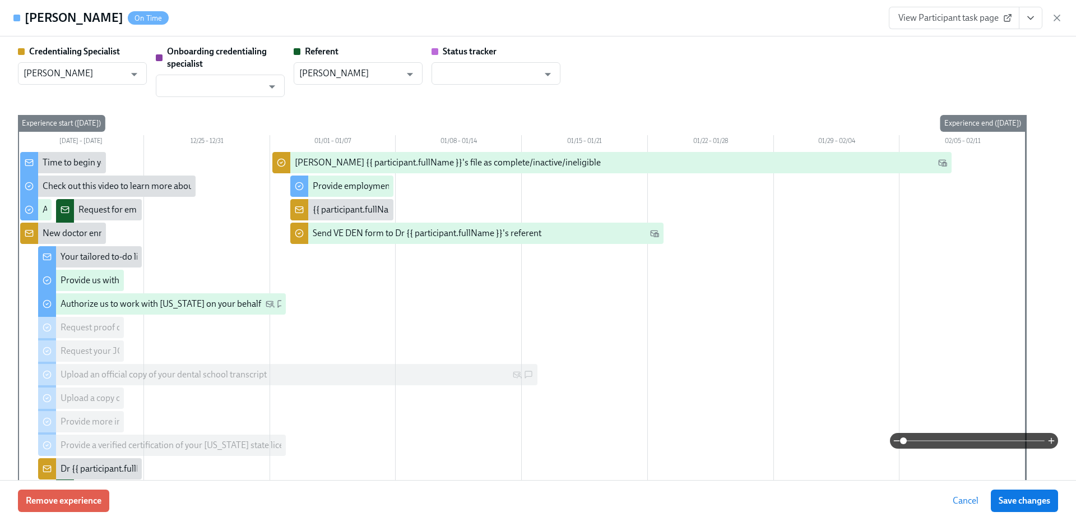
click at [1030, 24] on button "View task page" at bounding box center [1031, 18] width 24 height 22
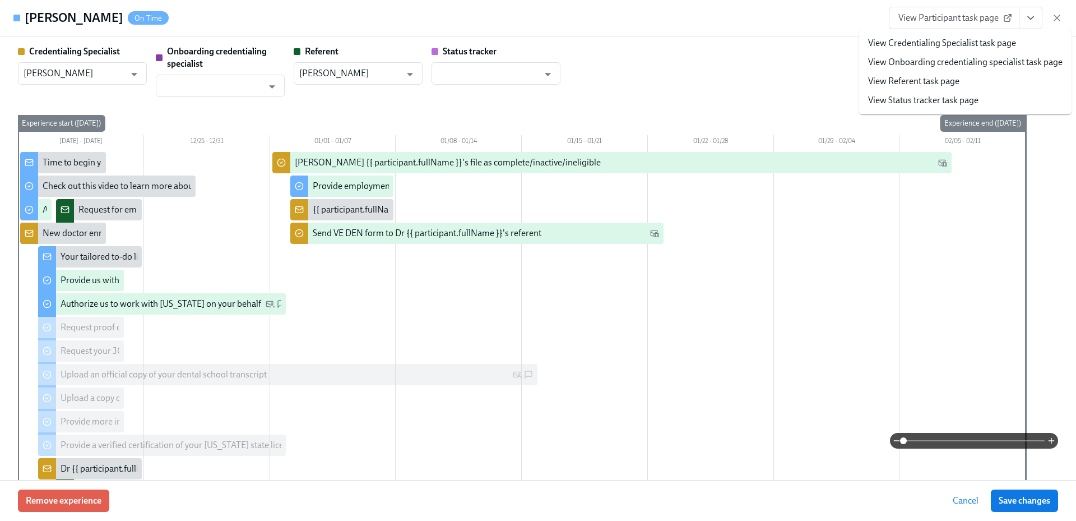
click at [992, 49] on li "View Credentialing Specialist task page" at bounding box center [965, 43] width 212 height 19
click at [990, 45] on link "View Credentialing Specialist task page" at bounding box center [942, 43] width 148 height 12
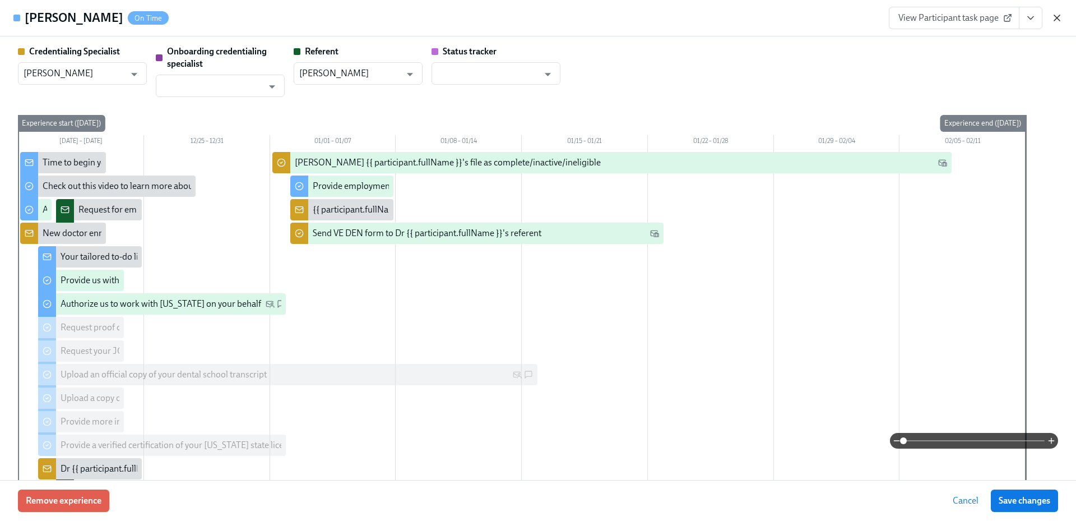
click at [1057, 21] on icon "button" at bounding box center [1056, 17] width 11 height 11
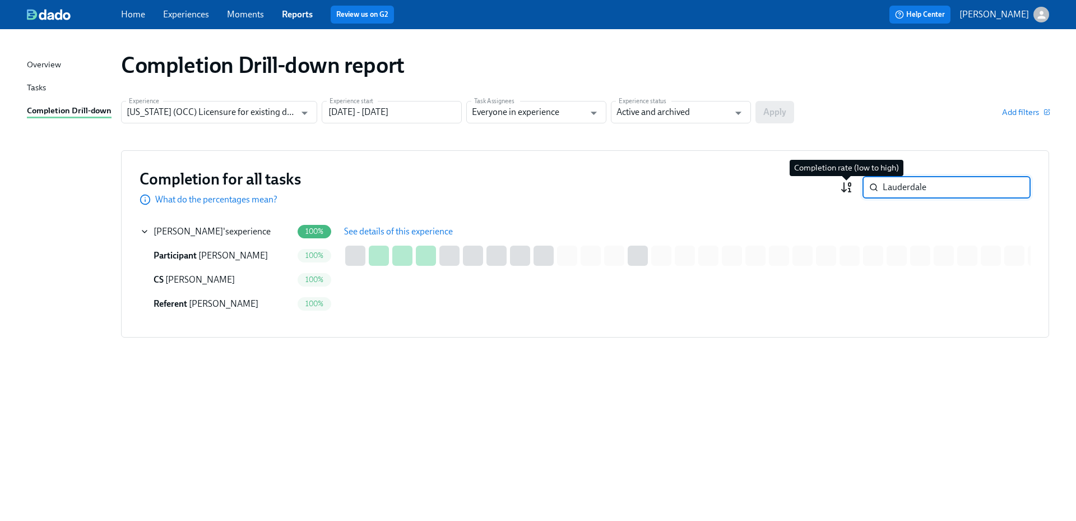
drag, startPoint x: 946, startPoint y: 191, endPoint x: 853, endPoint y: 184, distance: 93.8
click at [853, 184] on div "Lauderdale ​" at bounding box center [935, 187] width 191 height 22
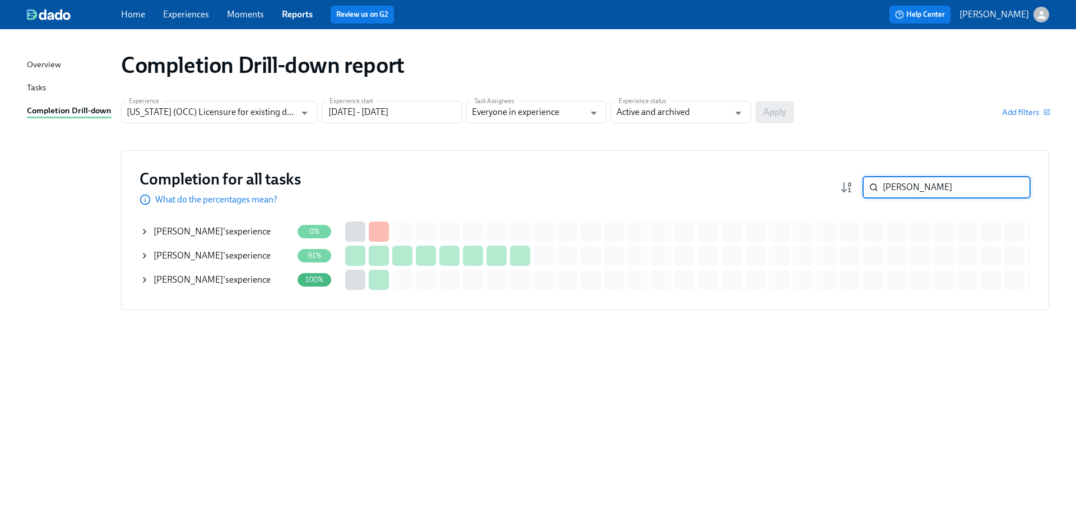
drag, startPoint x: 935, startPoint y: 196, endPoint x: 875, endPoint y: 190, distance: 60.8
click at [868, 191] on div "elliot ​" at bounding box center [946, 187] width 168 height 22
paste input "Rao"
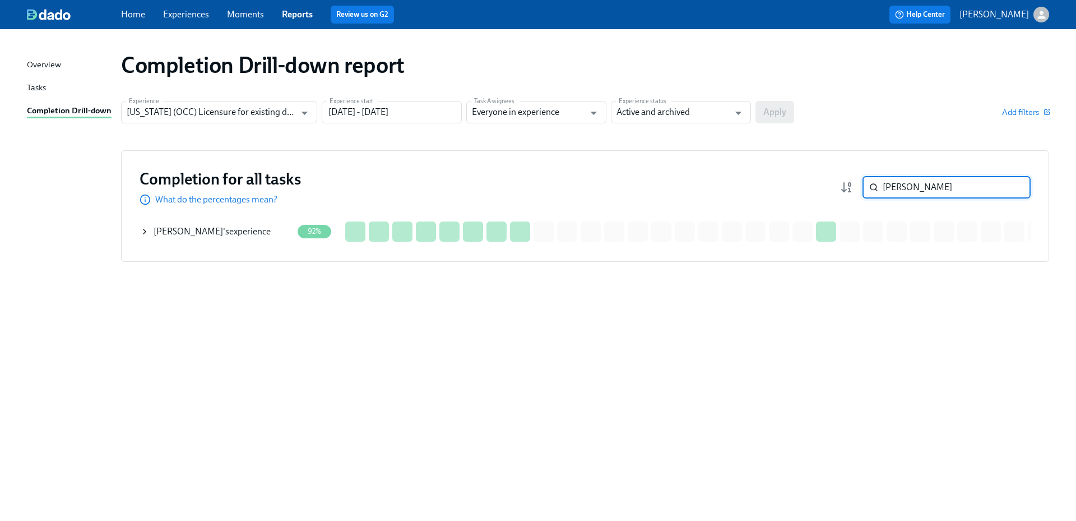
click at [198, 233] on div "Jia Rao 's experience" at bounding box center [212, 231] width 117 height 12
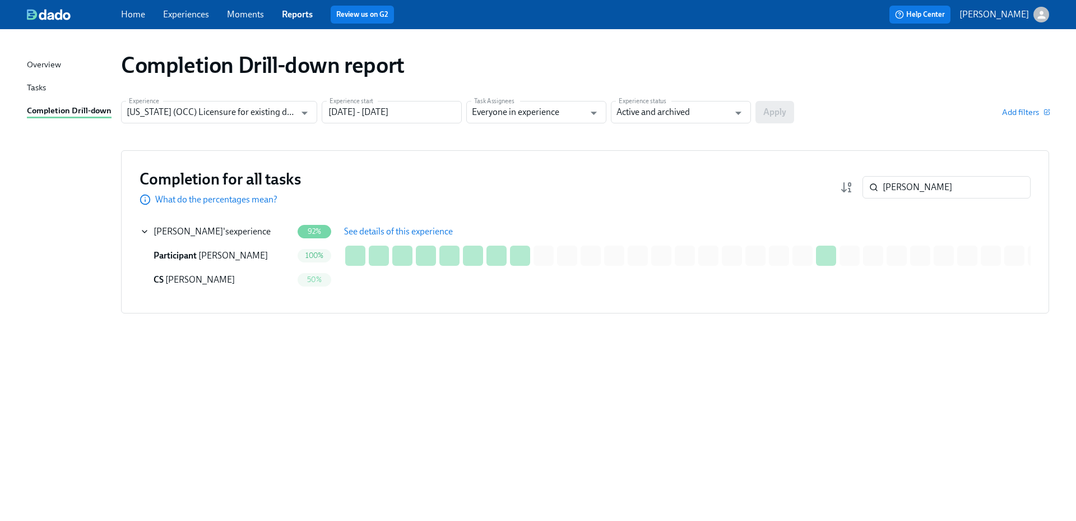
click at [388, 235] on span "See details of this experience" at bounding box center [398, 231] width 109 height 11
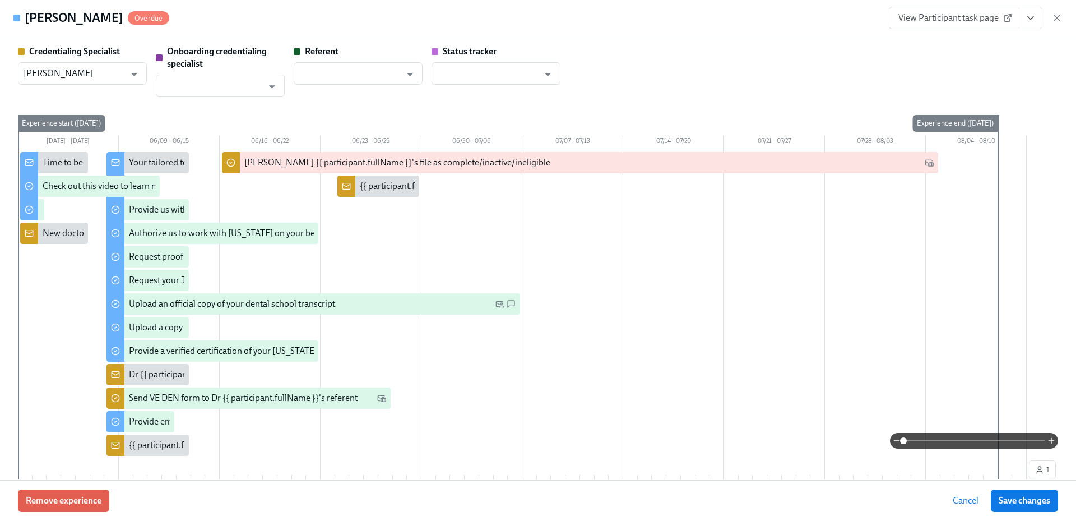
click at [1034, 20] on icon "View task page" at bounding box center [1030, 17] width 11 height 11
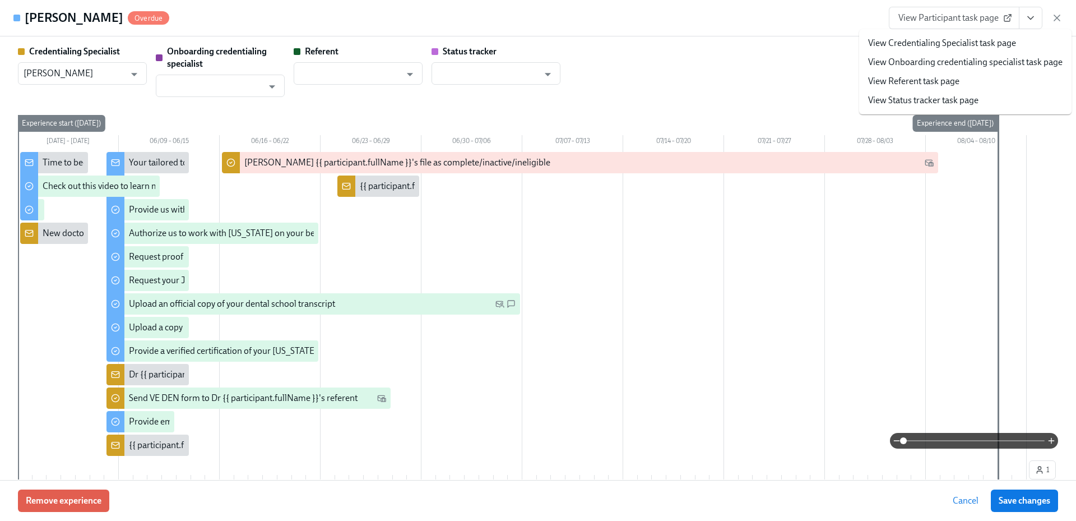
click at [985, 41] on link "View Credentialing Specialist task page" at bounding box center [942, 43] width 148 height 12
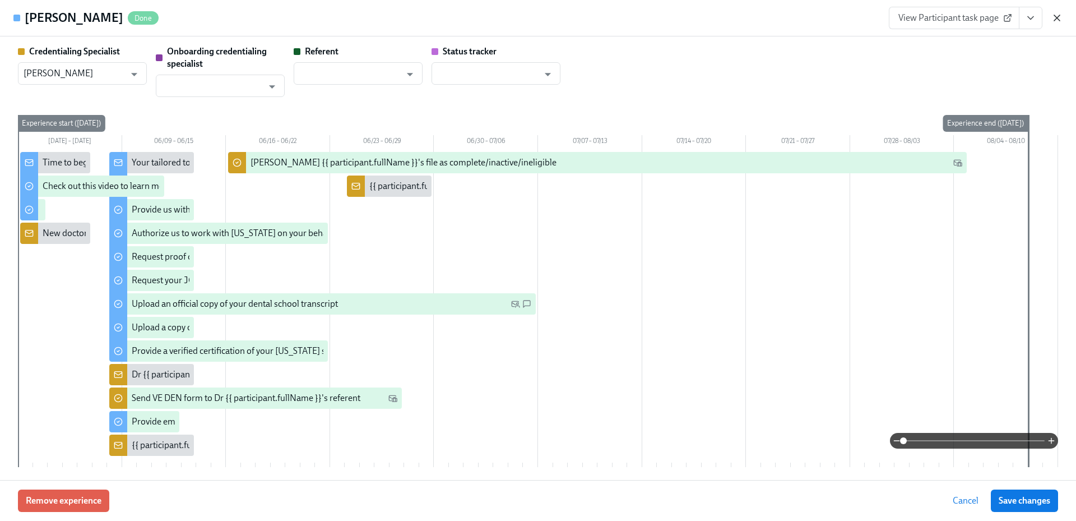
click at [1058, 20] on icon "button" at bounding box center [1057, 18] width 6 height 6
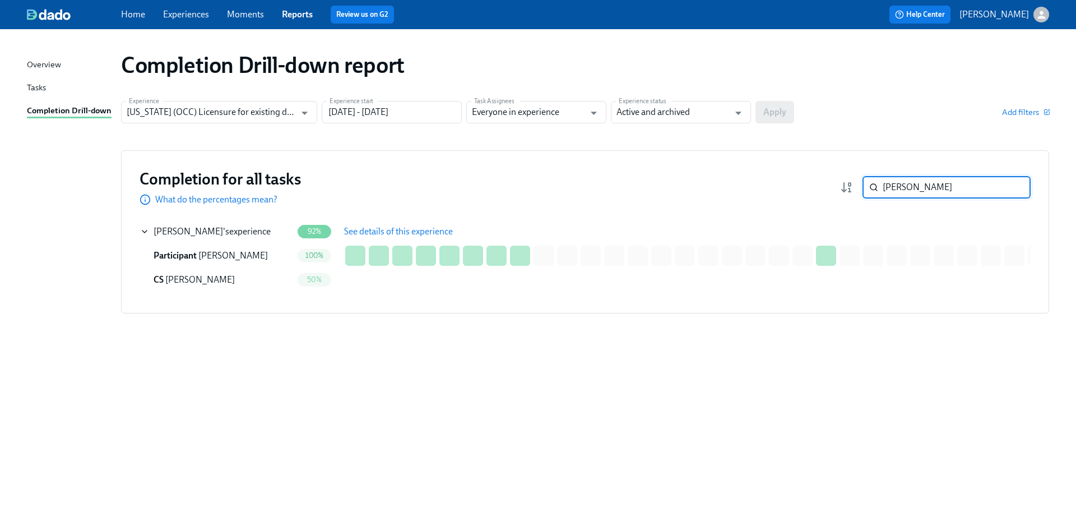
drag, startPoint x: 903, startPoint y: 183, endPoint x: 877, endPoint y: 184, distance: 26.4
click at [878, 184] on div "Rao ​" at bounding box center [946, 187] width 168 height 22
paste input "Abdallah"
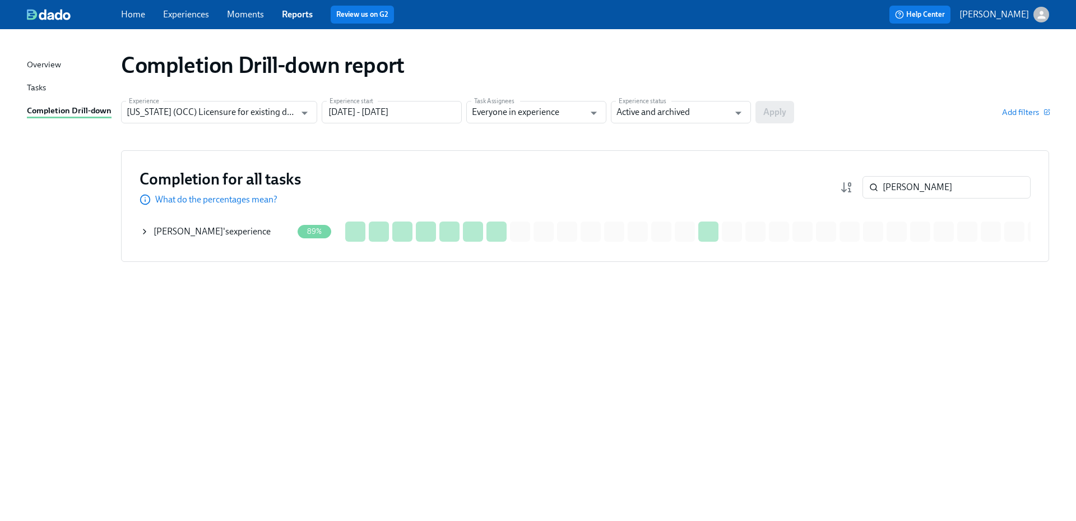
click at [227, 239] on div "Ali Abdallah 's experience" at bounding box center [216, 231] width 152 height 22
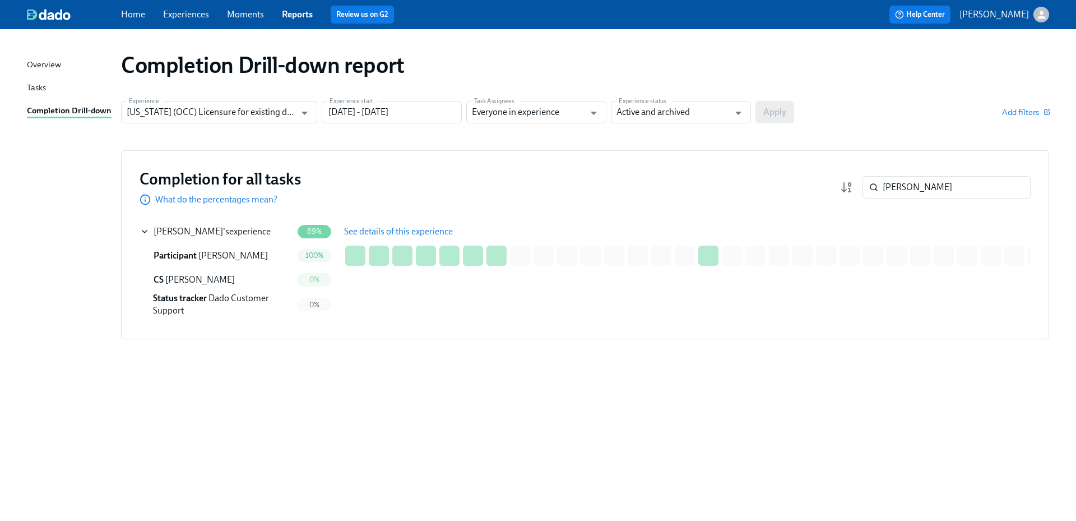
click at [369, 236] on span "See details of this experience" at bounding box center [398, 231] width 109 height 11
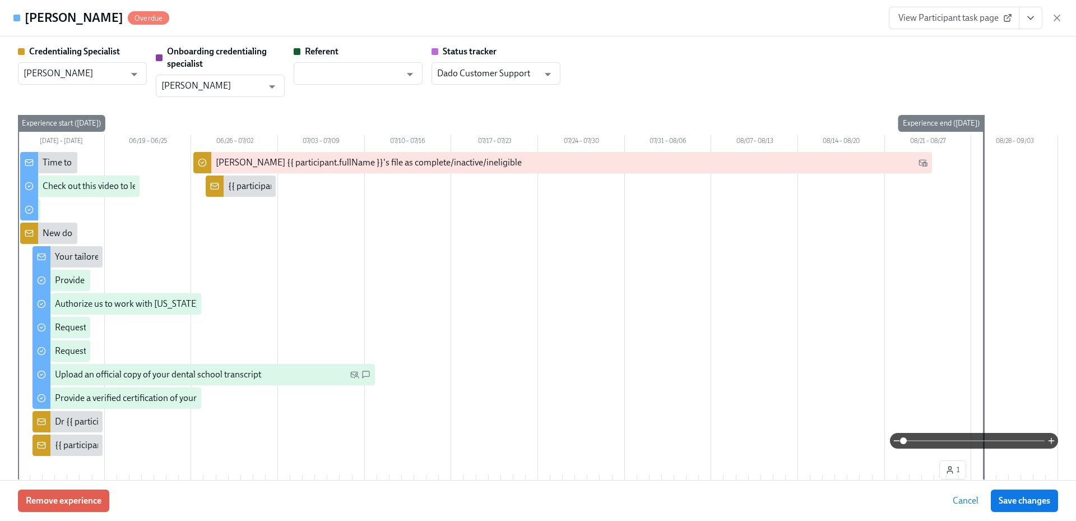
click at [1033, 18] on icon "View task page" at bounding box center [1030, 17] width 11 height 11
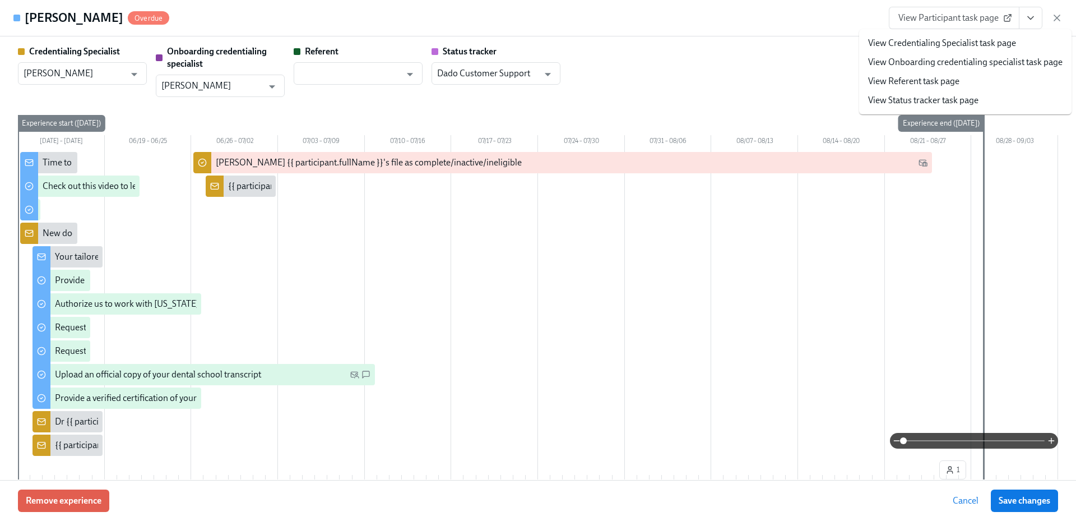
click at [984, 40] on link "View Credentialing Specialist task page" at bounding box center [942, 43] width 148 height 12
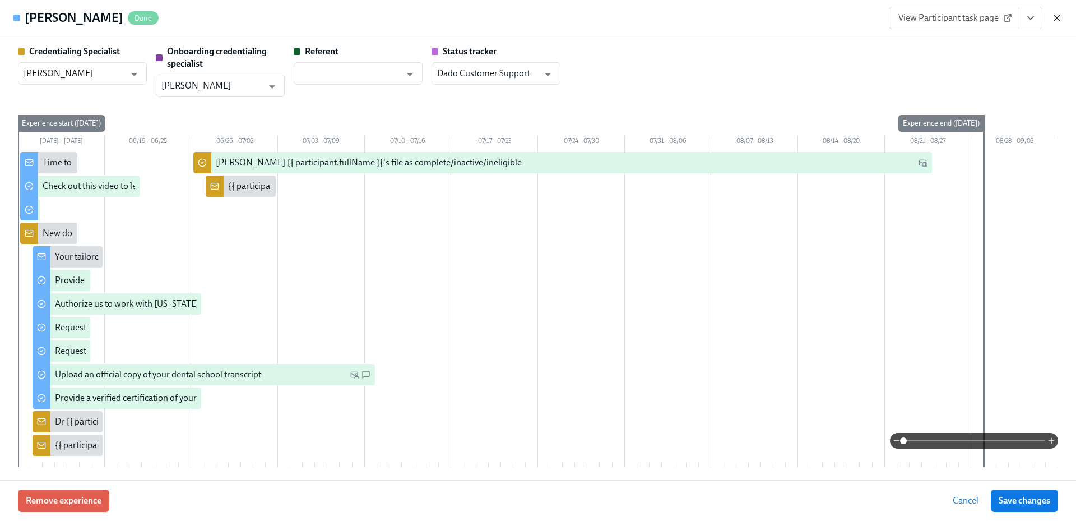
click at [1058, 20] on icon "button" at bounding box center [1057, 18] width 6 height 6
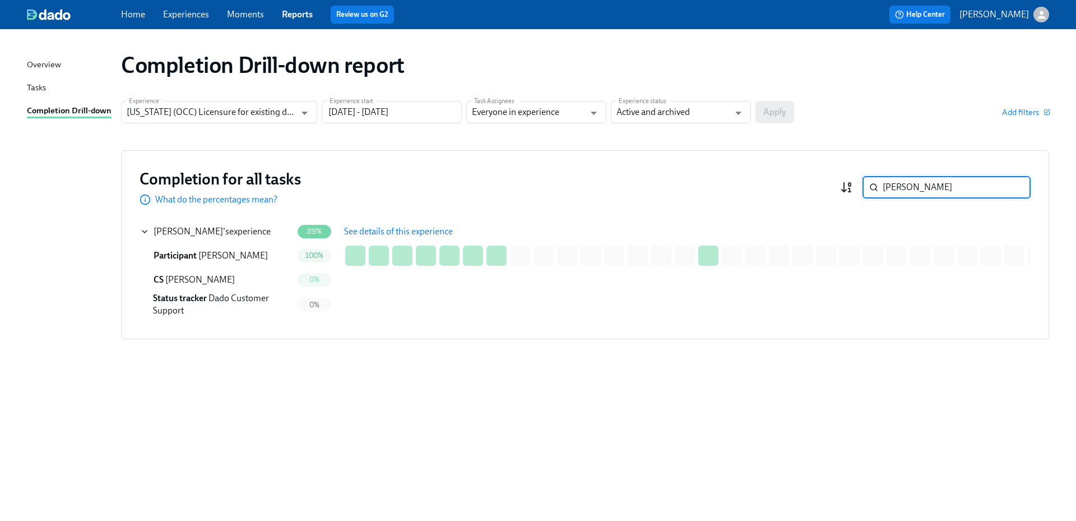
drag, startPoint x: 921, startPoint y: 185, endPoint x: 847, endPoint y: 184, distance: 74.0
click at [847, 184] on div "Abdallah ​" at bounding box center [935, 187] width 191 height 22
paste input "Dahdou"
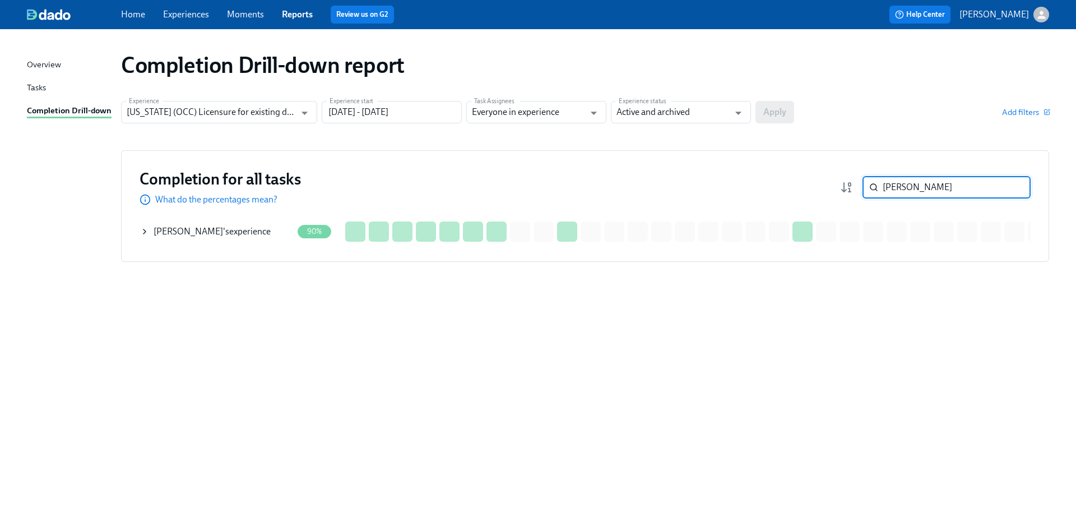
click at [243, 233] on div "George Dahdouh 's experience" at bounding box center [212, 231] width 117 height 12
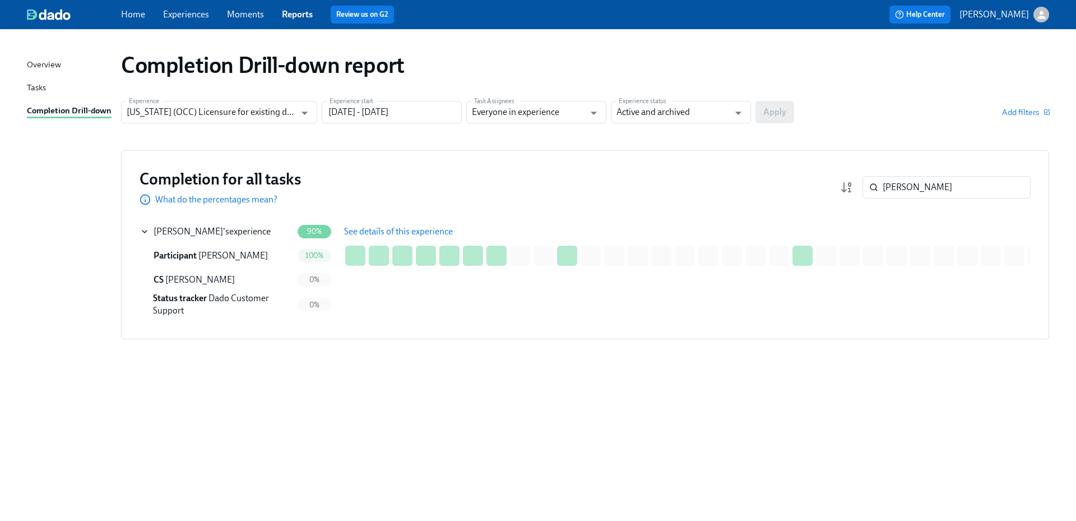
click at [383, 229] on span "See details of this experience" at bounding box center [398, 231] width 109 height 11
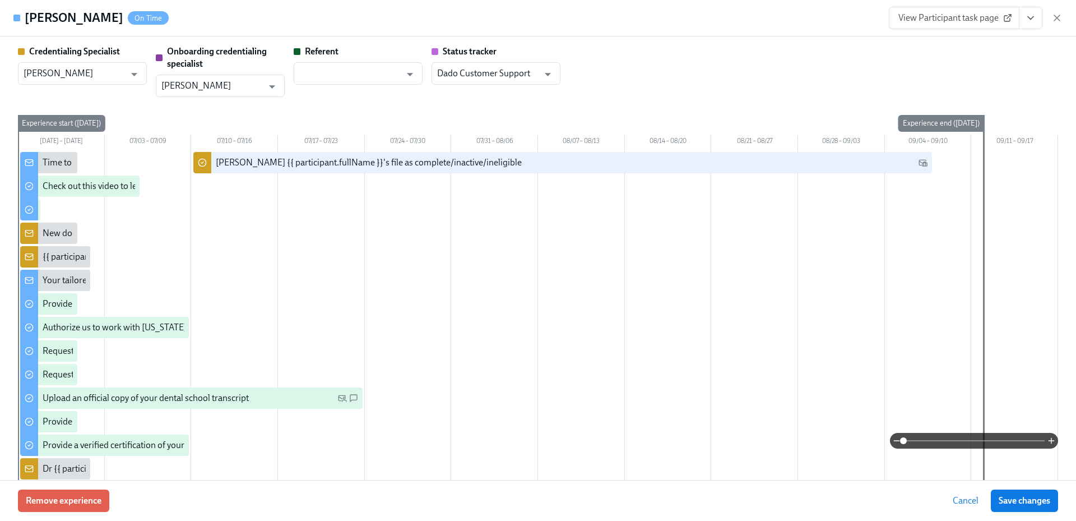
click at [1025, 22] on icon "View task page" at bounding box center [1030, 17] width 11 height 11
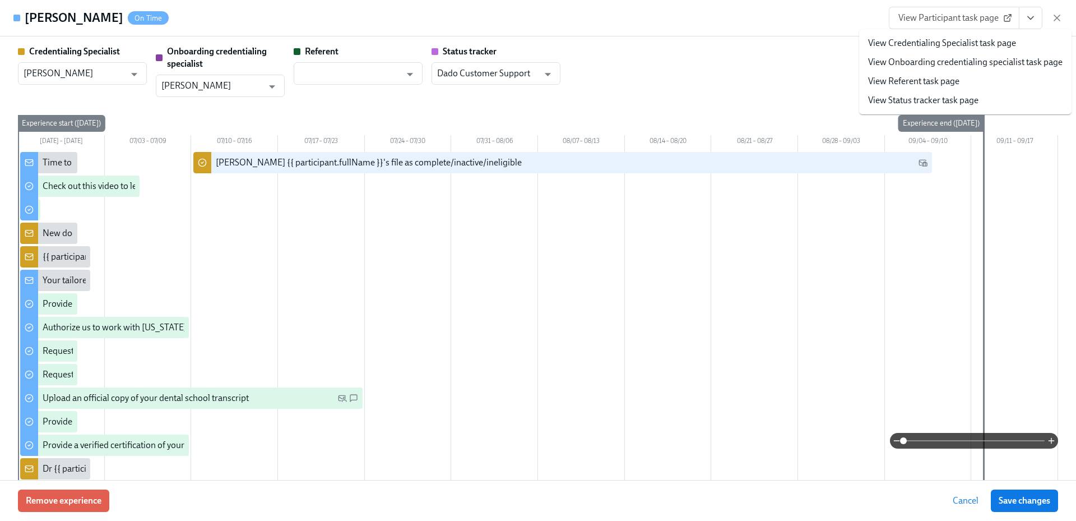
click at [973, 41] on link "View Credentialing Specialist task page" at bounding box center [942, 43] width 148 height 12
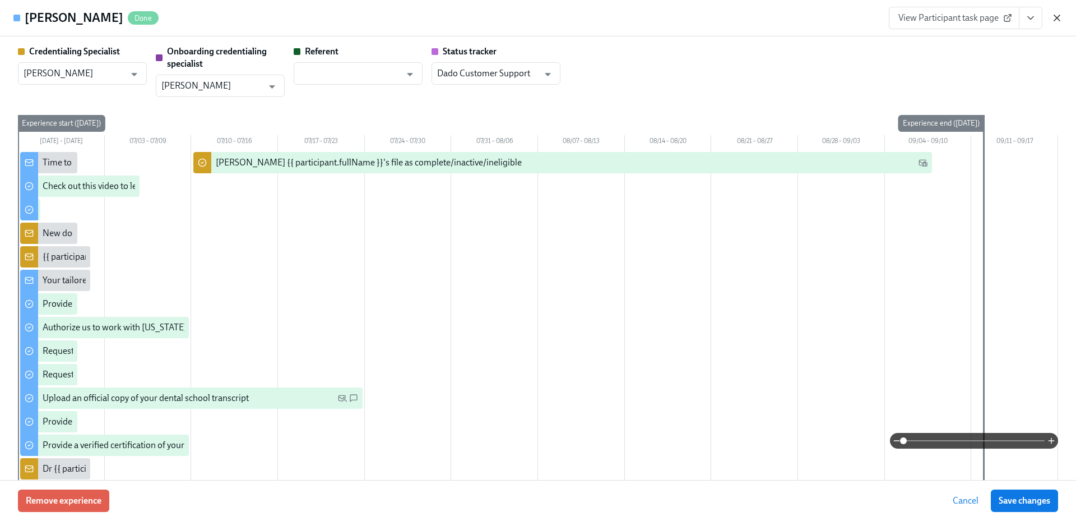
click at [1059, 17] on icon "button" at bounding box center [1056, 17] width 11 height 11
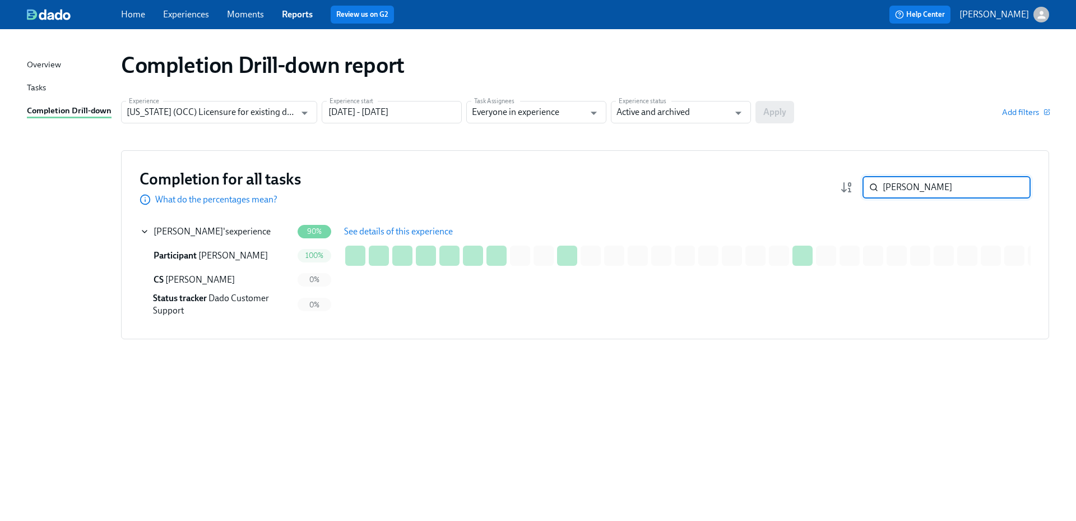
drag, startPoint x: 876, startPoint y: 185, endPoint x: 858, endPoint y: 185, distance: 17.9
click at [858, 185] on div "Dahdouh ​" at bounding box center [935, 187] width 191 height 22
paste input "Khatri"
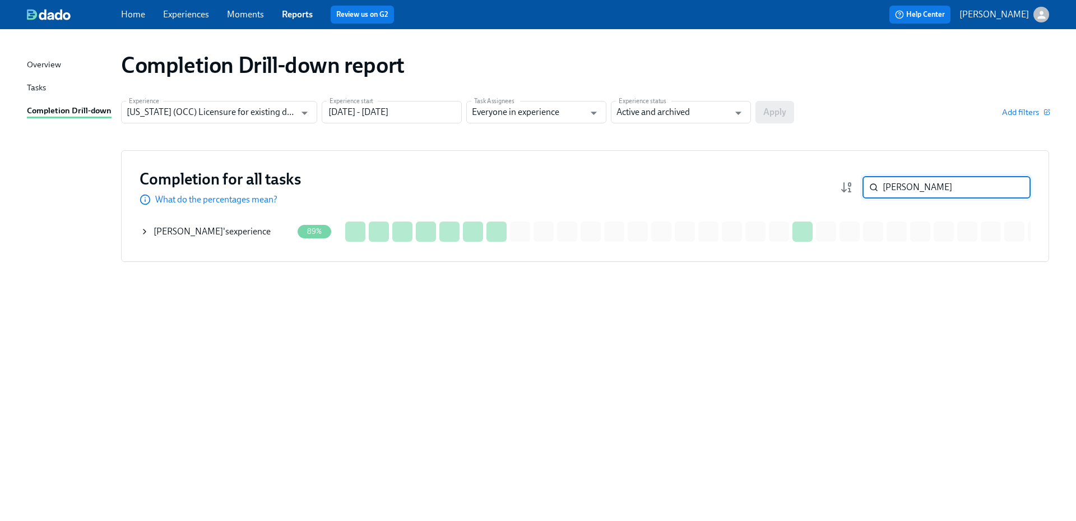
click at [219, 234] on div "Ritu Khatri 's experience" at bounding box center [212, 231] width 117 height 12
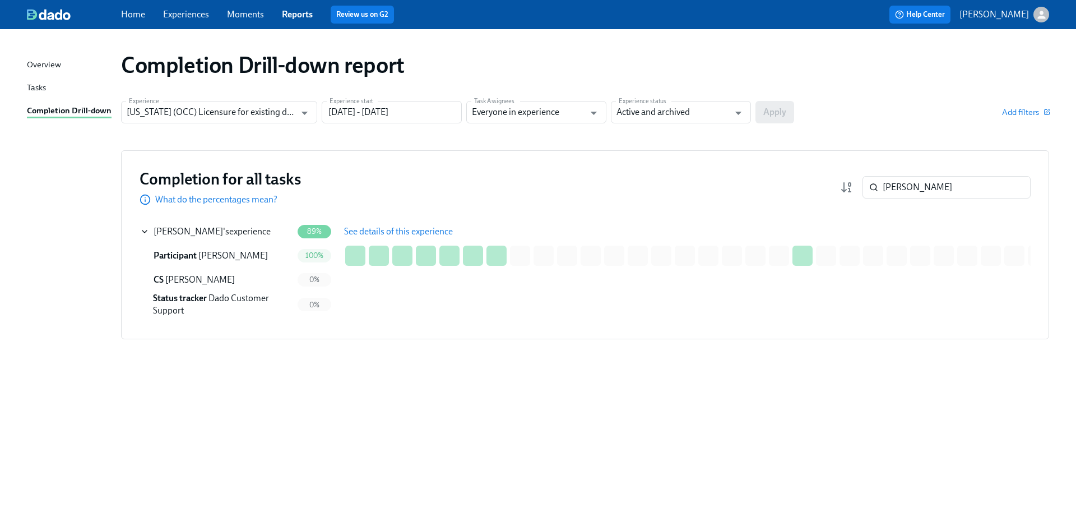
click at [392, 228] on span "See details of this experience" at bounding box center [398, 231] width 109 height 11
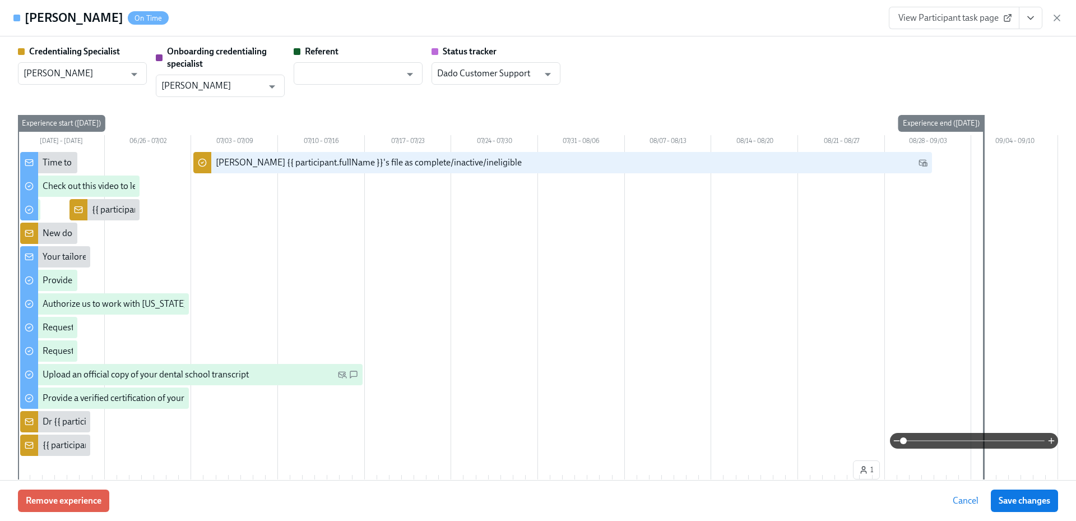
click at [1033, 22] on icon "View task page" at bounding box center [1030, 17] width 11 height 11
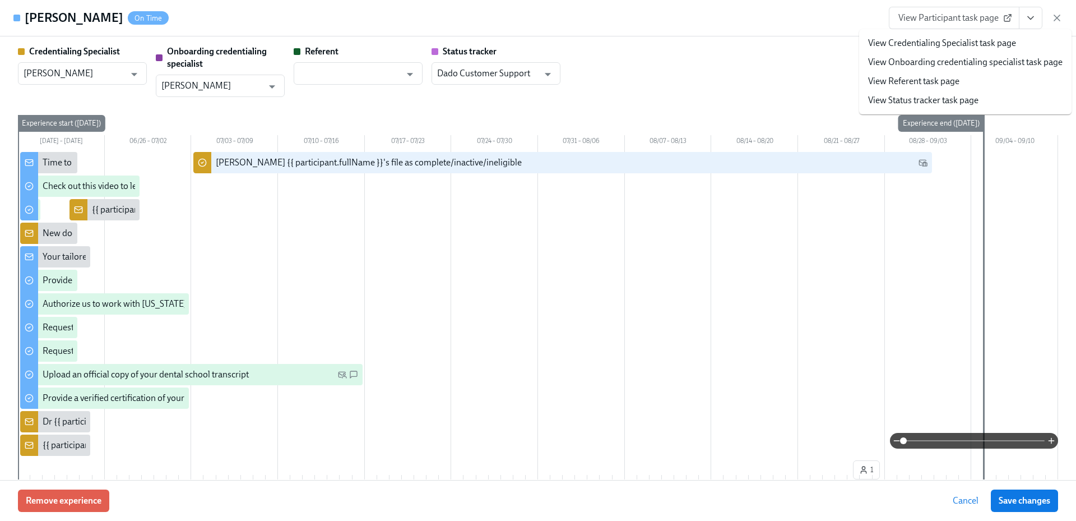
click at [990, 43] on link "View Credentialing Specialist task page" at bounding box center [942, 43] width 148 height 12
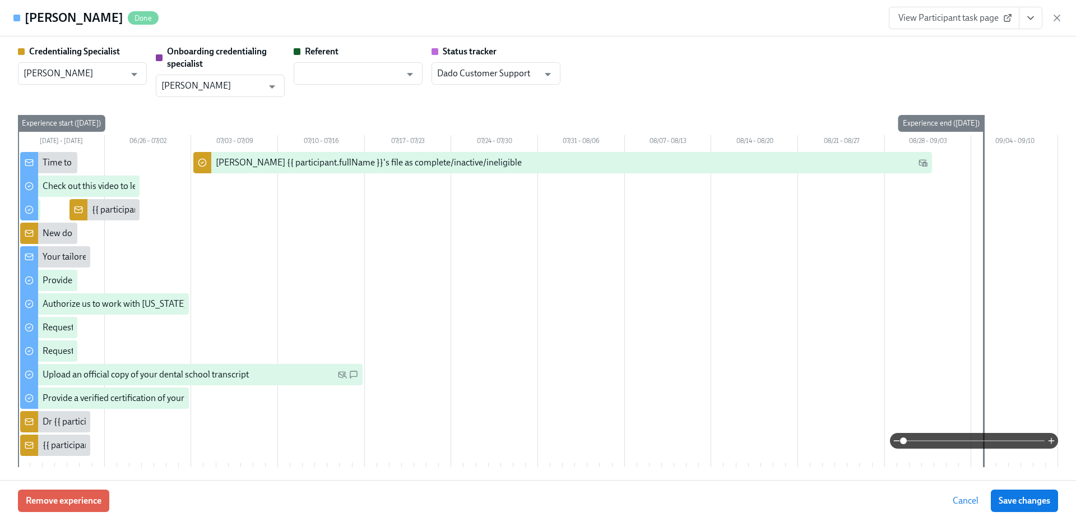
click at [1028, 21] on icon "View task page" at bounding box center [1030, 17] width 11 height 11
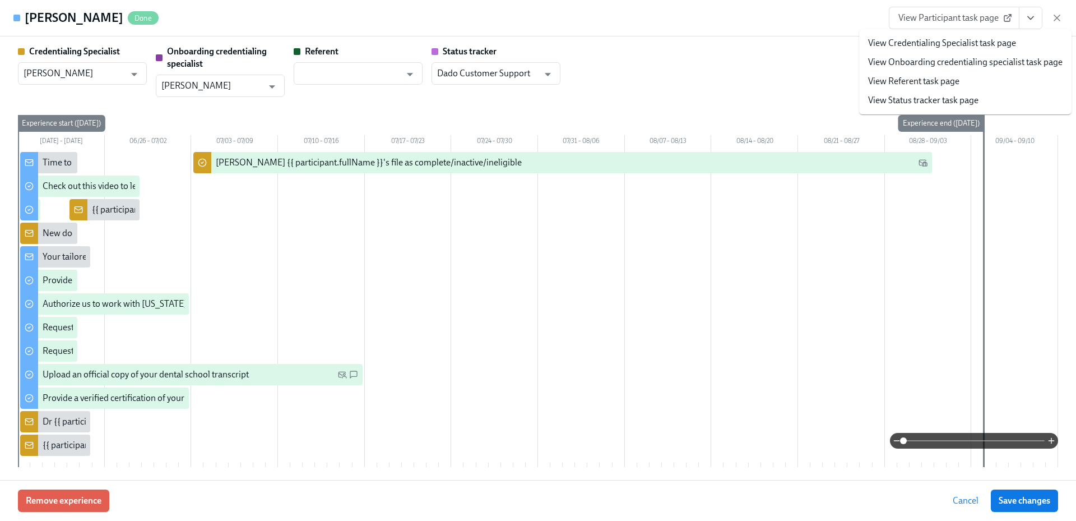
click at [981, 45] on link "View Credentialing Specialist task page" at bounding box center [942, 43] width 148 height 12
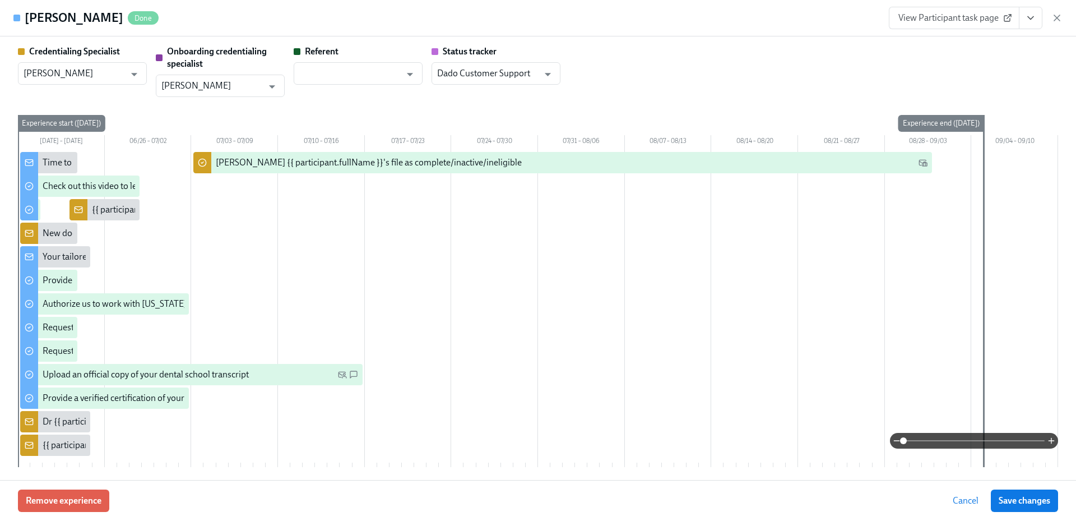
click at [1058, 15] on icon "button" at bounding box center [1056, 17] width 11 height 11
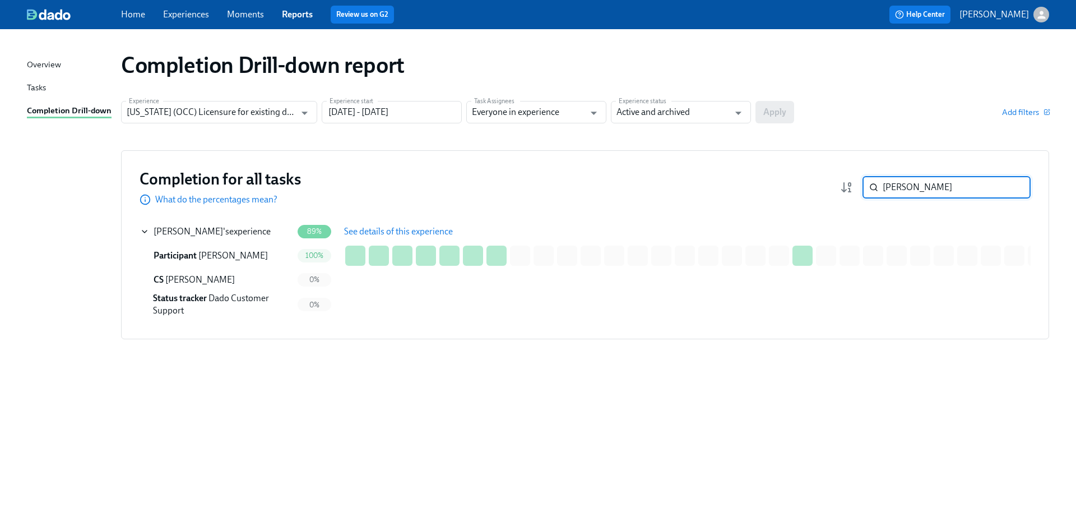
drag, startPoint x: 894, startPoint y: 192, endPoint x: 865, endPoint y: 191, distance: 29.7
click at [865, 191] on div "Khatri ​" at bounding box center [946, 187] width 168 height 22
paste input "Thompson"
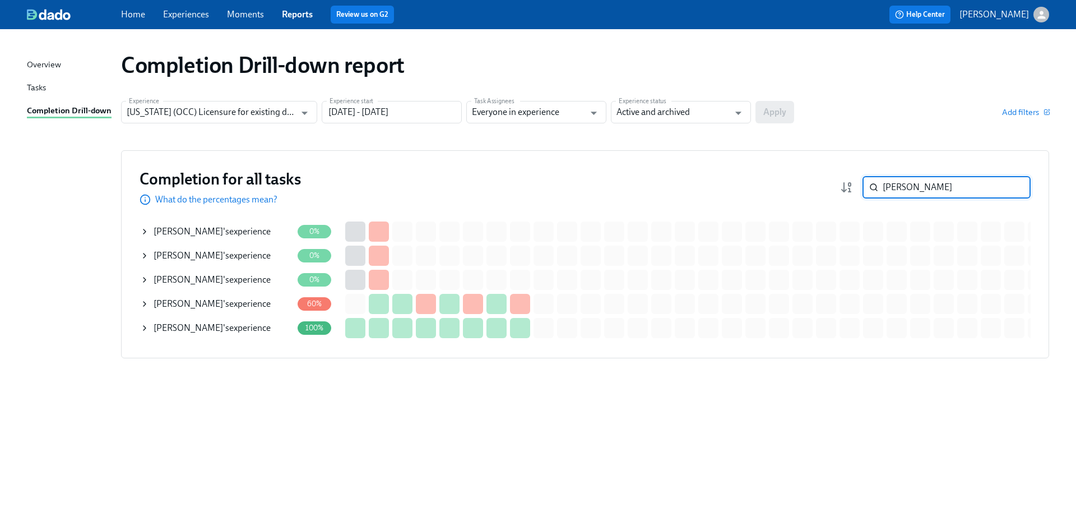
drag, startPoint x: 216, startPoint y: 304, endPoint x: 221, endPoint y: 306, distance: 6.0
click at [216, 303] on div "Trey Thompson 's experience" at bounding box center [212, 304] width 117 height 12
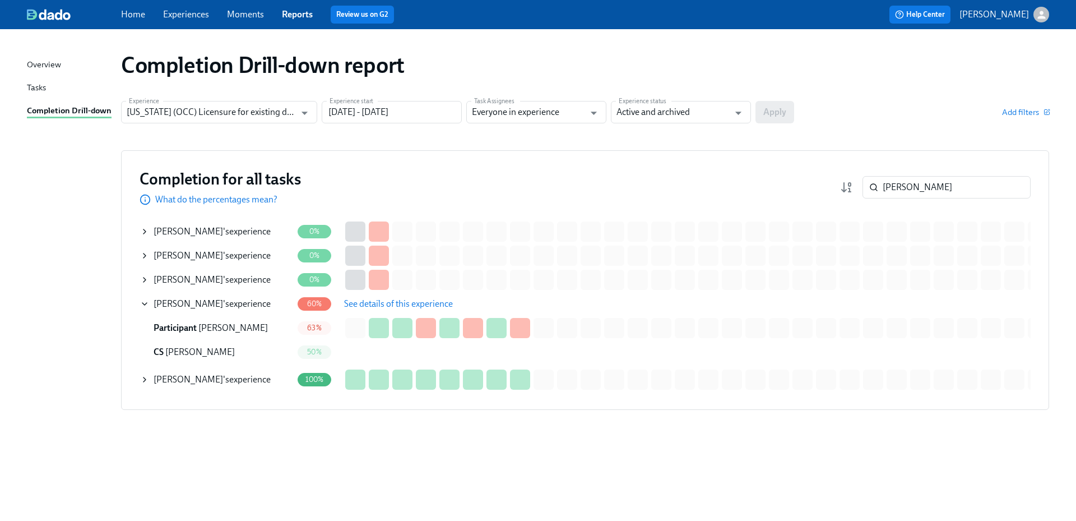
click at [410, 305] on span "See details of this experience" at bounding box center [398, 303] width 109 height 11
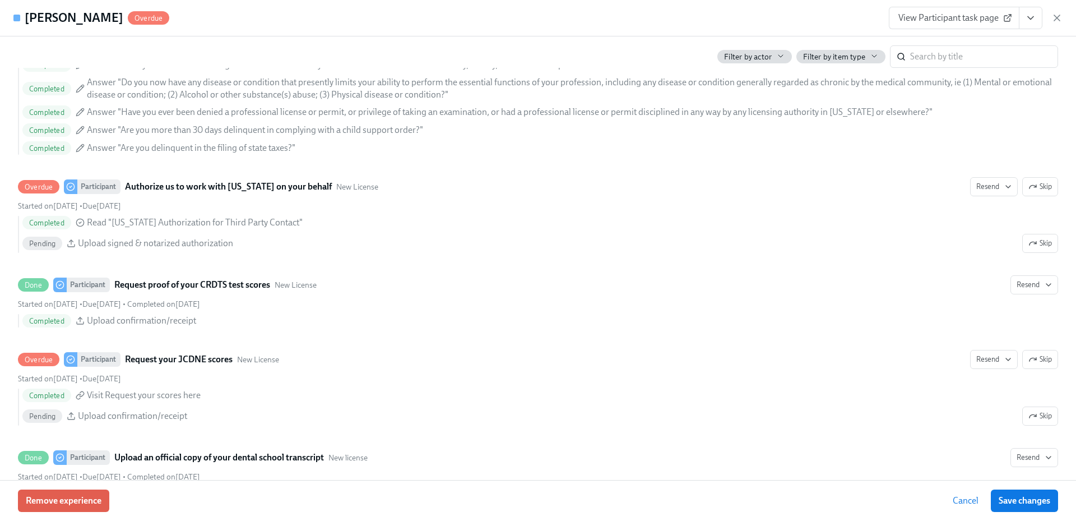
scroll to position [1513, 0]
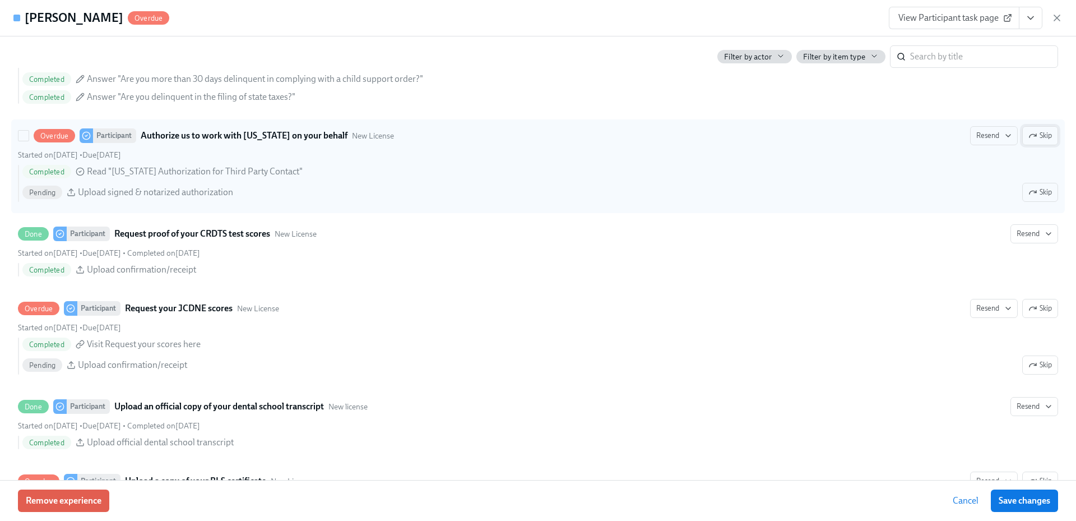
click at [1032, 138] on span "Skip" at bounding box center [1040, 135] width 24 height 11
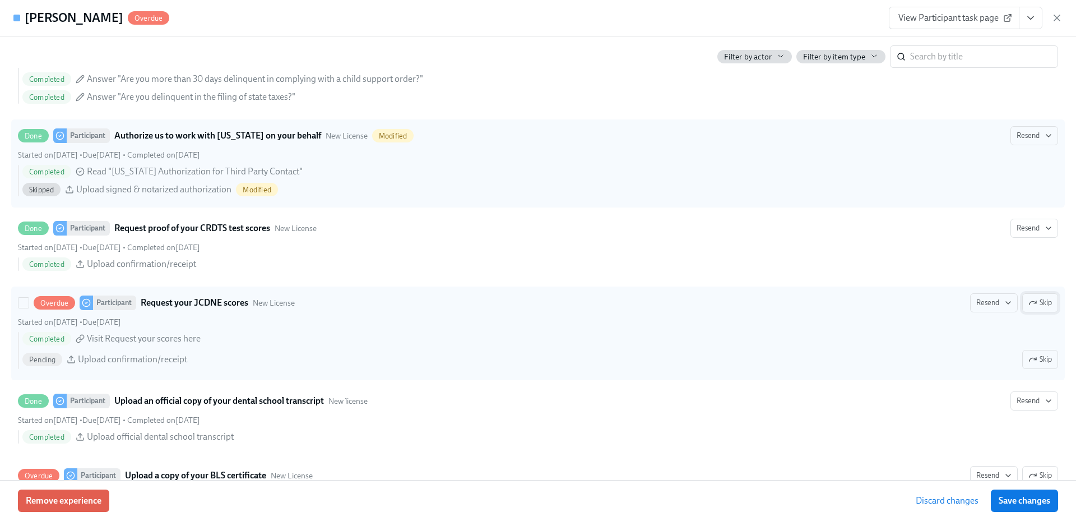
click at [1031, 298] on span "Skip" at bounding box center [1040, 302] width 24 height 11
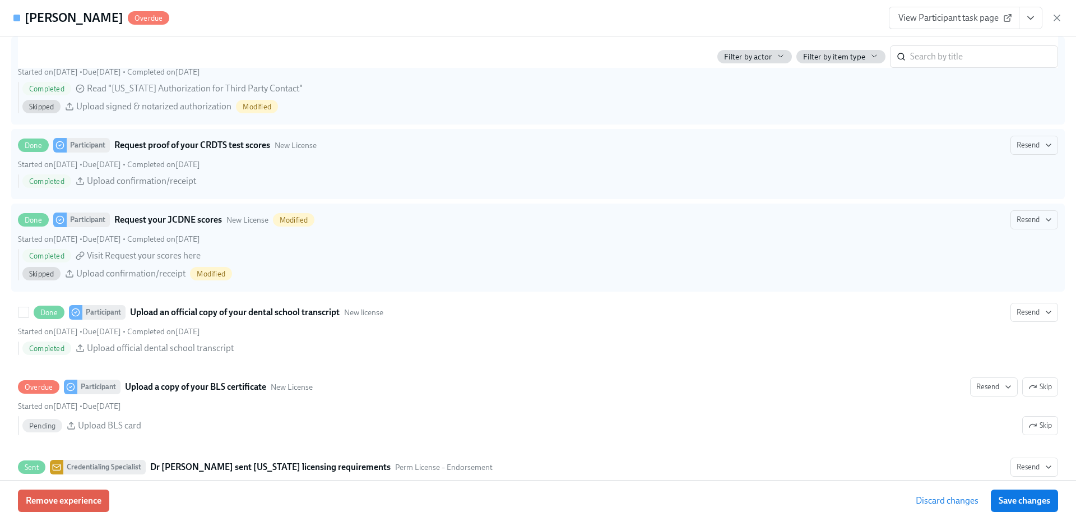
scroll to position [1737, 0]
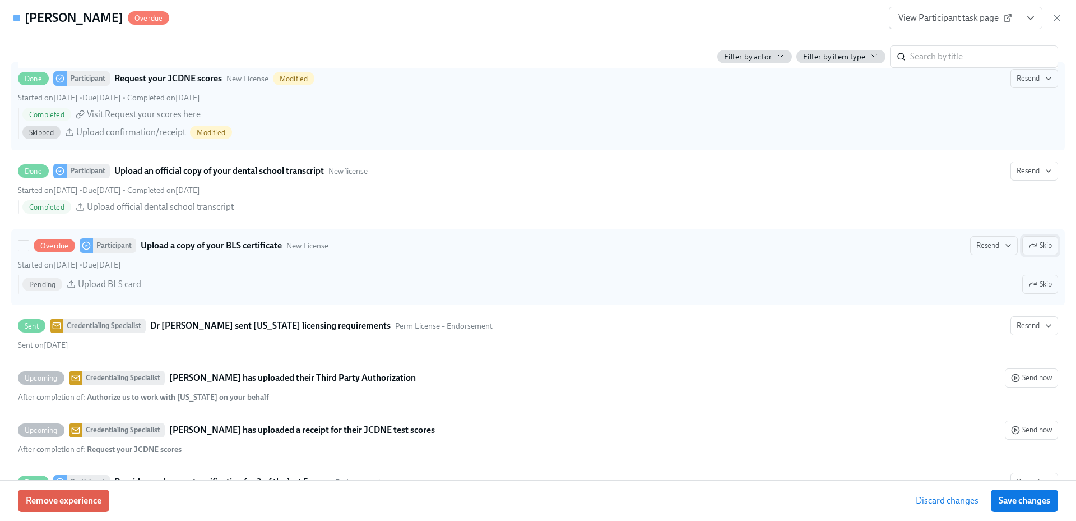
click at [1032, 244] on span "Skip" at bounding box center [1040, 245] width 24 height 11
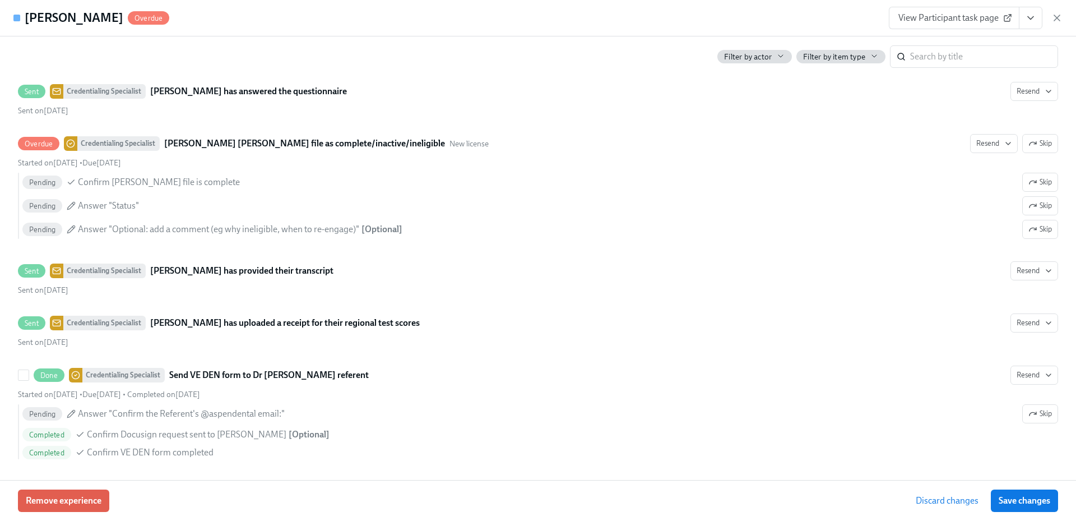
scroll to position [2214, 0]
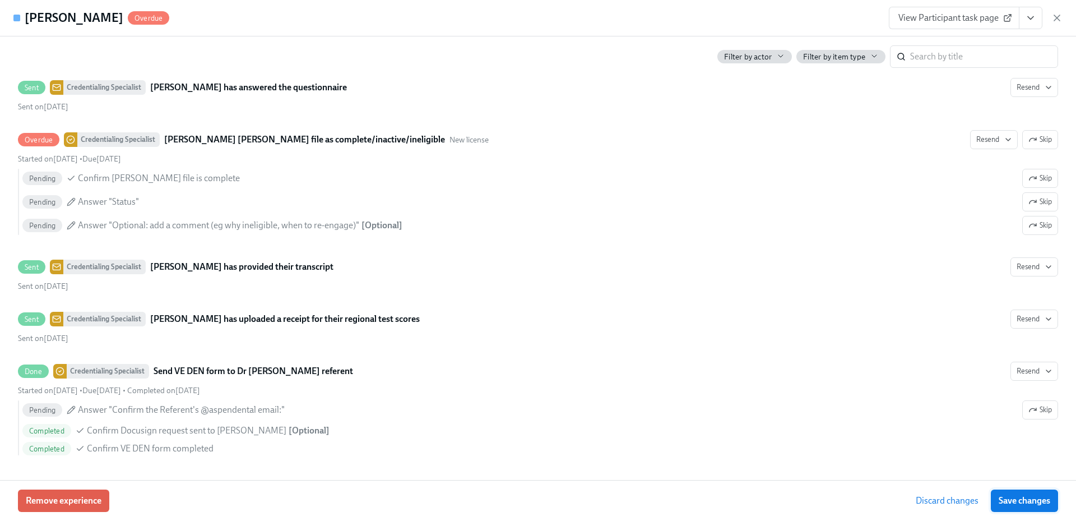
click at [1025, 498] on span "Save changes" at bounding box center [1024, 500] width 52 height 11
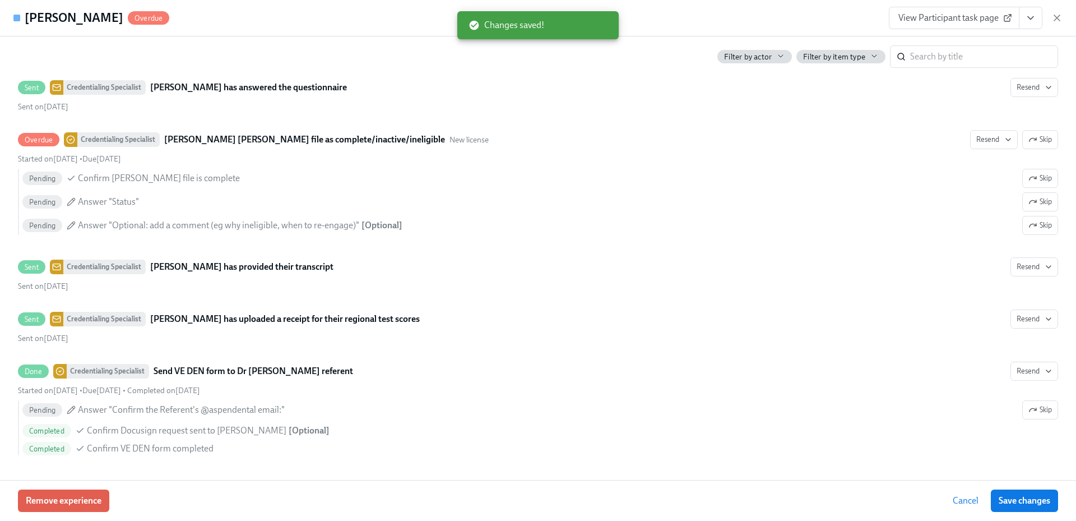
click at [1033, 21] on icon "View task page" at bounding box center [1030, 17] width 11 height 11
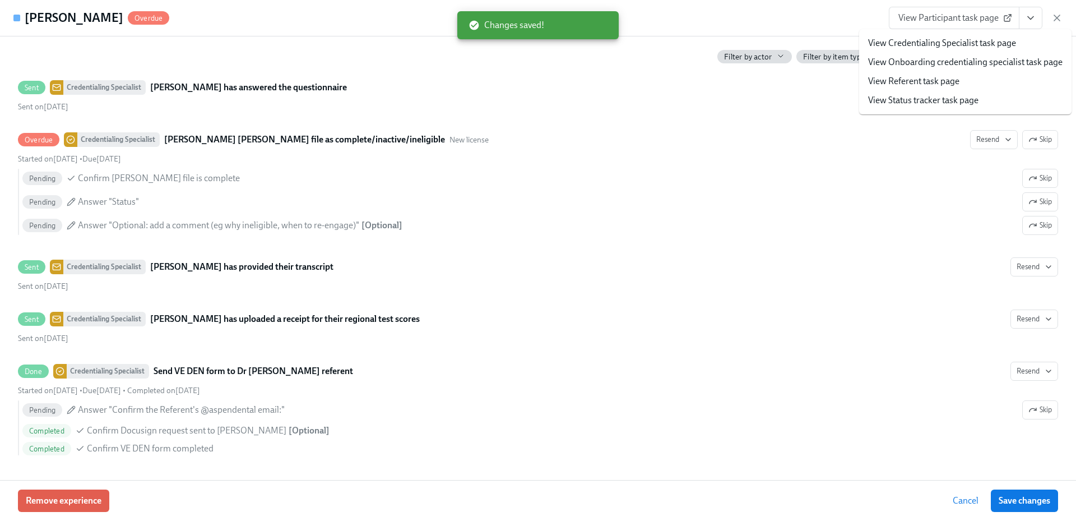
click at [983, 43] on link "View Credentialing Specialist task page" at bounding box center [942, 43] width 148 height 12
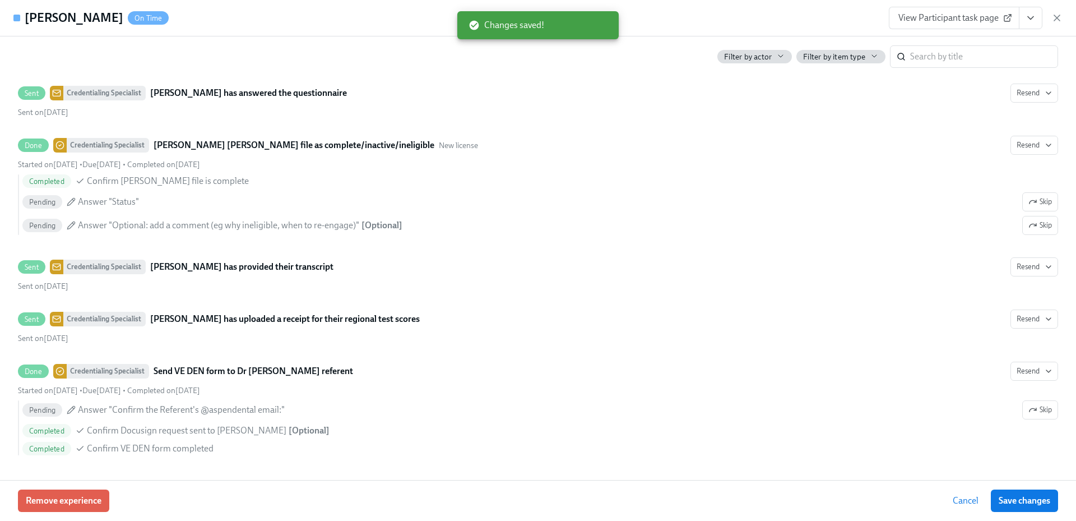
scroll to position [2208, 0]
click at [1061, 16] on icon "button" at bounding box center [1056, 17] width 11 height 11
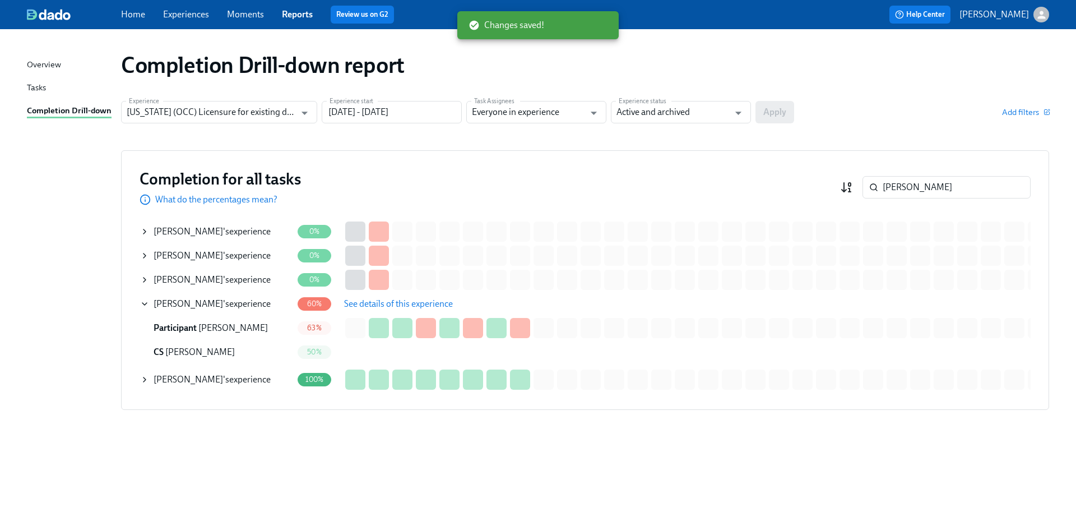
drag, startPoint x: 925, startPoint y: 188, endPoint x: 847, endPoint y: 185, distance: 78.0
click at [847, 185] on div "Thompson ​" at bounding box center [935, 187] width 191 height 22
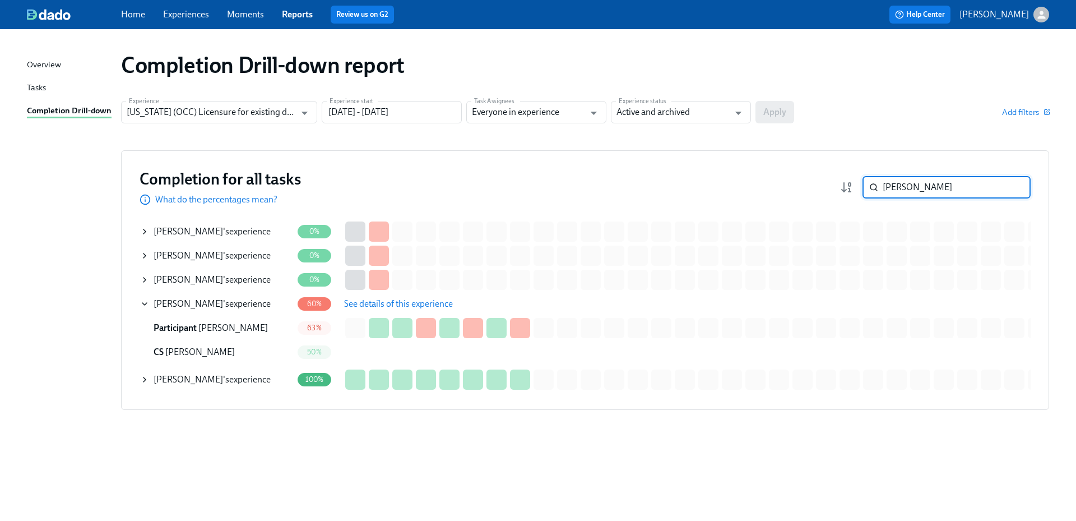
paste input "Song"
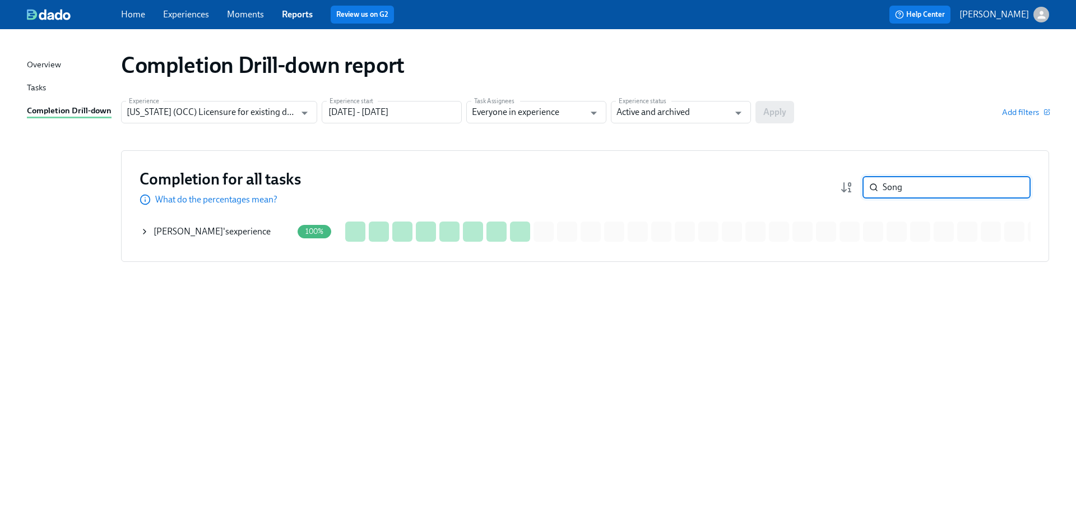
click at [238, 235] on div "Matthew Song 's experience" at bounding box center [212, 231] width 117 height 12
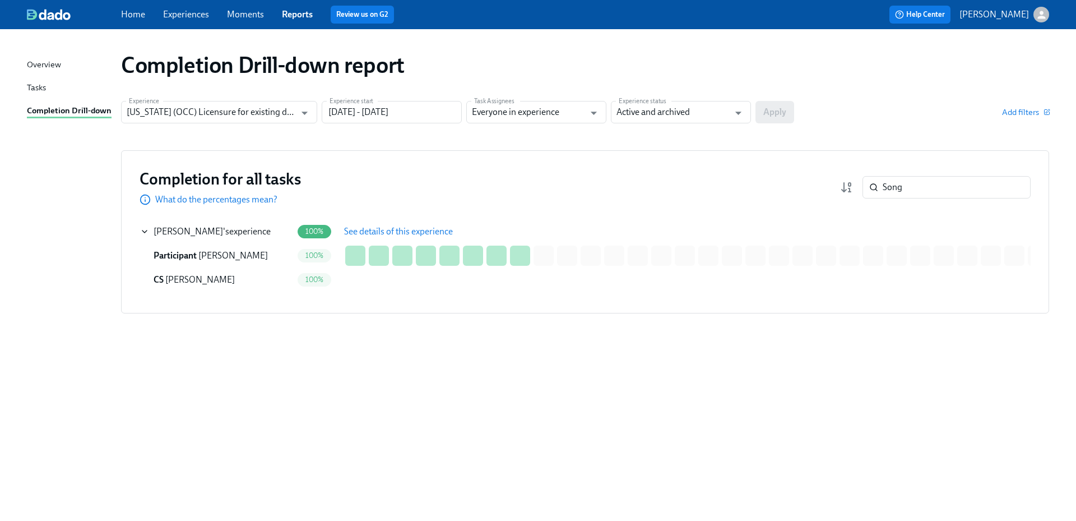
click at [391, 227] on span "See details of this experience" at bounding box center [398, 231] width 109 height 11
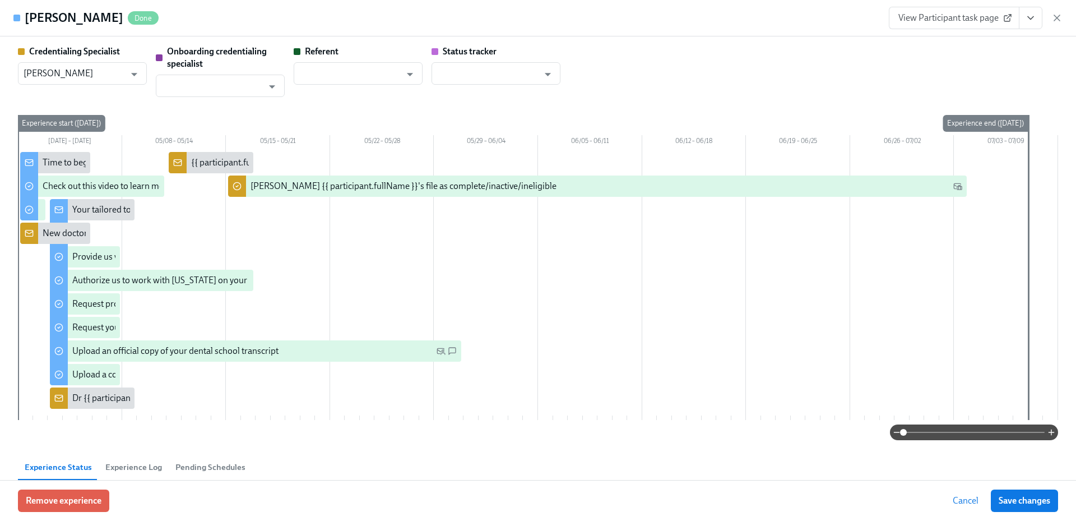
click at [1028, 20] on icon "View task page" at bounding box center [1030, 17] width 11 height 11
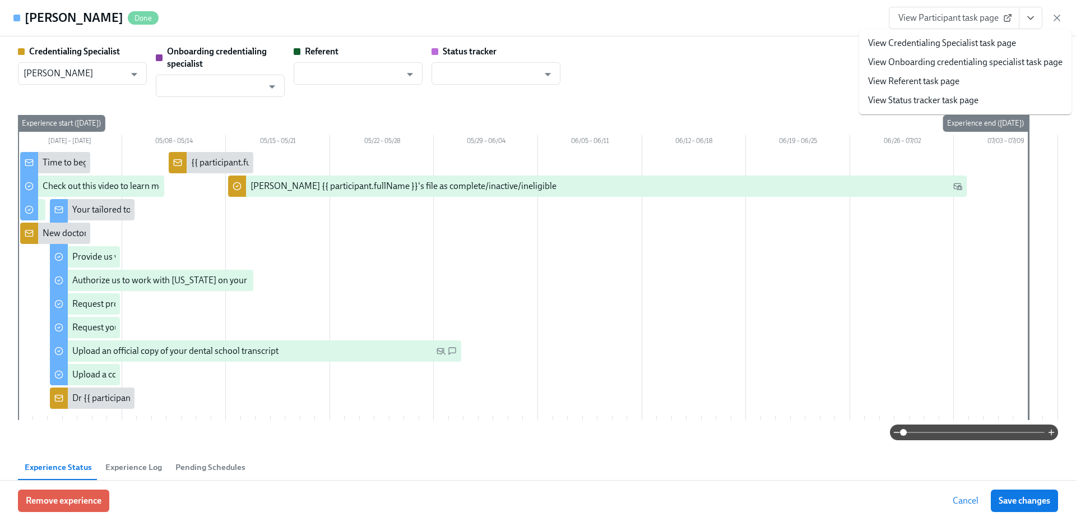
click at [979, 41] on link "View Credentialing Specialist task page" at bounding box center [942, 43] width 148 height 12
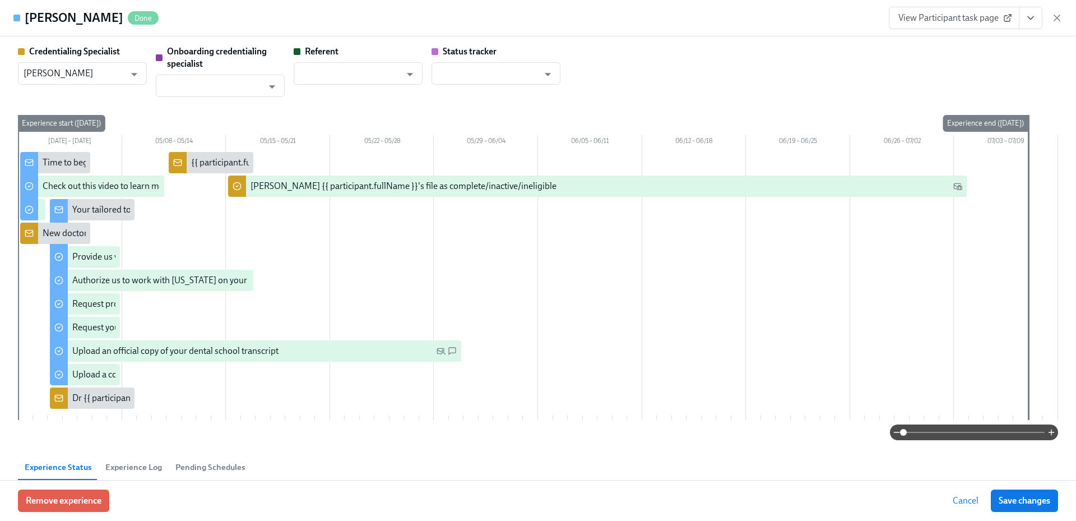
click at [1056, 20] on icon "button" at bounding box center [1057, 18] width 6 height 6
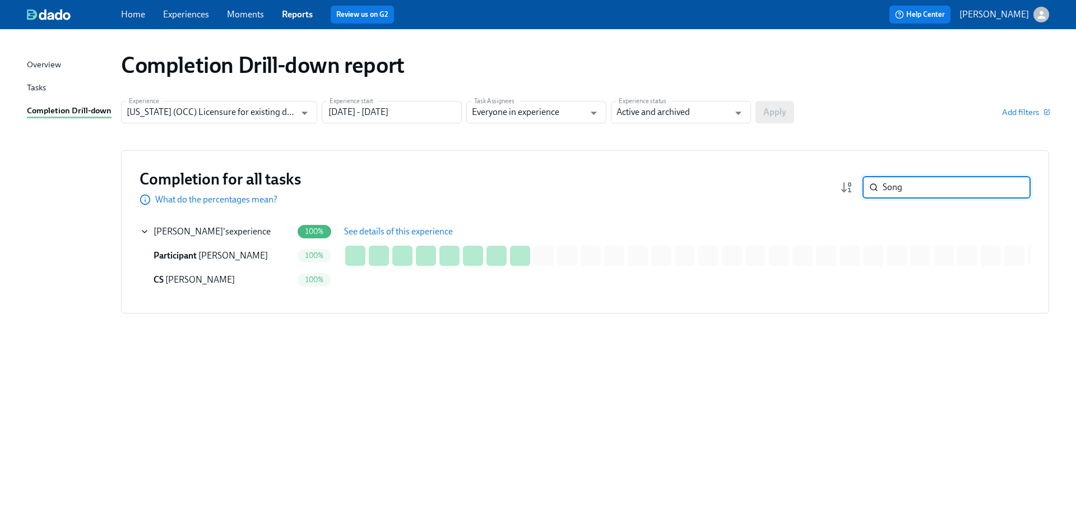
drag, startPoint x: 925, startPoint y: 193, endPoint x: 865, endPoint y: 189, distance: 59.5
click at [858, 190] on div "Song ​" at bounding box center [935, 187] width 191 height 22
paste input "Jaden"
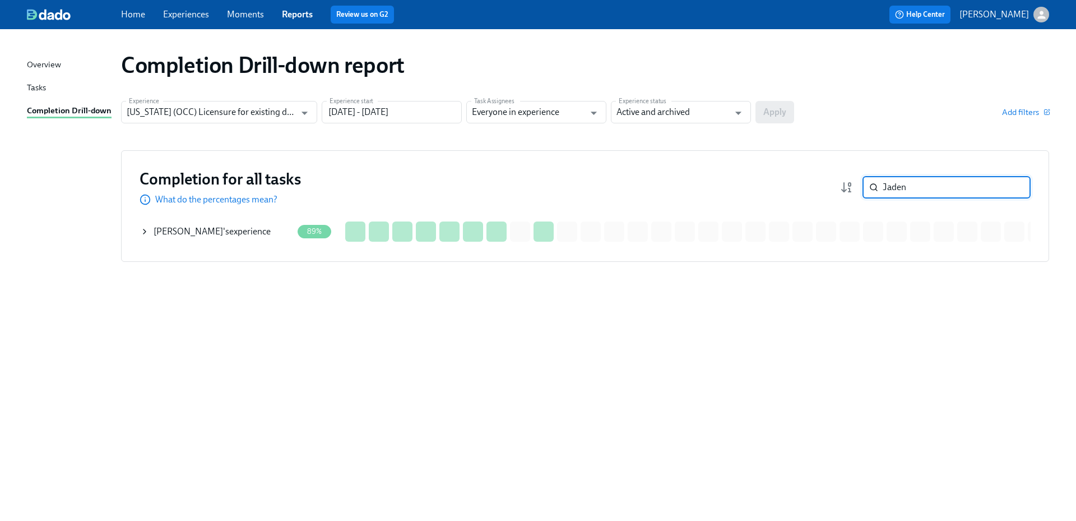
click at [226, 234] on div "Jaden Van 's experience" at bounding box center [212, 231] width 117 height 12
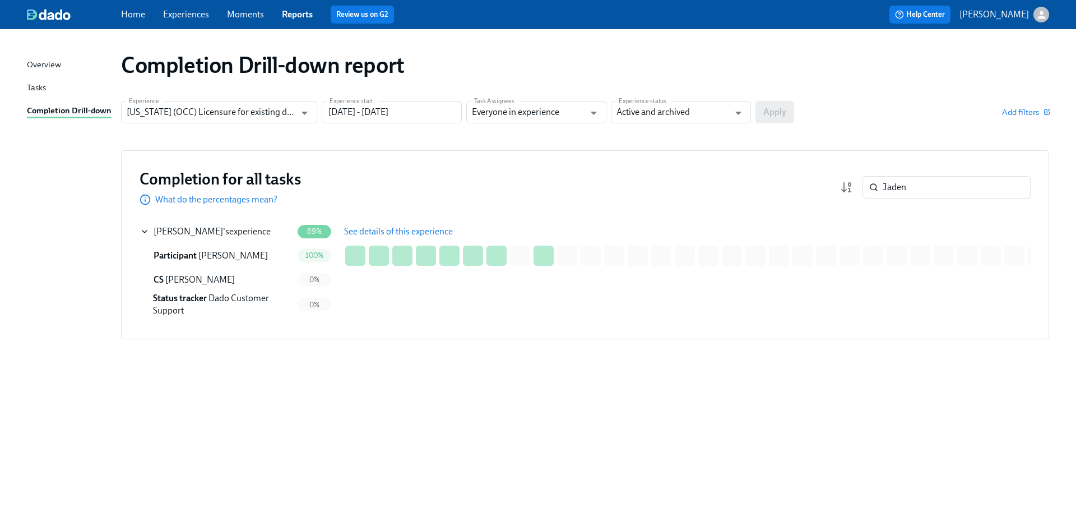
click at [364, 231] on span "See details of this experience" at bounding box center [398, 231] width 109 height 11
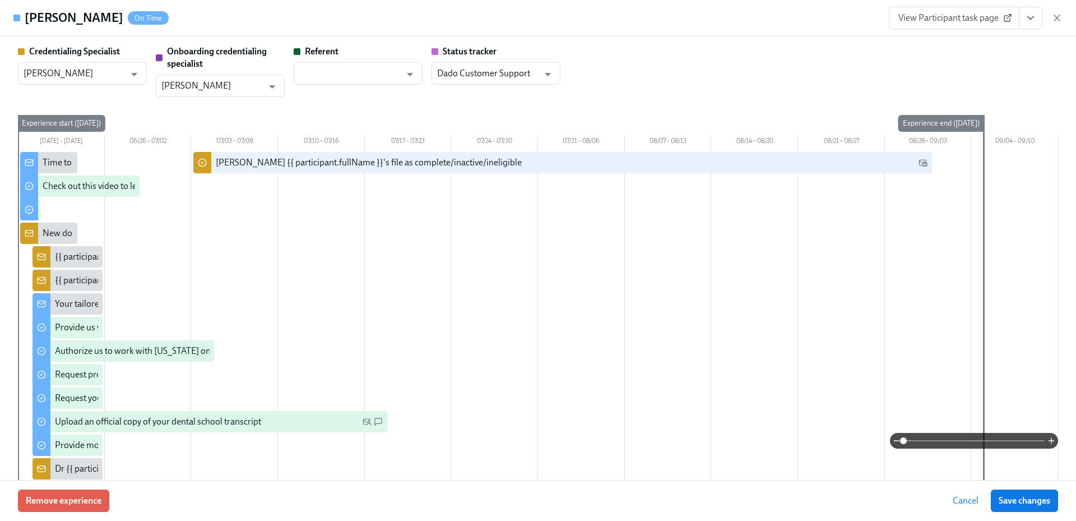
click at [1027, 21] on icon "View task page" at bounding box center [1030, 17] width 11 height 11
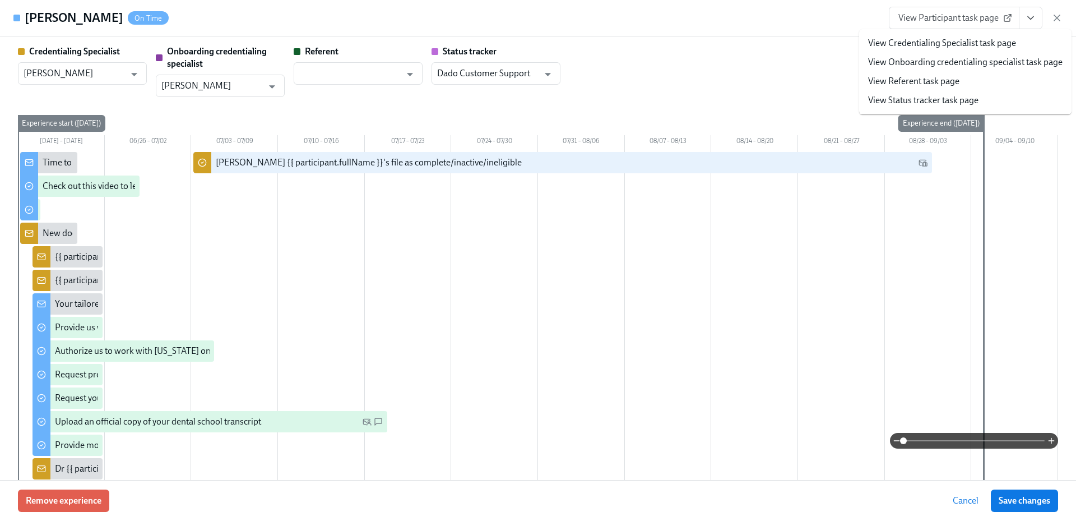
click at [978, 44] on link "View Credentialing Specialist task page" at bounding box center [942, 43] width 148 height 12
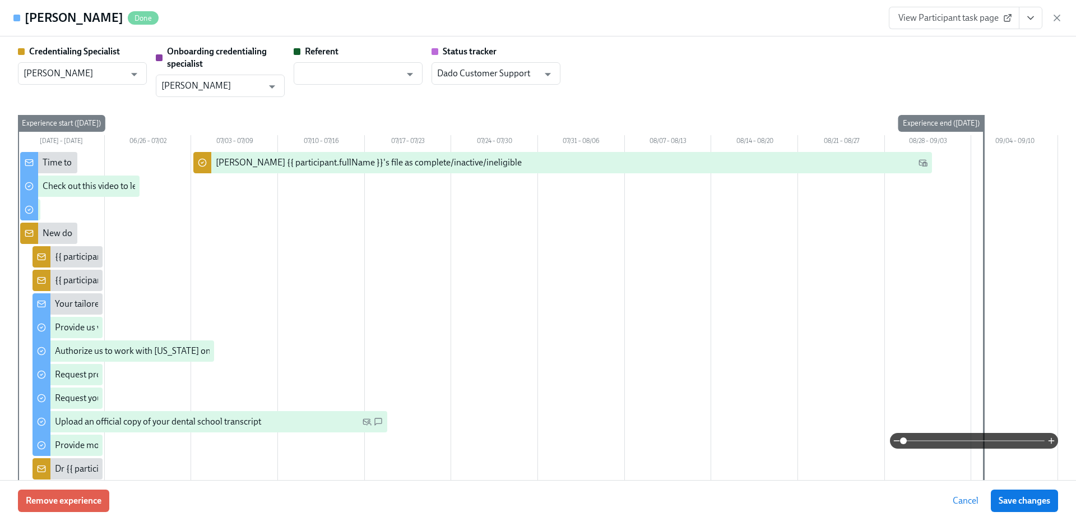
click at [1063, 17] on div "Jaden Van Done View Participant task page" at bounding box center [538, 18] width 1076 height 36
click at [1059, 20] on icon "button" at bounding box center [1057, 18] width 6 height 6
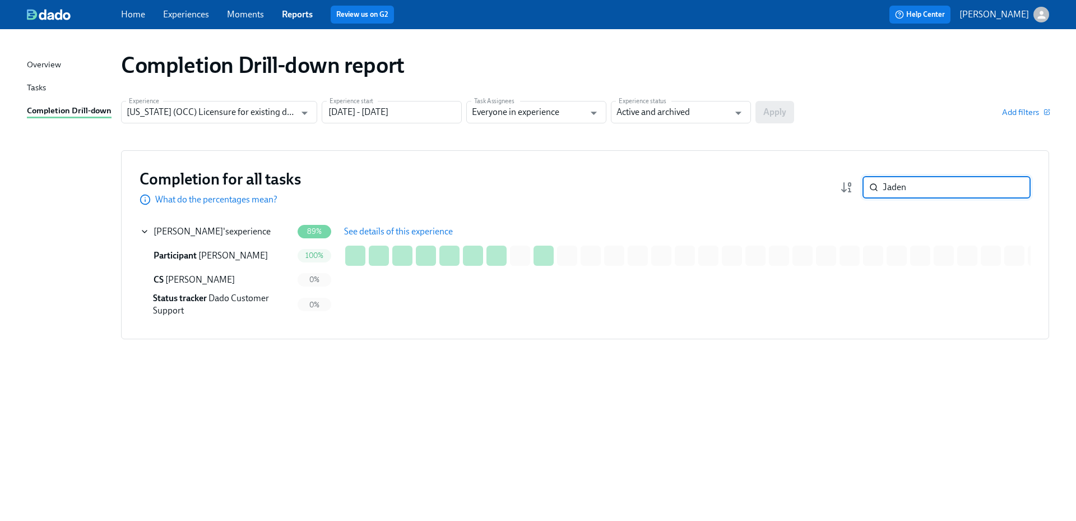
drag, startPoint x: 927, startPoint y: 188, endPoint x: 879, endPoint y: 188, distance: 48.2
click at [879, 187] on div "Jaden ​" at bounding box center [946, 187] width 168 height 22
paste input "Edwards"
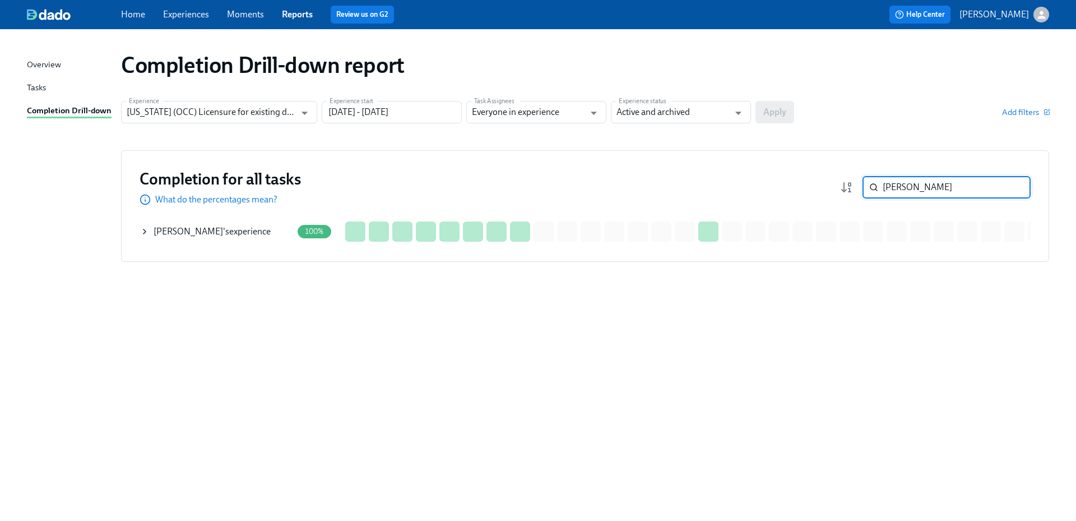
click at [268, 235] on div "Courtney Edwards 's experience" at bounding box center [212, 231] width 117 height 12
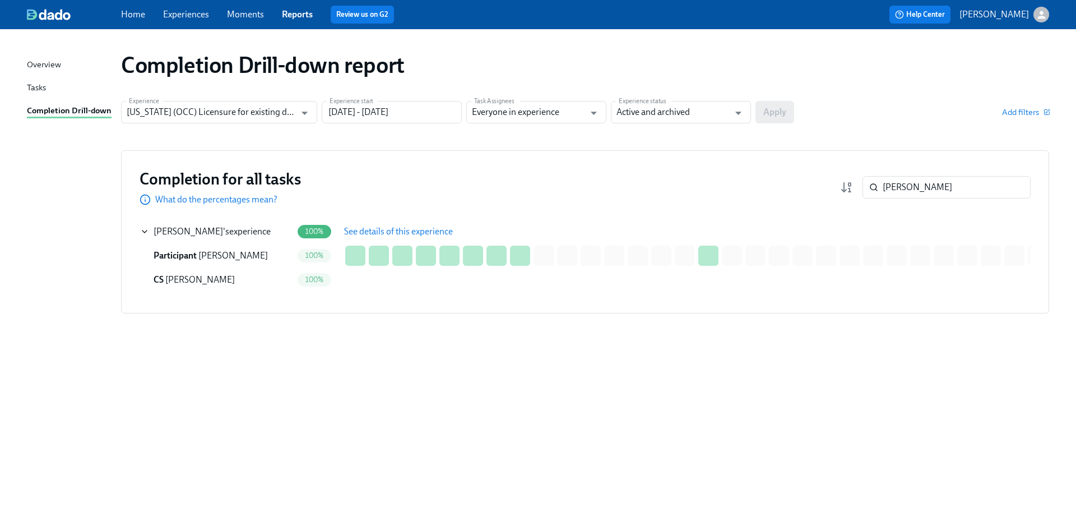
click at [400, 230] on span "See details of this experience" at bounding box center [398, 231] width 109 height 11
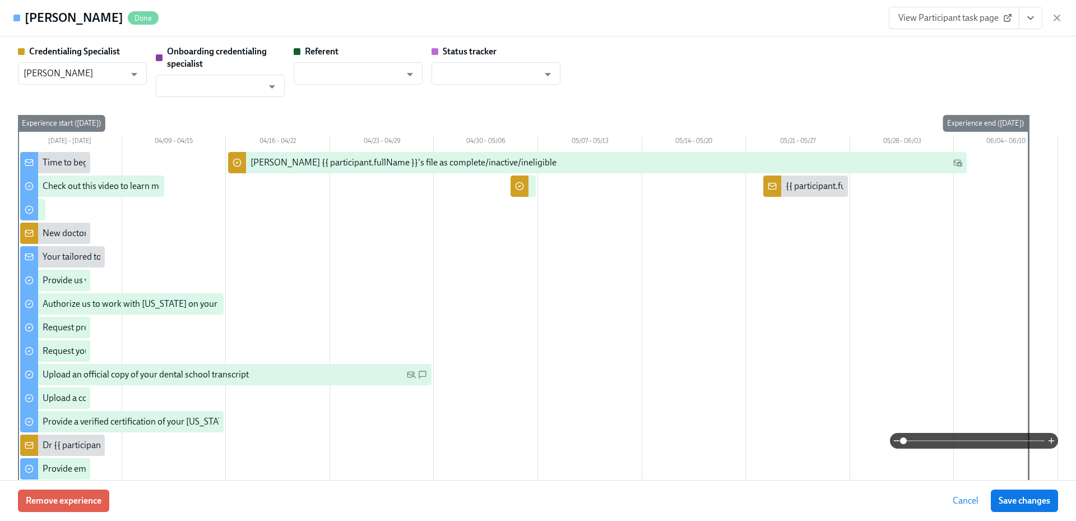
click at [1041, 21] on button "View task page" at bounding box center [1031, 18] width 24 height 22
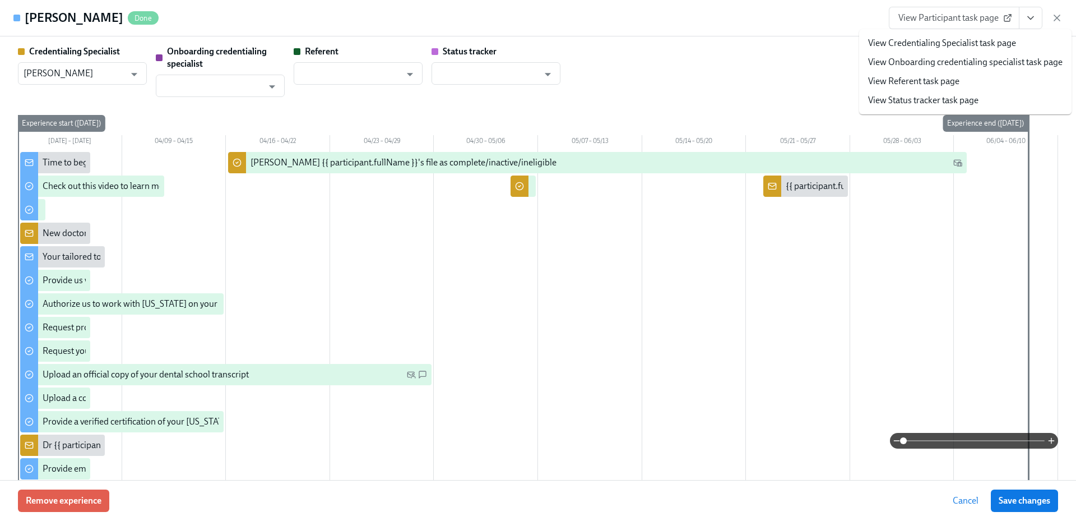
click at [1002, 48] on link "View Credentialing Specialist task page" at bounding box center [942, 43] width 148 height 12
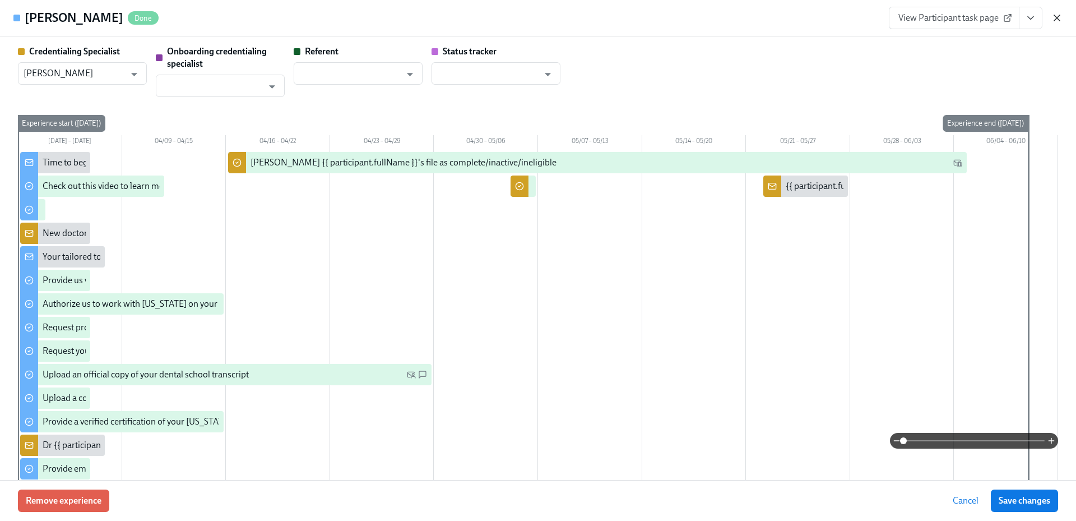
click at [1056, 17] on icon "button" at bounding box center [1057, 18] width 6 height 6
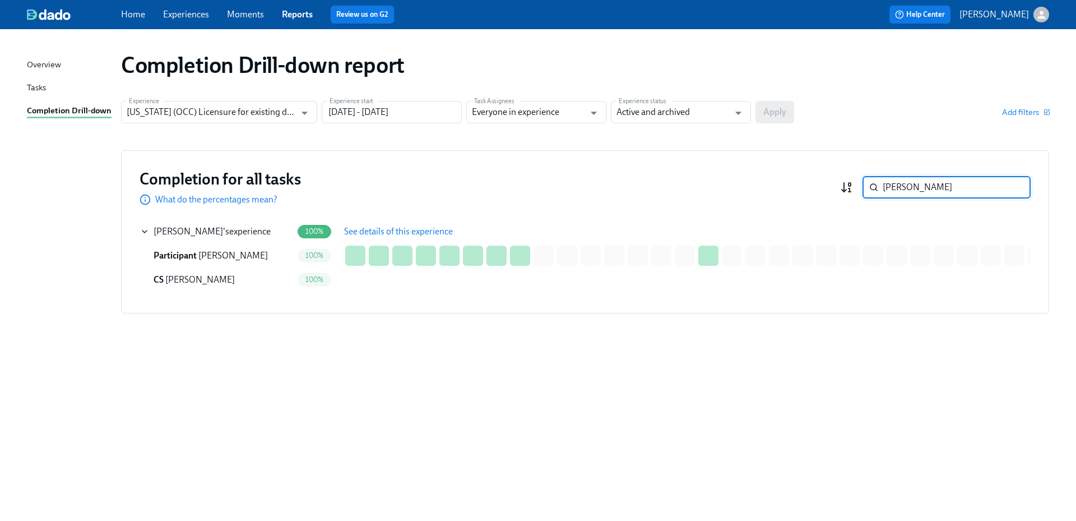
drag, startPoint x: 911, startPoint y: 188, endPoint x: 852, endPoint y: 189, distance: 59.4
click at [852, 189] on div "Edwards ​" at bounding box center [935, 187] width 191 height 22
paste input "Addison"
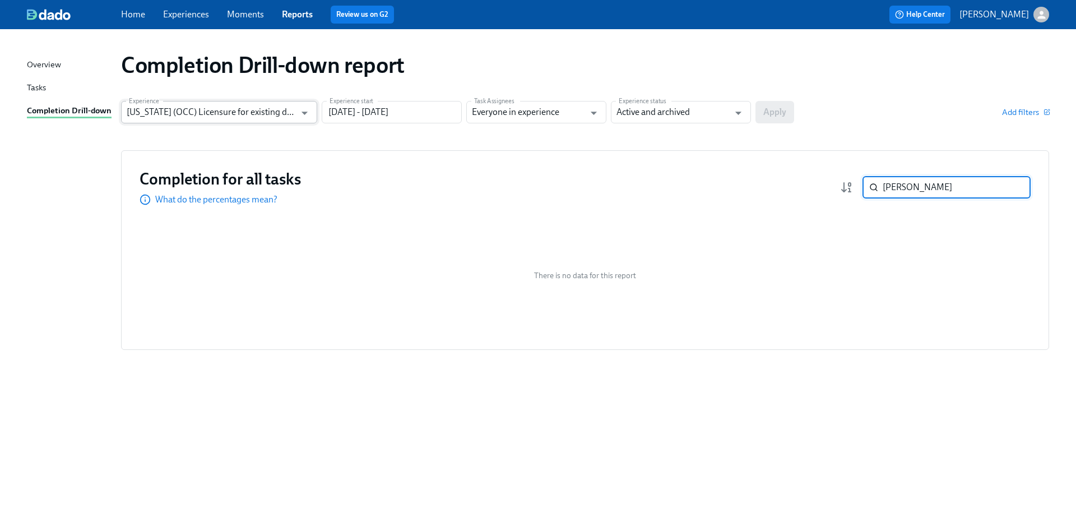
type input "Addison"
click at [221, 119] on input "[US_STATE] (OCC) Licensure for existing doctors" at bounding box center [211, 112] width 169 height 22
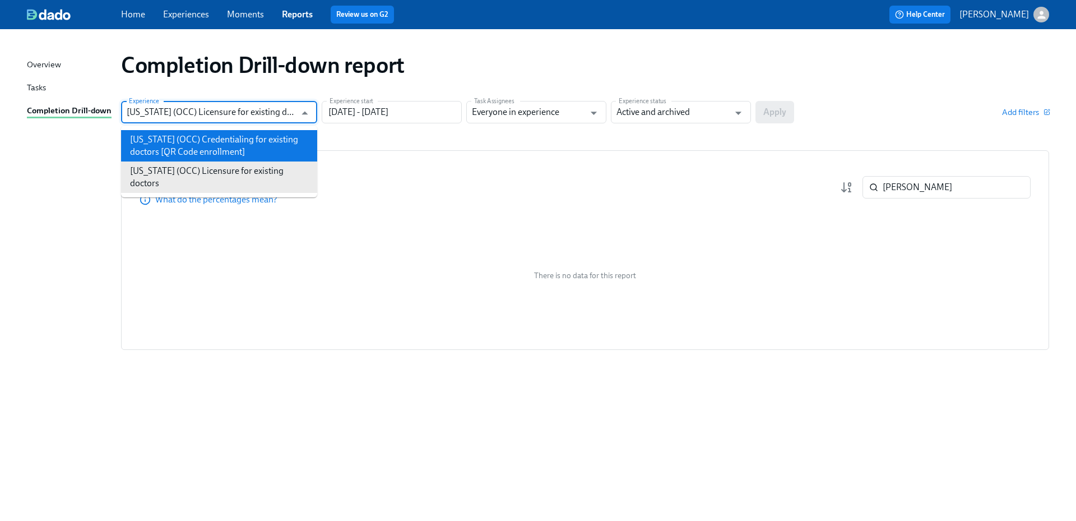
click at [221, 140] on li "[US_STATE] (OCC) Credentialing for existing doctors [QR Code enrollment]" at bounding box center [219, 145] width 196 height 31
type input "[US_STATE] (OCC) Credentialing for existing doctors [QR Code enrollment]"
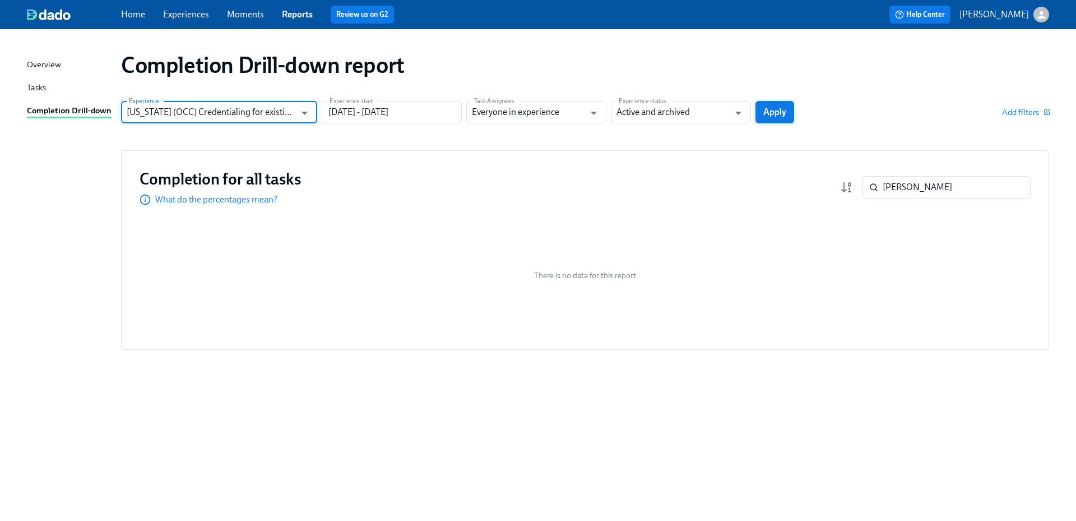
click at [787, 111] on button "Apply" at bounding box center [774, 112] width 39 height 22
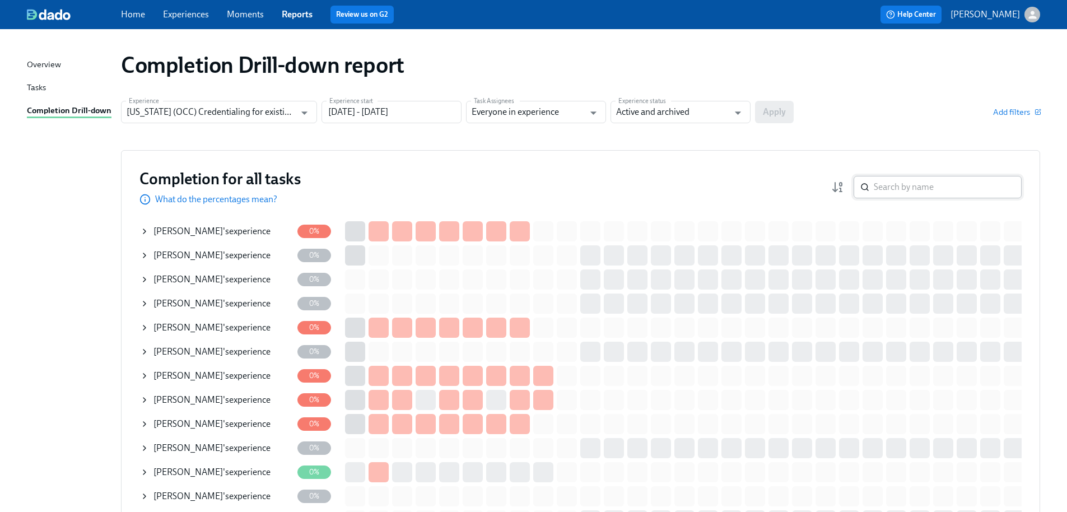
click at [939, 185] on input "search" at bounding box center [948, 187] width 148 height 22
paste input "Addison"
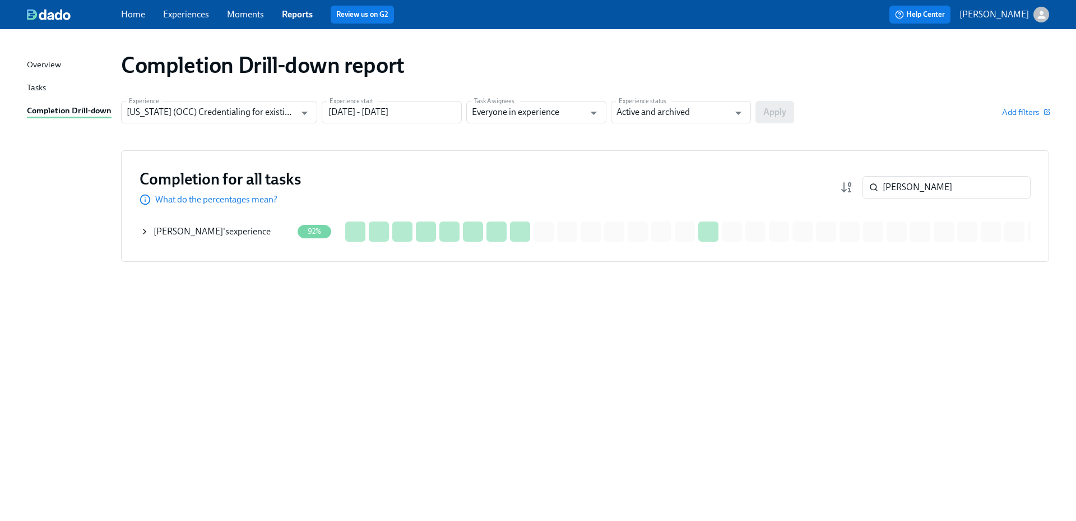
click at [235, 233] on div "Addison Young 's experience" at bounding box center [212, 231] width 117 height 12
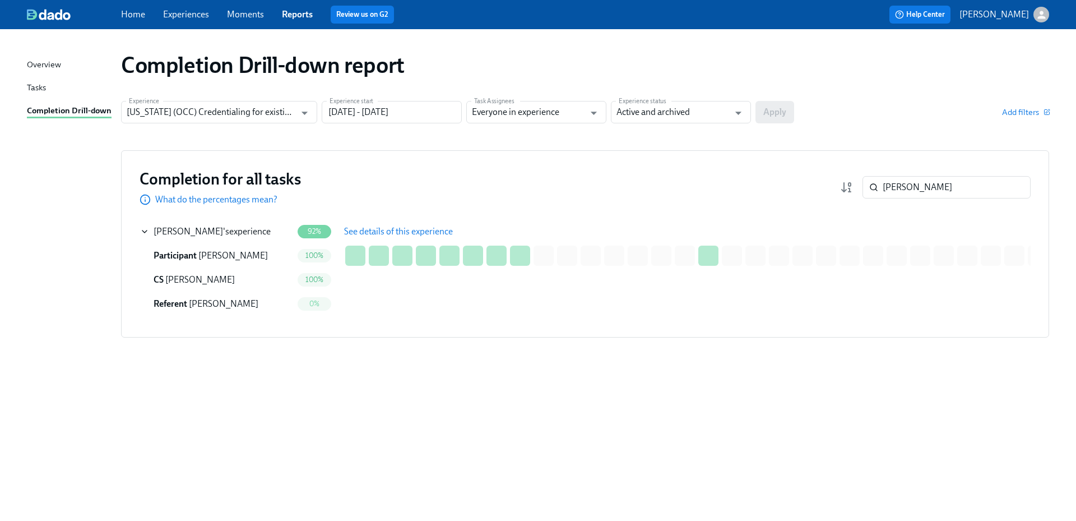
click at [355, 229] on span "See details of this experience" at bounding box center [398, 231] width 109 height 11
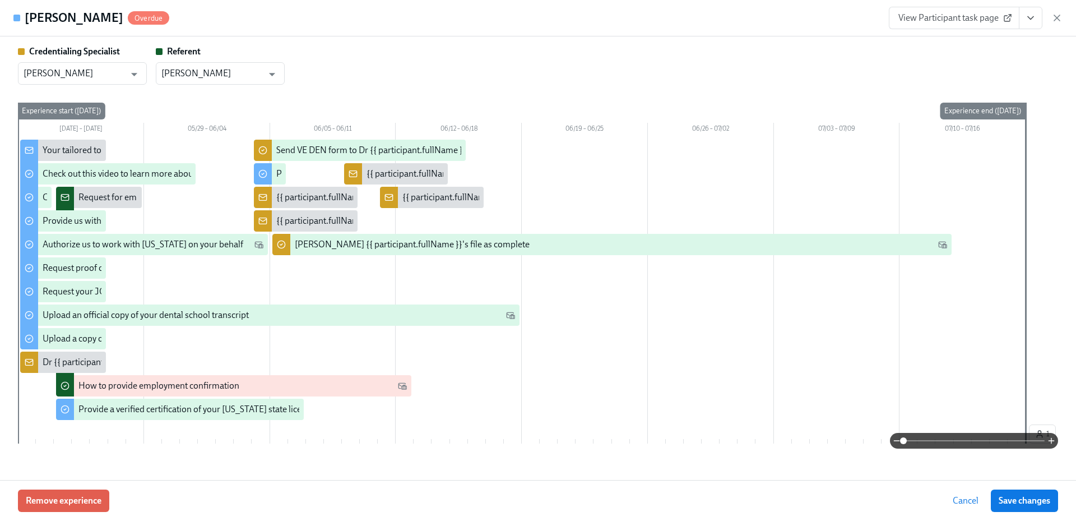
click at [1037, 22] on button "View task page" at bounding box center [1031, 18] width 24 height 22
click at [972, 41] on link "View Credentialing Specialist task page" at bounding box center [965, 43] width 148 height 12
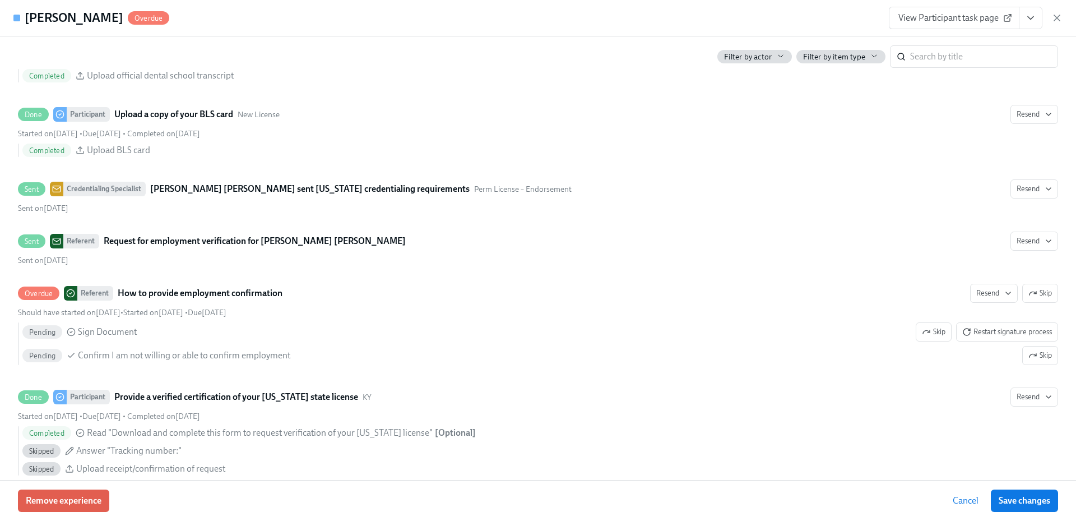
scroll to position [1737, 0]
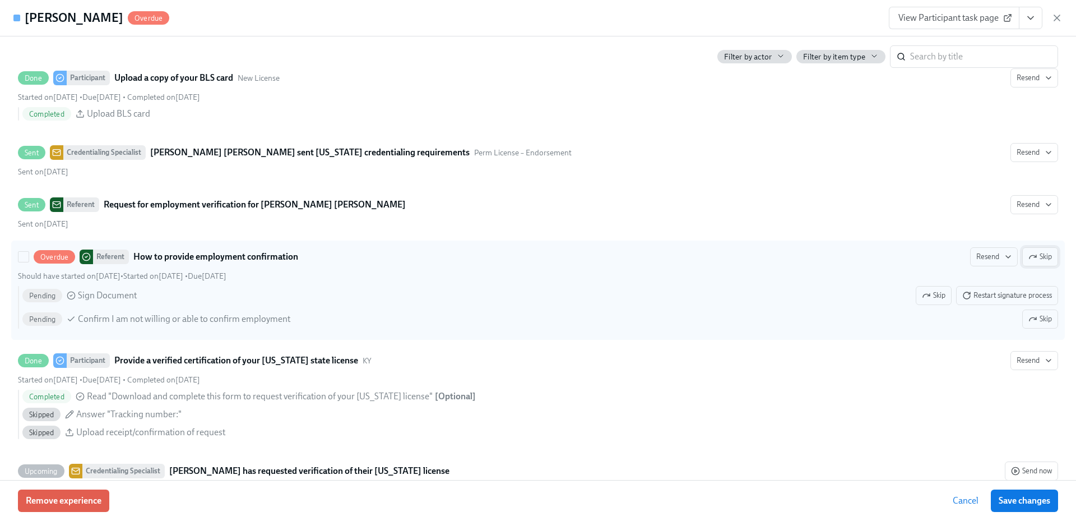
click at [1034, 254] on span "Skip" at bounding box center [1040, 256] width 24 height 11
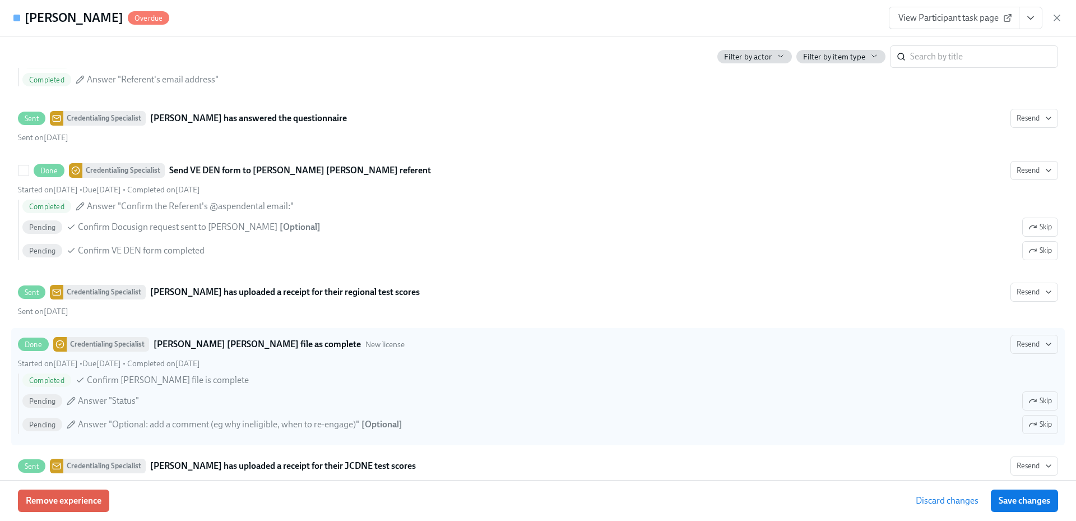
scroll to position [2027, 0]
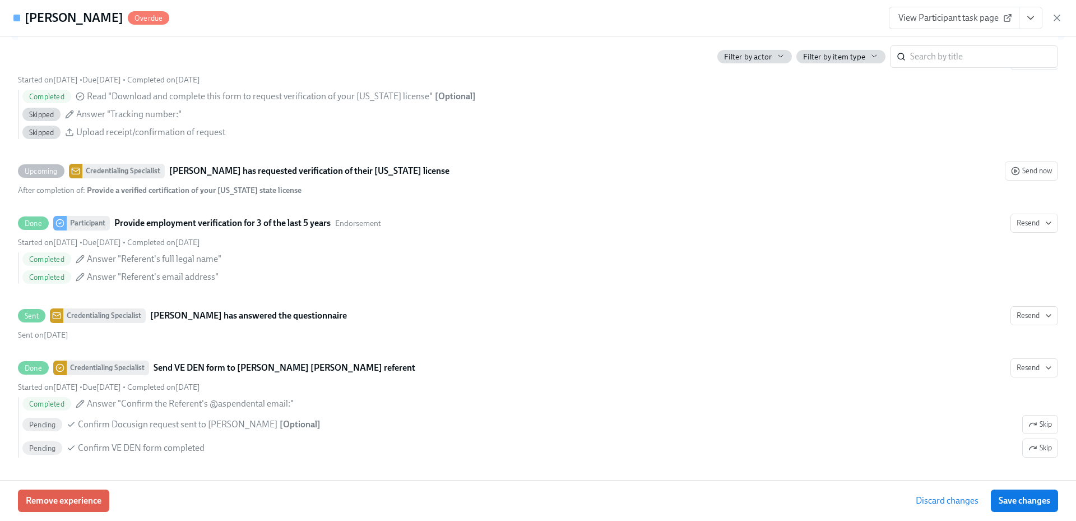
click at [1023, 503] on span "Save changes" at bounding box center [1024, 500] width 52 height 11
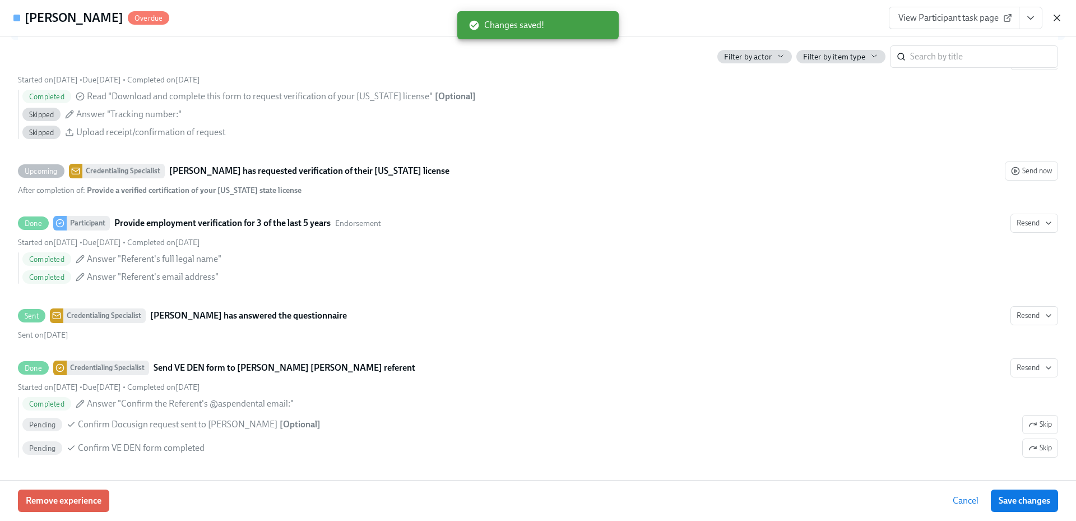
click at [1053, 16] on icon "button" at bounding box center [1056, 17] width 11 height 11
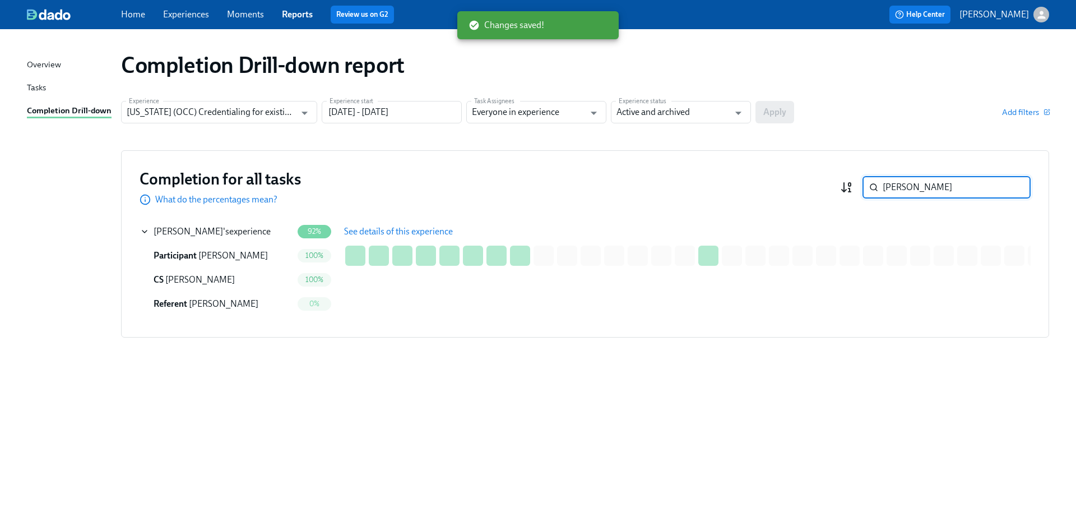
drag, startPoint x: 914, startPoint y: 184, endPoint x: 844, endPoint y: 182, distance: 70.1
click at [844, 182] on div "Addison ​" at bounding box center [935, 187] width 191 height 22
paste input "Heat"
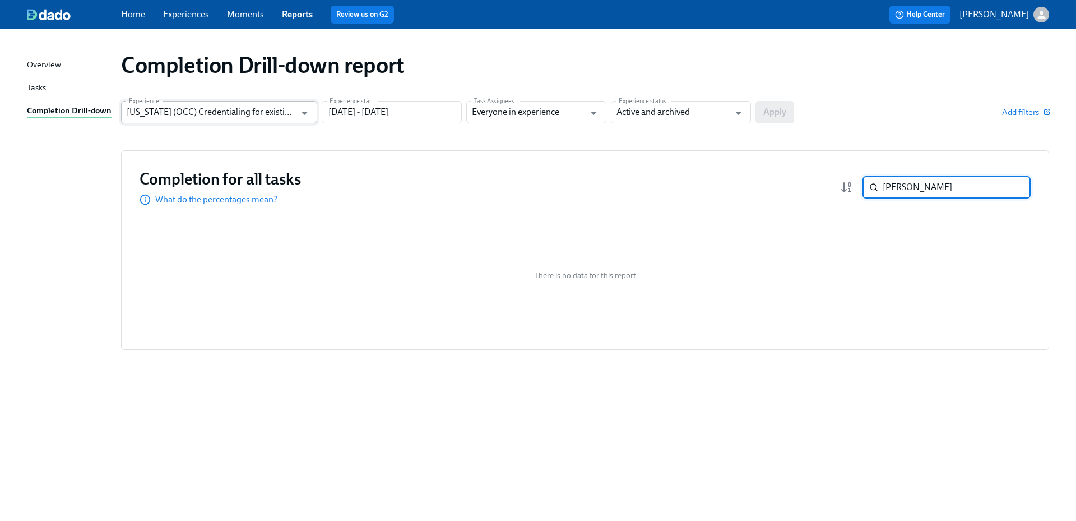
type input "Heaton"
click at [234, 121] on input "[US_STATE] (OCC) Credentialing for existing doctors [QR Code enrollment]" at bounding box center [211, 112] width 169 height 22
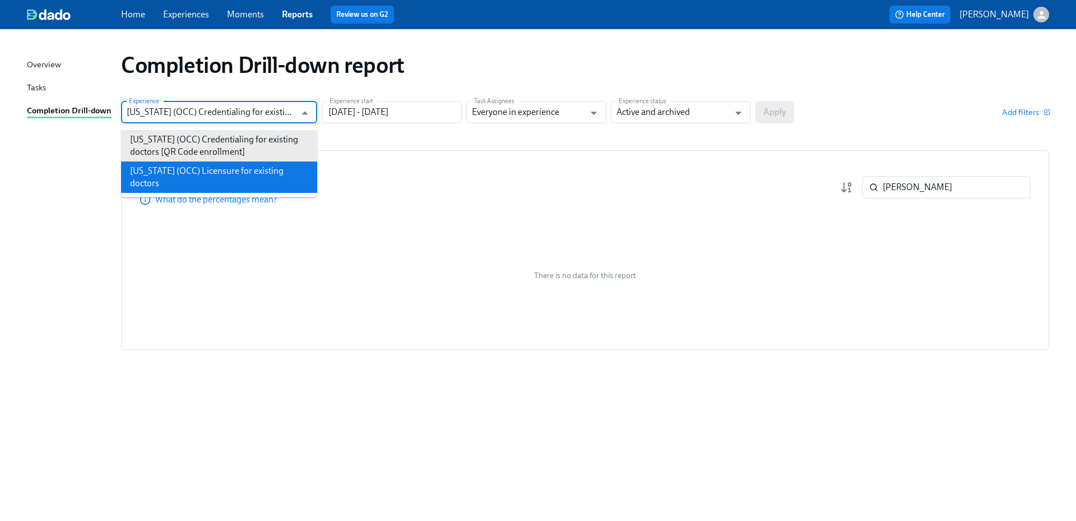
click at [230, 166] on li "[US_STATE] (OCC) Licensure for existing doctors" at bounding box center [219, 176] width 196 height 31
type input "[US_STATE] (OCC) Licensure for existing doctors"
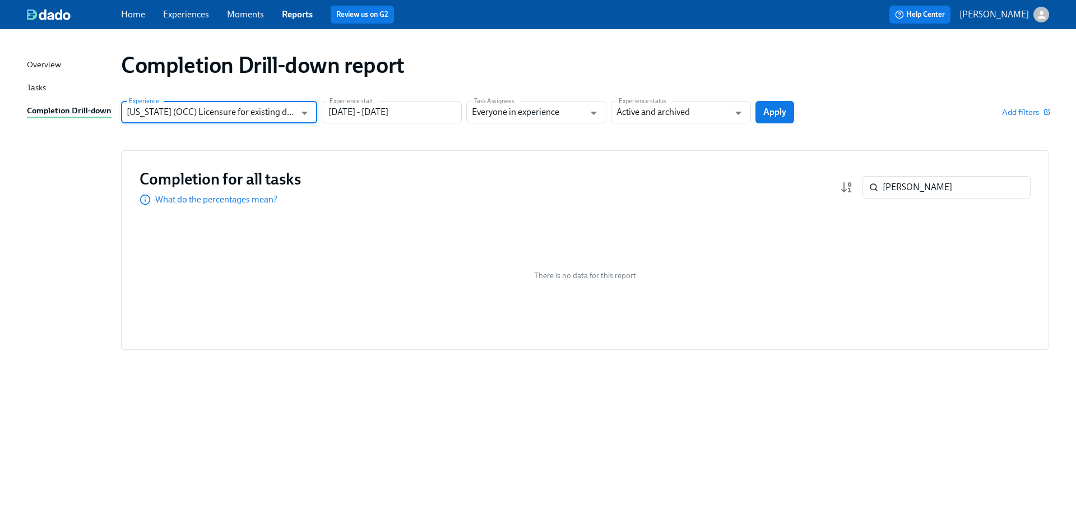
click at [779, 115] on span "Apply" at bounding box center [774, 111] width 23 height 11
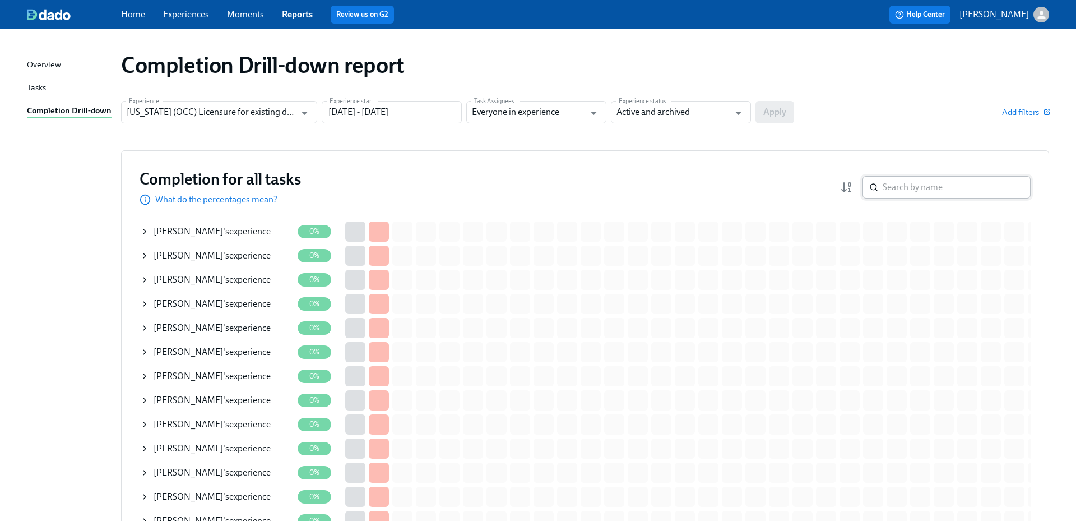
click at [937, 186] on input "search" at bounding box center [957, 187] width 148 height 22
click at [904, 187] on input "search" at bounding box center [957, 187] width 148 height 22
click at [932, 185] on input "search" at bounding box center [957, 187] width 148 height 22
click at [931, 193] on input "search" at bounding box center [957, 187] width 148 height 22
click at [747, 191] on div "Completion for all tasks What do the percentages mean? ​" at bounding box center [585, 187] width 891 height 37
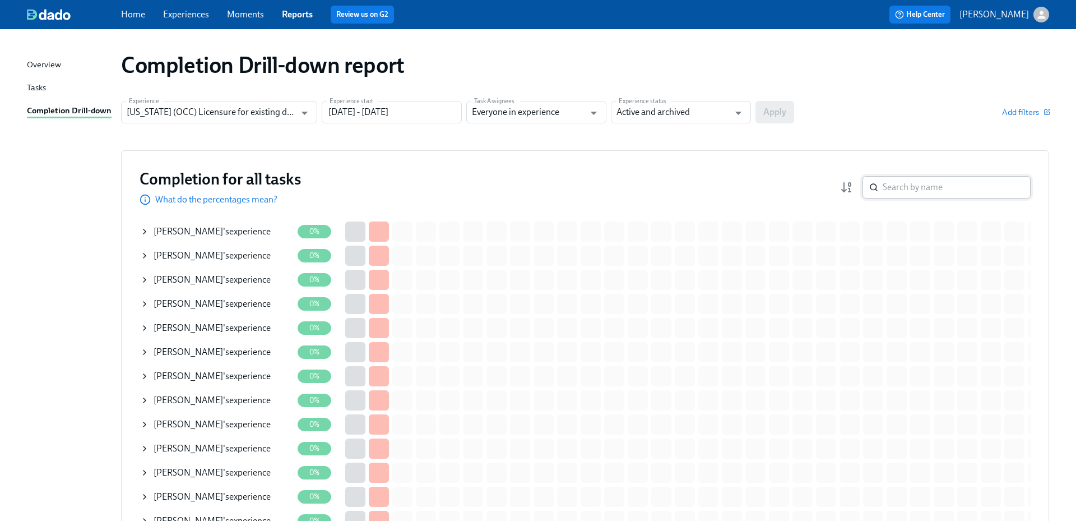
click at [909, 186] on input "search" at bounding box center [957, 187] width 148 height 22
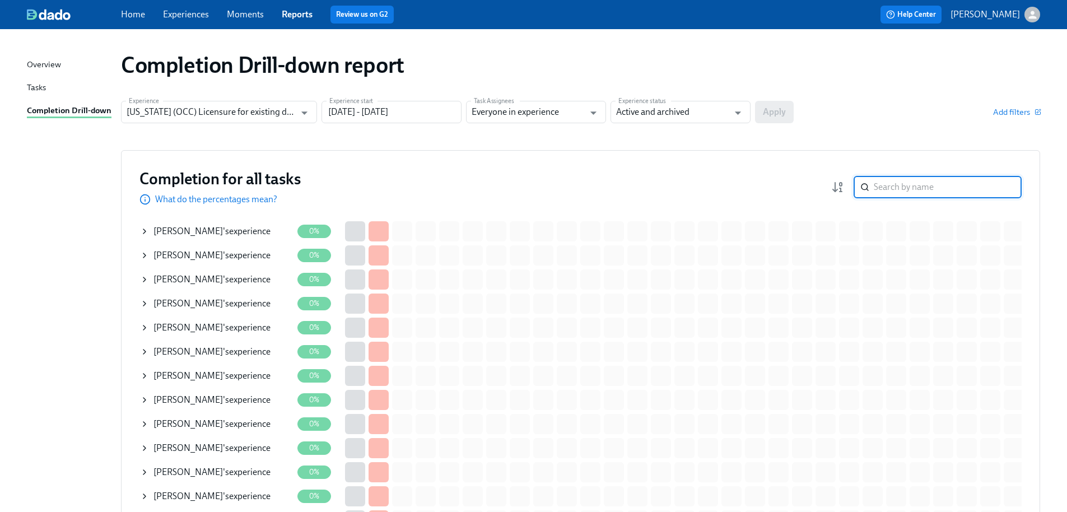
click at [909, 186] on input "search" at bounding box center [948, 187] width 148 height 22
paste input "Heaton"
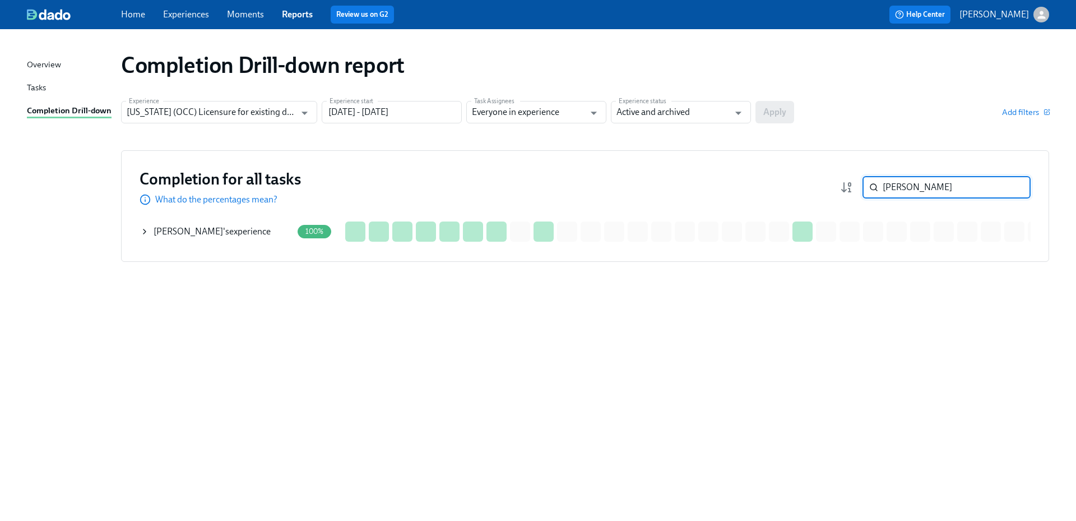
click at [240, 232] on div "Haley Heaton 's experience" at bounding box center [212, 231] width 117 height 12
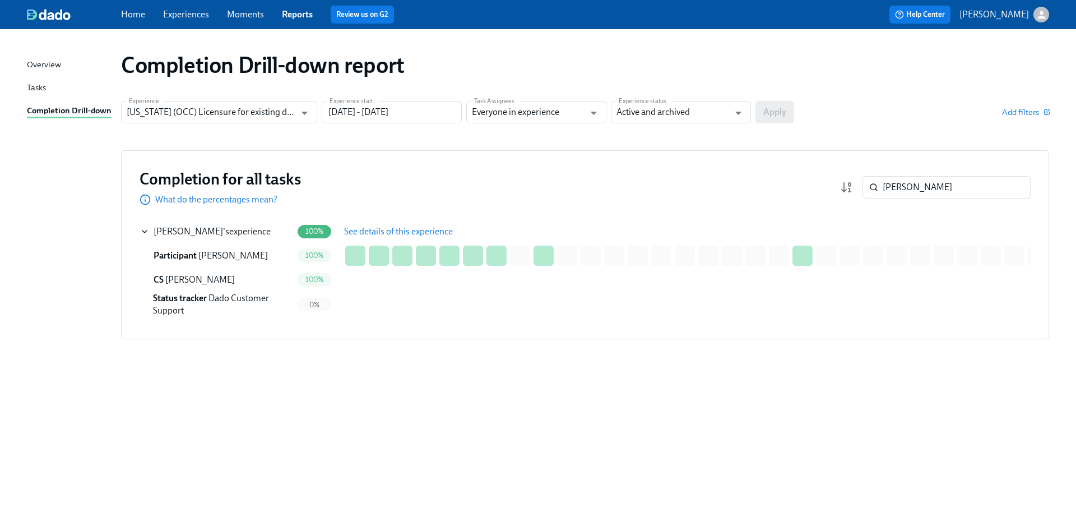
click at [392, 231] on span "See details of this experience" at bounding box center [398, 231] width 109 height 11
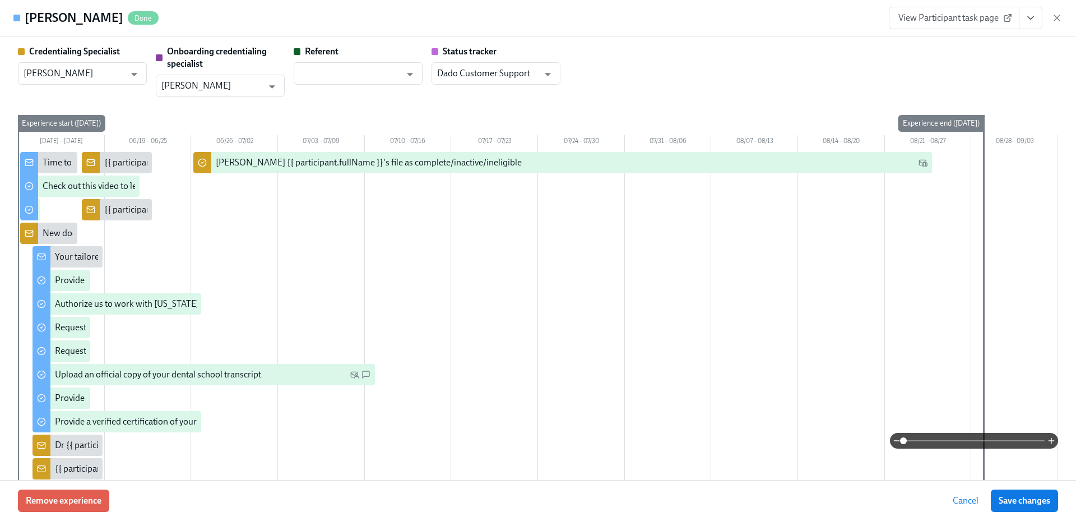
click at [1030, 24] on button "View task page" at bounding box center [1031, 18] width 24 height 22
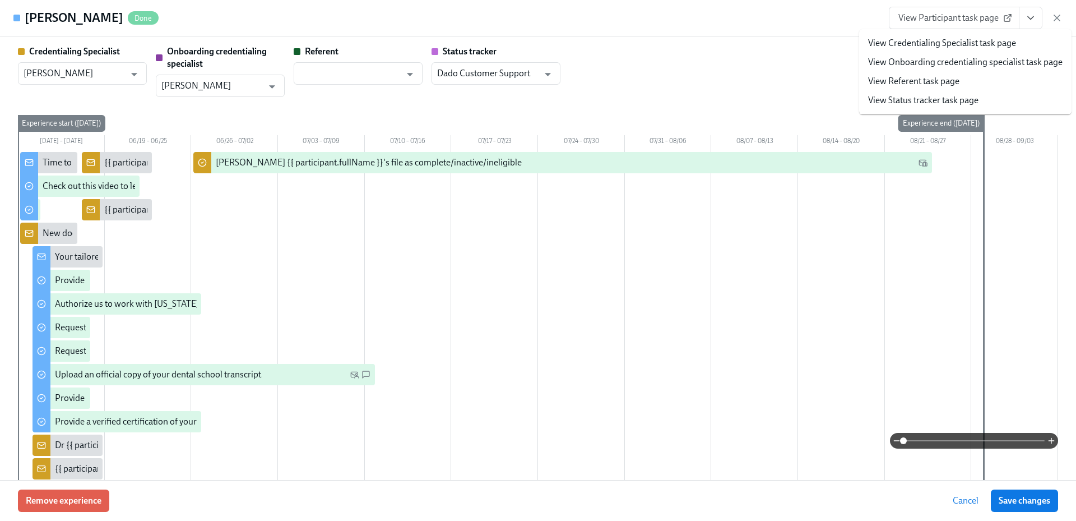
click at [982, 46] on link "View Credentialing Specialist task page" at bounding box center [942, 43] width 148 height 12
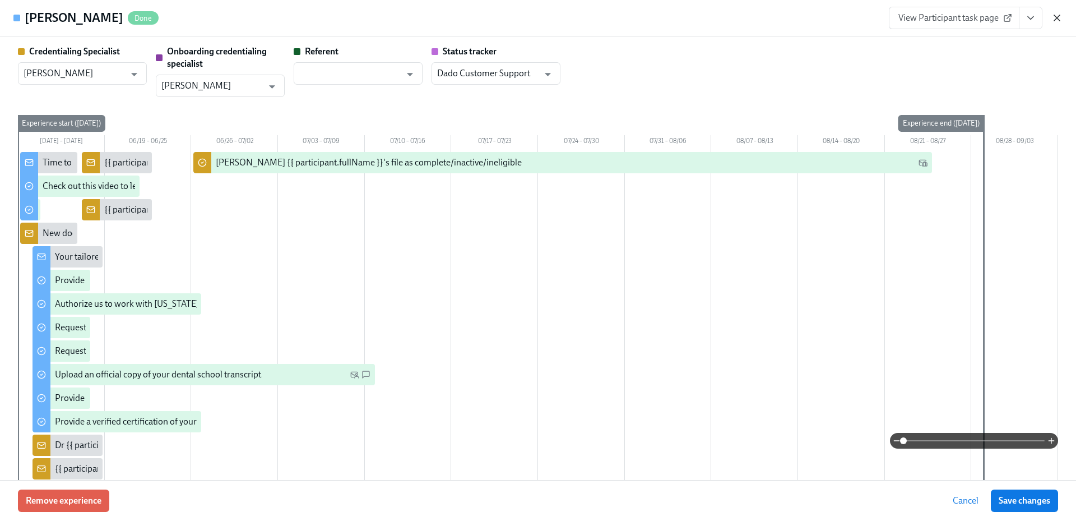
click at [1057, 15] on icon "button" at bounding box center [1056, 17] width 11 height 11
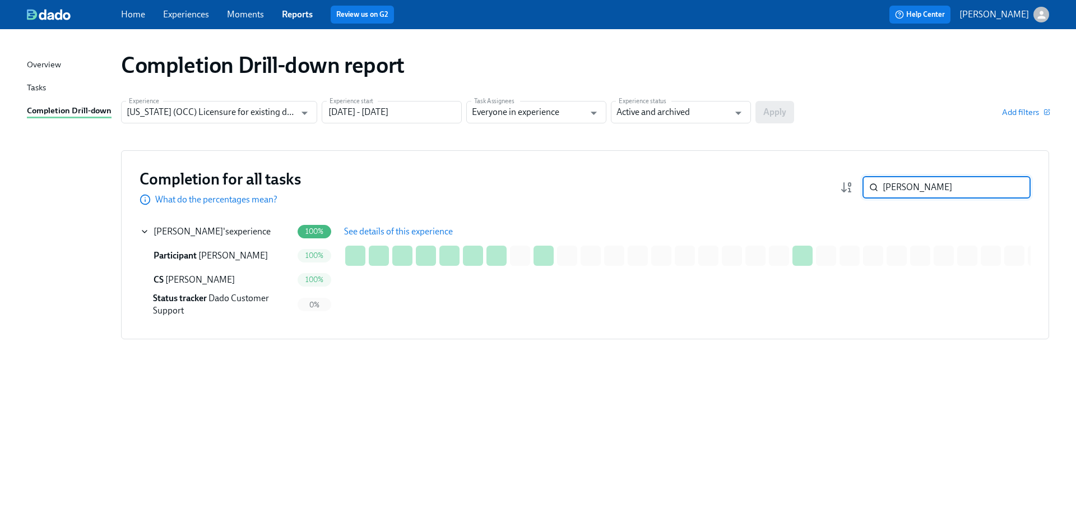
drag, startPoint x: 925, startPoint y: 185, endPoint x: 868, endPoint y: 185, distance: 56.6
click at [863, 185] on div "Heaton ​" at bounding box center [946, 187] width 168 height 22
paste input "Samma"
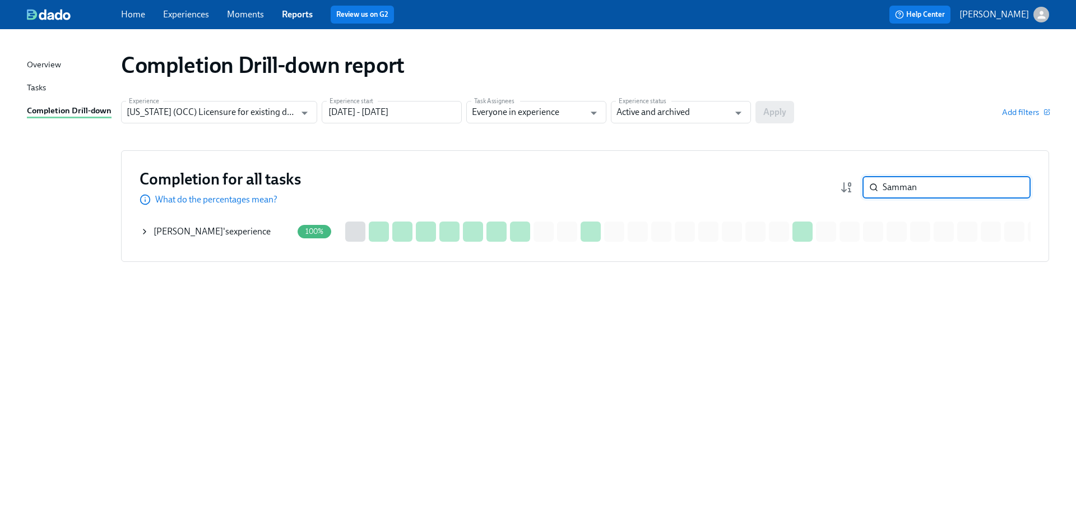
click at [251, 231] on div "Mouhab Samman 's experience" at bounding box center [212, 231] width 117 height 12
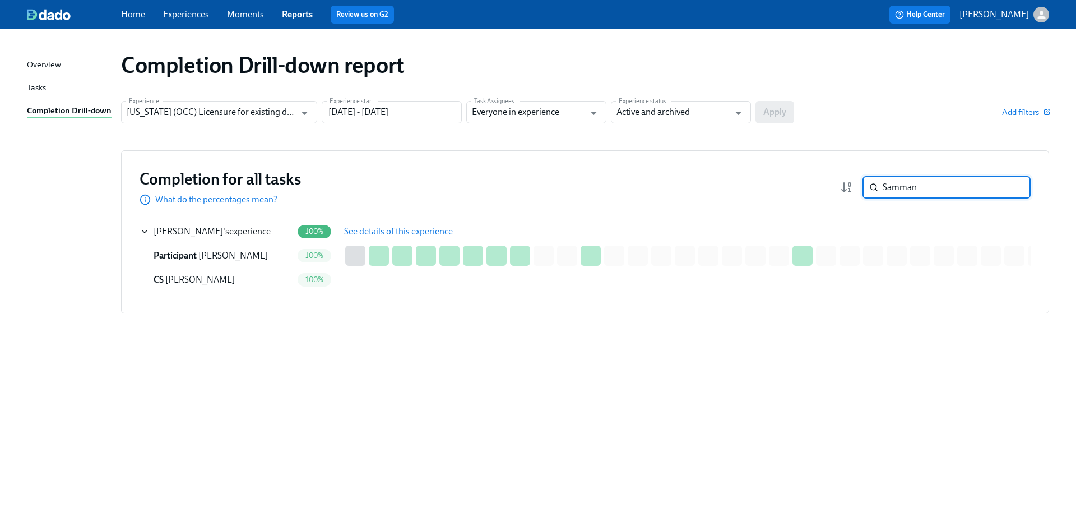
drag, startPoint x: 914, startPoint y: 189, endPoint x: 856, endPoint y: 187, distance: 57.7
click at [856, 187] on div "Samman ​" at bounding box center [935, 187] width 191 height 22
paste input "eli"
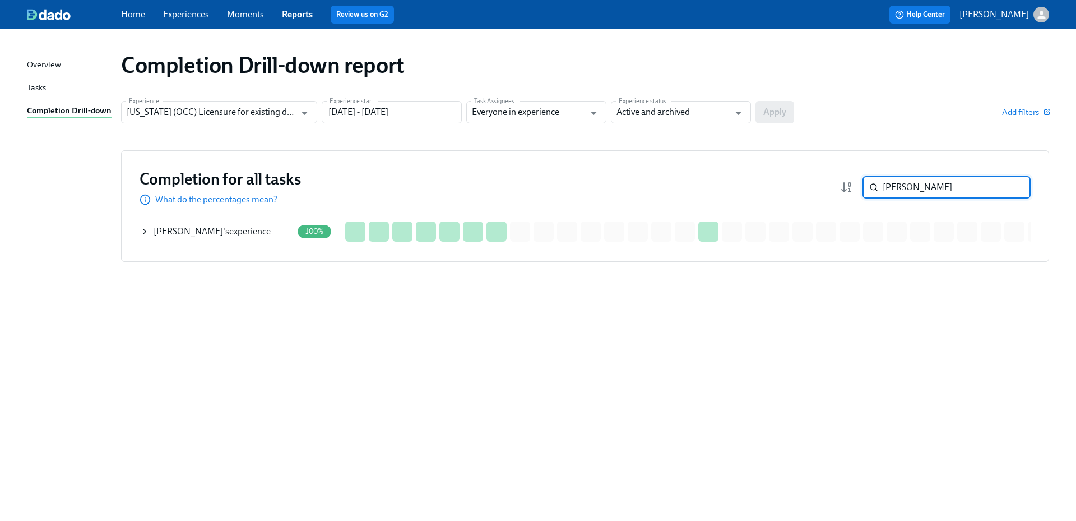
click at [257, 231] on div "Mitchell Selin 's experience" at bounding box center [216, 231] width 152 height 22
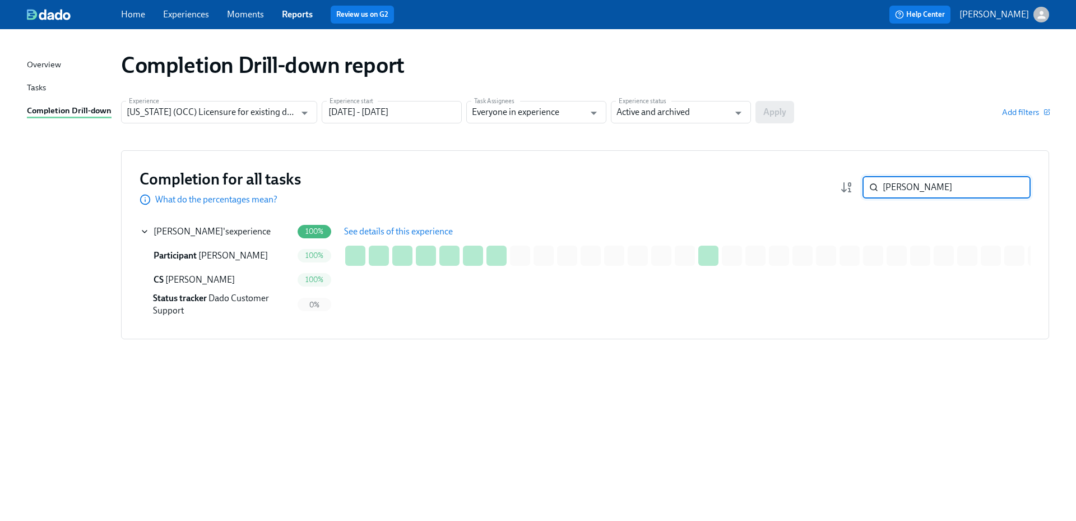
drag, startPoint x: 899, startPoint y: 187, endPoint x: 858, endPoint y: 183, distance: 41.6
click at [859, 184] on div "Selin ​" at bounding box center [935, 187] width 191 height 22
paste input "Jungsoo"
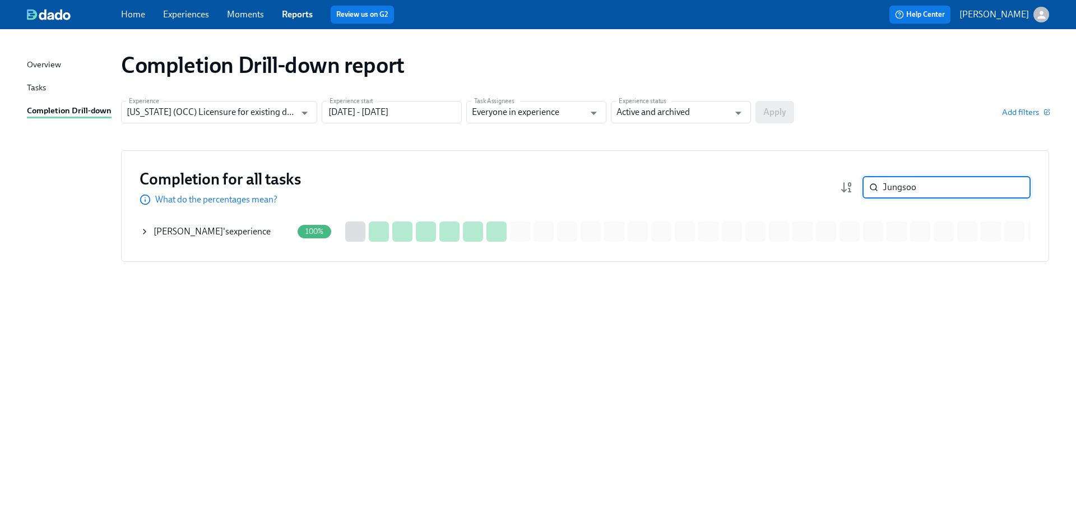
drag, startPoint x: 232, startPoint y: 231, endPoint x: 239, endPoint y: 230, distance: 7.3
click at [231, 230] on div "Jungsoo Nam 's experience" at bounding box center [212, 231] width 117 height 12
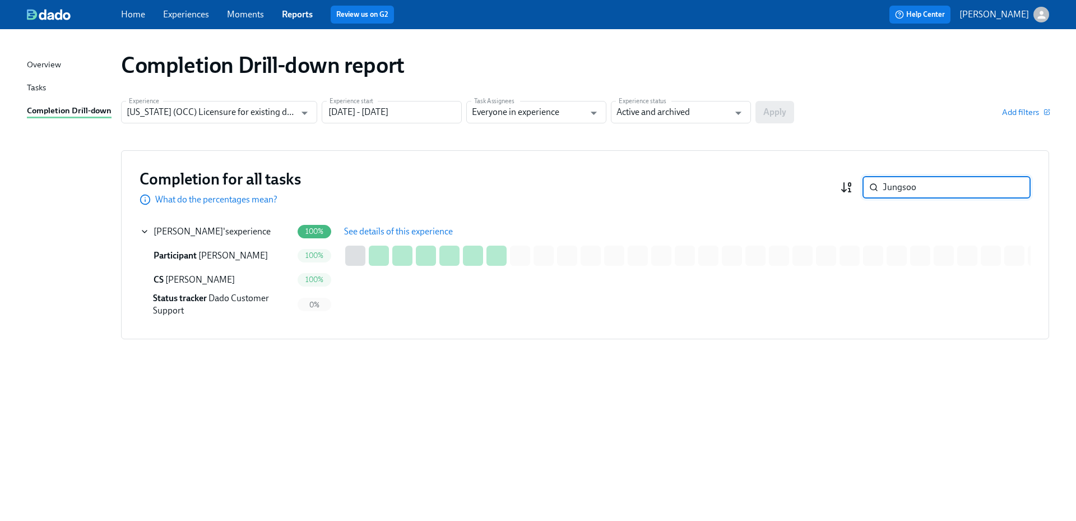
drag, startPoint x: 939, startPoint y: 191, endPoint x: 840, endPoint y: 186, distance: 98.7
click at [840, 186] on div "Jungsoo ​" at bounding box center [935, 187] width 191 height 22
paste input "Grigoryan"
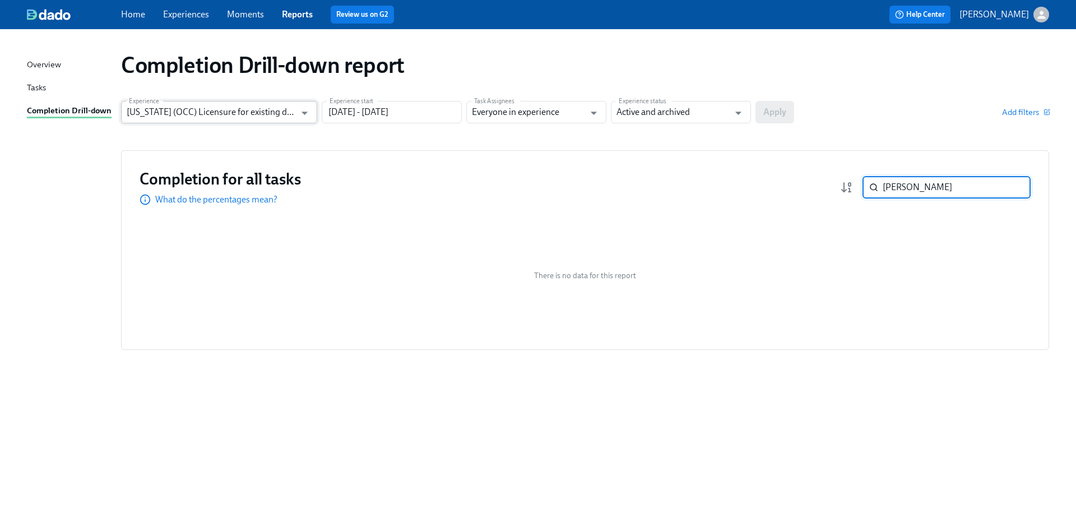
type input "Grigoryan"
click at [211, 117] on input "[US_STATE] (OCC) Licensure for existing doctors" at bounding box center [211, 112] width 169 height 22
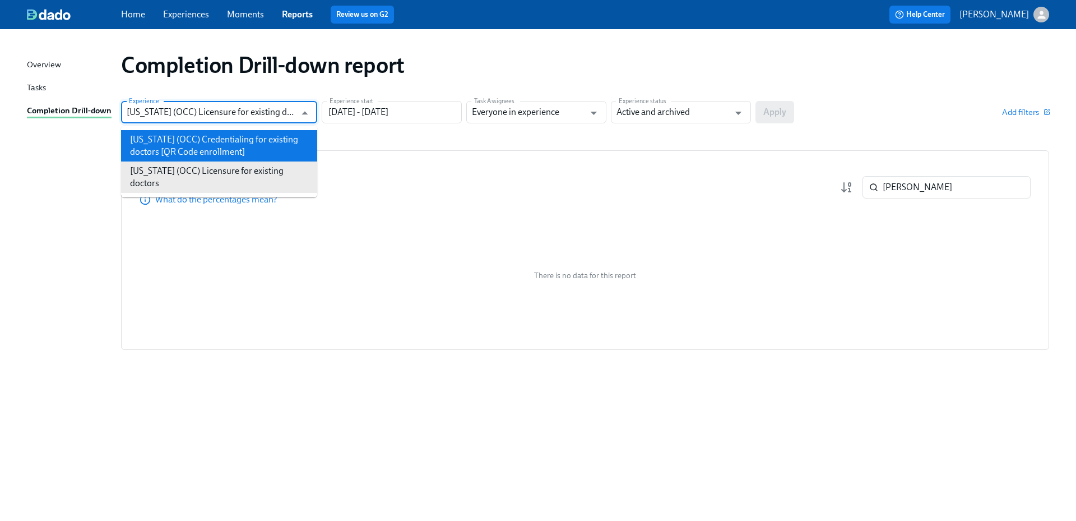
click at [226, 141] on li "[US_STATE] (OCC) Credentialing for existing doctors [QR Code enrollment]" at bounding box center [219, 145] width 196 height 31
type input "[US_STATE] (OCC) Credentialing for existing doctors [QR Code enrollment]"
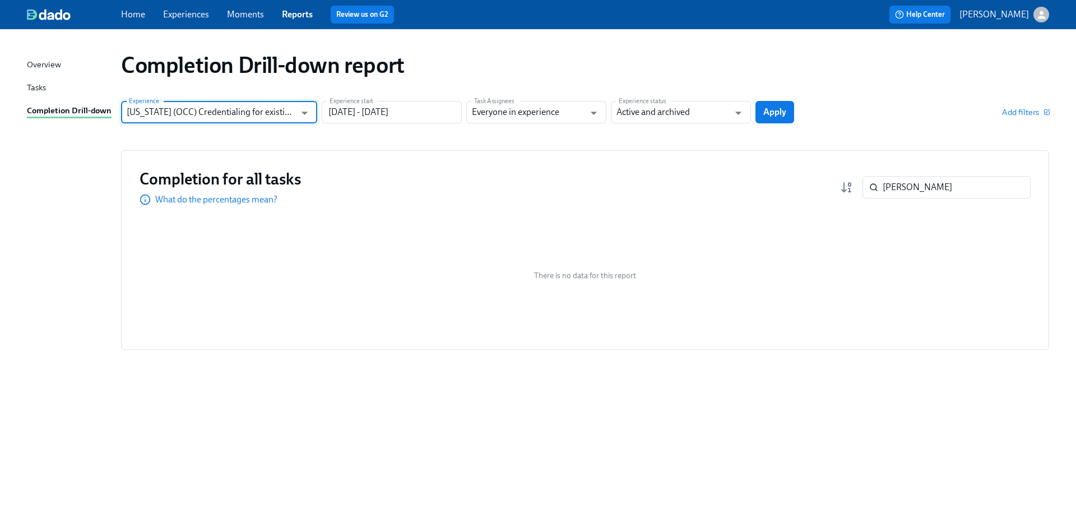
click at [768, 113] on span "Apply" at bounding box center [774, 111] width 23 height 11
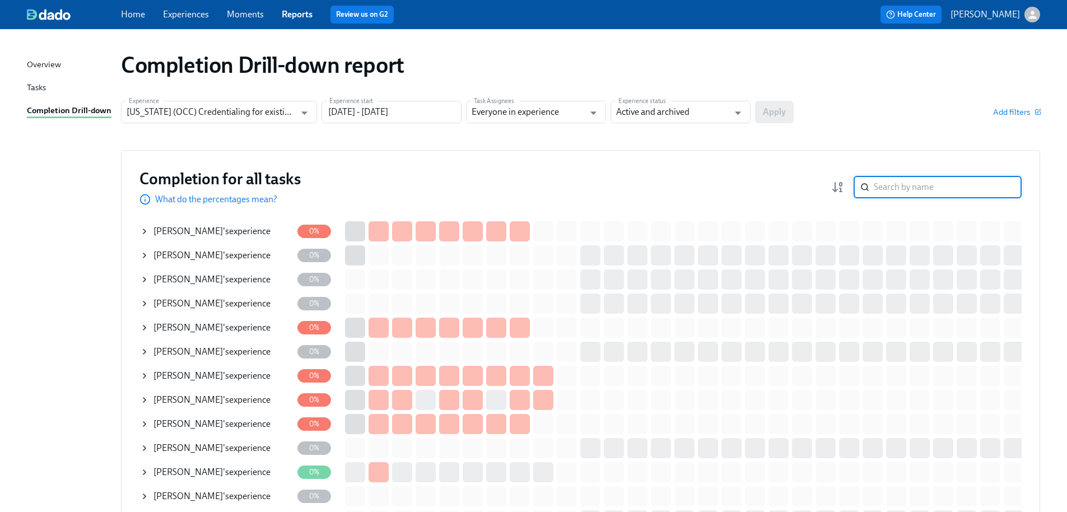
click at [926, 188] on input "search" at bounding box center [948, 187] width 148 height 22
paste input "Grigoryan"
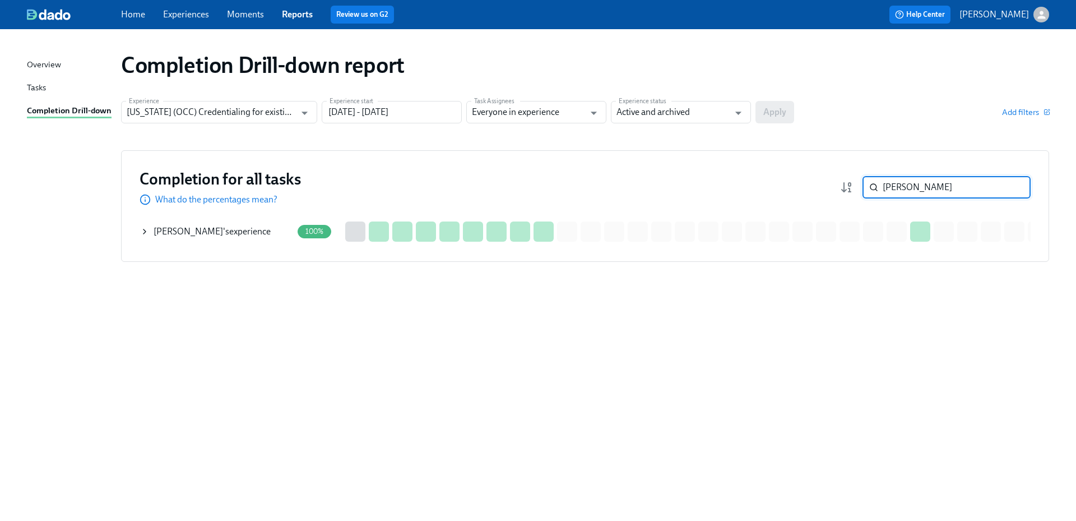
click at [262, 229] on div "Armen Grigoryan 's experience" at bounding box center [212, 231] width 117 height 12
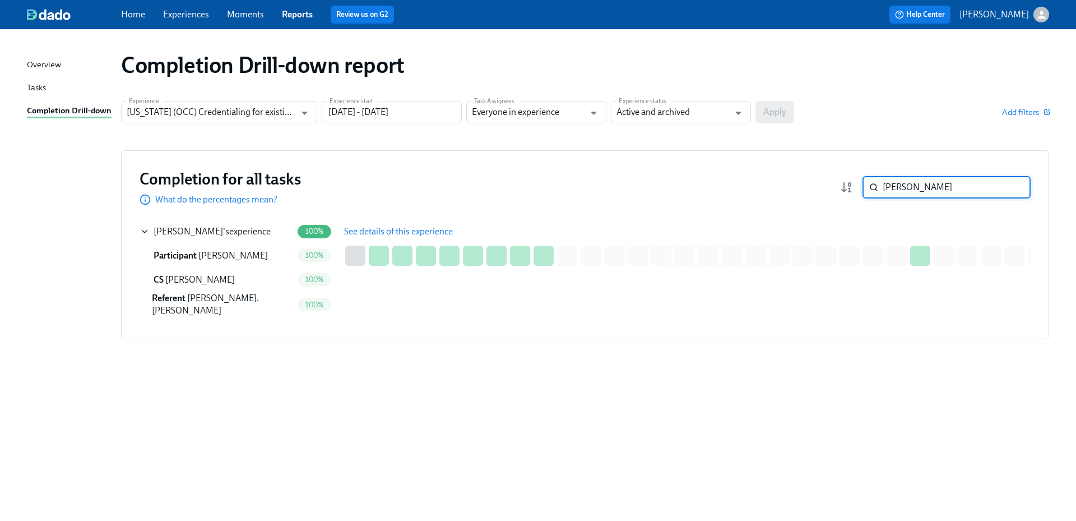
drag, startPoint x: 939, startPoint y: 189, endPoint x: 861, endPoint y: 188, distance: 77.9
click at [861, 188] on div "Grigoryan ​" at bounding box center [935, 187] width 191 height 22
paste input "Rajdeep"
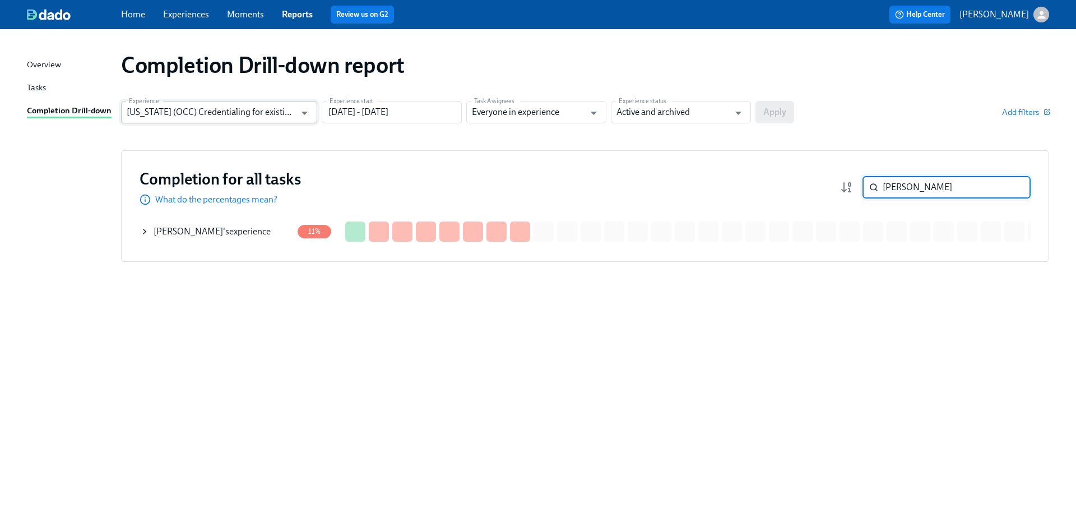
type input "Rajdeep"
click at [282, 118] on input "[US_STATE] (OCC) Credentialing for existing doctors [QR Code enrollment]" at bounding box center [211, 112] width 169 height 22
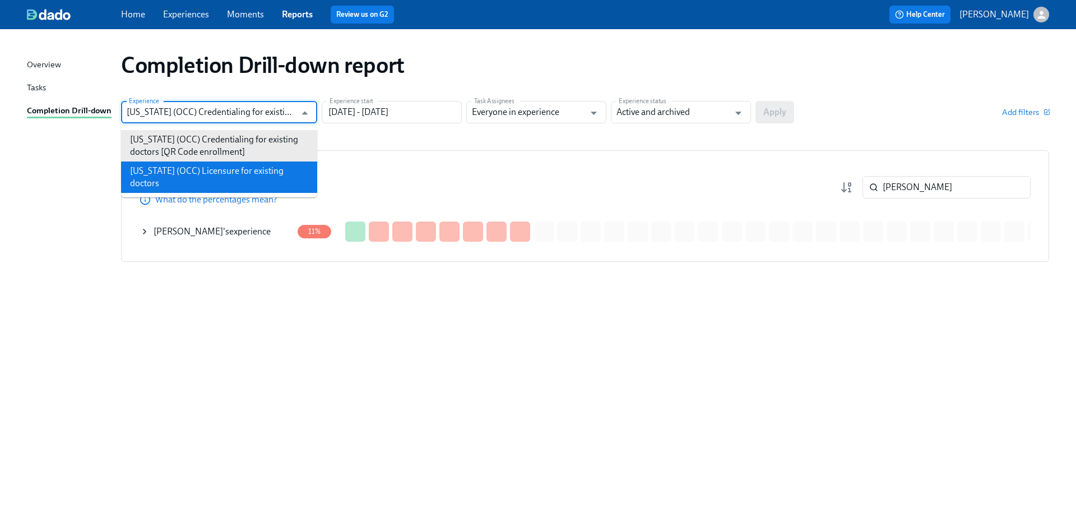
click at [268, 166] on li "[US_STATE] (OCC) Licensure for existing doctors" at bounding box center [219, 176] width 196 height 31
type input "[US_STATE] (OCC) Licensure for existing doctors"
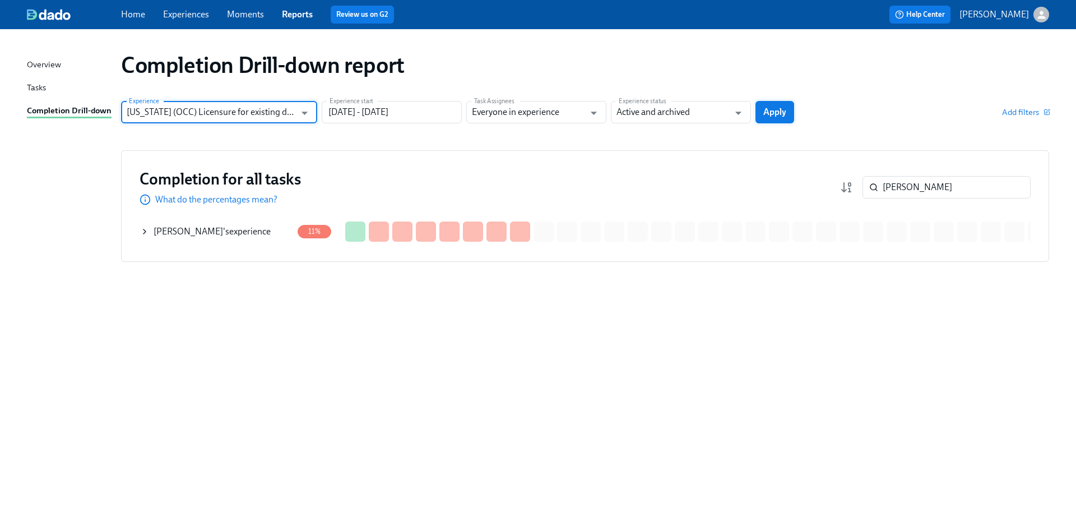
click at [768, 112] on span "Apply" at bounding box center [774, 111] width 23 height 11
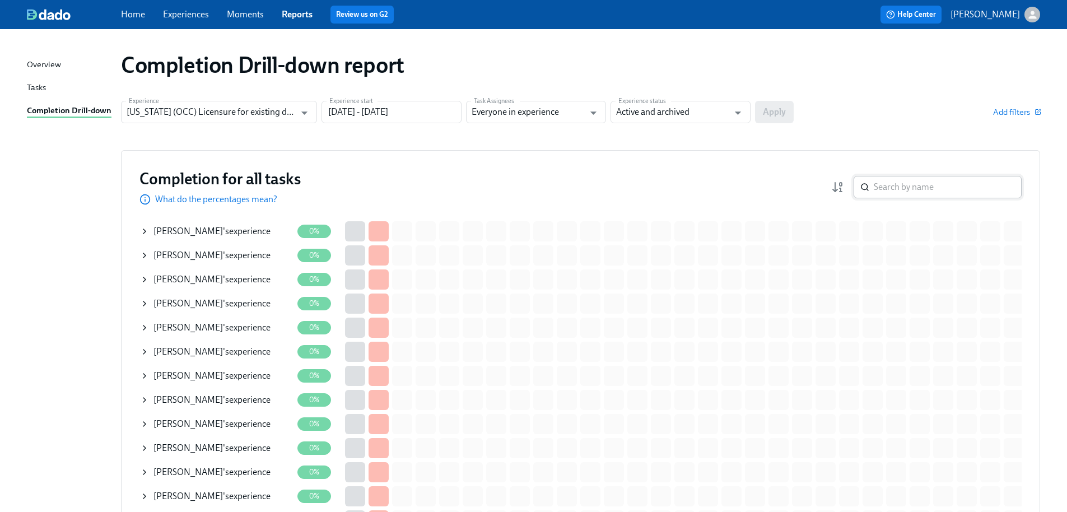
click at [916, 191] on input "search" at bounding box center [948, 187] width 148 height 22
paste input "Rajdeep"
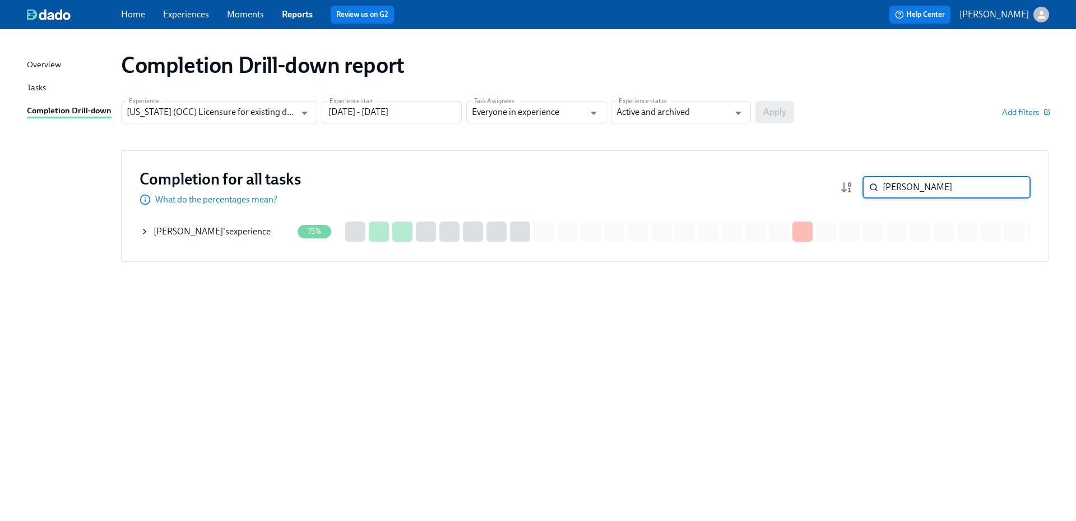
click at [237, 232] on div "Rajdeep Kaur 's experience" at bounding box center [212, 231] width 117 height 12
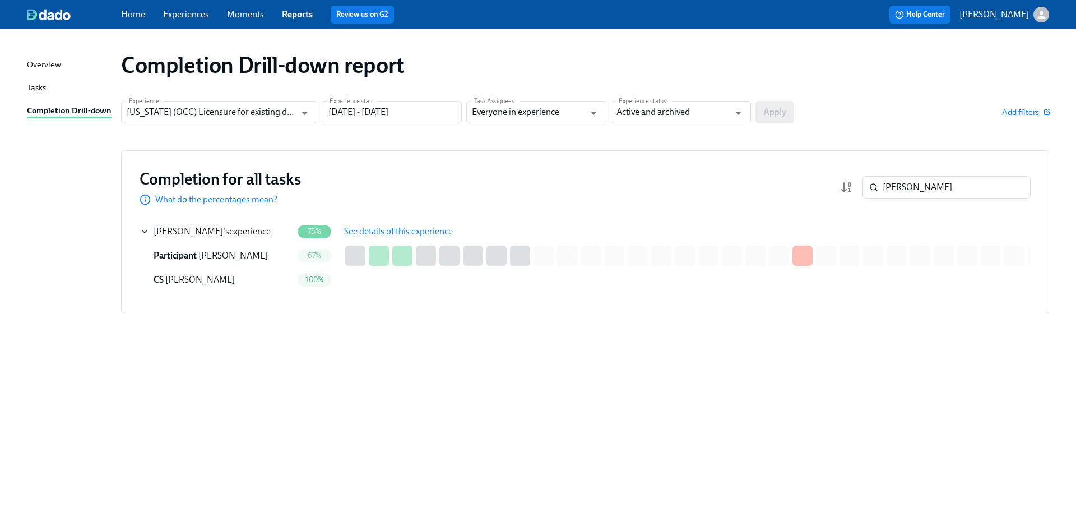
click at [414, 231] on span "See details of this experience" at bounding box center [398, 231] width 109 height 11
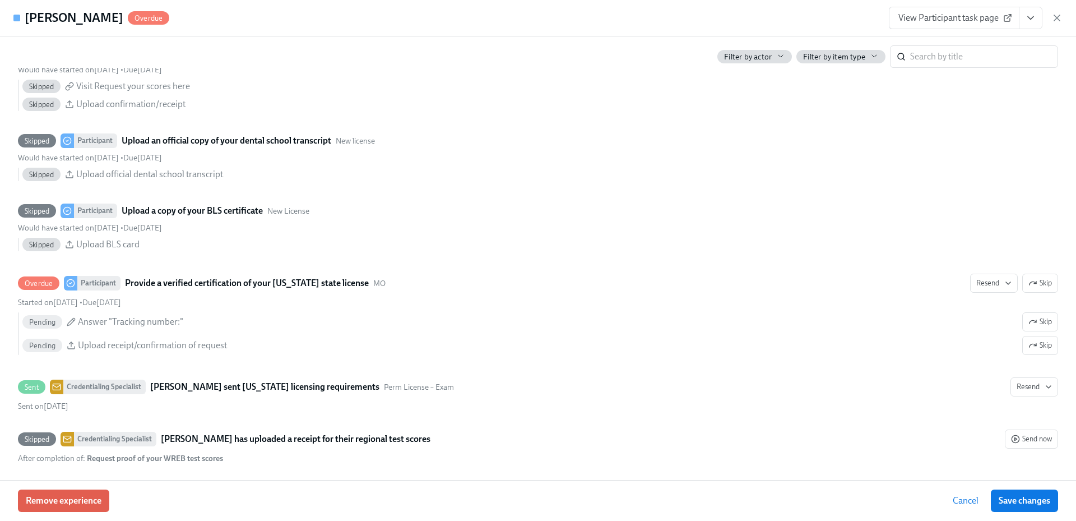
scroll to position [1926, 0]
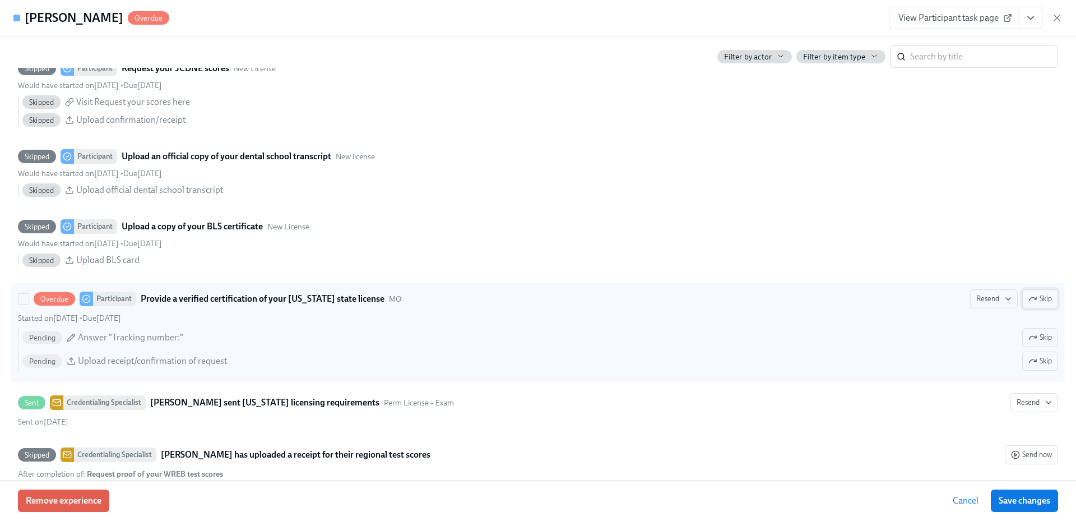
click at [1032, 298] on span "Skip" at bounding box center [1040, 298] width 24 height 11
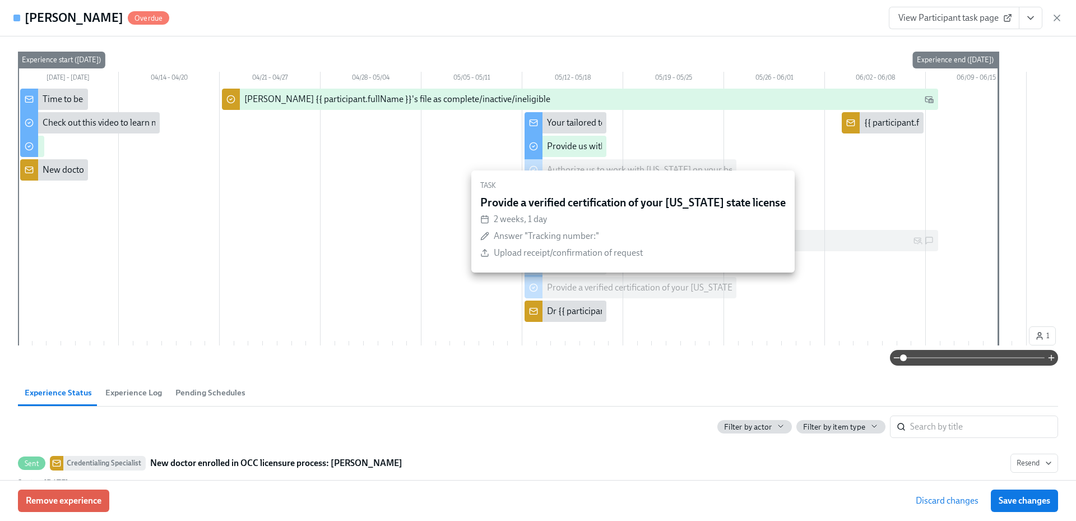
scroll to position [0, 0]
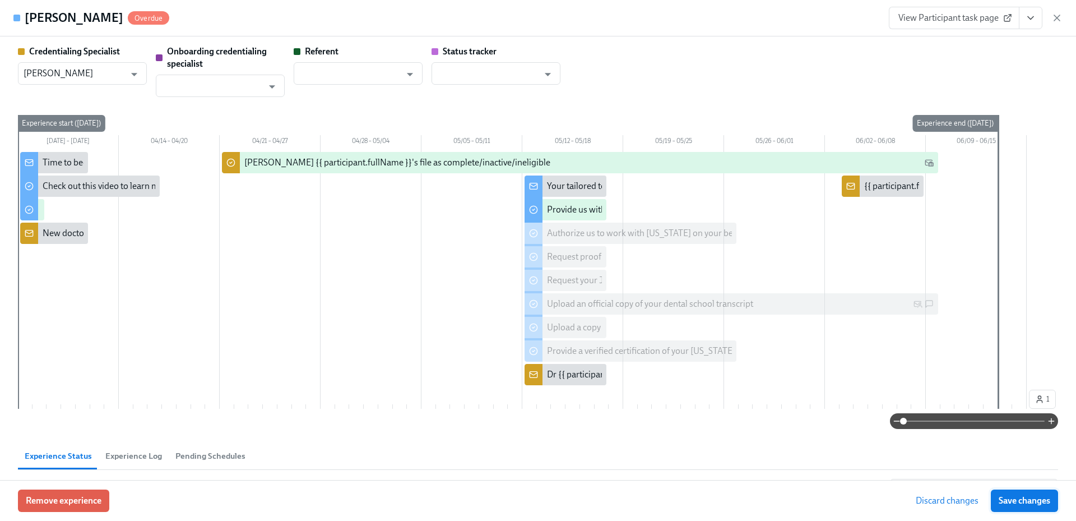
click at [1044, 503] on span "Save changes" at bounding box center [1024, 500] width 52 height 11
click at [1029, 18] on icon "View task page" at bounding box center [1031, 18] width 6 height 3
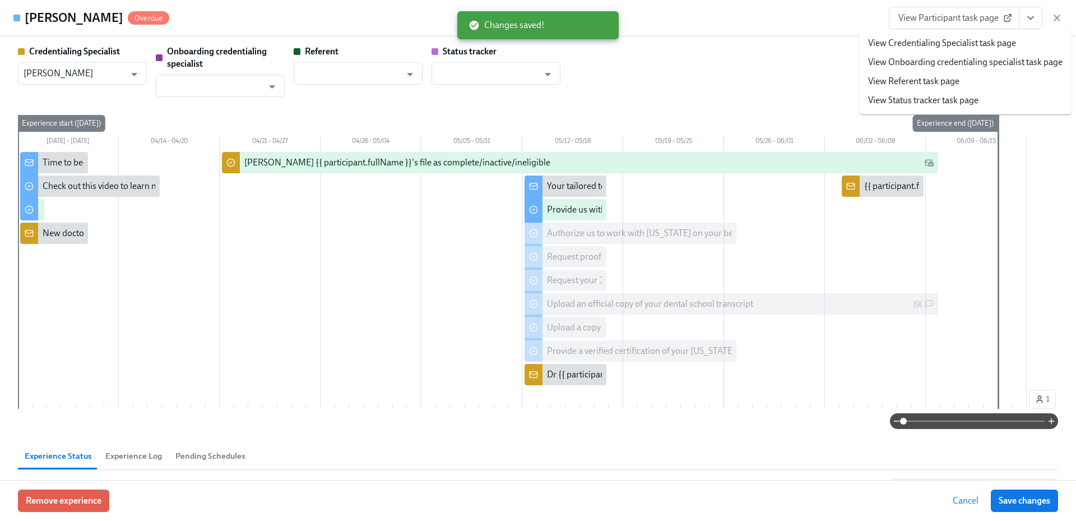
click at [967, 42] on link "View Credentialing Specialist task page" at bounding box center [942, 43] width 148 height 12
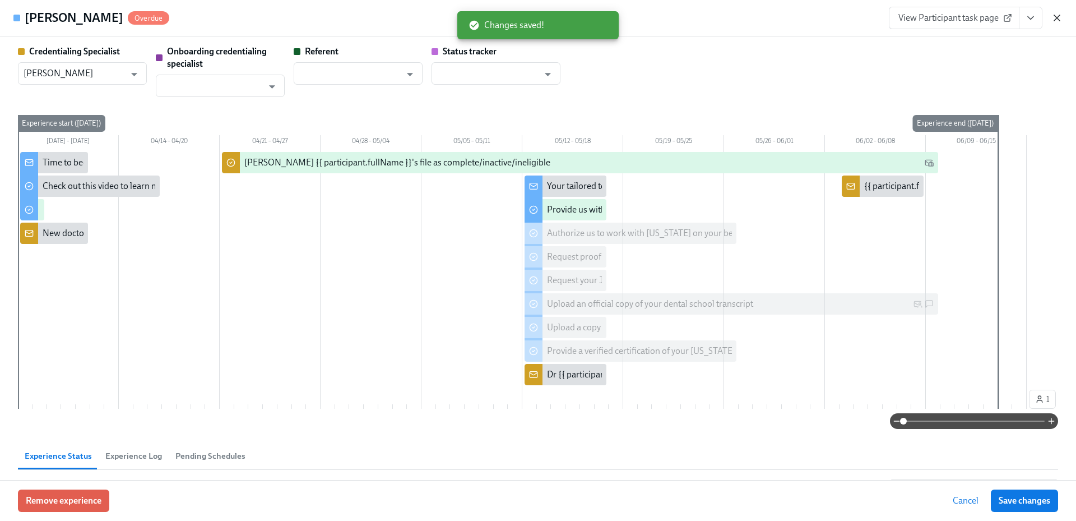
click at [1060, 16] on icon "button" at bounding box center [1057, 18] width 6 height 6
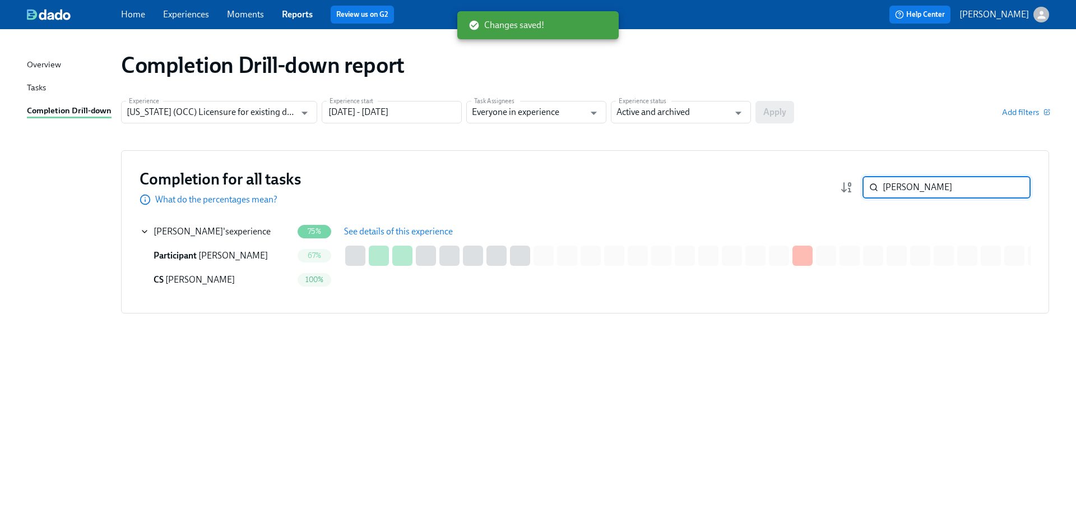
drag, startPoint x: 955, startPoint y: 191, endPoint x: 868, endPoint y: 189, distance: 86.3
click at [868, 189] on div "Rajdeep ​" at bounding box center [946, 187] width 168 height 22
paste input "Nocella"
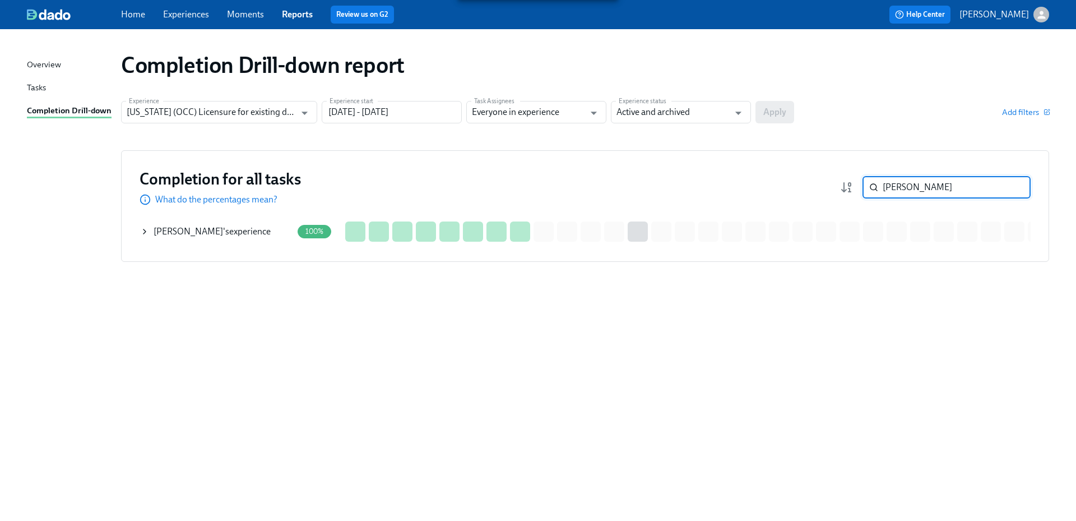
drag, startPoint x: 191, startPoint y: 230, endPoint x: 223, endPoint y: 231, distance: 32.5
click at [191, 229] on span "[PERSON_NAME]" at bounding box center [188, 231] width 69 height 11
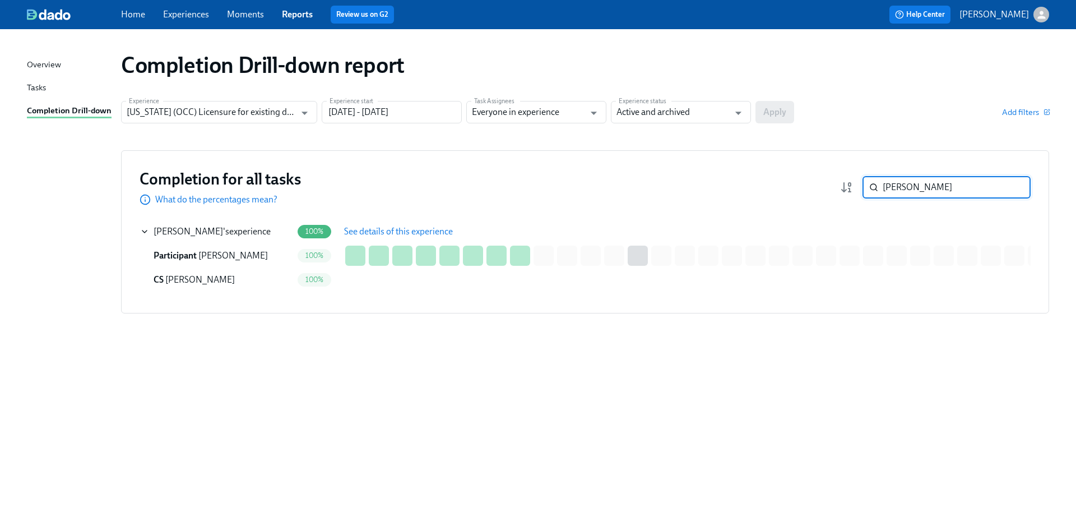
drag, startPoint x: 929, startPoint y: 185, endPoint x: 879, endPoint y: 190, distance: 50.6
click at [878, 189] on div "Nocella ​" at bounding box center [946, 187] width 168 height 22
paste input "Cert"
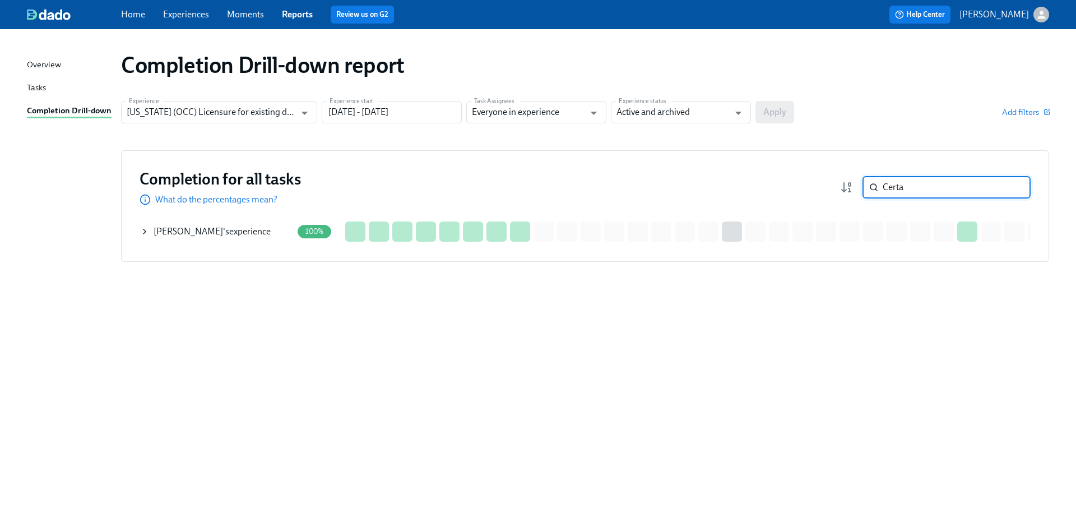
click at [231, 224] on div "Michael Certa 's experience" at bounding box center [216, 231] width 152 height 22
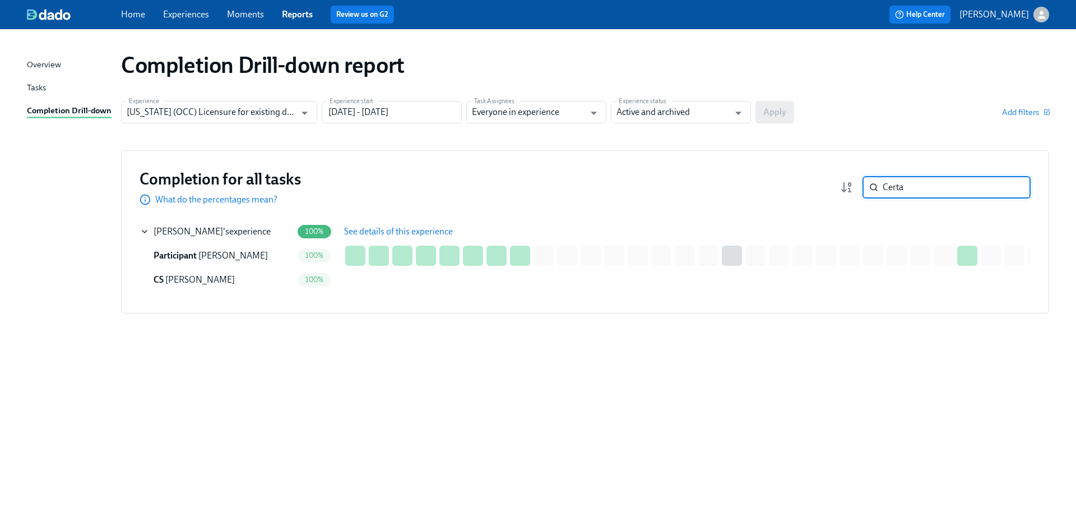
drag, startPoint x: 932, startPoint y: 189, endPoint x: 870, endPoint y: 187, distance: 61.7
click at [870, 188] on div "Certa ​" at bounding box center [946, 187] width 168 height 22
paste input "ynthi"
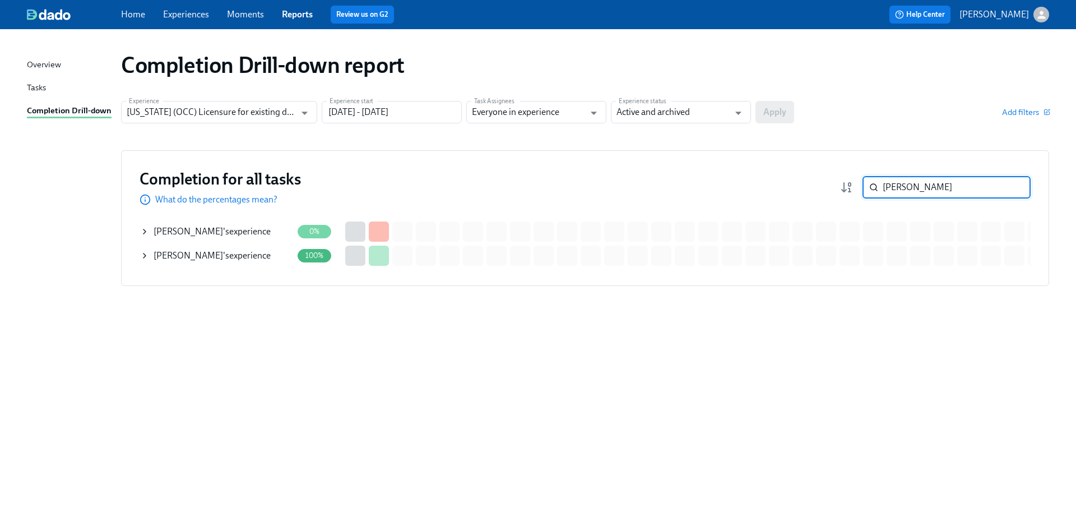
click at [238, 229] on div "Cynthia Brown 's experience" at bounding box center [212, 231] width 117 height 12
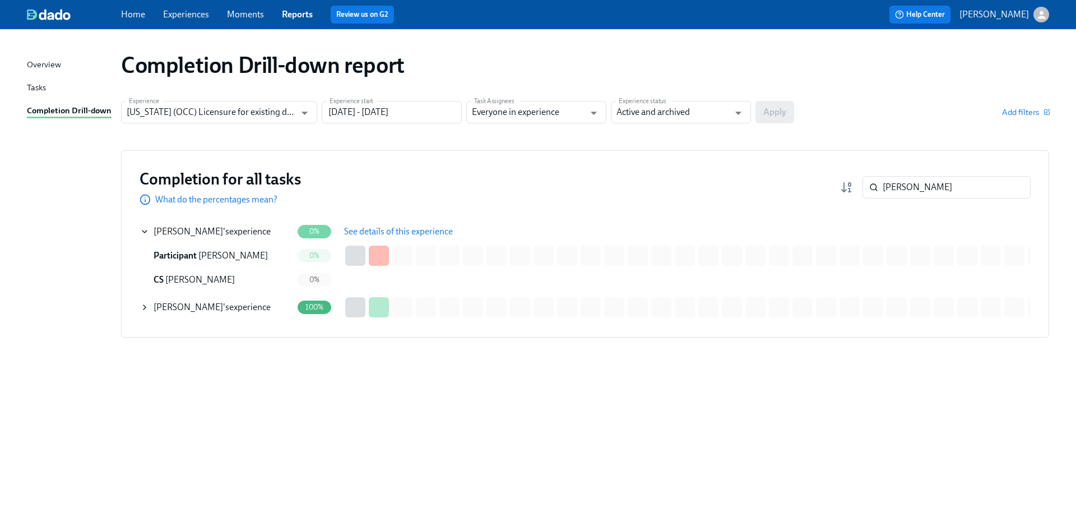
drag, startPoint x: 398, startPoint y: 226, endPoint x: 535, endPoint y: 206, distance: 137.6
click at [398, 226] on span "See details of this experience" at bounding box center [398, 231] width 109 height 11
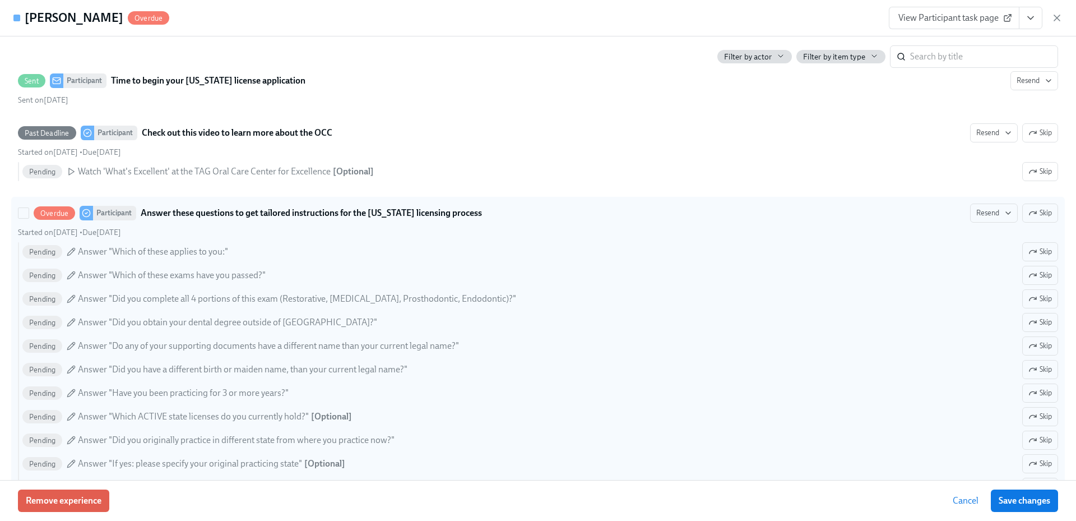
scroll to position [392, 0]
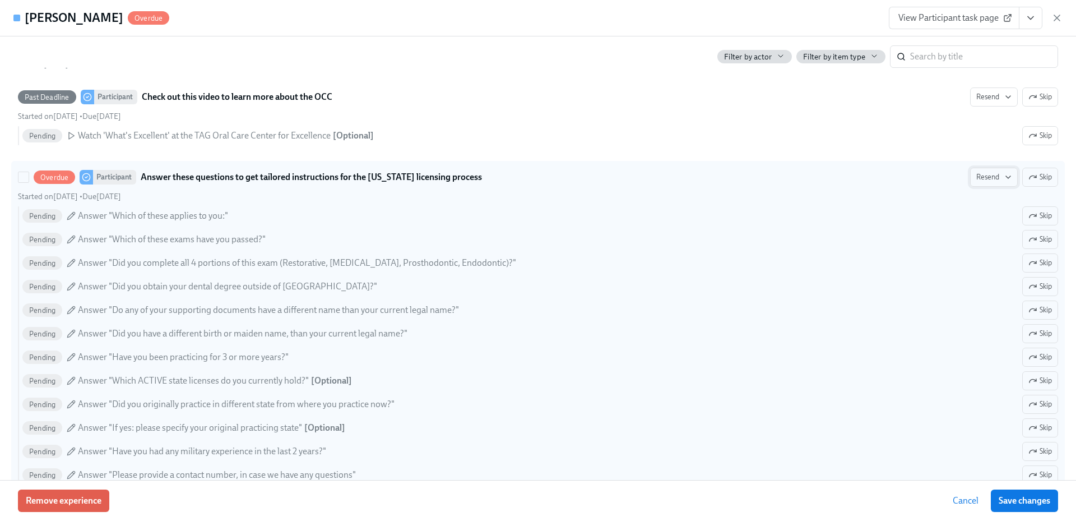
click at [1004, 180] on icon "button" at bounding box center [1008, 177] width 9 height 9
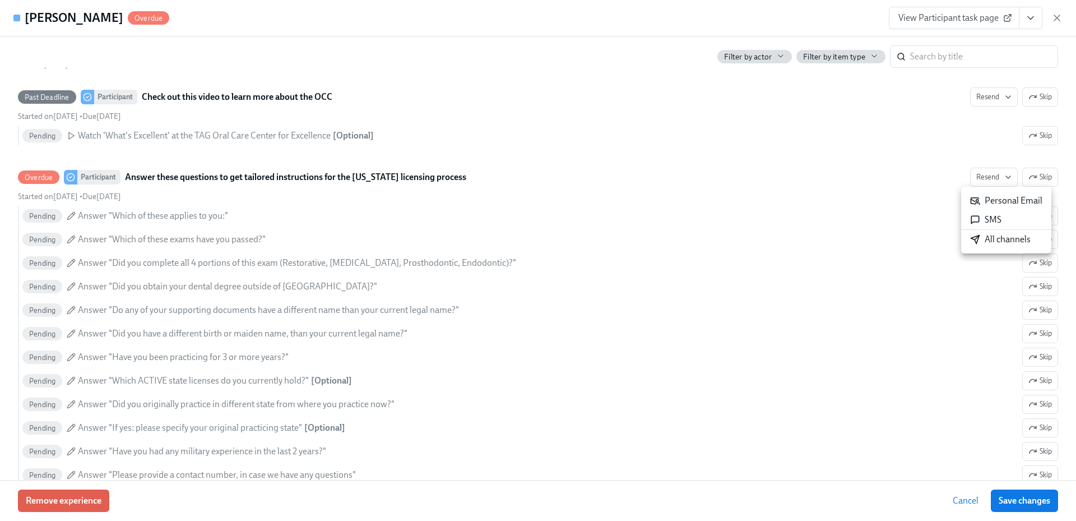
click at [992, 240] on div "All channels" at bounding box center [1000, 239] width 61 height 12
click at [1038, 496] on span "Save changes" at bounding box center [1024, 500] width 52 height 11
click at [1052, 17] on icon "button" at bounding box center [1056, 17] width 11 height 11
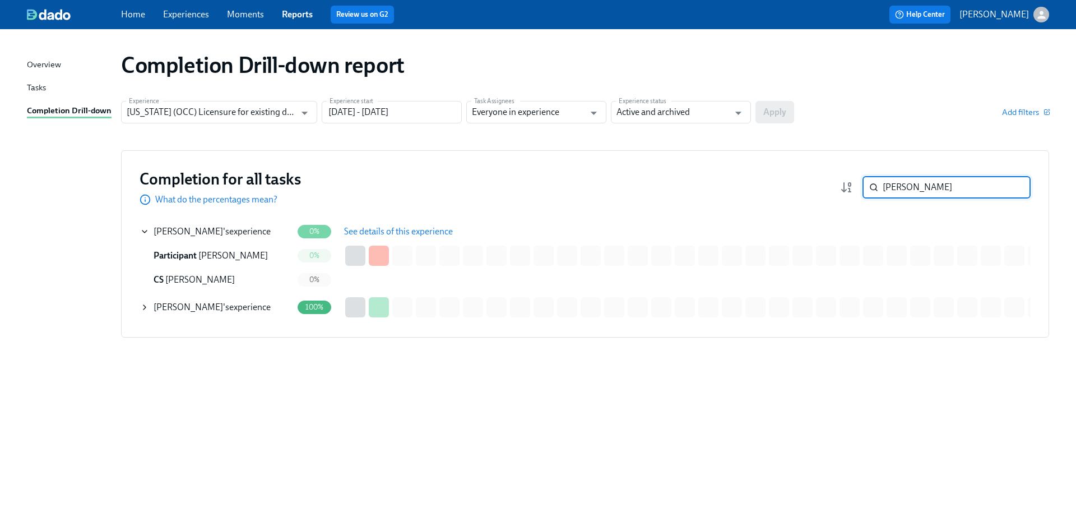
drag, startPoint x: 956, startPoint y: 189, endPoint x: 854, endPoint y: 188, distance: 102.0
click at [855, 188] on div "Cynthia ​" at bounding box center [935, 187] width 191 height 22
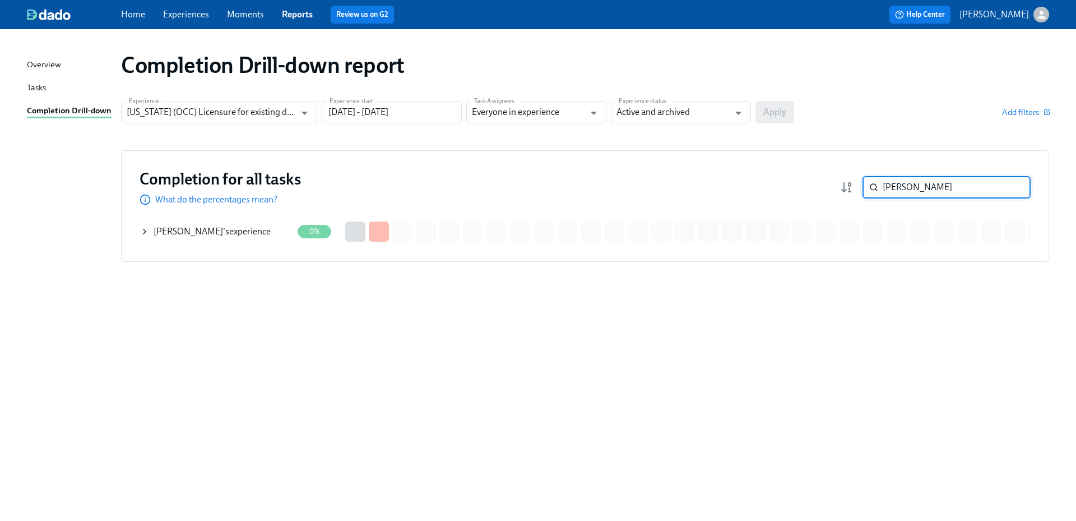
type input "casey"
click at [249, 220] on div "Casey Cho 's experience" at bounding box center [216, 231] width 152 height 22
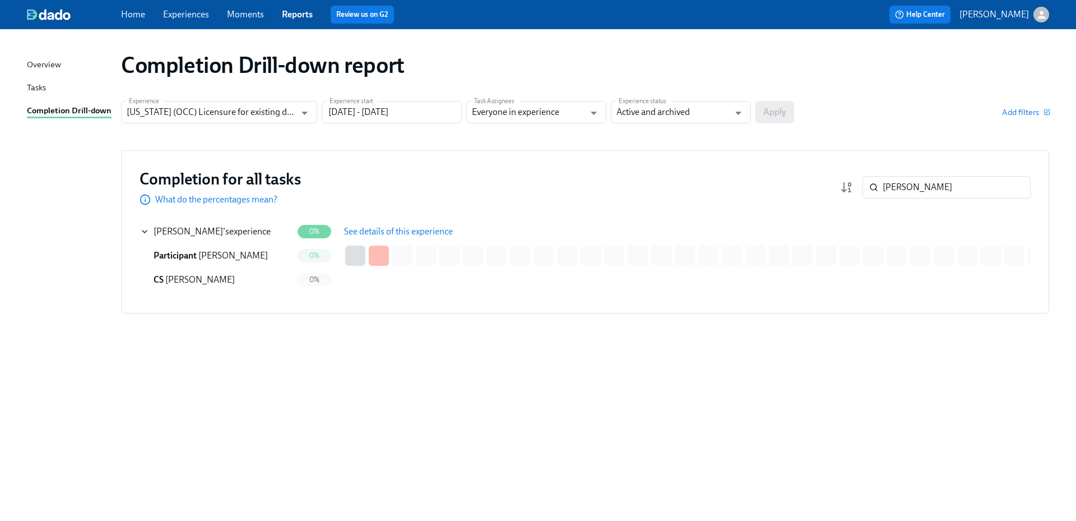
click at [387, 223] on button "See details of this experience" at bounding box center [398, 231] width 124 height 22
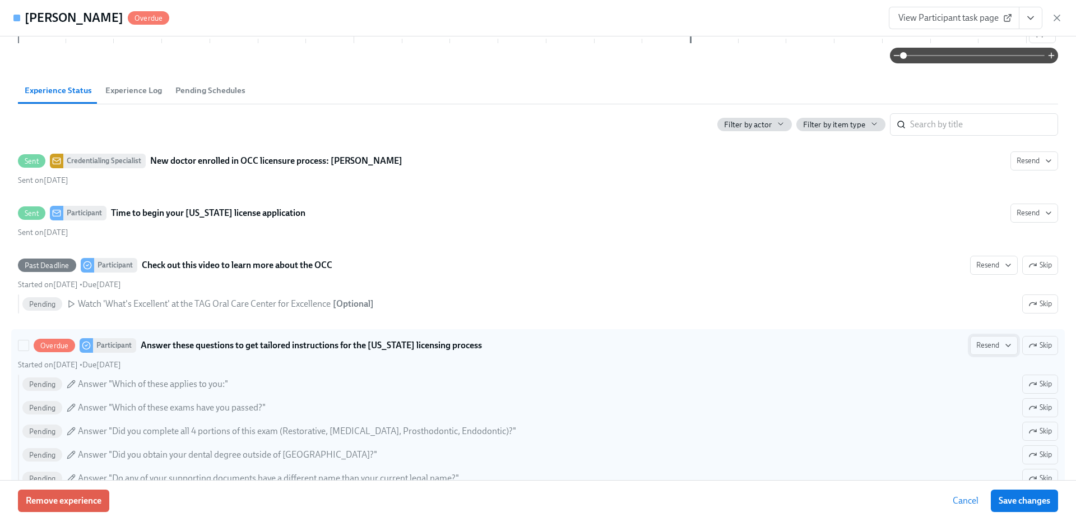
click at [993, 342] on span "Resend" at bounding box center [993, 345] width 35 height 11
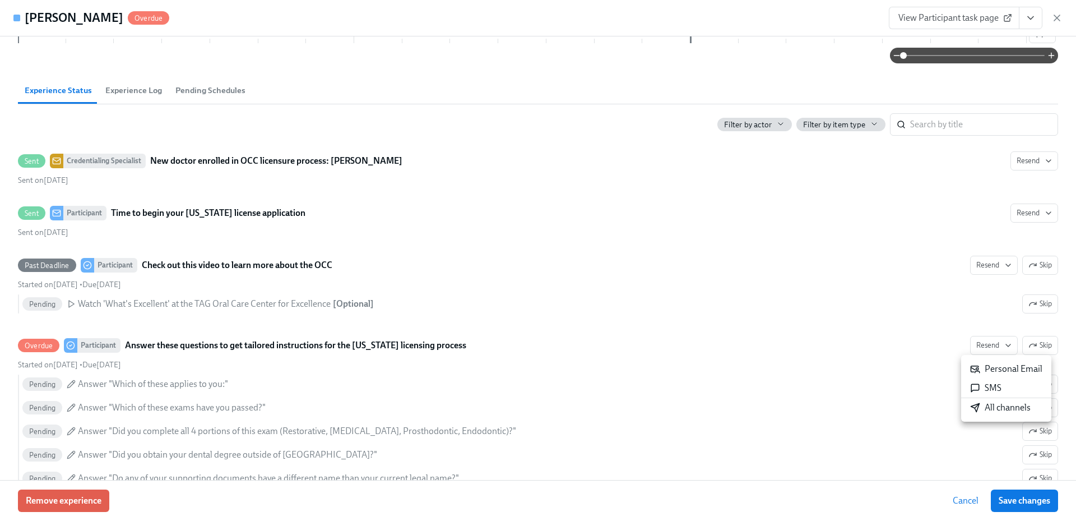
scroll to position [280, 0]
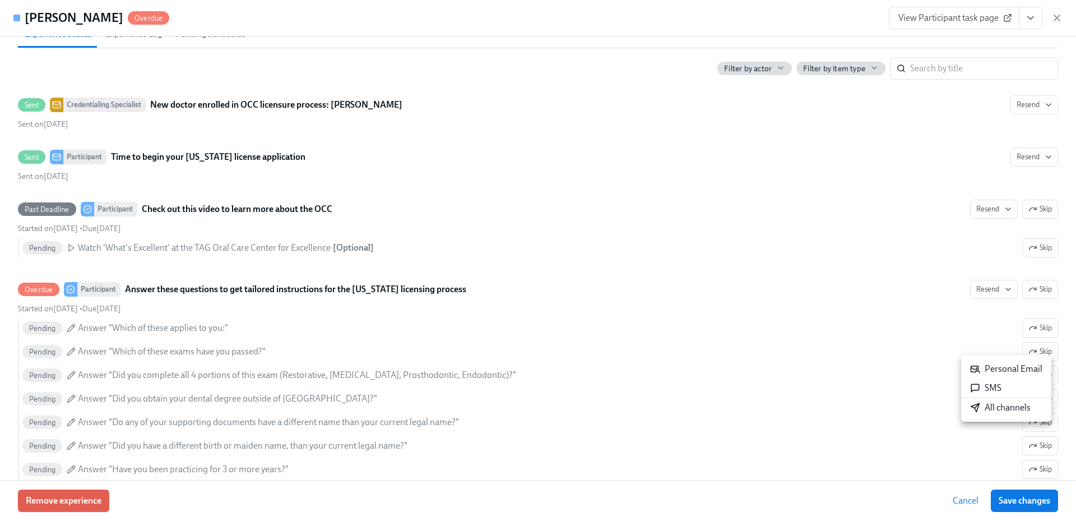
click at [993, 407] on div "All channels" at bounding box center [1000, 407] width 61 height 12
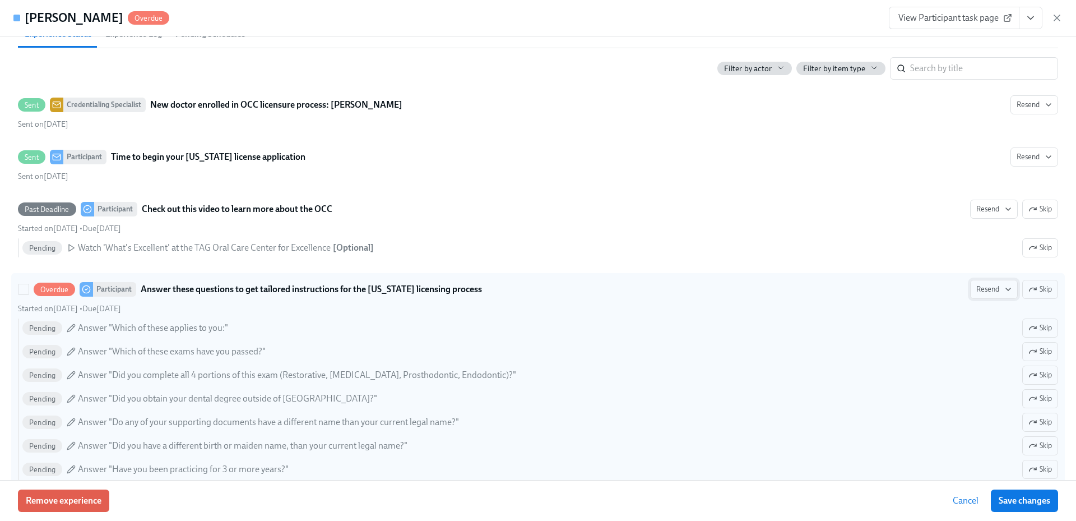
click at [1004, 287] on icon "button" at bounding box center [1008, 289] width 9 height 9
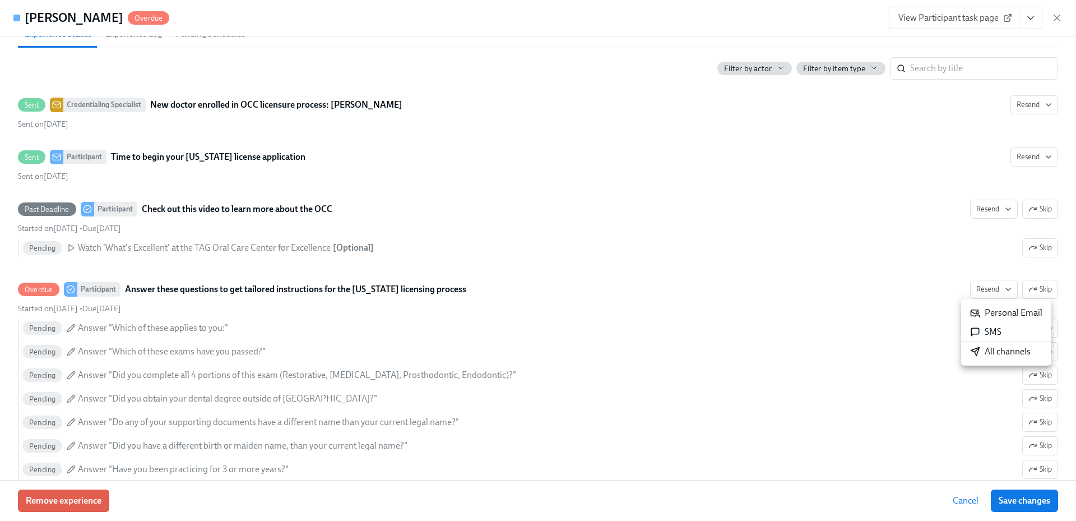
click at [994, 355] on div "All channels" at bounding box center [1000, 351] width 61 height 12
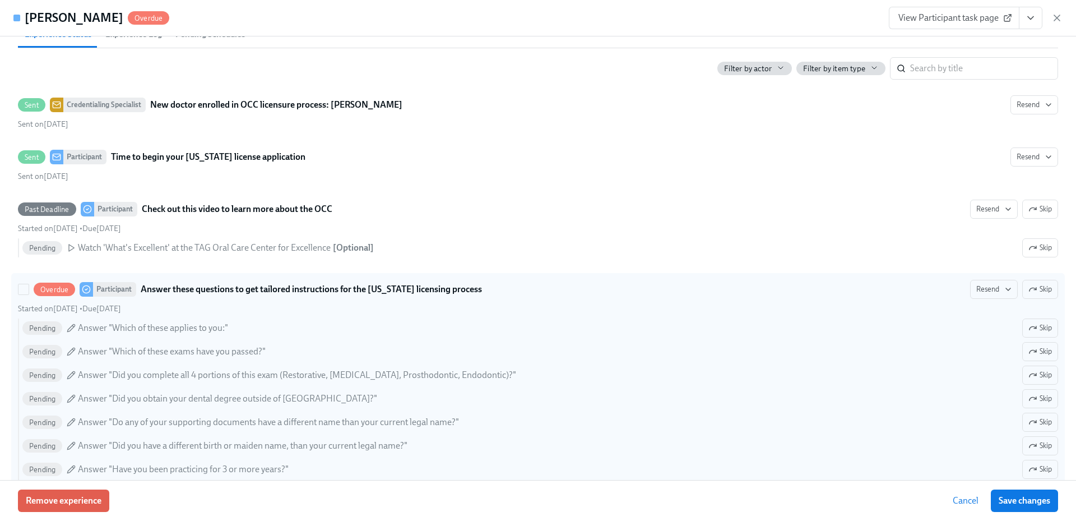
click at [890, 469] on div "Pending Answer "Have you been practicing for 3 or more years?" Skip" at bounding box center [539, 468] width 1035 height 19
click at [29, 294] on input "Overdue Participant Answer these questions to get tailored instructions for the…" at bounding box center [23, 289] width 10 height 10
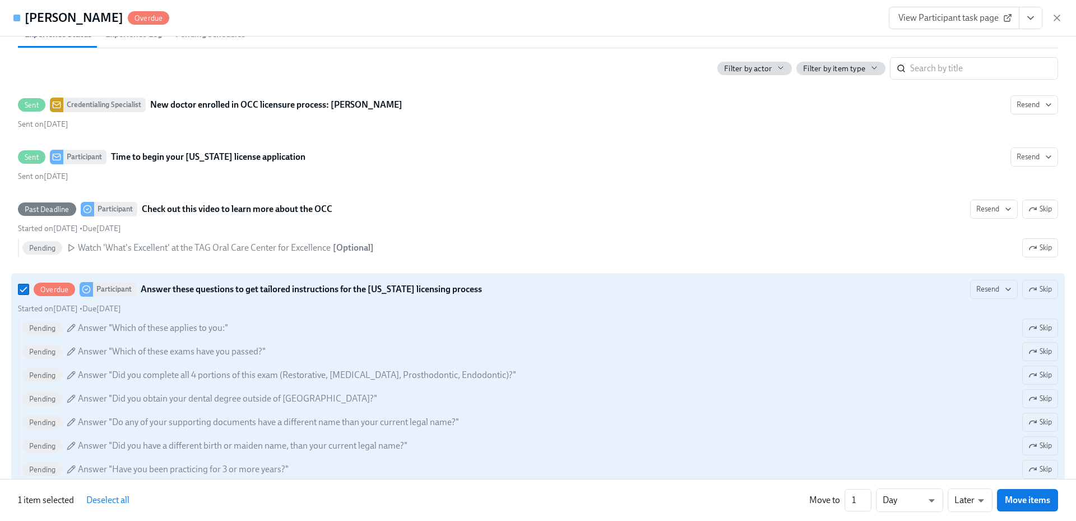
click at [890, 469] on div "Pending Answer "Have you been practicing for 3 or more years?" Skip" at bounding box center [539, 468] width 1035 height 19
click at [29, 294] on input "Overdue Participant Answer these questions to get tailored instructions for the…" at bounding box center [23, 289] width 10 height 10
checkbox input "false"
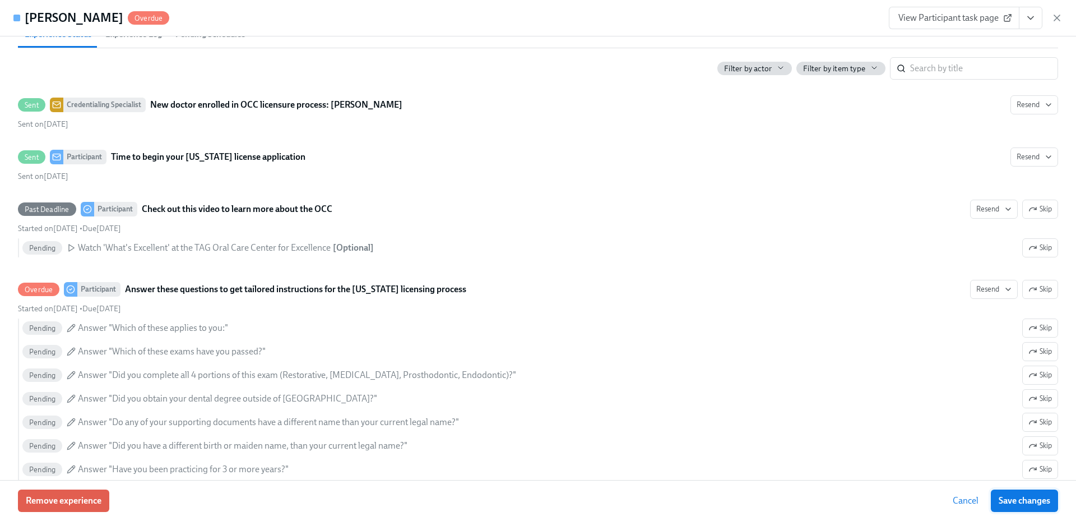
click at [1026, 508] on button "Save changes" at bounding box center [1024, 500] width 67 height 22
click at [1058, 18] on icon "button" at bounding box center [1057, 18] width 6 height 6
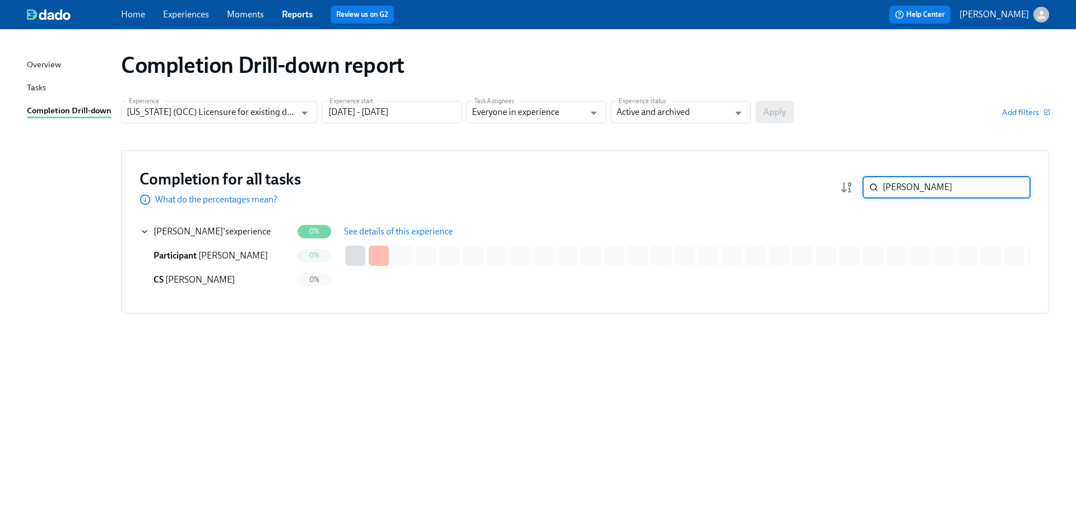
drag, startPoint x: 932, startPoint y: 192, endPoint x: 858, endPoint y: 183, distance: 74.5
click at [858, 182] on div "casey ​" at bounding box center [935, 187] width 191 height 22
paste input "Formanek"
click at [254, 233] on div "Adrian Formanek 's experience" at bounding box center [212, 231] width 117 height 12
click at [370, 231] on span "See details of this experience" at bounding box center [398, 231] width 109 height 11
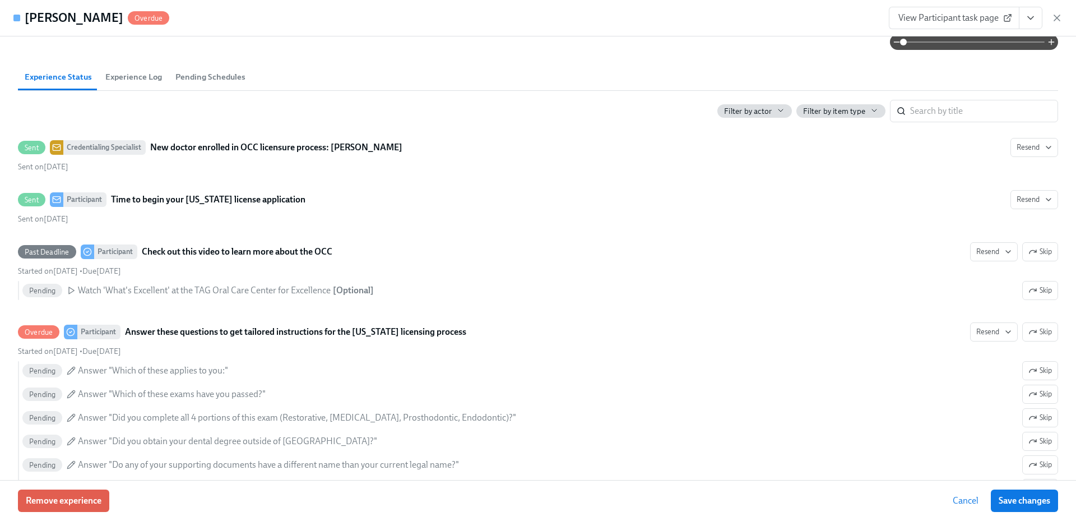
scroll to position [280, 0]
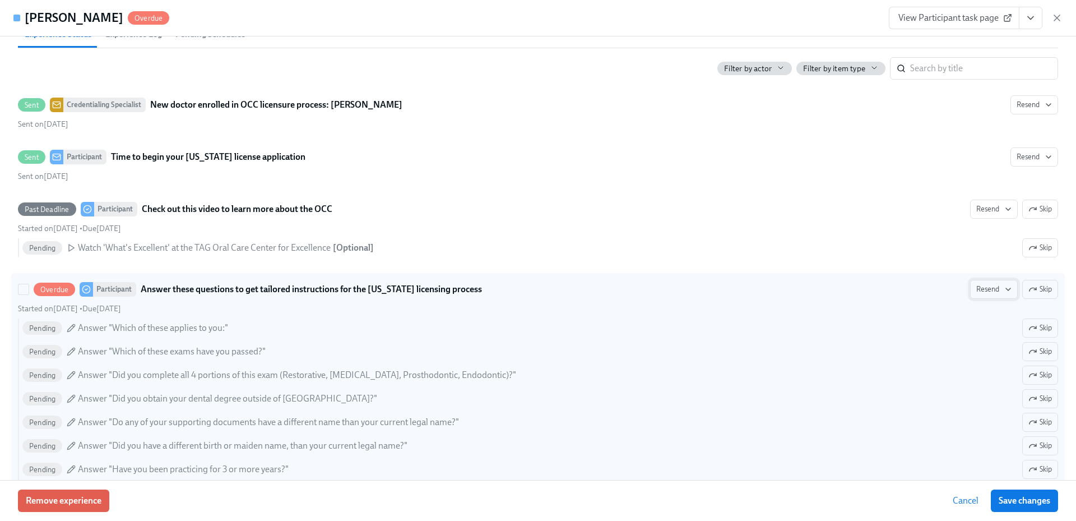
click at [989, 289] on span "Resend" at bounding box center [993, 289] width 35 height 11
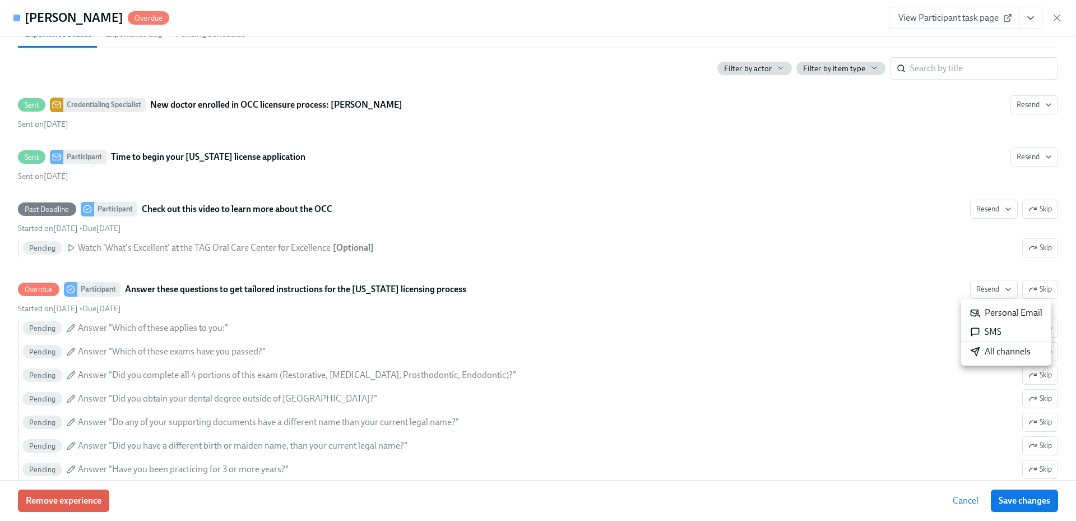
click at [989, 350] on div "All channels" at bounding box center [1000, 351] width 61 height 12
click at [1010, 500] on span "Save changes" at bounding box center [1024, 500] width 52 height 11
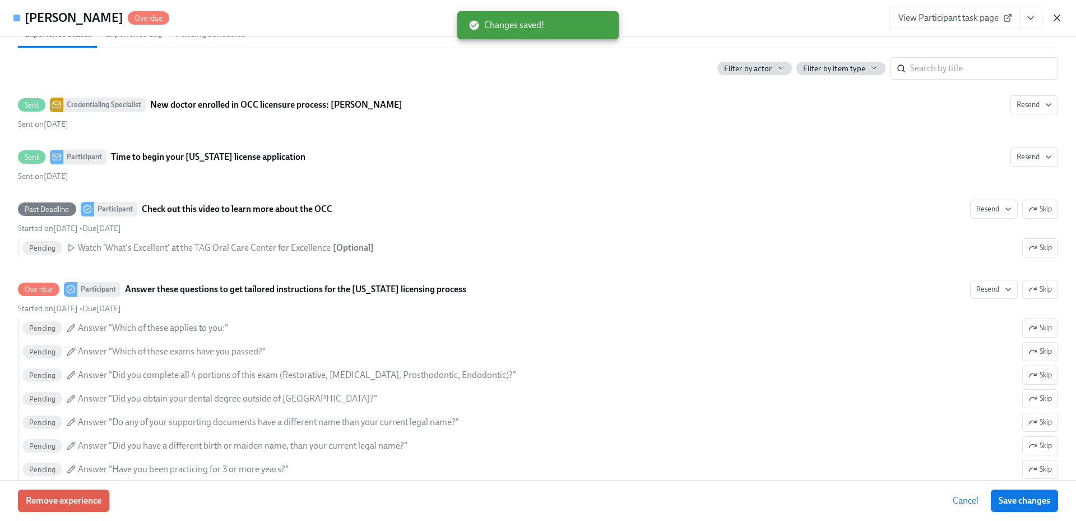
click at [1056, 17] on icon "button" at bounding box center [1057, 18] width 6 height 6
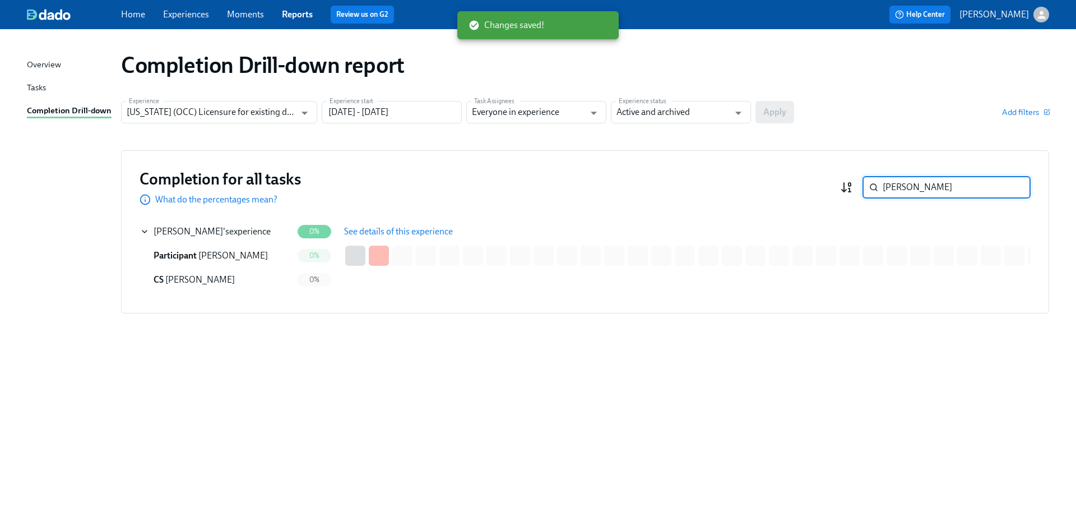
drag, startPoint x: 878, startPoint y: 183, endPoint x: 847, endPoint y: 185, distance: 30.9
click at [846, 185] on div "Formanek ​" at bounding box center [935, 187] width 191 height 22
paste input "Guillory"
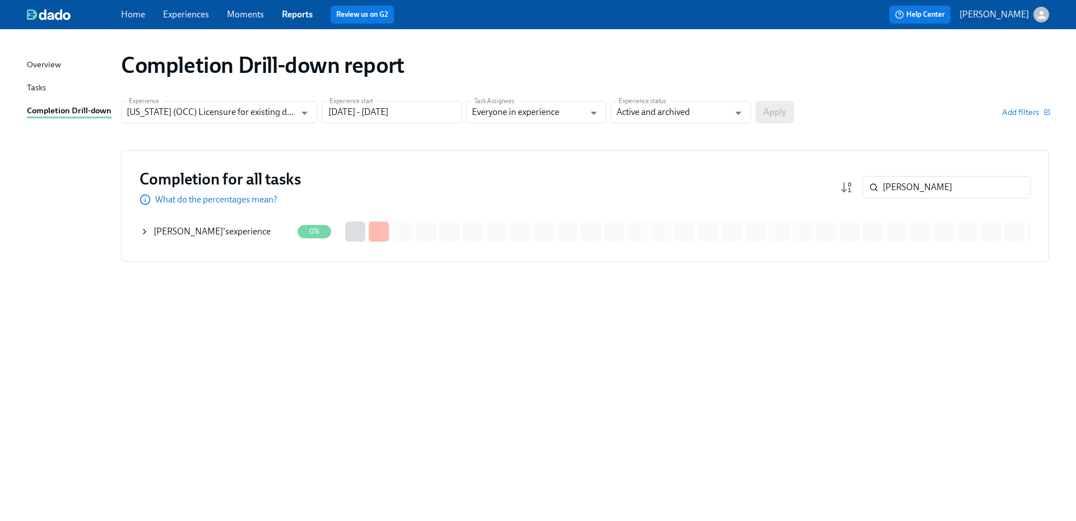
click at [234, 231] on div "Kacey Guillory 's experience" at bounding box center [212, 231] width 117 height 12
click at [431, 231] on span "See details of this experience" at bounding box center [398, 231] width 109 height 11
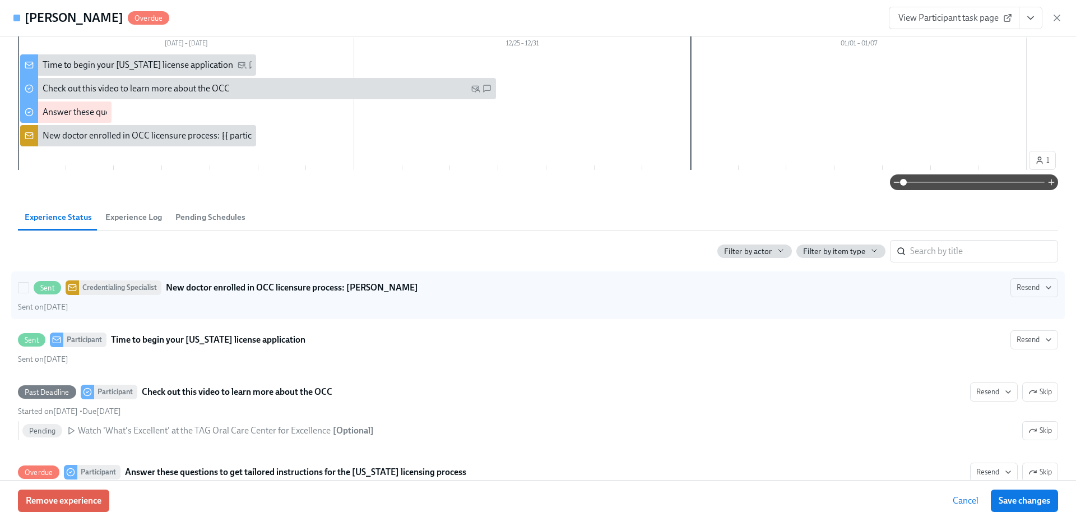
scroll to position [280, 0]
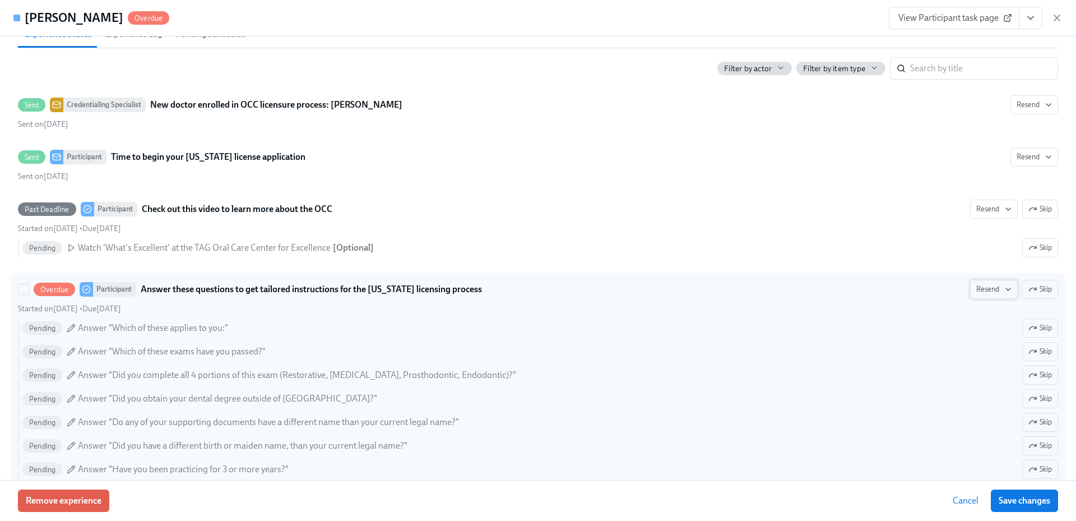
click at [994, 287] on span "Resend" at bounding box center [993, 289] width 35 height 11
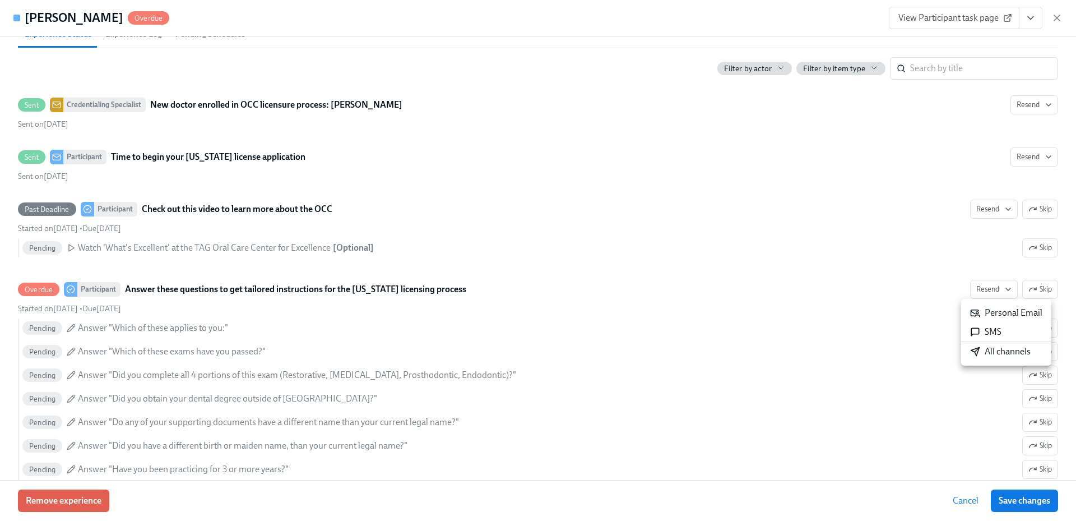
click at [987, 352] on div "All channels" at bounding box center [1000, 351] width 61 height 12
click at [1013, 499] on span "Save changes" at bounding box center [1024, 500] width 52 height 11
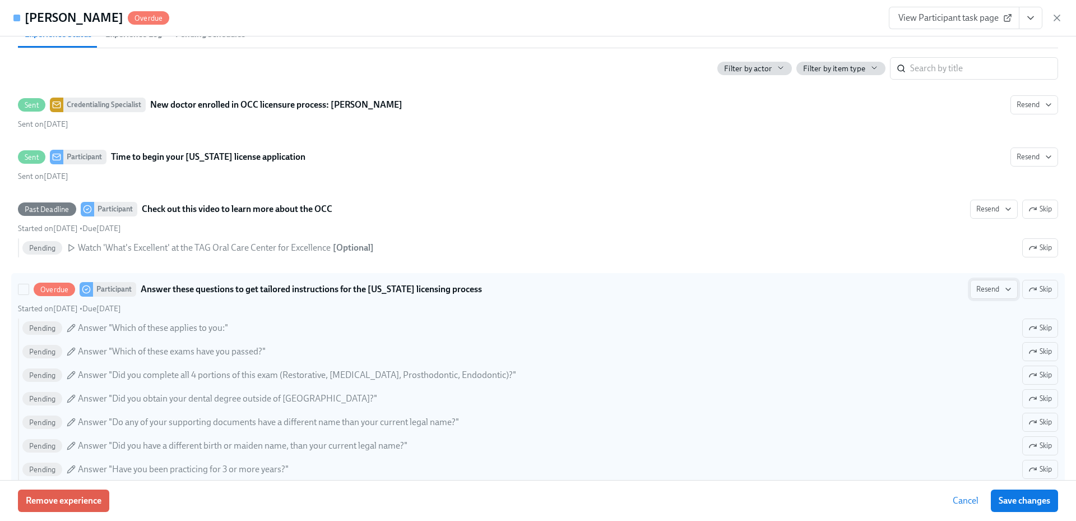
click at [993, 289] on span "Resend" at bounding box center [993, 289] width 35 height 11
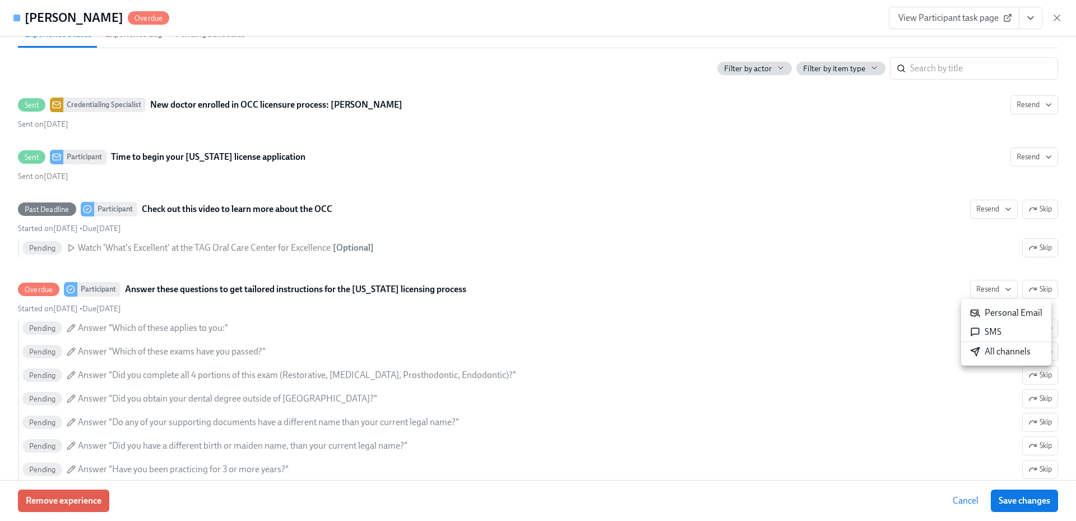
click at [995, 349] on div "All channels" at bounding box center [1000, 351] width 61 height 12
click at [1058, 17] on icon "button" at bounding box center [1057, 18] width 6 height 6
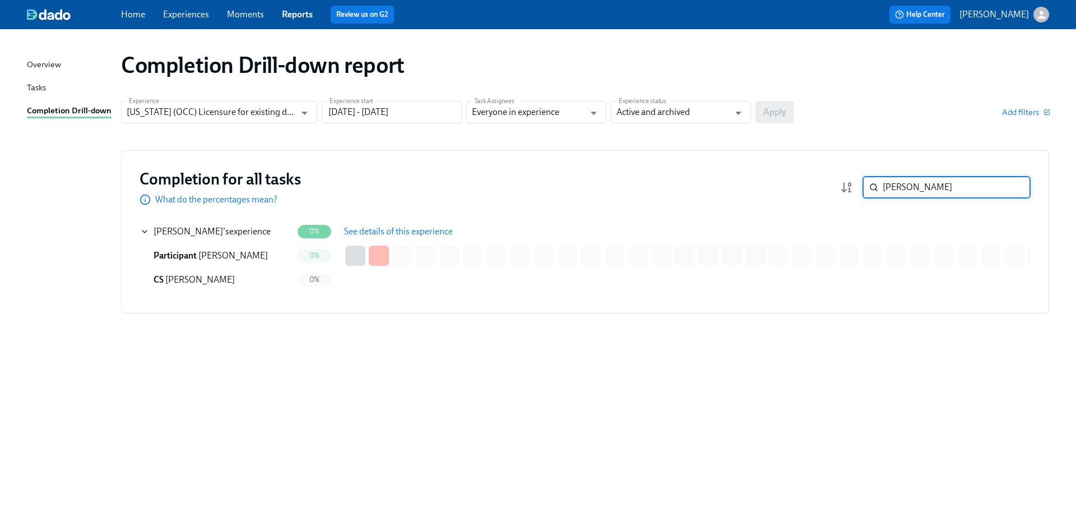
drag, startPoint x: 923, startPoint y: 184, endPoint x: 861, endPoint y: 189, distance: 62.4
click at [857, 188] on div "Guillory ​" at bounding box center [935, 187] width 191 height 22
paste input "Gursimrat"
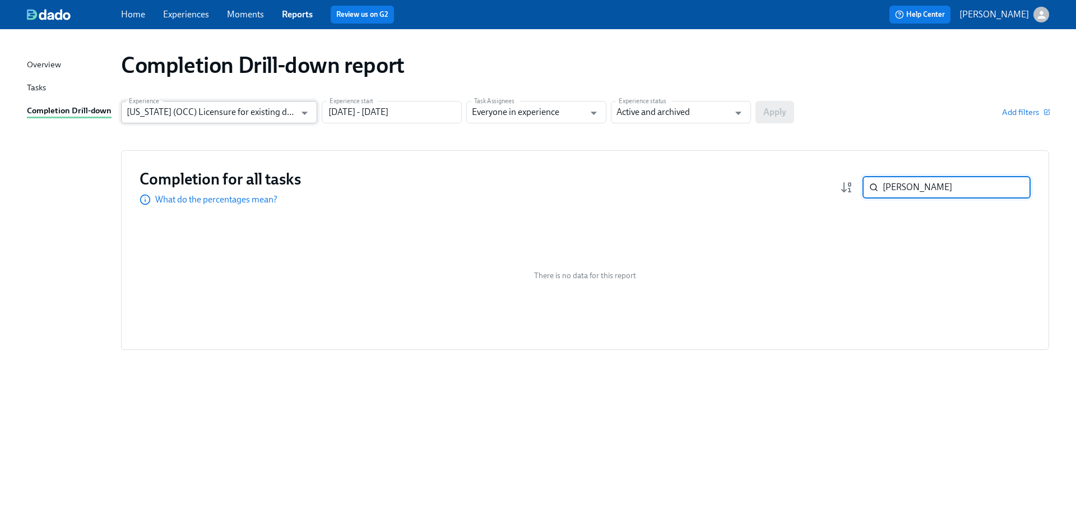
type input "Gursimrat"
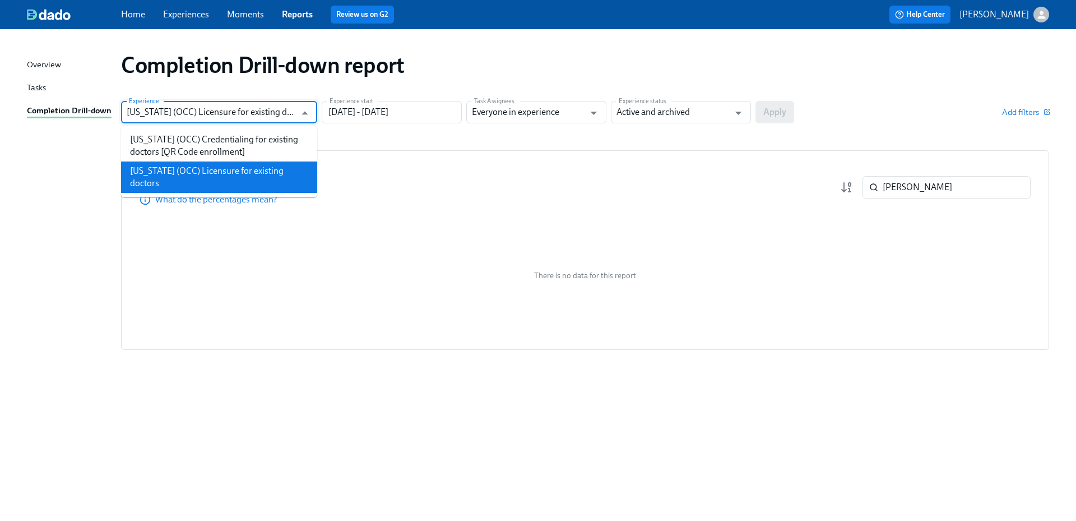
click at [272, 113] on input "[US_STATE] (OCC) Licensure for existing doctors" at bounding box center [211, 112] width 169 height 22
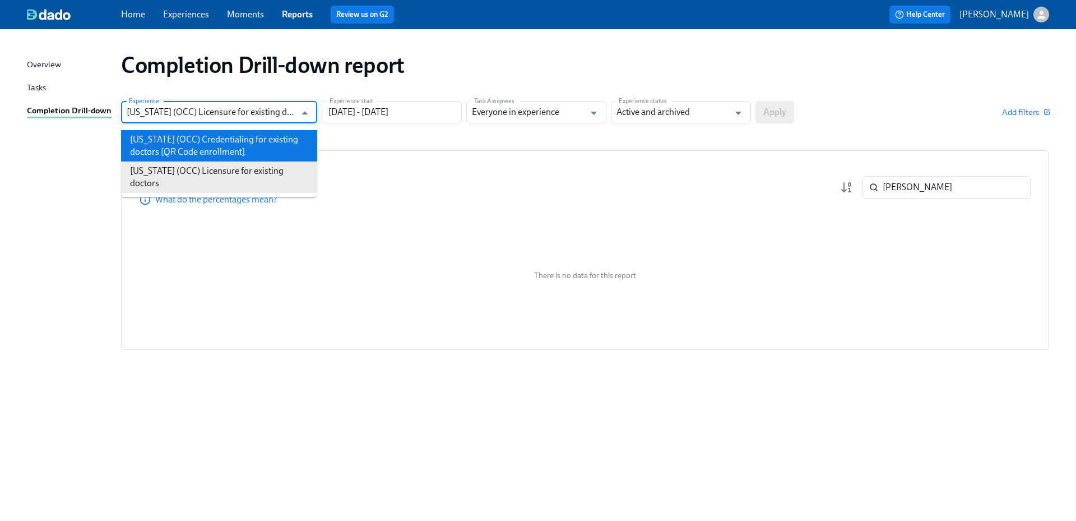
click at [270, 143] on li "[US_STATE] (OCC) Credentialing for existing doctors [QR Code enrollment]" at bounding box center [219, 145] width 196 height 31
type input "[US_STATE] (OCC) Credentialing for existing doctors [QR Code enrollment]"
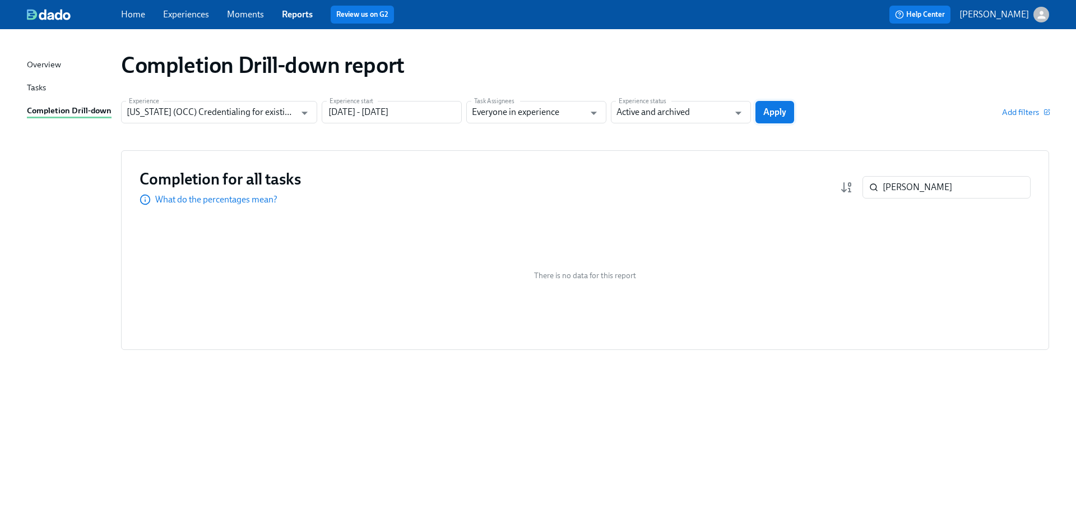
click at [785, 105] on button "Apply" at bounding box center [774, 112] width 39 height 22
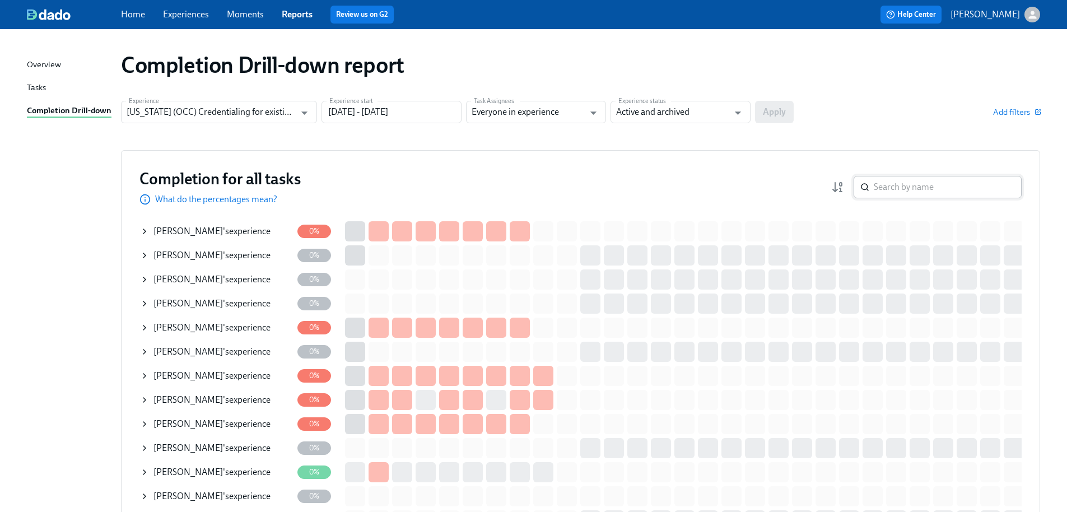
click at [909, 187] on input "search" at bounding box center [948, 187] width 148 height 22
paste input "Gursimrat"
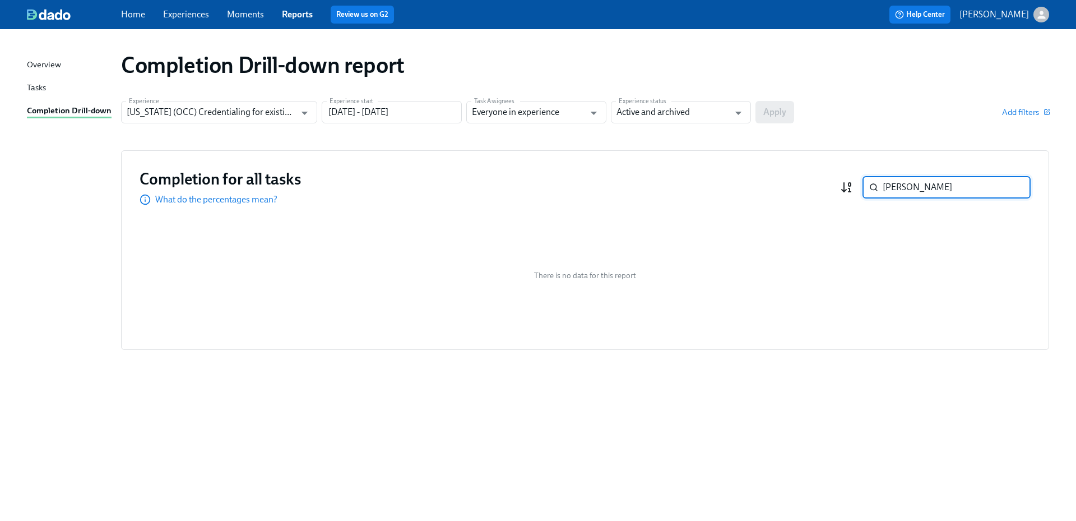
drag, startPoint x: 958, startPoint y: 188, endPoint x: 845, endPoint y: 188, distance: 112.6
click at [845, 188] on div "Gursimrat ​" at bounding box center [935, 187] width 191 height 22
paste input "Judge"
type input "Judge"
click at [289, 114] on input "[US_STATE] (OCC) Credentialing for existing doctors [QR Code enrollment]" at bounding box center [211, 112] width 169 height 22
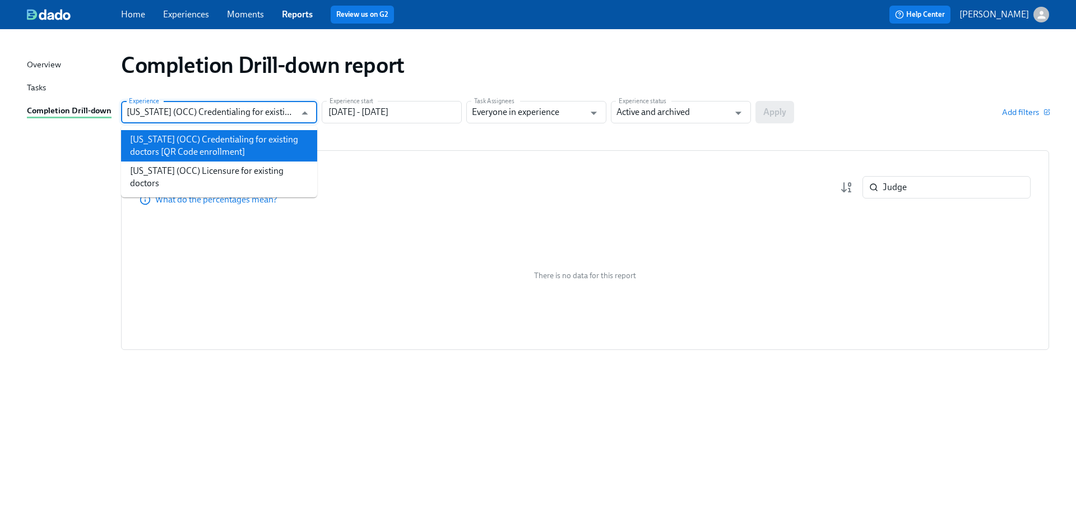
click at [257, 168] on li "[US_STATE] (OCC) Licensure for existing doctors" at bounding box center [219, 176] width 196 height 31
type input "[US_STATE] (OCC) Licensure for existing doctors"
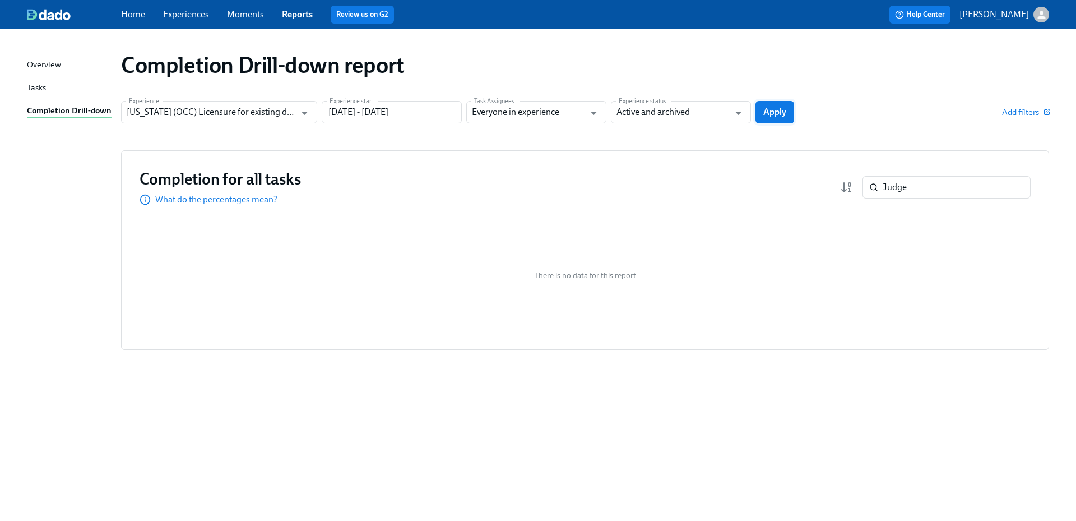
click at [783, 112] on span "Apply" at bounding box center [774, 111] width 23 height 11
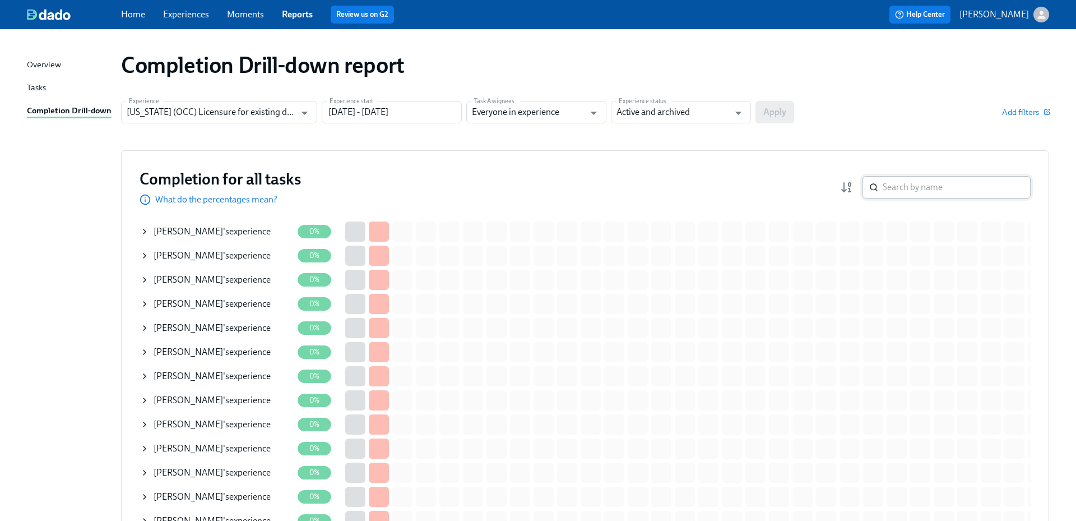
click at [923, 184] on input "search" at bounding box center [957, 187] width 148 height 22
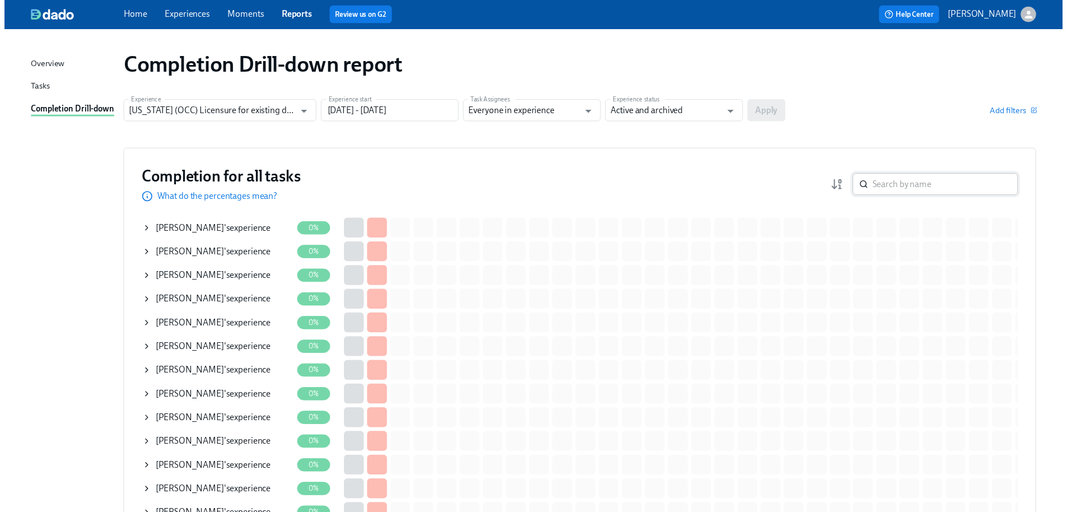
paste input "Judge"
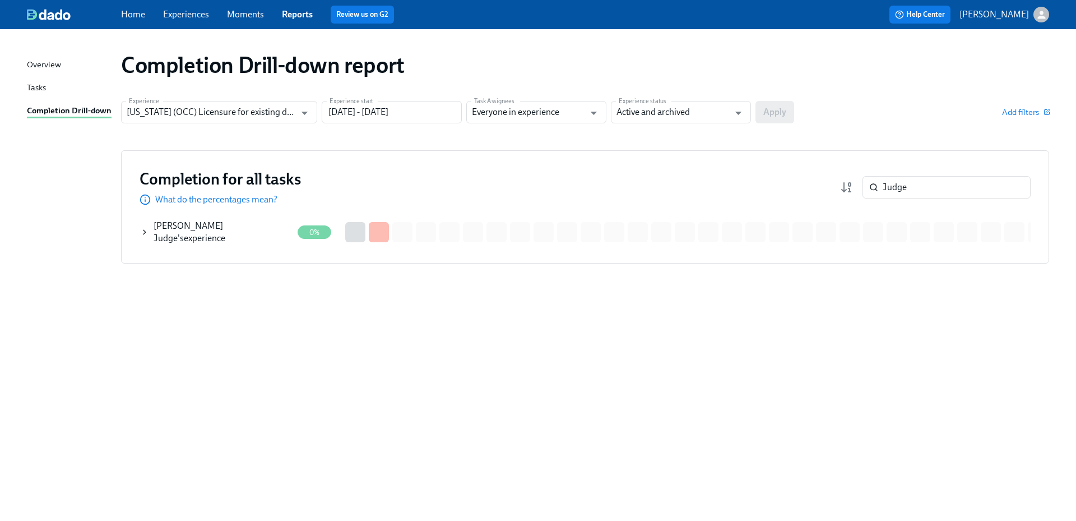
click at [189, 230] on span "[PERSON_NAME] Judge" at bounding box center [188, 231] width 69 height 23
click at [405, 228] on span "See details of this experience" at bounding box center [398, 231] width 109 height 11
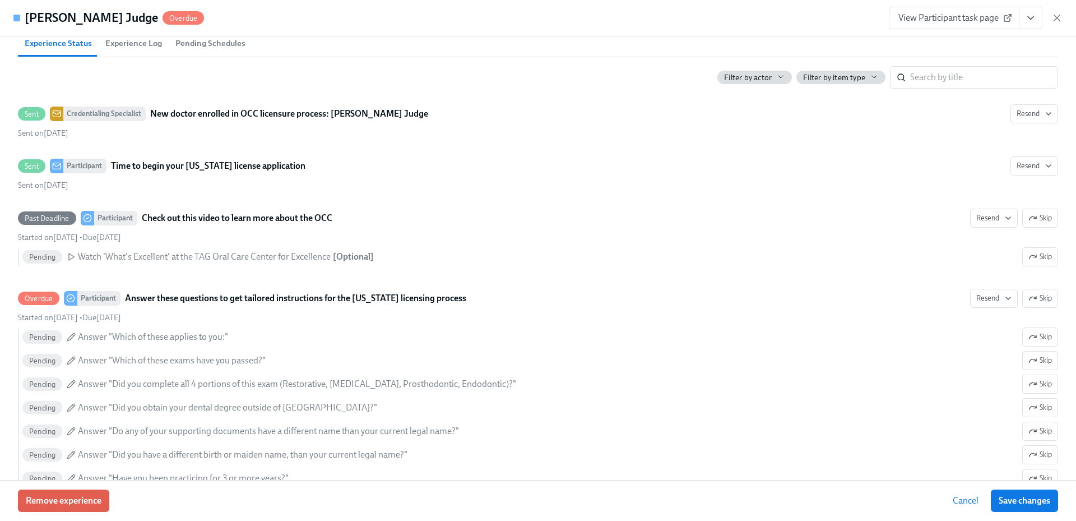
scroll to position [280, 0]
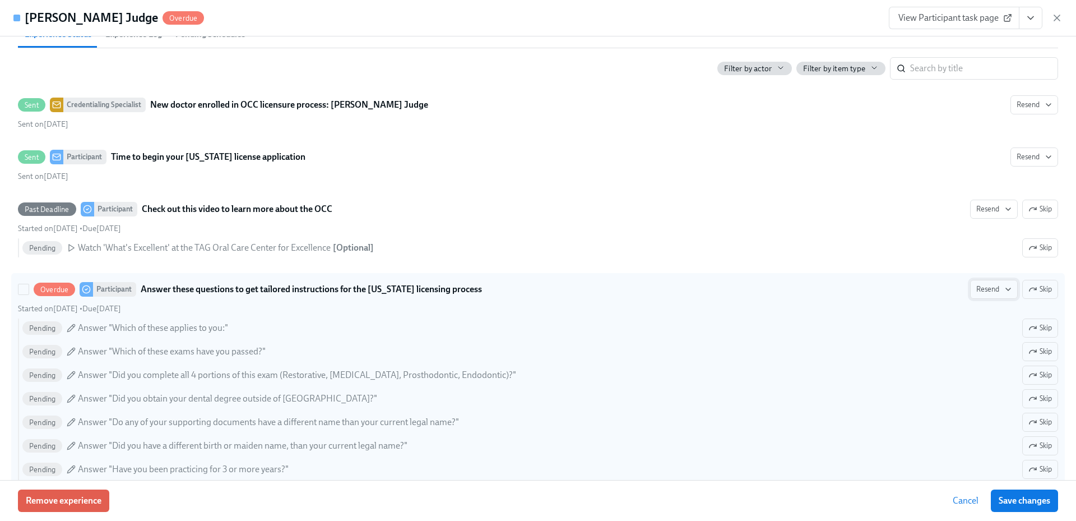
click at [983, 290] on span "Resend" at bounding box center [993, 289] width 35 height 11
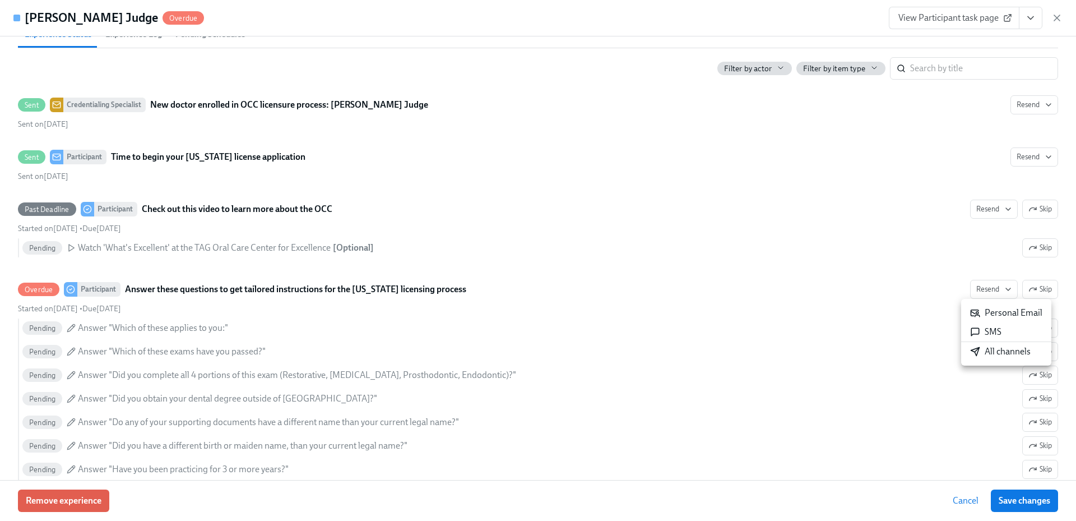
click at [998, 355] on div "All channels" at bounding box center [1000, 351] width 61 height 12
click at [1056, 20] on icon "button" at bounding box center [1056, 17] width 11 height 11
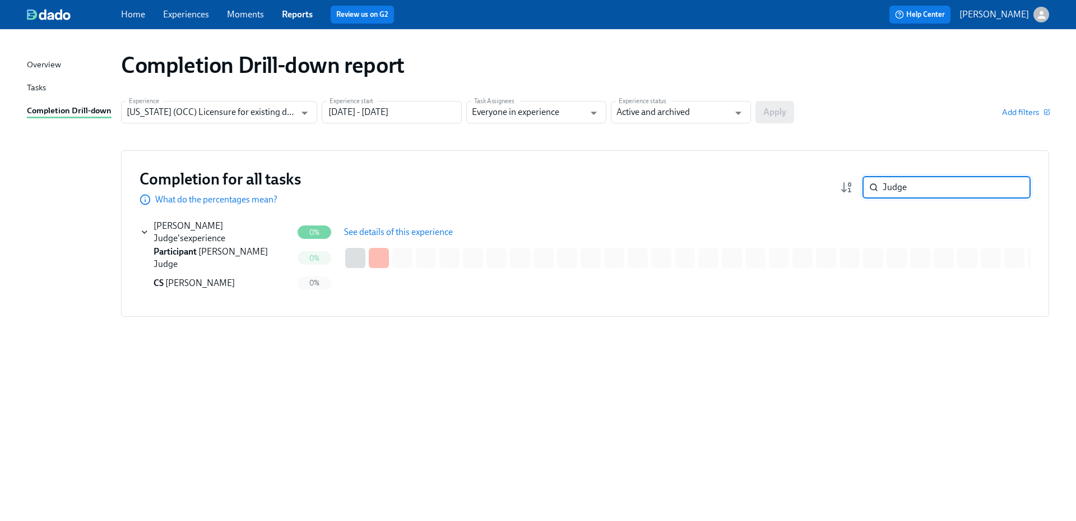
drag, startPoint x: 930, startPoint y: 190, endPoint x: 861, endPoint y: 183, distance: 68.7
click at [861, 183] on div "Judge ​" at bounding box center [935, 187] width 191 height 22
paste input "Kavita"
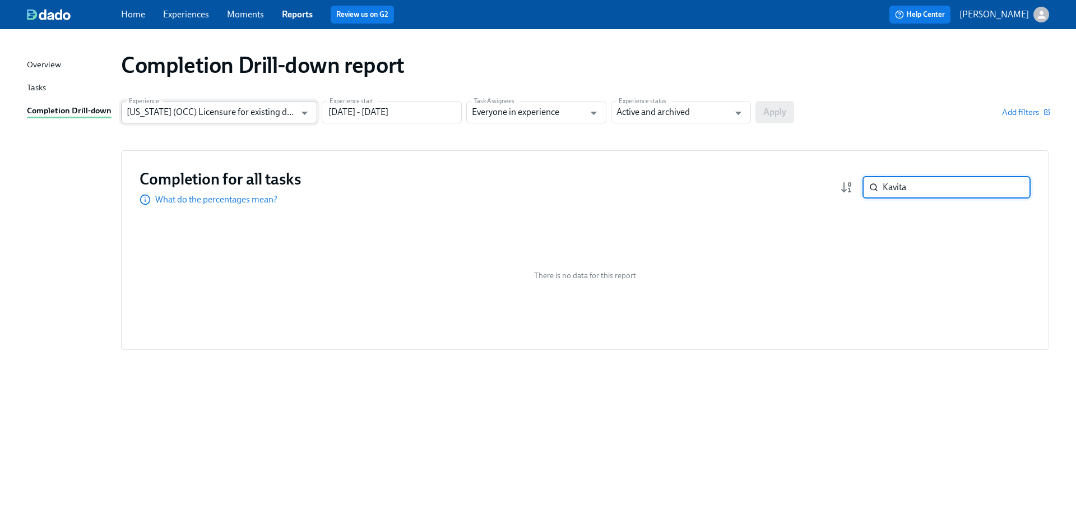
type input "Kavita"
click at [284, 112] on input "[US_STATE] (OCC) Licensure for existing doctors" at bounding box center [211, 112] width 169 height 22
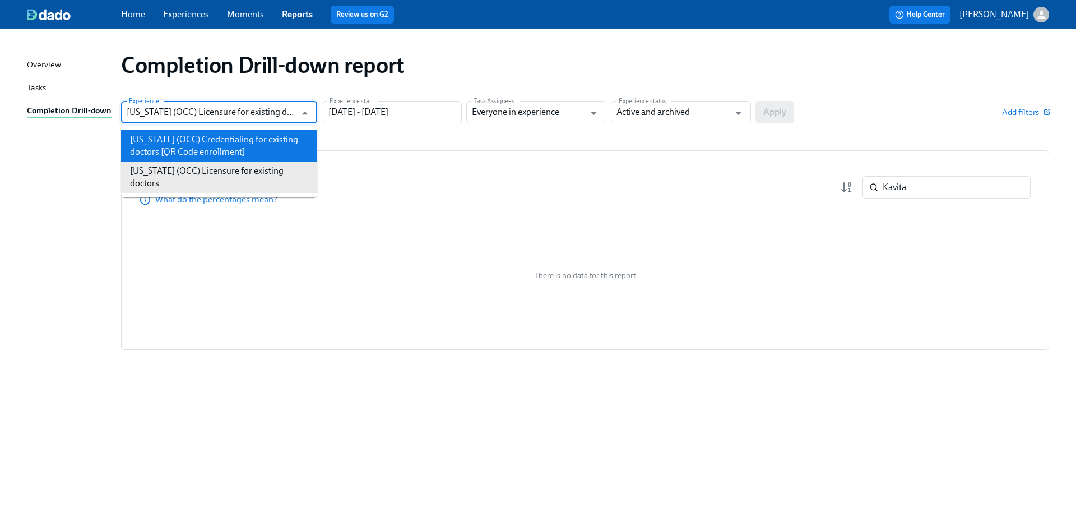
click at [268, 140] on li "[US_STATE] (OCC) Credentialing for existing doctors [QR Code enrollment]" at bounding box center [219, 145] width 196 height 31
type input "[US_STATE] (OCC) Credentialing for existing doctors [QR Code enrollment]"
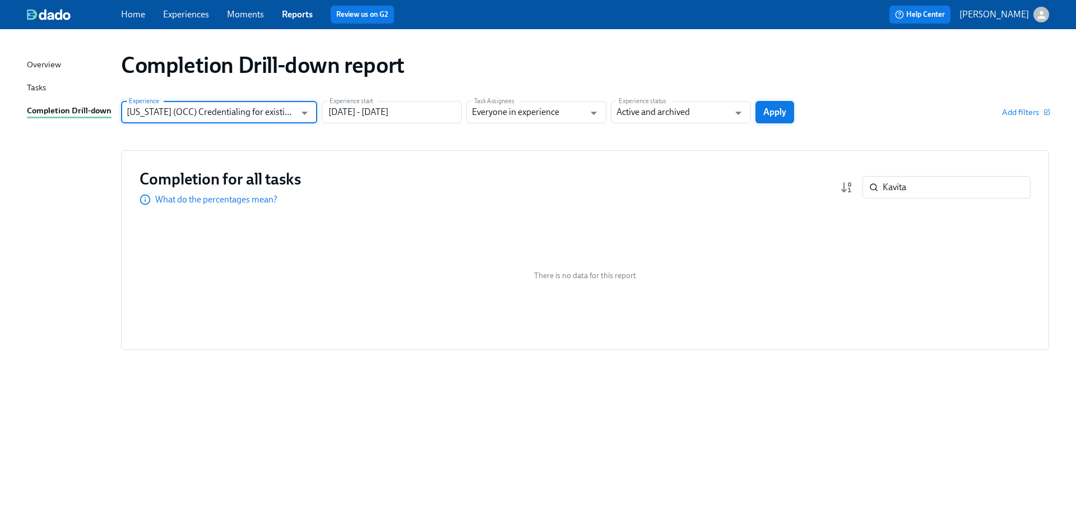
click at [775, 119] on button "Apply" at bounding box center [774, 112] width 39 height 22
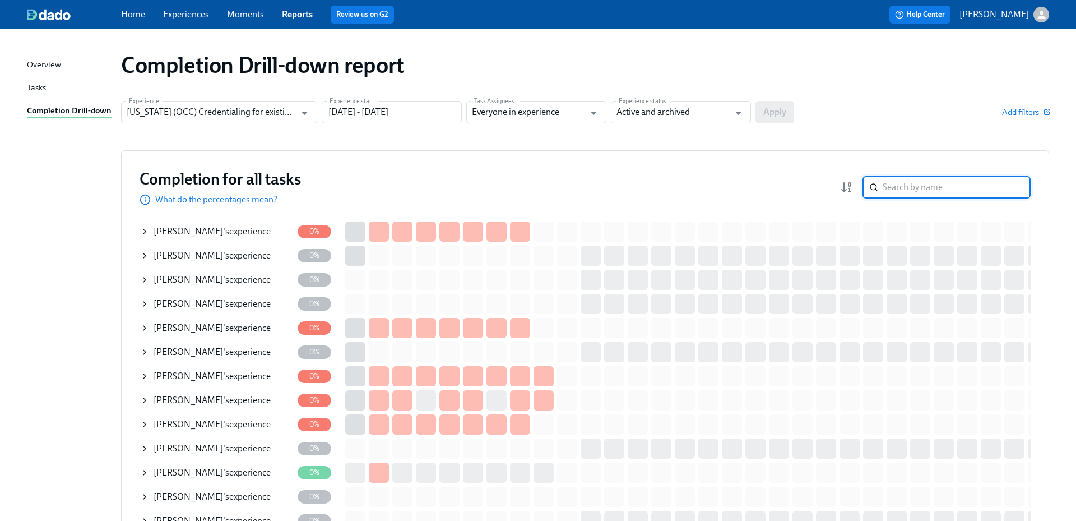
click at [915, 187] on input "search" at bounding box center [957, 187] width 148 height 22
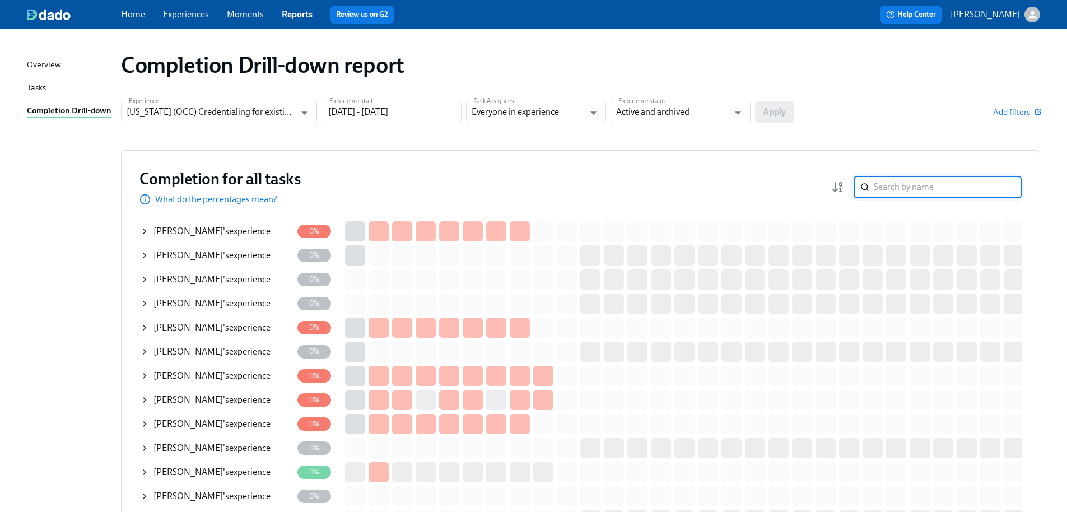
paste input "Kavita"
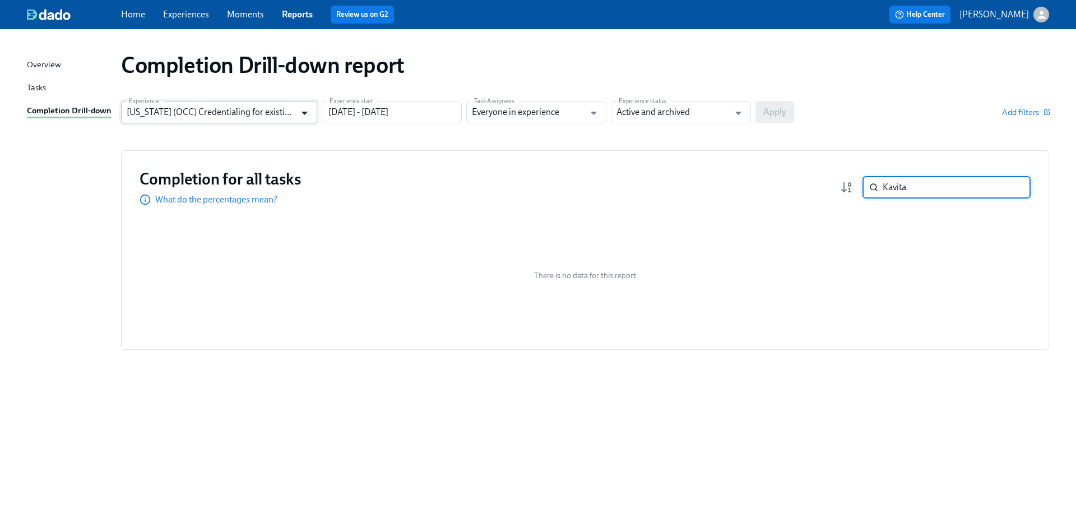
click at [299, 112] on icon "Open" at bounding box center [304, 112] width 15 height 15
type input "Kavita"
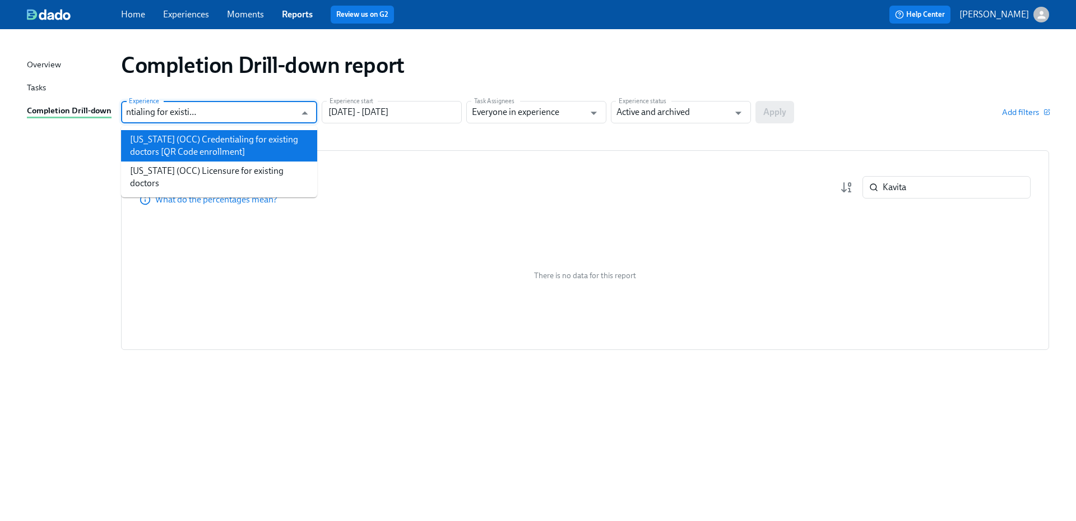
click at [279, 167] on li "[US_STATE] (OCC) Licensure for existing doctors" at bounding box center [219, 176] width 196 height 31
type input "[US_STATE] (OCC) Licensure for existing doctors"
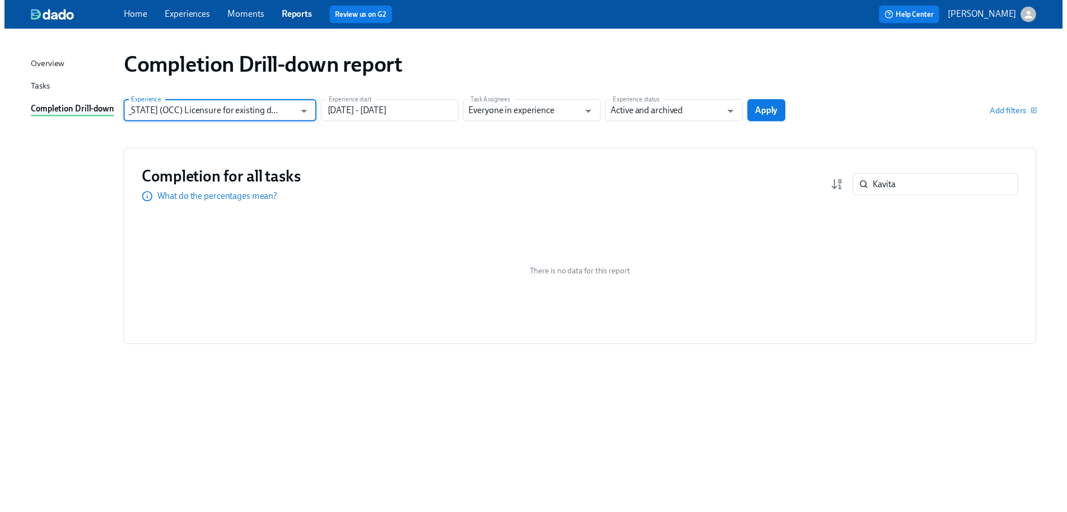
scroll to position [0, 0]
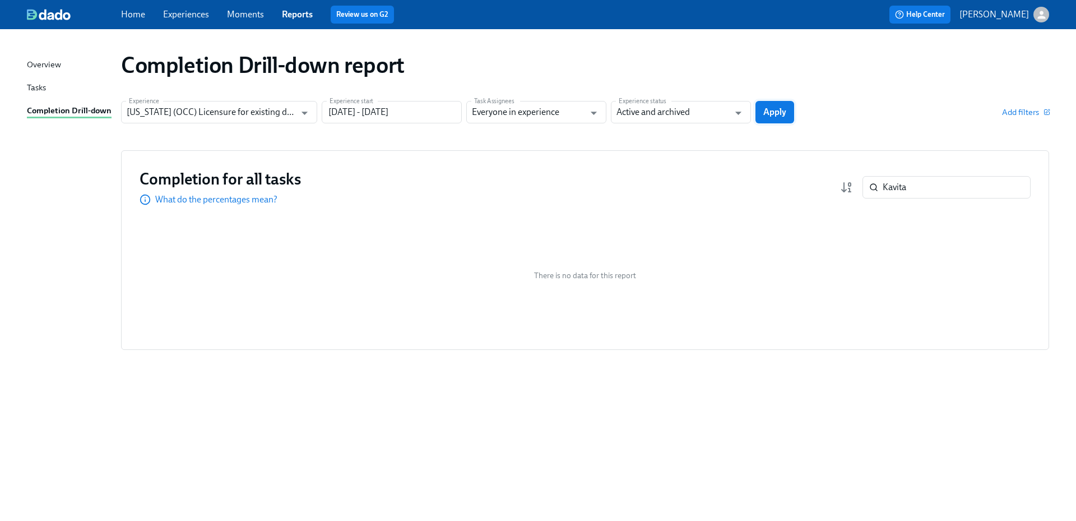
click at [771, 117] on span "Apply" at bounding box center [774, 111] width 23 height 11
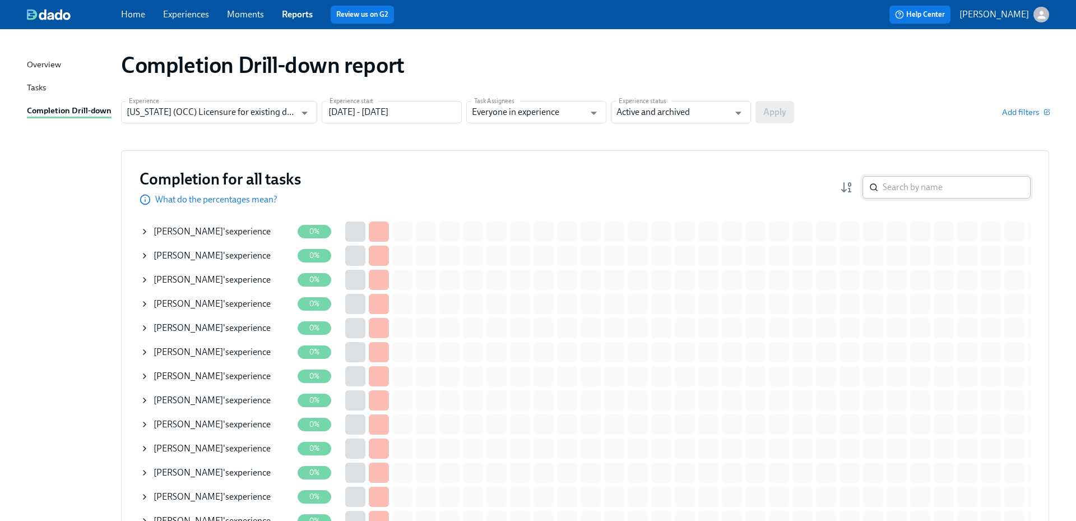
drag, startPoint x: 931, startPoint y: 185, endPoint x: 911, endPoint y: 186, distance: 19.6
click at [849, 185] on div "​" at bounding box center [935, 187] width 191 height 22
click at [899, 185] on input "search" at bounding box center [957, 187] width 148 height 22
click at [911, 185] on input "search" at bounding box center [957, 187] width 148 height 22
click at [911, 186] on input "search" at bounding box center [957, 187] width 148 height 22
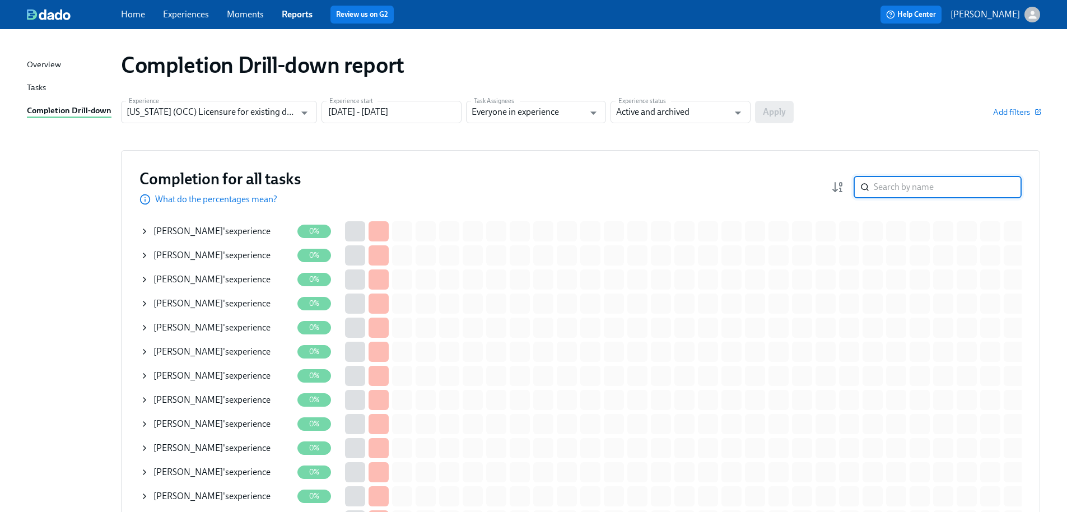
click at [930, 187] on input "search" at bounding box center [948, 187] width 148 height 22
paste input "Kurialacherry"
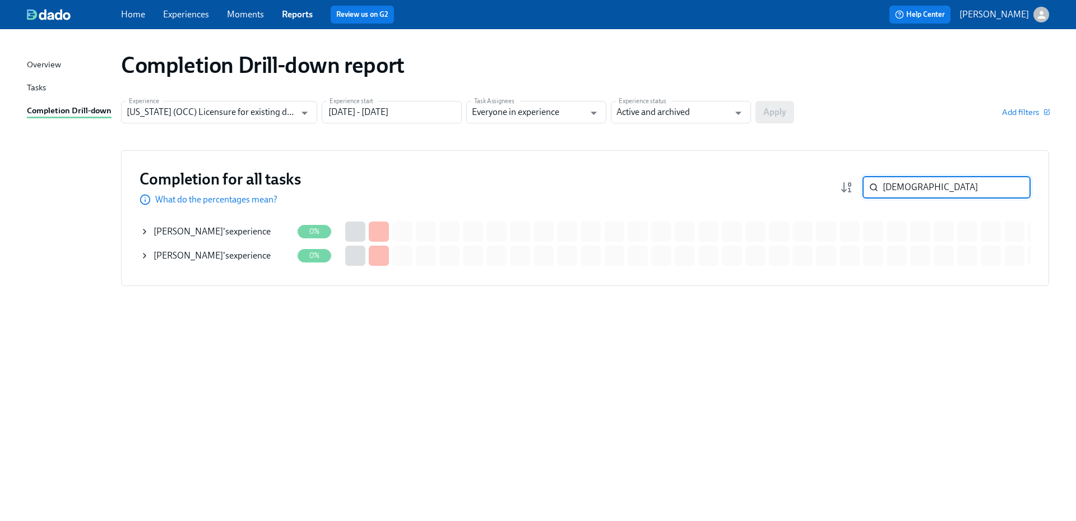
type input "Kurialacherry"
click at [236, 256] on div "[PERSON_NAME] 's experience" at bounding box center [212, 255] width 117 height 12
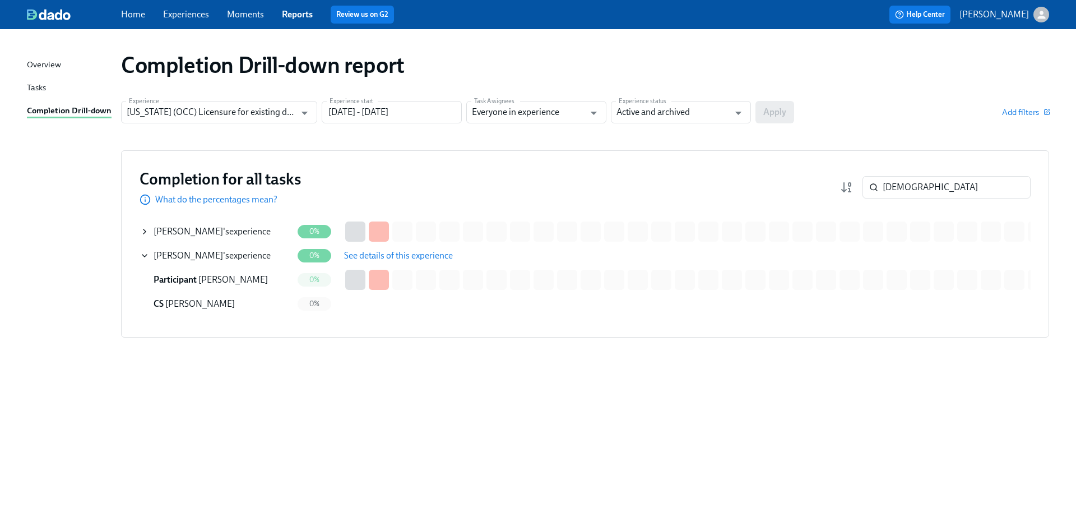
click at [396, 252] on span "See details of this experience" at bounding box center [398, 255] width 109 height 11
click at [399, 257] on span "See details of this experience" at bounding box center [398, 255] width 109 height 11
click at [753, 427] on div "Completion Drill-down report Experience Illinois (OCC) Licensure for existing d…" at bounding box center [538, 268] width 1022 height 451
click at [244, 258] on div "[PERSON_NAME] 's experience" at bounding box center [212, 255] width 117 height 12
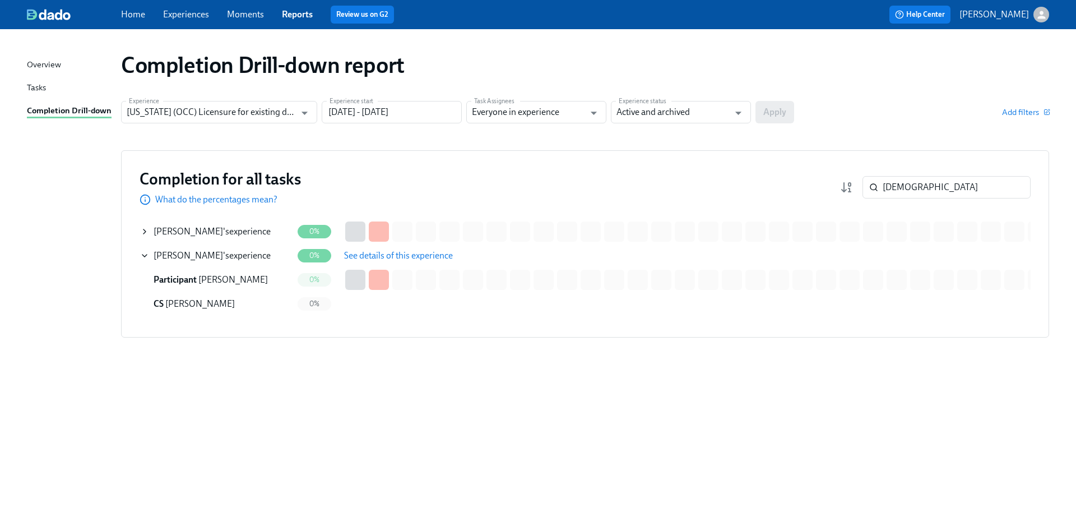
click at [377, 253] on span "See details of this experience" at bounding box center [398, 255] width 109 height 11
click at [259, 261] on div "[PERSON_NAME] 's experience" at bounding box center [212, 255] width 117 height 12
click at [254, 253] on div "[PERSON_NAME] 's experience" at bounding box center [212, 255] width 117 height 12
click at [389, 253] on span "See details of this experience" at bounding box center [398, 255] width 109 height 11
click at [428, 253] on span "See details of this experience" at bounding box center [398, 255] width 109 height 11
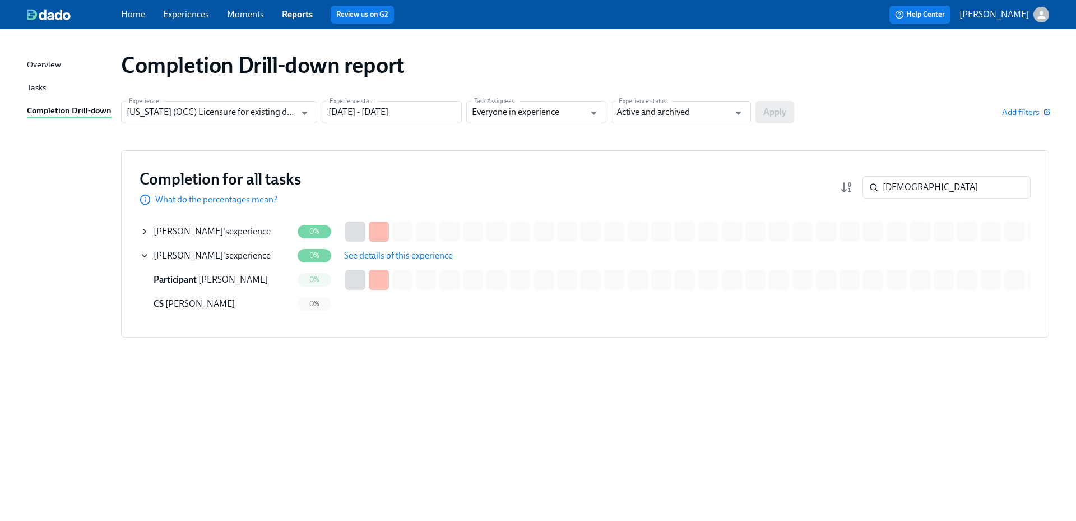
click at [428, 253] on span "See details of this experience" at bounding box center [398, 255] width 109 height 11
click at [681, 392] on div "Completion Drill-down report Experience Illinois (OCC) Licensure for existing d…" at bounding box center [538, 268] width 1022 height 451
click at [271, 233] on div "Andrew Kurialacherry 's experience" at bounding box center [212, 231] width 117 height 12
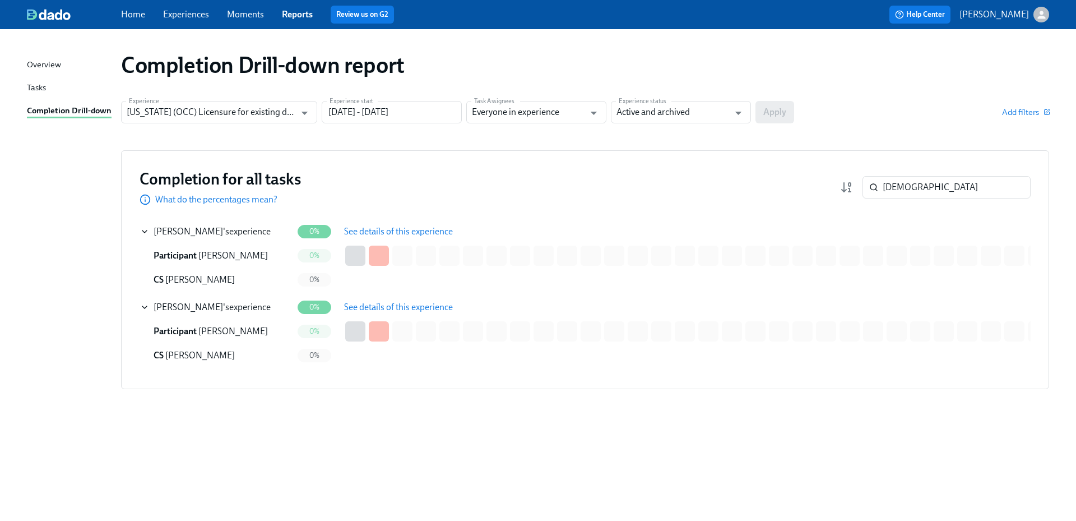
click at [371, 234] on span "See details of this experience" at bounding box center [398, 231] width 109 height 11
click at [307, 110] on icon "Open" at bounding box center [304, 112] width 15 height 15
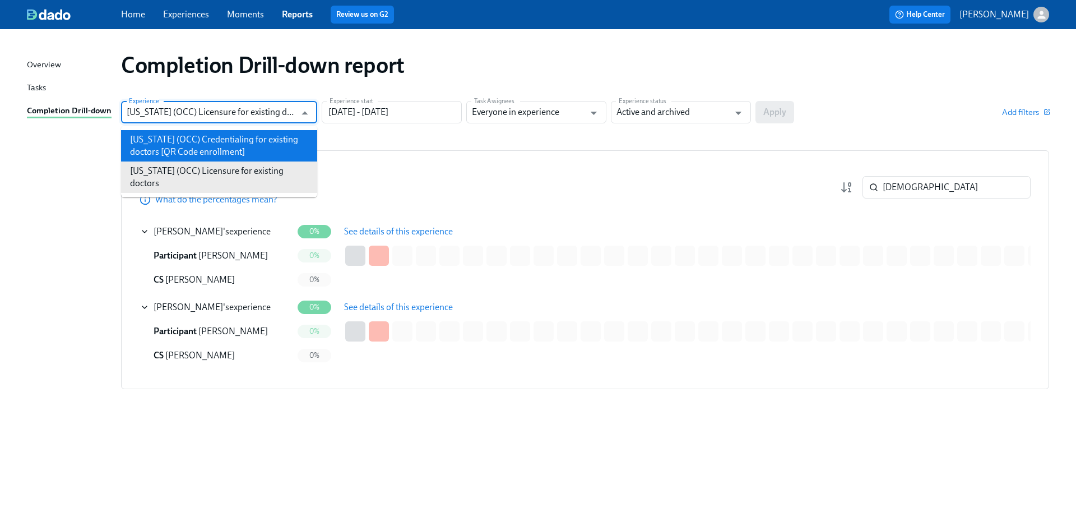
click at [258, 139] on li "[US_STATE] (OCC) Credentialing for existing doctors [QR Code enrollment]" at bounding box center [219, 145] width 196 height 31
type input "[US_STATE] (OCC) Credentialing for existing doctors [QR Code enrollment]"
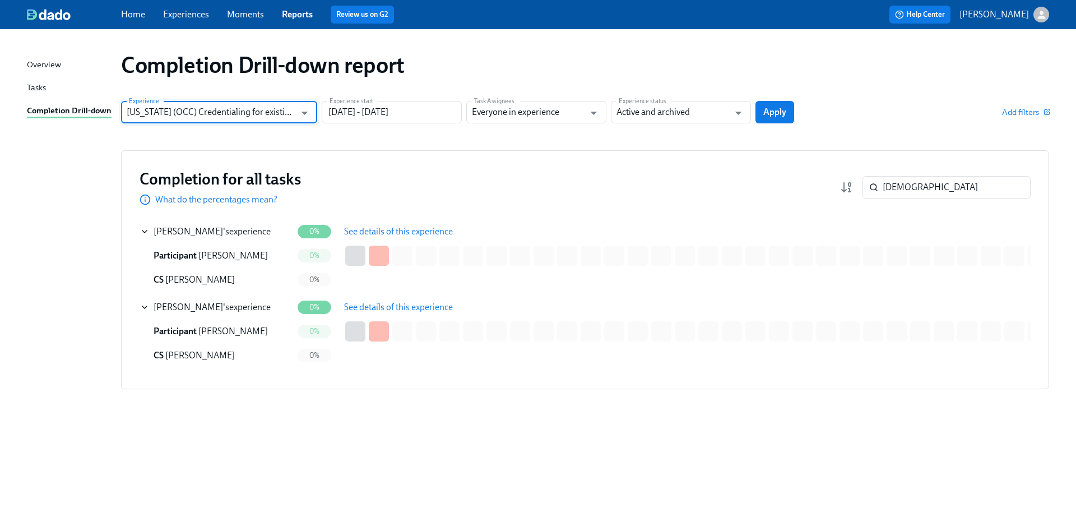
click at [787, 96] on div "Completion Drill-down report Experience Illinois (OCC) Credentialing for existi…" at bounding box center [538, 268] width 1022 height 451
click at [777, 109] on span "Apply" at bounding box center [774, 111] width 23 height 11
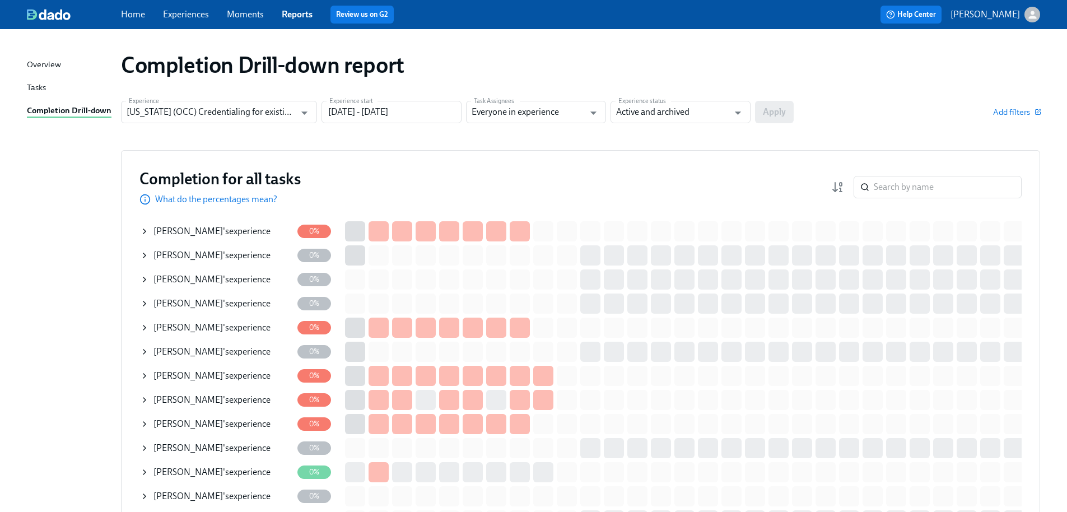
click at [219, 231] on div "Vivek Arora 's experience" at bounding box center [212, 231] width 117 height 12
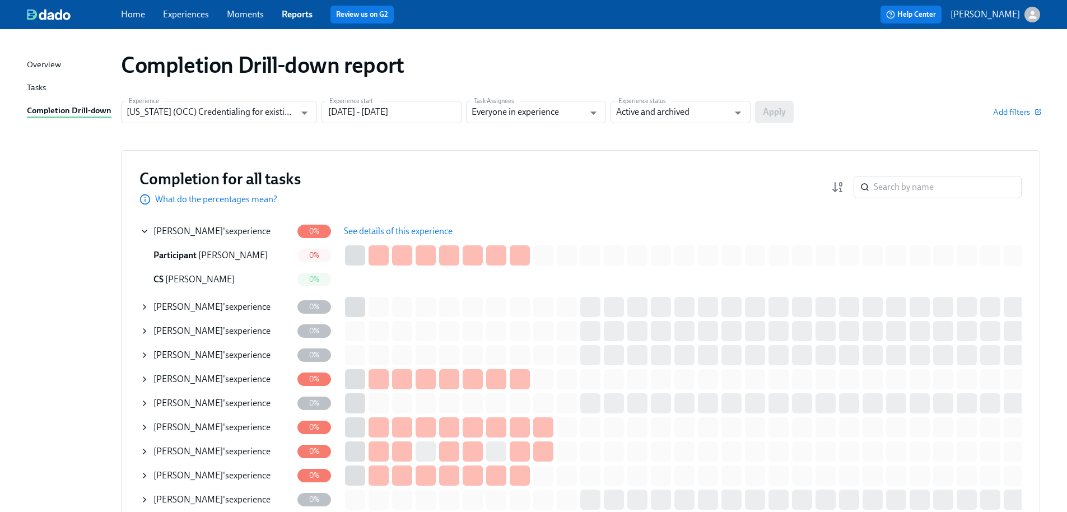
click at [375, 235] on span "See details of this experience" at bounding box center [398, 231] width 109 height 11
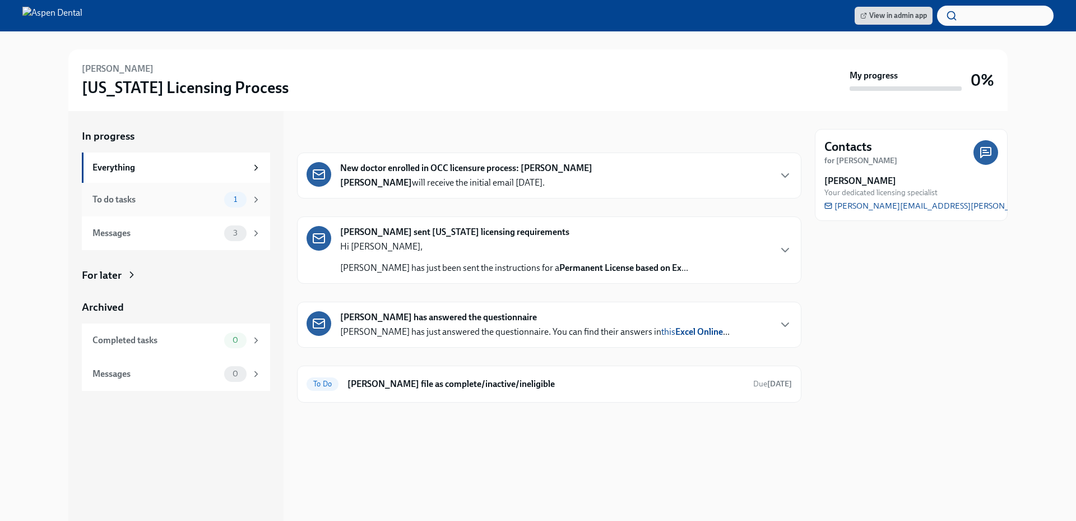
click at [145, 204] on div "To do tasks" at bounding box center [155, 199] width 127 height 12
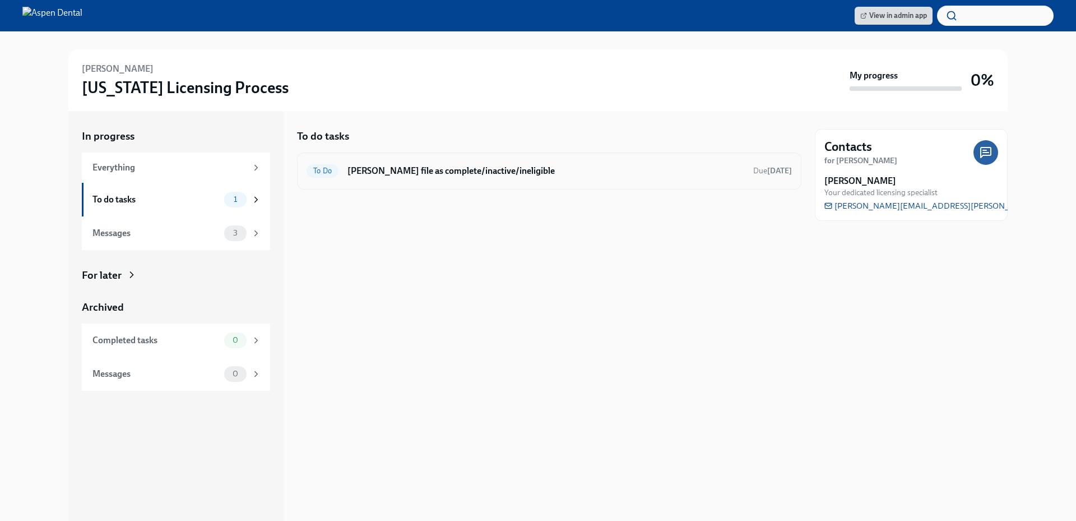
click at [410, 177] on div "To Do Mark Hamed Mahmoudi's file as complete/inactive/ineligible Due in 5 days" at bounding box center [548, 171] width 485 height 18
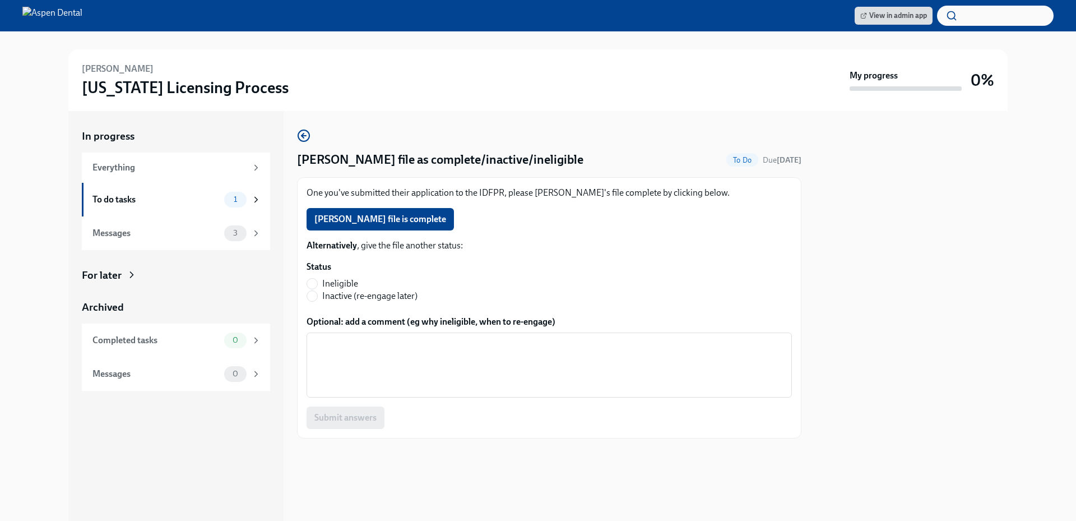
click at [373, 219] on span "Hamed Mahmoudi's file is complete" at bounding box center [380, 218] width 132 height 11
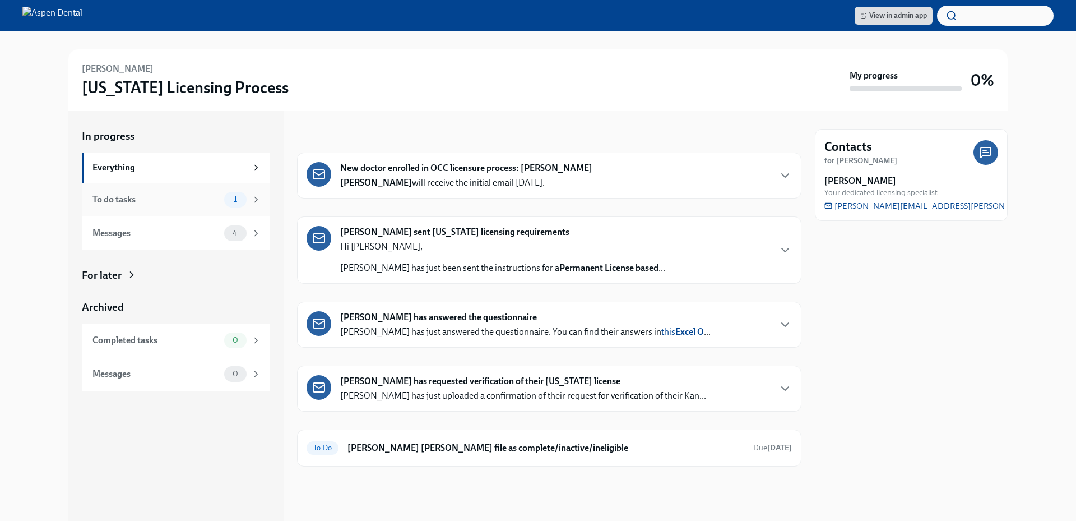
click at [183, 204] on div "To do tasks" at bounding box center [155, 199] width 127 height 12
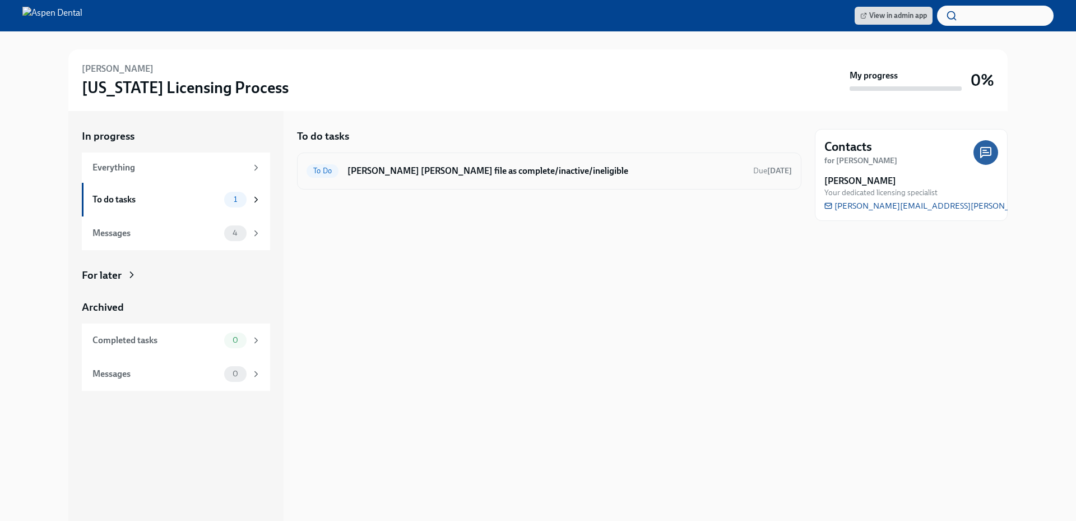
click at [442, 170] on h6 "[PERSON_NAME] [PERSON_NAME] file as complete/inactive/ineligible" at bounding box center [545, 171] width 397 height 12
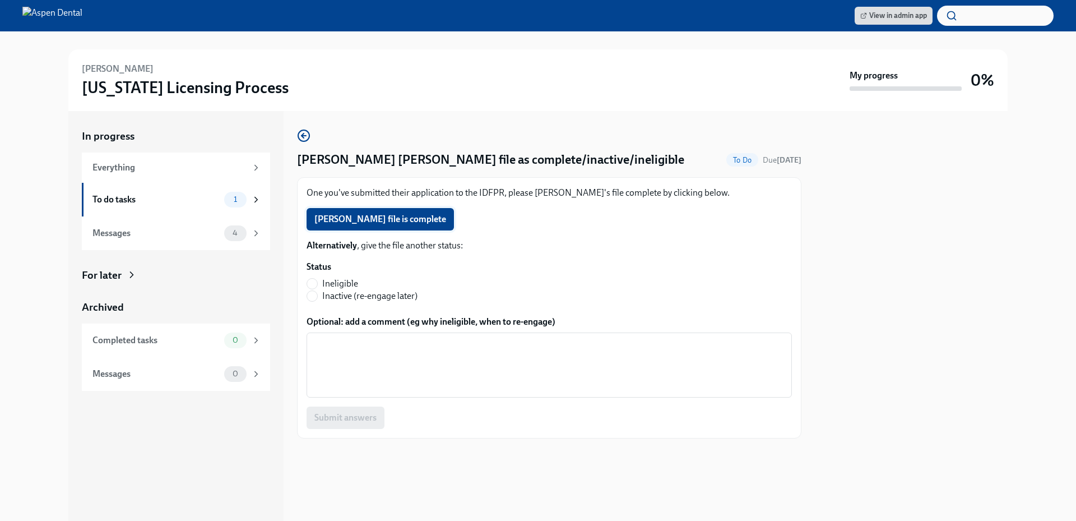
click at [384, 222] on span "[PERSON_NAME] file is complete" at bounding box center [380, 218] width 132 height 11
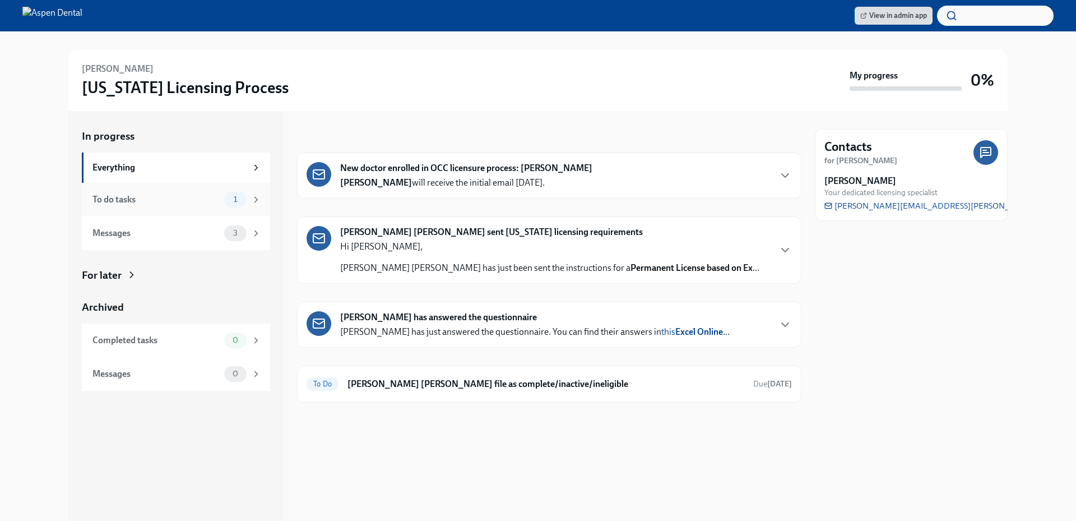
click at [184, 202] on div "To do tasks" at bounding box center [155, 199] width 127 height 12
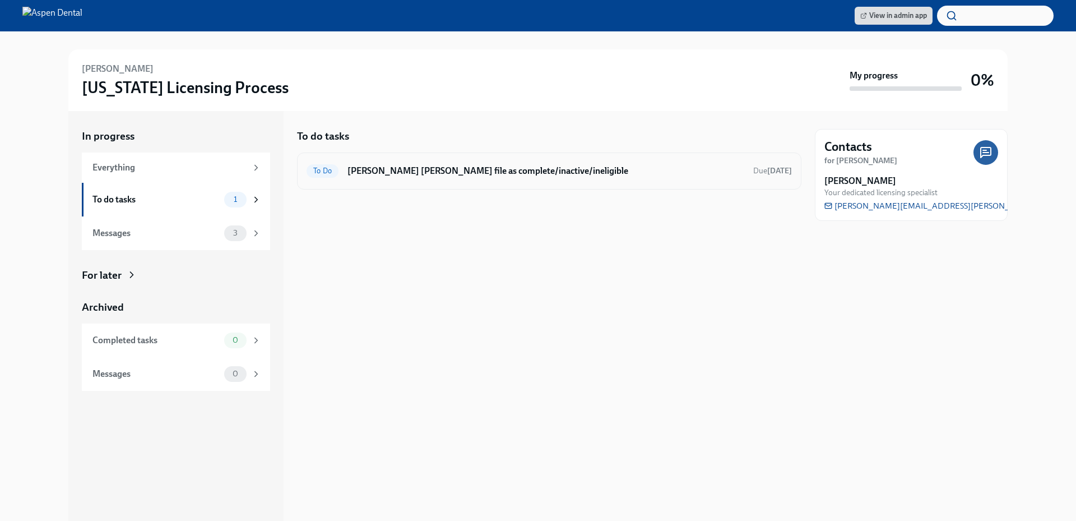
click at [409, 173] on h6 "Mark Tierney Behles's file as complete/inactive/ineligible" at bounding box center [545, 171] width 397 height 12
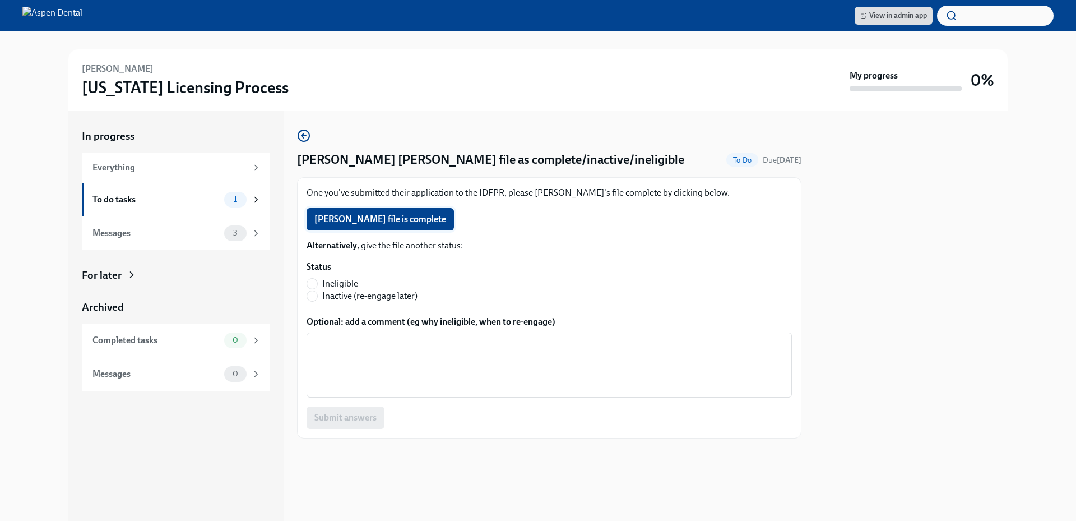
click at [402, 214] on span "Tierney Behles's file is complete" at bounding box center [380, 218] width 132 height 11
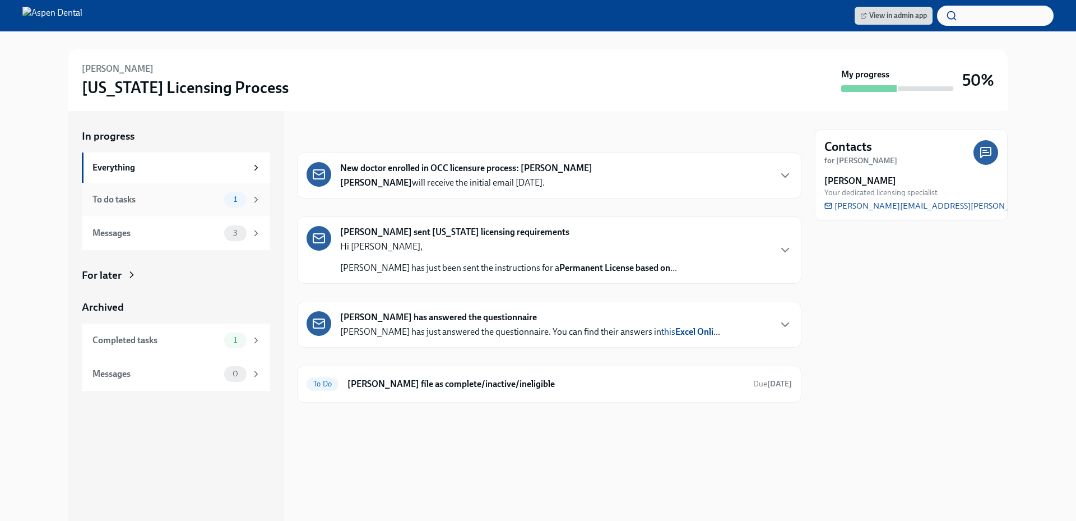
click at [173, 198] on div "To do tasks" at bounding box center [155, 199] width 127 height 12
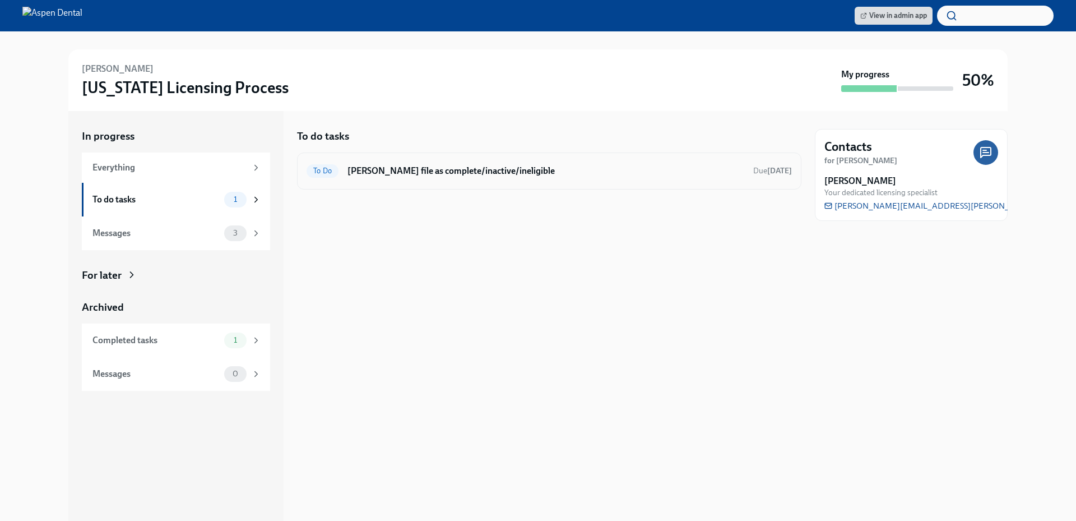
click at [410, 173] on h6 "[PERSON_NAME] file as complete/inactive/ineligible" at bounding box center [545, 171] width 397 height 12
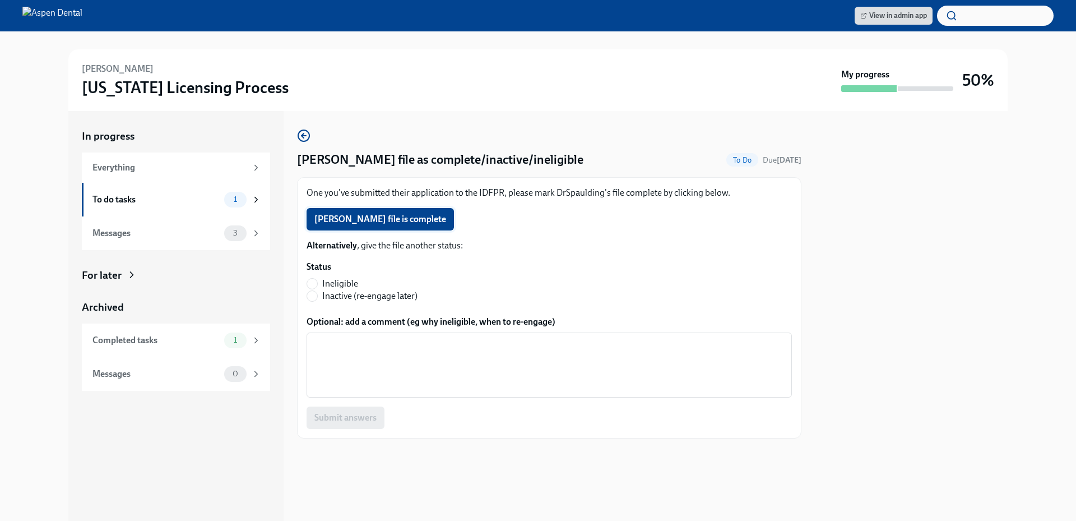
click at [402, 215] on span "[PERSON_NAME] file is complete" at bounding box center [380, 218] width 132 height 11
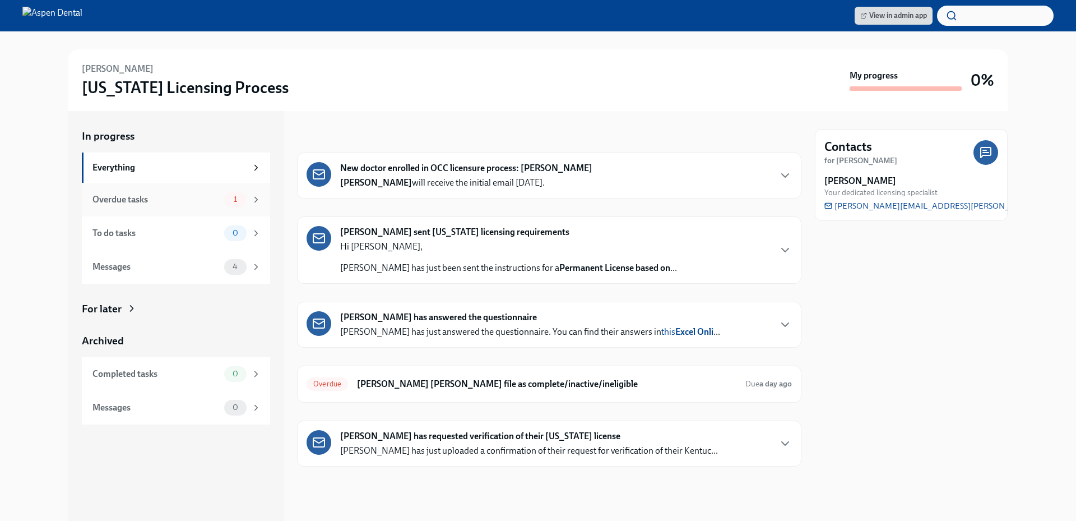
click at [178, 205] on div "Overdue tasks" at bounding box center [155, 199] width 127 height 12
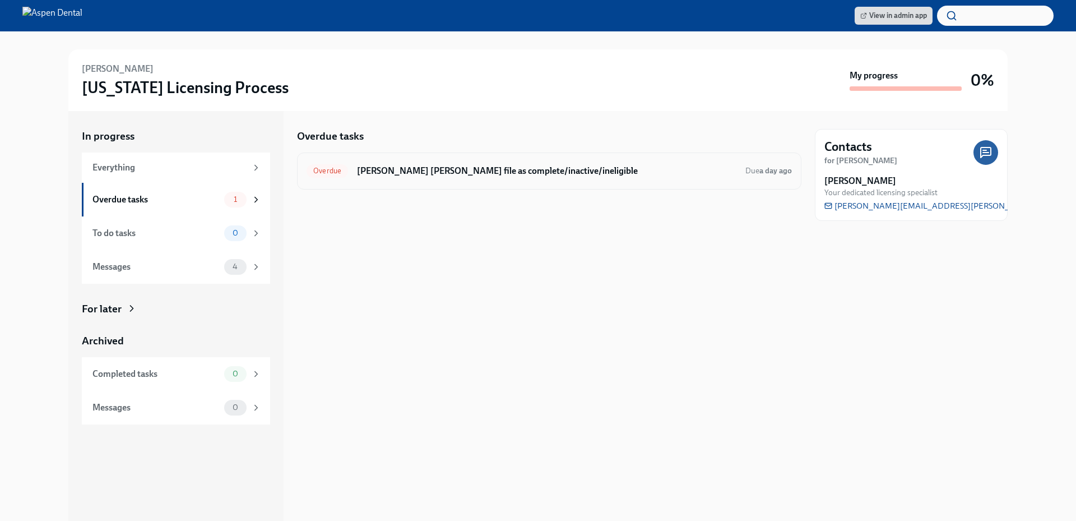
click at [389, 174] on h6 "Mark Alexandra Carroll's file as complete/inactive/ineligible" at bounding box center [546, 171] width 379 height 12
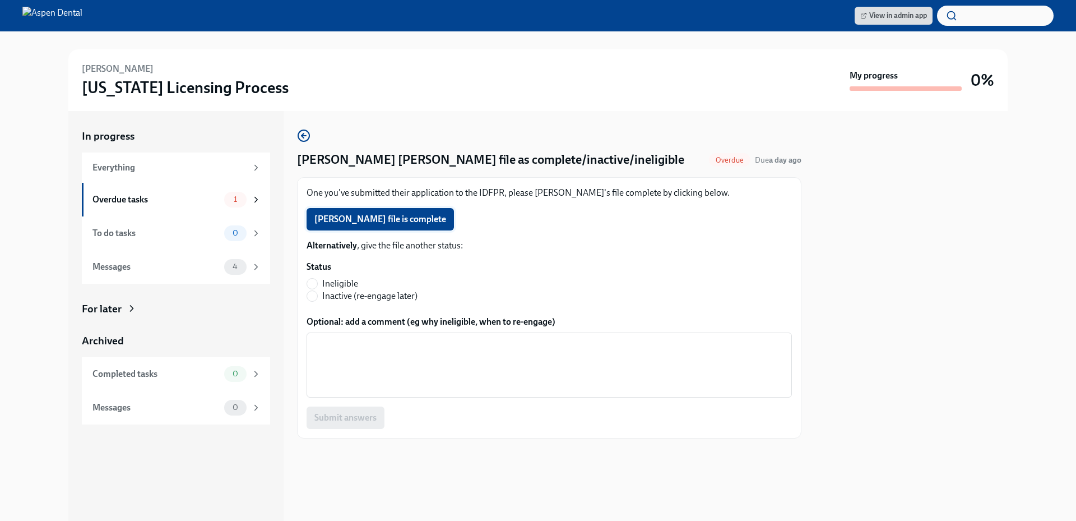
click at [380, 223] on span "Alexandra Carroll's file is complete" at bounding box center [380, 218] width 132 height 11
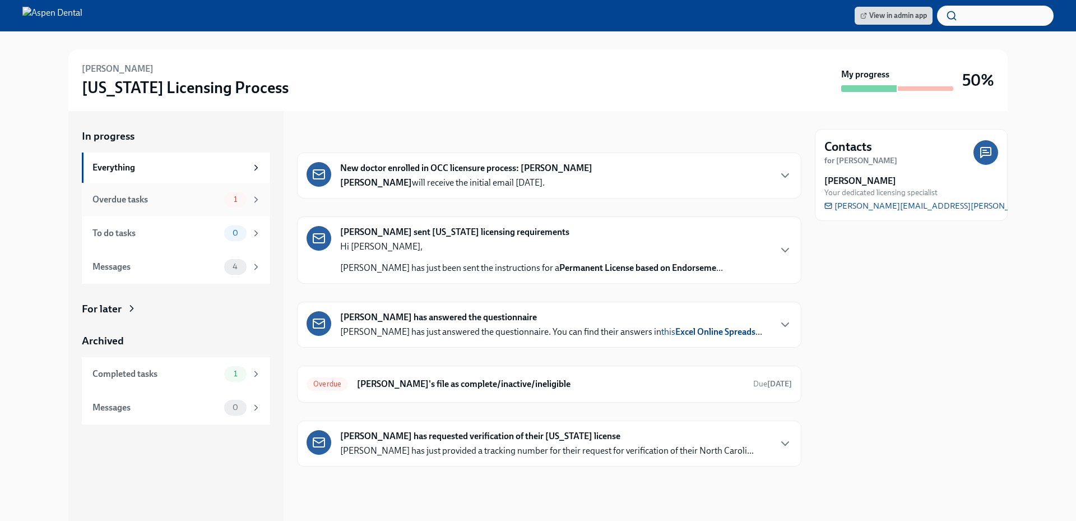
click at [172, 206] on div "Overdue tasks 1" at bounding box center [176, 200] width 169 height 16
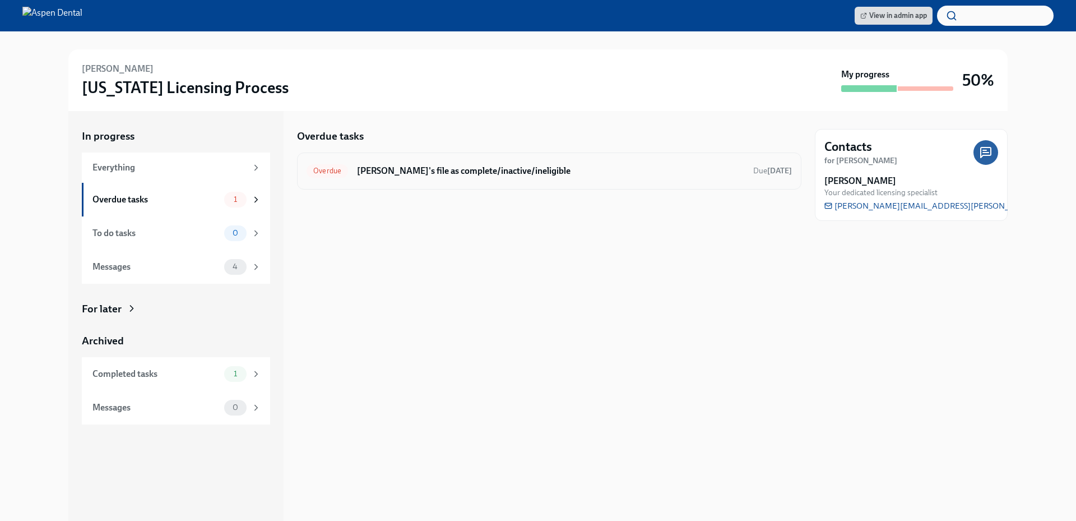
click at [444, 170] on h6 "[PERSON_NAME]'s file as complete/inactive/ineligible" at bounding box center [550, 171] width 387 height 12
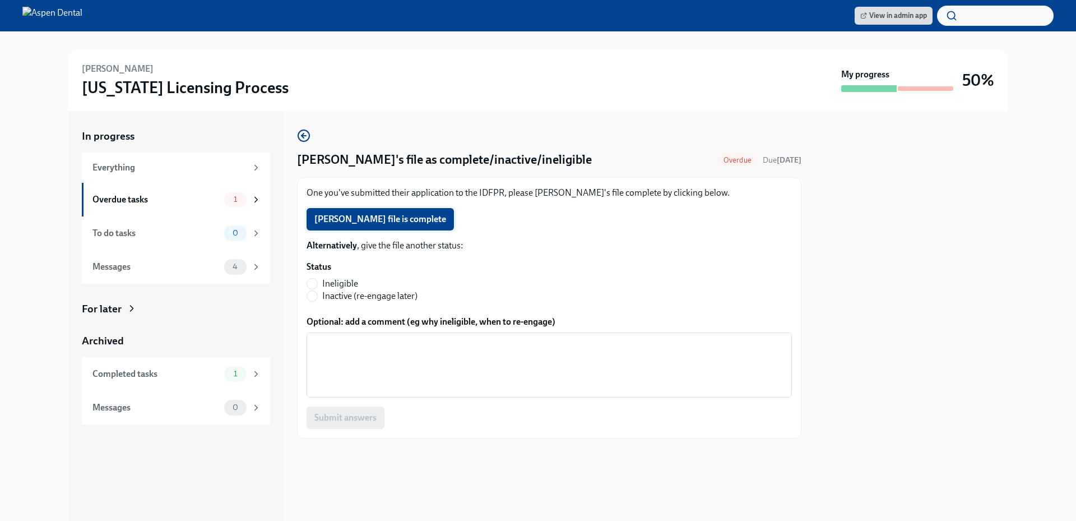
click at [367, 210] on button "[PERSON_NAME] file is complete" at bounding box center [379, 219] width 147 height 22
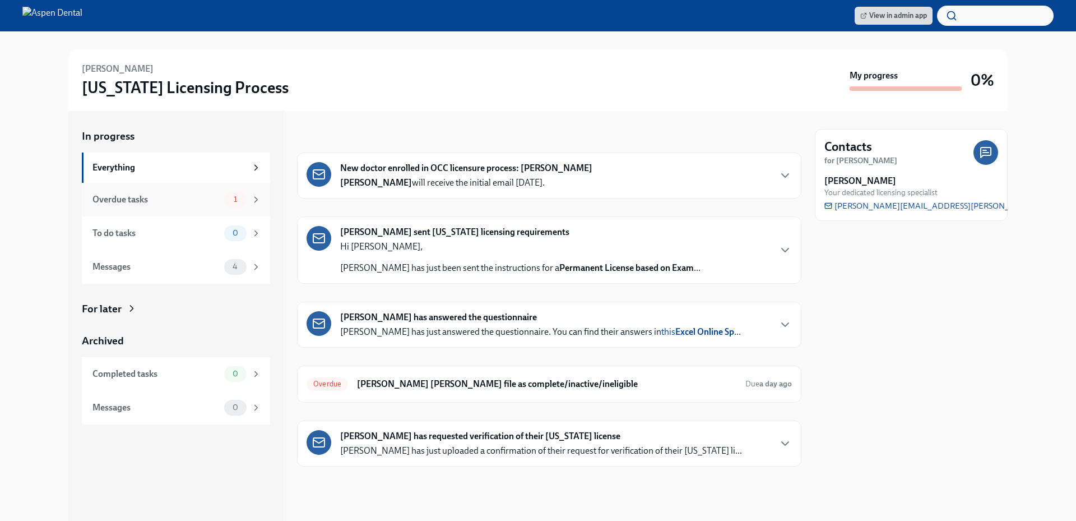
click at [181, 201] on div "Overdue tasks" at bounding box center [155, 199] width 127 height 12
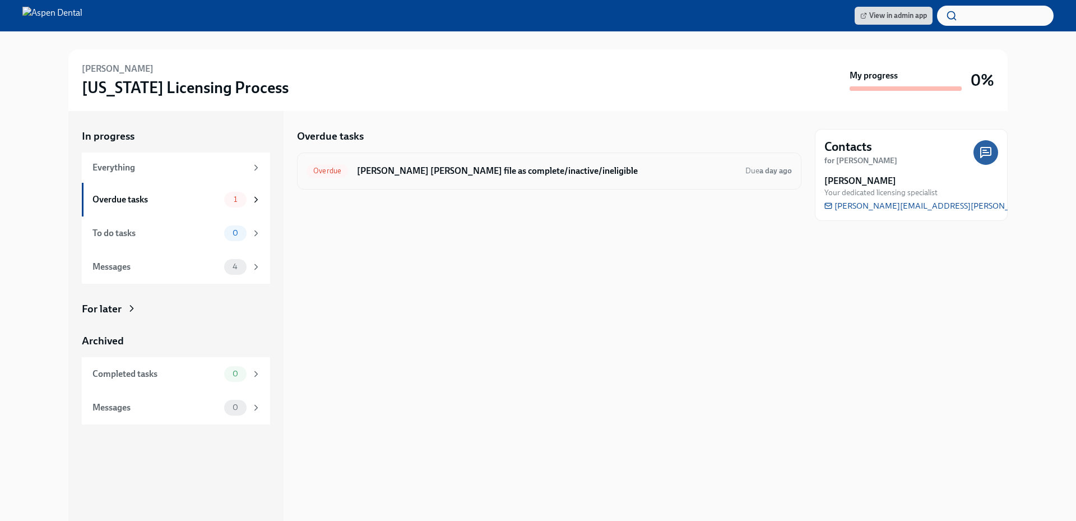
click at [400, 174] on h6 "[PERSON_NAME] [PERSON_NAME] file as complete/inactive/ineligible" at bounding box center [546, 171] width 379 height 12
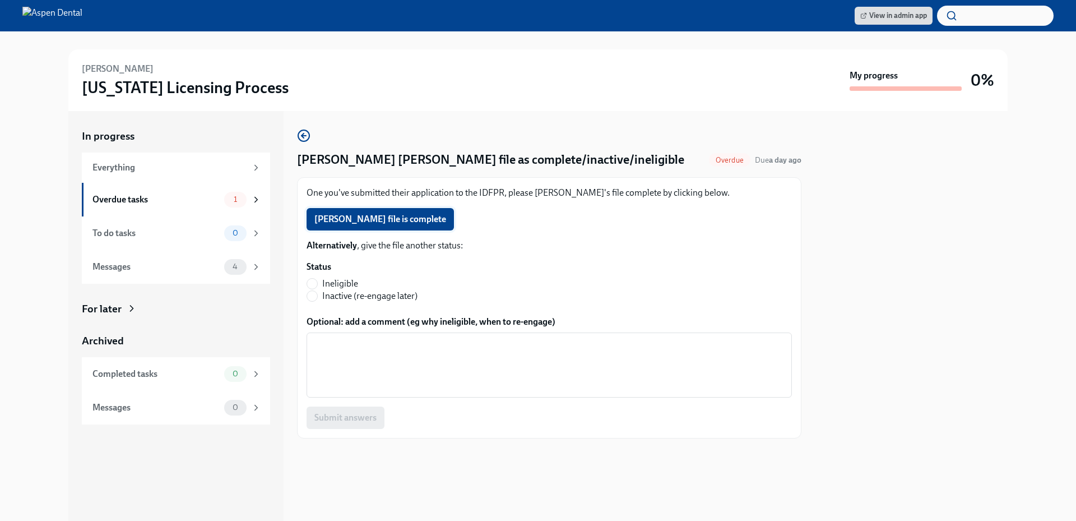
click at [399, 220] on span "[PERSON_NAME] file is complete" at bounding box center [380, 218] width 132 height 11
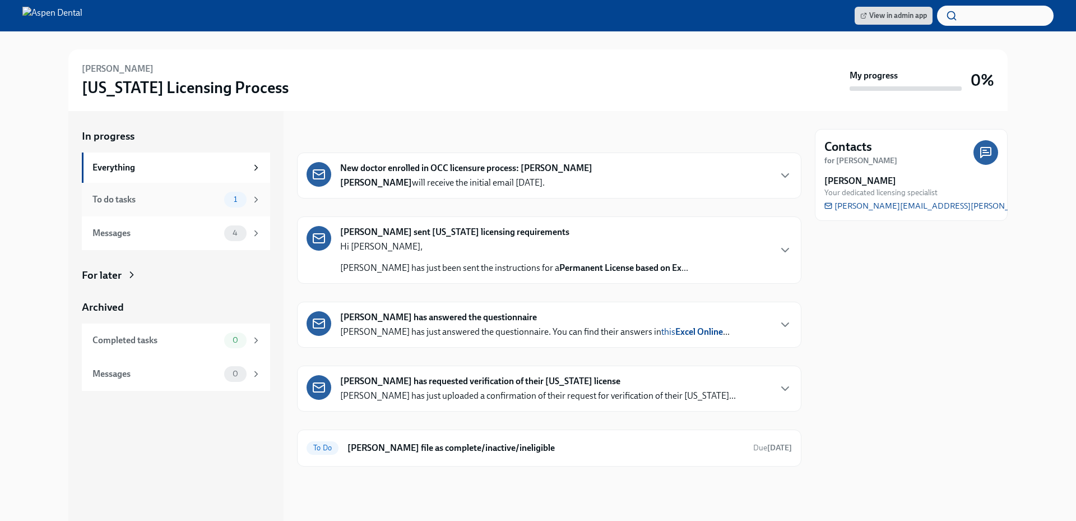
click at [198, 210] on div "To do tasks 1" at bounding box center [176, 200] width 188 height 34
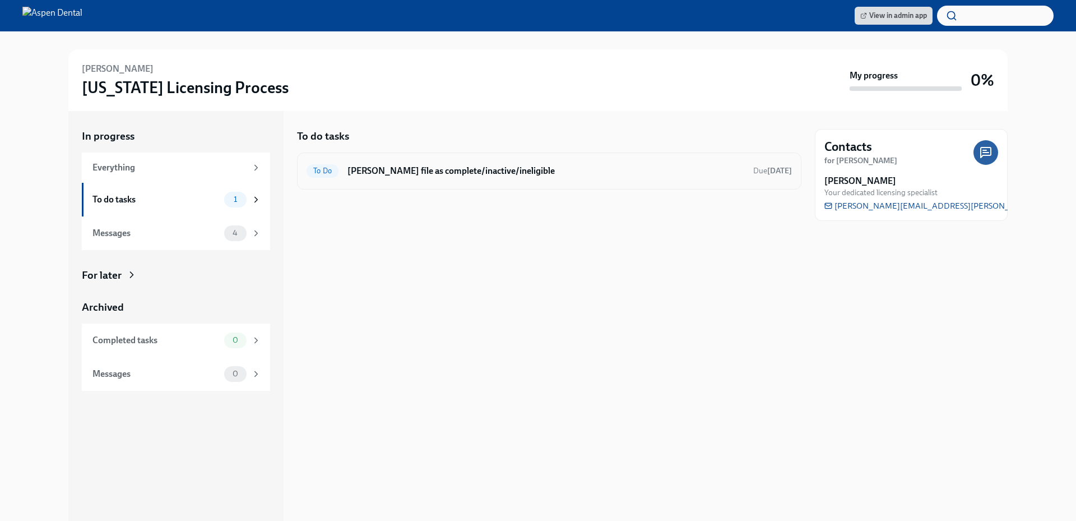
click at [406, 165] on h6 "[PERSON_NAME] file as complete/inactive/ineligible" at bounding box center [545, 171] width 397 height 12
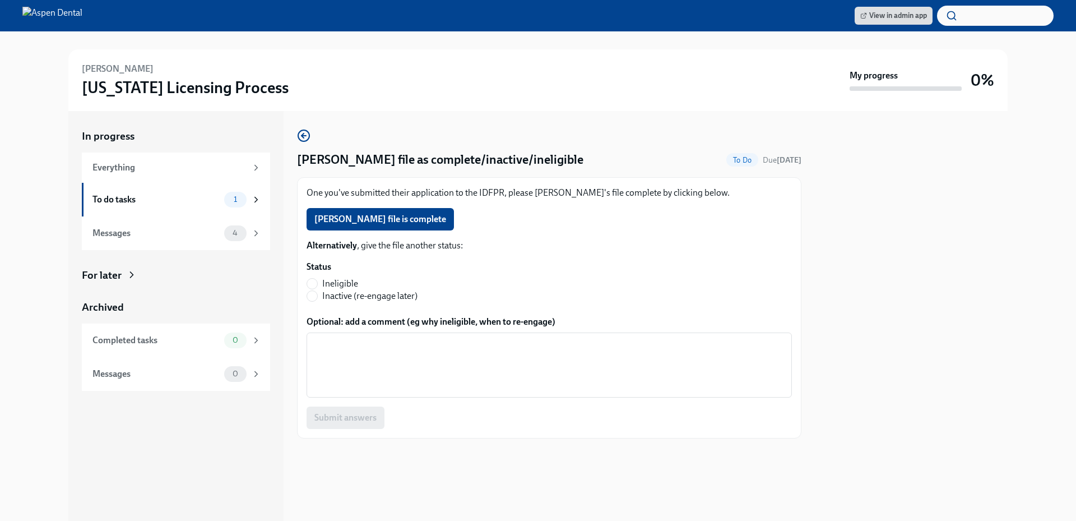
click at [391, 221] on span "[PERSON_NAME] file is complete" at bounding box center [380, 218] width 132 height 11
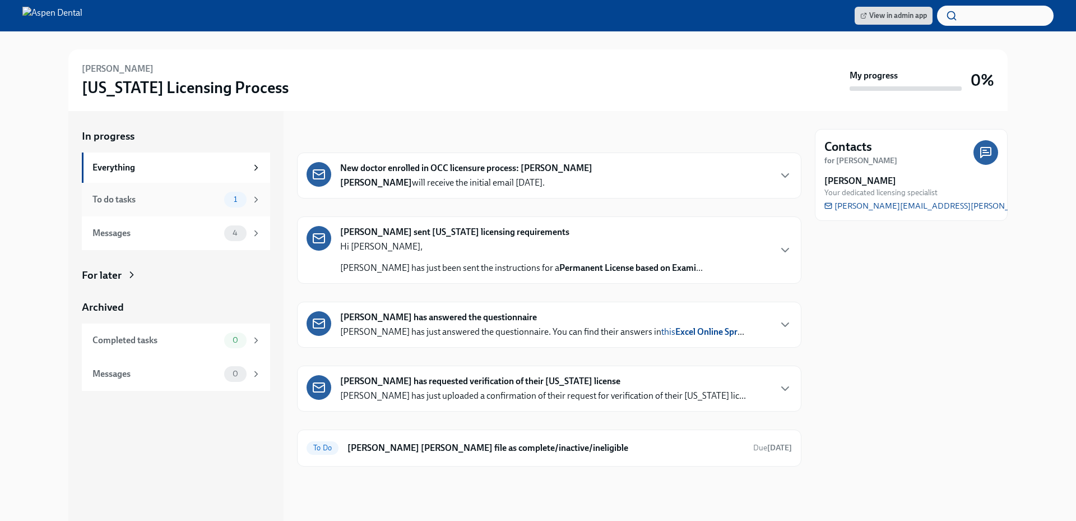
click at [173, 204] on div "To do tasks" at bounding box center [155, 199] width 127 height 12
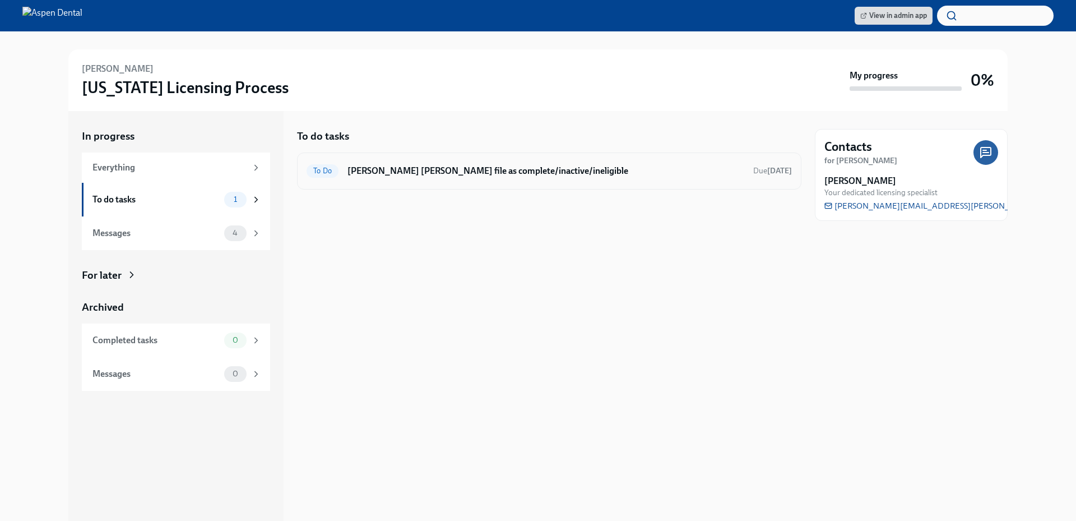
click at [433, 171] on h6 "[PERSON_NAME] [PERSON_NAME] file as complete/inactive/ineligible" at bounding box center [545, 171] width 397 height 12
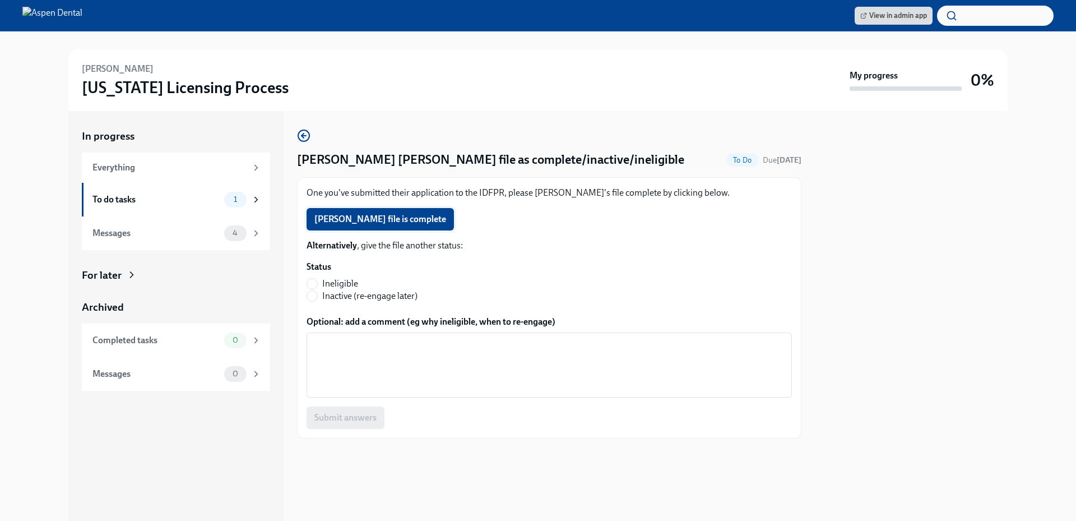
click at [357, 213] on button "[PERSON_NAME] file is complete" at bounding box center [379, 219] width 147 height 22
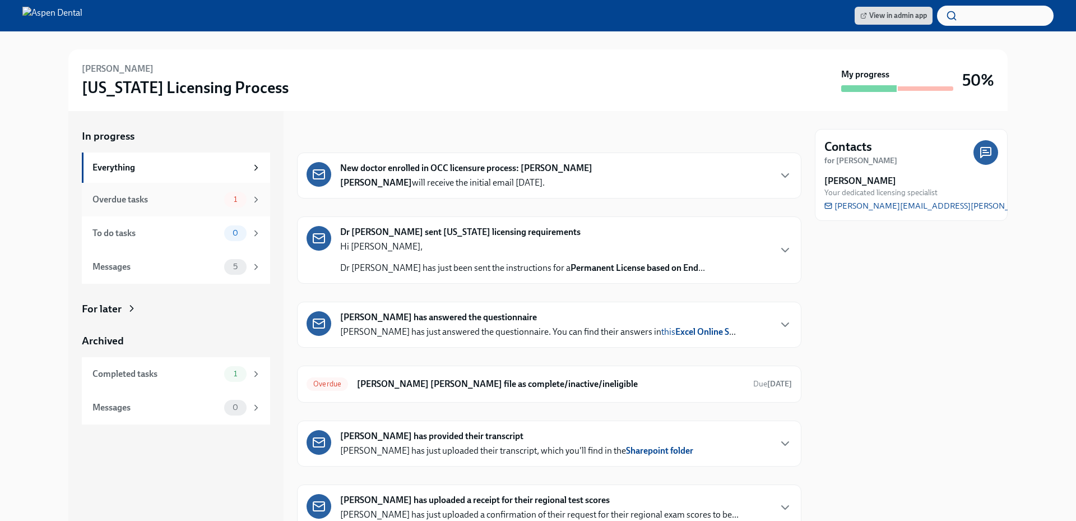
click at [141, 204] on div "Overdue tasks" at bounding box center [155, 199] width 127 height 12
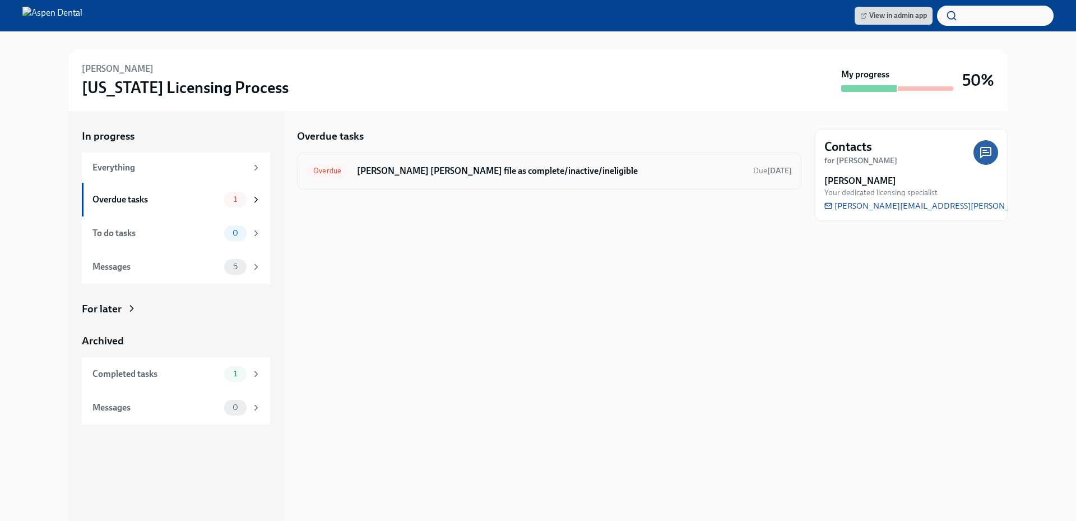
click at [445, 170] on h6 "[PERSON_NAME] [PERSON_NAME] file as complete/inactive/ineligible" at bounding box center [550, 171] width 387 height 12
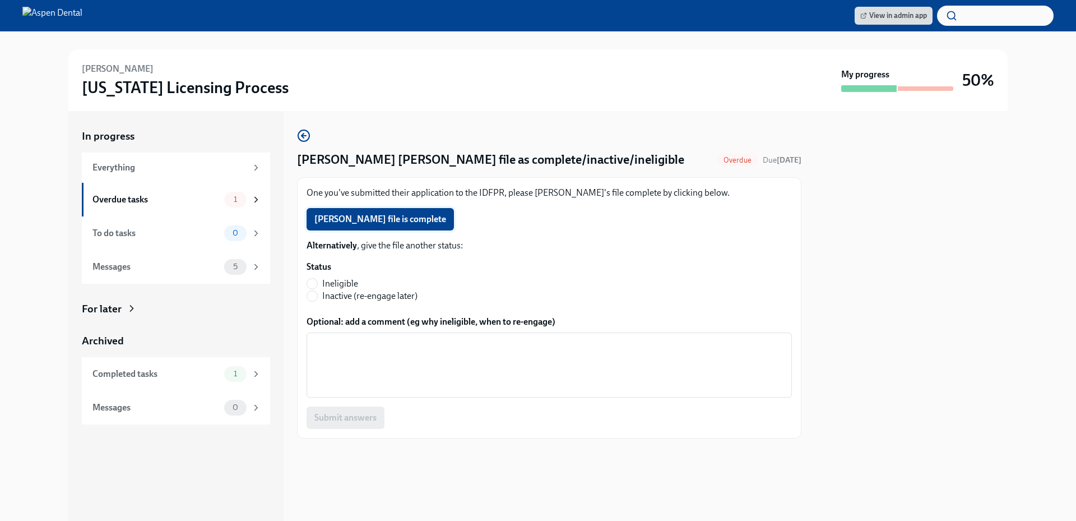
click at [425, 217] on span "[PERSON_NAME] file is complete" at bounding box center [380, 218] width 132 height 11
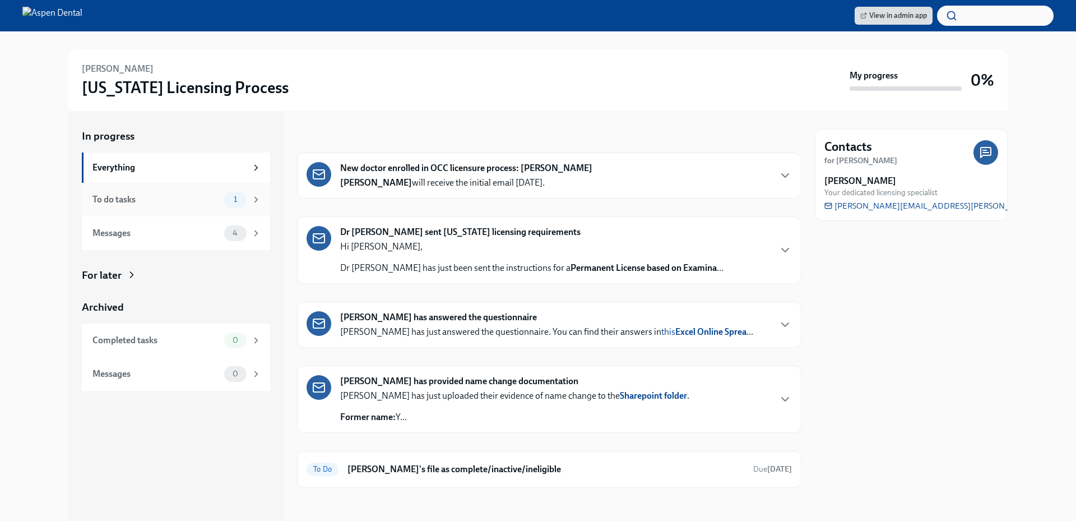
click at [165, 205] on div "To do tasks" at bounding box center [155, 199] width 127 height 12
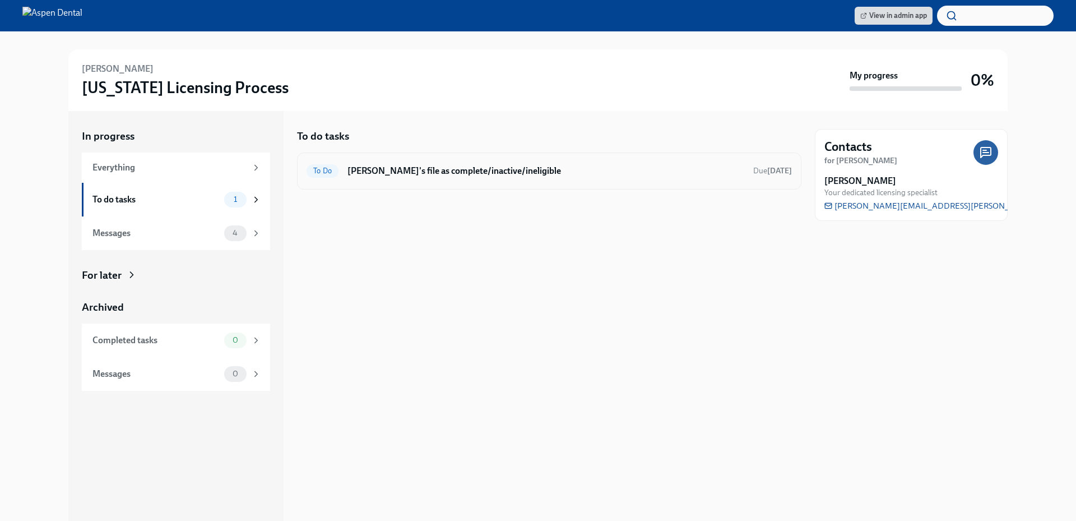
click at [371, 162] on div "To Do [PERSON_NAME]'s file as complete/inactive/ineligible Due [DATE]" at bounding box center [548, 171] width 485 height 18
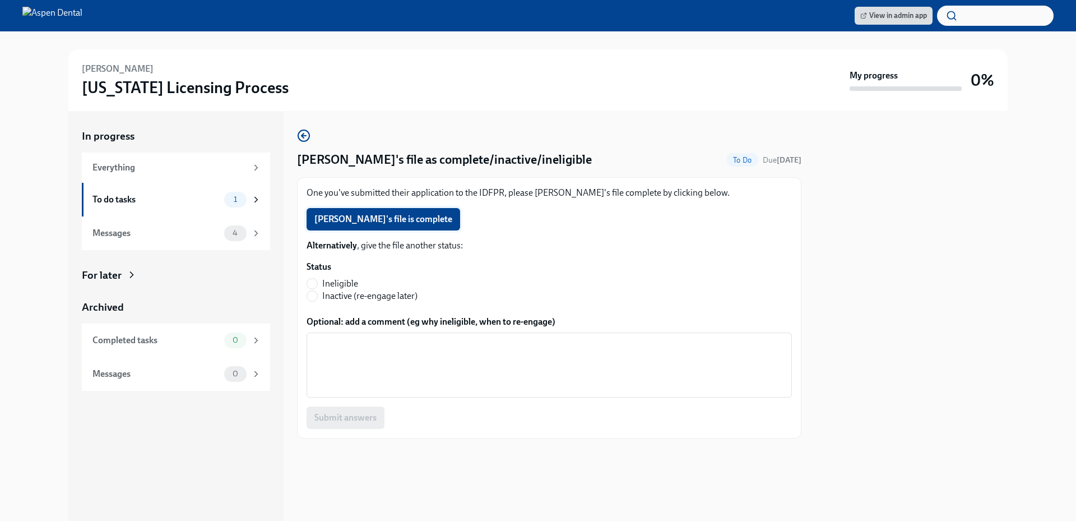
click at [369, 215] on span "[PERSON_NAME]'s file is complete" at bounding box center [383, 218] width 138 height 11
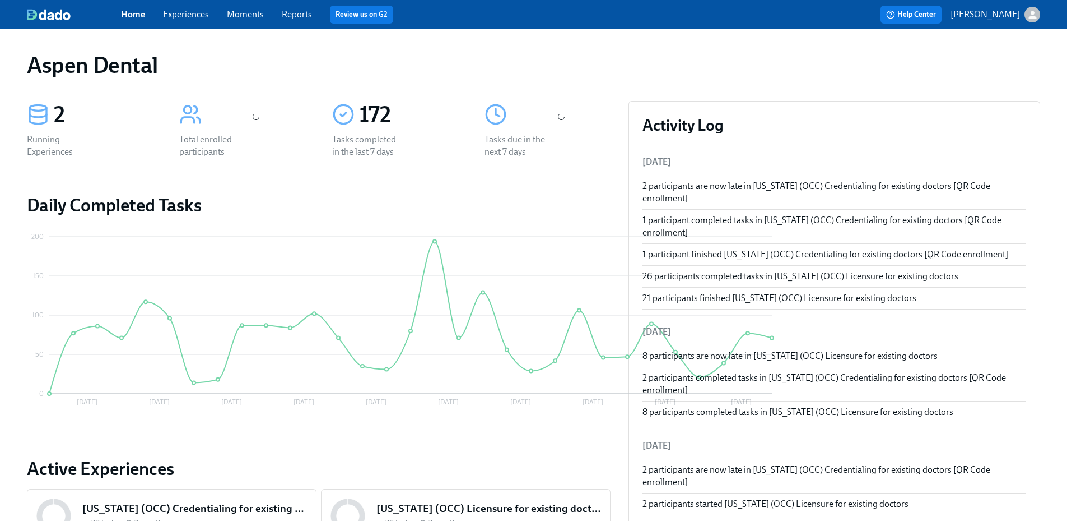
click at [296, 17] on link "Reports" at bounding box center [297, 14] width 30 height 11
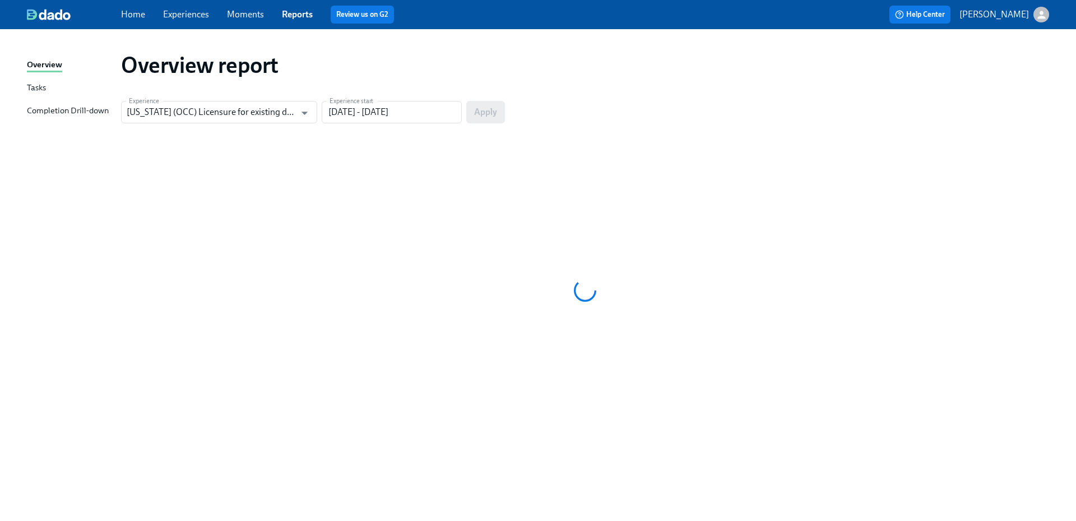
click at [88, 117] on div "Completion Drill-down" at bounding box center [68, 111] width 82 height 14
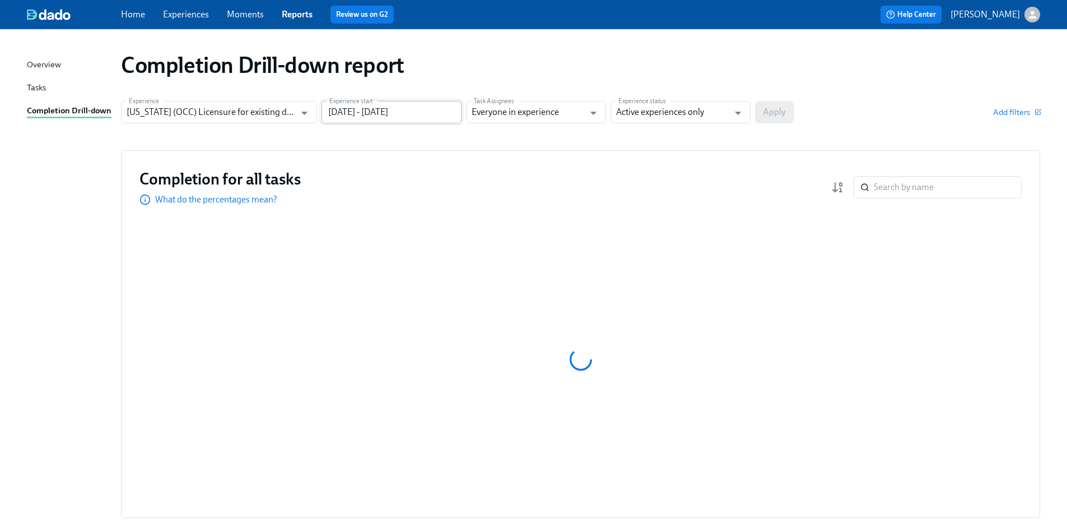
click at [384, 111] on input "[DATE] - [DATE]" at bounding box center [392, 112] width 140 height 22
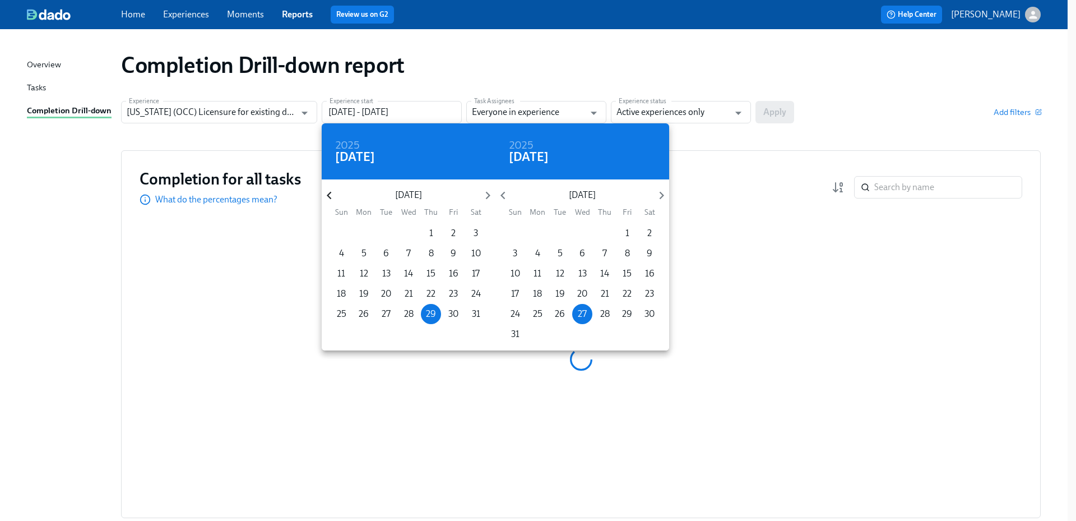
click at [332, 201] on icon "button" at bounding box center [329, 195] width 15 height 15
click at [332, 200] on icon "button" at bounding box center [329, 195] width 15 height 15
click at [332, 199] on icon "button" at bounding box center [329, 195] width 15 height 15
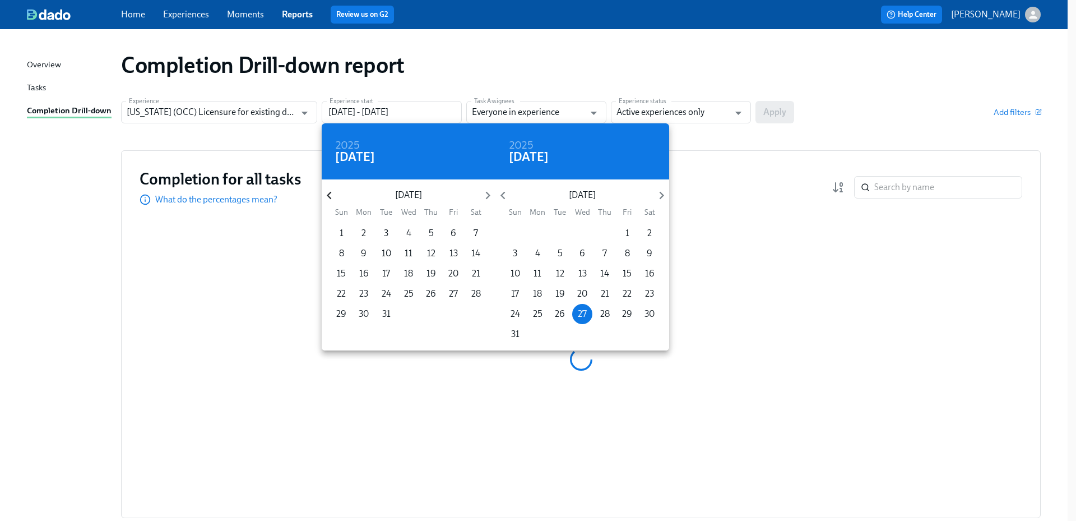
click at [332, 199] on icon "button" at bounding box center [329, 195] width 15 height 15
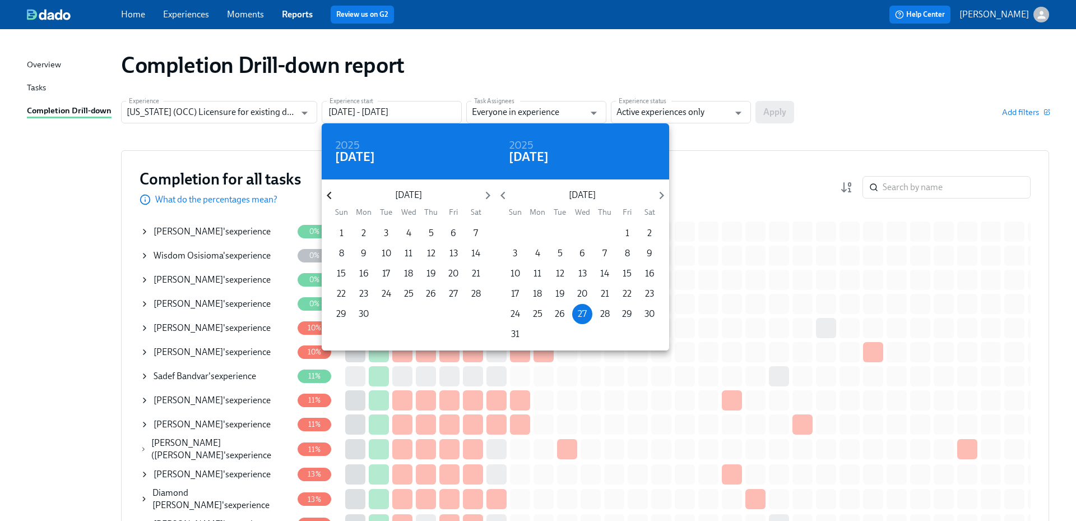
click at [332, 199] on icon "button" at bounding box center [329, 195] width 15 height 15
click at [433, 235] on span "1" at bounding box center [431, 233] width 20 height 12
type input "[DATE] - [DATE]"
click at [681, 113] on div at bounding box center [538, 260] width 1076 height 521
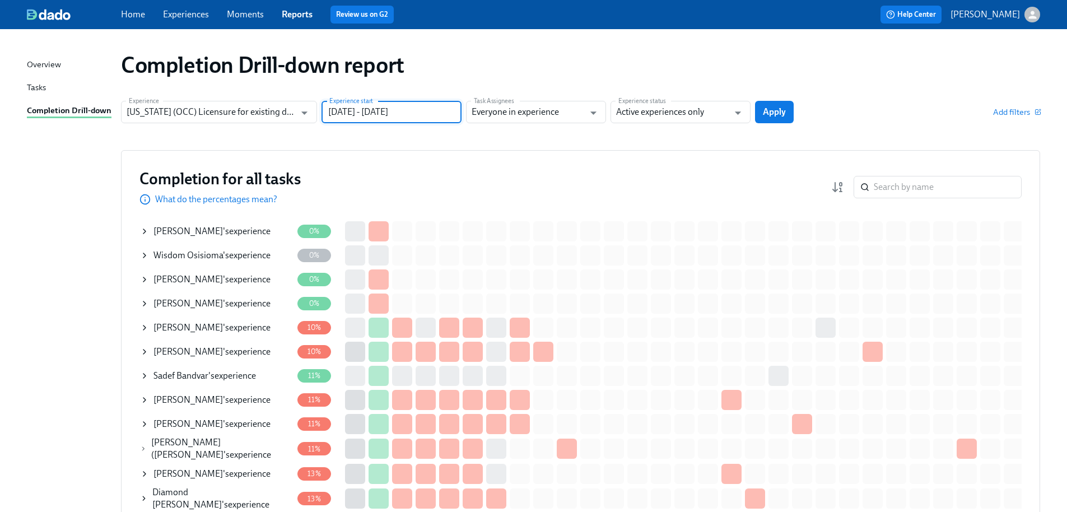
click at [700, 112] on div "2024 Thu, Aug [DATE] Mon Tue Wed Thu Fri Sat 28 29 30 31 1 2 3 4 5 6 7 8 9 10 1…" at bounding box center [533, 256] width 1067 height 512
click at [700, 112] on input "Active experiences only" at bounding box center [672, 112] width 113 height 22
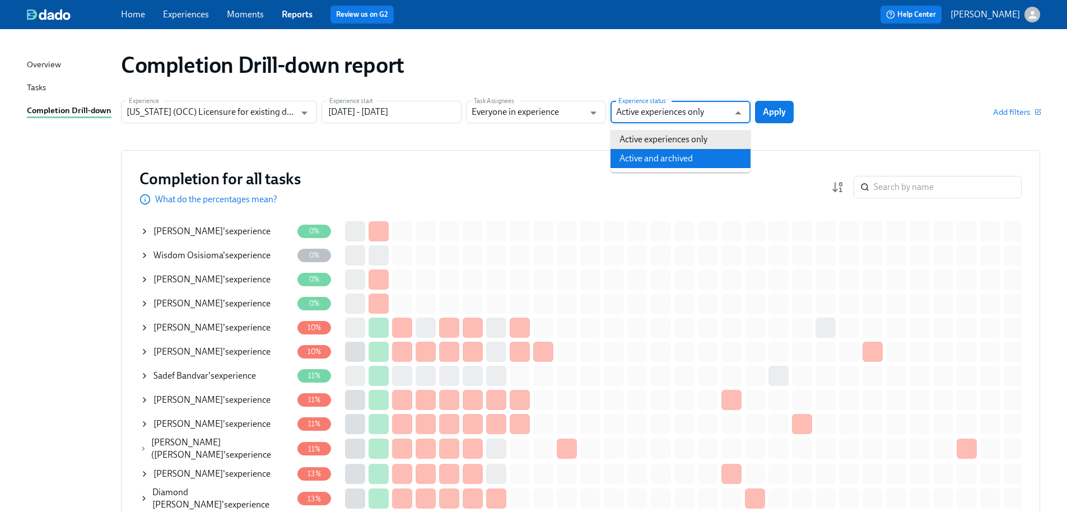
click at [685, 164] on li "Active and archived" at bounding box center [681, 158] width 140 height 19
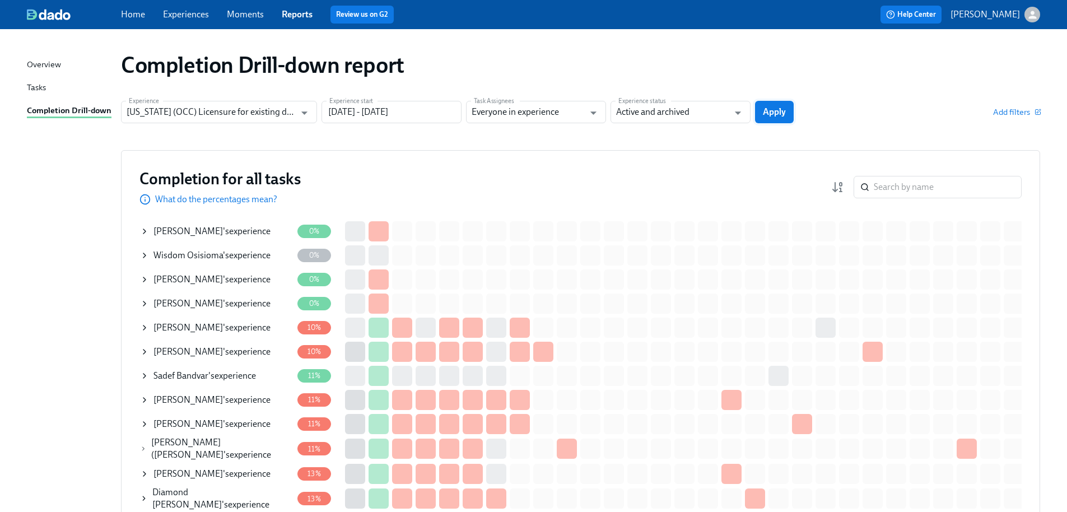
click at [770, 113] on span "Apply" at bounding box center [774, 111] width 23 height 11
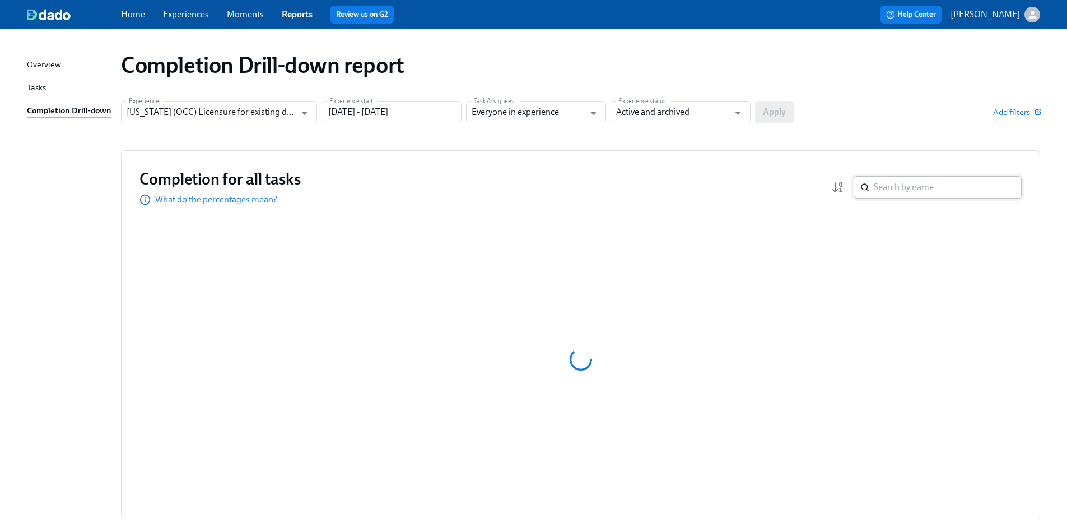
click at [898, 185] on input "search" at bounding box center [948, 187] width 148 height 22
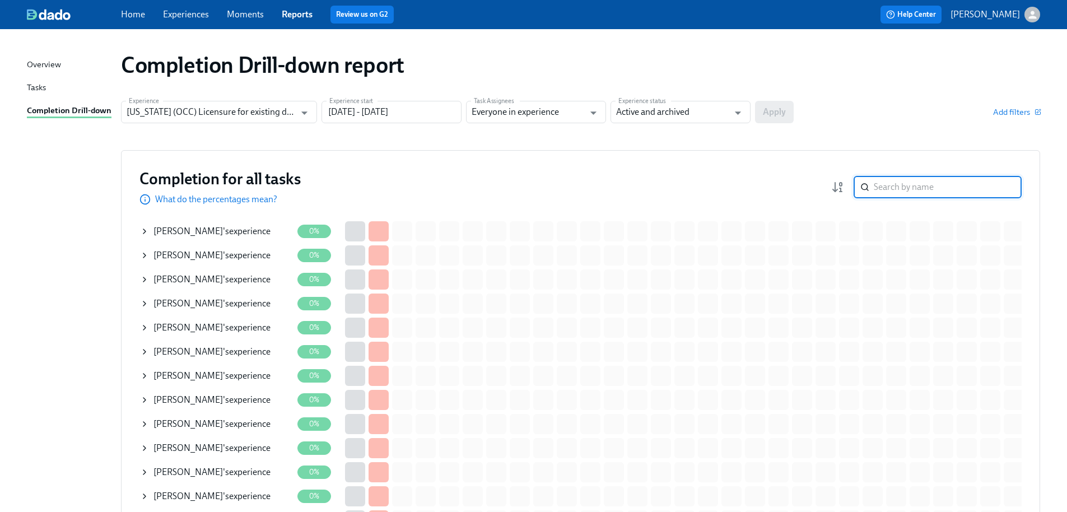
paste input "Good afternoon, My name is [PERSON_NAME] with the Oral Care Center licensing te…"
type input "Good afternoon, My name is [PERSON_NAME] with the Oral Care Center licensing te…"
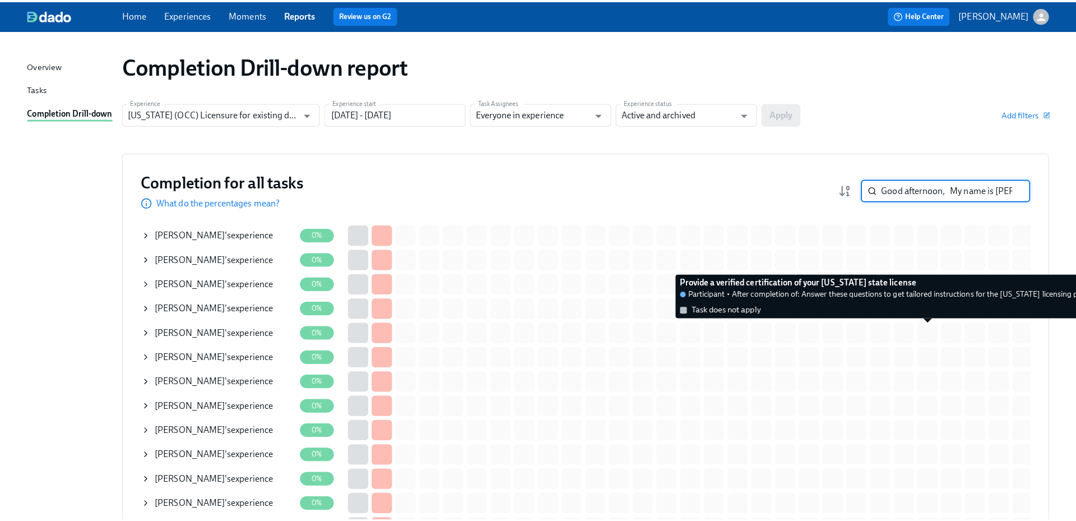
scroll to position [0, 2840]
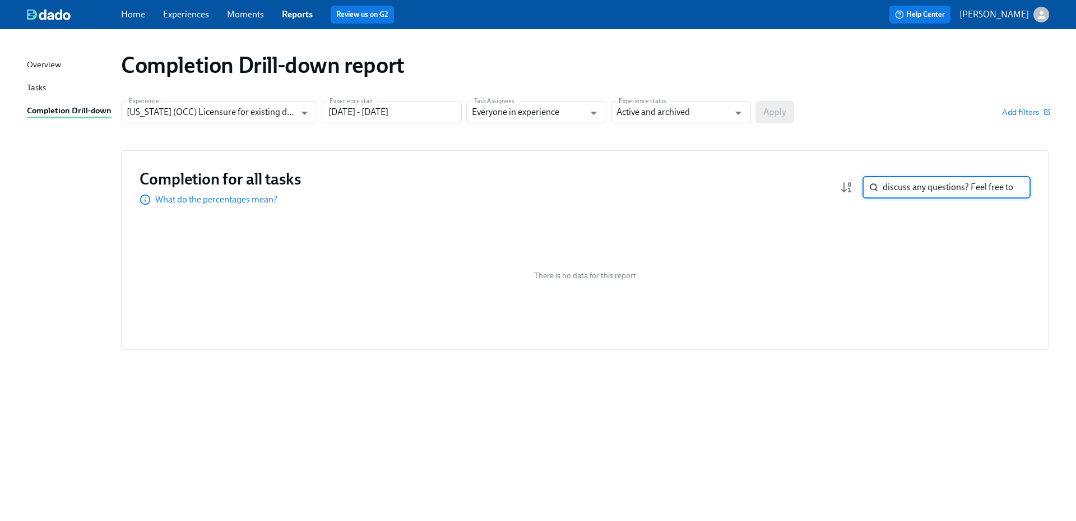
click at [1012, 185] on input "Good afternoon, My name is [PERSON_NAME] with the Oral Care Center licensing te…" at bounding box center [957, 187] width 148 height 22
click at [1010, 187] on input "Good afternoon, My name is [PERSON_NAME] with the Oral Care Center licensing te…" at bounding box center [957, 187] width 148 height 22
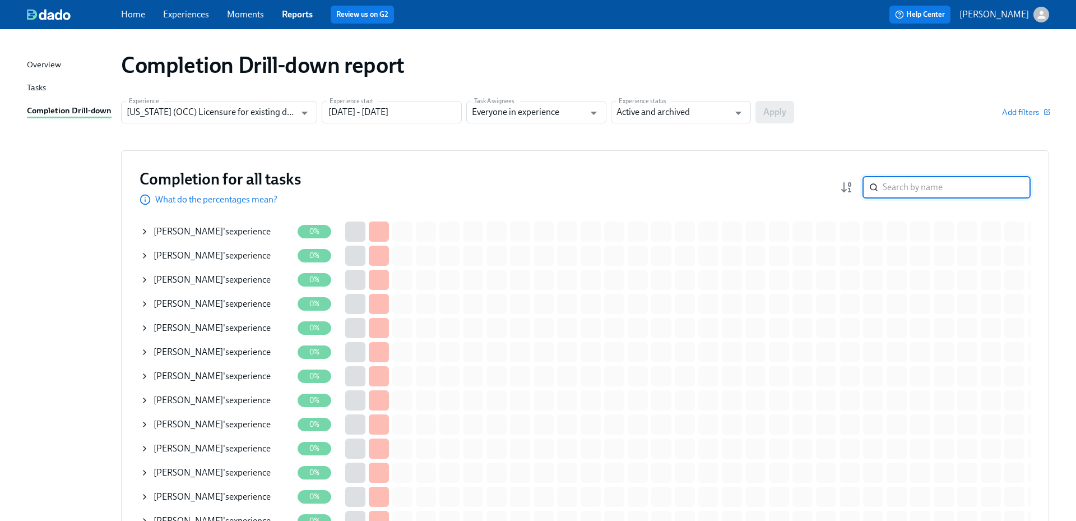
click at [984, 187] on input "search" at bounding box center [957, 187] width 148 height 22
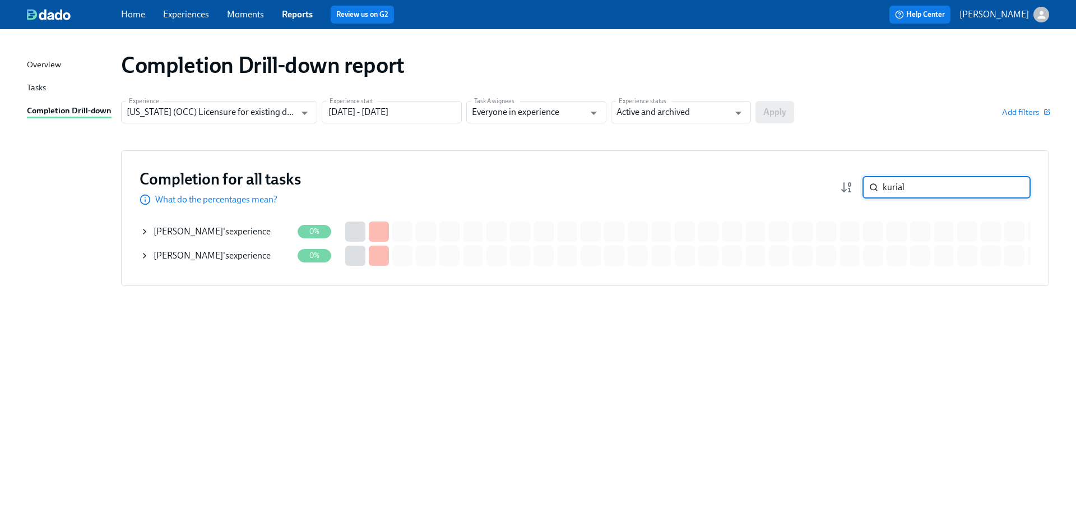
type input "kurial"
click at [271, 258] on div "[PERSON_NAME] 's experience" at bounding box center [212, 255] width 117 height 12
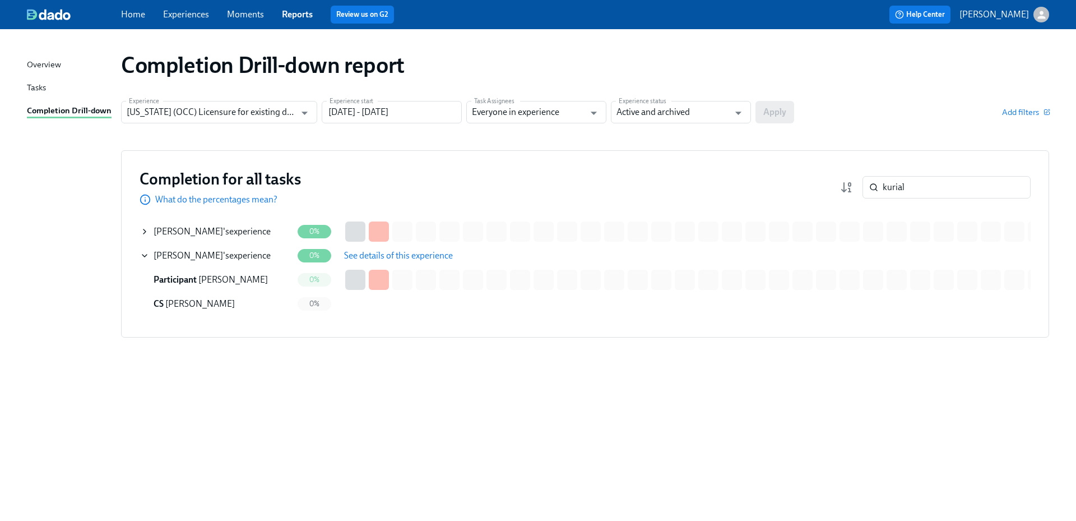
click at [360, 258] on span "See details of this experience" at bounding box center [398, 255] width 109 height 11
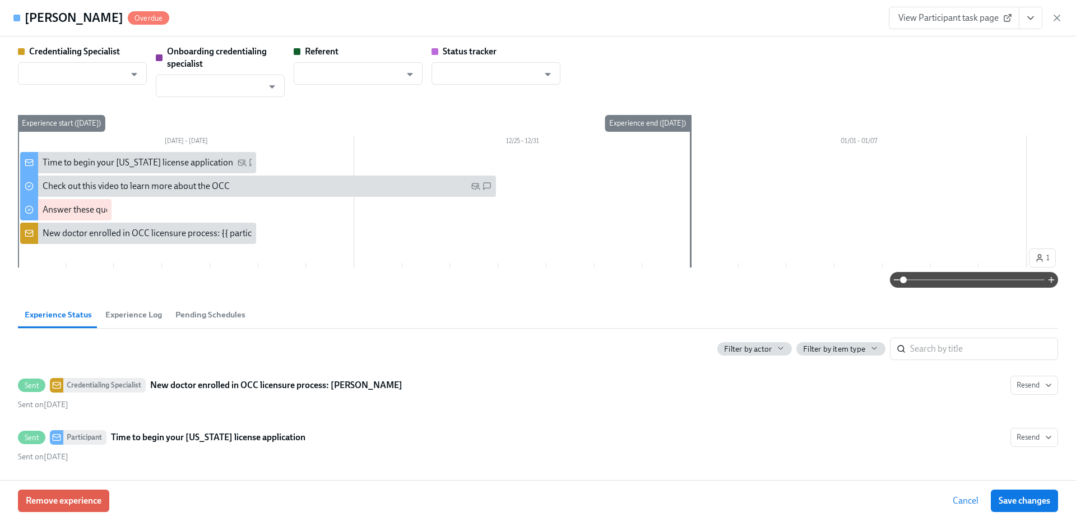
type input "[PERSON_NAME]"
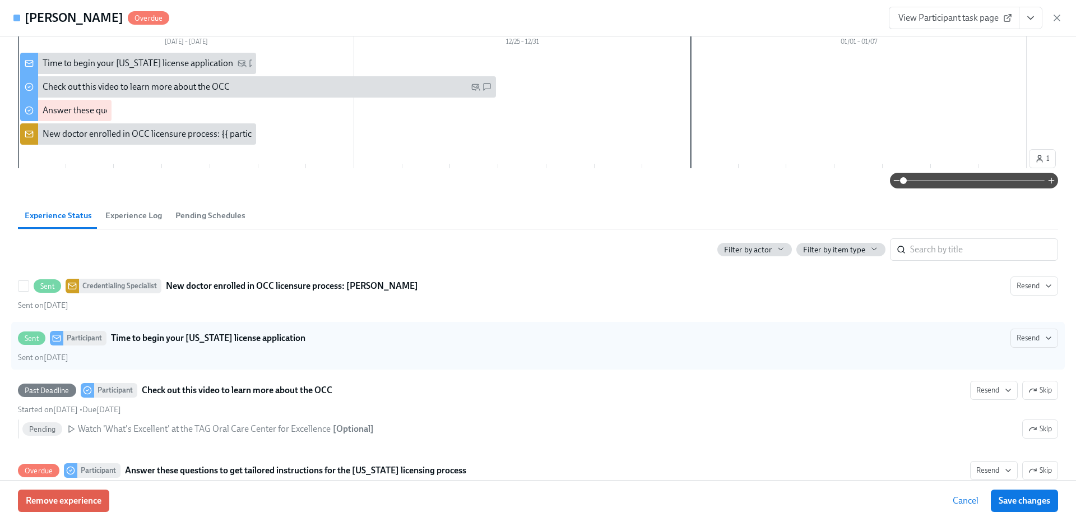
scroll to position [336, 0]
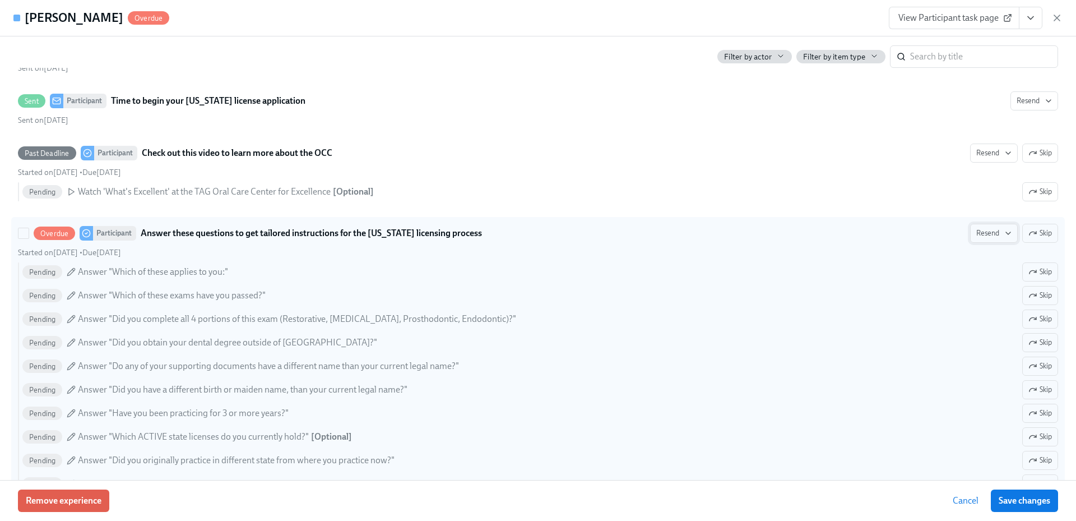
click at [1004, 236] on icon "button" at bounding box center [1008, 233] width 9 height 9
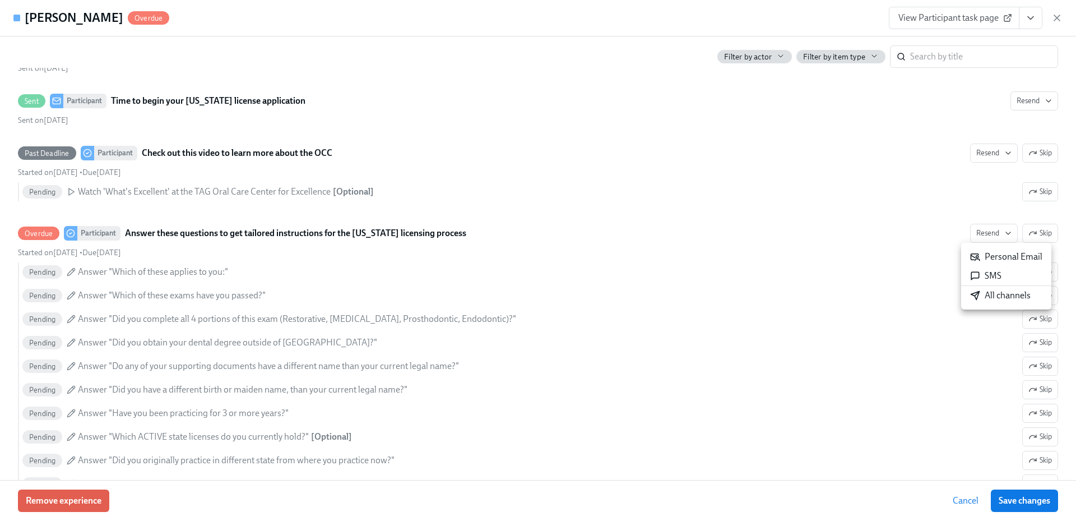
click at [992, 295] on div "All channels" at bounding box center [1000, 295] width 61 height 12
click at [1058, 17] on icon "button" at bounding box center [1057, 18] width 6 height 6
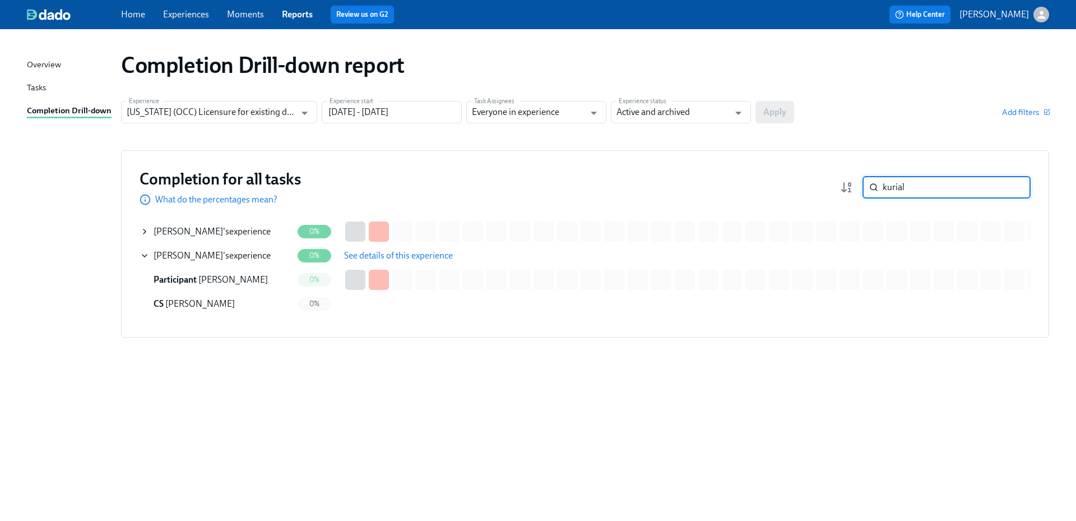
drag, startPoint x: 940, startPoint y: 189, endPoint x: 866, endPoint y: 191, distance: 74.0
click at [866, 191] on div "kurial ​" at bounding box center [946, 187] width 168 height 22
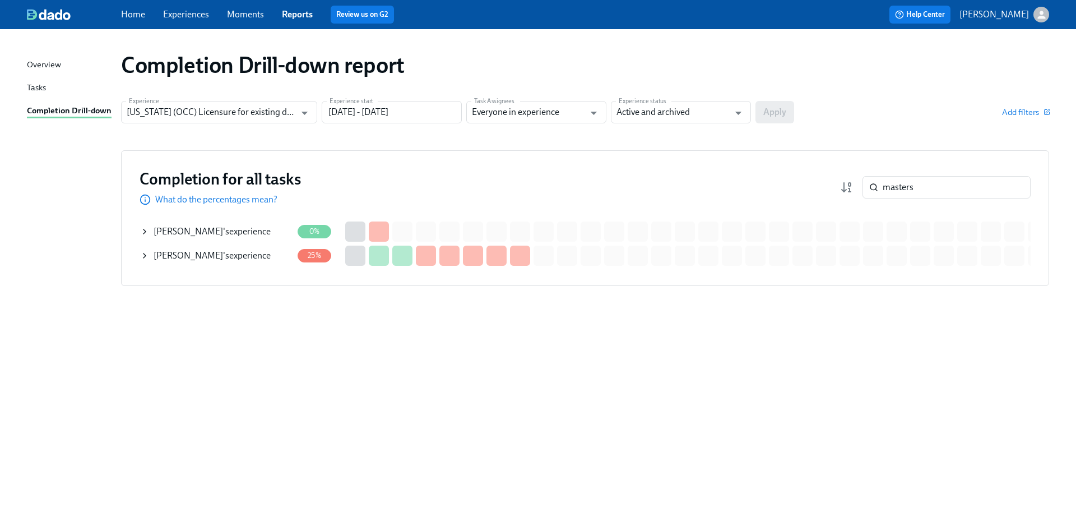
click at [199, 226] on span "[PERSON_NAME]" at bounding box center [188, 231] width 69 height 11
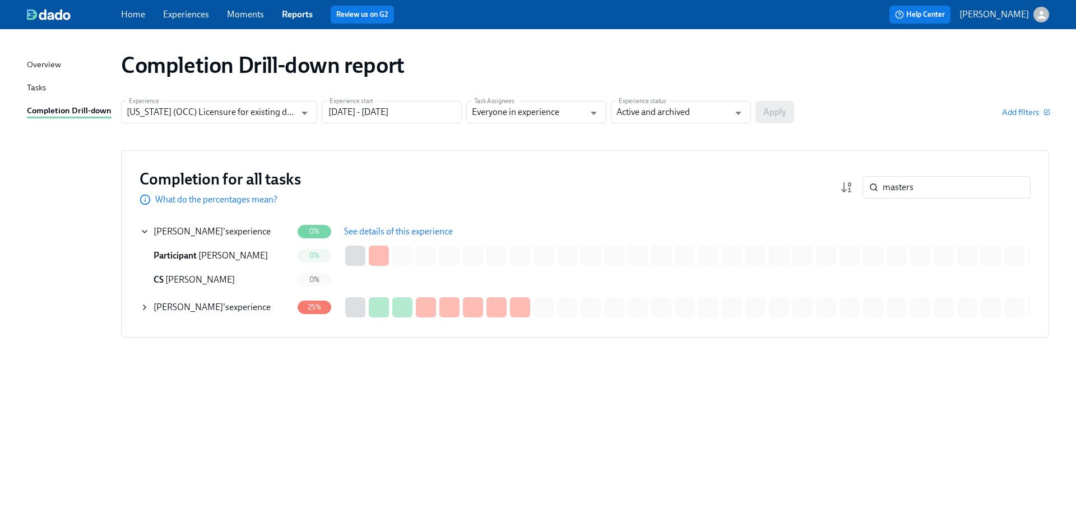
click at [384, 235] on span "See details of this experience" at bounding box center [398, 231] width 109 height 11
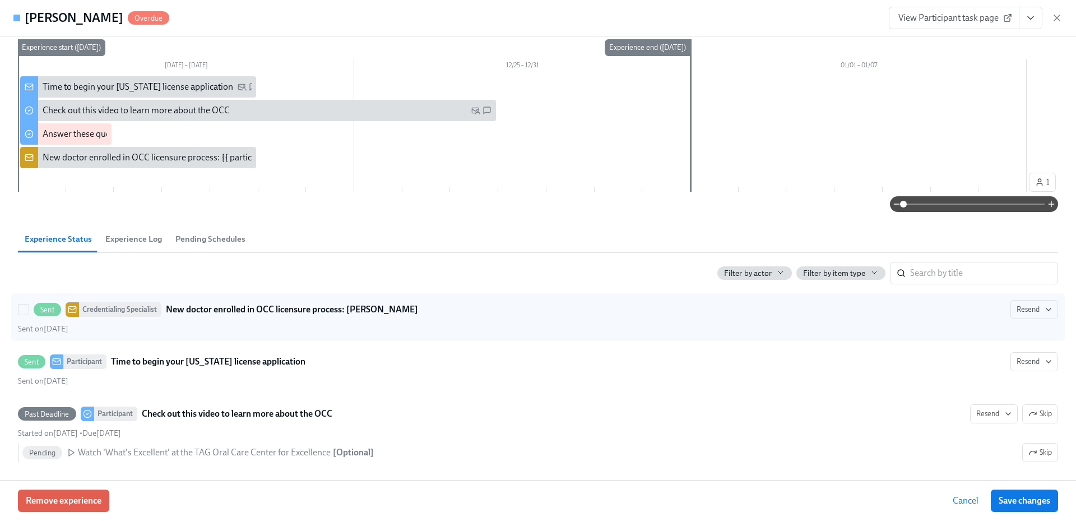
scroll to position [168, 0]
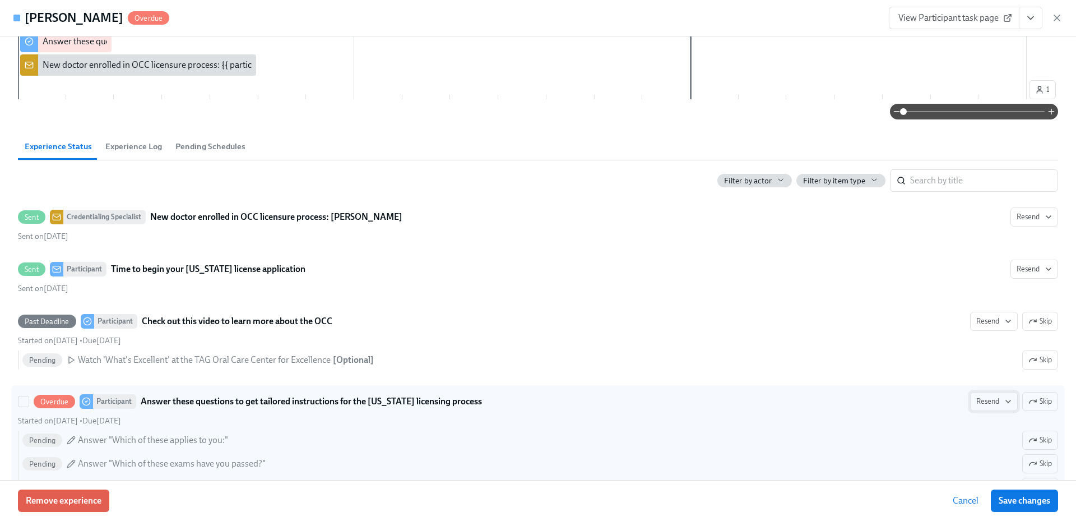
click at [981, 402] on span "Resend" at bounding box center [993, 401] width 35 height 11
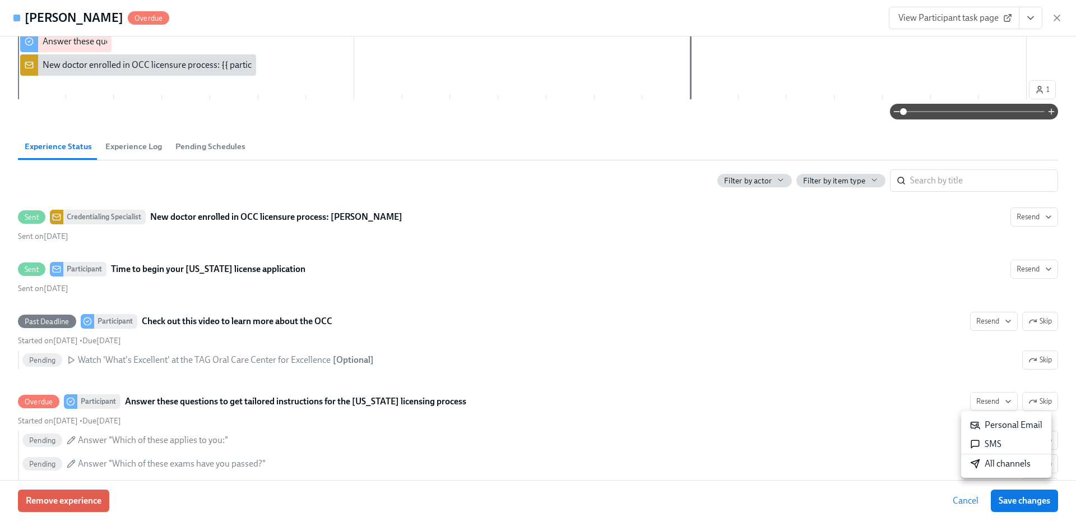
click at [991, 464] on div "All channels" at bounding box center [1000, 463] width 61 height 12
drag, startPoint x: 1054, startPoint y: 16, endPoint x: 1052, endPoint y: 29, distance: 13.6
click at [1054, 15] on icon "button" at bounding box center [1057, 18] width 6 height 6
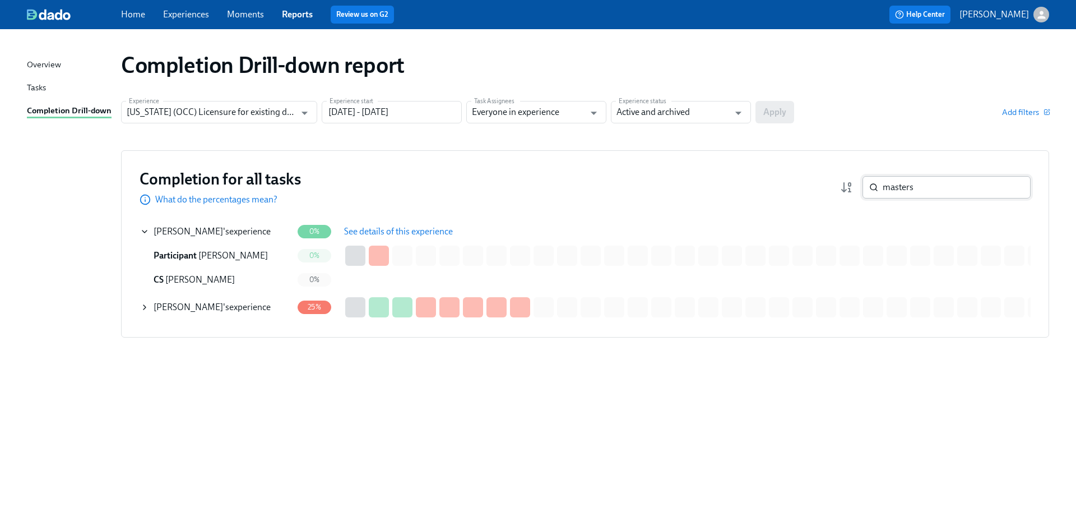
drag, startPoint x: 925, startPoint y: 187, endPoint x: 867, endPoint y: 185, distance: 57.7
click at [867, 185] on div "masters ​" at bounding box center [946, 187] width 168 height 22
paste input "[PERSON_NAME]"
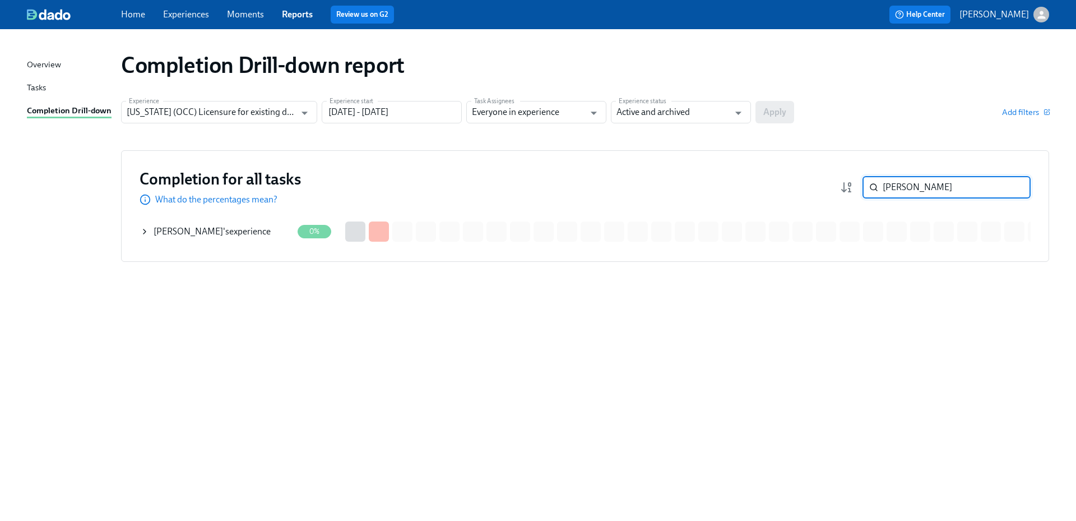
click at [241, 228] on div "[PERSON_NAME] 's experience" at bounding box center [212, 231] width 117 height 12
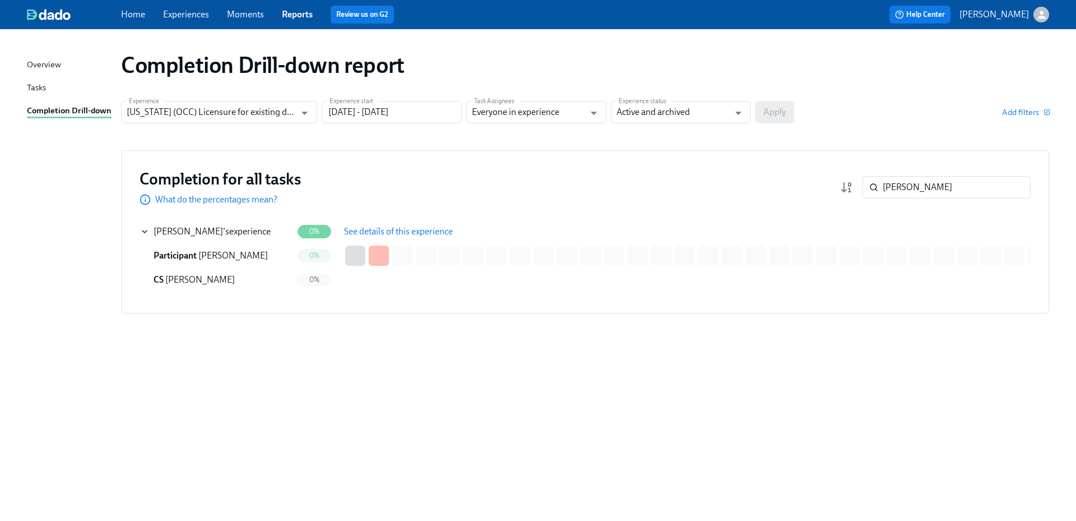
click at [365, 224] on button "See details of this experience" at bounding box center [398, 231] width 124 height 22
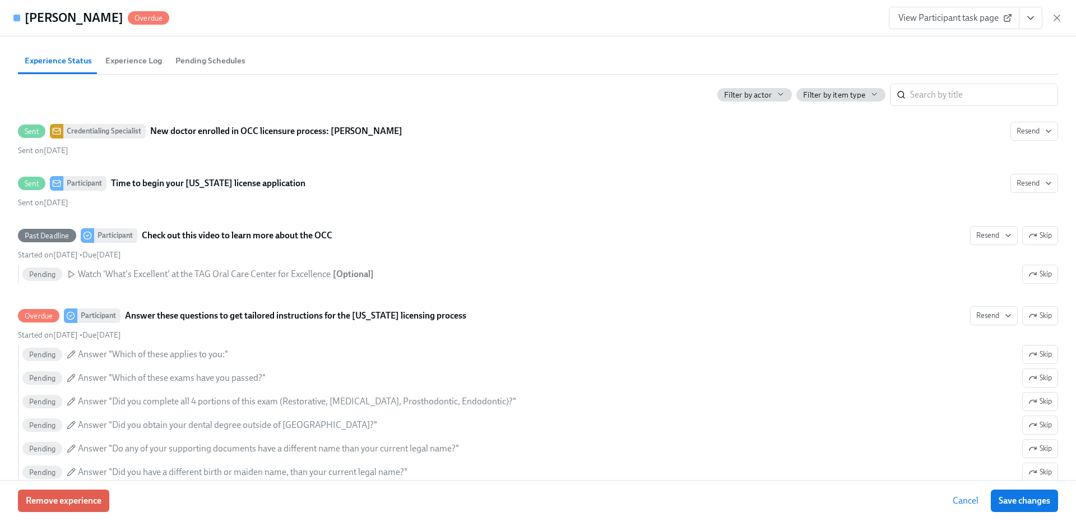
scroll to position [280, 0]
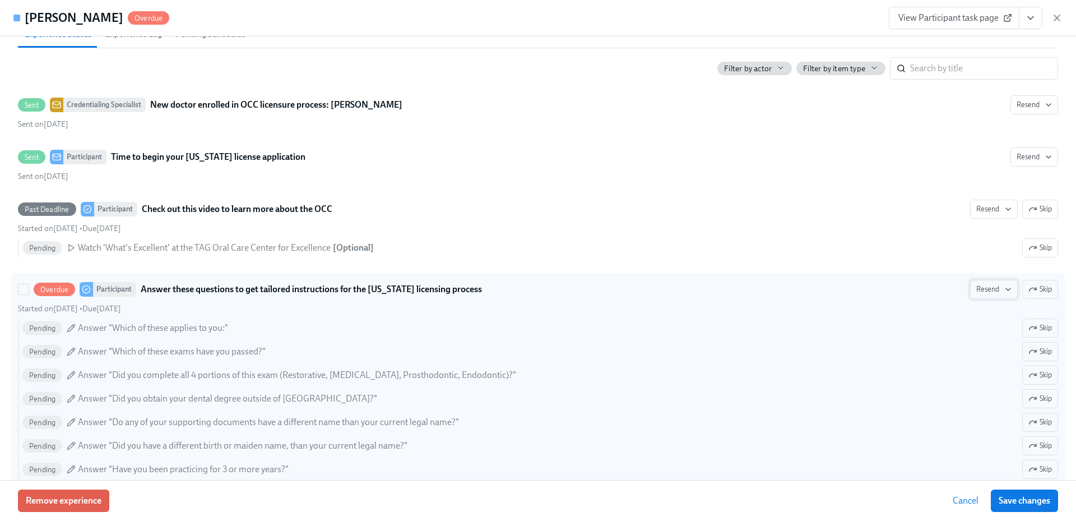
click at [976, 290] on span "Resend" at bounding box center [993, 289] width 35 height 11
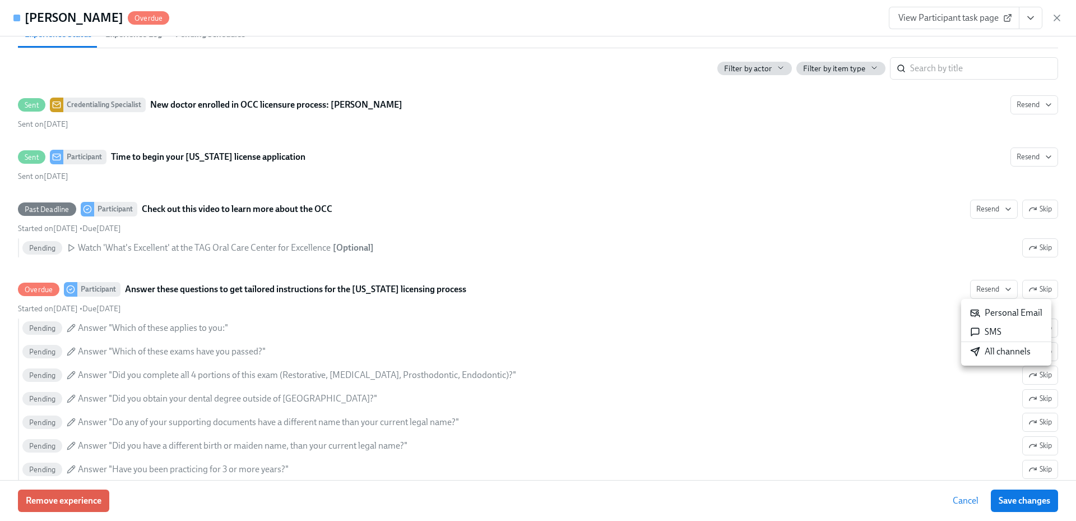
click at [988, 351] on div "All channels" at bounding box center [1000, 351] width 61 height 12
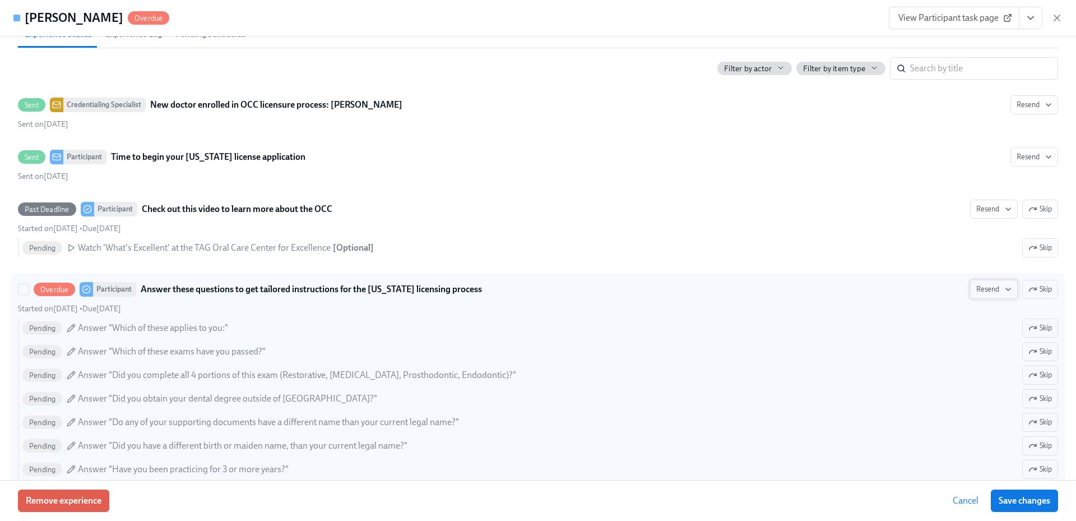
click at [983, 287] on span "Resend" at bounding box center [993, 289] width 35 height 11
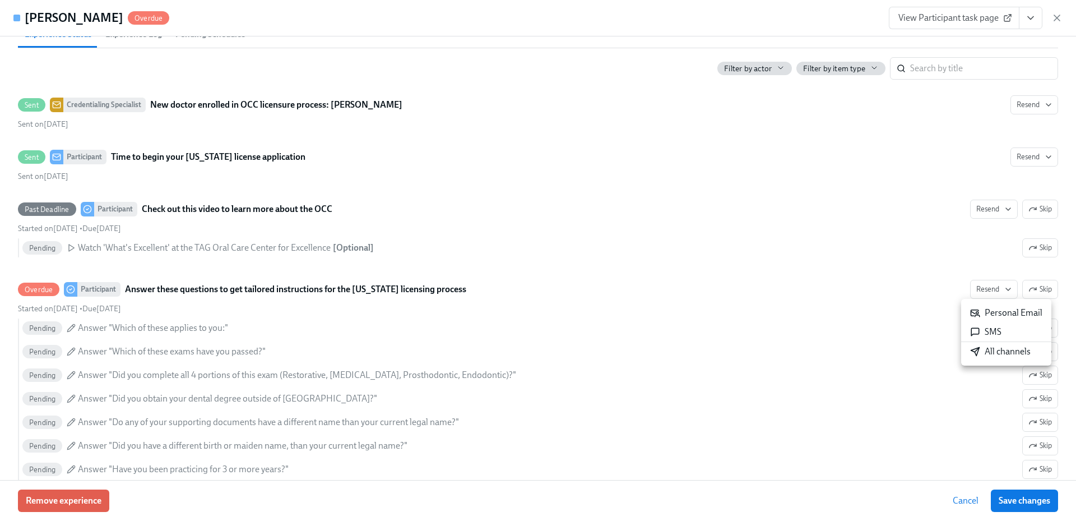
click at [985, 353] on div "All channels" at bounding box center [1000, 351] width 61 height 12
click at [1055, 17] on icon "button" at bounding box center [1056, 17] width 11 height 11
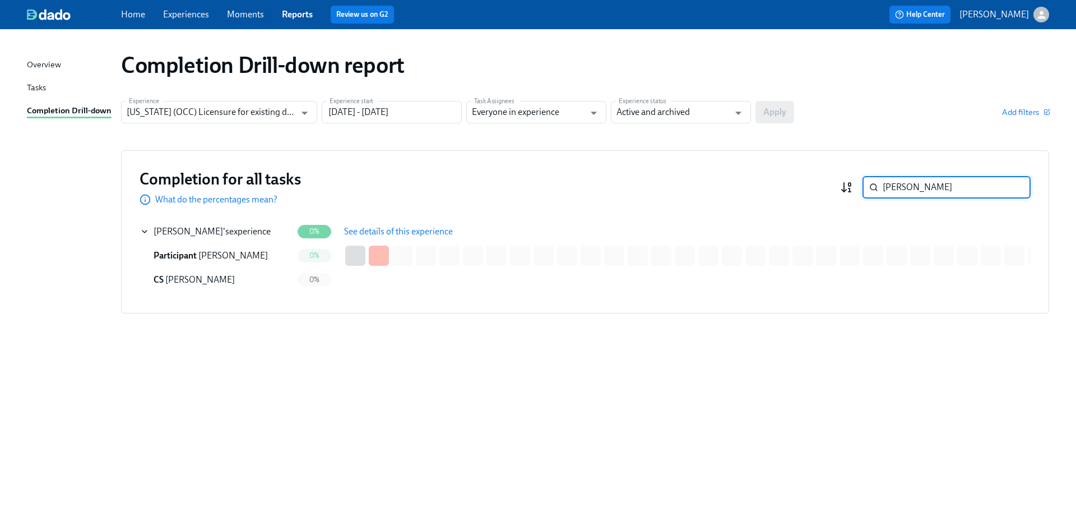
drag, startPoint x: 939, startPoint y: 189, endPoint x: 848, endPoint y: 186, distance: 90.8
click at [848, 186] on div "[PERSON_NAME] ​" at bounding box center [935, 187] width 191 height 22
paste input "redith"
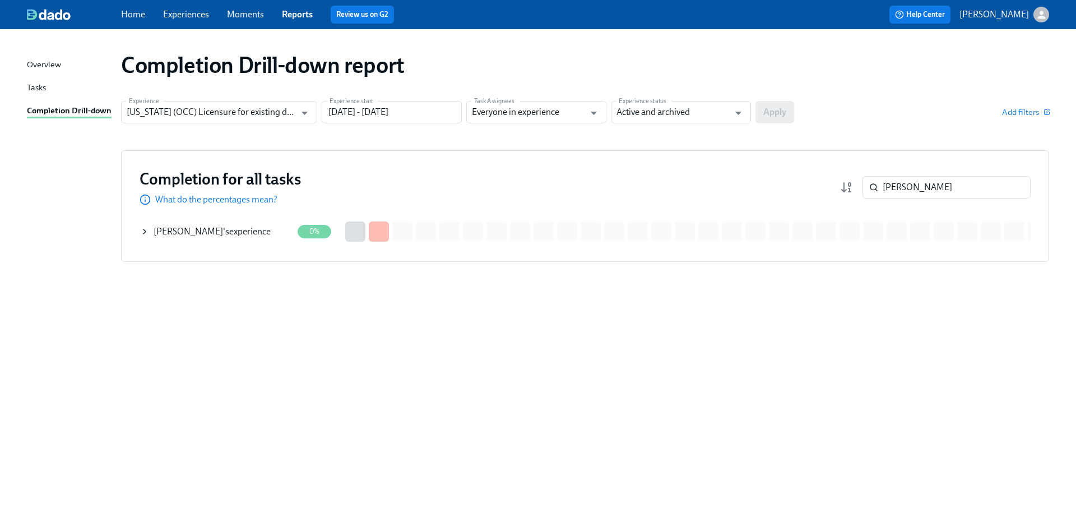
click at [233, 234] on div "[PERSON_NAME] 's experience" at bounding box center [212, 231] width 117 height 12
click at [378, 229] on span "See details of this experience" at bounding box center [398, 231] width 109 height 11
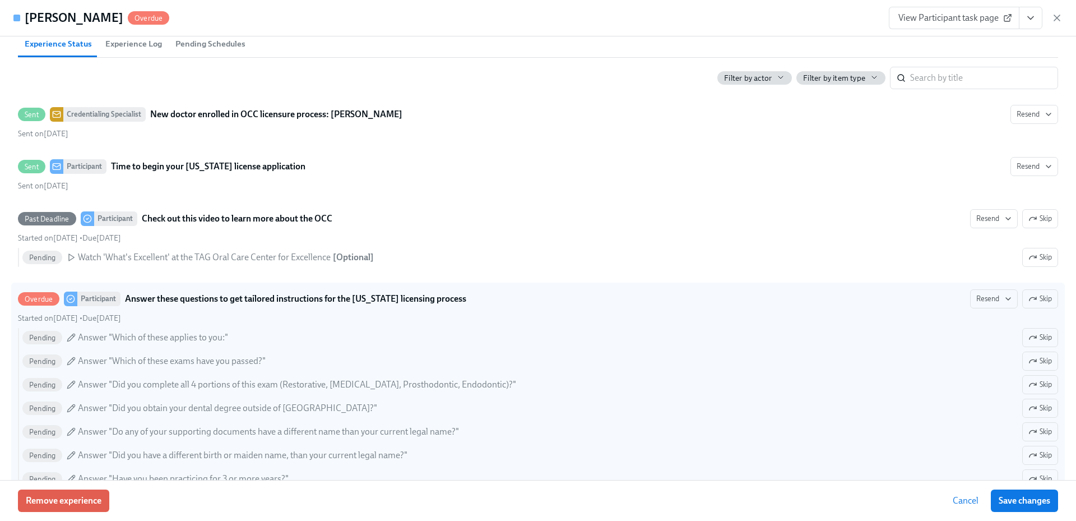
scroll to position [280, 0]
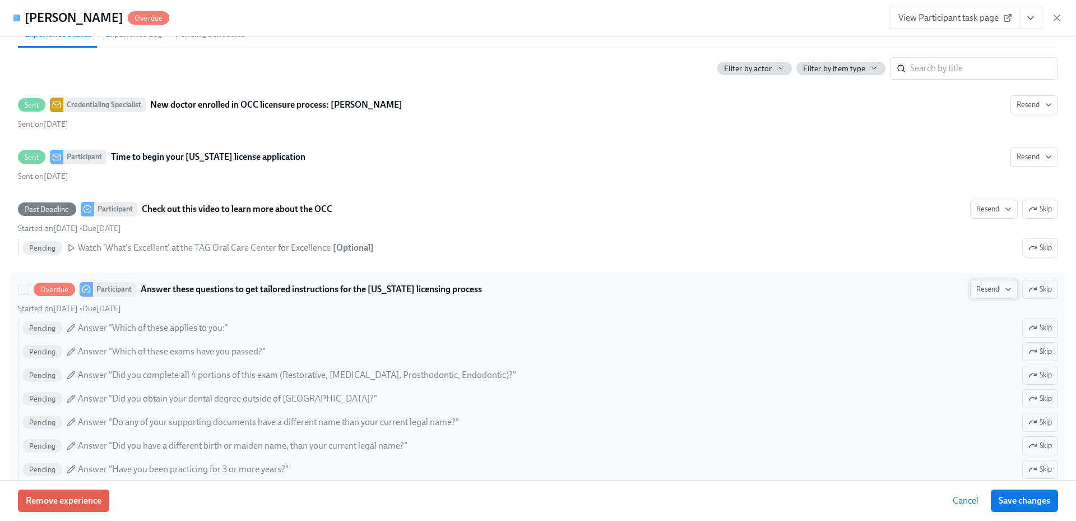
click at [984, 288] on span "Resend" at bounding box center [993, 289] width 35 height 11
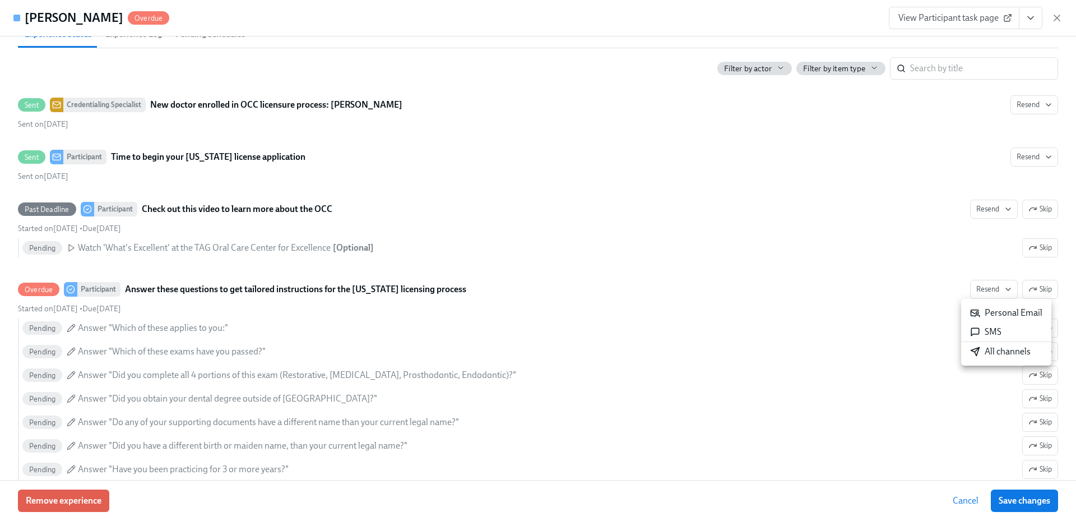
click at [992, 352] on div "All channels" at bounding box center [1000, 351] width 61 height 12
click at [1056, 16] on icon "button" at bounding box center [1056, 17] width 11 height 11
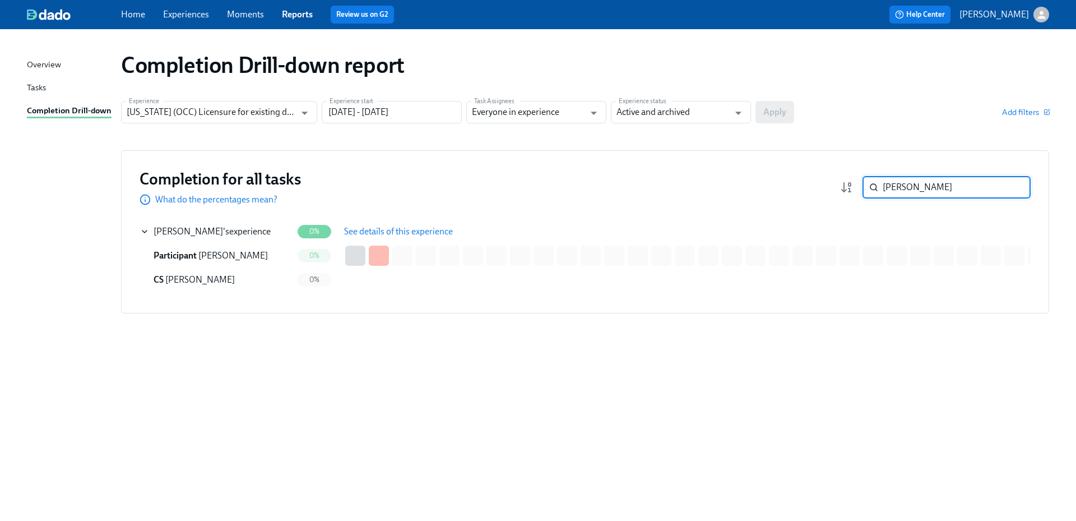
drag, startPoint x: 922, startPoint y: 185, endPoint x: 863, endPoint y: 185, distance: 58.3
click at [863, 185] on div "[PERSON_NAME] ​" at bounding box center [946, 187] width 168 height 22
paste input "[PERSON_NAME]"
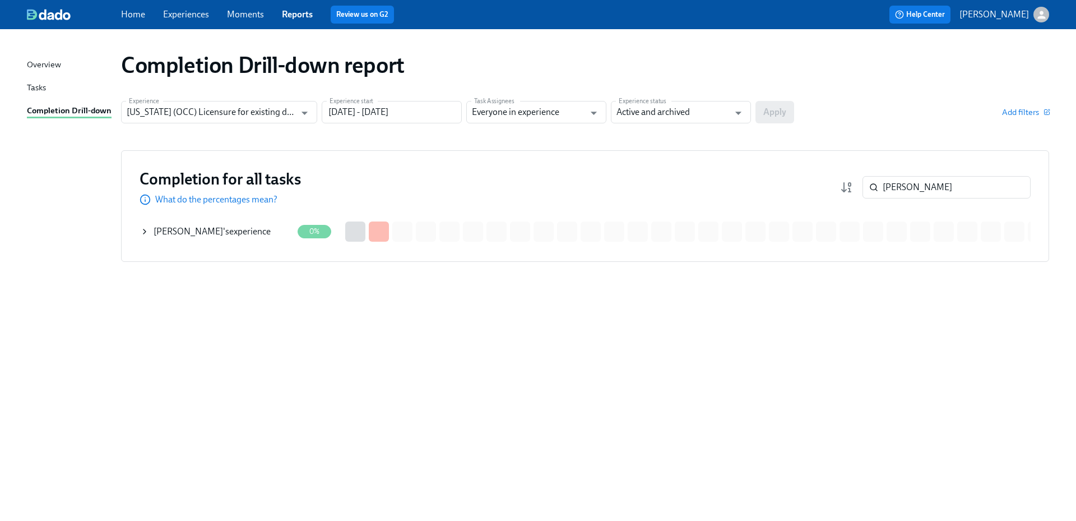
click at [257, 225] on div "[PERSON_NAME] 's experience" at bounding box center [216, 231] width 152 height 22
click at [391, 232] on span "See details of this experience" at bounding box center [398, 231] width 109 height 11
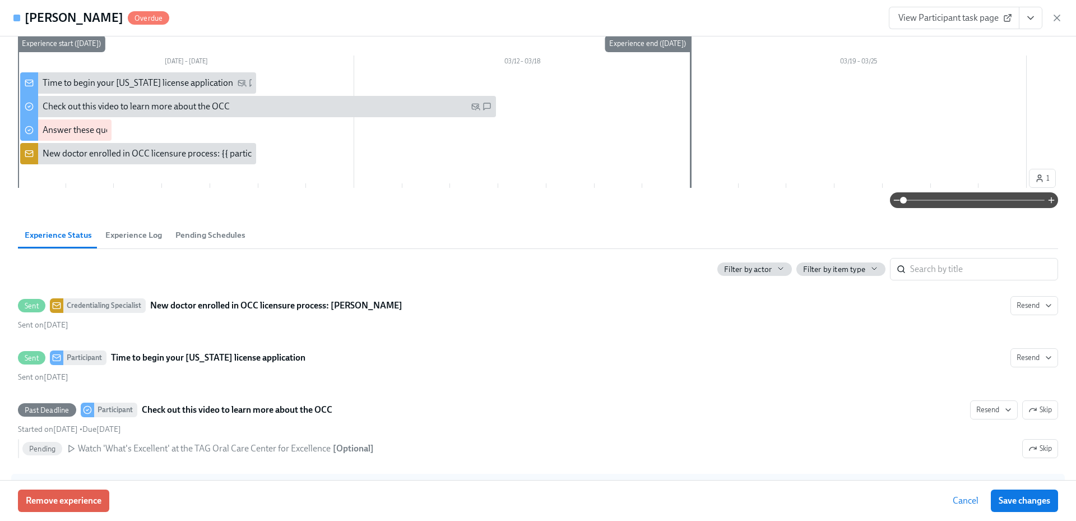
scroll to position [224, 0]
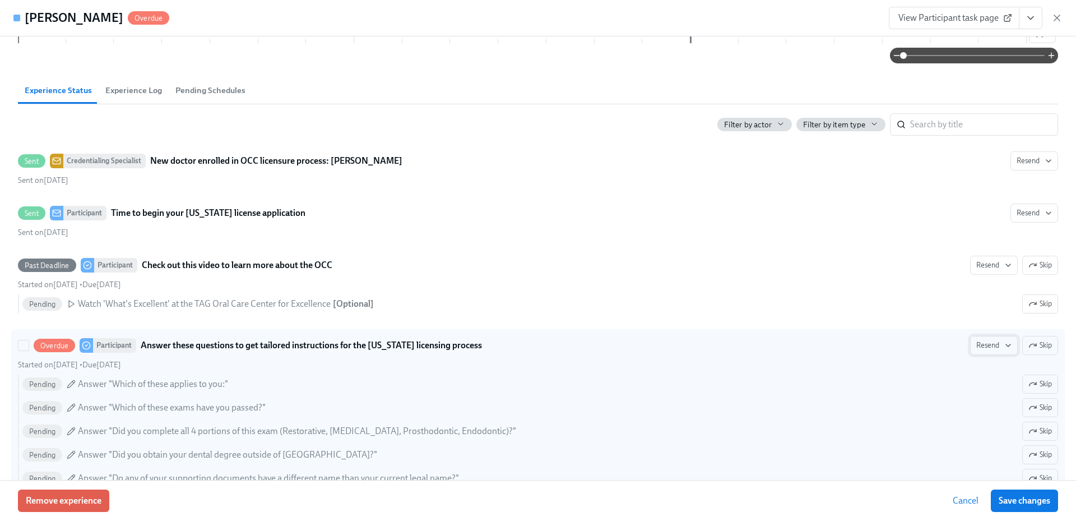
click at [988, 346] on span "Resend" at bounding box center [993, 345] width 35 height 11
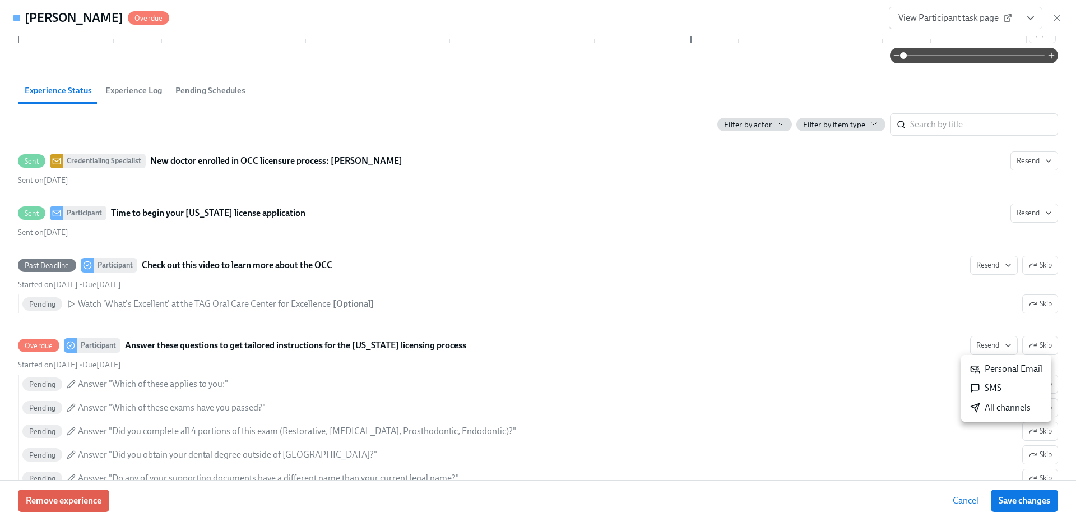
click at [1001, 405] on div "All channels" at bounding box center [1000, 407] width 61 height 12
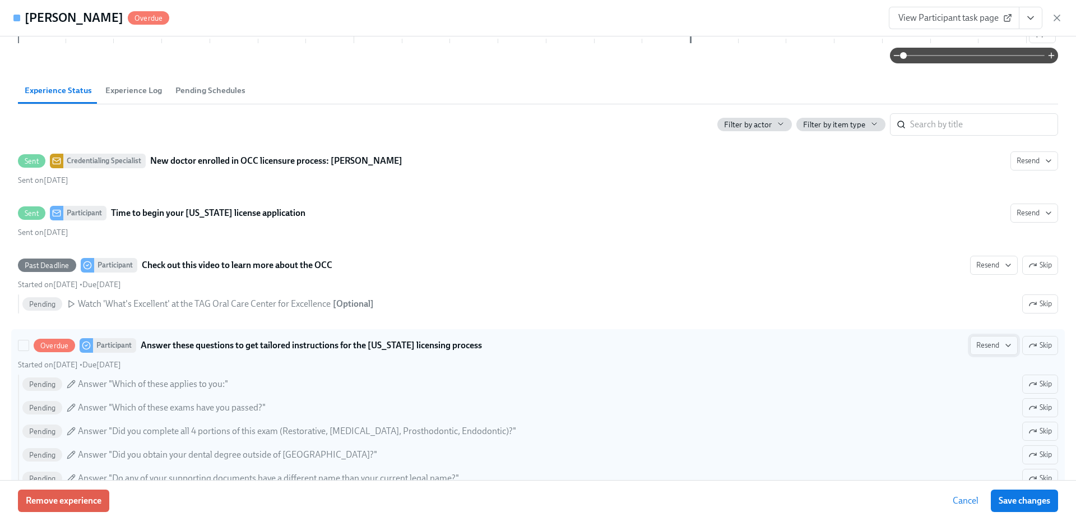
click at [991, 347] on span "Resend" at bounding box center [993, 345] width 35 height 11
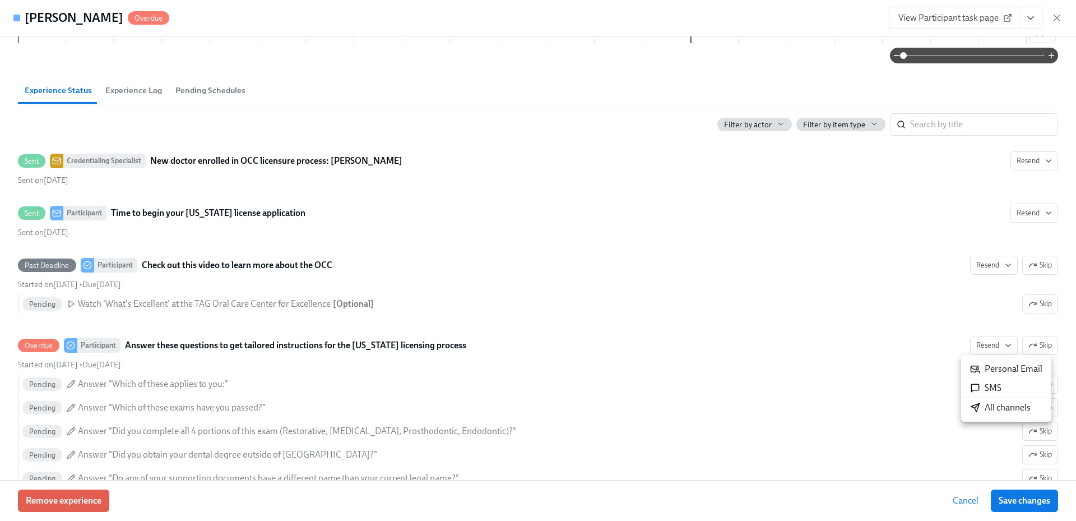
click at [987, 410] on div "All channels" at bounding box center [1000, 407] width 61 height 12
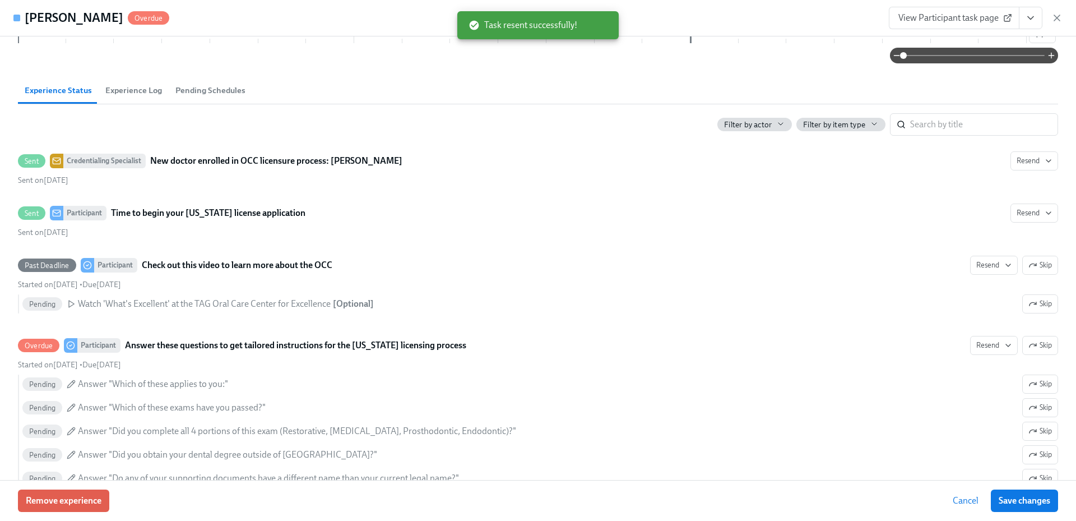
drag, startPoint x: 1059, startPoint y: 20, endPoint x: 1046, endPoint y: 54, distance: 36.0
click at [1059, 20] on icon "button" at bounding box center [1057, 18] width 6 height 6
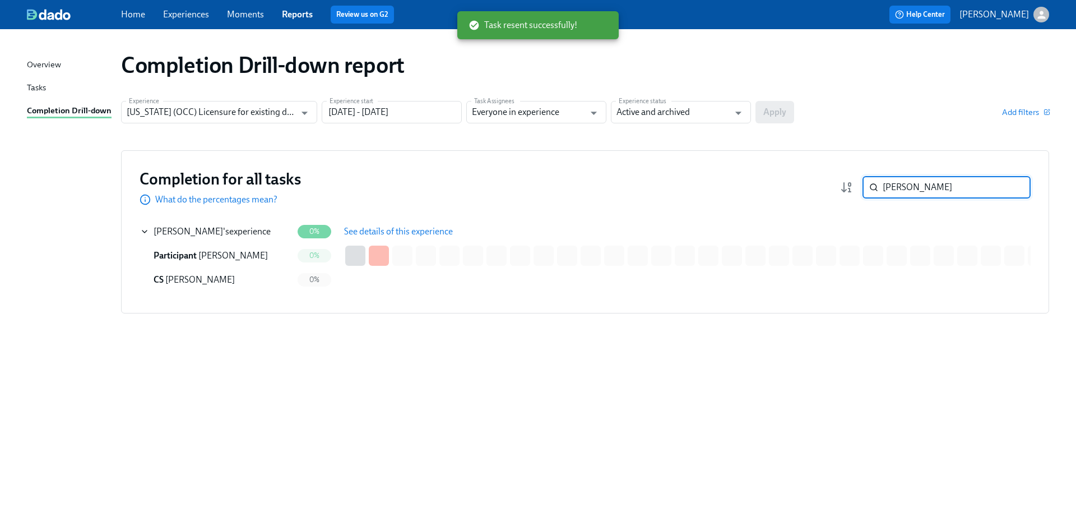
drag, startPoint x: 951, startPoint y: 187, endPoint x: 836, endPoint y: 182, distance: 115.0
click at [836, 182] on div "Completion for all tasks What do the percentages mean? [PERSON_NAME] ​" at bounding box center [585, 187] width 891 height 37
paste input "weeney"
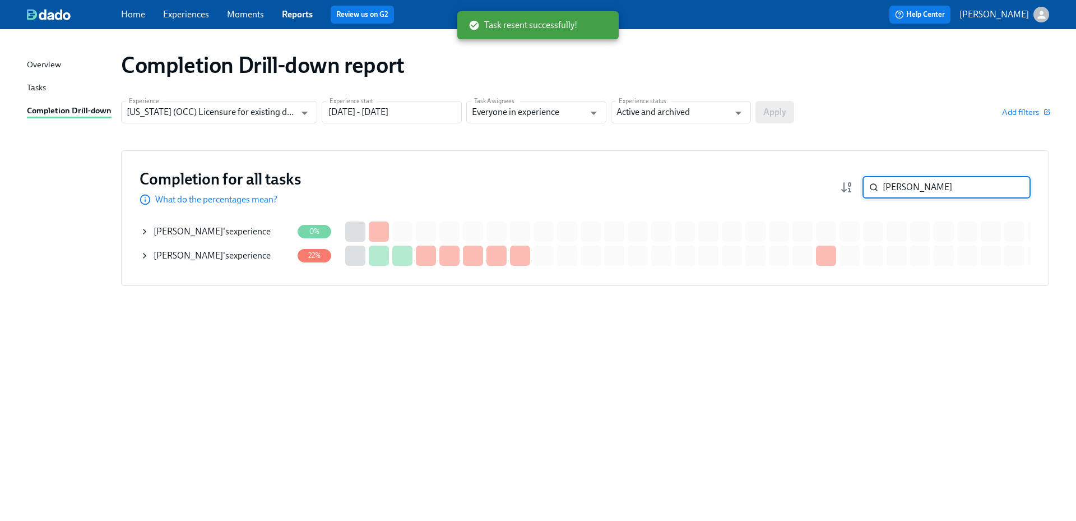
drag, startPoint x: 215, startPoint y: 227, endPoint x: 222, endPoint y: 226, distance: 6.7
click at [215, 226] on div "[PERSON_NAME] 's experience" at bounding box center [212, 231] width 117 height 12
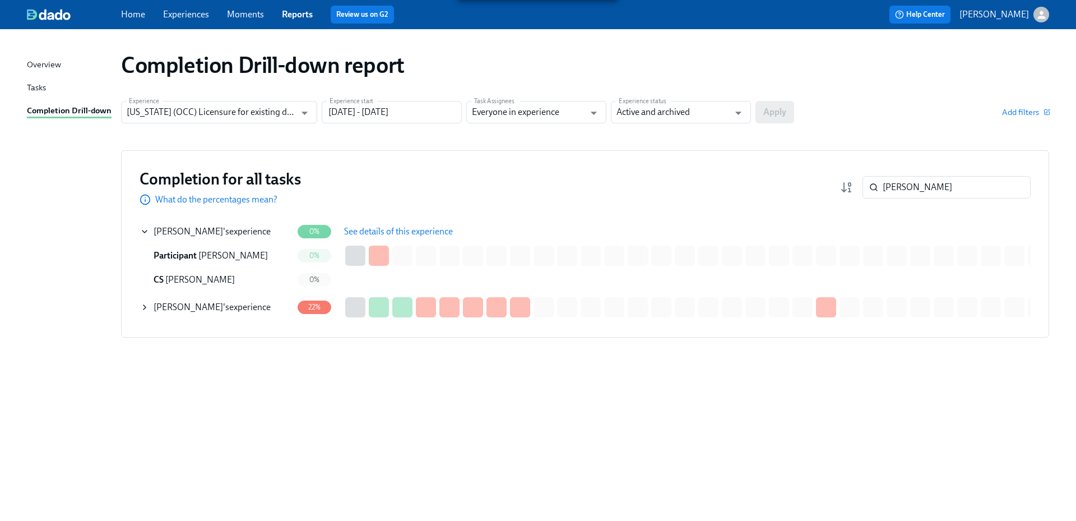
click at [389, 234] on span "See details of this experience" at bounding box center [398, 231] width 109 height 11
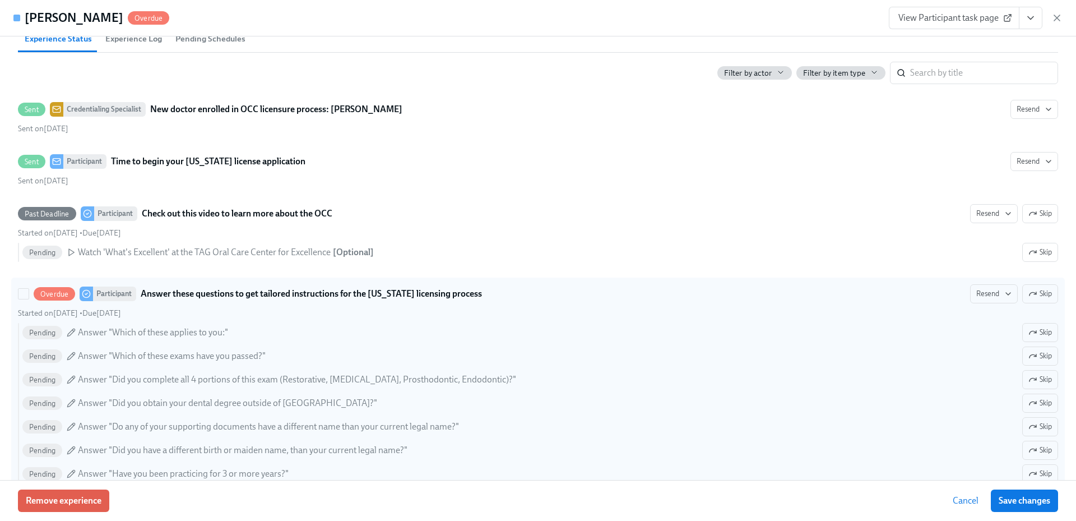
scroll to position [280, 0]
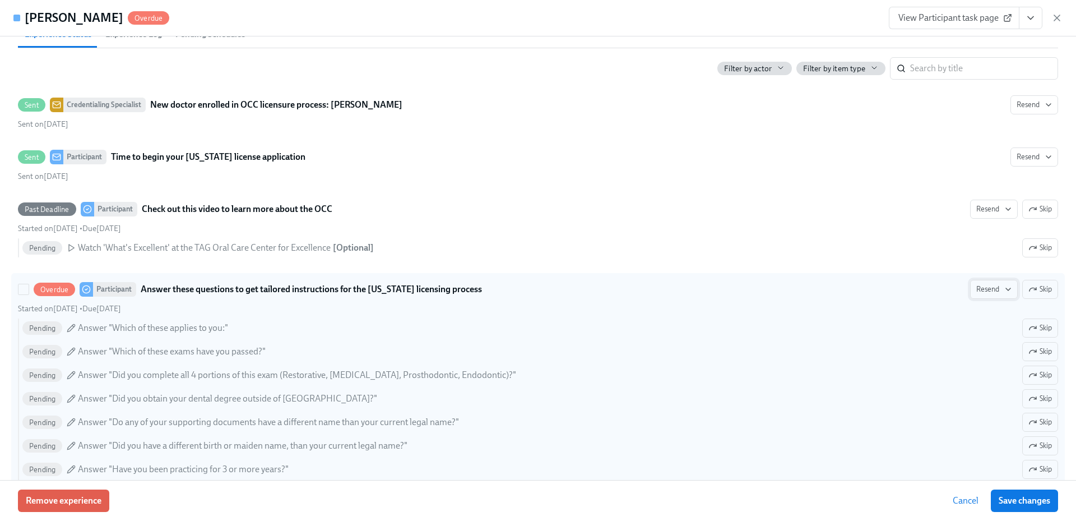
click at [992, 288] on span "Resend" at bounding box center [993, 289] width 35 height 11
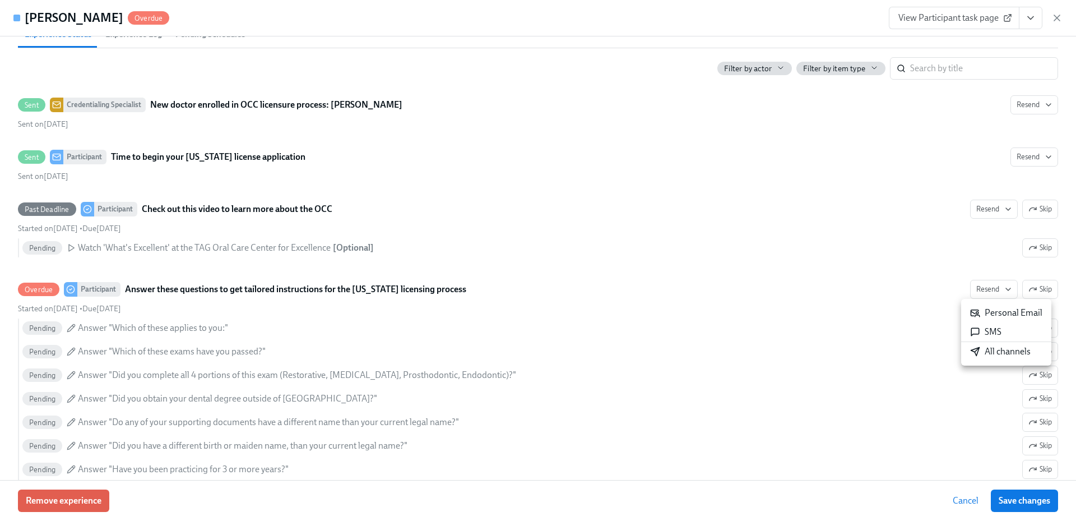
click at [984, 353] on div "All channels" at bounding box center [1000, 351] width 61 height 12
click at [1056, 17] on icon "button" at bounding box center [1057, 18] width 6 height 6
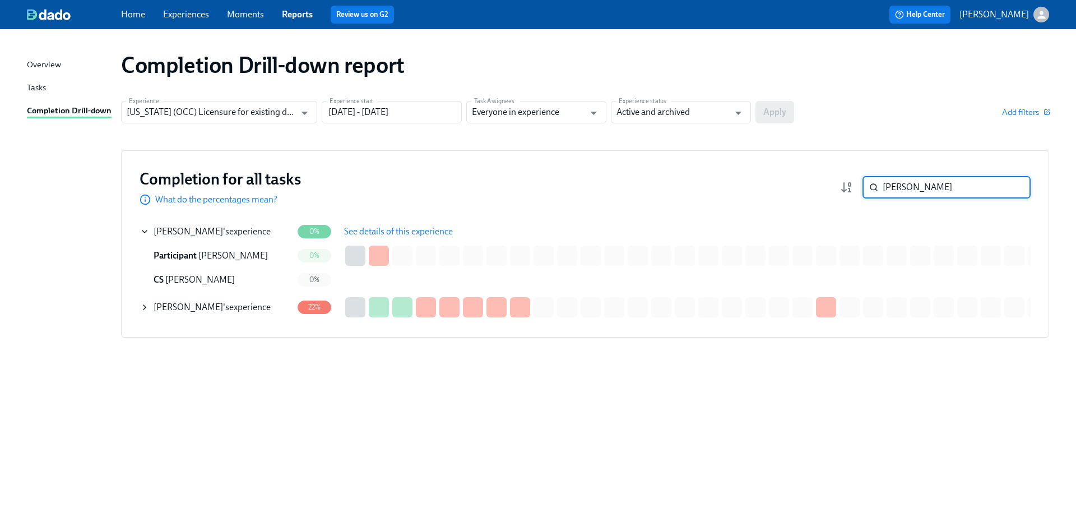
drag, startPoint x: 917, startPoint y: 188, endPoint x: 875, endPoint y: 185, distance: 42.1
click at [875, 185] on div "[PERSON_NAME] ​" at bounding box center [946, 187] width 168 height 22
paste input "indall"
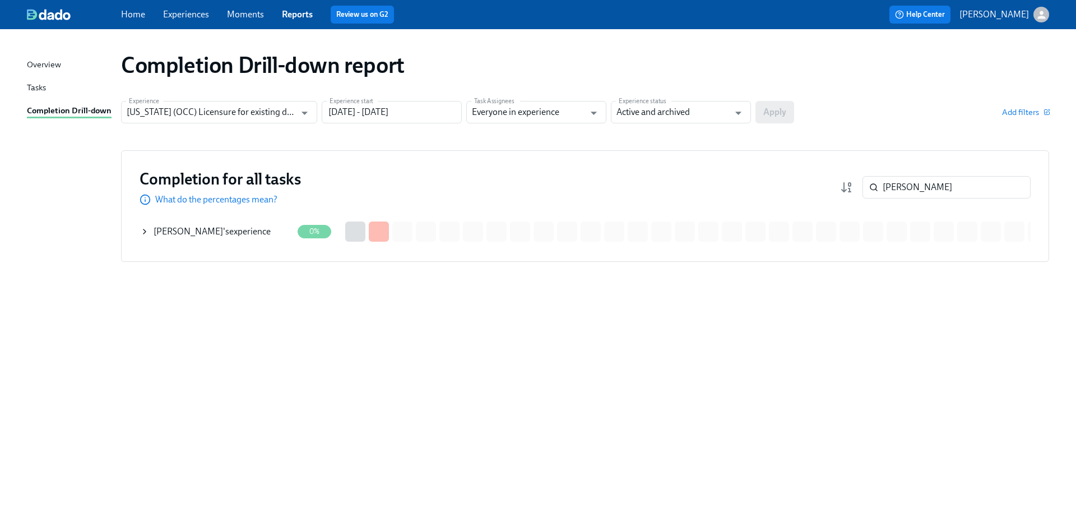
click at [213, 233] on span "[PERSON_NAME]" at bounding box center [188, 231] width 69 height 11
click at [385, 225] on button "See details of this experience" at bounding box center [398, 231] width 124 height 22
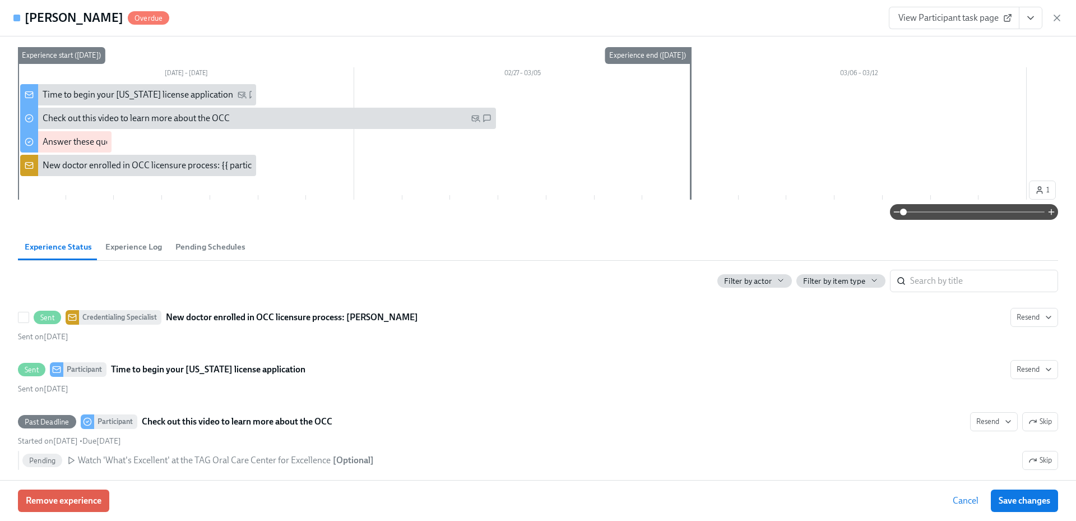
scroll to position [280, 0]
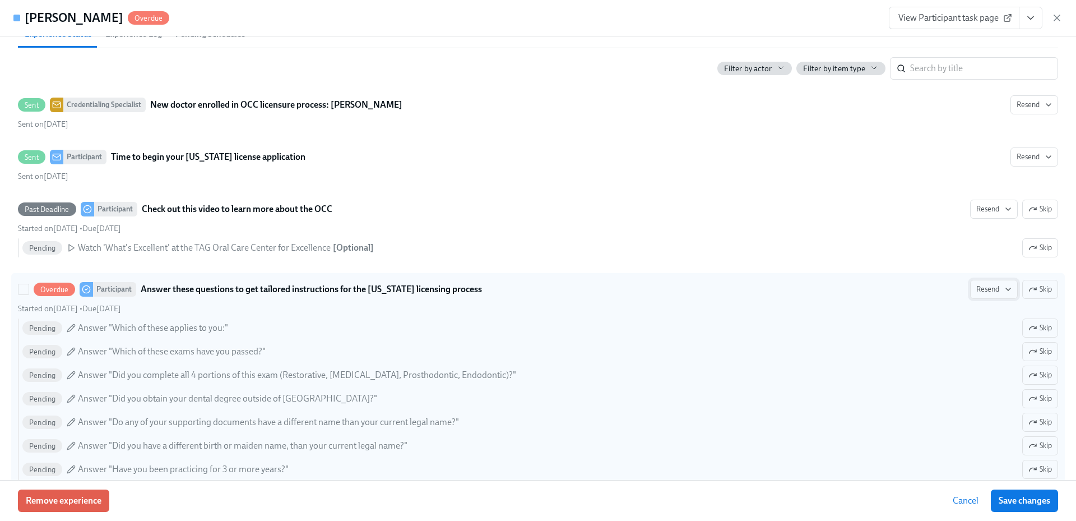
click at [988, 292] on span "Resend" at bounding box center [993, 289] width 35 height 11
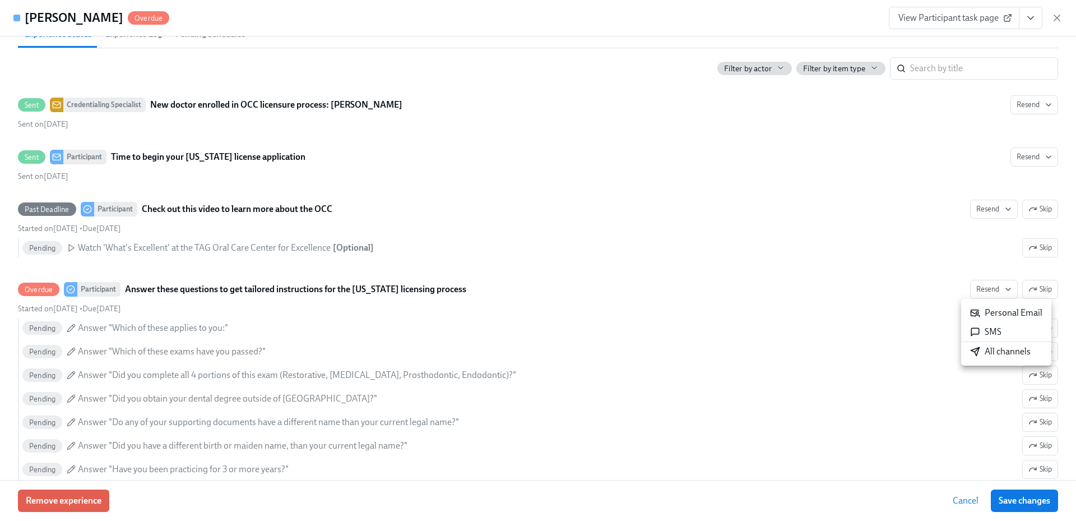
click at [983, 347] on div "All channels" at bounding box center [1000, 351] width 61 height 12
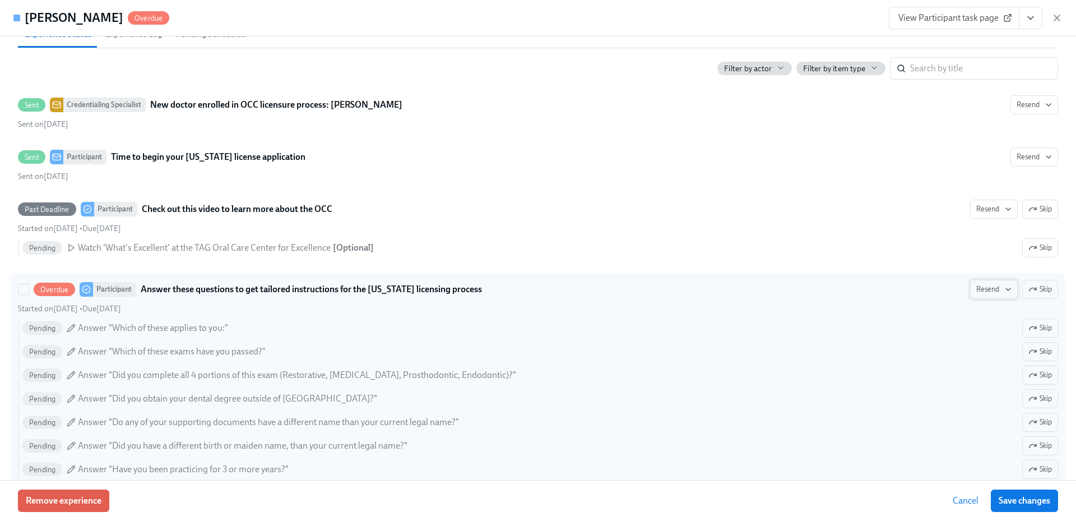
click at [1004, 292] on icon "button" at bounding box center [1008, 289] width 9 height 9
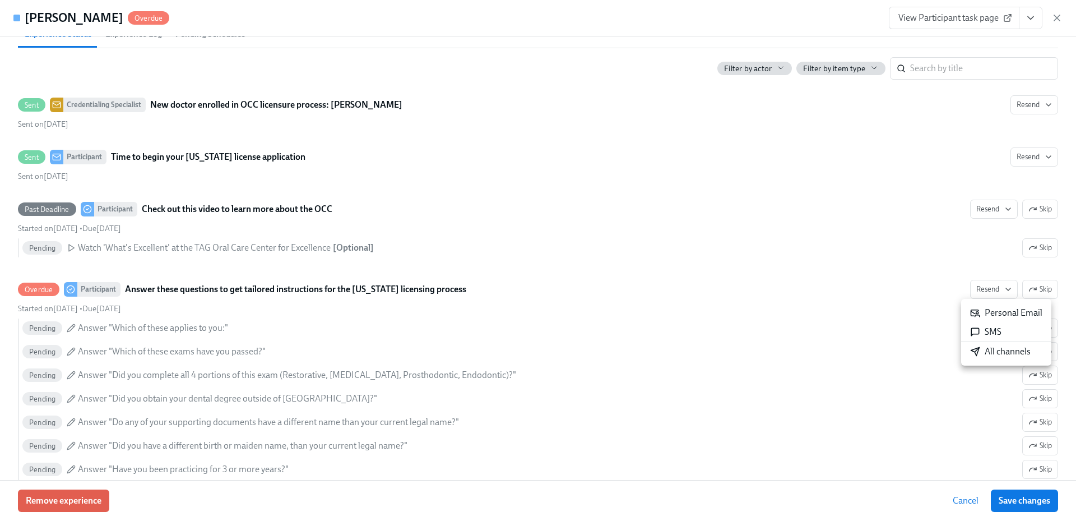
click at [991, 356] on div "All channels" at bounding box center [1000, 351] width 61 height 12
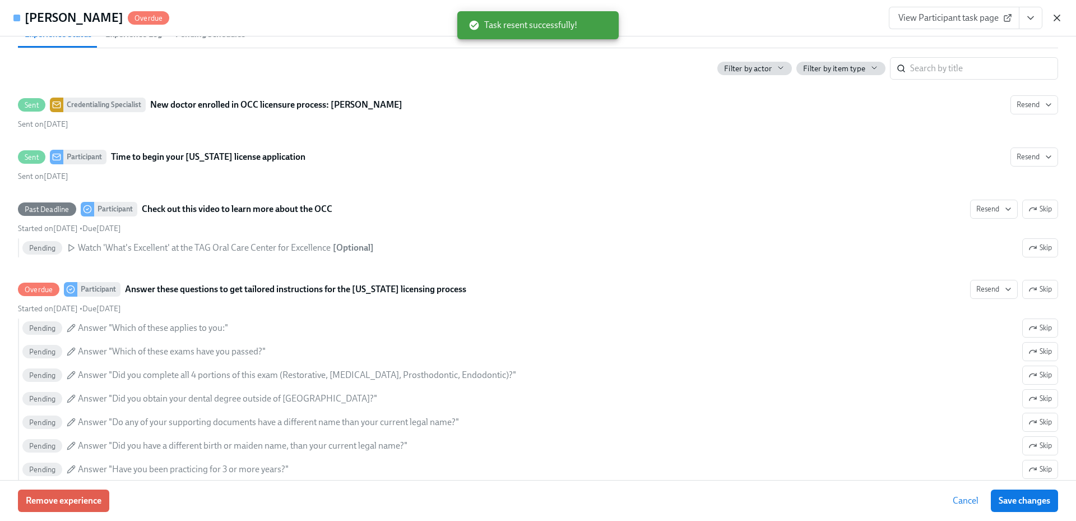
click at [1055, 16] on icon "button" at bounding box center [1057, 18] width 6 height 6
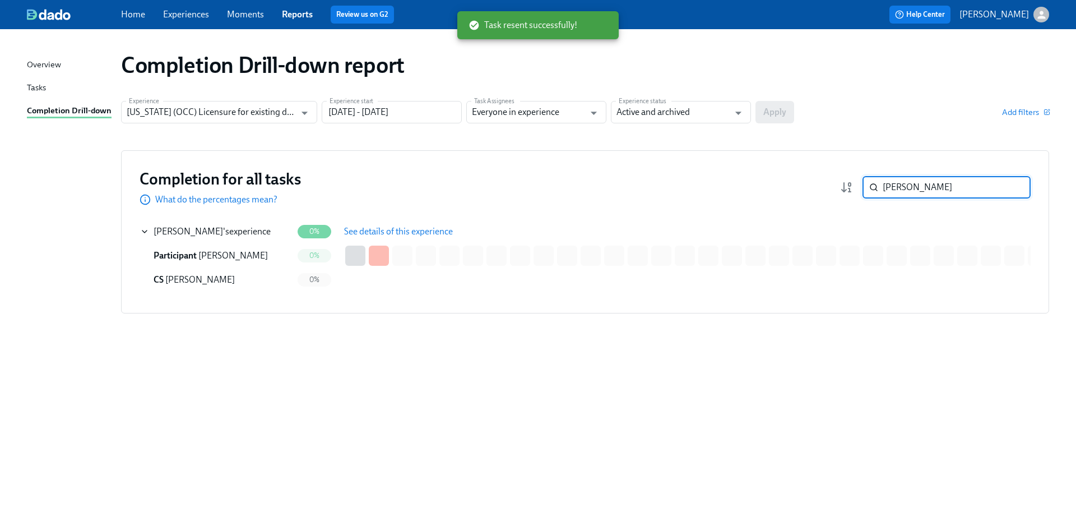
drag, startPoint x: 958, startPoint y: 184, endPoint x: 855, endPoint y: 184, distance: 102.5
click at [855, 184] on div "[PERSON_NAME] ​" at bounding box center [935, 187] width 191 height 22
paste input "Pethan"
click at [225, 228] on div "[PERSON_NAME] 's experience" at bounding box center [212, 231] width 117 height 12
click at [384, 230] on span "See details of this experience" at bounding box center [398, 231] width 109 height 11
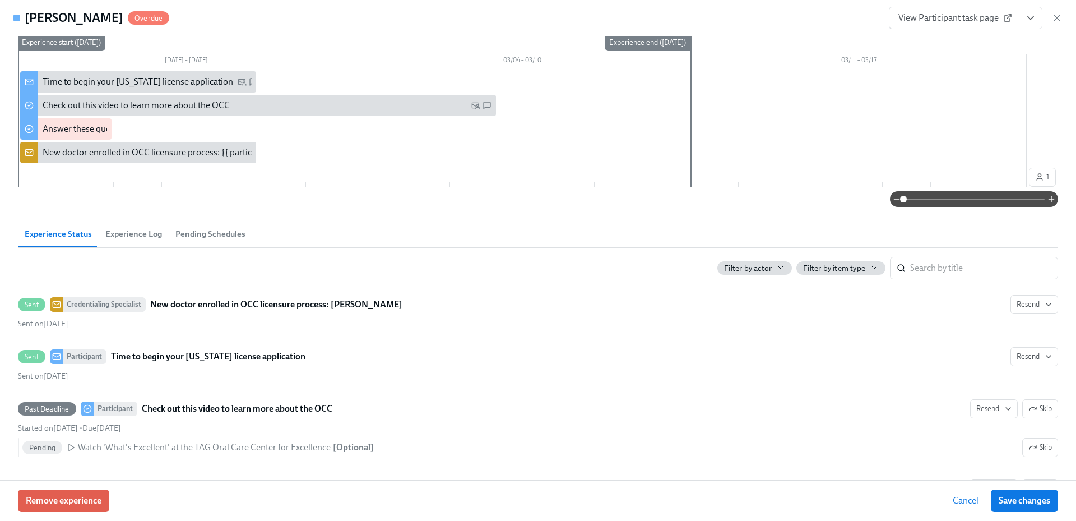
scroll to position [280, 0]
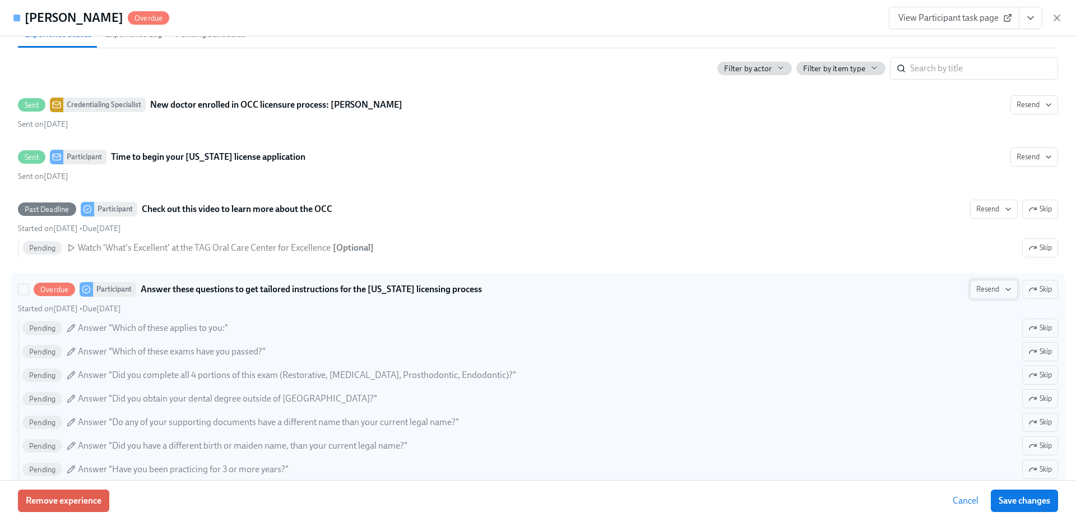
click at [978, 288] on span "Resend" at bounding box center [993, 289] width 35 height 11
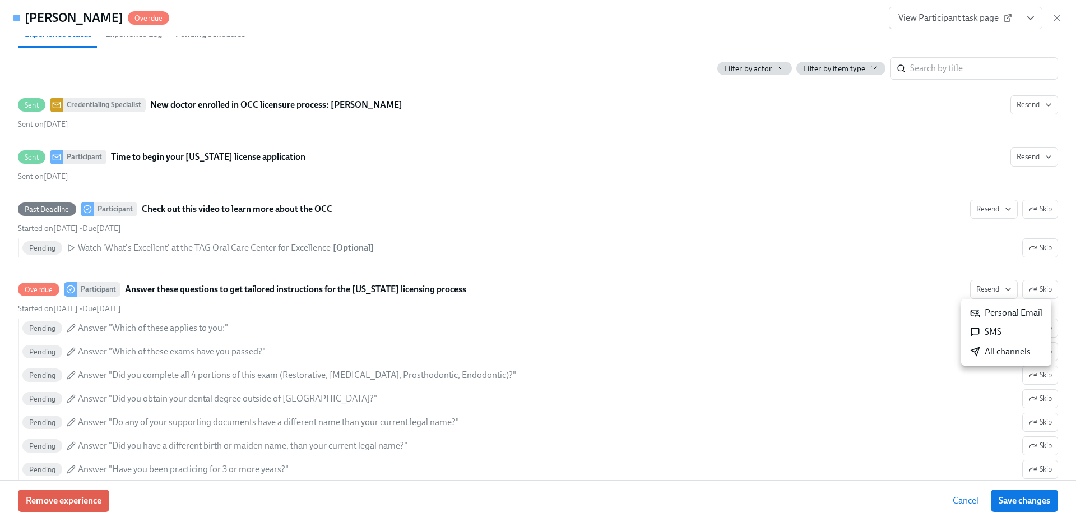
click at [988, 352] on div "All channels" at bounding box center [1000, 351] width 61 height 12
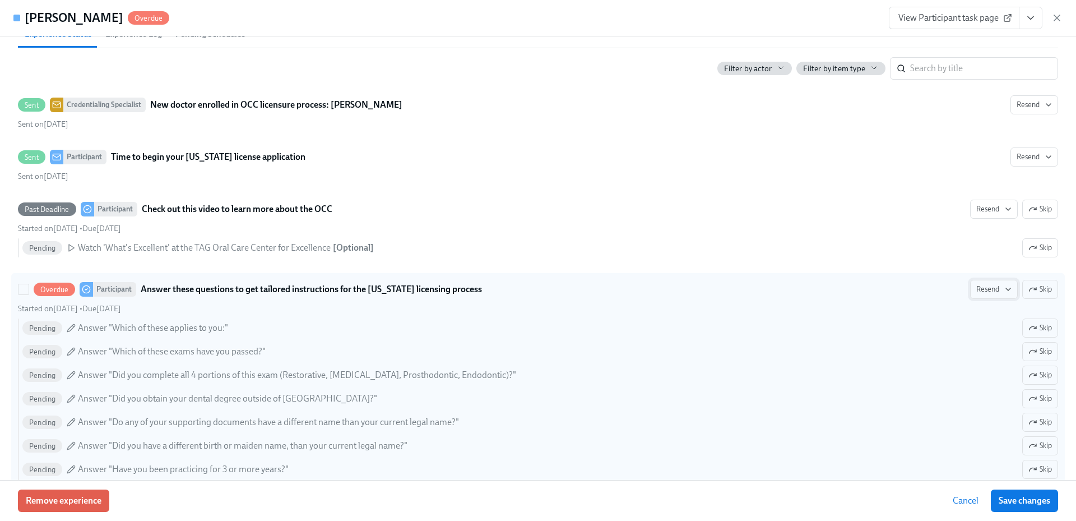
click at [1004, 289] on icon "button" at bounding box center [1008, 289] width 9 height 9
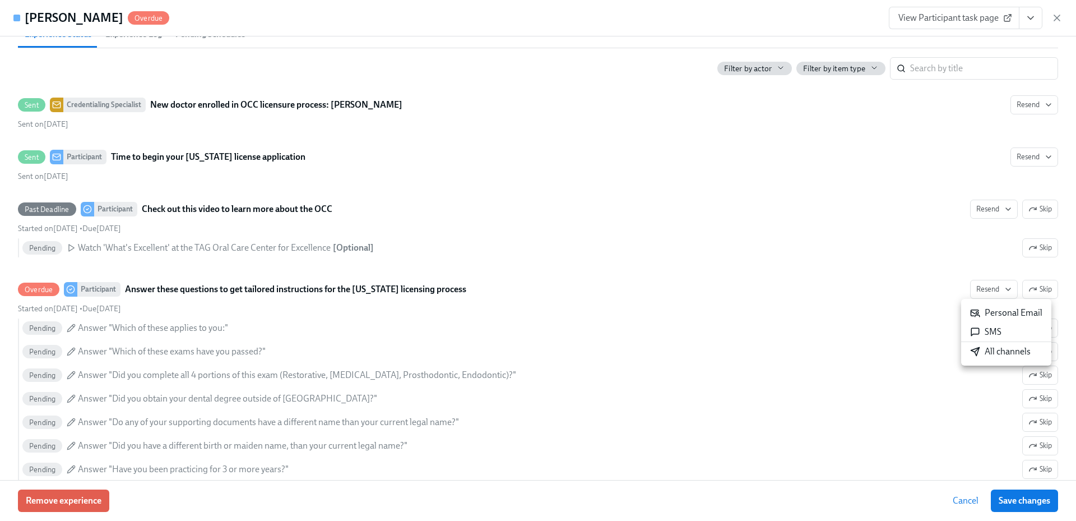
click at [996, 352] on div "All channels" at bounding box center [1000, 351] width 61 height 12
drag, startPoint x: 1060, startPoint y: 16, endPoint x: 1046, endPoint y: 40, distance: 27.7
click at [1060, 16] on icon "button" at bounding box center [1056, 17] width 11 height 11
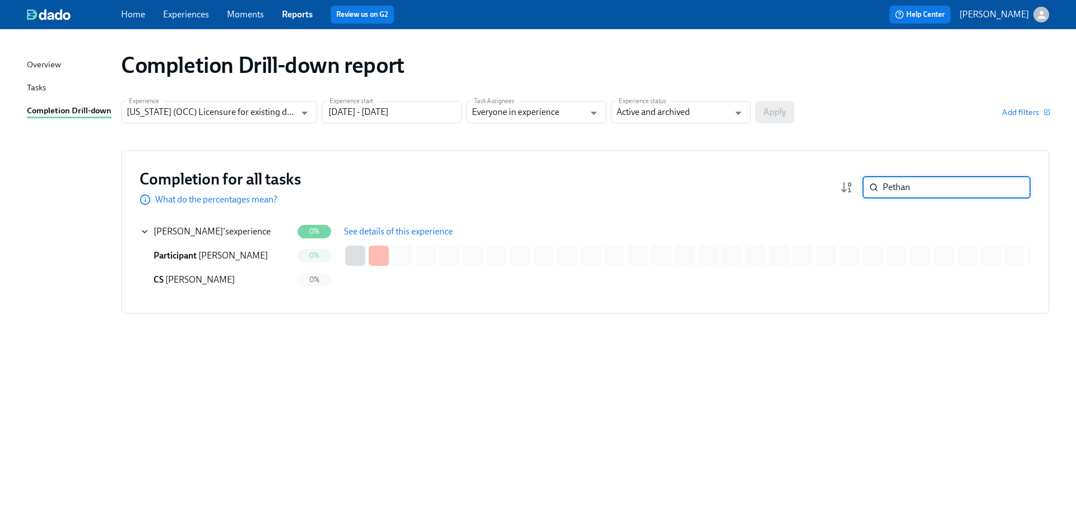
drag, startPoint x: 905, startPoint y: 185, endPoint x: 862, endPoint y: 185, distance: 43.1
click at [862, 185] on div "Pethan ​" at bounding box center [946, 187] width 168 height 22
paste input "Whale"
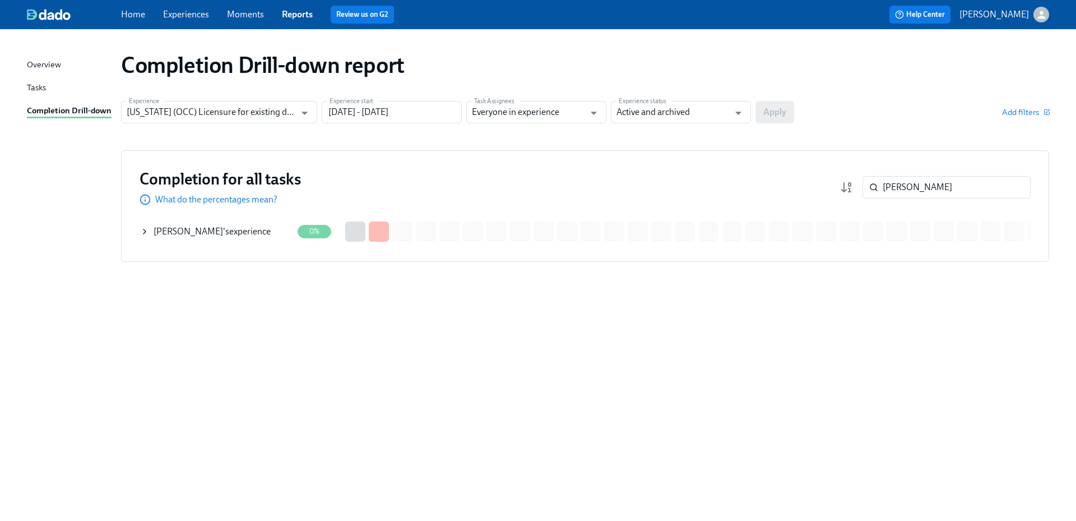
click at [270, 235] on div "[PERSON_NAME] 's experience" at bounding box center [216, 231] width 152 height 22
click at [383, 227] on span "See details of this experience" at bounding box center [398, 231] width 109 height 11
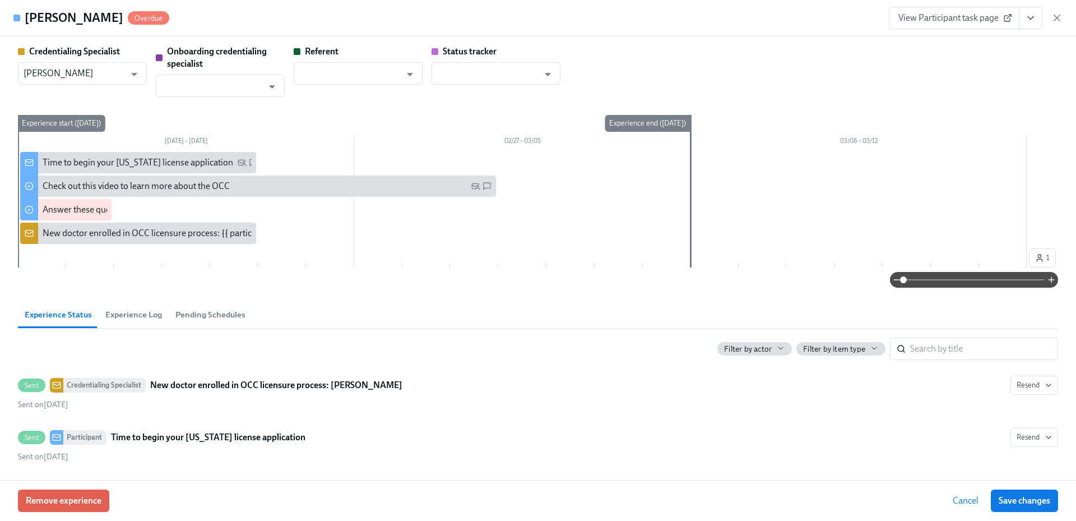
scroll to position [280, 0]
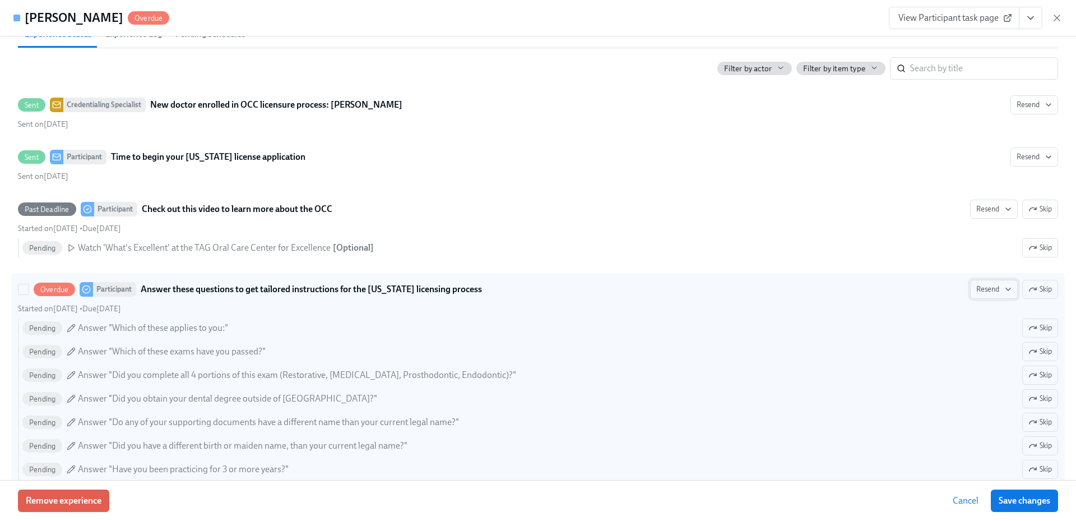
click at [1004, 290] on icon "button" at bounding box center [1008, 289] width 9 height 9
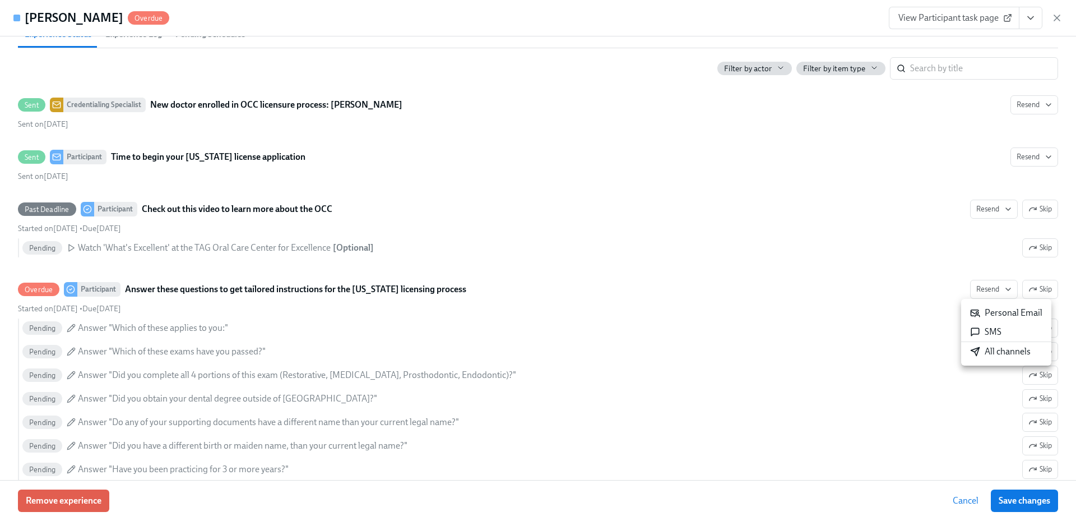
click at [997, 355] on div "All channels" at bounding box center [1000, 351] width 61 height 12
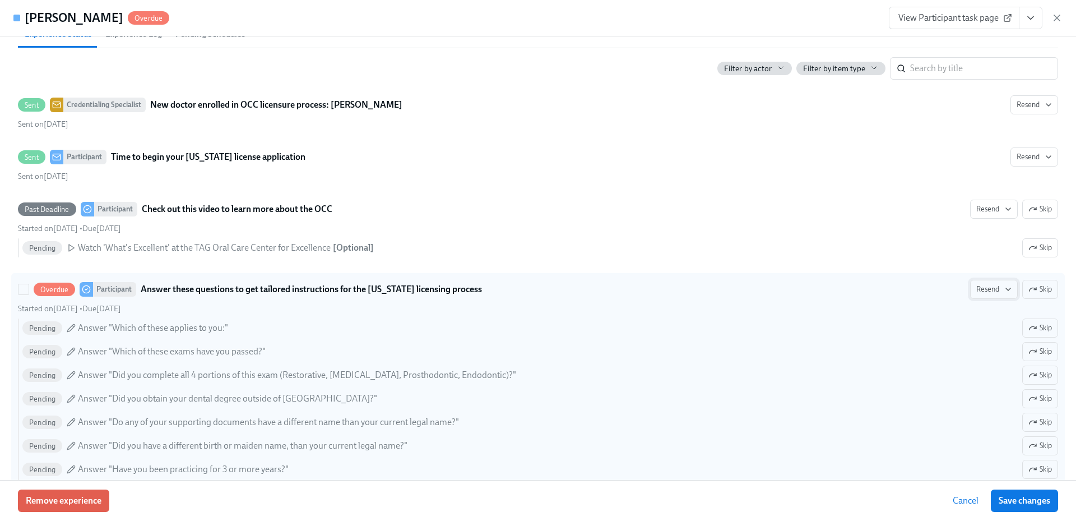
click at [989, 291] on span "Resend" at bounding box center [993, 289] width 35 height 11
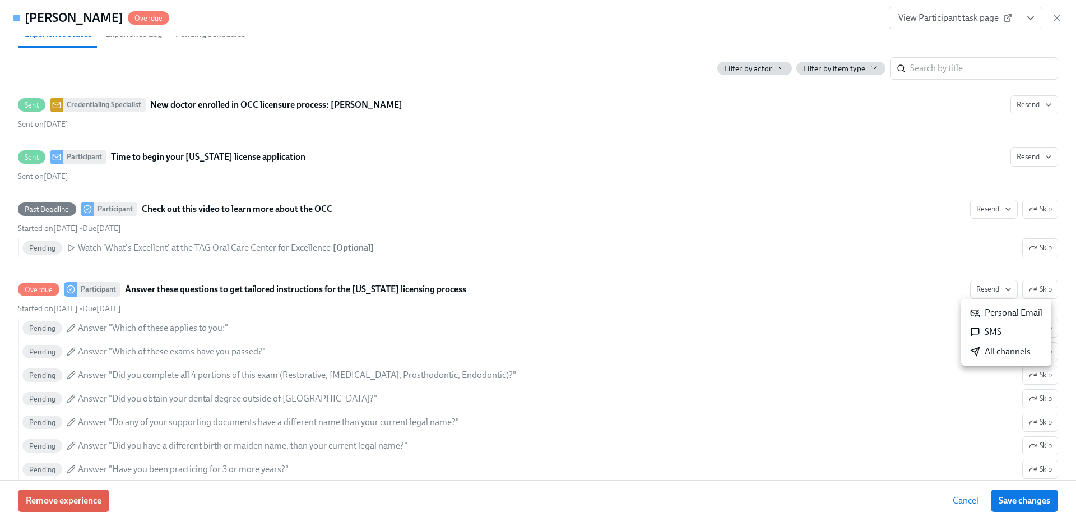
click at [1008, 352] on div "All channels" at bounding box center [1000, 351] width 61 height 12
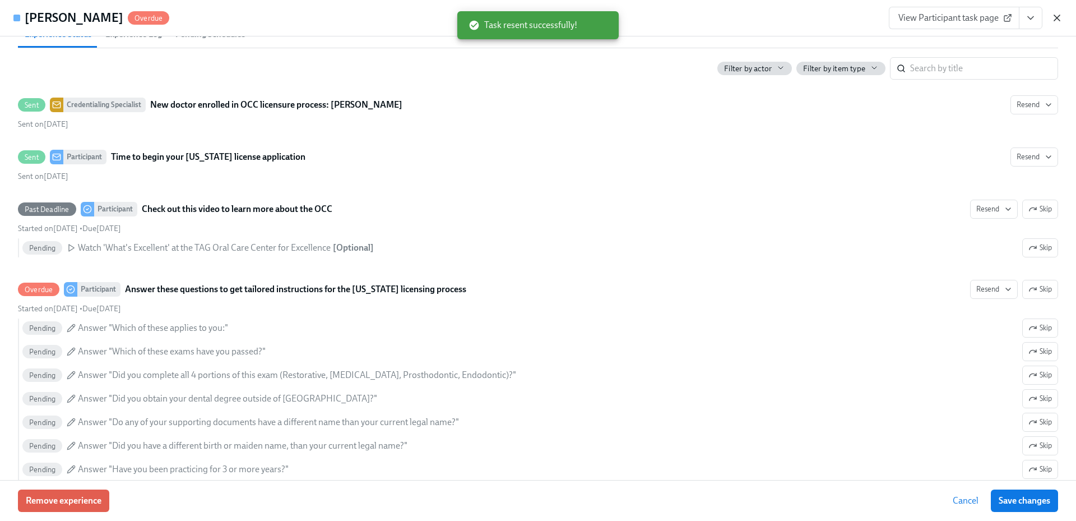
click at [1053, 19] on icon "button" at bounding box center [1056, 17] width 11 height 11
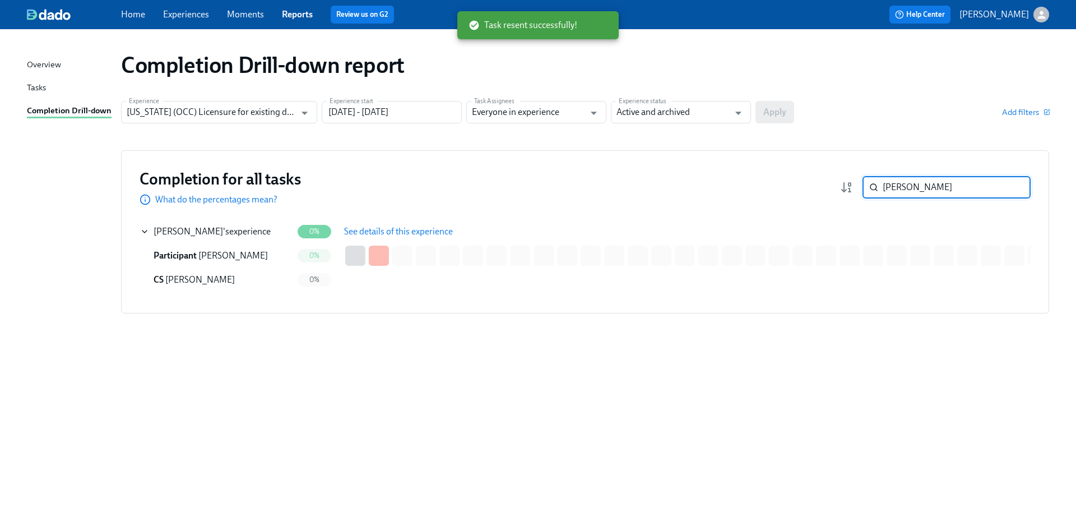
drag, startPoint x: 935, startPoint y: 189, endPoint x: 875, endPoint y: 189, distance: 60.0
click at [875, 189] on div "[PERSON_NAME] ​" at bounding box center [946, 187] width 168 height 22
paste input "ilso"
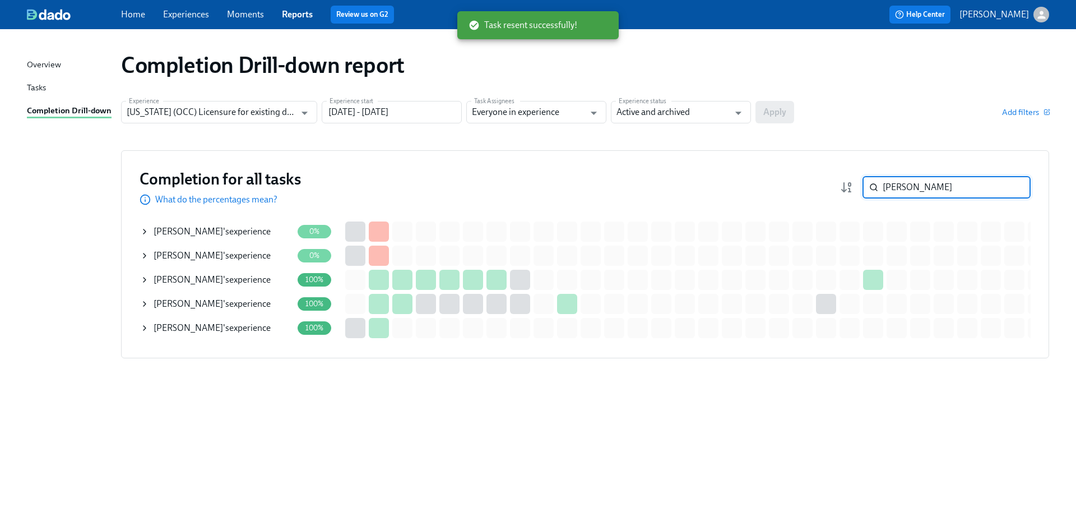
click at [210, 229] on div "[PERSON_NAME] 's experience" at bounding box center [212, 231] width 117 height 12
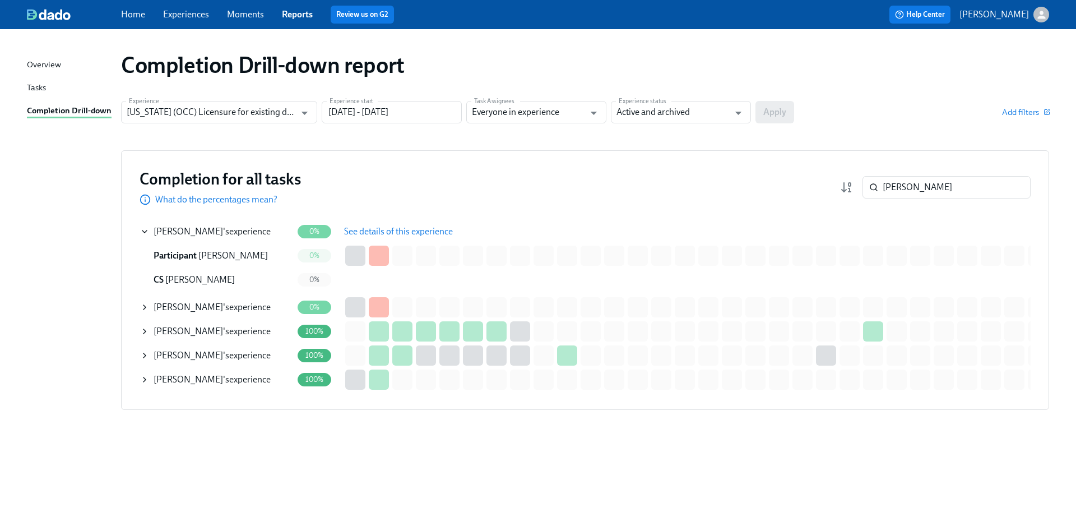
click at [435, 231] on span "See details of this experience" at bounding box center [398, 231] width 109 height 11
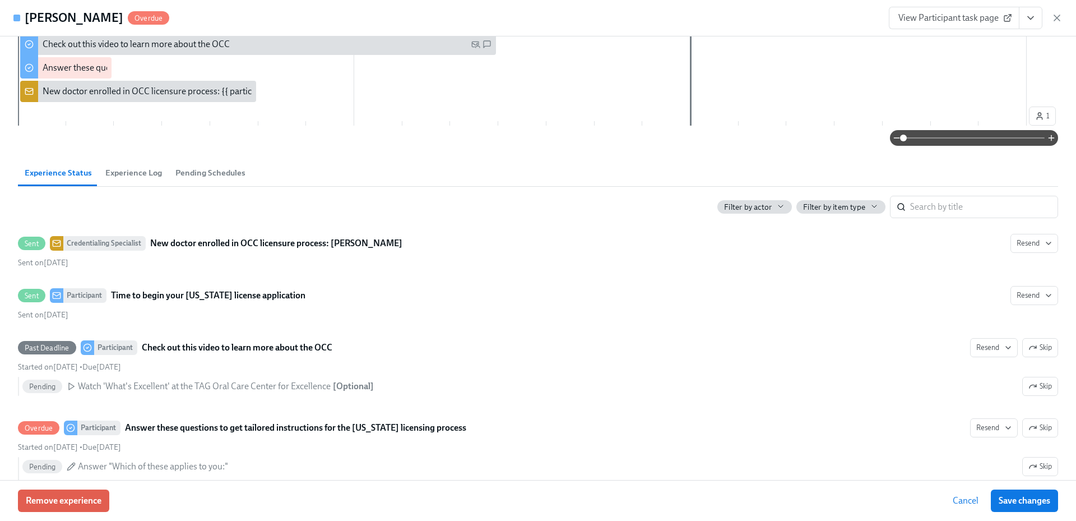
scroll to position [168, 0]
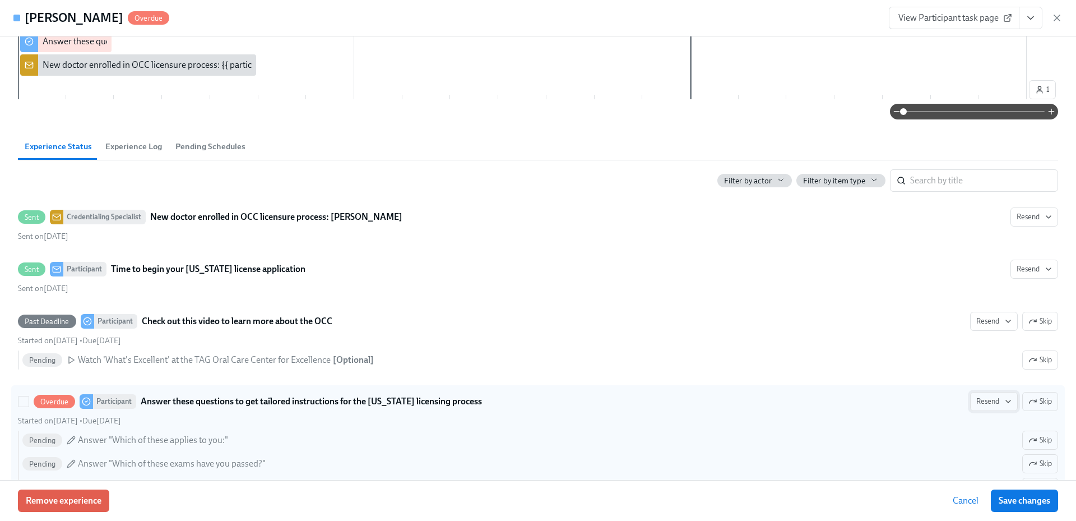
click at [986, 400] on span "Resend" at bounding box center [993, 401] width 35 height 11
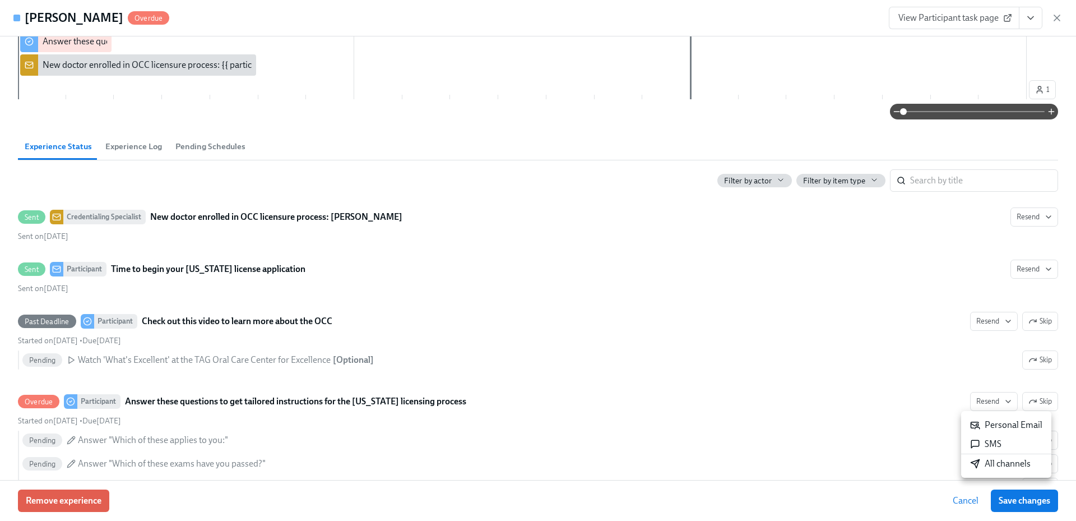
click at [990, 466] on div "All channels" at bounding box center [1000, 463] width 61 height 12
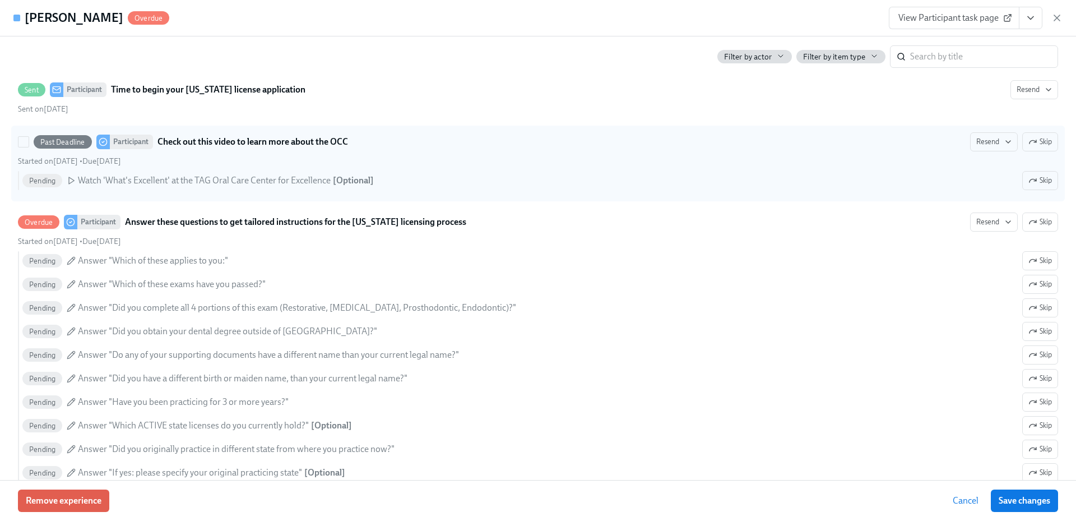
scroll to position [392, 0]
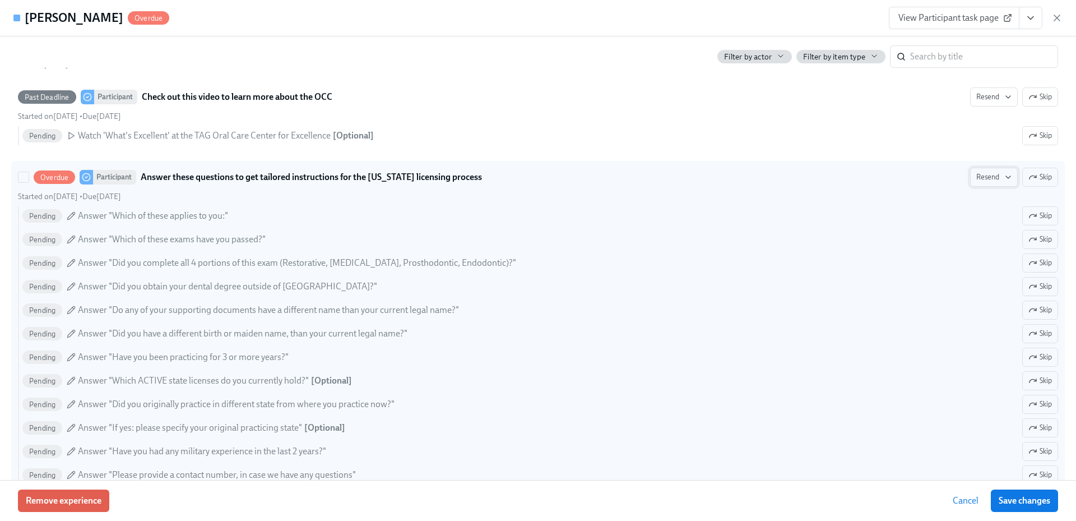
click at [987, 173] on span "Resend" at bounding box center [993, 176] width 35 height 11
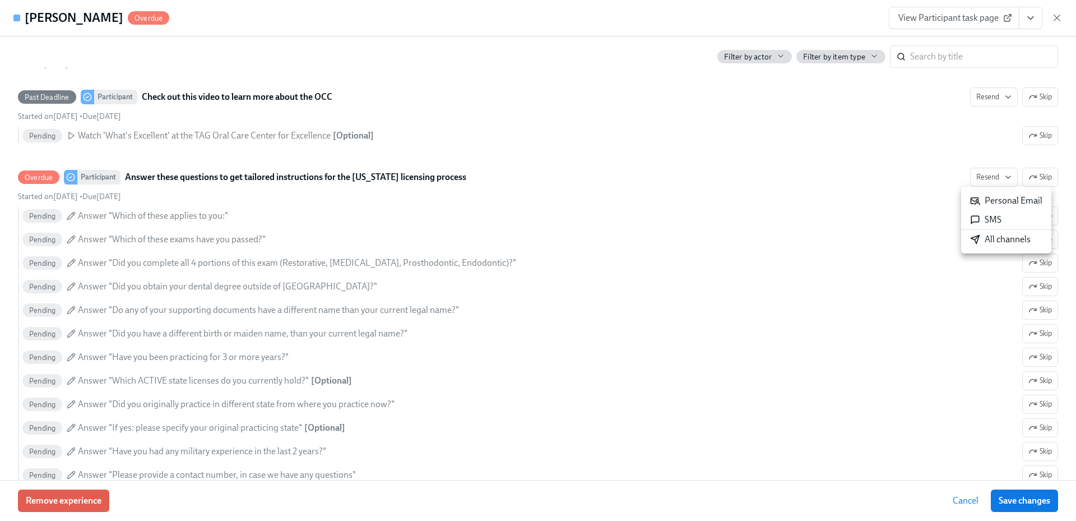
click at [988, 243] on div "All channels" at bounding box center [1000, 239] width 61 height 12
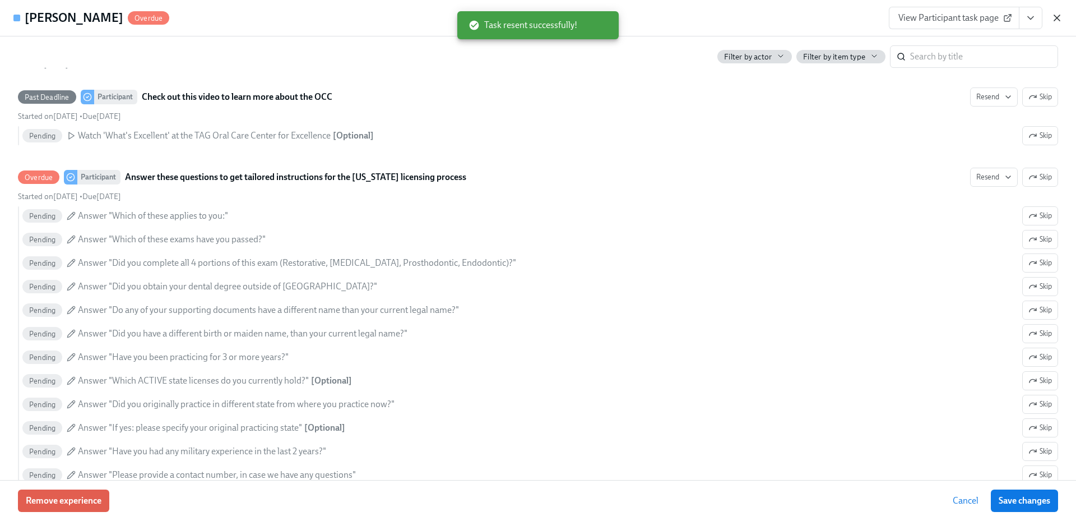
click at [1056, 16] on icon "button" at bounding box center [1056, 17] width 11 height 11
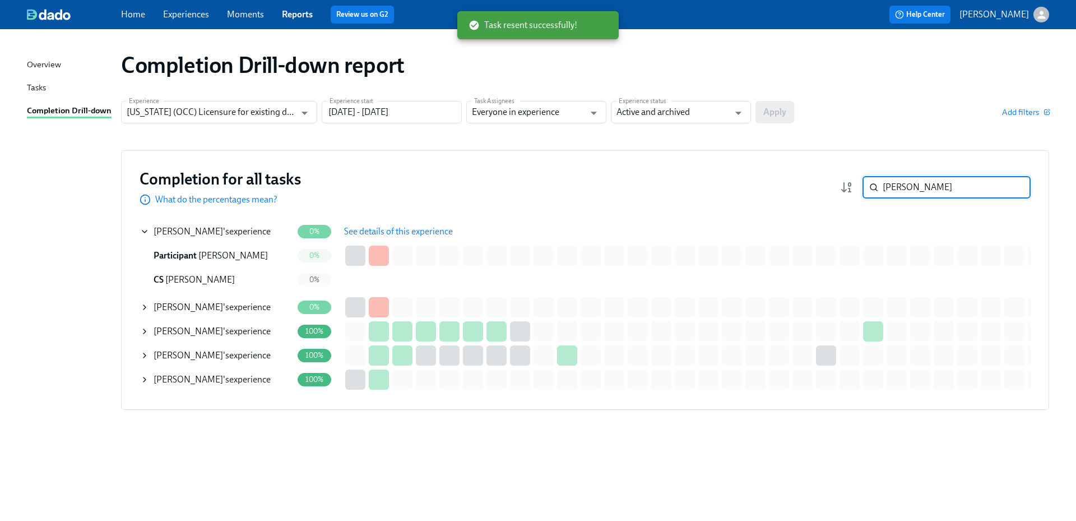
drag, startPoint x: 939, startPoint y: 188, endPoint x: 870, endPoint y: 188, distance: 68.9
click at [870, 188] on div "[PERSON_NAME] ​" at bounding box center [946, 187] width 168 height 22
paste input "[PERSON_NAME]"
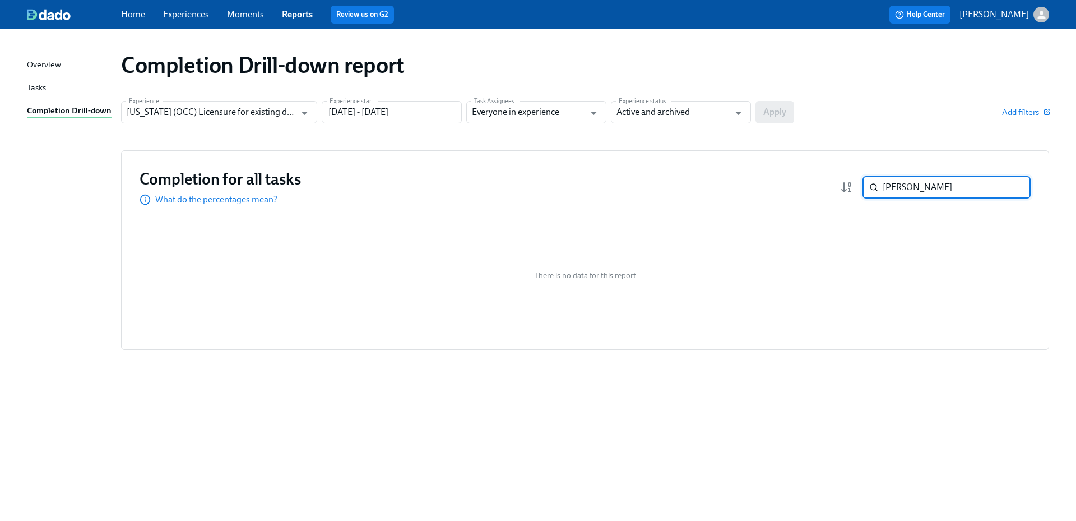
drag, startPoint x: 928, startPoint y: 188, endPoint x: 833, endPoint y: 183, distance: 95.4
click at [842, 187] on div "[PERSON_NAME] ​" at bounding box center [935, 187] width 191 height 22
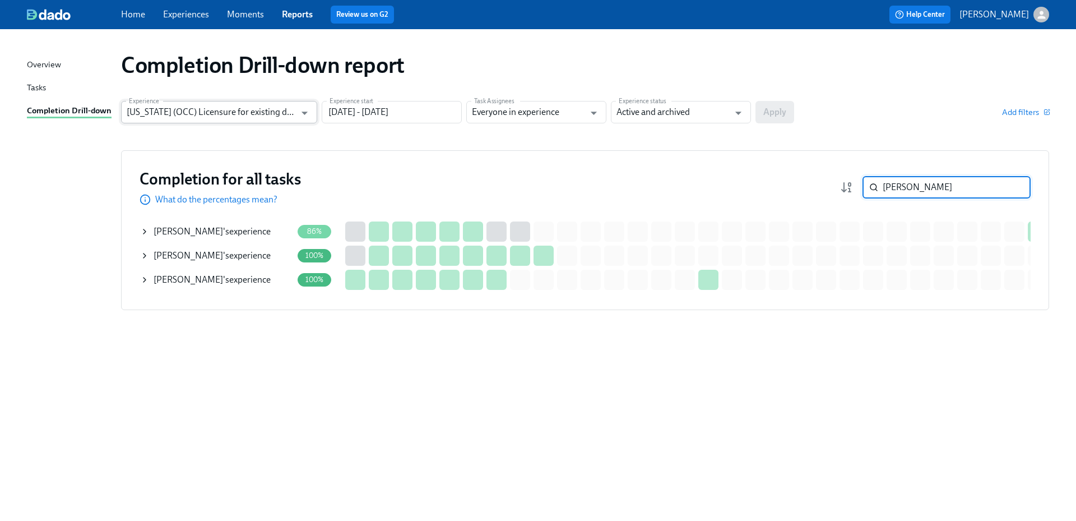
type input "[PERSON_NAME]"
click at [273, 109] on input "[US_STATE] (OCC) Licensure for existing doctors" at bounding box center [211, 112] width 169 height 22
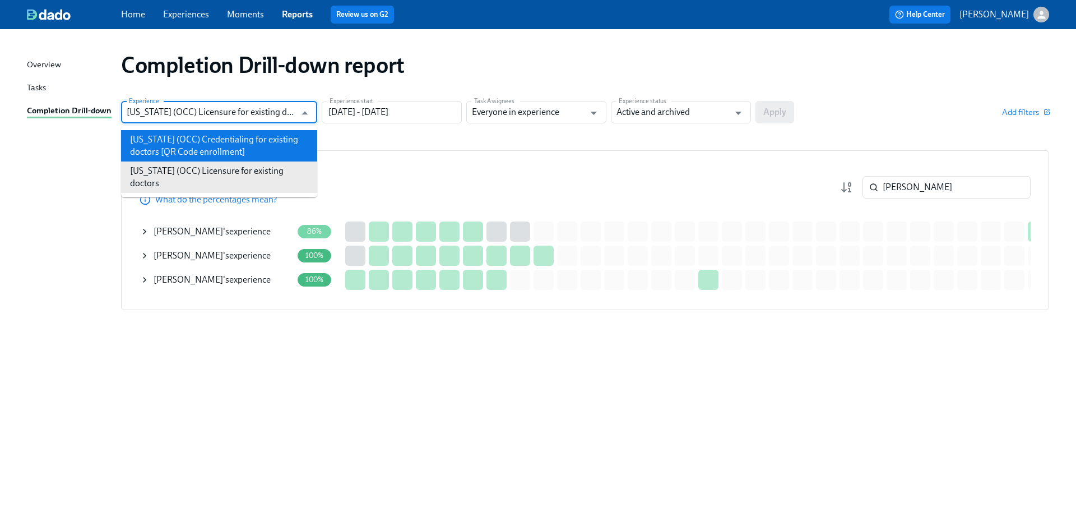
click at [262, 143] on li "[US_STATE] (OCC) Credentialing for existing doctors [QR Code enrollment]" at bounding box center [219, 145] width 196 height 31
type input "[US_STATE] (OCC) Credentialing for existing doctors [QR Code enrollment]"
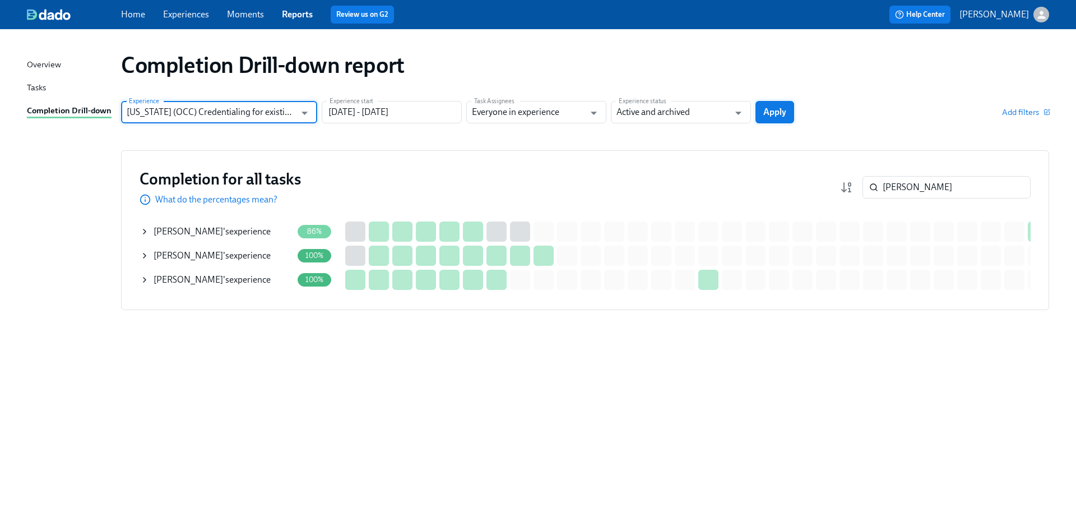
click at [774, 113] on span "Apply" at bounding box center [774, 111] width 23 height 11
click at [856, 118] on div "Experience [US_STATE] (OCC) Credentialing for existing doctors [QR Code enrollm…" at bounding box center [585, 112] width 928 height 22
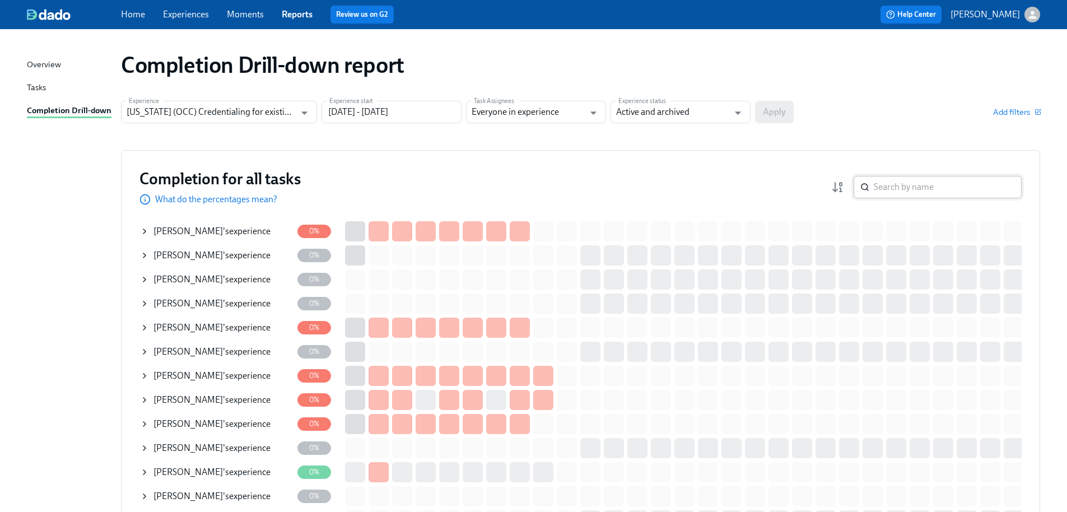
click at [904, 185] on input "search" at bounding box center [948, 187] width 148 height 22
paste input "[PERSON_NAME]"
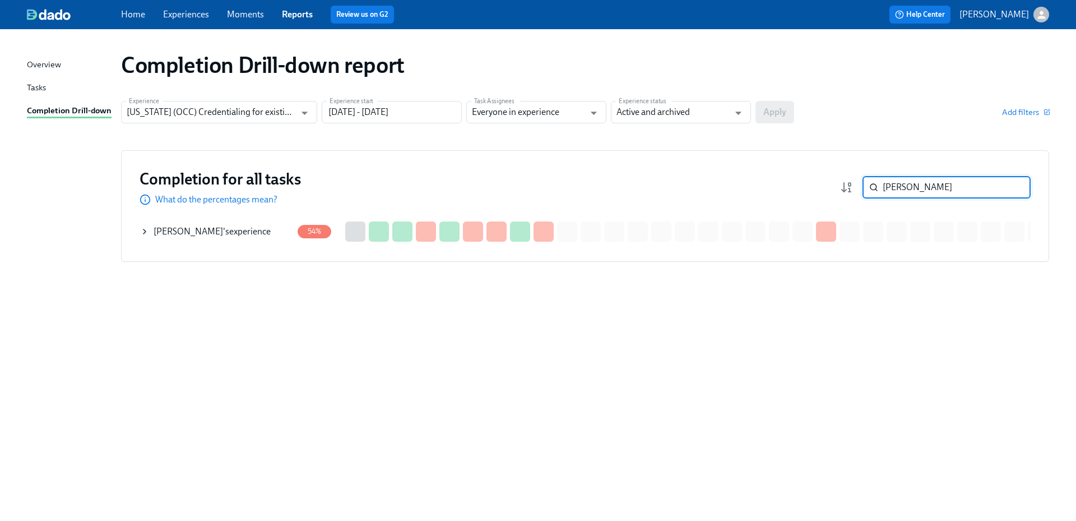
click at [235, 231] on div "[PERSON_NAME] 's experience" at bounding box center [212, 231] width 117 height 12
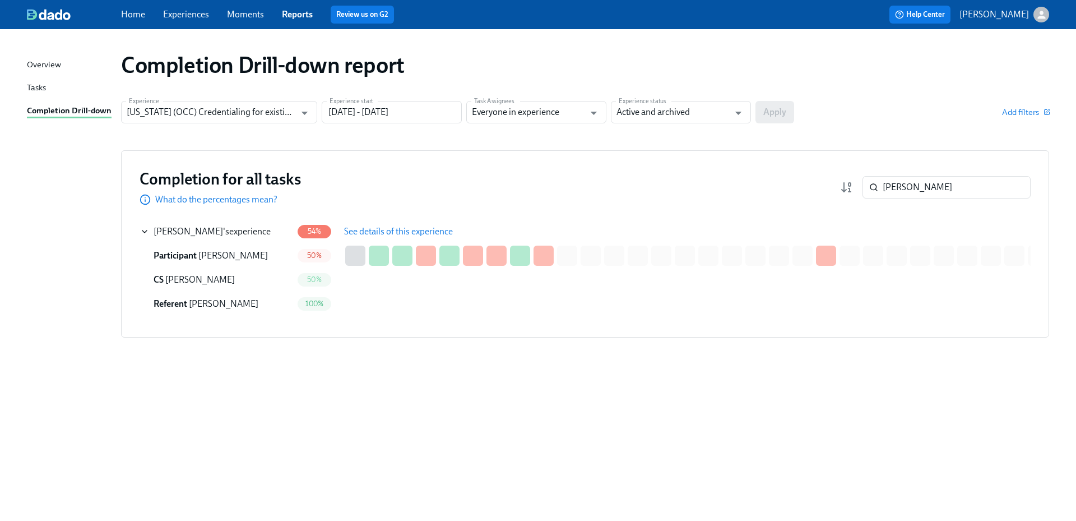
click at [371, 233] on span "See details of this experience" at bounding box center [398, 231] width 109 height 11
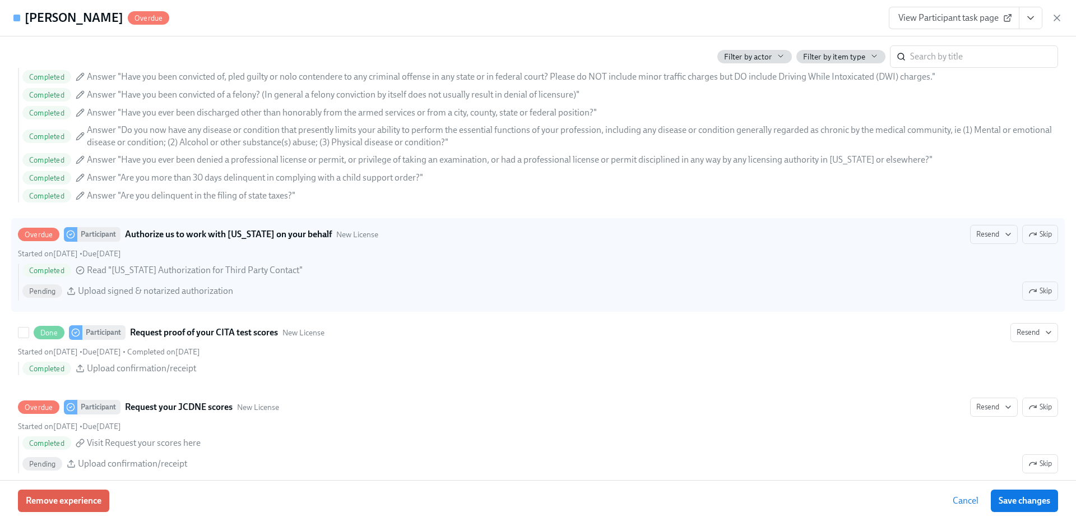
scroll to position [1233, 0]
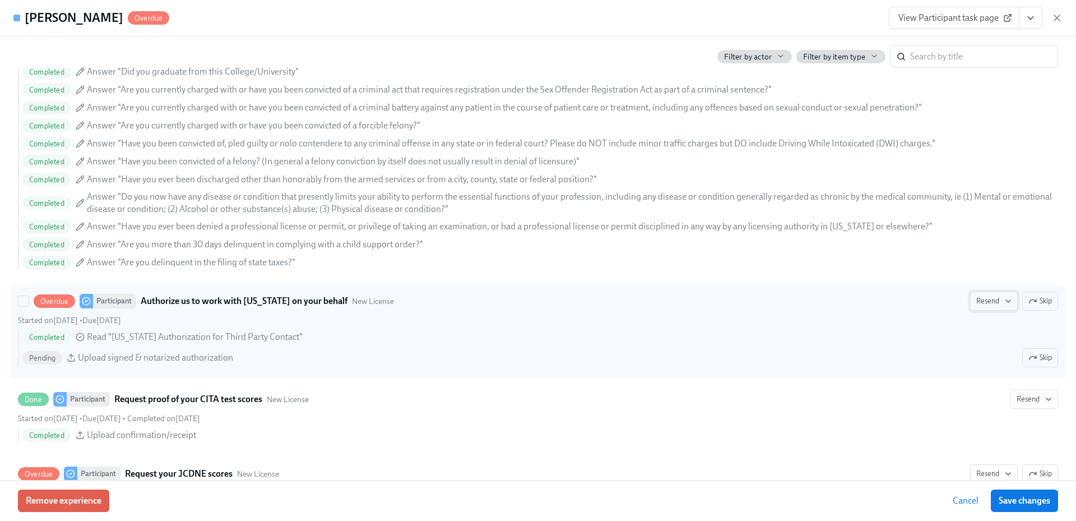
click at [982, 301] on span "Resend" at bounding box center [993, 300] width 35 height 11
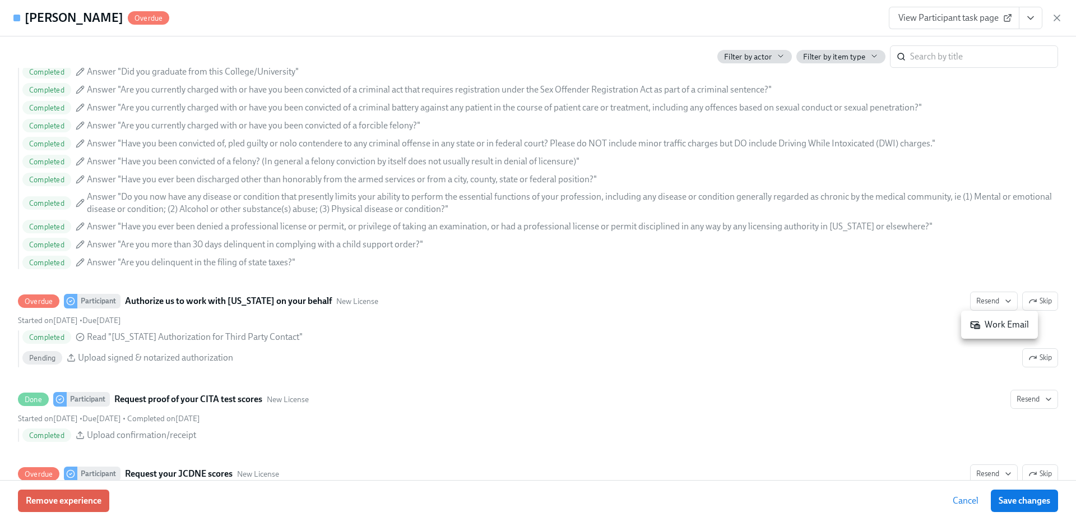
click at [984, 327] on div "Work Email" at bounding box center [999, 324] width 59 height 12
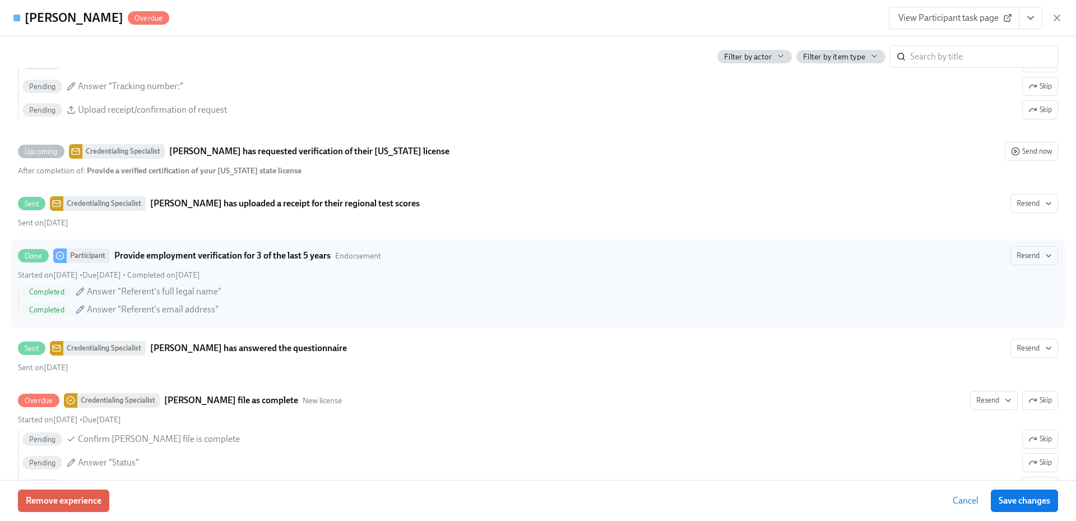
scroll to position [2420, 0]
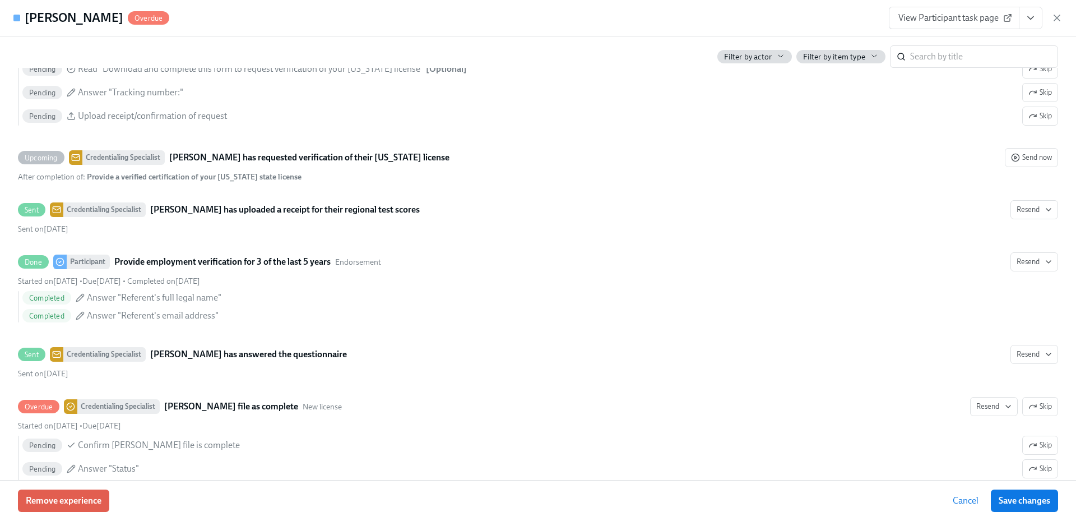
click at [949, 11] on link "View Participant task page" at bounding box center [954, 18] width 131 height 22
click at [1056, 19] on icon "button" at bounding box center [1057, 18] width 6 height 6
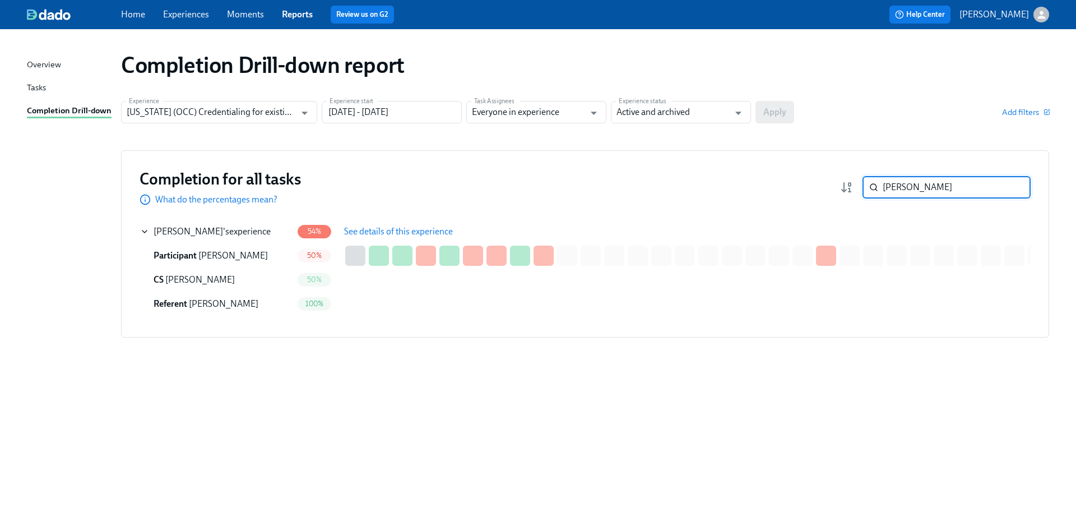
drag, startPoint x: 927, startPoint y: 192, endPoint x: 854, endPoint y: 188, distance: 72.4
click at [854, 188] on div "[PERSON_NAME] ​" at bounding box center [935, 187] width 191 height 22
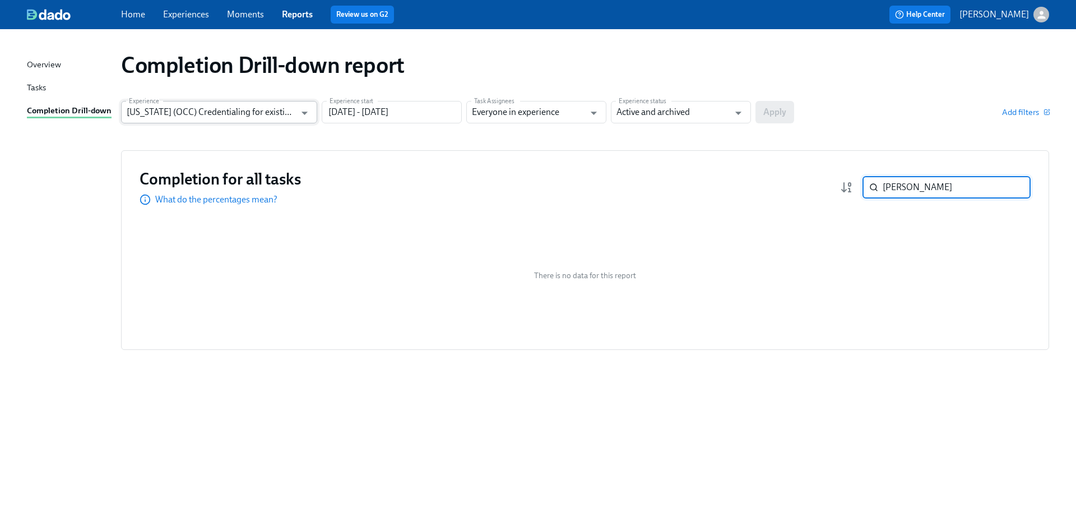
type input "[PERSON_NAME]"
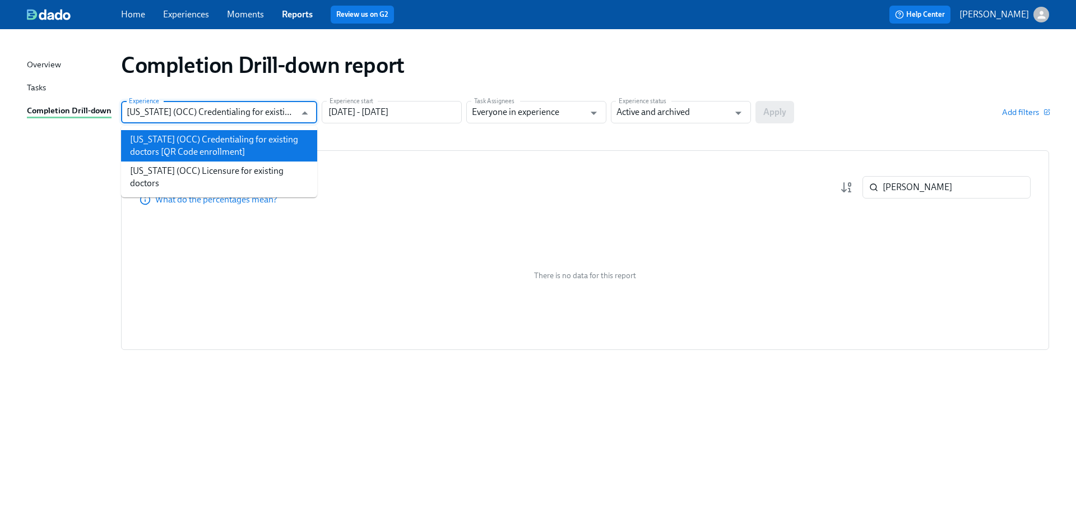
click at [287, 115] on input "[US_STATE] (OCC) Credentialing for existing doctors [QR Code enrollment]" at bounding box center [211, 112] width 169 height 22
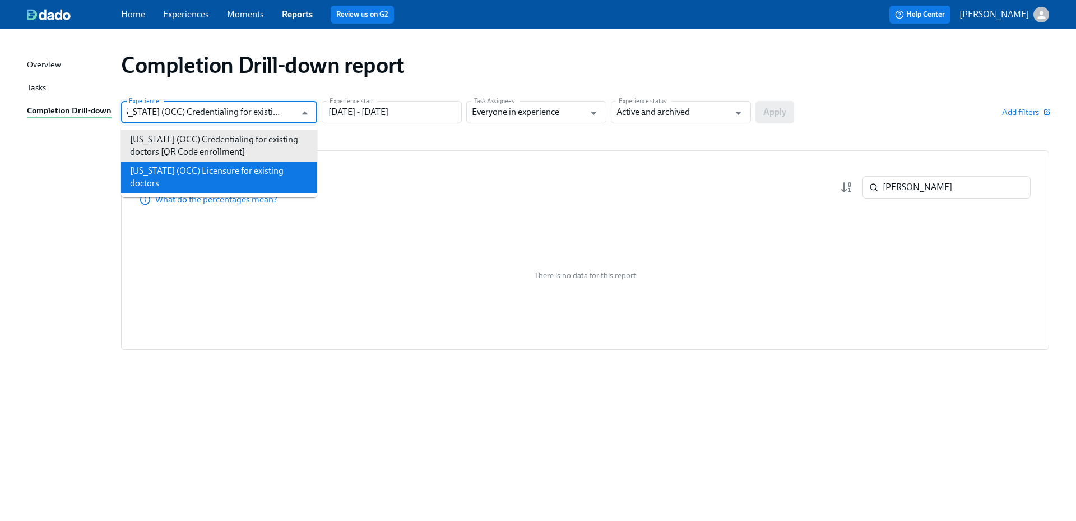
click at [273, 178] on li "[US_STATE] (OCC) Licensure for existing doctors" at bounding box center [219, 176] width 196 height 31
type input "[US_STATE] (OCC) Licensure for existing doctors"
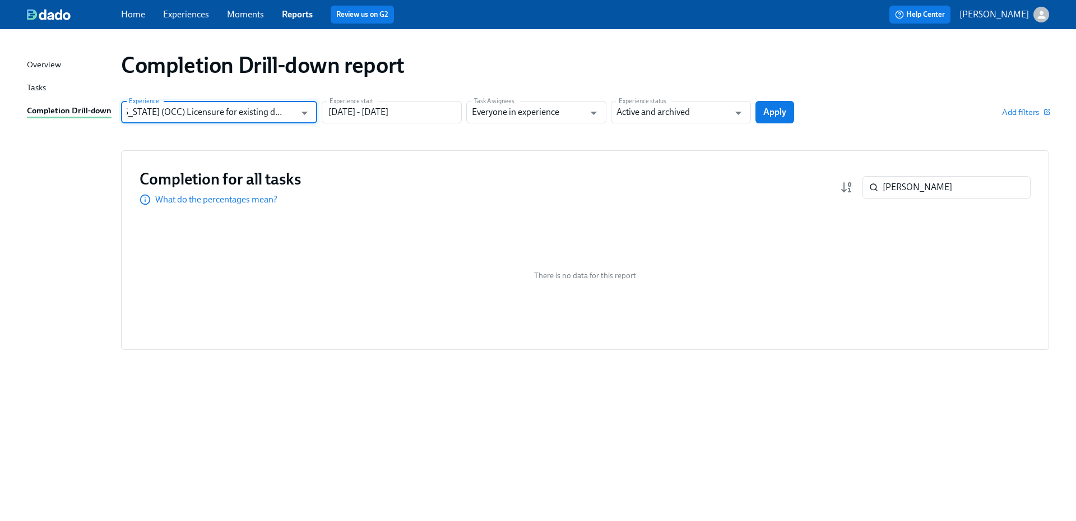
scroll to position [0, 0]
click at [786, 113] on button "Apply" at bounding box center [774, 112] width 39 height 22
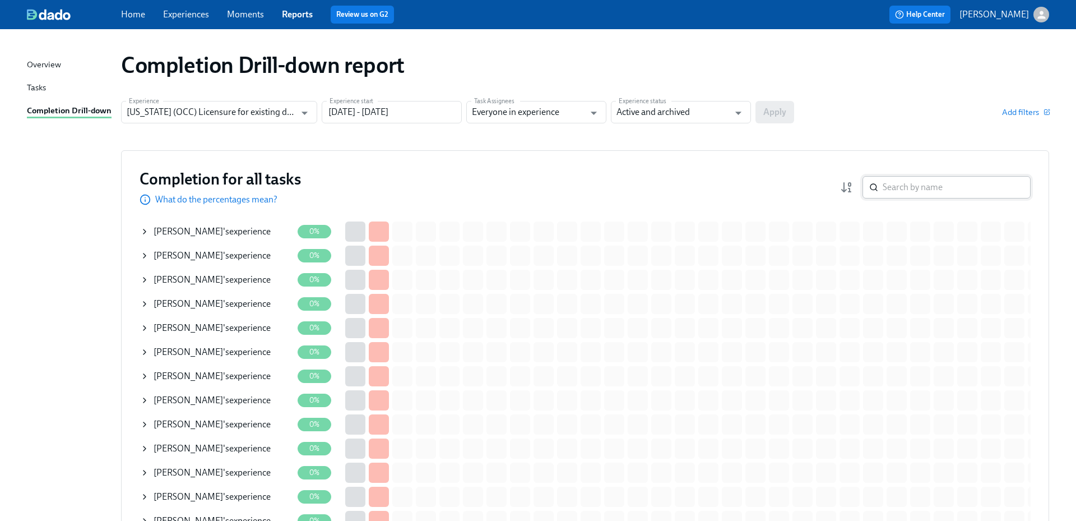
click at [974, 191] on input "search" at bounding box center [957, 187] width 148 height 22
click at [965, 190] on input "search" at bounding box center [957, 187] width 148 height 22
click at [954, 189] on input "search" at bounding box center [957, 187] width 148 height 22
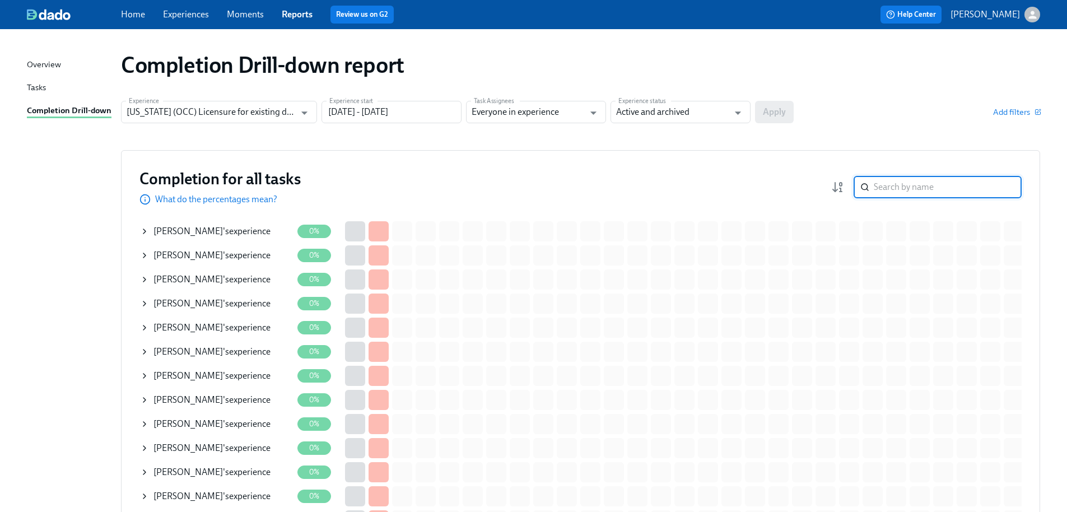
click at [954, 189] on input "search" at bounding box center [948, 187] width 148 height 22
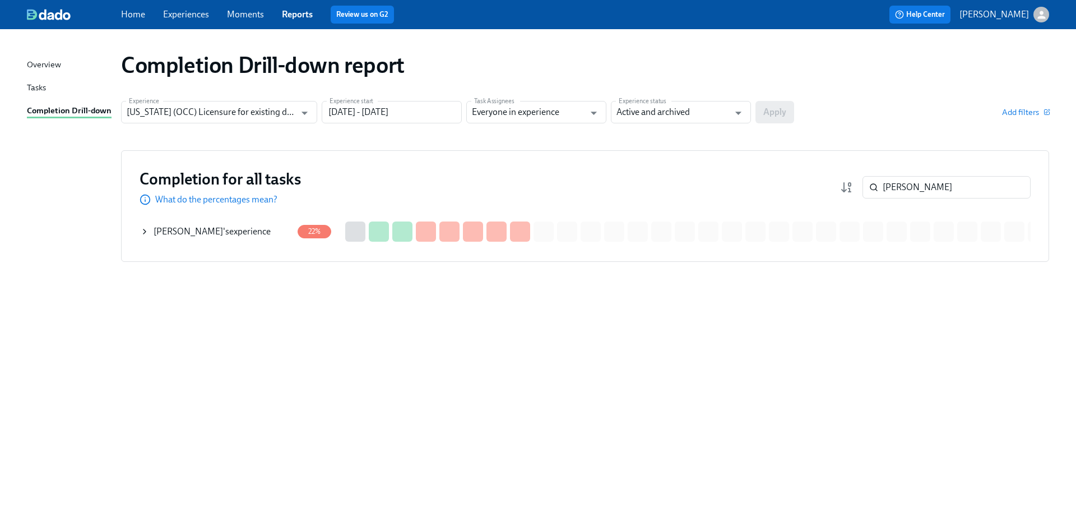
click at [215, 231] on span "[PERSON_NAME]" at bounding box center [188, 231] width 69 height 11
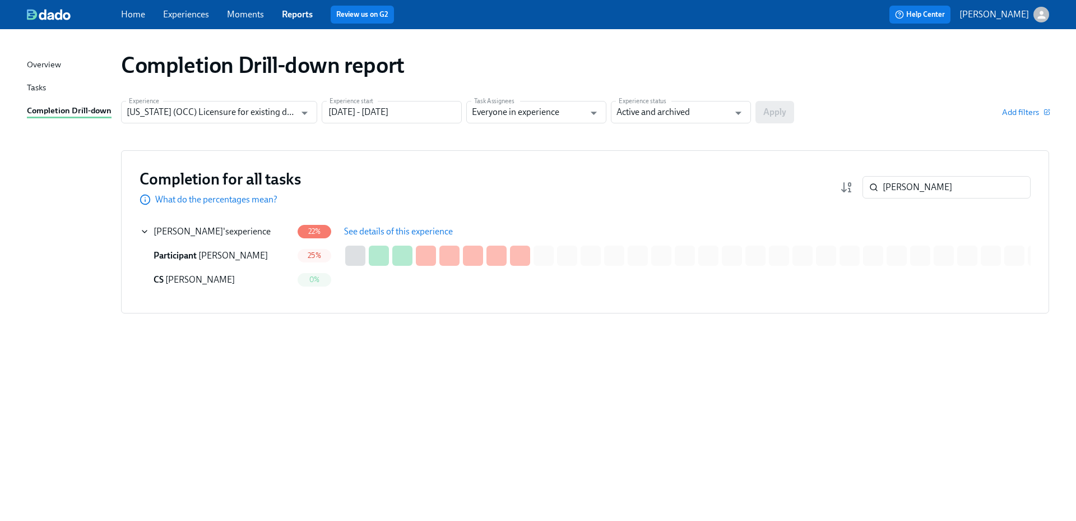
click at [366, 227] on span "See details of this experience" at bounding box center [398, 231] width 109 height 11
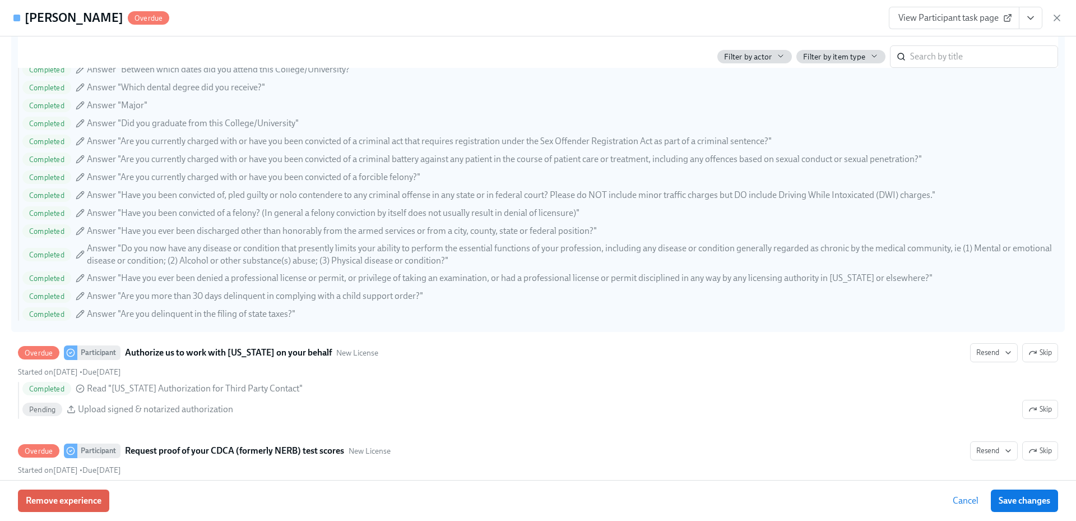
scroll to position [1513, 0]
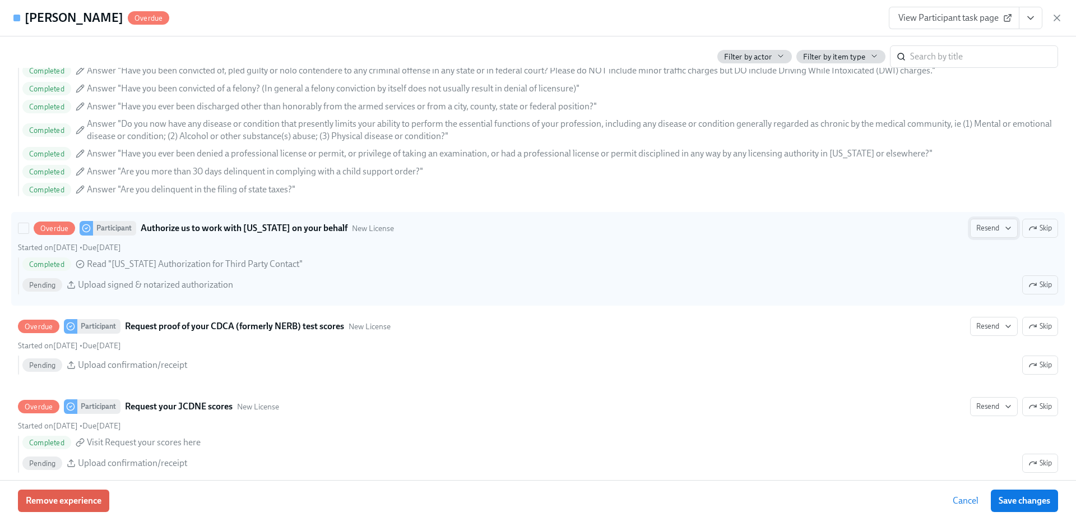
click at [976, 227] on span "Resend" at bounding box center [993, 227] width 35 height 11
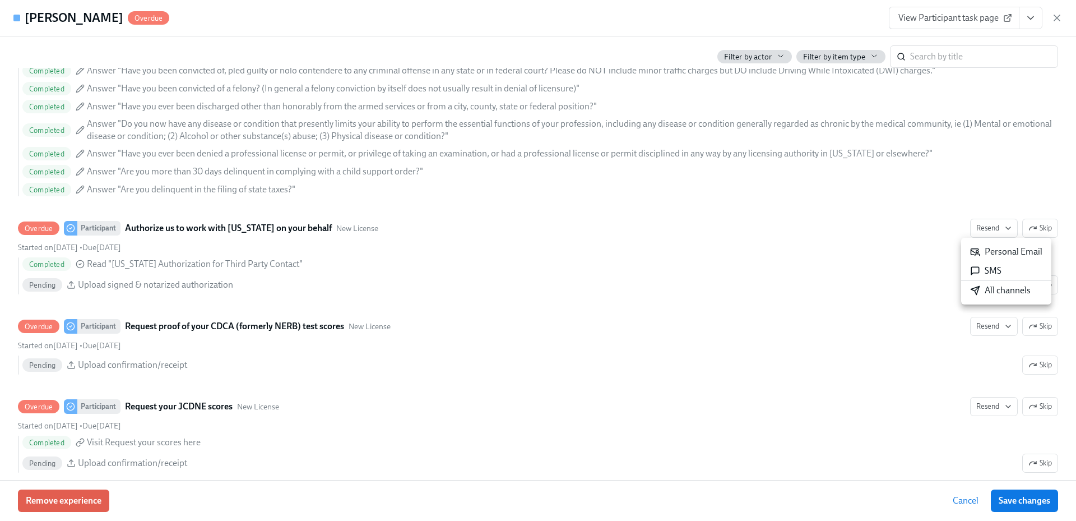
click at [986, 295] on div "All channels" at bounding box center [1000, 290] width 61 height 12
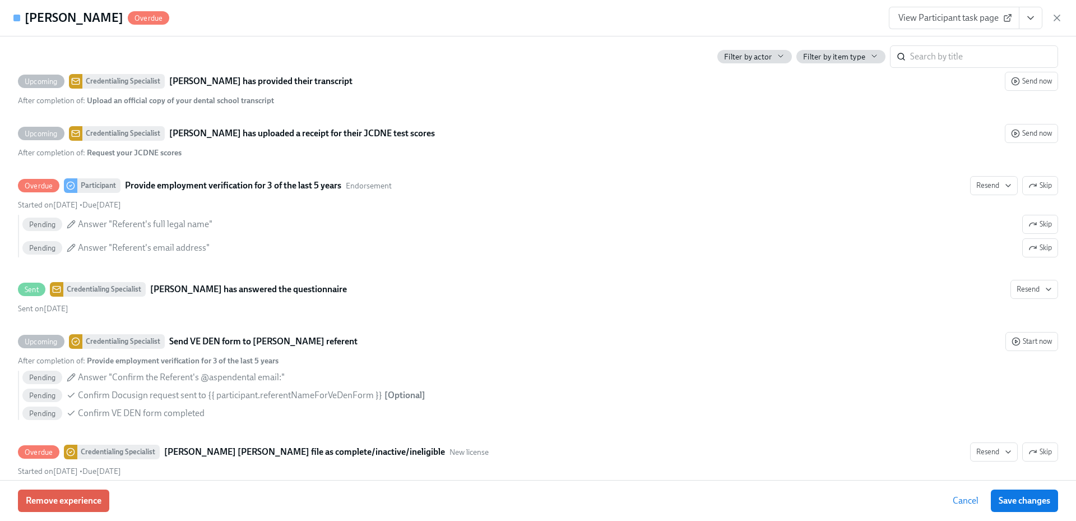
scroll to position [2176, 0]
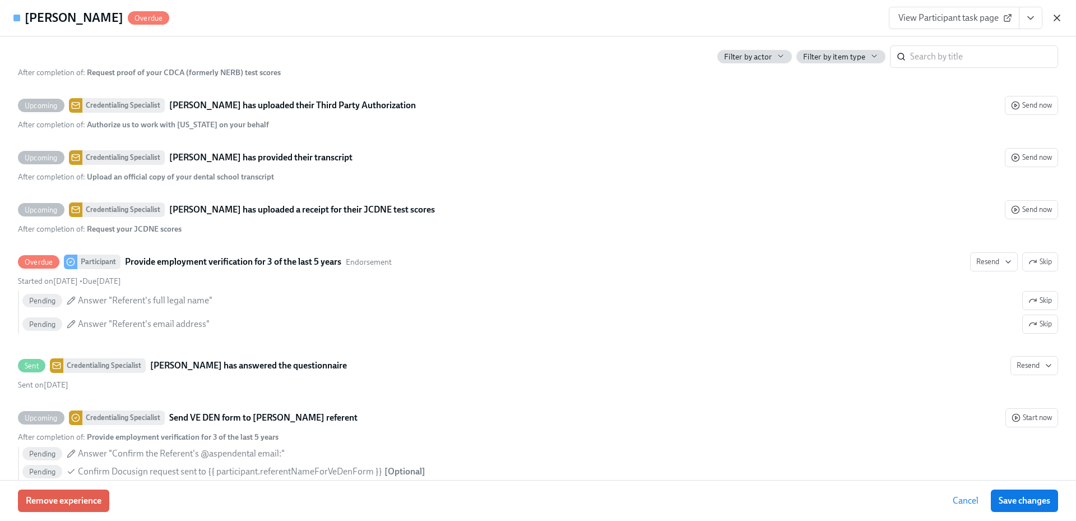
click at [1053, 20] on icon "button" at bounding box center [1056, 17] width 11 height 11
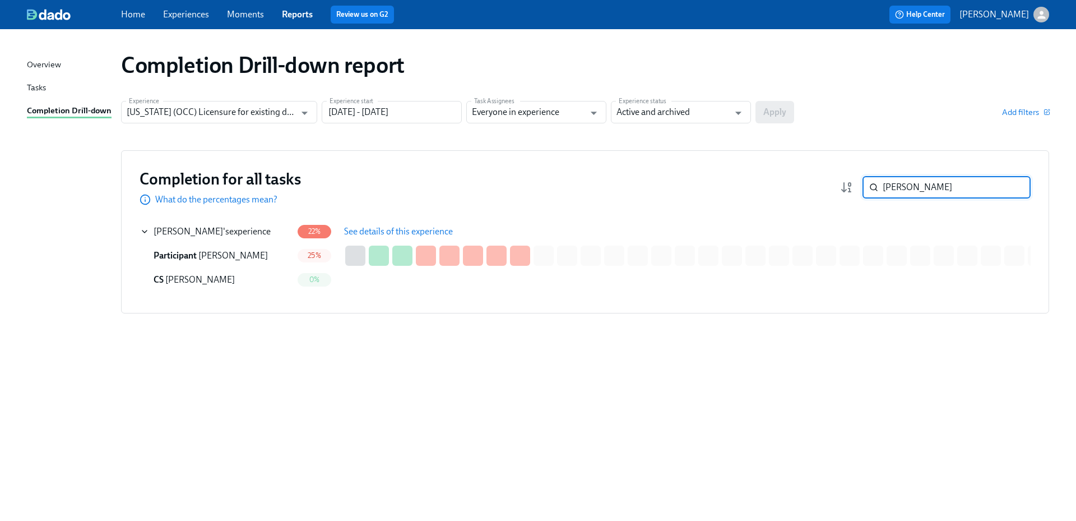
drag, startPoint x: 927, startPoint y: 189, endPoint x: 867, endPoint y: 191, distance: 60.0
click at [867, 191] on div "[PERSON_NAME] ​" at bounding box center [946, 187] width 168 height 22
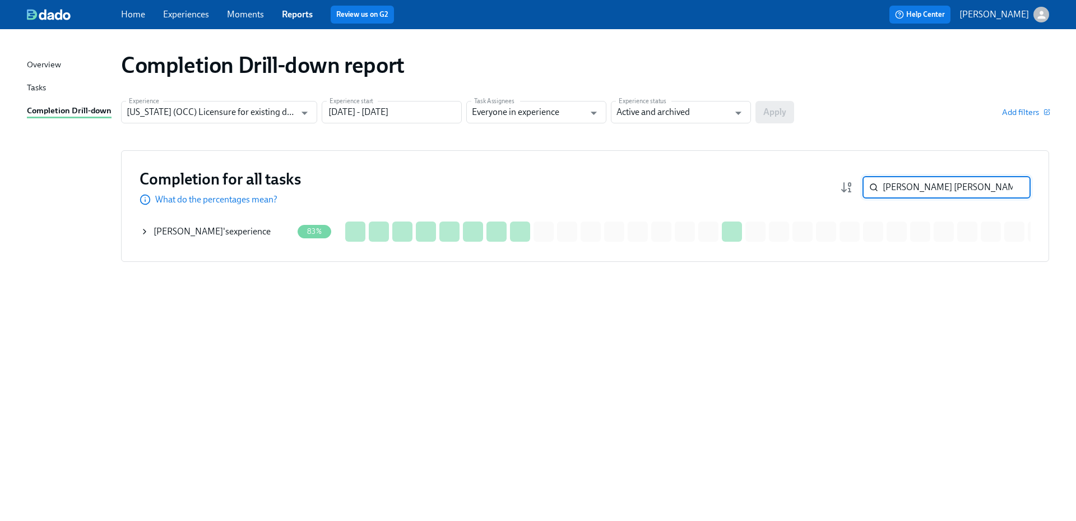
type input "[PERSON_NAME] [PERSON_NAME]"
click at [233, 236] on div "[PERSON_NAME] 's experience" at bounding box center [212, 231] width 117 height 12
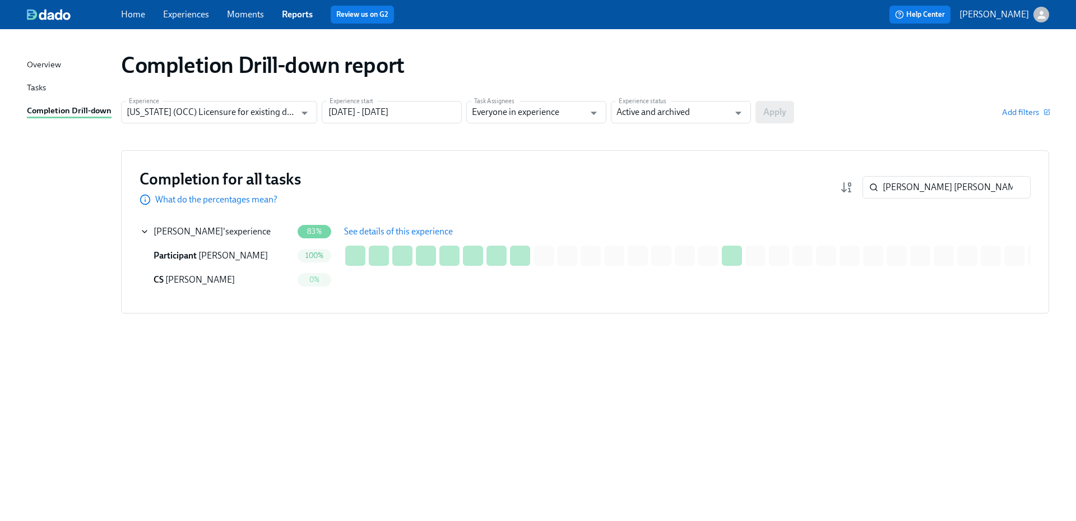
click at [386, 226] on span "See details of this experience" at bounding box center [398, 231] width 109 height 11
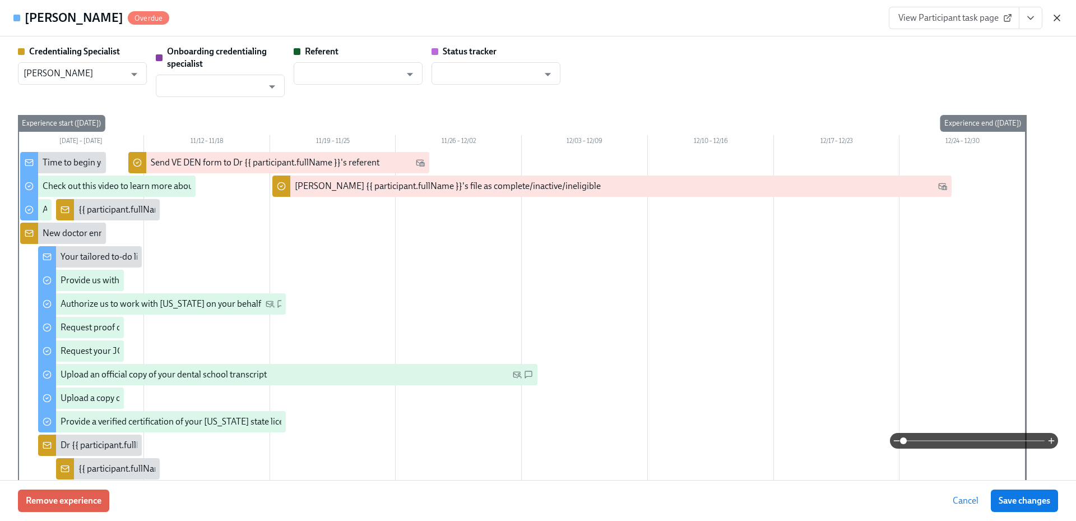
click at [1056, 20] on icon "button" at bounding box center [1057, 18] width 6 height 6
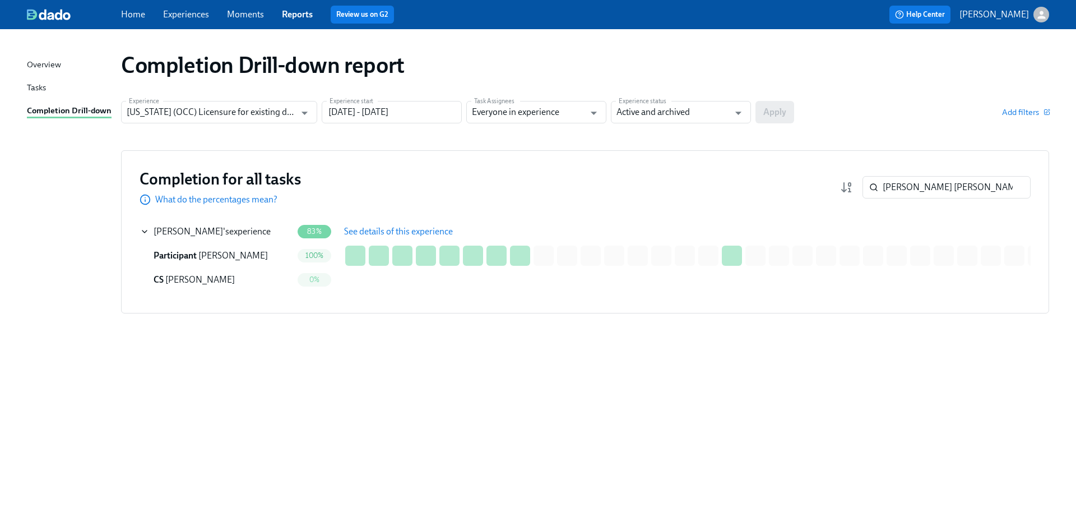
click at [415, 226] on span "See details of this experience" at bounding box center [398, 231] width 109 height 11
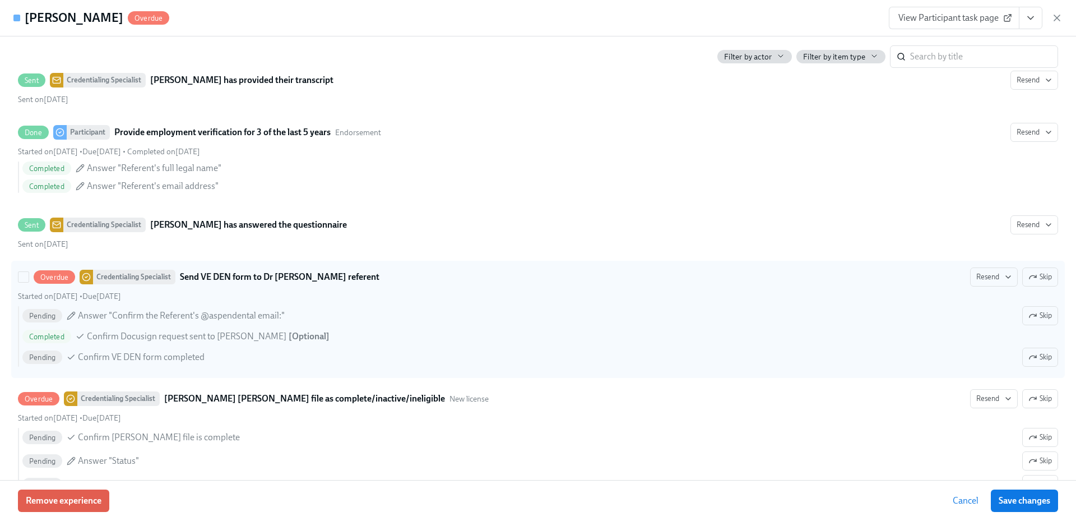
scroll to position [2617, 0]
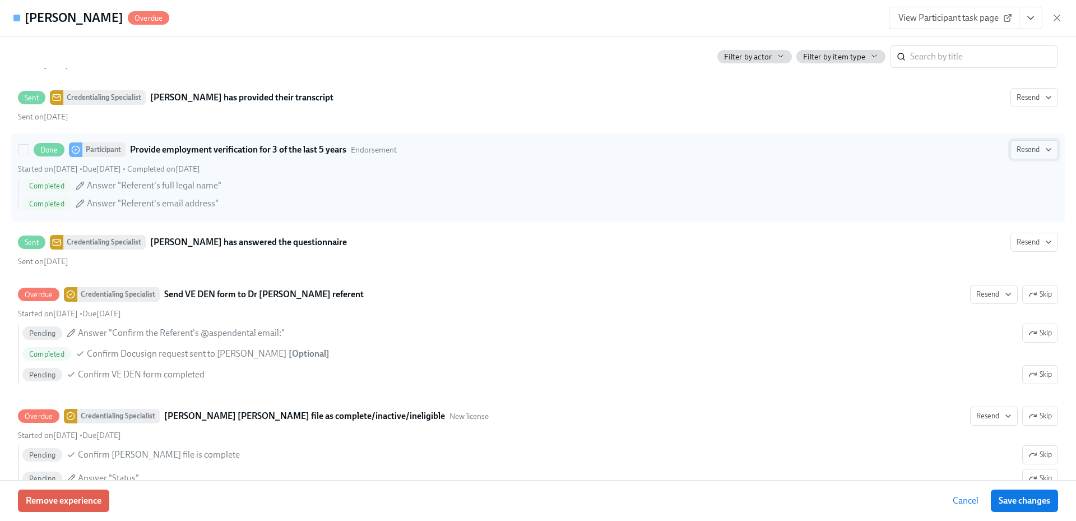
click at [1032, 154] on span "Resend" at bounding box center [1033, 149] width 35 height 11
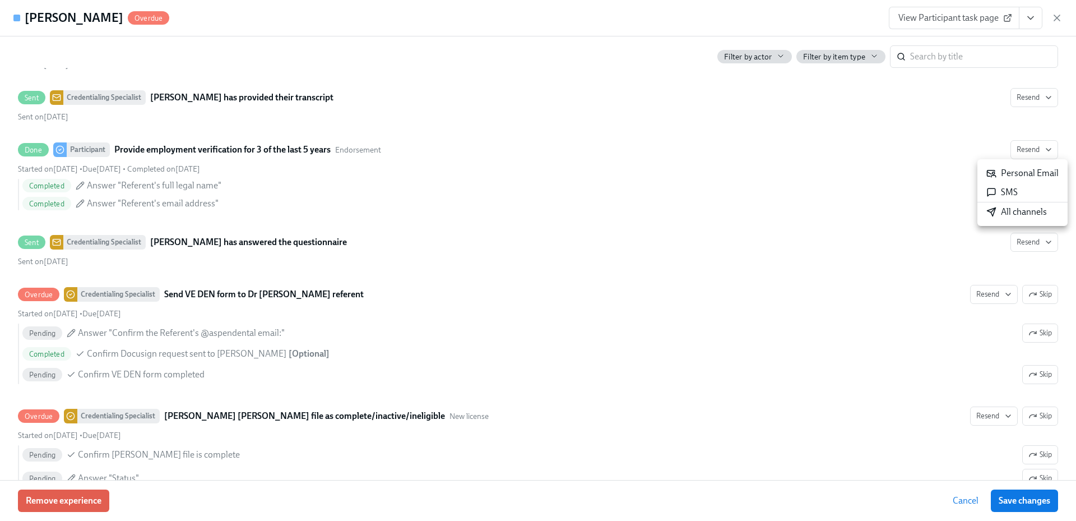
click at [1030, 215] on div "All channels" at bounding box center [1016, 212] width 61 height 12
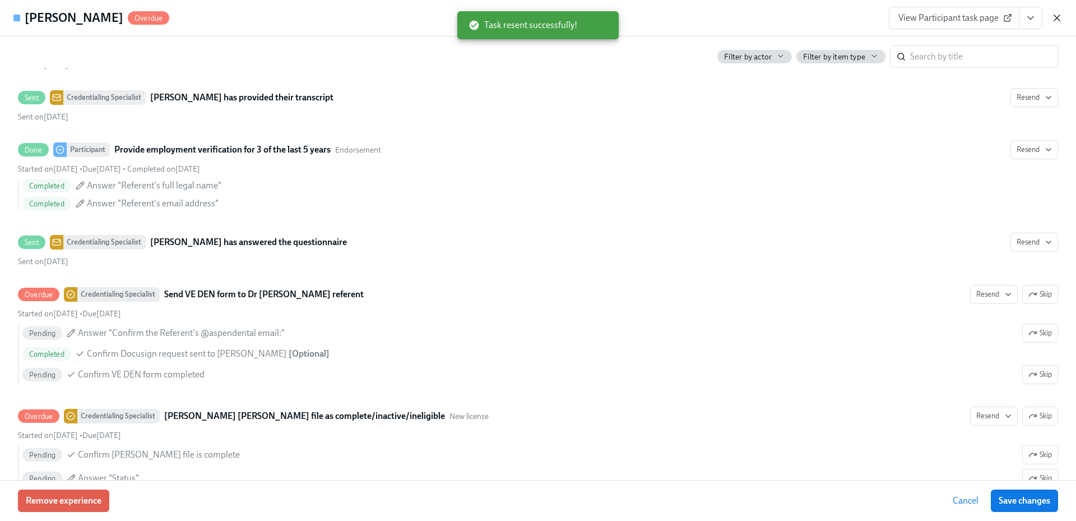
click at [1053, 15] on icon "button" at bounding box center [1056, 17] width 11 height 11
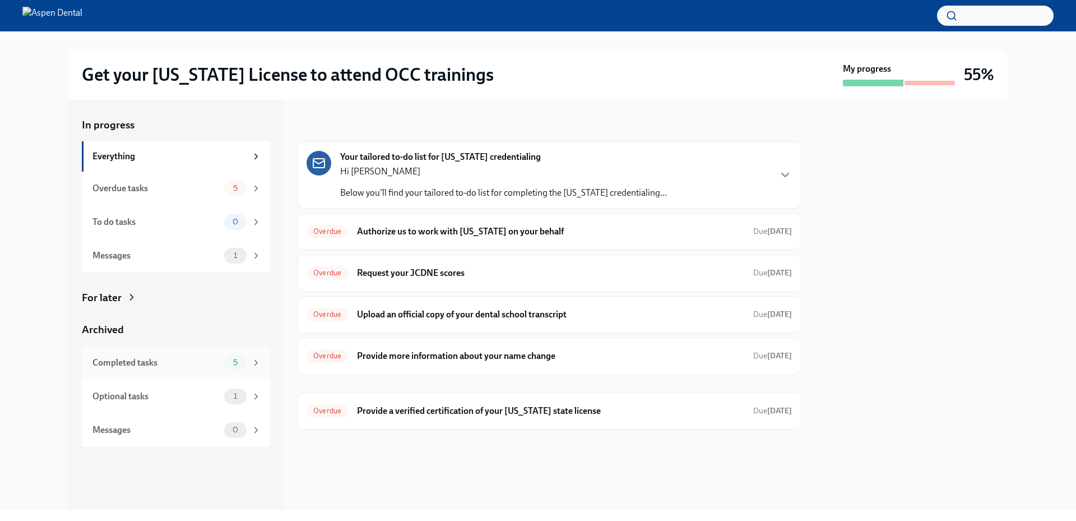
click at [184, 365] on div "Completed tasks" at bounding box center [155, 362] width 127 height 12
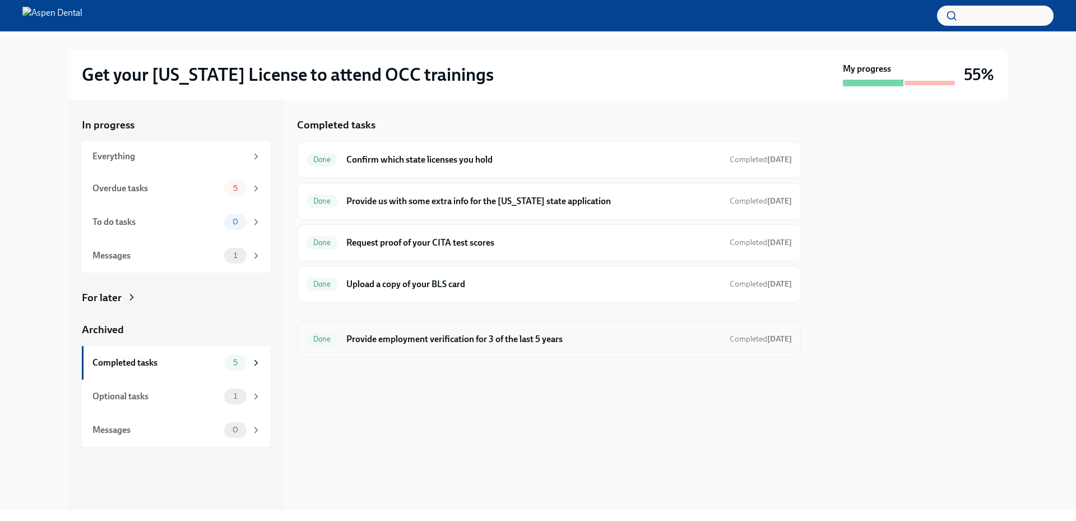
click at [517, 337] on h6 "Provide employment verification for 3 of the last 5 years" at bounding box center [533, 339] width 374 height 12
